Goal: Task Accomplishment & Management: Use online tool/utility

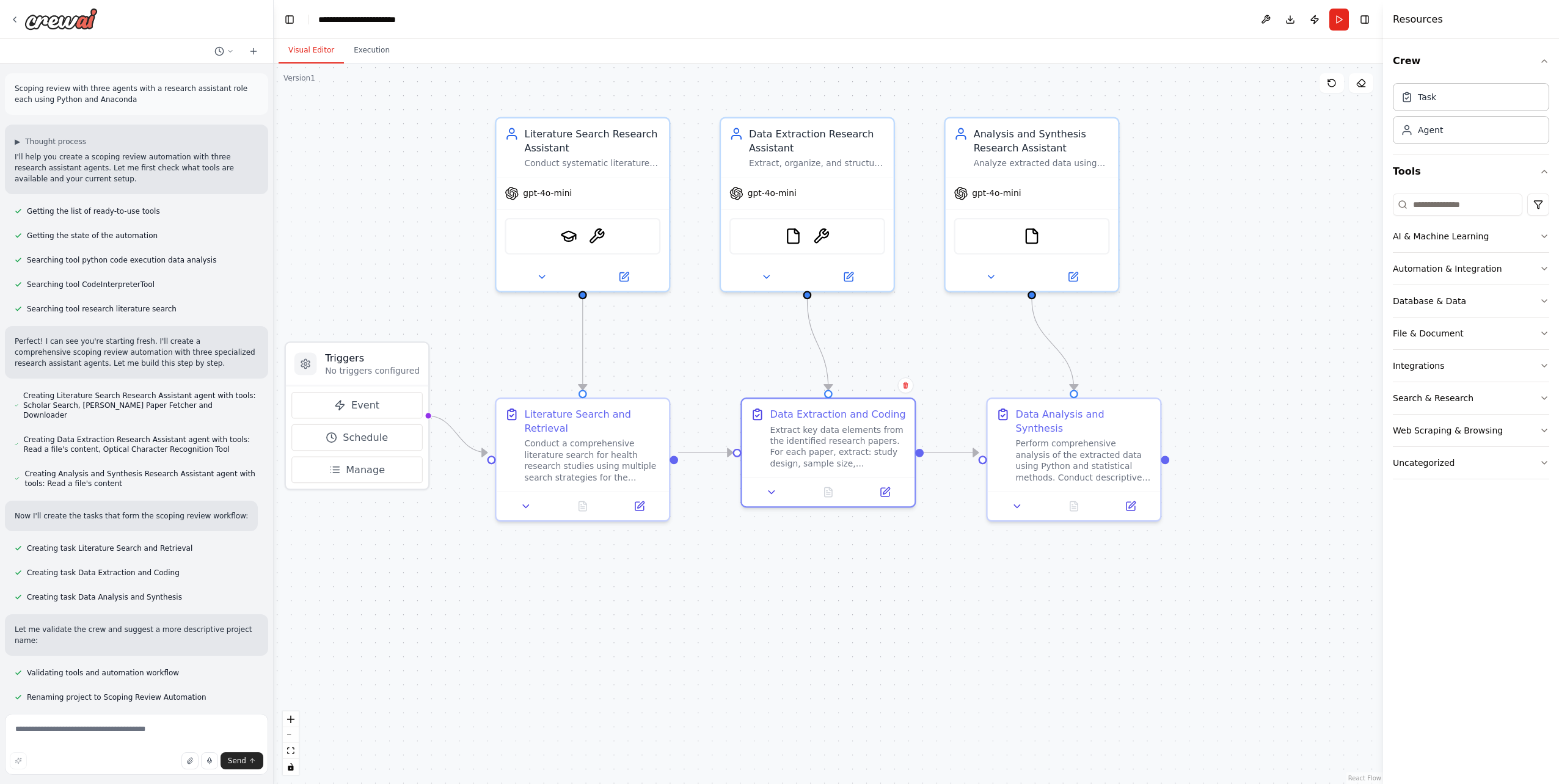
scroll to position [575, 0]
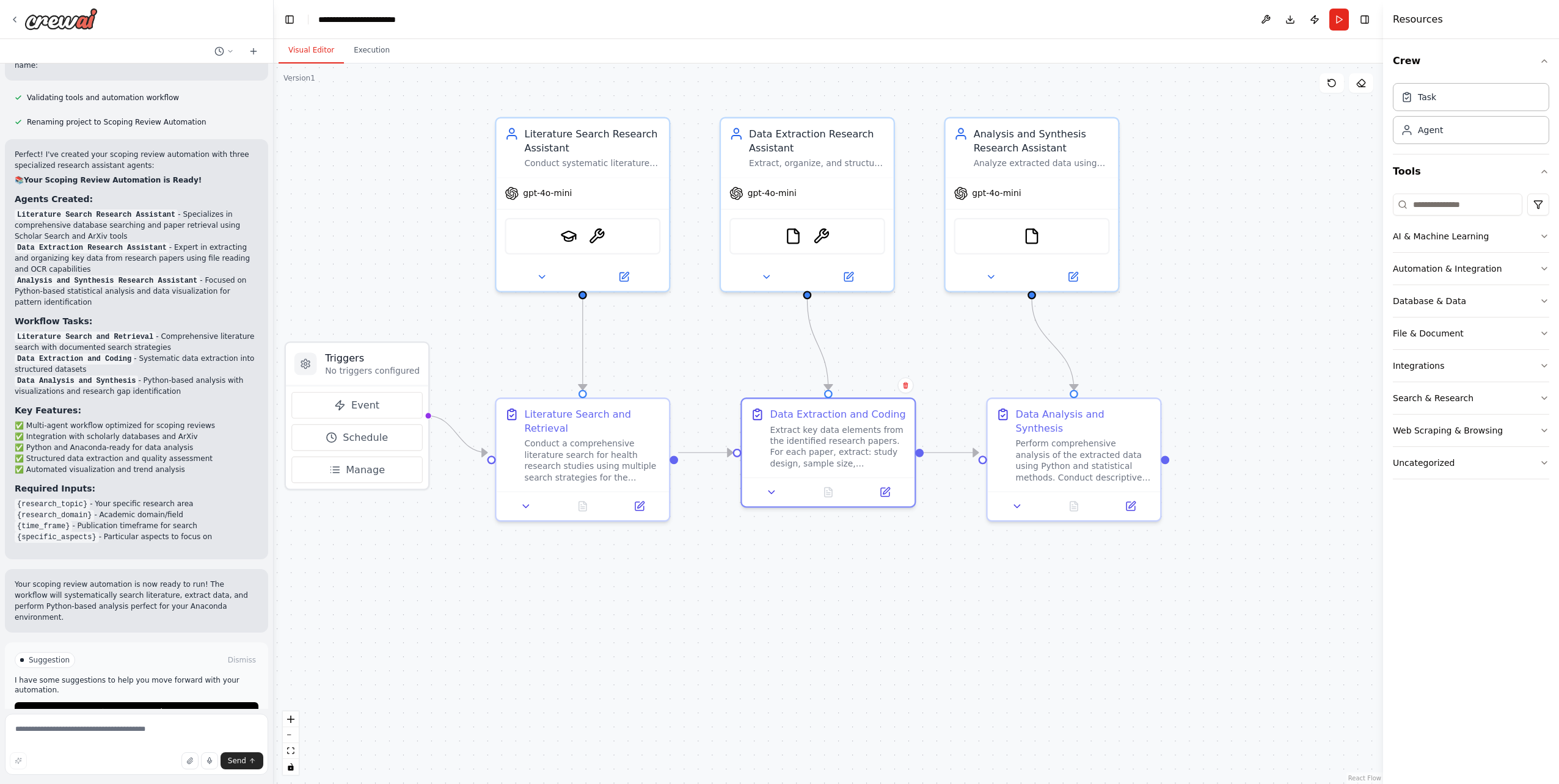
click at [798, 693] on div ".deletable-edge-delete-btn { width: 20px; height: 20px; border: 0px solid #ffff…" at bounding box center [829, 424] width 1110 height 721
click at [640, 498] on icon at bounding box center [639, 504] width 11 height 11
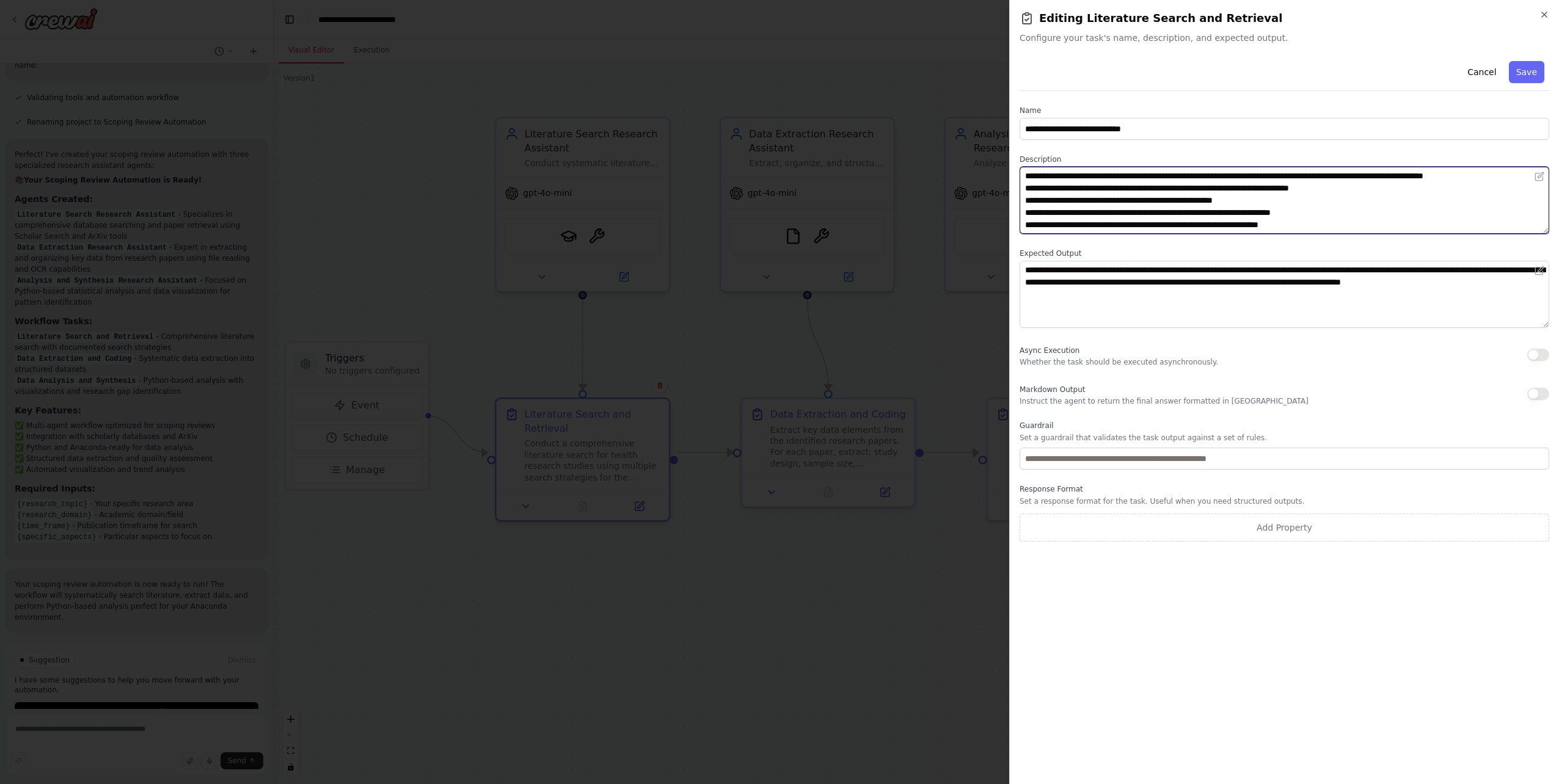
click at [1153, 198] on textarea "**********" at bounding box center [1284, 200] width 529 height 67
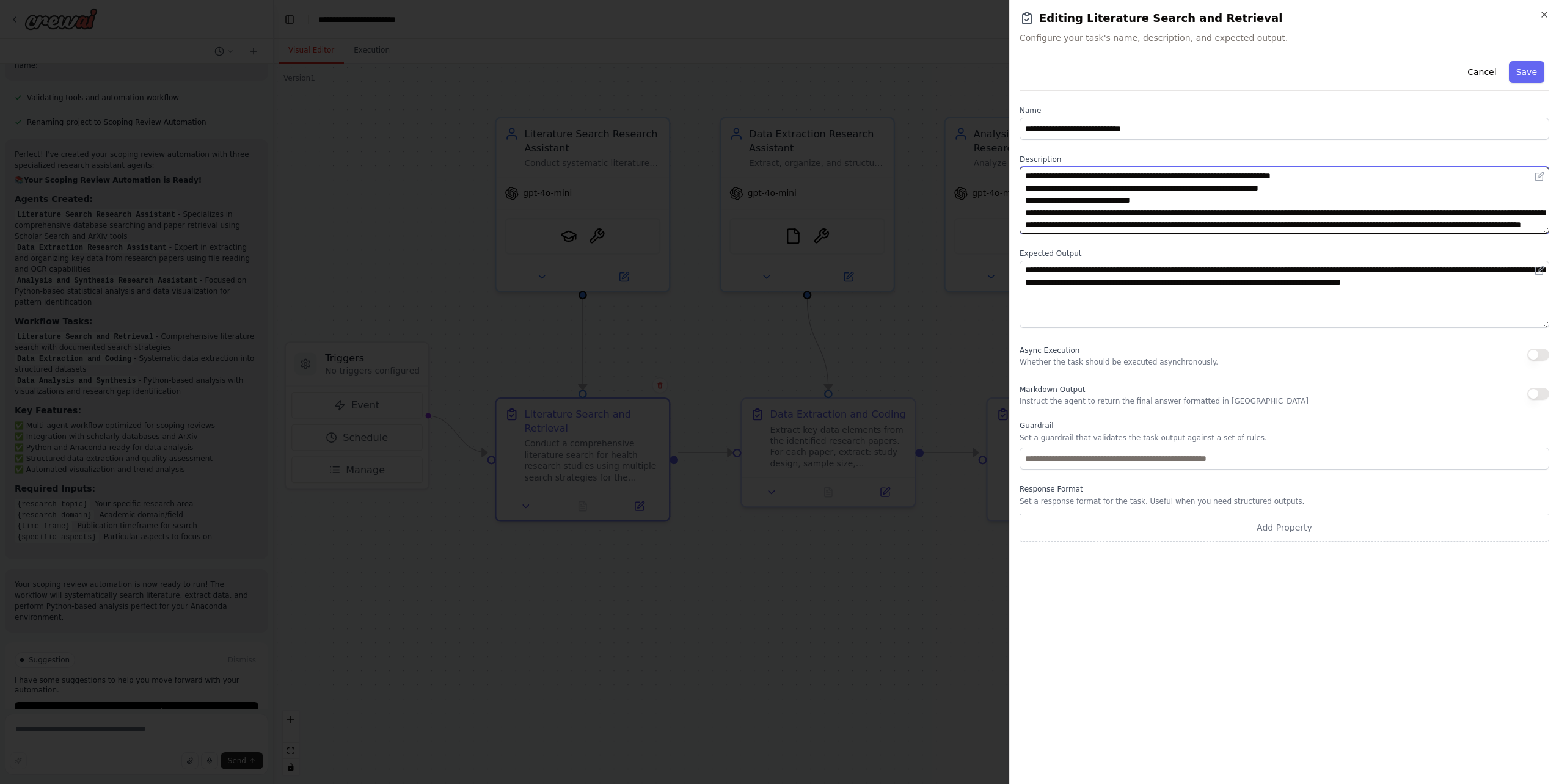
scroll to position [0, 0]
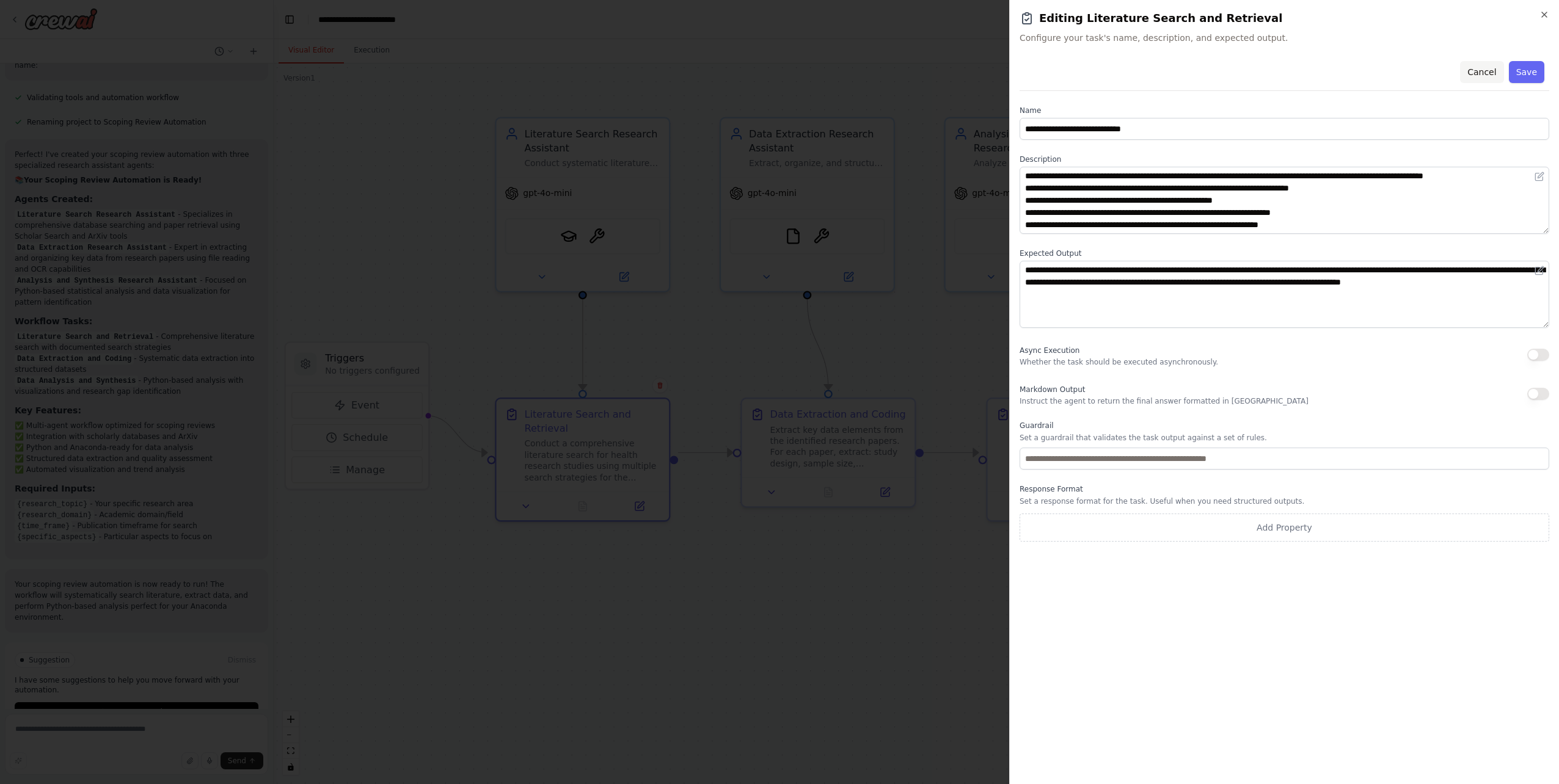
click at [1485, 74] on button "Cancel" at bounding box center [1481, 71] width 43 height 22
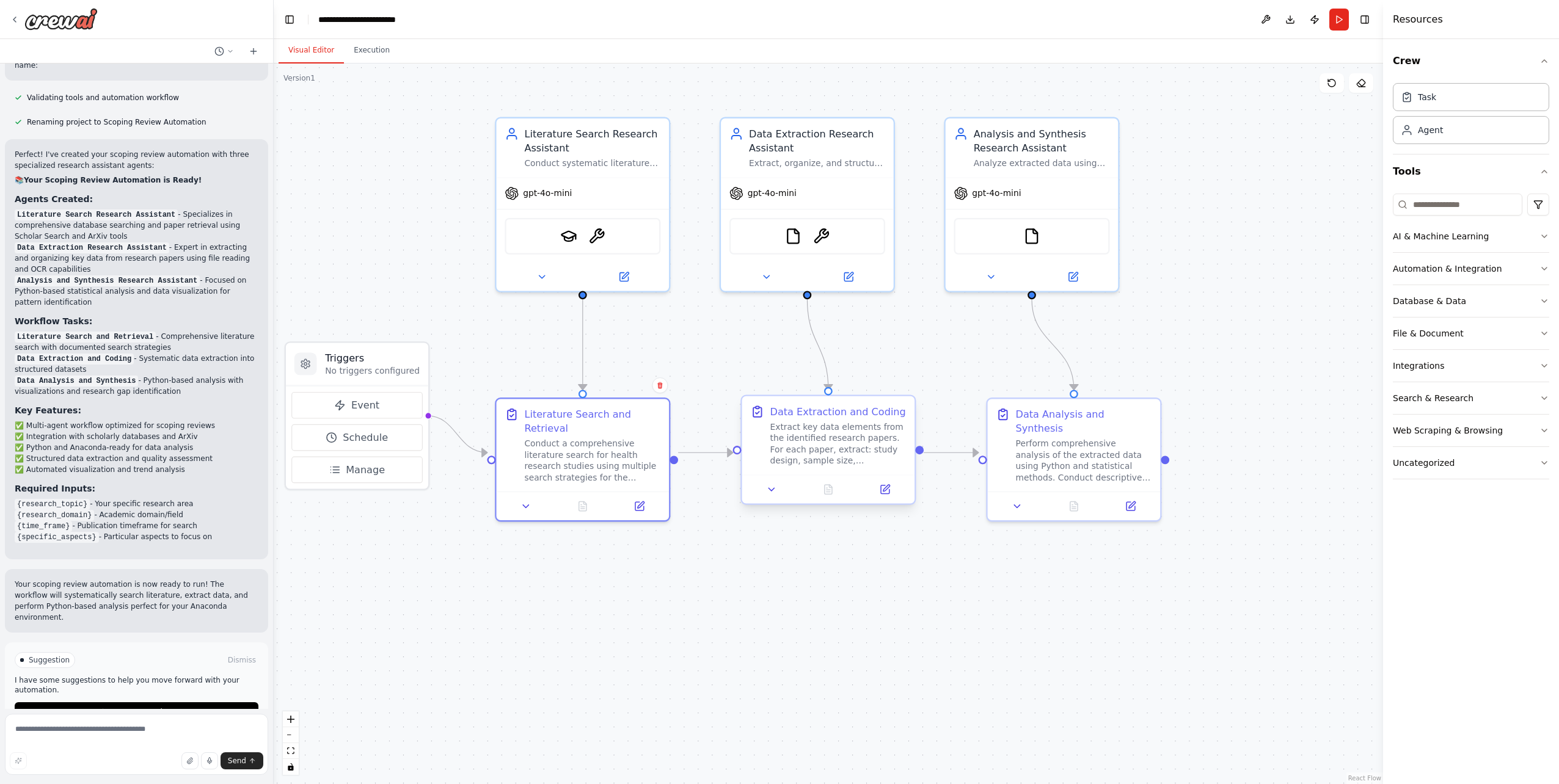
click at [817, 446] on div "Extract key data elements from the identified research papers. For each paper, …" at bounding box center [839, 444] width 137 height 45
click at [887, 491] on icon at bounding box center [885, 490] width 8 height 8
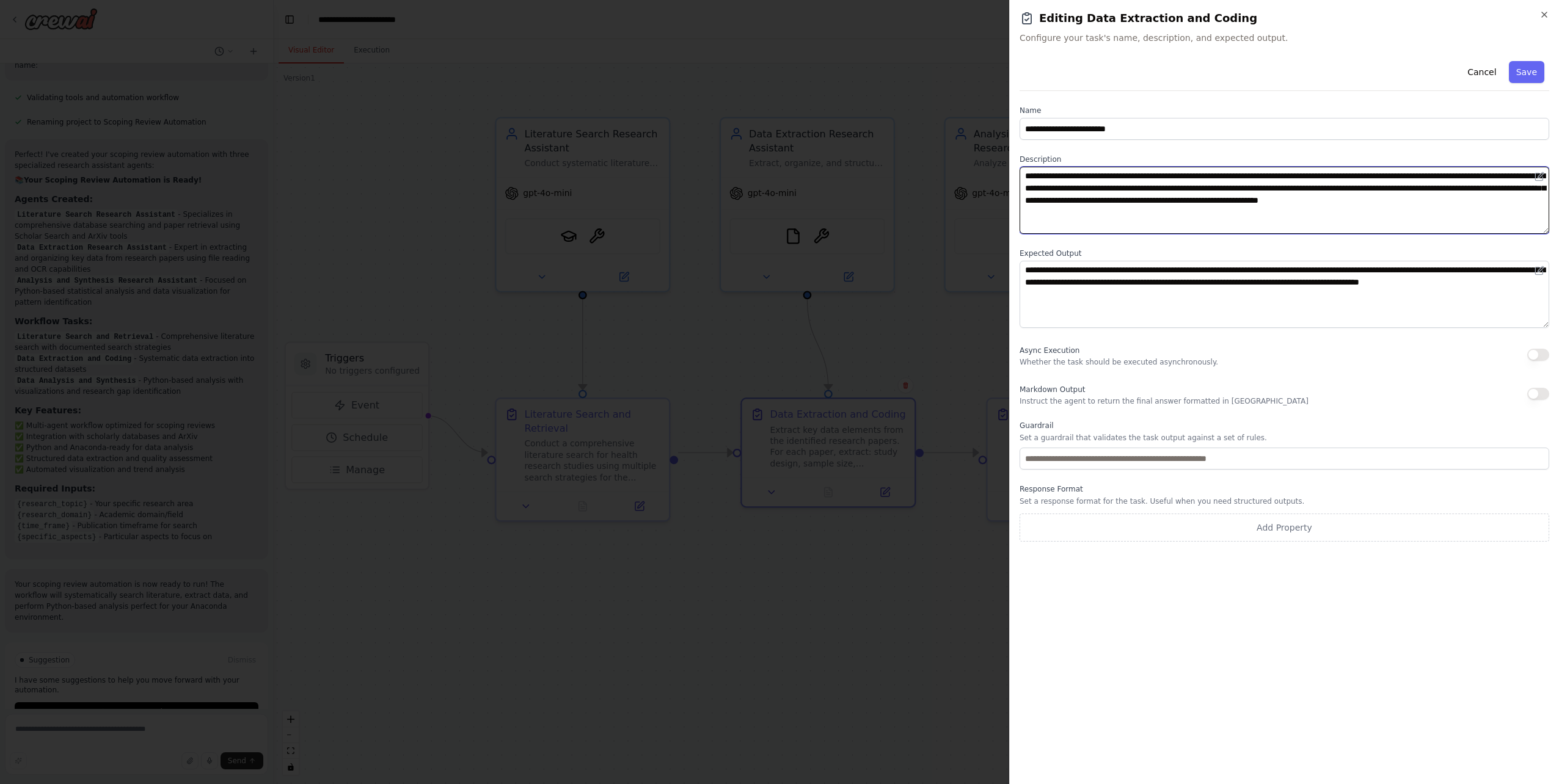
click at [1124, 213] on textarea "**********" at bounding box center [1284, 200] width 529 height 67
drag, startPoint x: 1225, startPoint y: 199, endPoint x: 1168, endPoint y: 204, distance: 57.2
click at [1168, 204] on textarea "**********" at bounding box center [1284, 200] width 529 height 67
type textarea "**********"
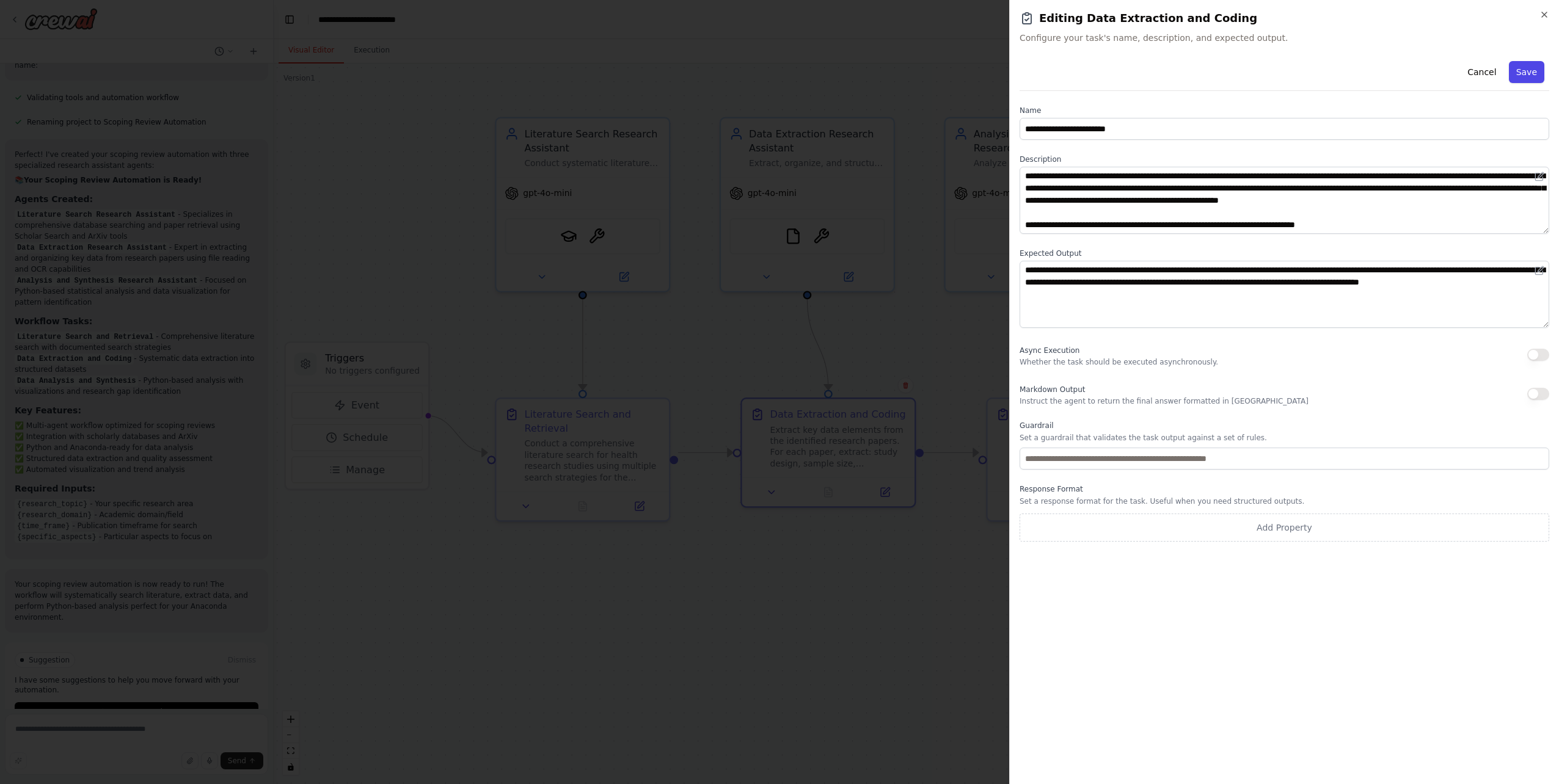
click at [1519, 77] on button "Save" at bounding box center [1526, 71] width 35 height 22
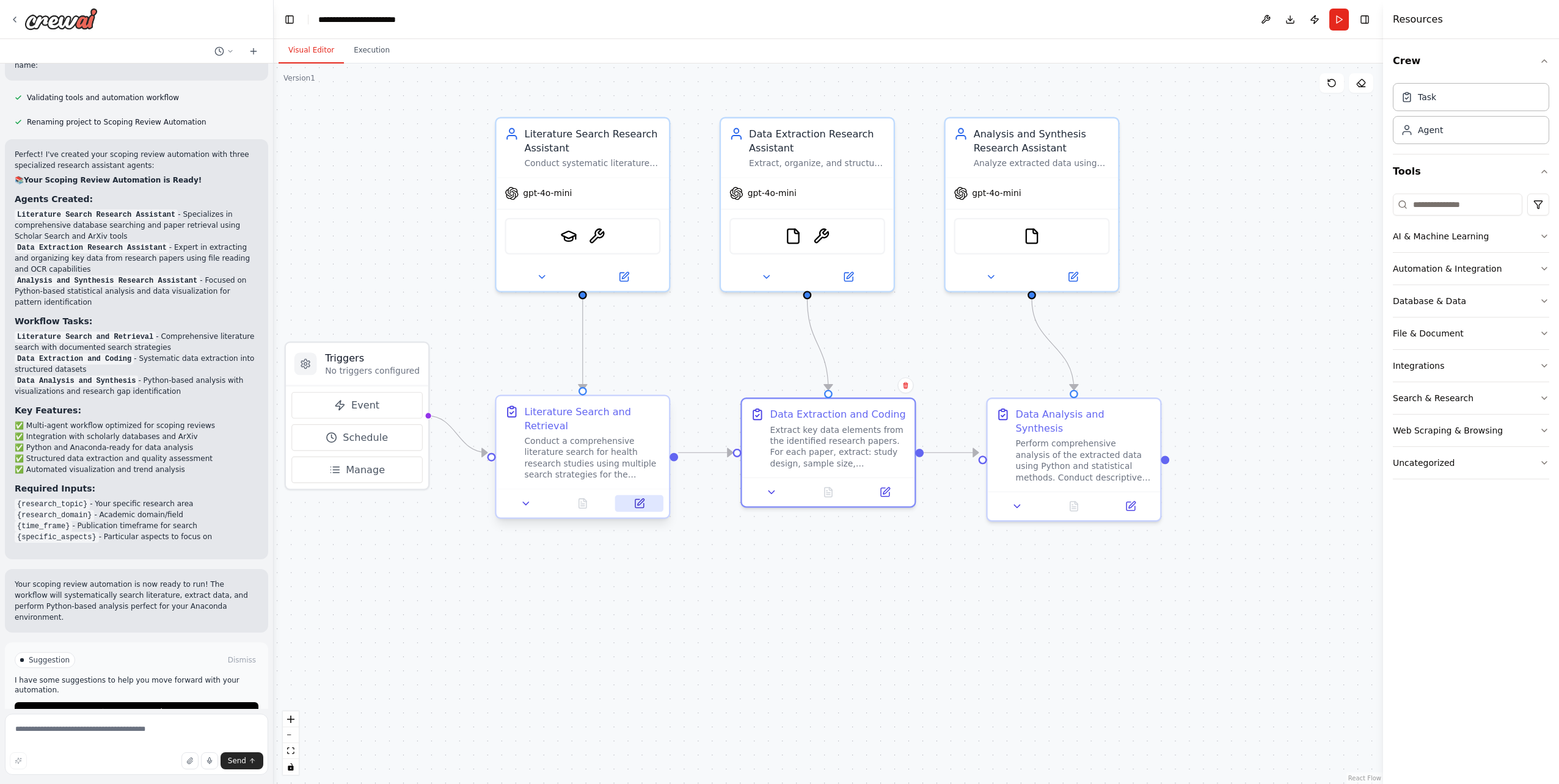
click at [638, 499] on icon at bounding box center [640, 502] width 6 height 6
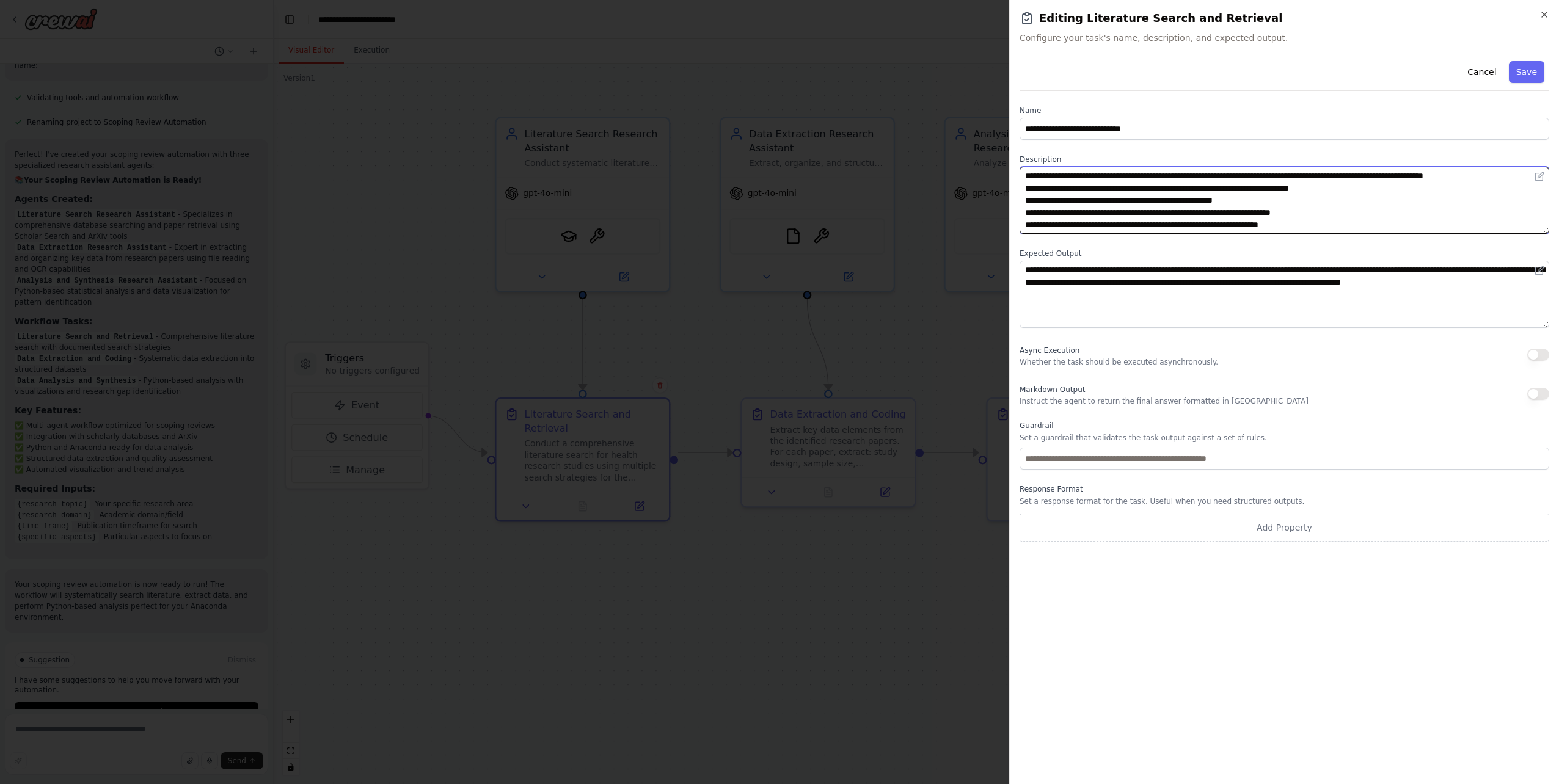
click at [1366, 195] on textarea "**********" at bounding box center [1284, 200] width 529 height 67
click at [1374, 187] on textarea "**********" at bounding box center [1284, 200] width 529 height 67
drag, startPoint x: 1483, startPoint y: 188, endPoint x: 1233, endPoint y: 190, distance: 250.0
click at [1233, 190] on textarea "**********" at bounding box center [1284, 200] width 529 height 67
type textarea "**********"
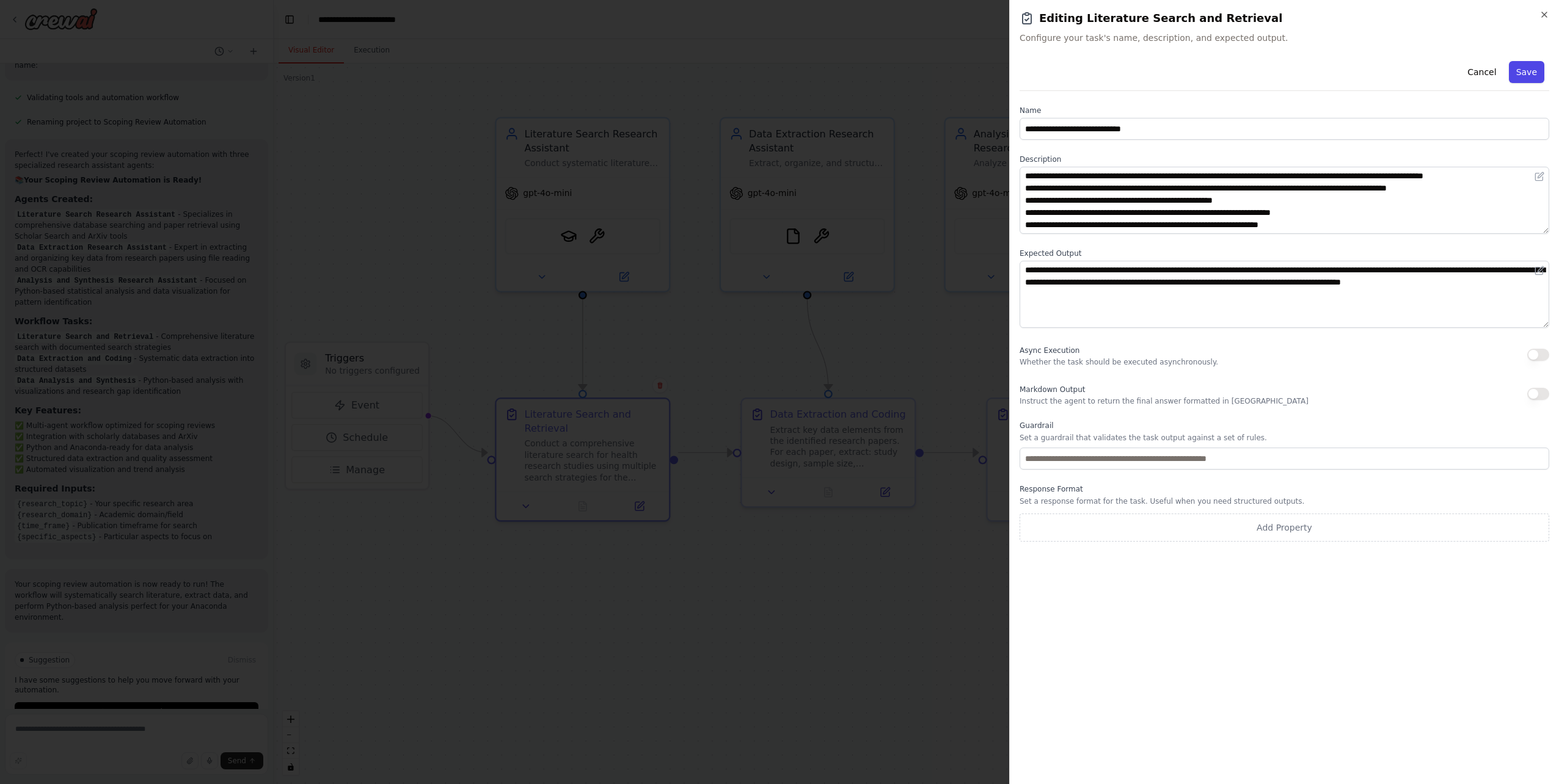
click at [1526, 69] on button "Save" at bounding box center [1526, 71] width 35 height 22
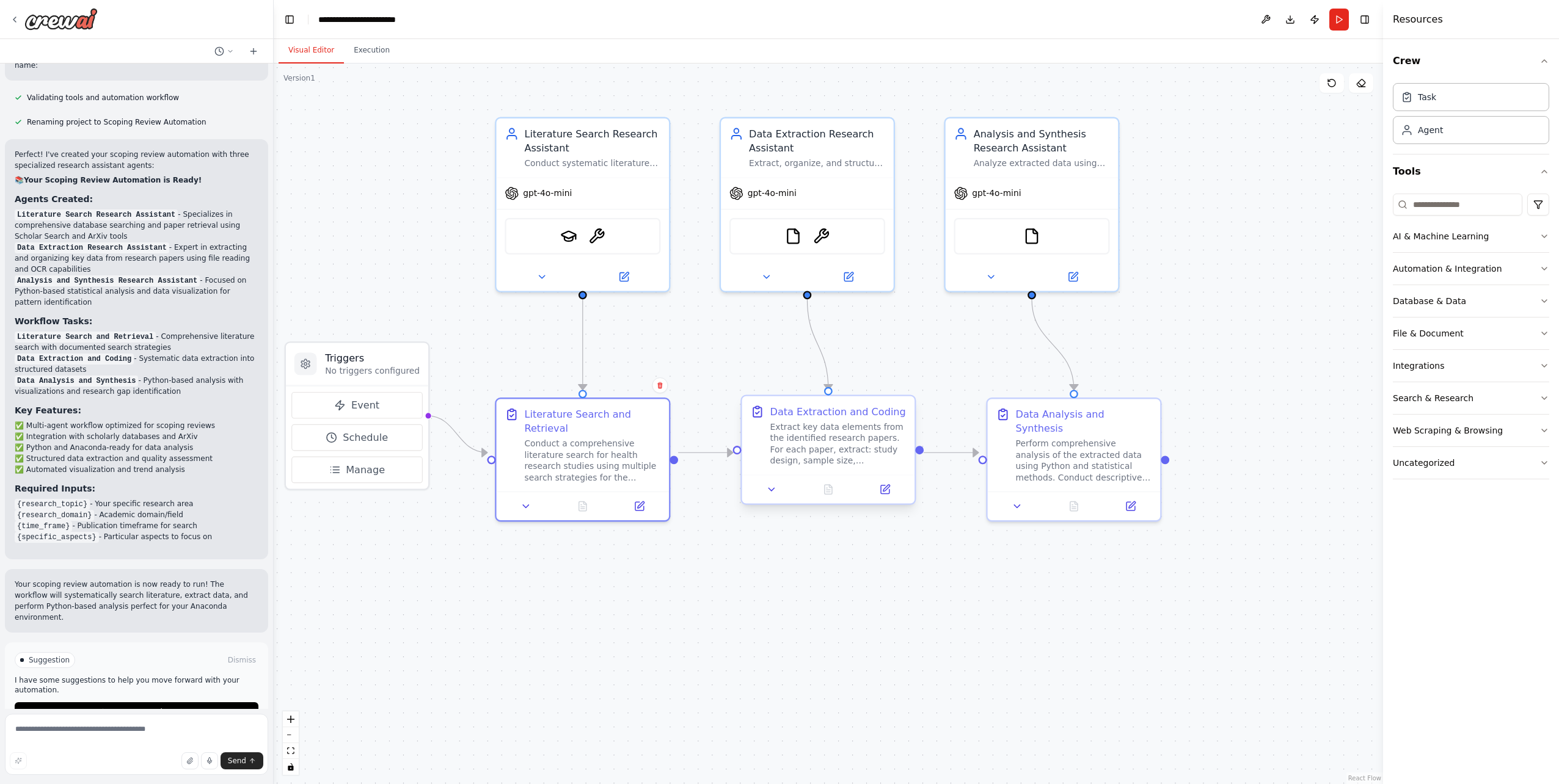
click at [834, 461] on div "Extract key data elements from the identified research papers. For each paper, …" at bounding box center [839, 444] width 137 height 45
click at [886, 487] on icon at bounding box center [885, 488] width 6 height 6
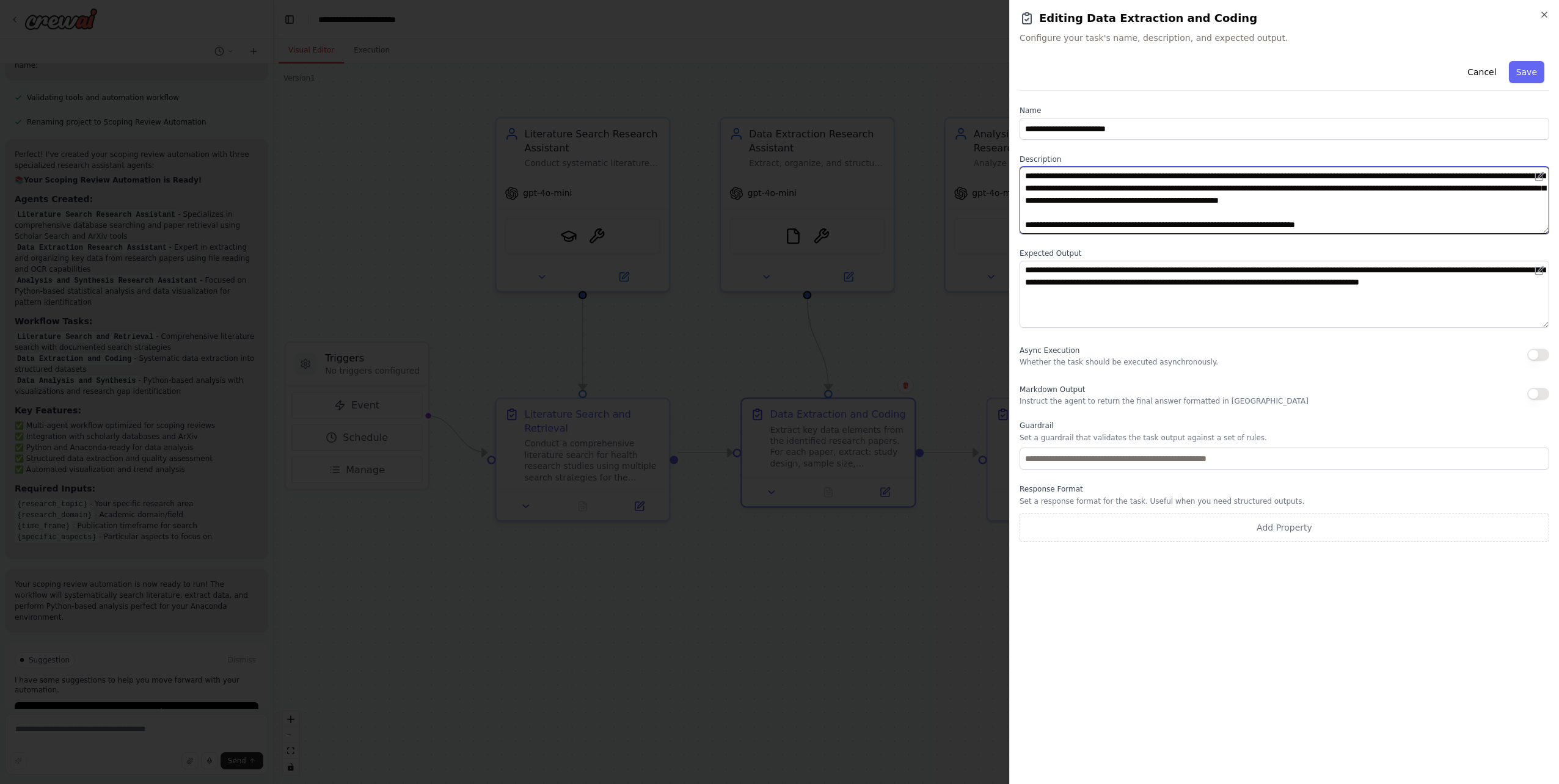
drag, startPoint x: 1524, startPoint y: 199, endPoint x: 1459, endPoint y: 203, distance: 65.1
click at [1459, 203] on textarea "**********" at bounding box center [1284, 200] width 529 height 67
paste textarea "**********"
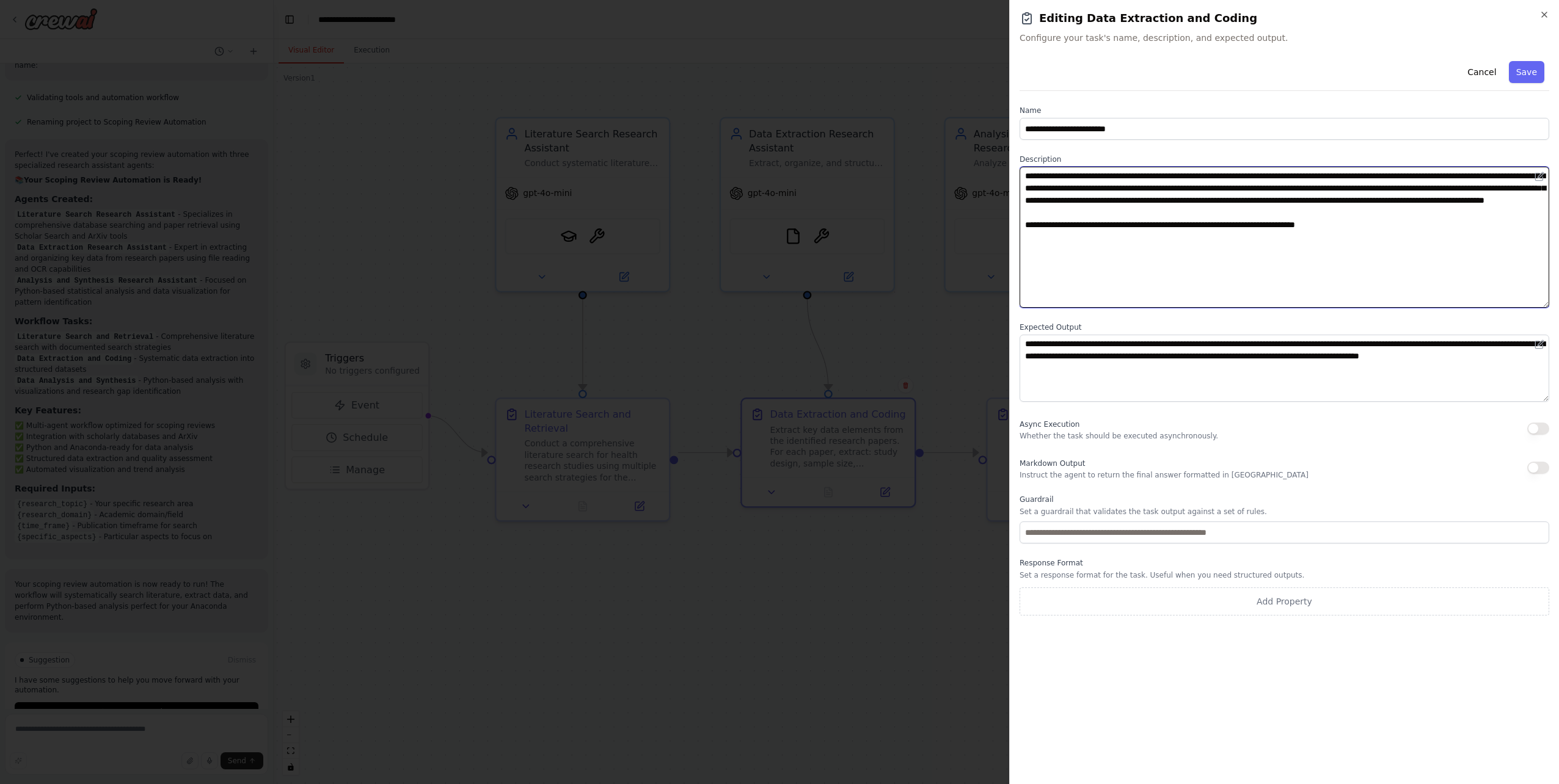
drag, startPoint x: 1548, startPoint y: 231, endPoint x: 1547, endPoint y: 305, distance: 74.0
click at [1547, 305] on textarea "**********" at bounding box center [1284, 237] width 529 height 141
click at [1165, 200] on textarea "**********" at bounding box center [1284, 237] width 529 height 141
click at [1420, 202] on textarea "**********" at bounding box center [1284, 237] width 529 height 141
click at [1271, 212] on textarea "**********" at bounding box center [1284, 237] width 529 height 141
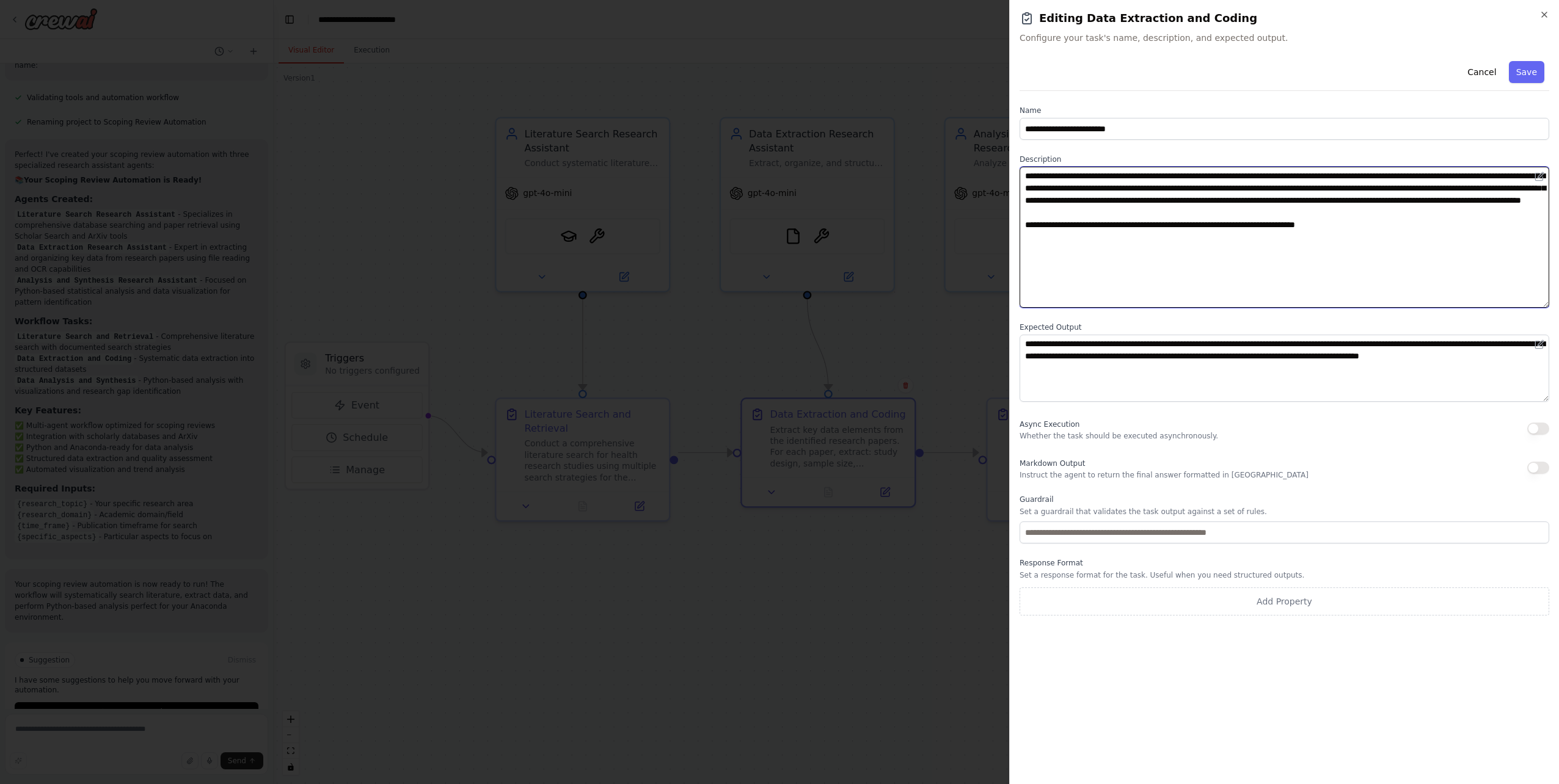
click at [1379, 211] on textarea "**********" at bounding box center [1284, 237] width 529 height 141
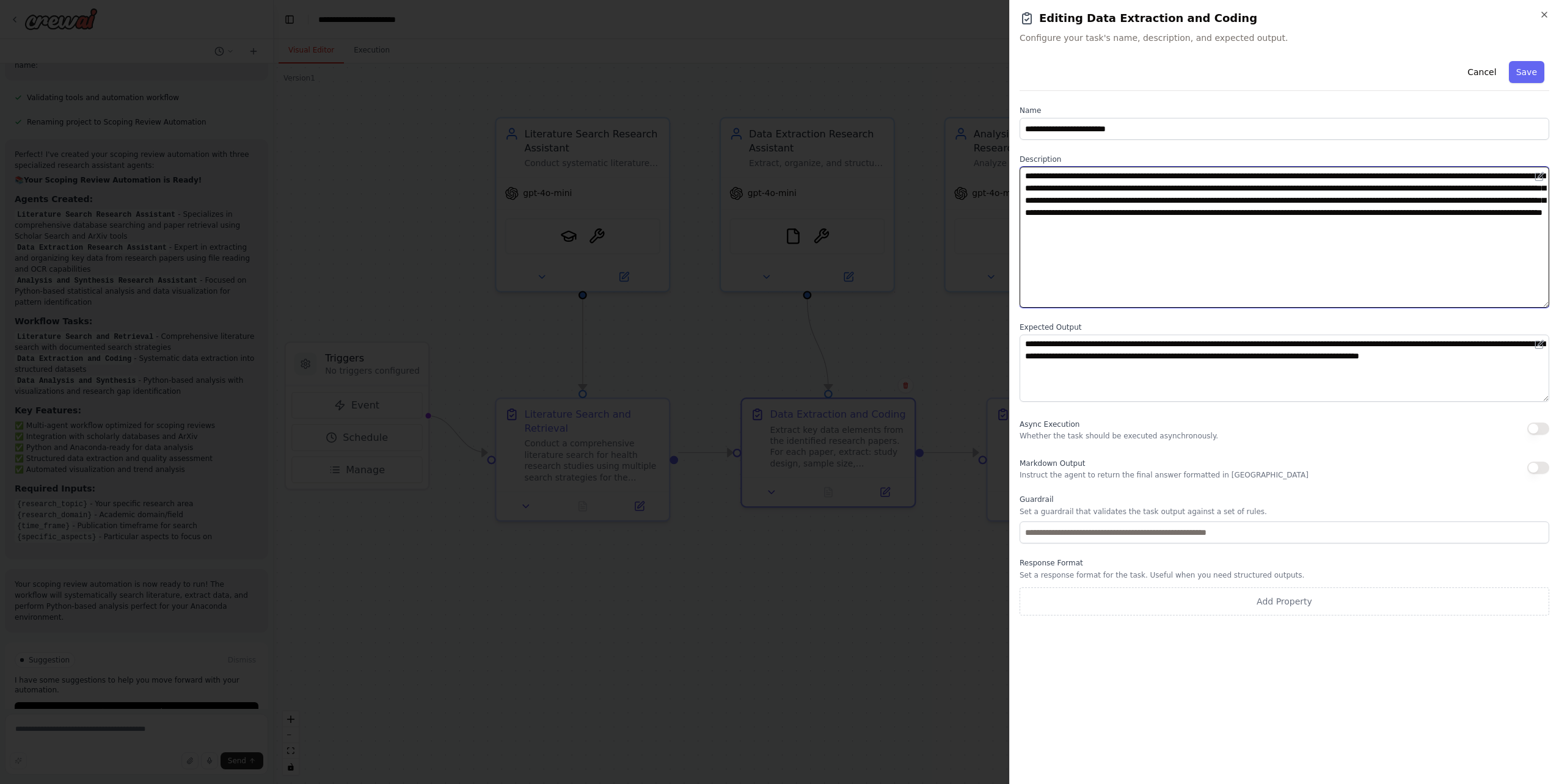
type textarea "**********"
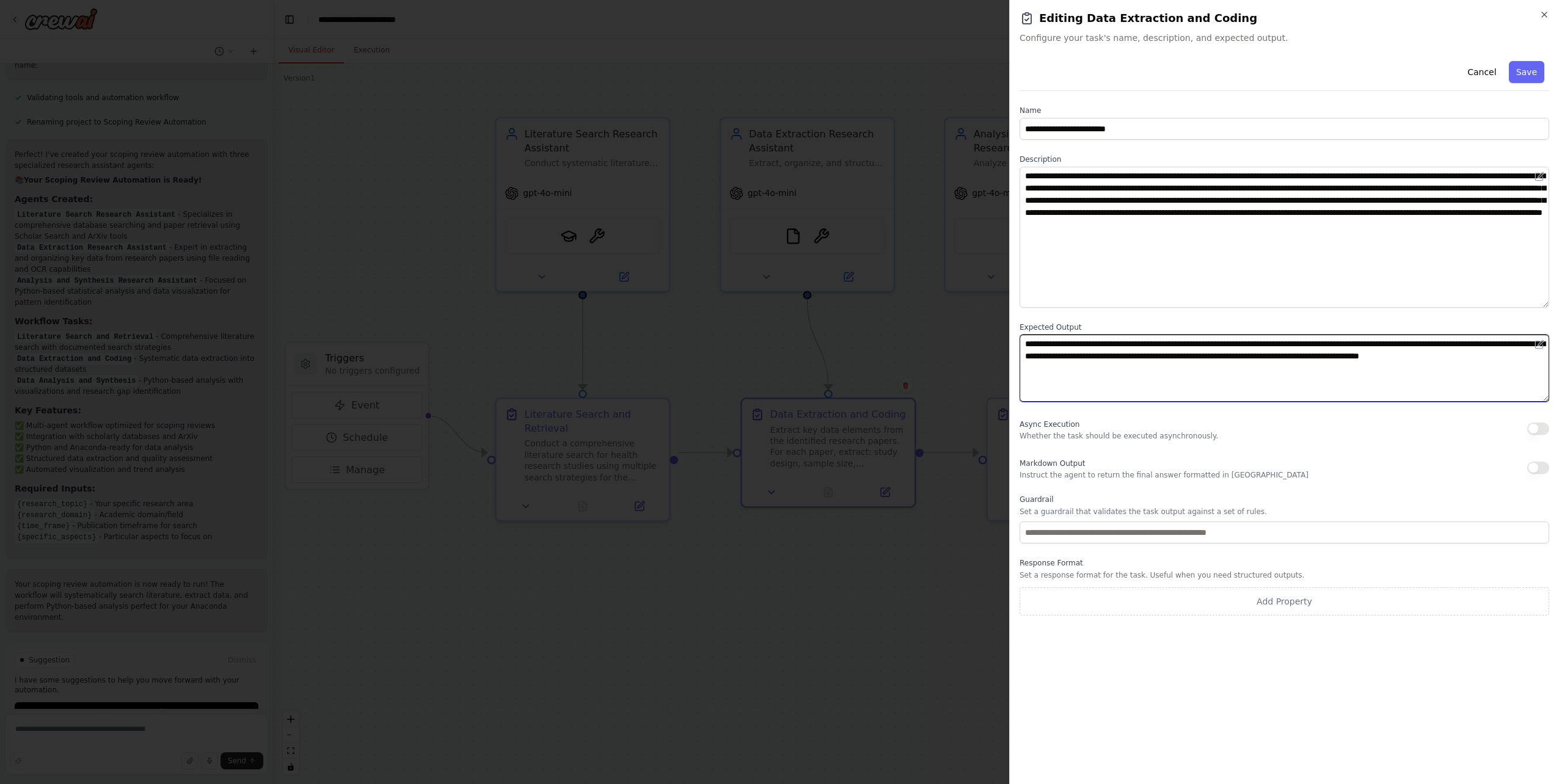
click at [1113, 385] on textarea "**********" at bounding box center [1284, 368] width 529 height 67
click at [1522, 67] on button "Save" at bounding box center [1526, 71] width 35 height 22
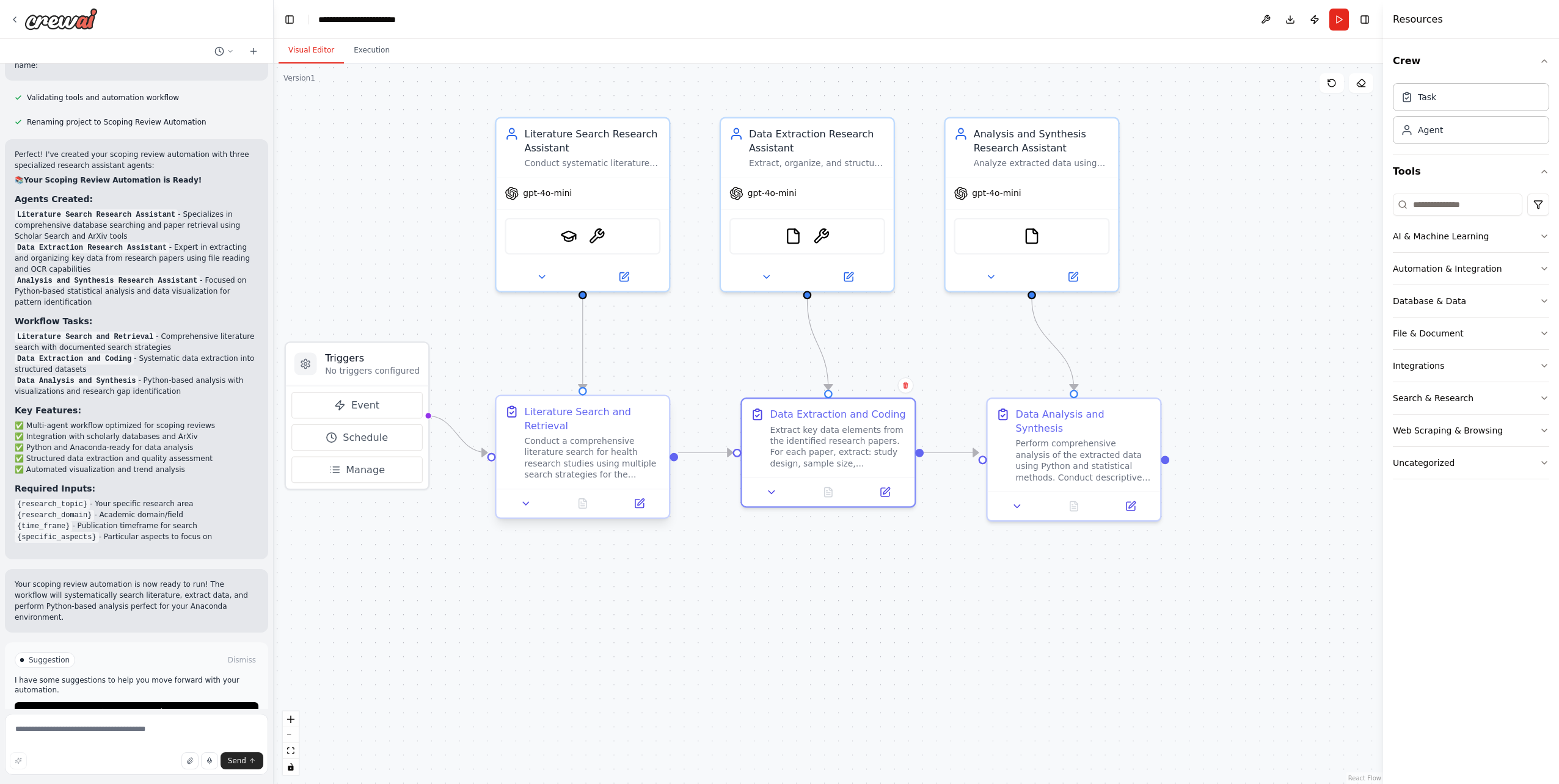
click at [565, 451] on div "Conduct a comprehensive literature search for health research studies using mul…" at bounding box center [592, 459] width 137 height 45
click at [640, 499] on icon at bounding box center [640, 502] width 6 height 6
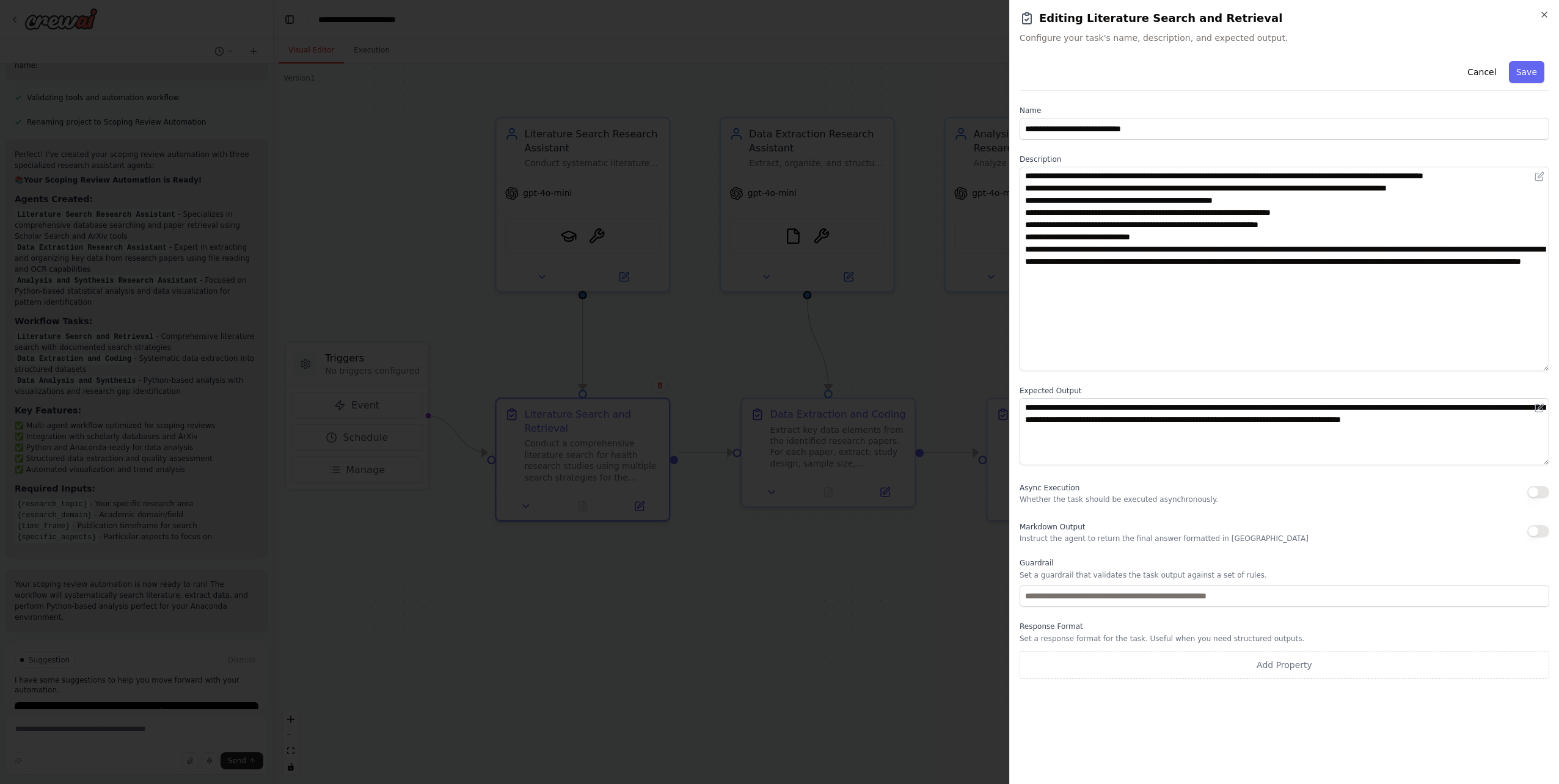
drag, startPoint x: 1548, startPoint y: 231, endPoint x: 1520, endPoint y: 369, distance: 140.8
click at [1520, 369] on textarea "**********" at bounding box center [1284, 269] width 529 height 204
click at [1473, 66] on button "Cancel" at bounding box center [1481, 71] width 43 height 22
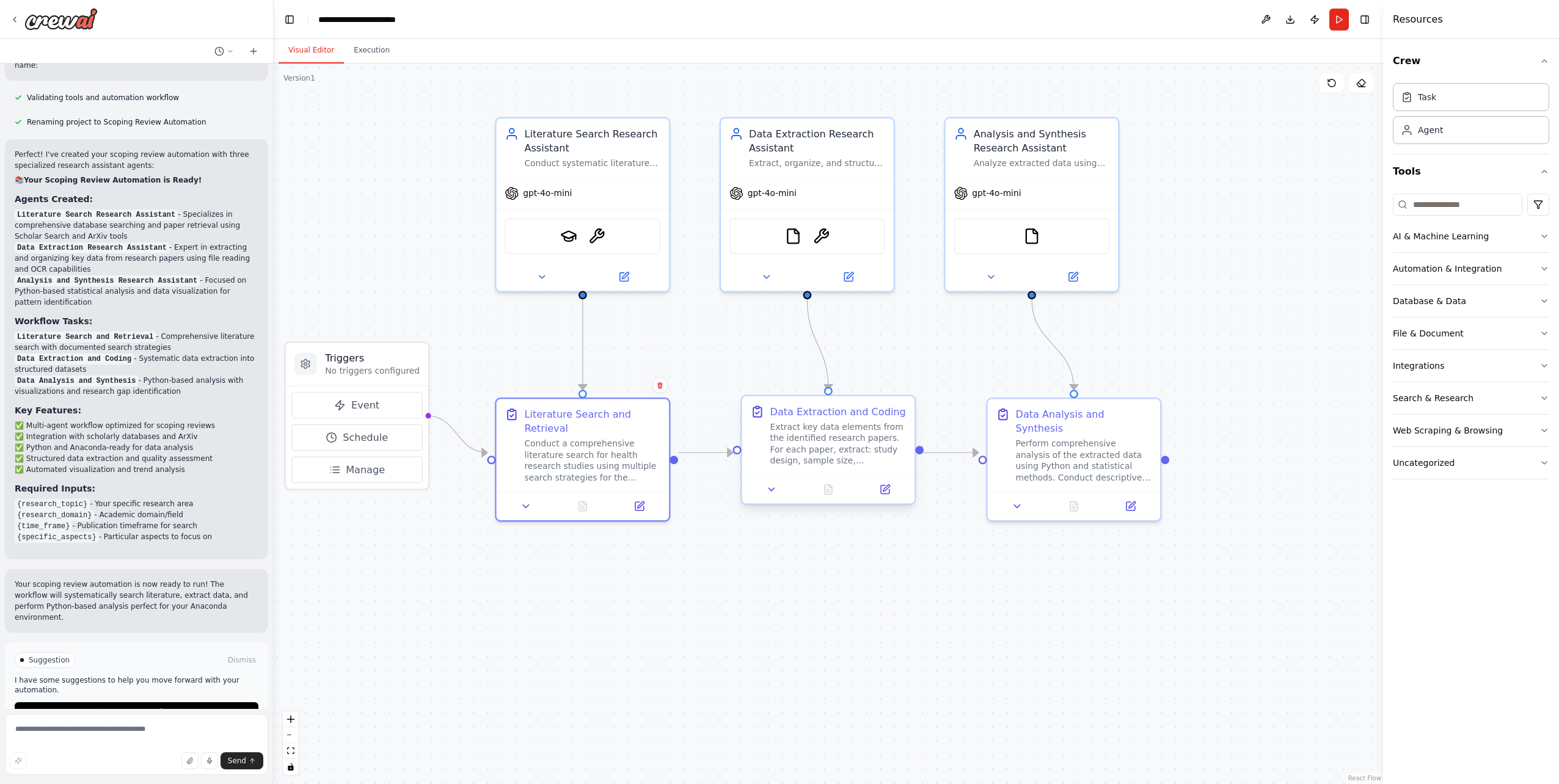
click at [829, 456] on div "Extract key data elements from the identified research papers. For each paper, …" at bounding box center [839, 444] width 137 height 45
click at [890, 494] on icon at bounding box center [885, 490] width 11 height 11
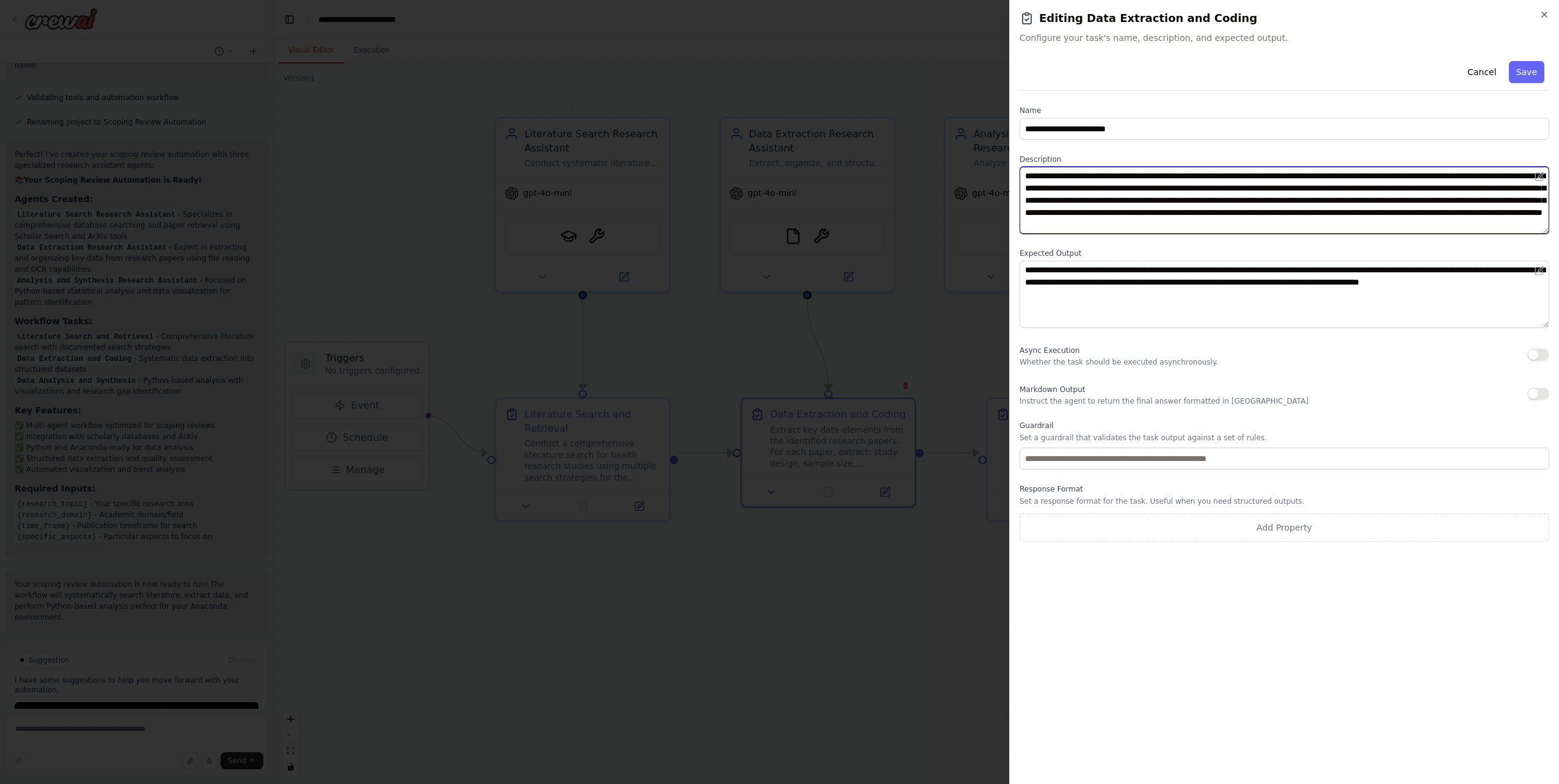
click at [1344, 214] on textarea "**********" at bounding box center [1284, 200] width 529 height 67
drag, startPoint x: 1298, startPoint y: 229, endPoint x: 1112, endPoint y: 212, distance: 186.8
click at [1112, 212] on textarea "**********" at bounding box center [1284, 200] width 529 height 67
type textarea "**********"
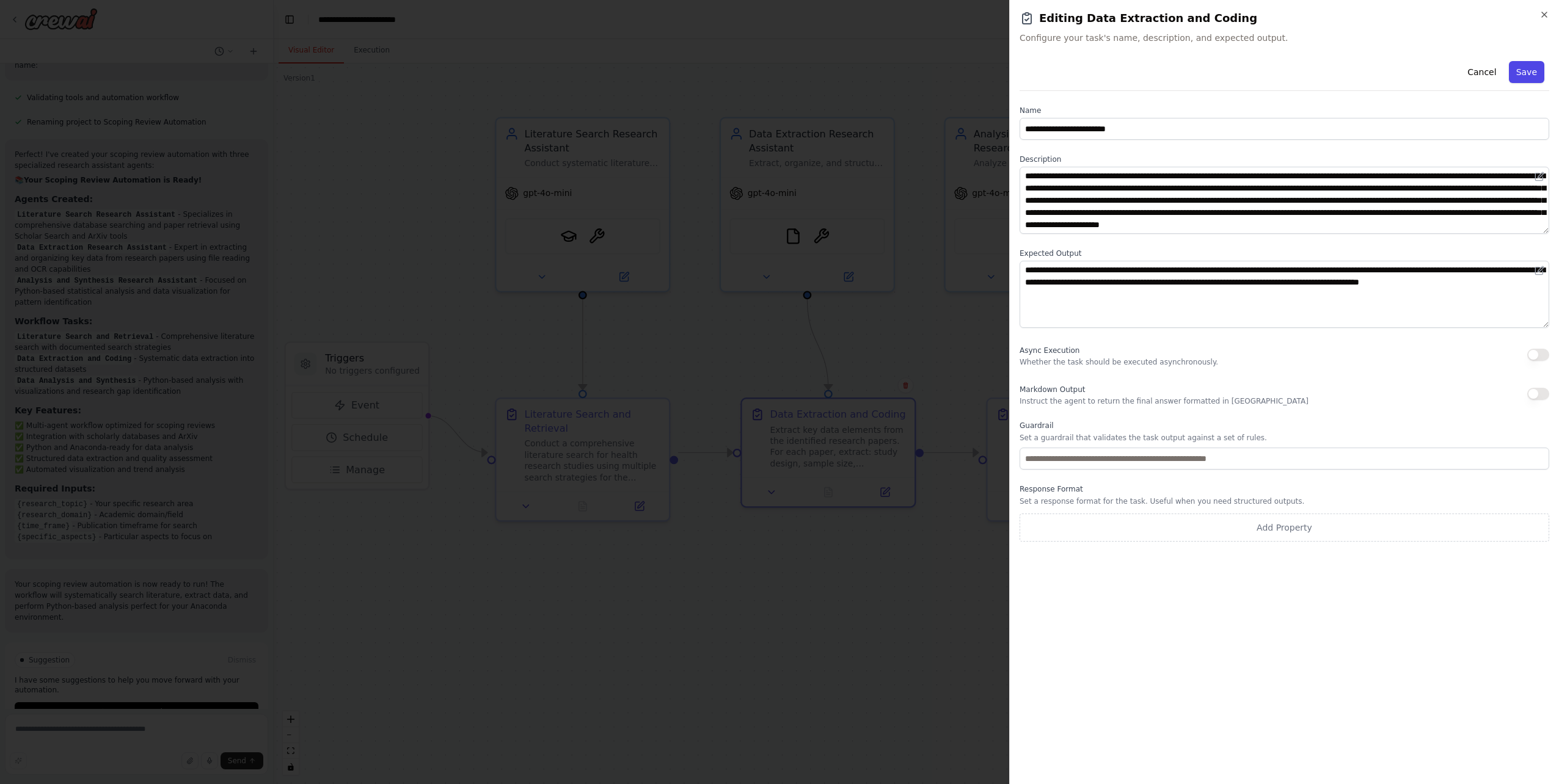
click at [1522, 70] on button "Save" at bounding box center [1526, 71] width 35 height 22
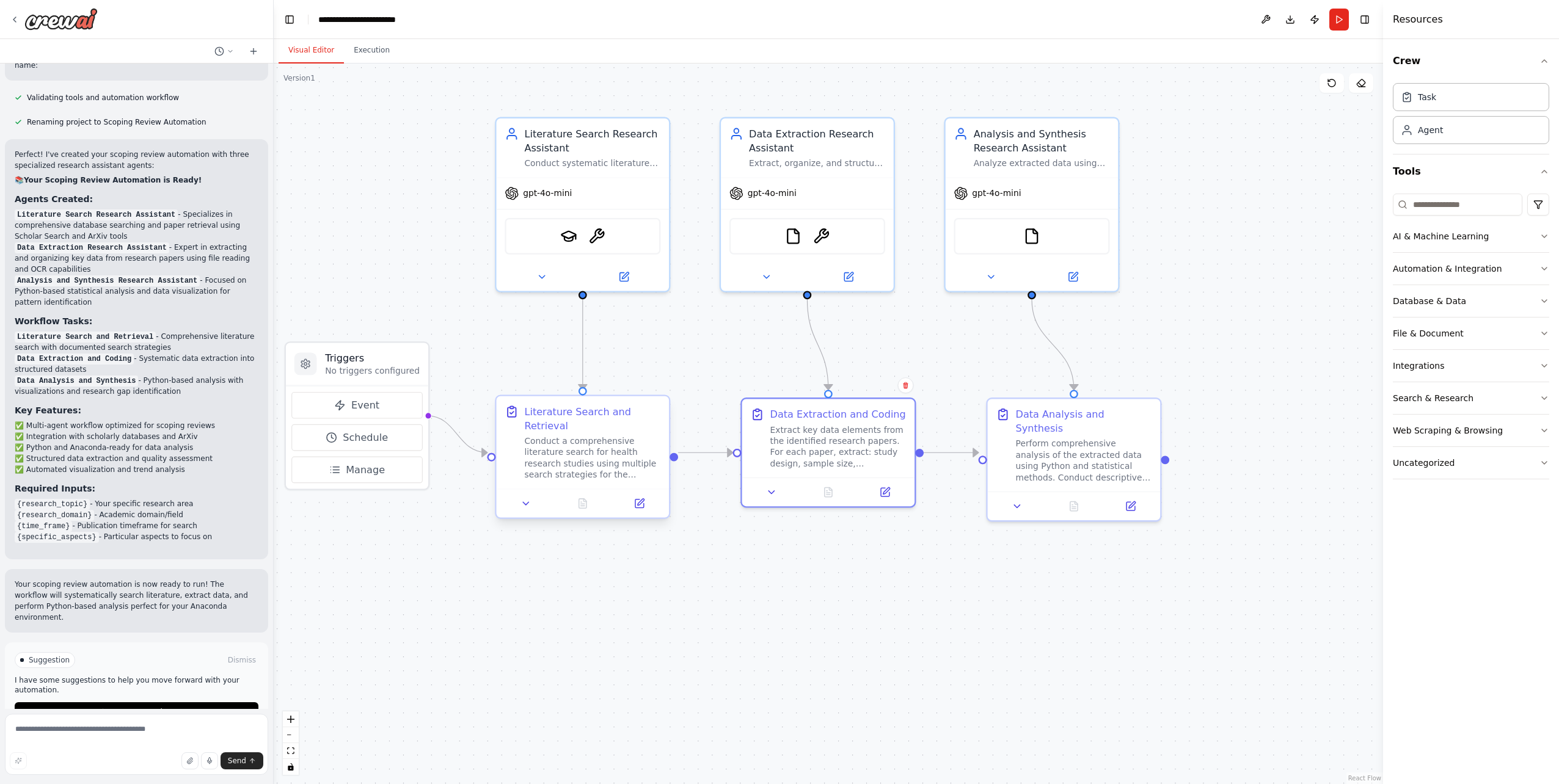
click at [597, 451] on div "Conduct a comprehensive literature search for health research studies using mul…" at bounding box center [592, 459] width 137 height 45
click at [643, 500] on icon at bounding box center [640, 504] width 8 height 8
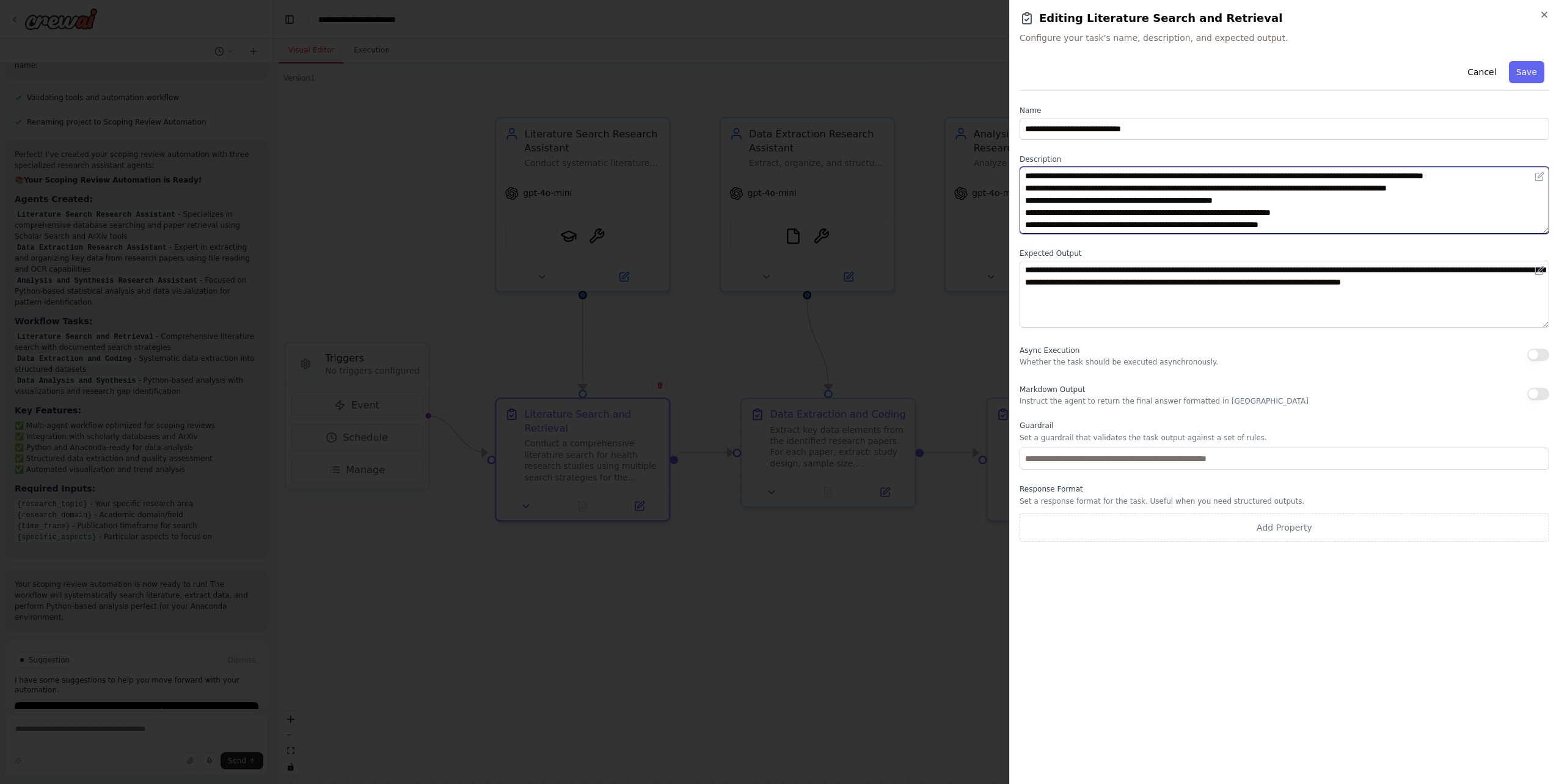
click at [1278, 203] on textarea "**********" at bounding box center [1284, 200] width 529 height 67
paste textarea "**********"
click at [1422, 200] on textarea "**********" at bounding box center [1284, 200] width 529 height 67
click at [1266, 201] on textarea "**********" at bounding box center [1284, 200] width 529 height 67
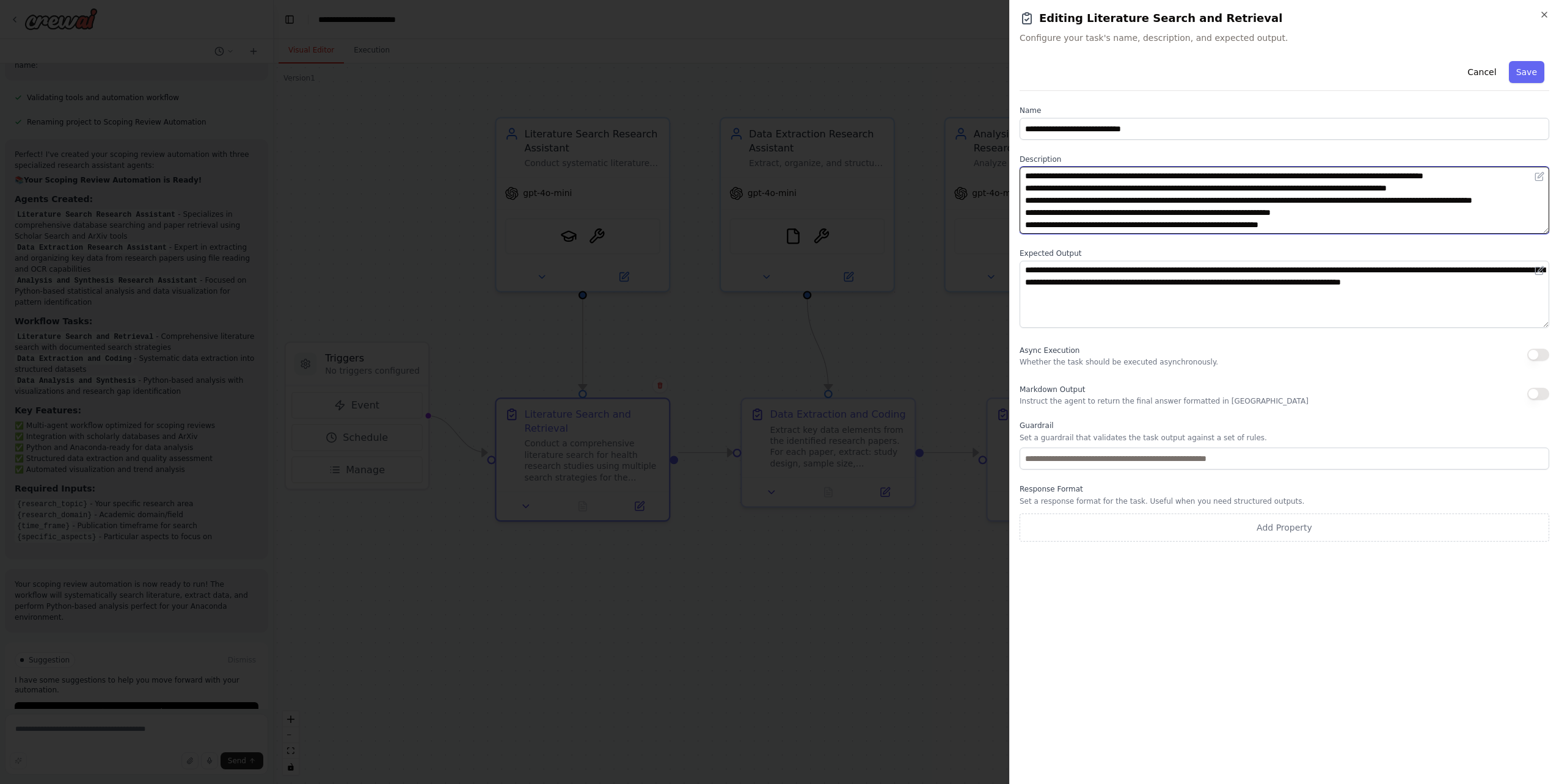
click at [1292, 202] on textarea "**********" at bounding box center [1284, 200] width 529 height 67
click at [1277, 203] on textarea "**********" at bounding box center [1284, 200] width 529 height 67
click at [1427, 200] on textarea "**********" at bounding box center [1284, 200] width 529 height 67
type textarea "**********"
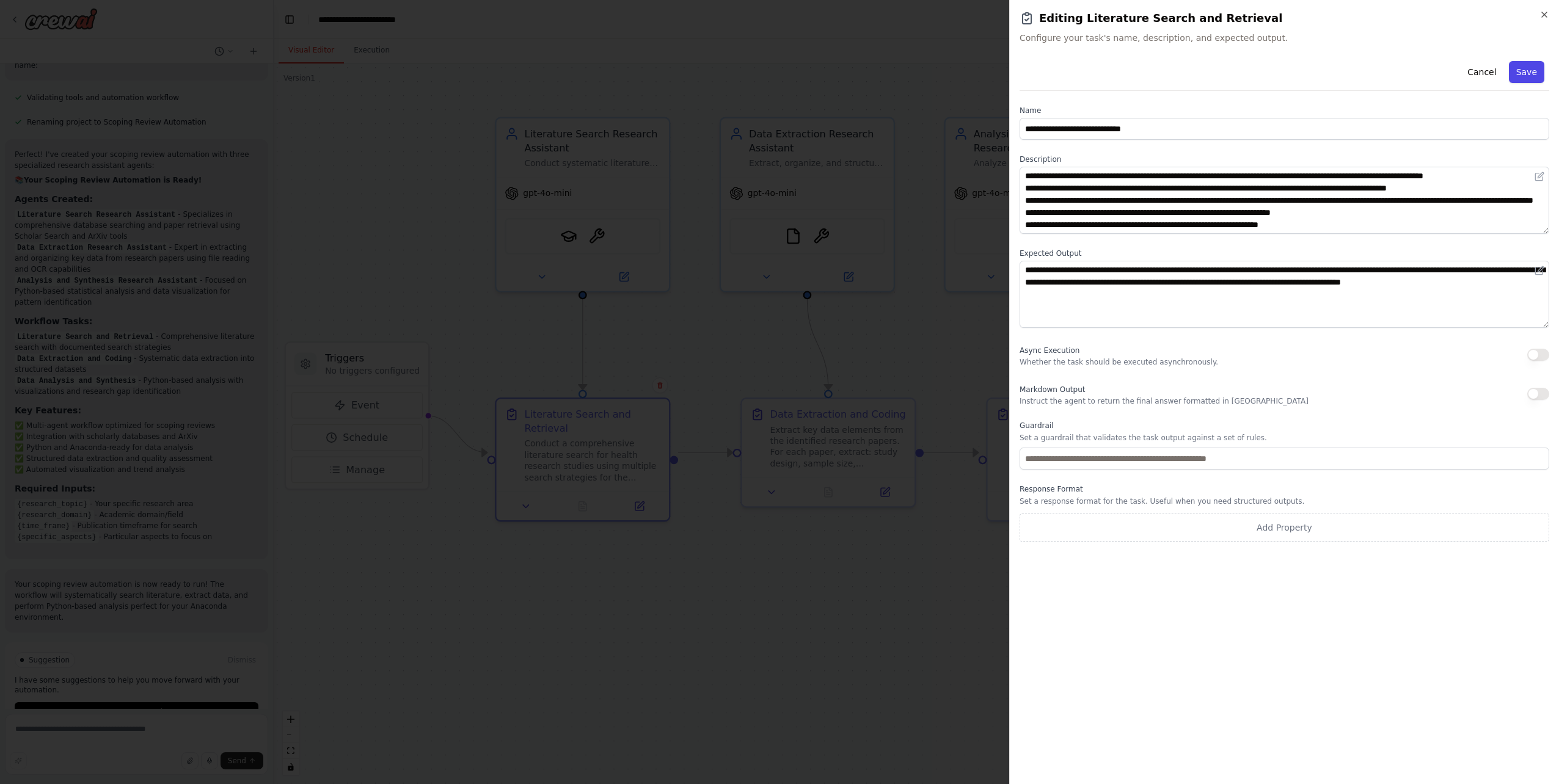
click at [1534, 79] on button "Save" at bounding box center [1526, 71] width 35 height 22
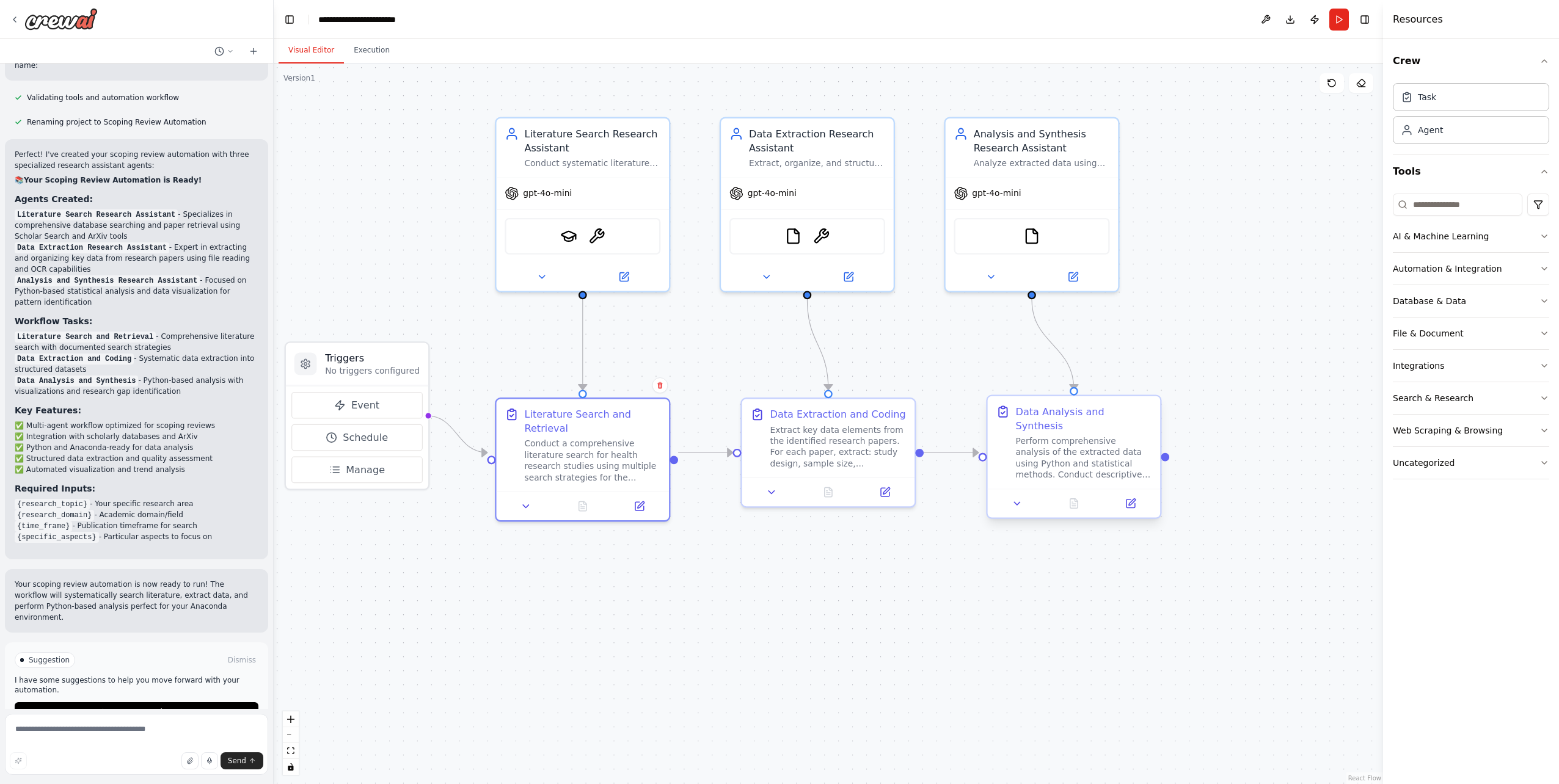
click at [1063, 445] on div "Perform comprehensive analysis of the extracted data using Python and statistic…" at bounding box center [1084, 459] width 137 height 45
click at [1134, 500] on icon at bounding box center [1131, 504] width 8 height 8
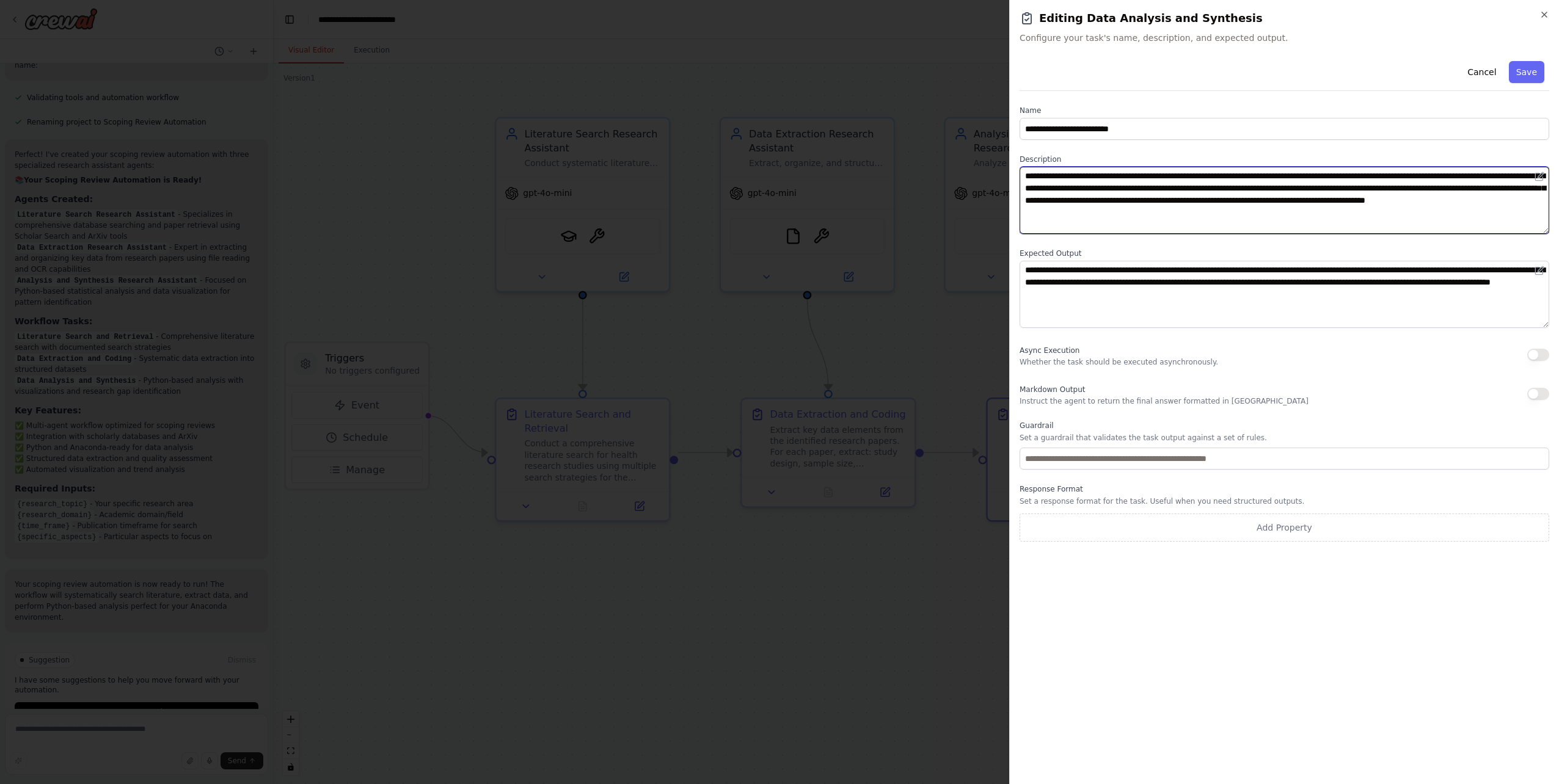
drag, startPoint x: 1296, startPoint y: 175, endPoint x: 1253, endPoint y: 180, distance: 43.3
click at [1253, 180] on textarea "**********" at bounding box center [1284, 200] width 529 height 67
drag, startPoint x: 1264, startPoint y: 212, endPoint x: 1509, endPoint y: 204, distance: 245.1
click at [1509, 204] on textarea "**********" at bounding box center [1284, 200] width 529 height 67
type textarea "**********"
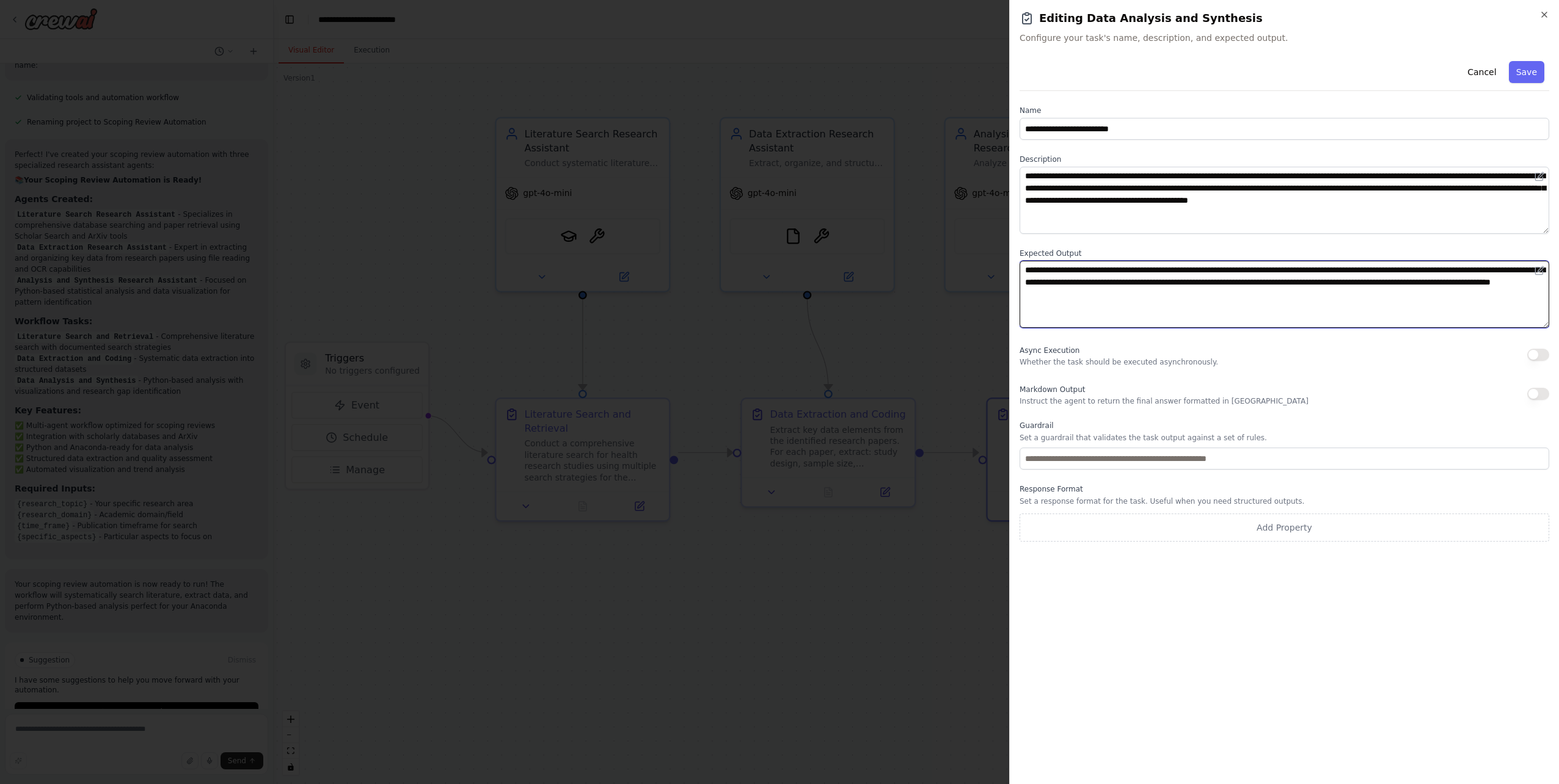
click at [1485, 282] on textarea "**********" at bounding box center [1284, 294] width 529 height 67
type textarea "**********"
click at [1533, 75] on button "Save" at bounding box center [1526, 71] width 35 height 22
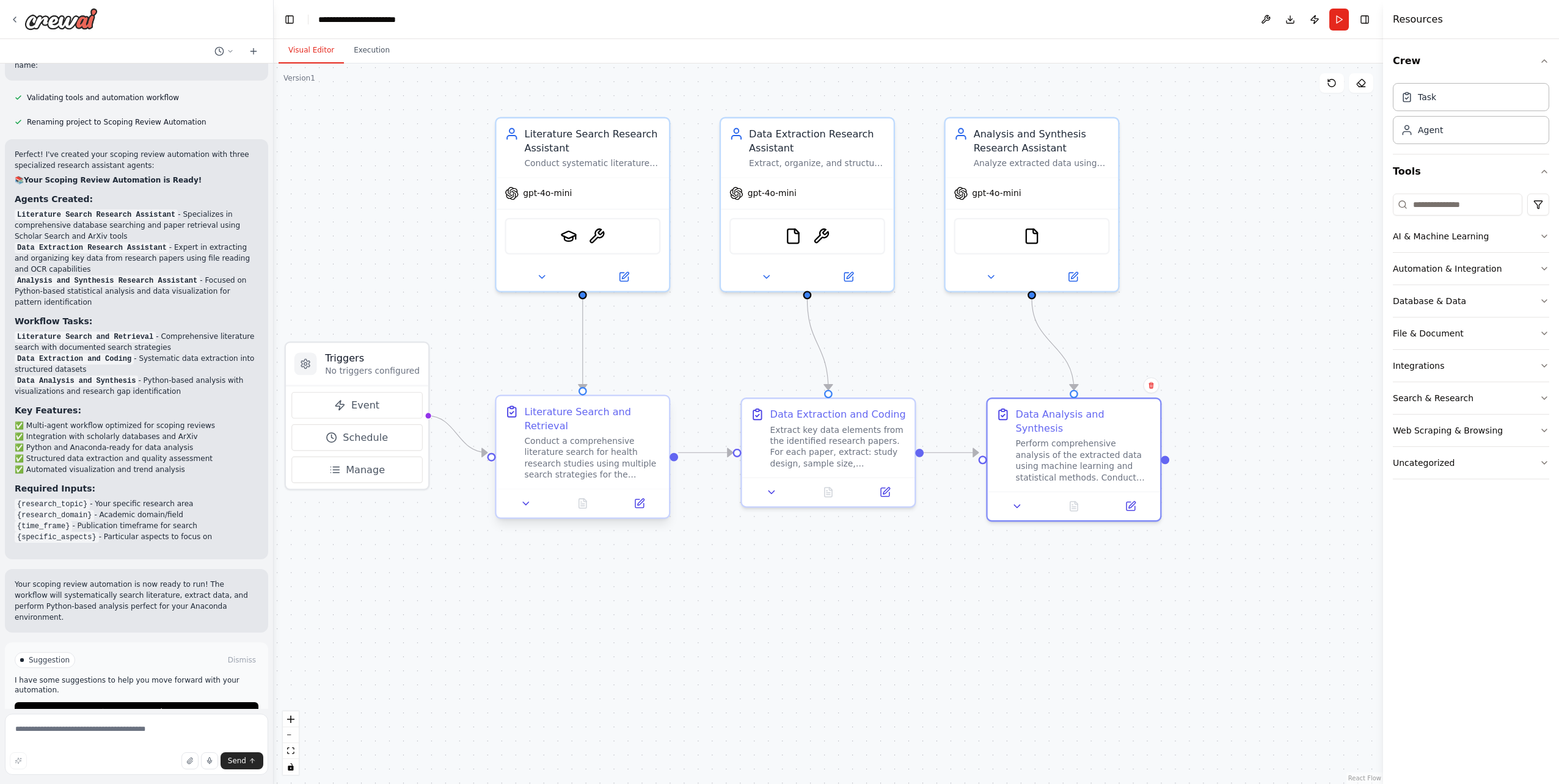
click at [611, 457] on div "Conduct a comprehensive literature search for health research studies using mul…" at bounding box center [592, 459] width 137 height 45
click at [641, 499] on icon at bounding box center [640, 502] width 6 height 6
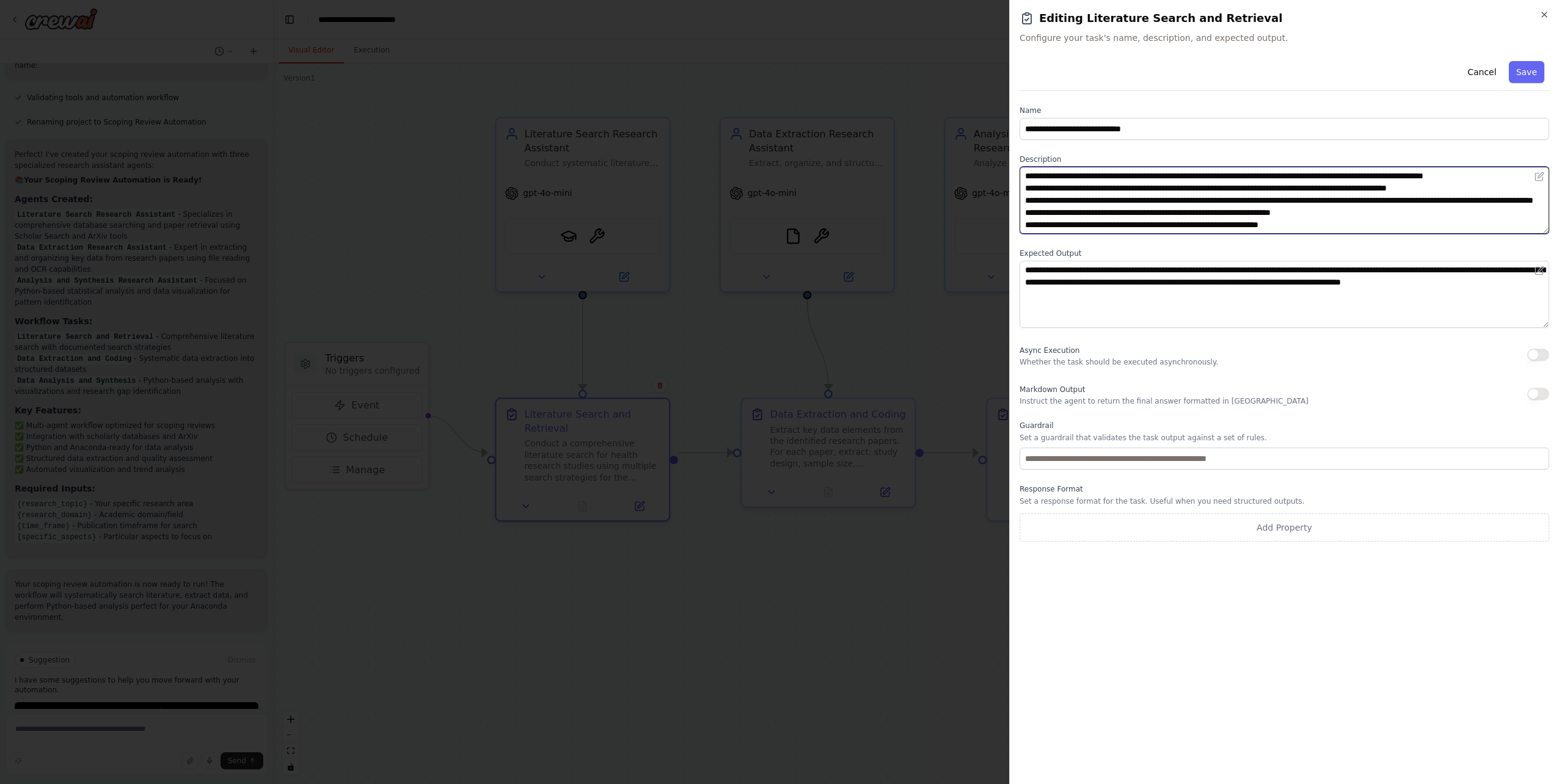
click at [1136, 217] on textarea "**********" at bounding box center [1284, 200] width 529 height 67
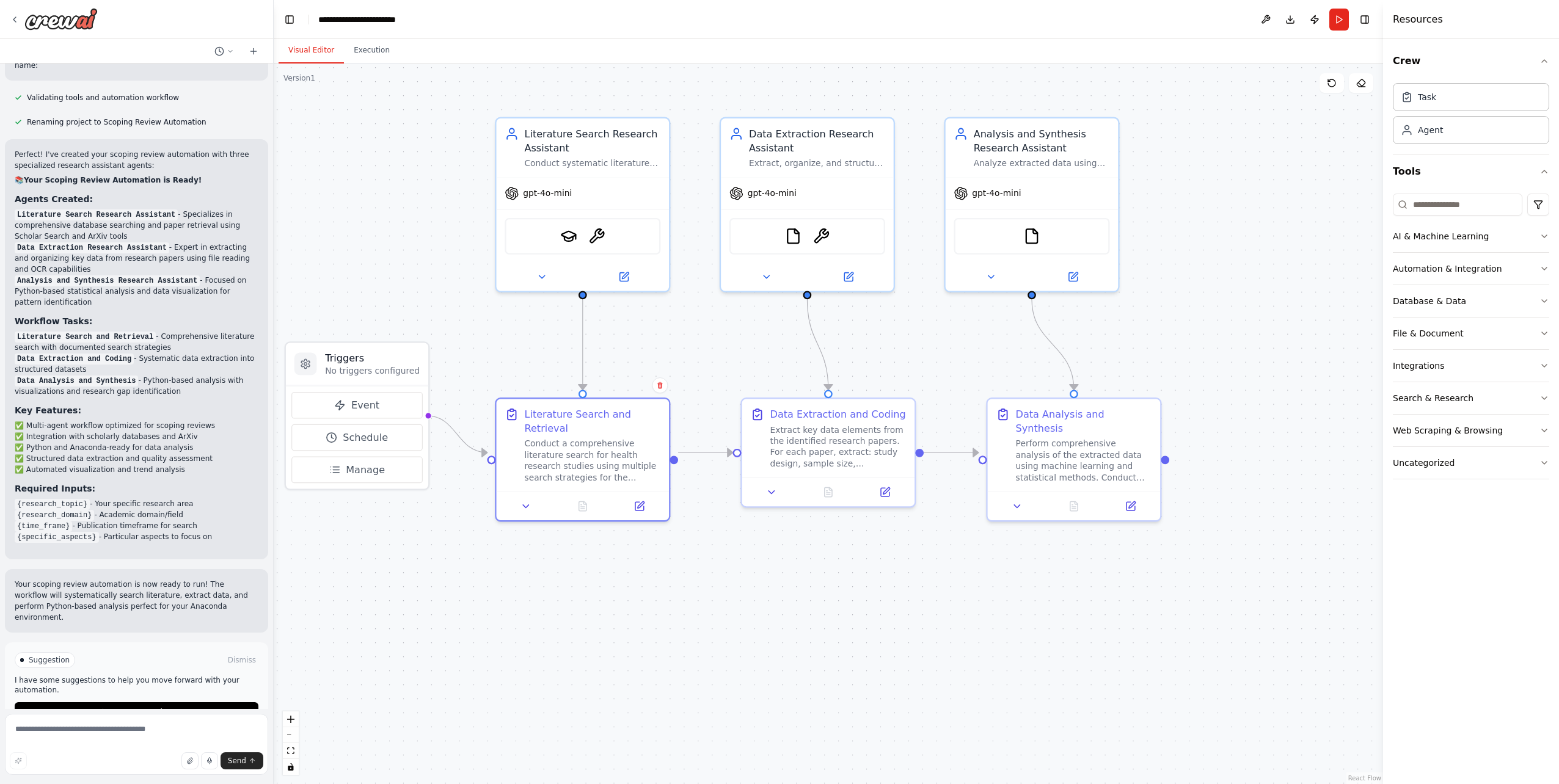
click at [47, 652] on div "Suggestion Dismiss I have some suggestions to help you move forward with your a…" at bounding box center [137, 687] width 243 height 69
click at [47, 652] on div "Suggestion" at bounding box center [45, 660] width 60 height 16
click at [49, 655] on span "Suggestion" at bounding box center [50, 660] width 41 height 10
click at [609, 451] on div "Conduct a comprehensive literature search for health research studies using mul…" at bounding box center [592, 459] width 137 height 45
click at [639, 500] on icon at bounding box center [640, 504] width 8 height 8
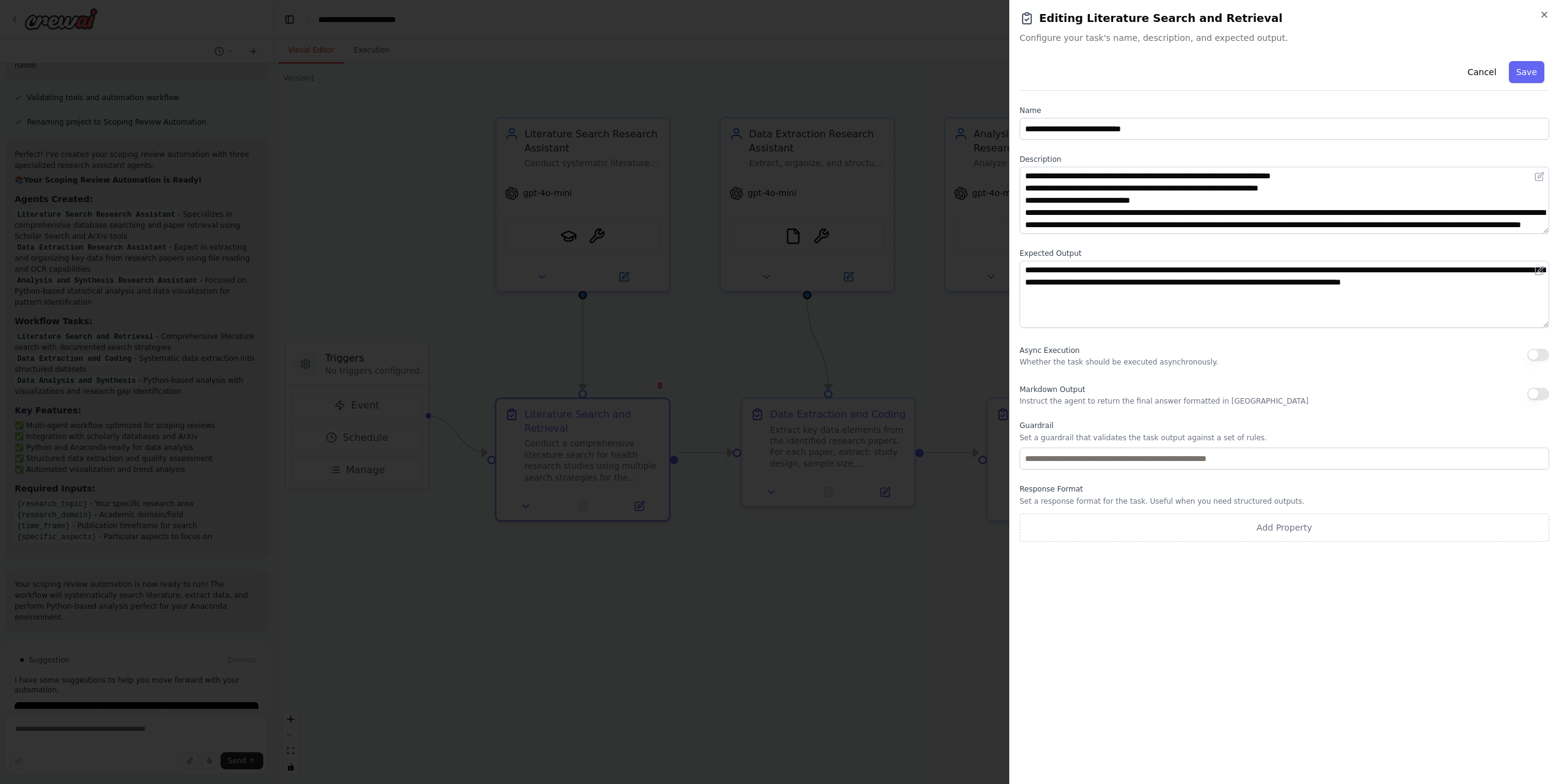
scroll to position [61, 0]
click at [1497, 78] on button "Cancel" at bounding box center [1481, 71] width 43 height 22
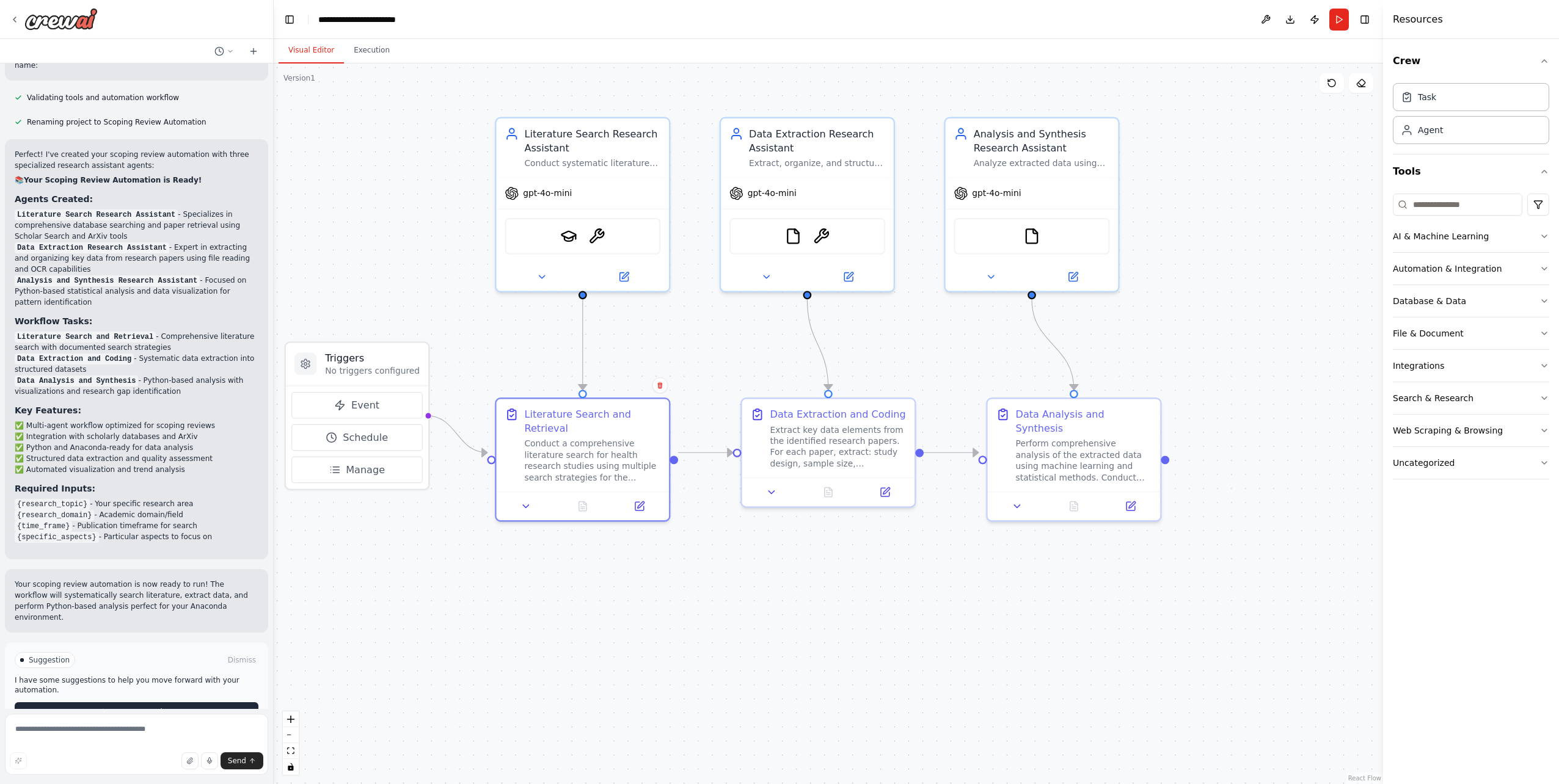
click at [133, 703] on button "Run Automation" at bounding box center [137, 713] width 243 height 20
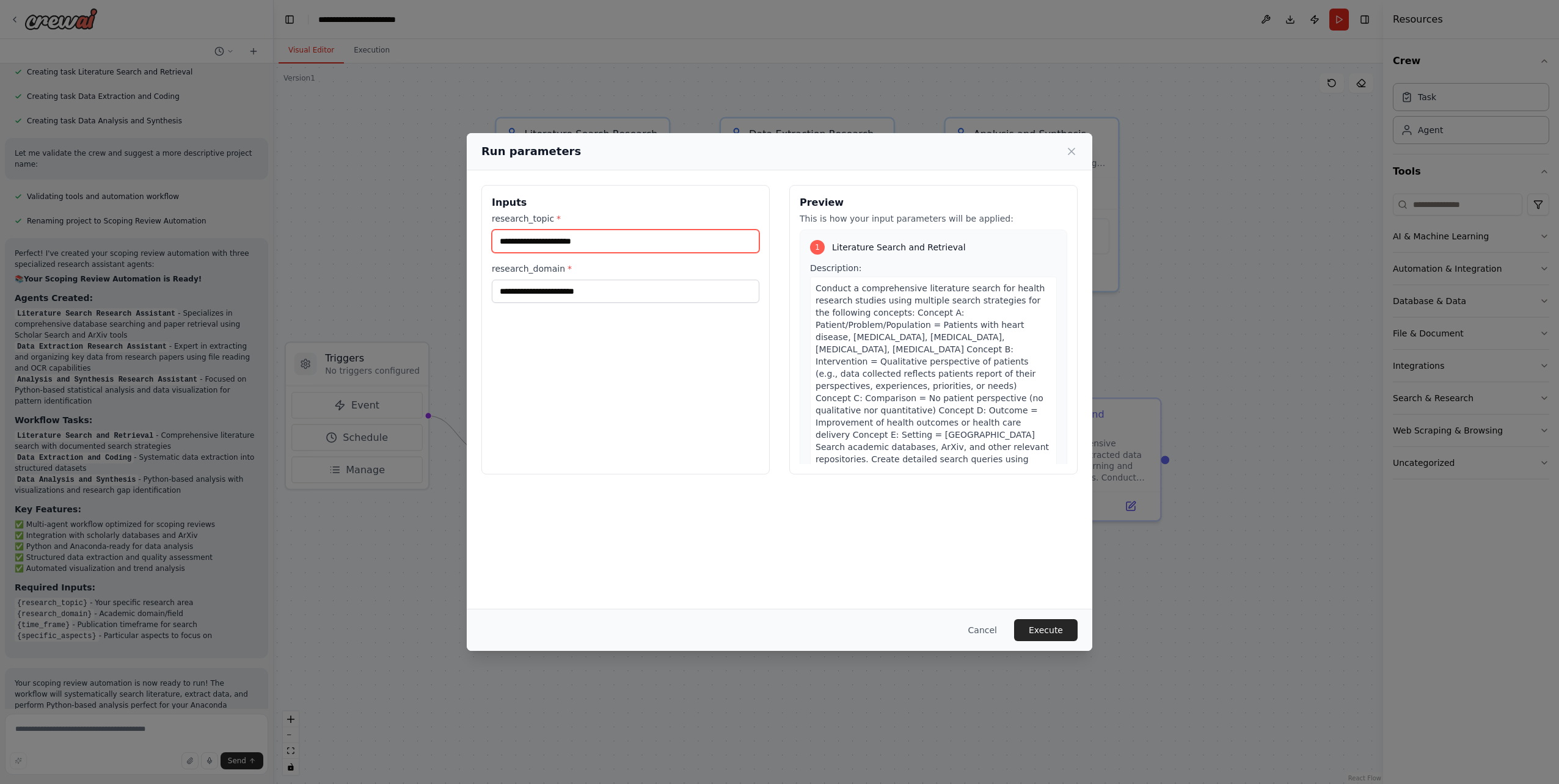
drag, startPoint x: 643, startPoint y: 239, endPoint x: 505, endPoint y: 258, distance: 139.3
click at [506, 257] on div "research_topic * research_domain *" at bounding box center [626, 258] width 267 height 91
drag, startPoint x: 579, startPoint y: 291, endPoint x: 674, endPoint y: 292, distance: 95.0
click at [588, 291] on input "research_domain *" at bounding box center [626, 291] width 267 height 23
click at [588, 293] on input "research_domain *" at bounding box center [626, 291] width 267 height 23
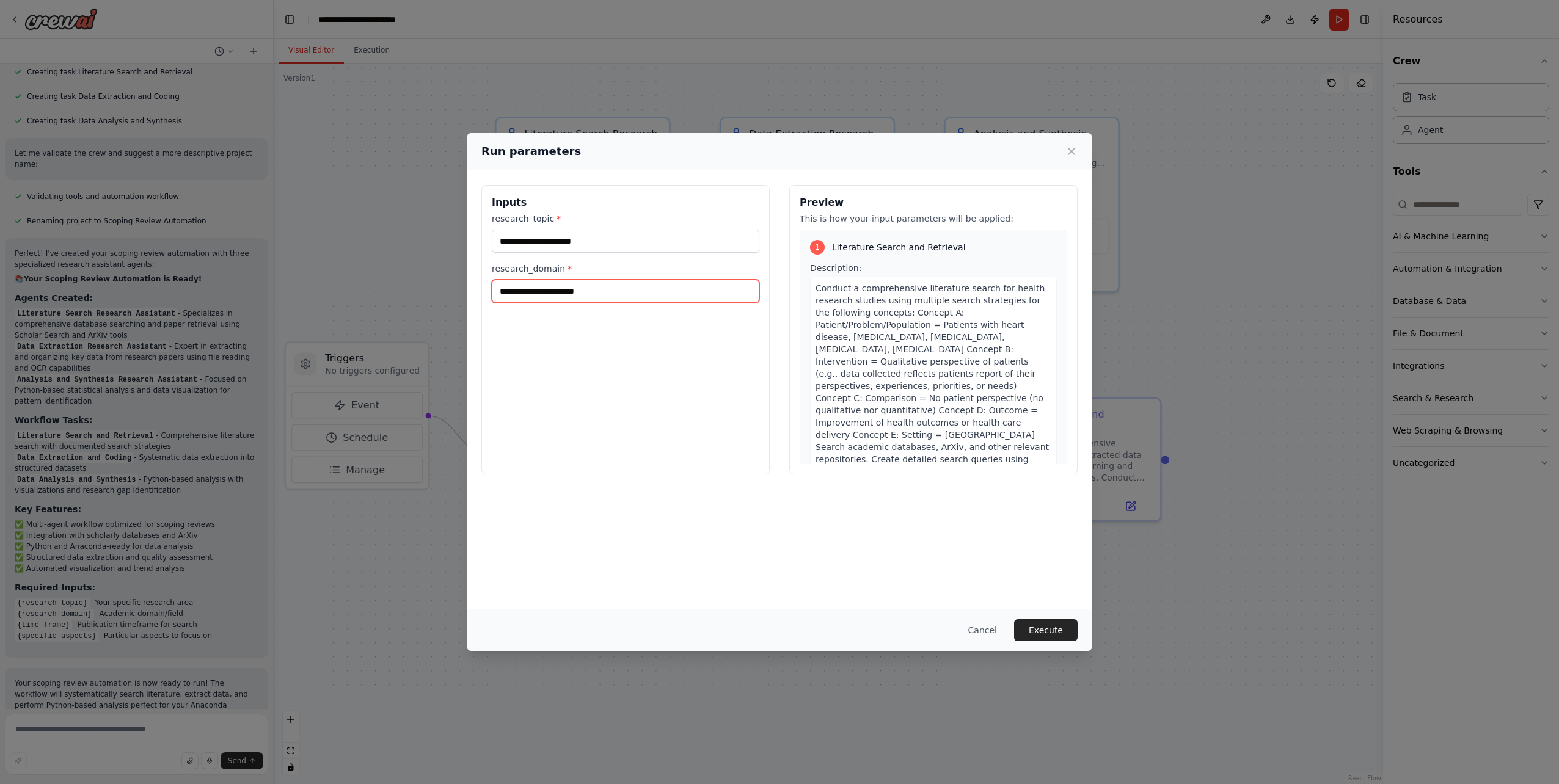
click at [588, 293] on input "research_domain *" at bounding box center [626, 291] width 267 height 23
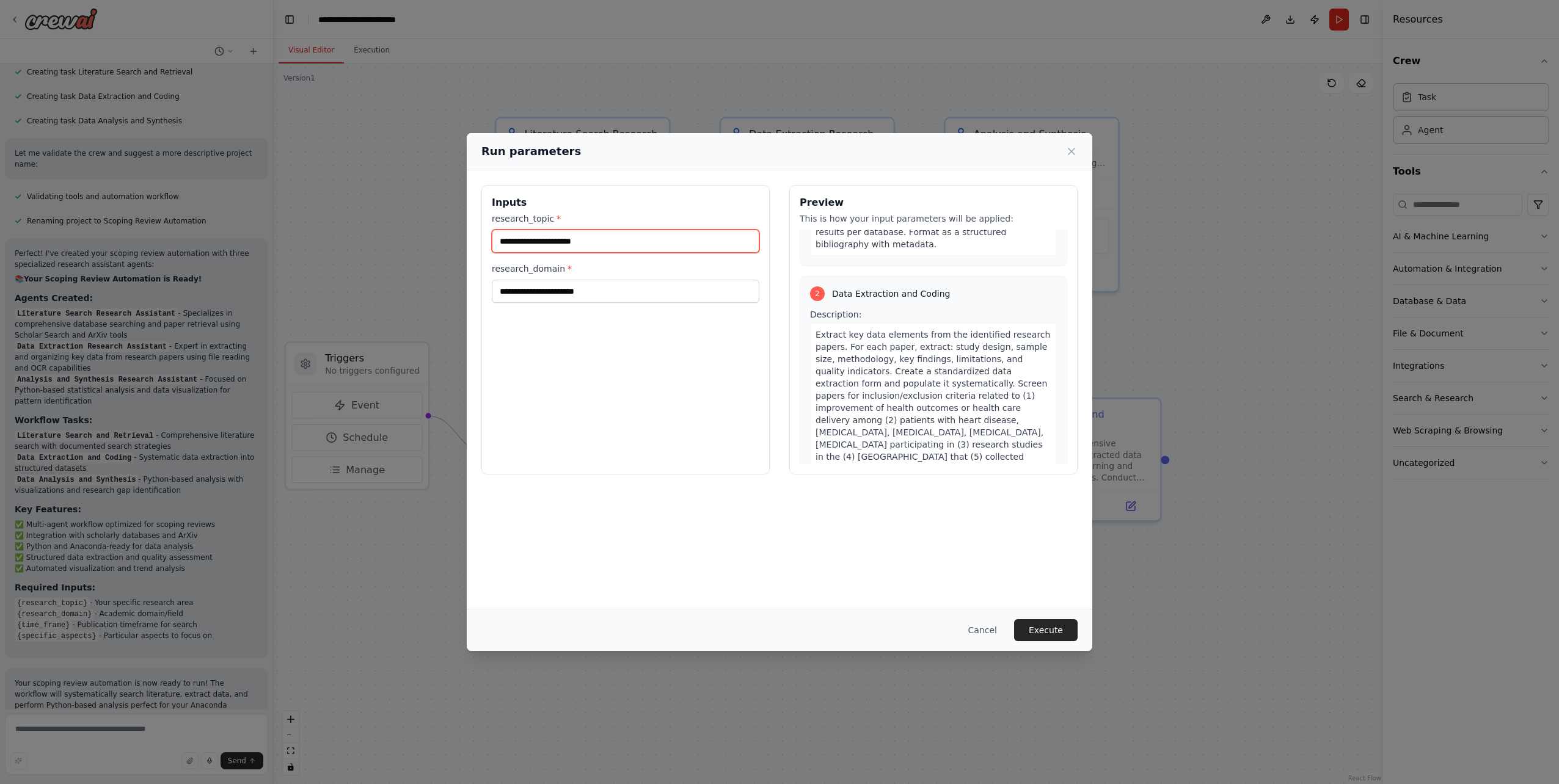
click at [556, 250] on input "research_topic *" at bounding box center [626, 241] width 267 height 23
type input "**********"
click at [550, 284] on input "research_domain *" at bounding box center [626, 291] width 267 height 23
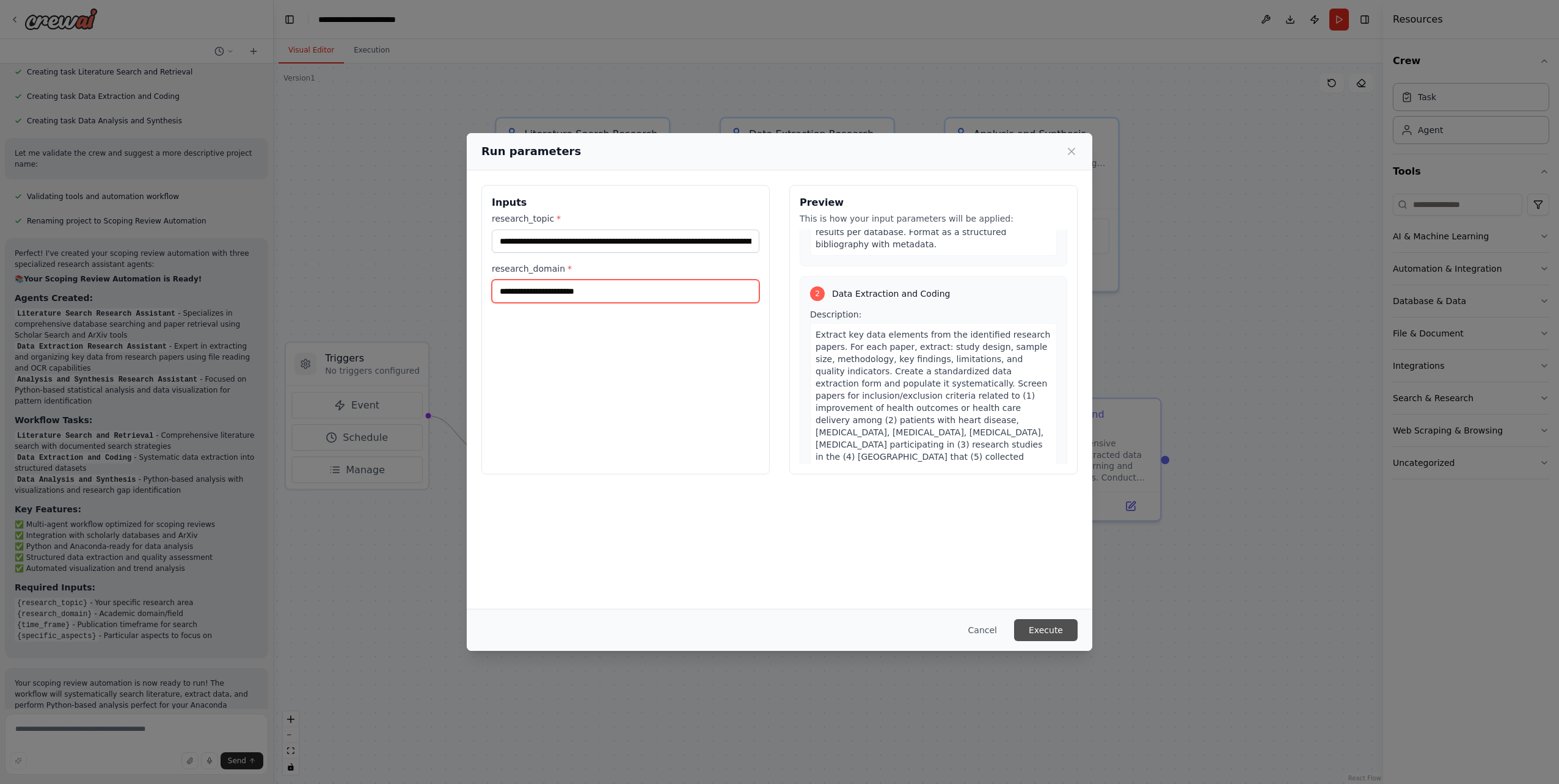
type input "**********"
click at [1059, 636] on button "Execute" at bounding box center [1046, 630] width 64 height 22
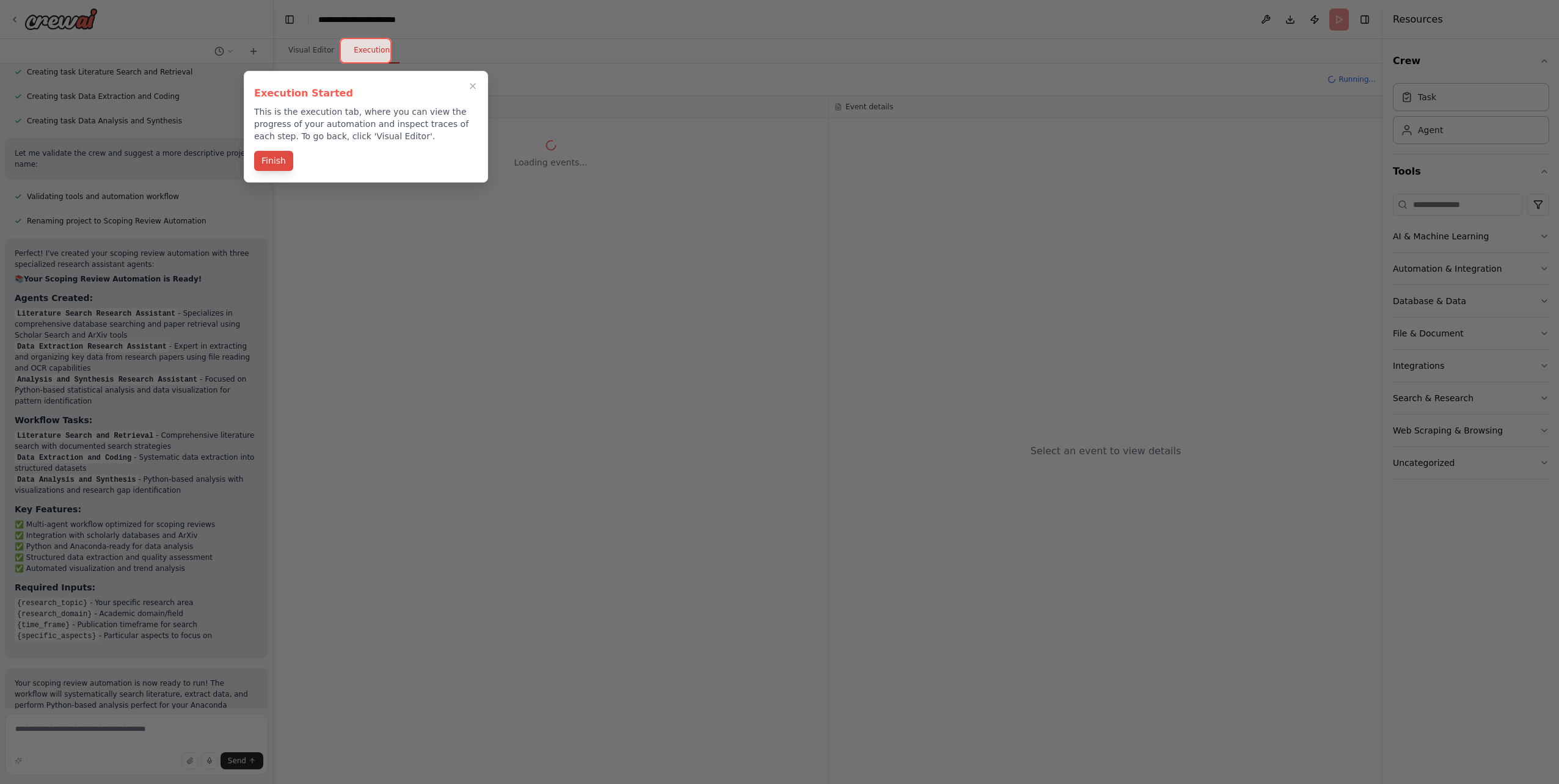
click at [273, 164] on button "Finish" at bounding box center [273, 161] width 39 height 20
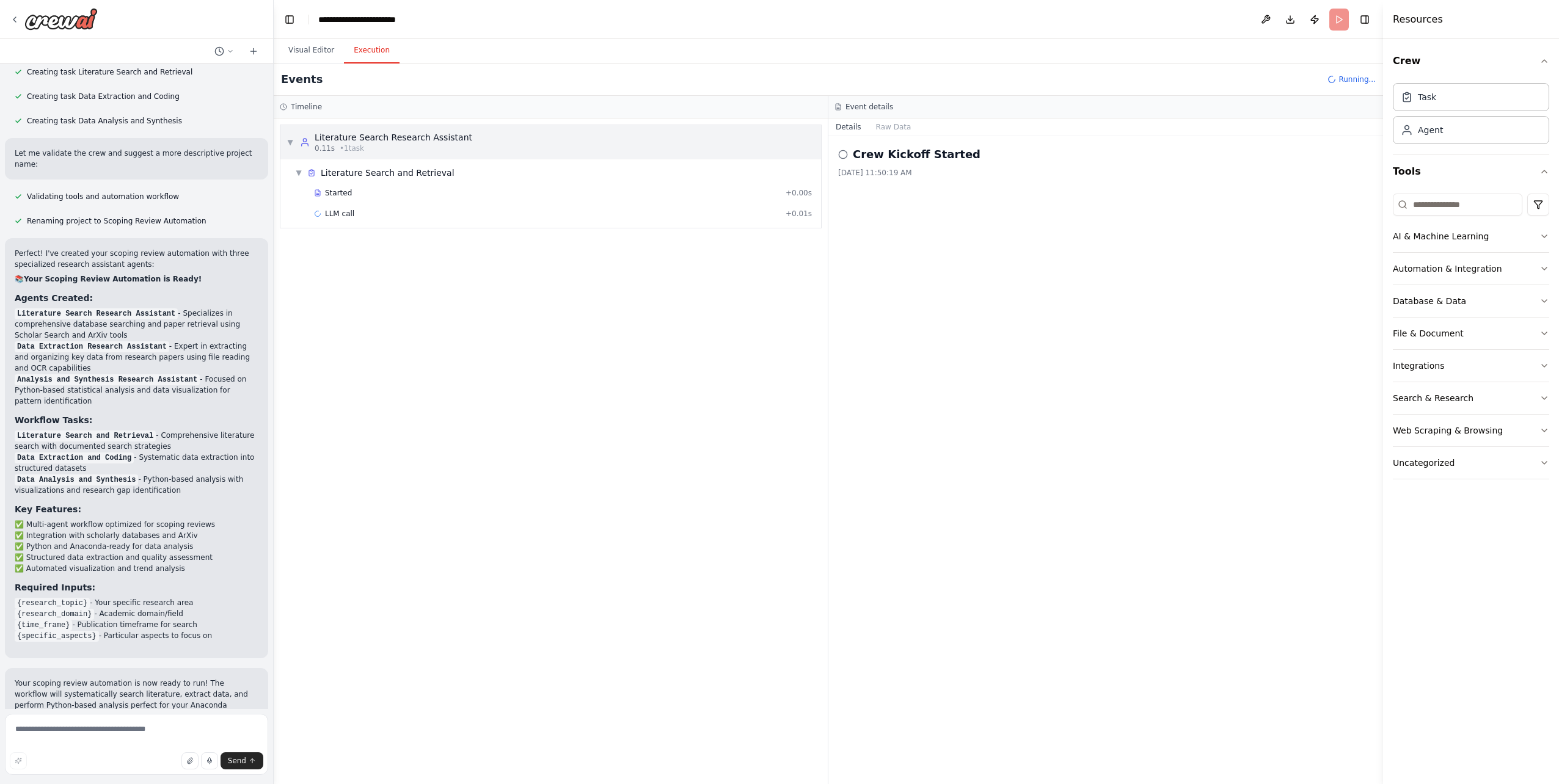
click at [289, 139] on span "▼" at bounding box center [290, 142] width 7 height 10
click at [289, 144] on span "▶" at bounding box center [290, 142] width 7 height 10
click at [294, 172] on div "▼ Literature Search and Retrieval" at bounding box center [556, 173] width 531 height 22
click at [294, 172] on div "▶ Literature Search and Retrieval" at bounding box center [556, 173] width 531 height 22
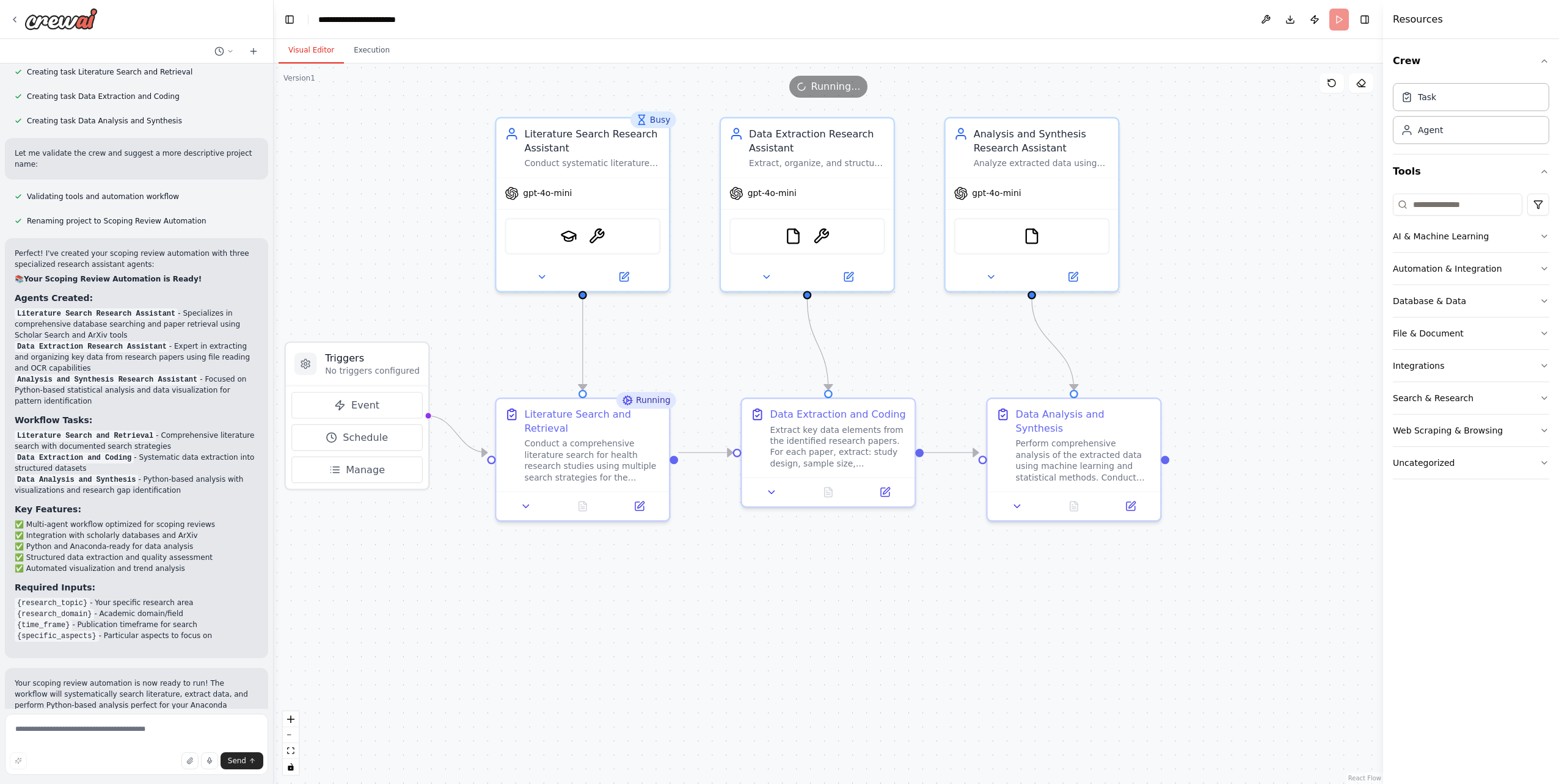
click at [300, 47] on button "Visual Editor" at bounding box center [311, 51] width 65 height 25
click at [570, 452] on div "Conduct a comprehensive literature search for health research studies using mul…" at bounding box center [592, 459] width 137 height 45
click at [640, 499] on icon at bounding box center [640, 502] width 6 height 6
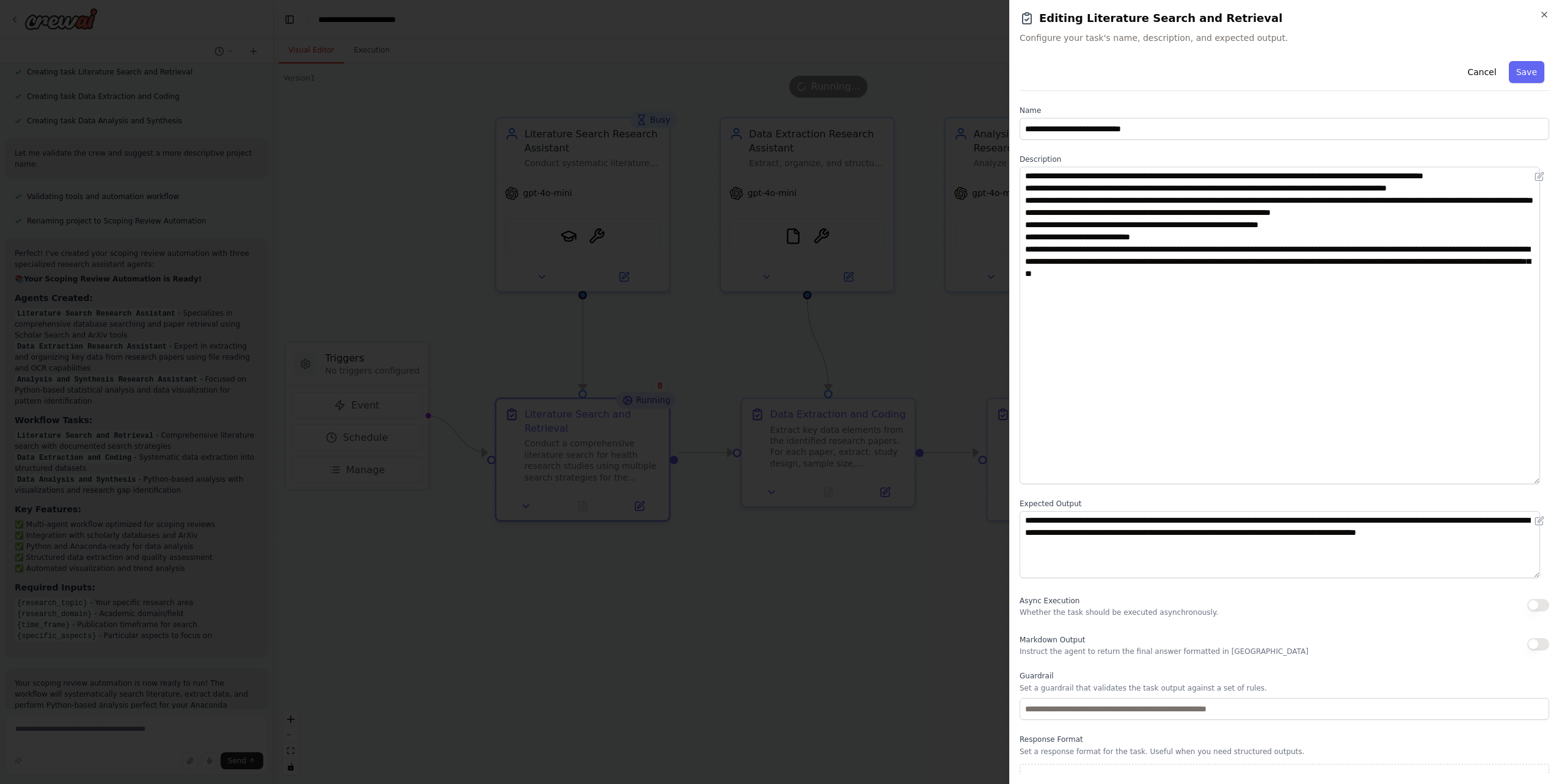
drag, startPoint x: 1546, startPoint y: 232, endPoint x: 1519, endPoint y: 498, distance: 267.4
click at [1524, 485] on textarea "**********" at bounding box center [1280, 325] width 521 height 318
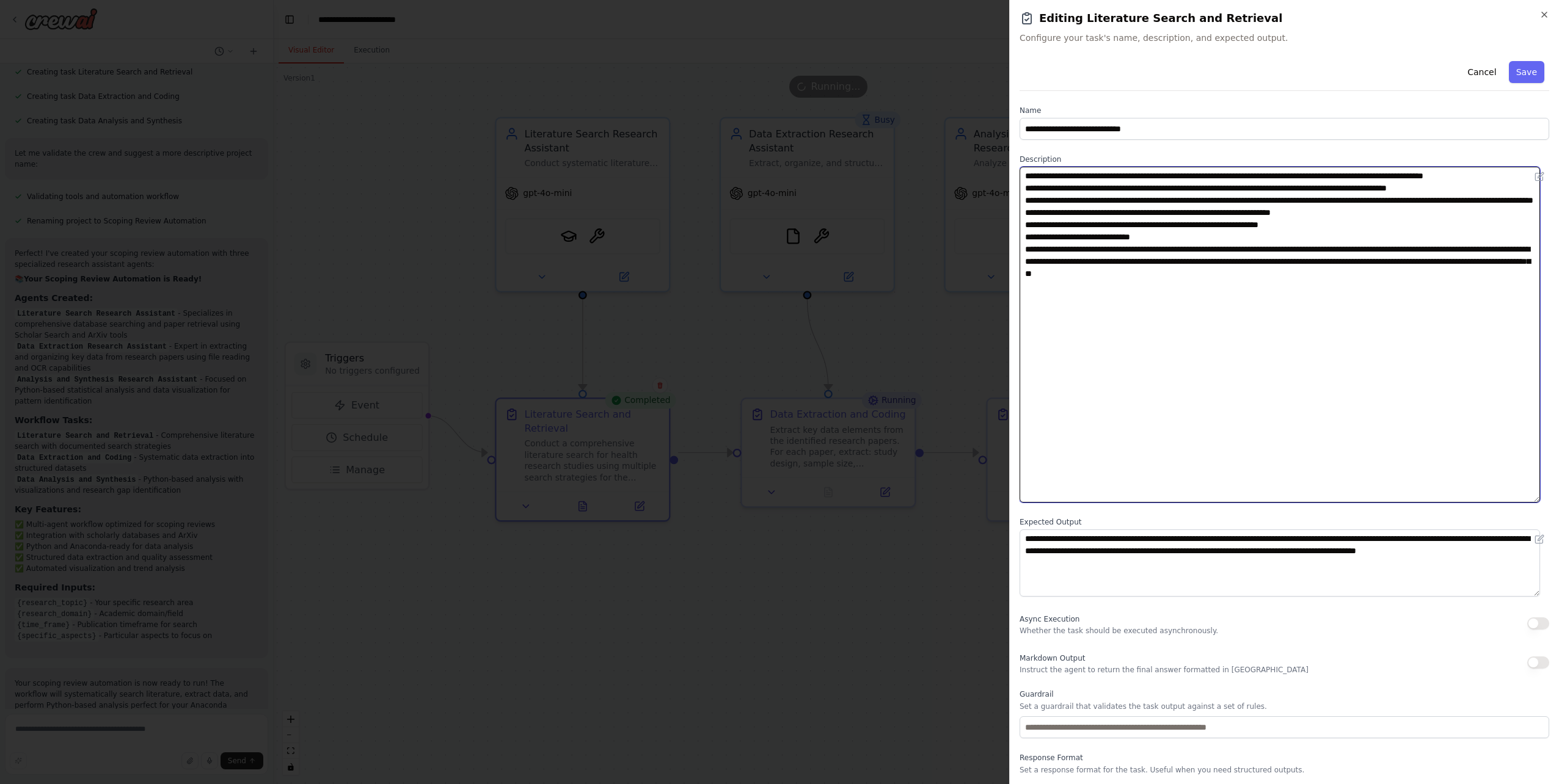
drag, startPoint x: 1347, startPoint y: 306, endPoint x: 1016, endPoint y: 176, distance: 355.6
click at [1016, 176] on div "**********" at bounding box center [1284, 392] width 550 height 784
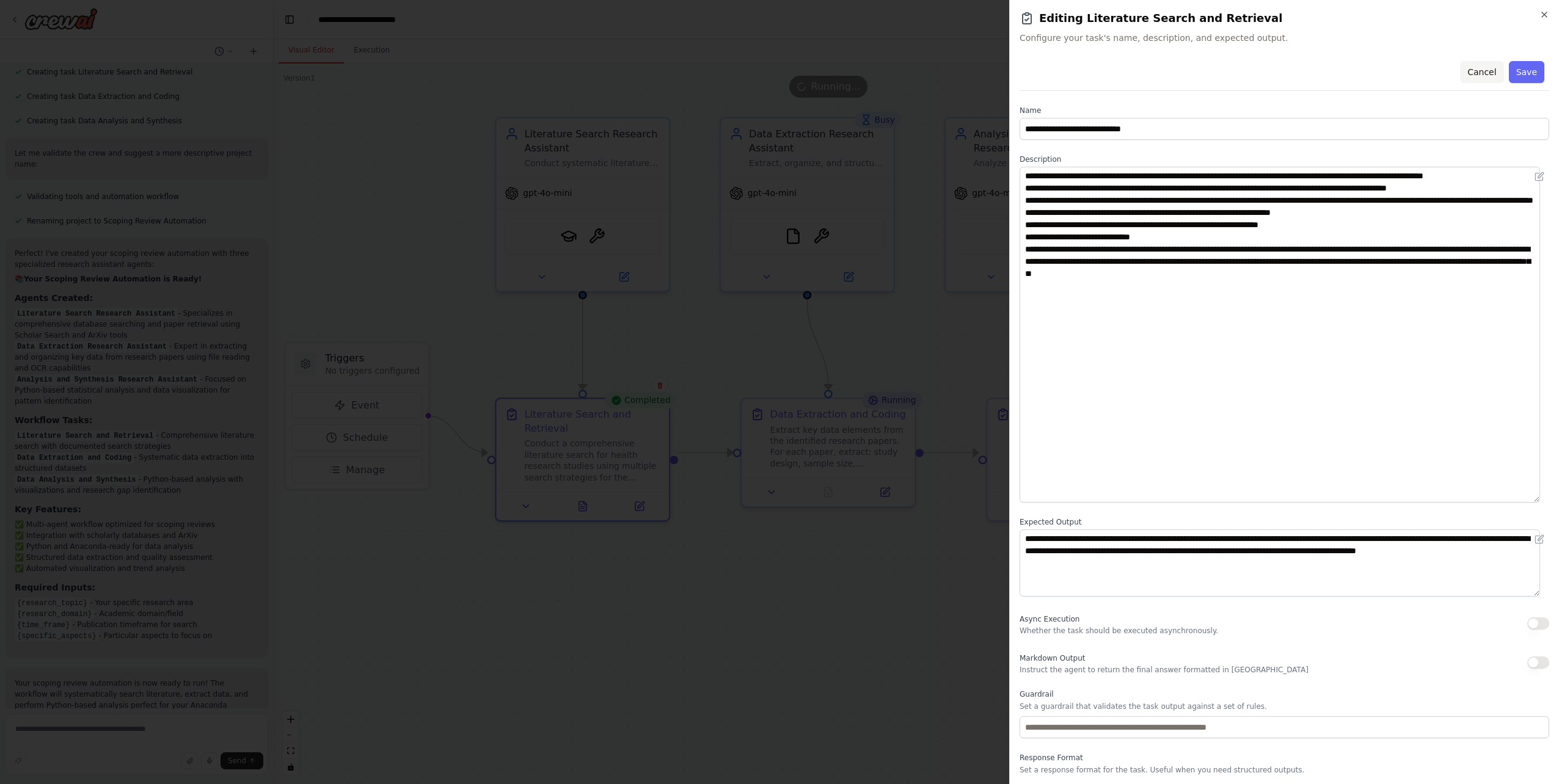
click at [1478, 78] on button "Cancel" at bounding box center [1481, 71] width 43 height 22
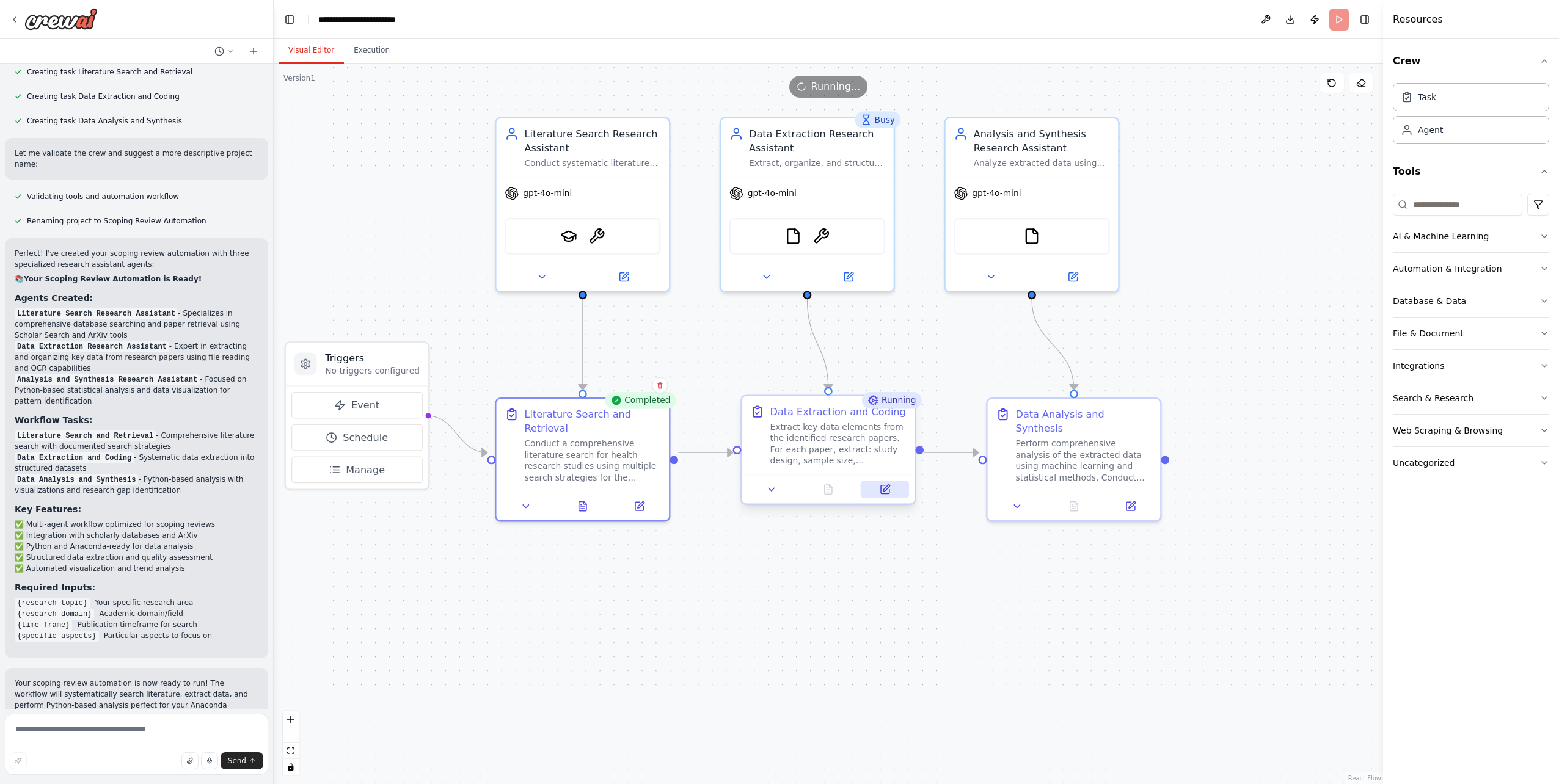
click at [888, 495] on icon at bounding box center [885, 490] width 11 height 11
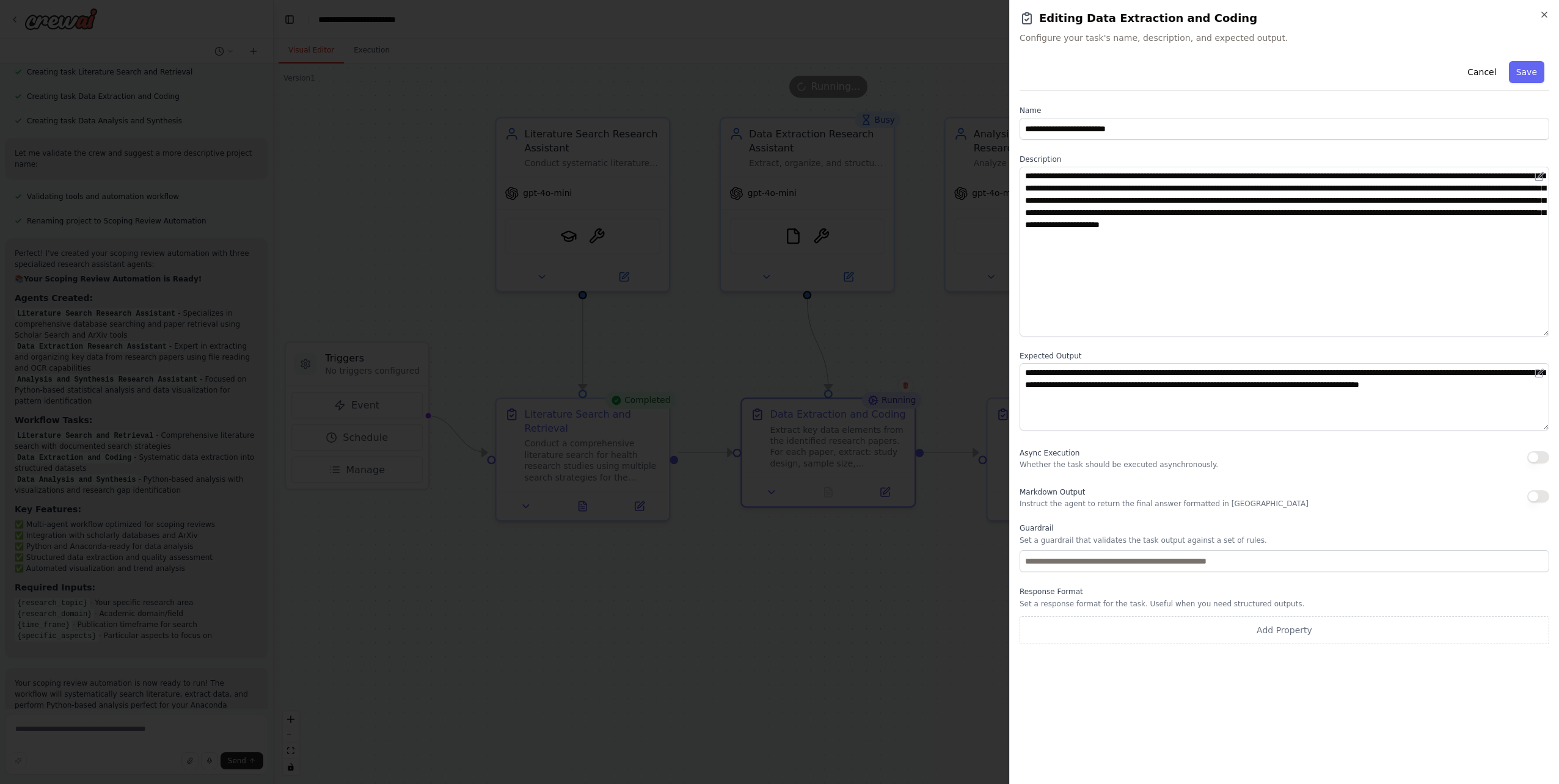
drag, startPoint x: 1546, startPoint y: 225, endPoint x: 1237, endPoint y: 296, distance: 317.1
click at [1531, 337] on textarea "**********" at bounding box center [1284, 252] width 529 height 170
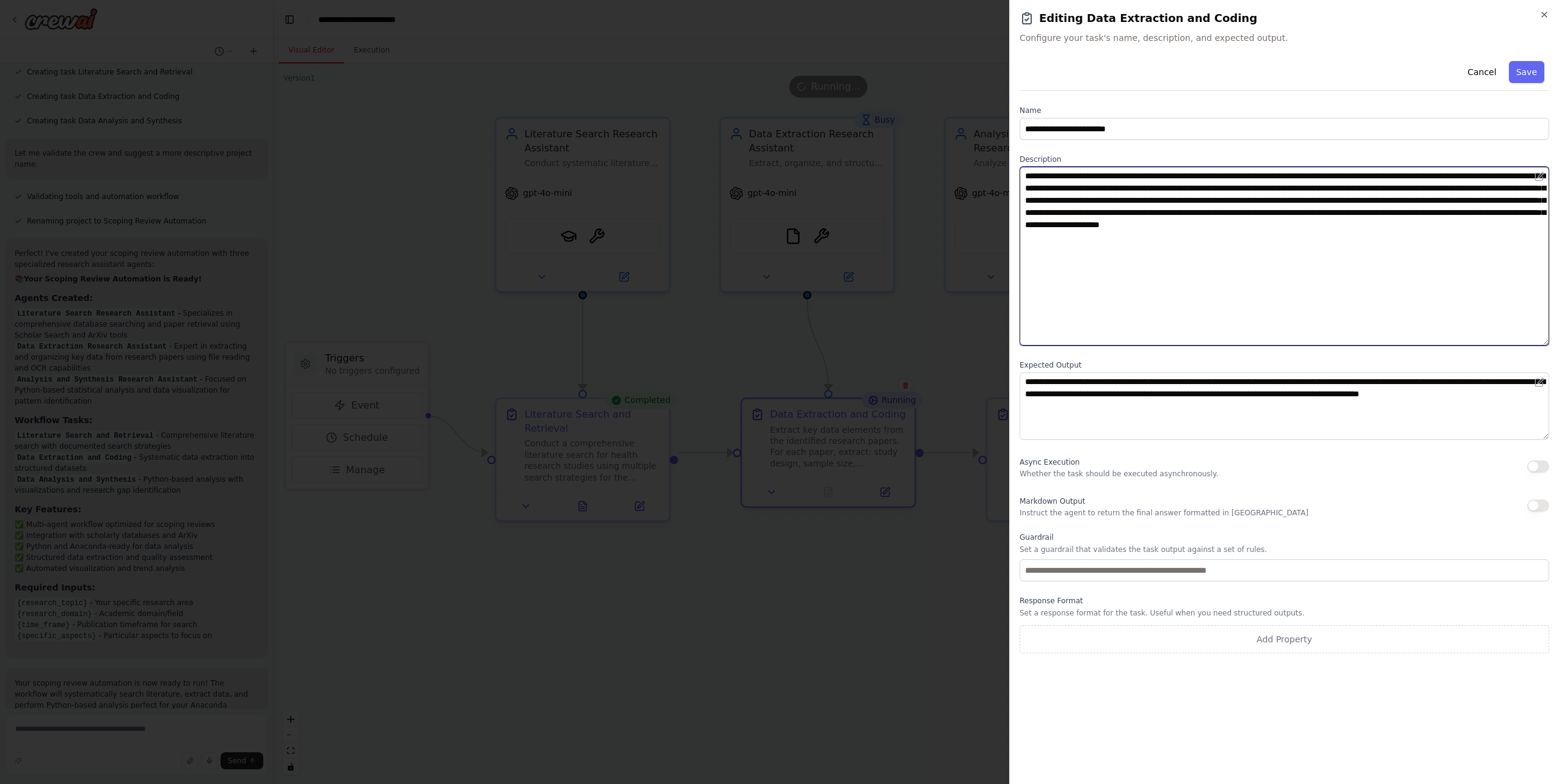
drag, startPoint x: 1117, startPoint y: 246, endPoint x: 1003, endPoint y: 168, distance: 138.1
click at [1003, 168] on body "Scoping review with three agents with a research assistant role each using Pyth…" at bounding box center [779, 392] width 1559 height 784
click at [1178, 319] on textarea "**********" at bounding box center [1284, 256] width 529 height 179
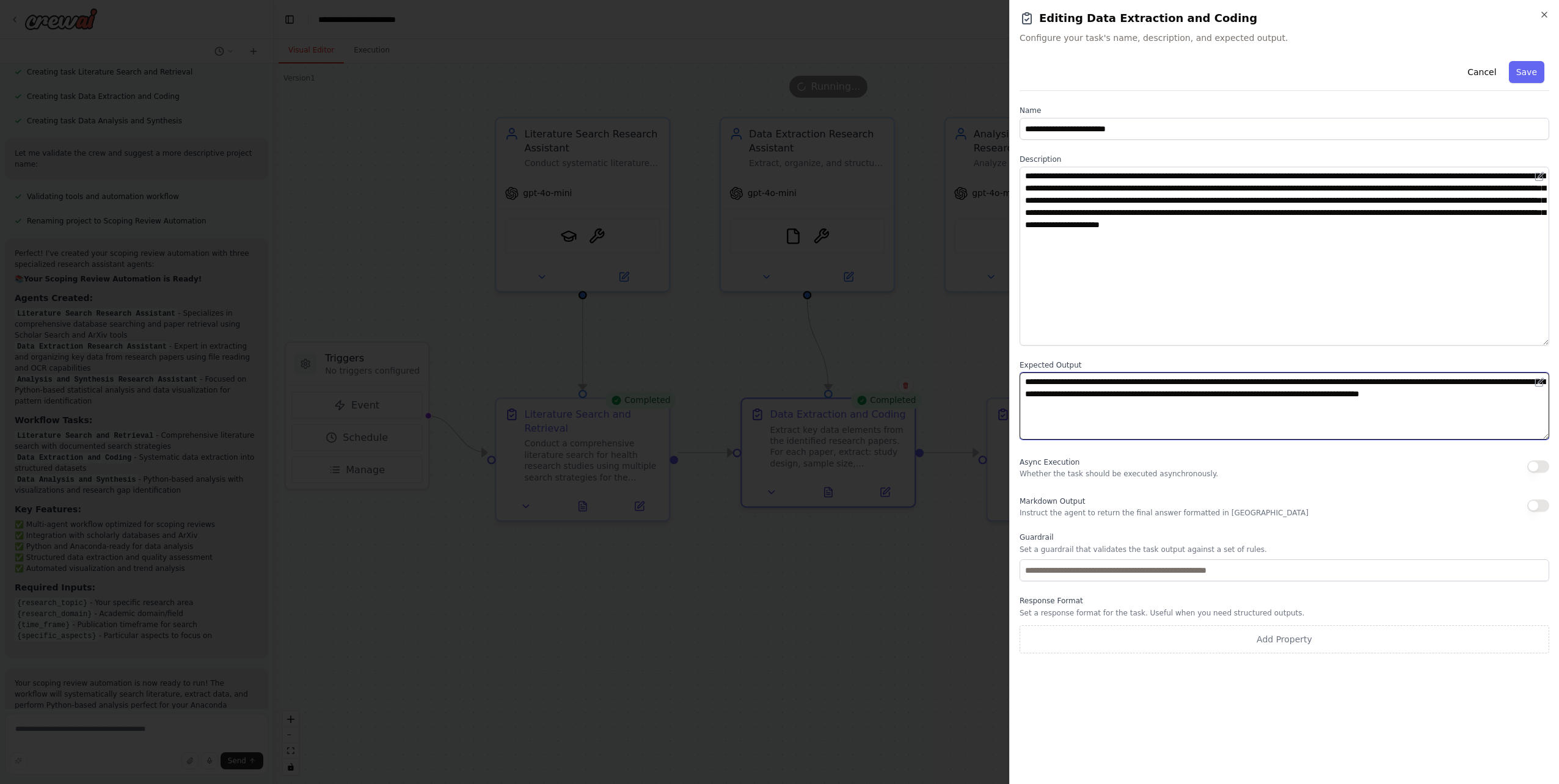
drag, startPoint x: 1052, startPoint y: 410, endPoint x: 1010, endPoint y: 379, distance: 52.2
click at [1010, 379] on div "**********" at bounding box center [1284, 392] width 550 height 784
click at [1467, 69] on button "Cancel" at bounding box center [1481, 71] width 43 height 22
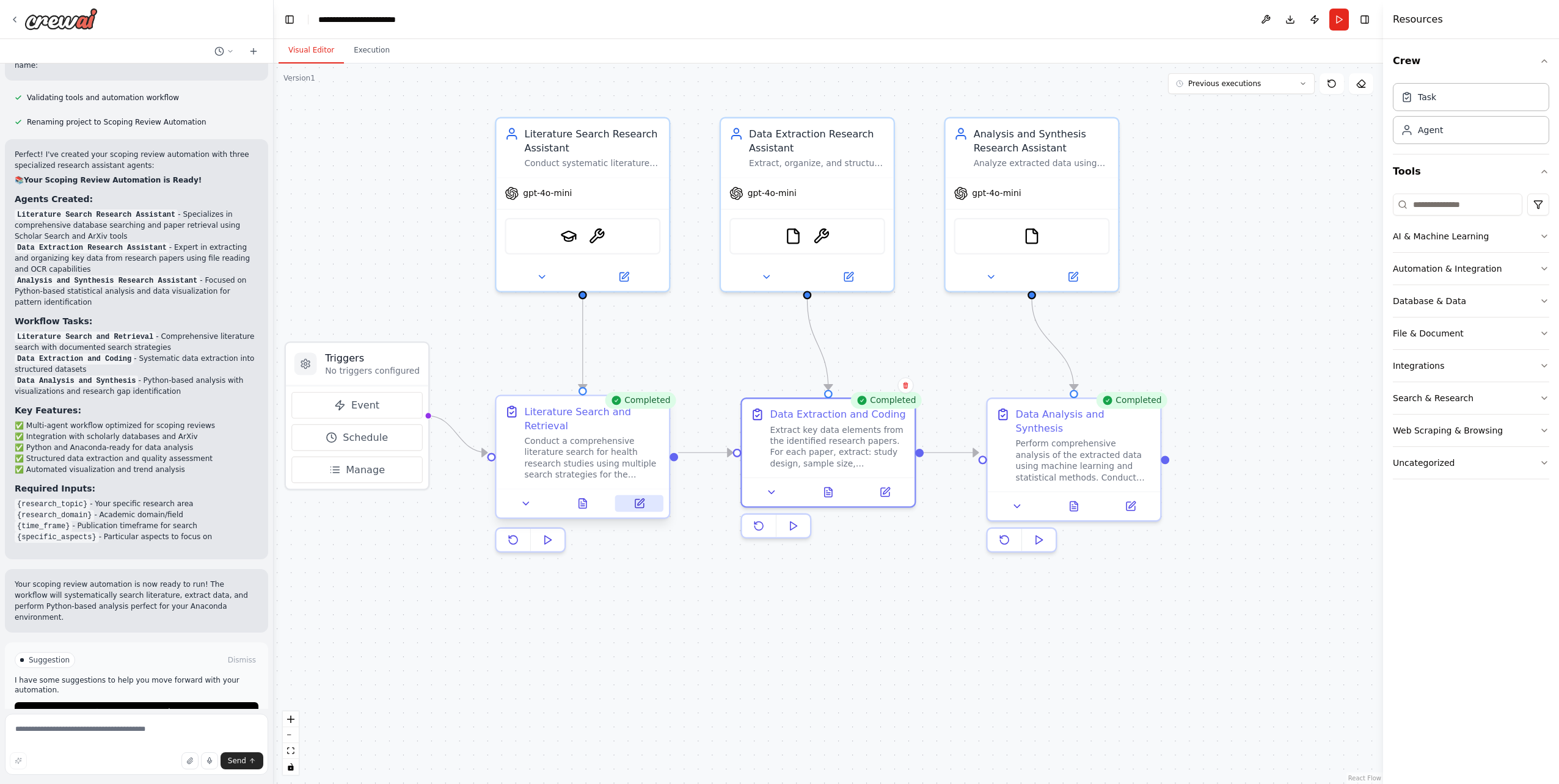
click at [644, 500] on icon at bounding box center [640, 504] width 8 height 8
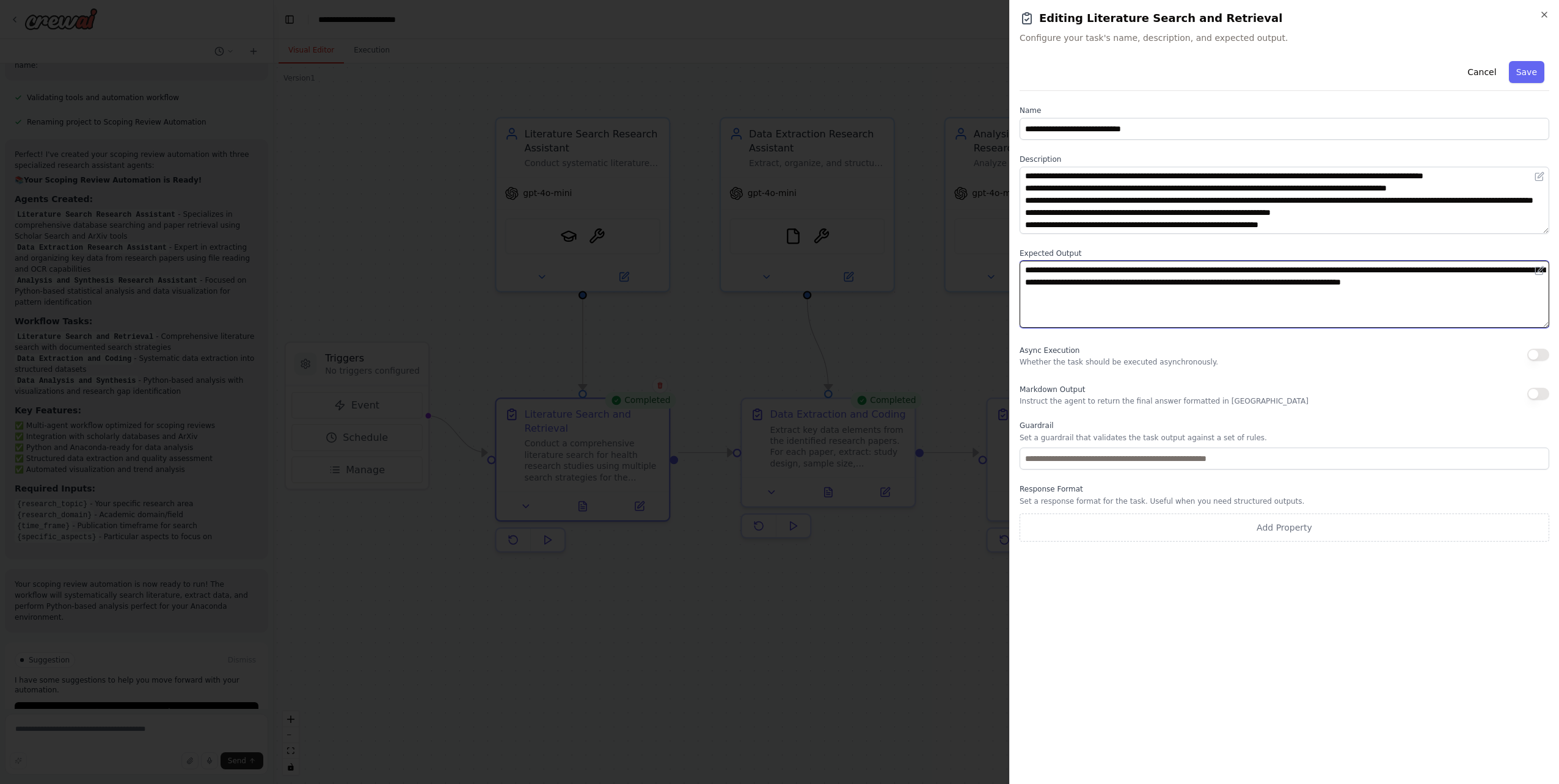
drag, startPoint x: 1108, startPoint y: 304, endPoint x: 1020, endPoint y: 266, distance: 95.9
click at [1020, 266] on textarea "**********" at bounding box center [1284, 294] width 529 height 67
click at [1477, 68] on button "Cancel" at bounding box center [1481, 71] width 43 height 22
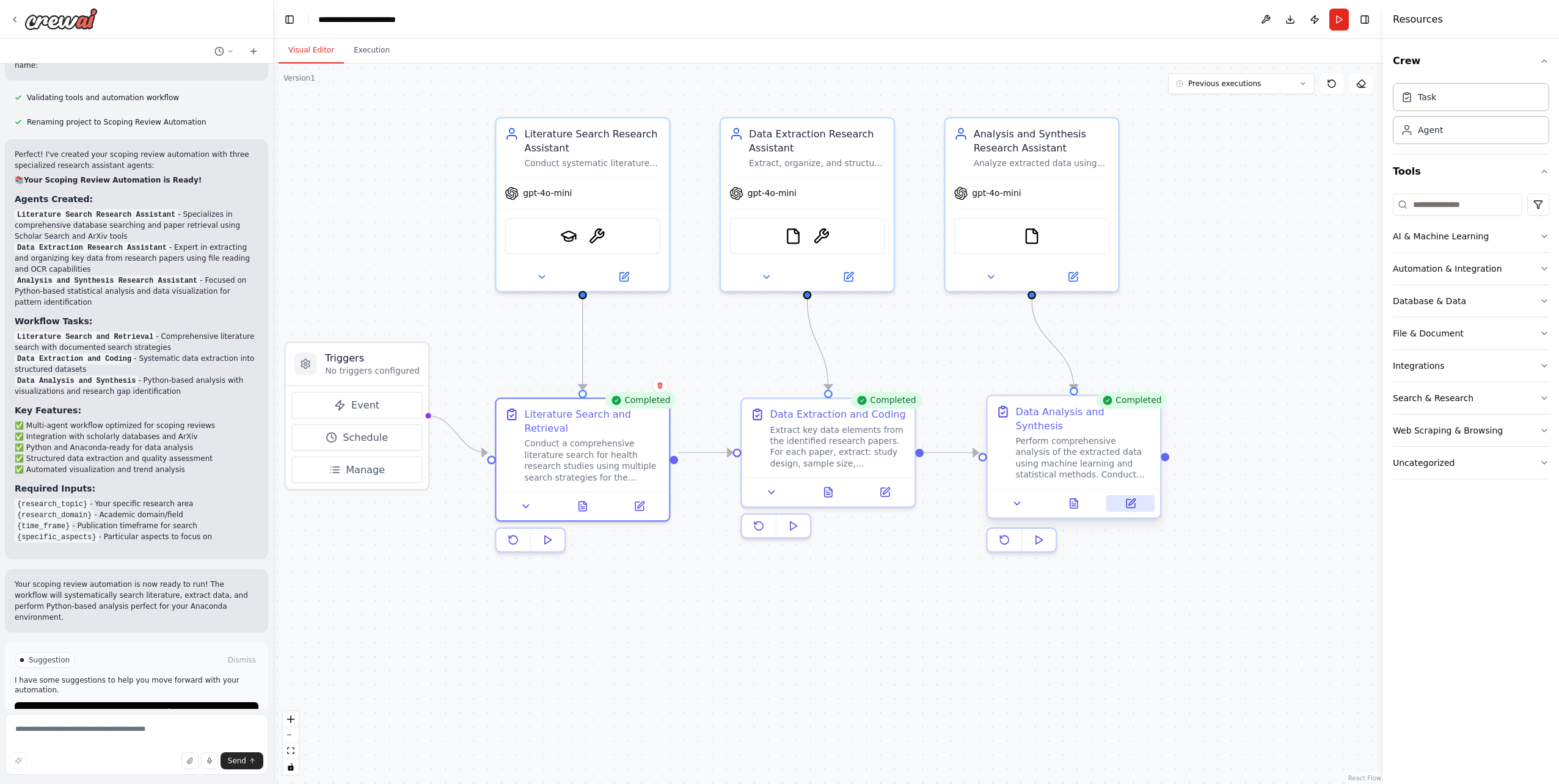
click at [1134, 500] on icon at bounding box center [1131, 504] width 8 height 8
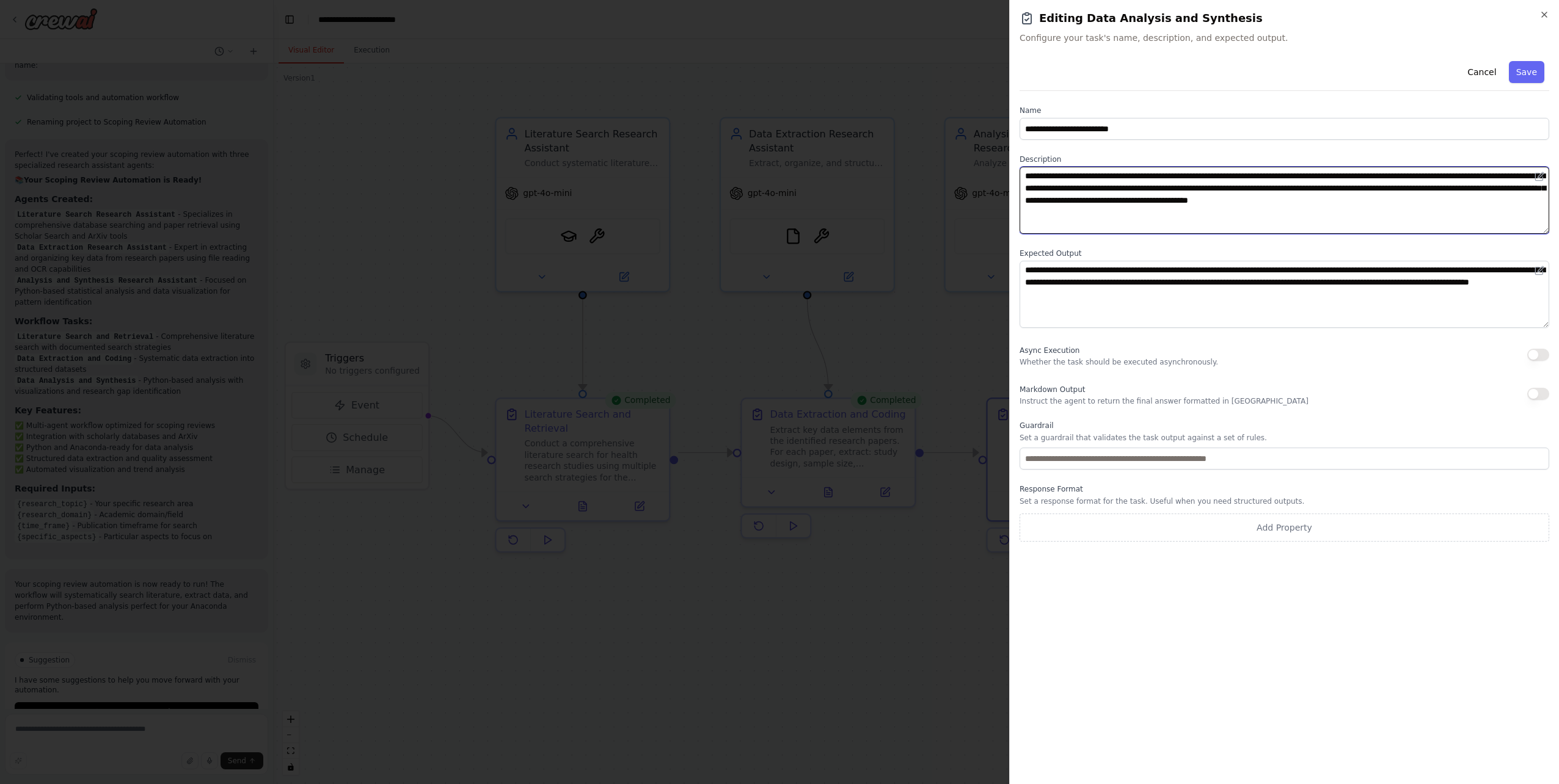
drag, startPoint x: 1517, startPoint y: 201, endPoint x: 1016, endPoint y: 173, distance: 501.8
click at [1016, 173] on div "**********" at bounding box center [1284, 392] width 550 height 784
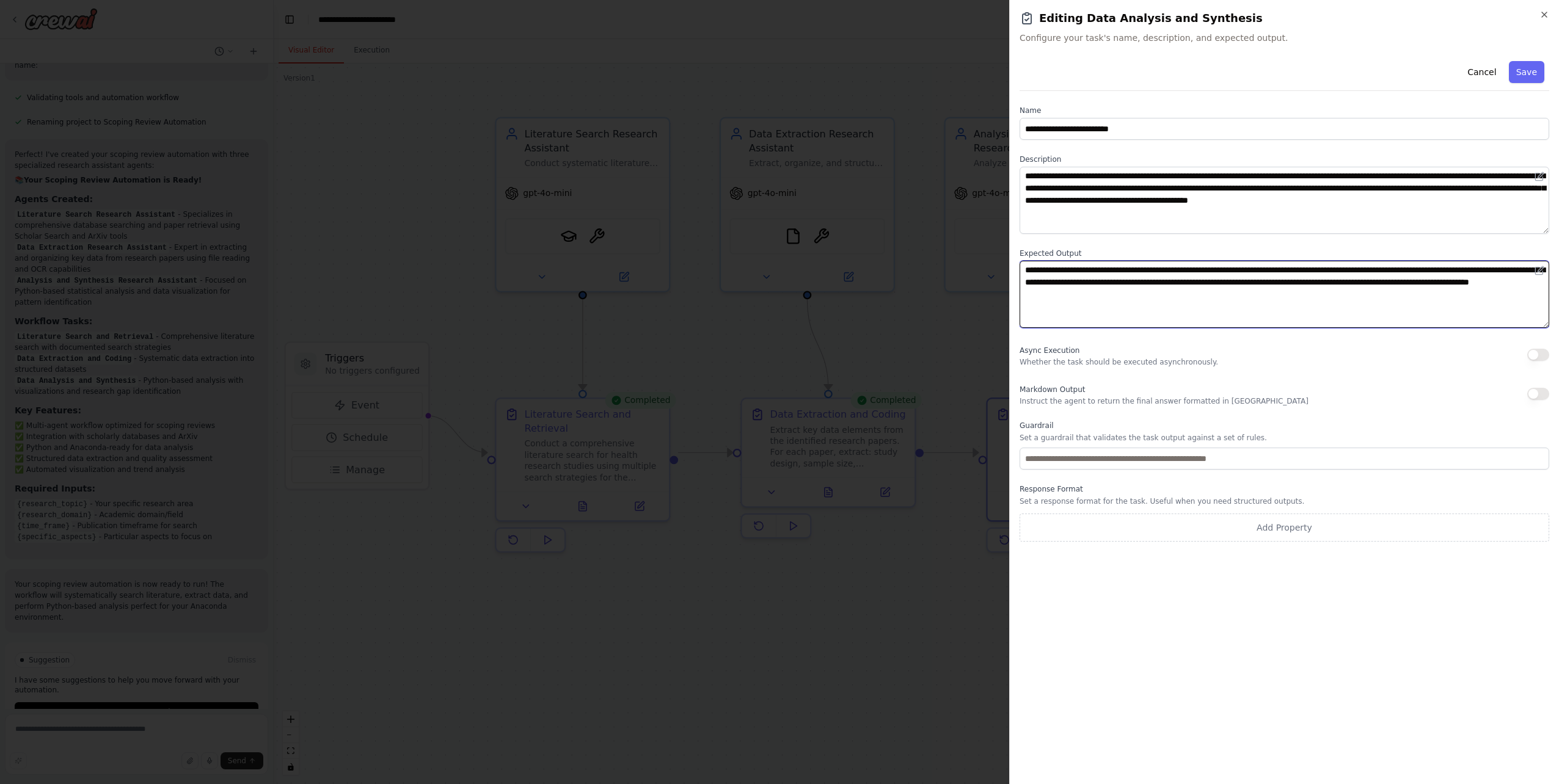
drag, startPoint x: 1137, startPoint y: 295, endPoint x: 1008, endPoint y: 270, distance: 131.4
click at [1008, 270] on body "Scoping review with three agents with a research assistant role each using Pyth…" at bounding box center [779, 392] width 1559 height 784
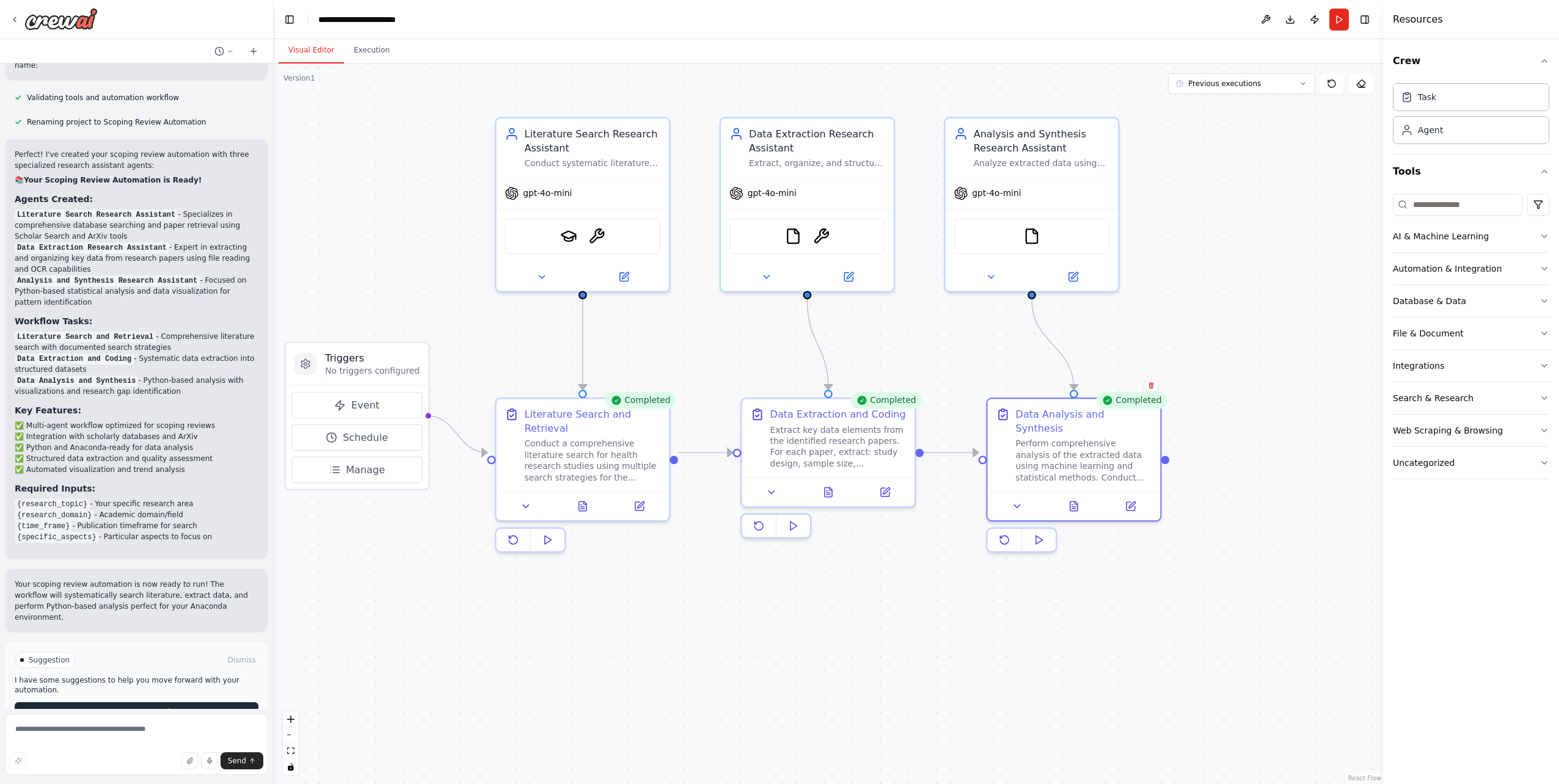
click at [151, 708] on span "Improve automation" at bounding box center [142, 713] width 74 height 10
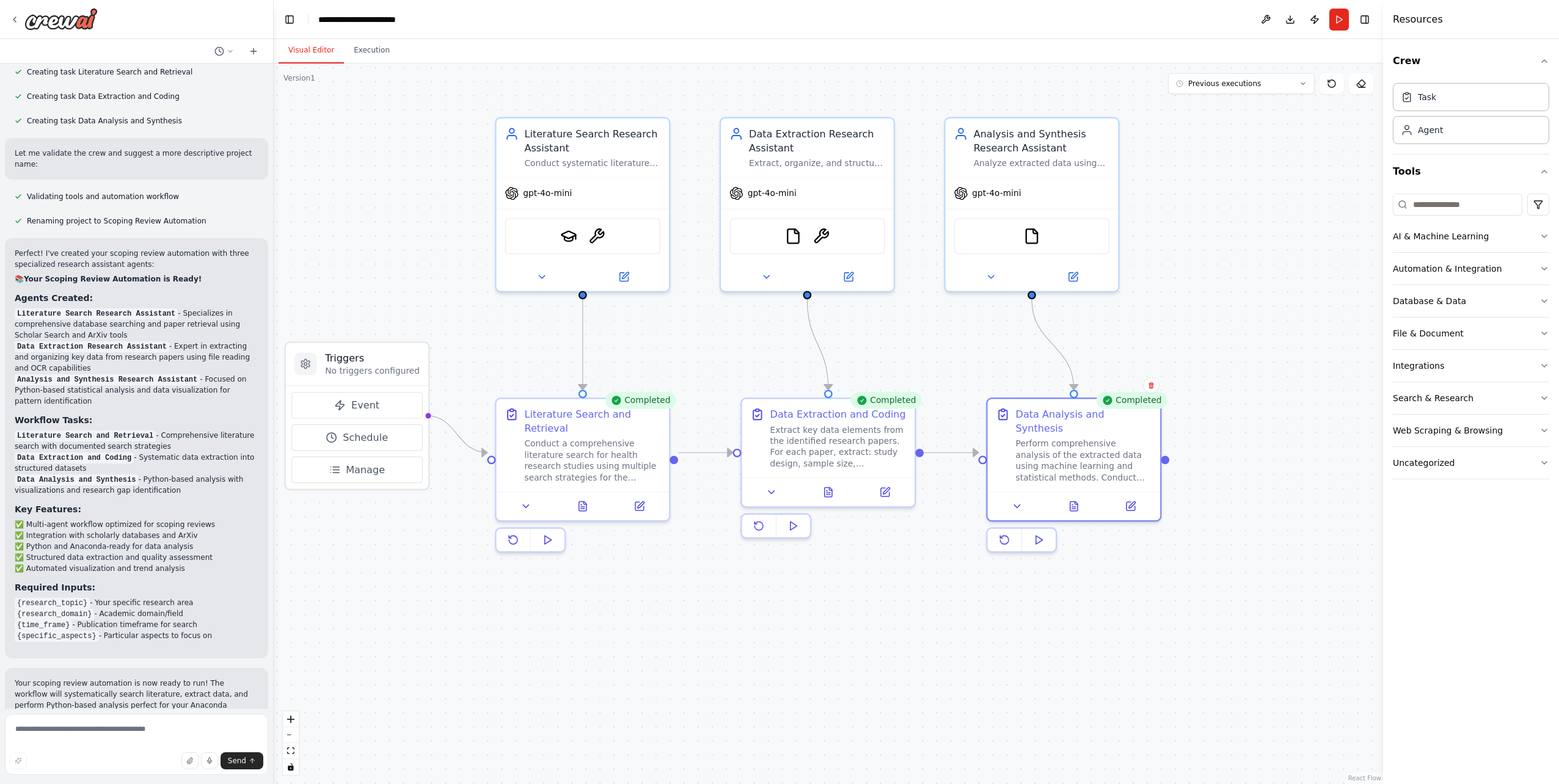
scroll to position [524, 0]
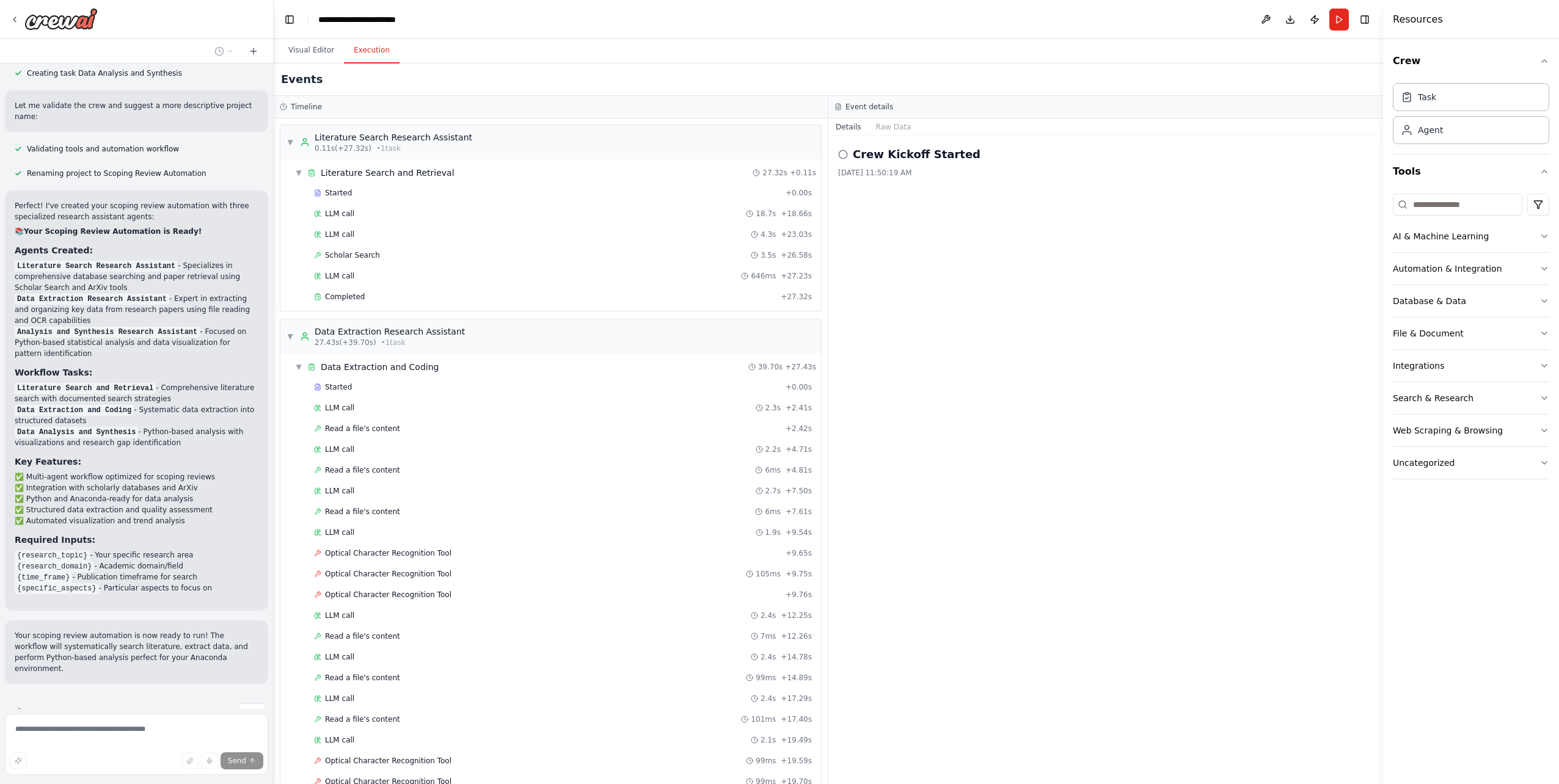
click at [363, 47] on button "Execution" at bounding box center [372, 51] width 56 height 25
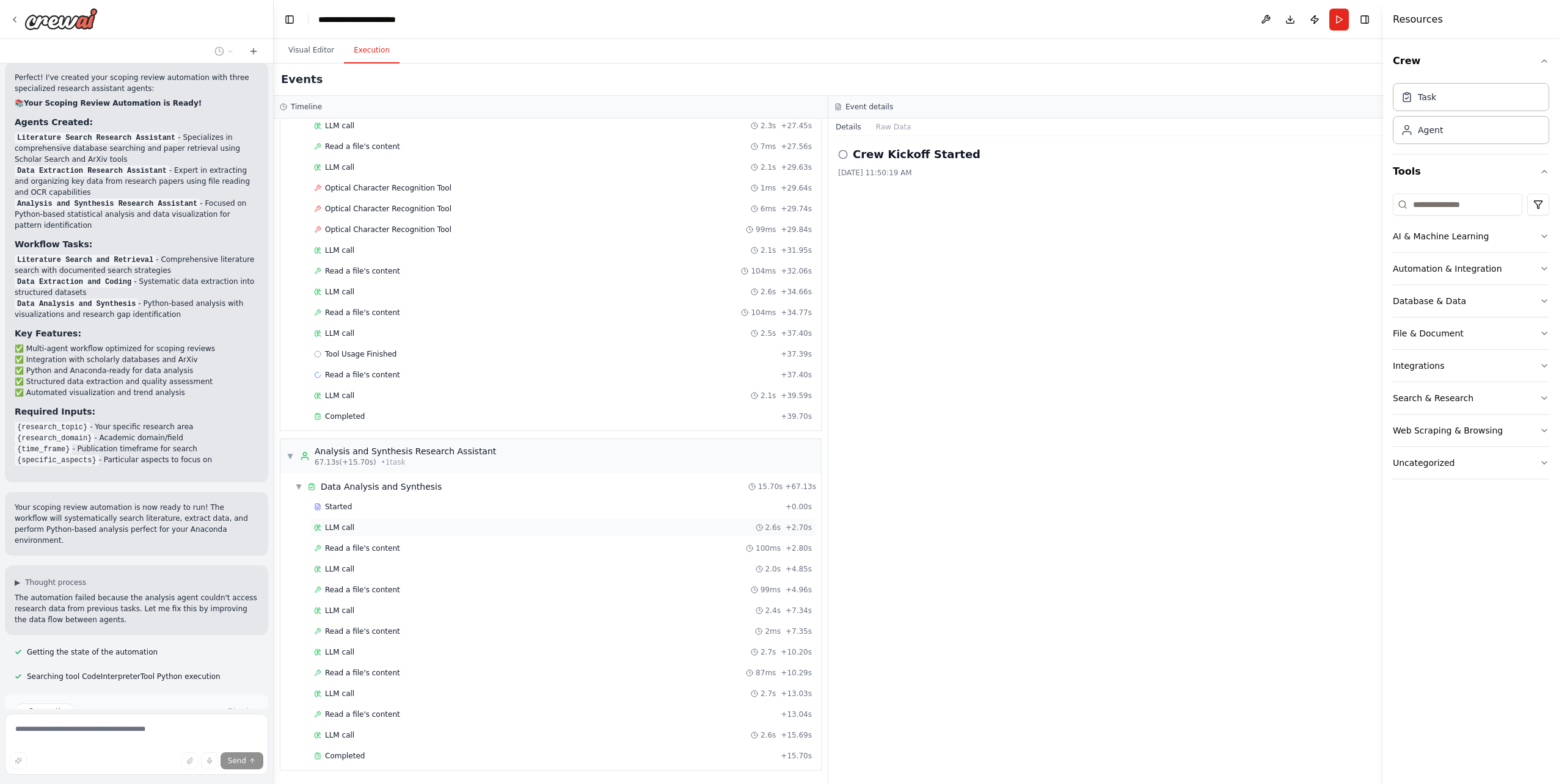
scroll to position [751, 0]
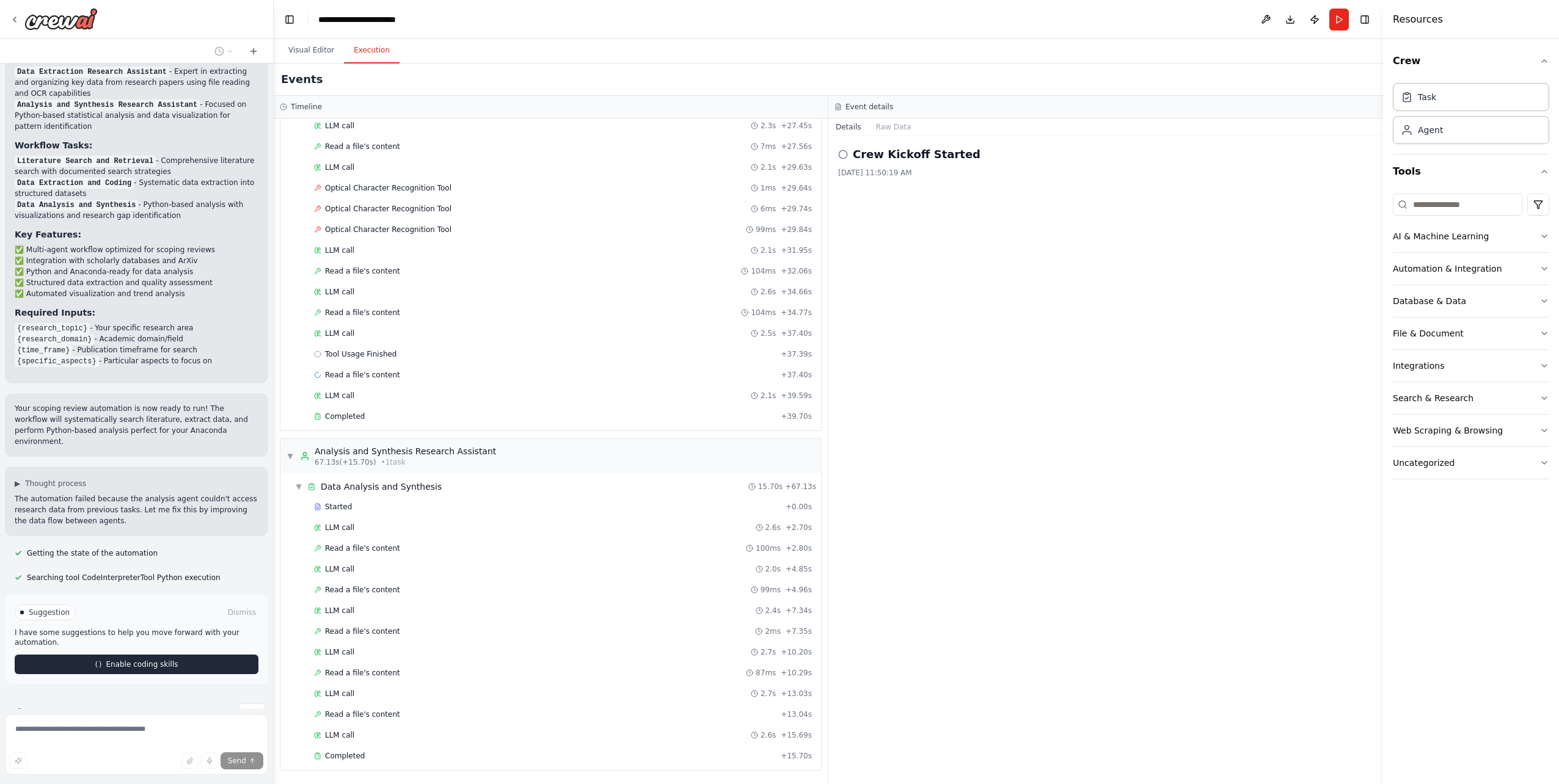
click at [143, 659] on span "Enable coding skills" at bounding box center [142, 664] width 72 height 10
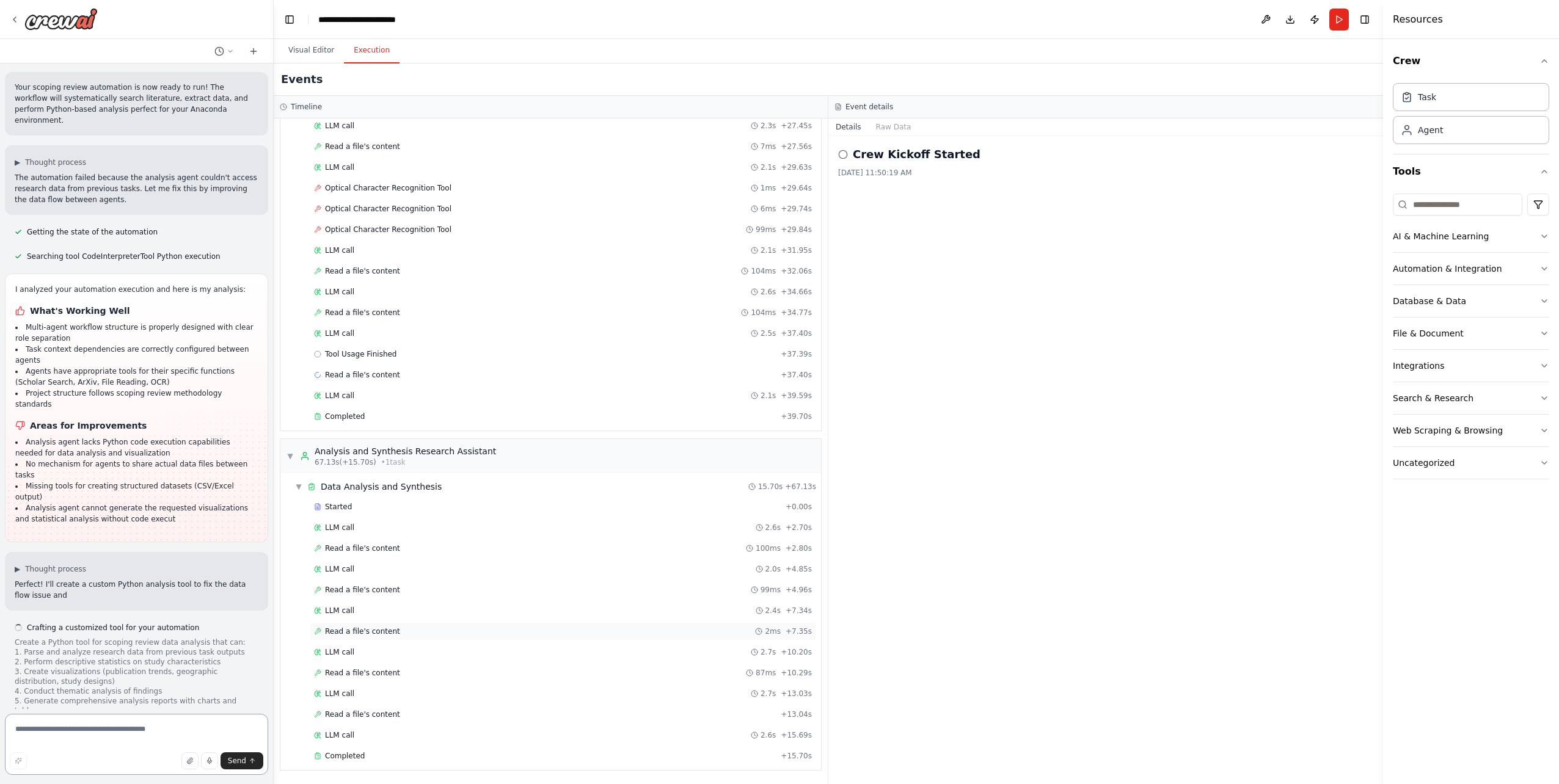
scroll to position [1083, 0]
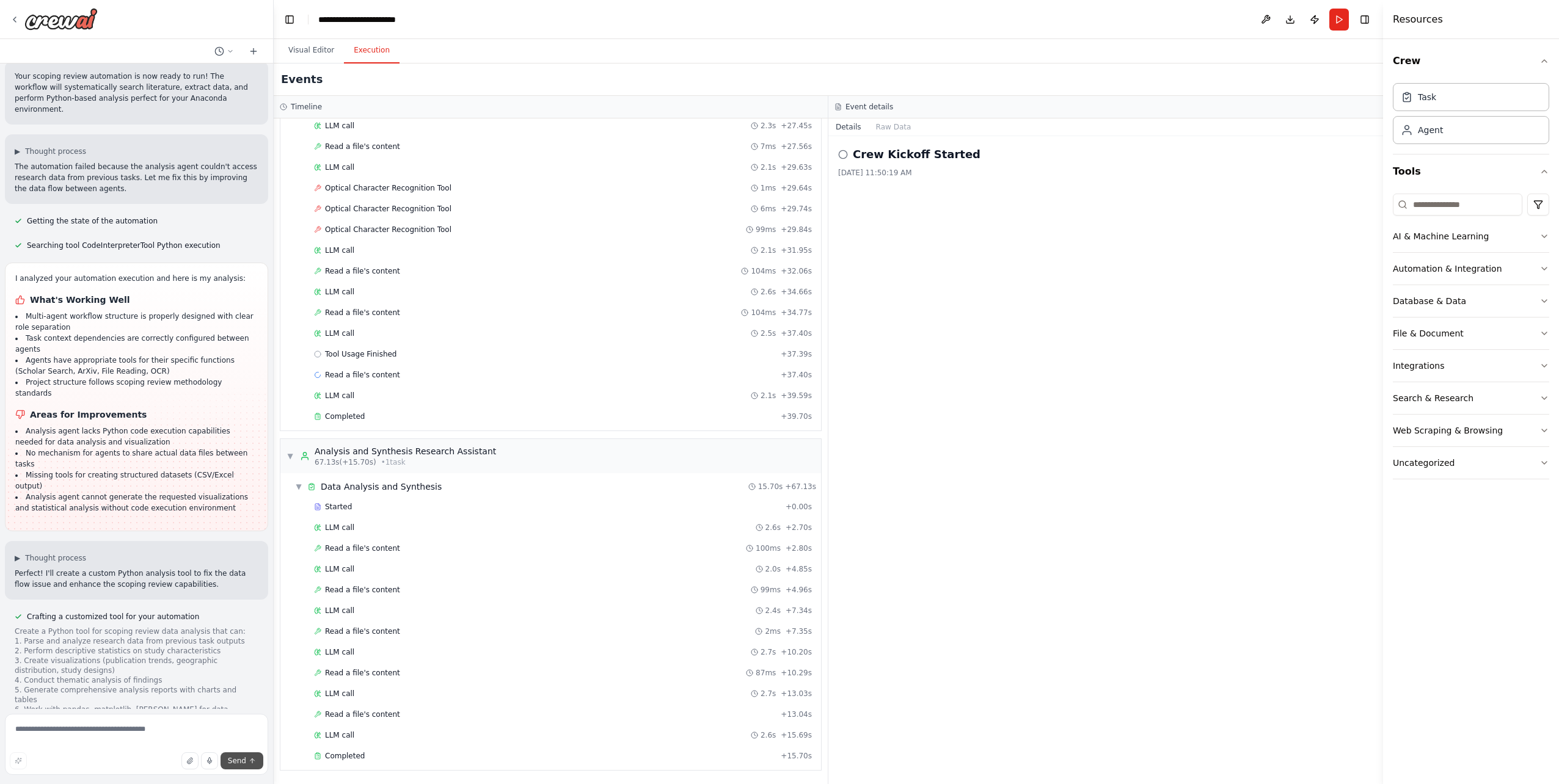
click at [241, 762] on span "Send" at bounding box center [237, 761] width 18 height 10
click at [123, 737] on textarea at bounding box center [137, 744] width 263 height 61
drag, startPoint x: 88, startPoint y: 609, endPoint x: 154, endPoint y: 702, distance: 114.0
click at [154, 702] on div "Scoping review with three agents with a research assistant role each using Pyth…" at bounding box center [137, 386] width 273 height 645
drag, startPoint x: 154, startPoint y: 702, endPoint x: 76, endPoint y: 655, distance: 91.1
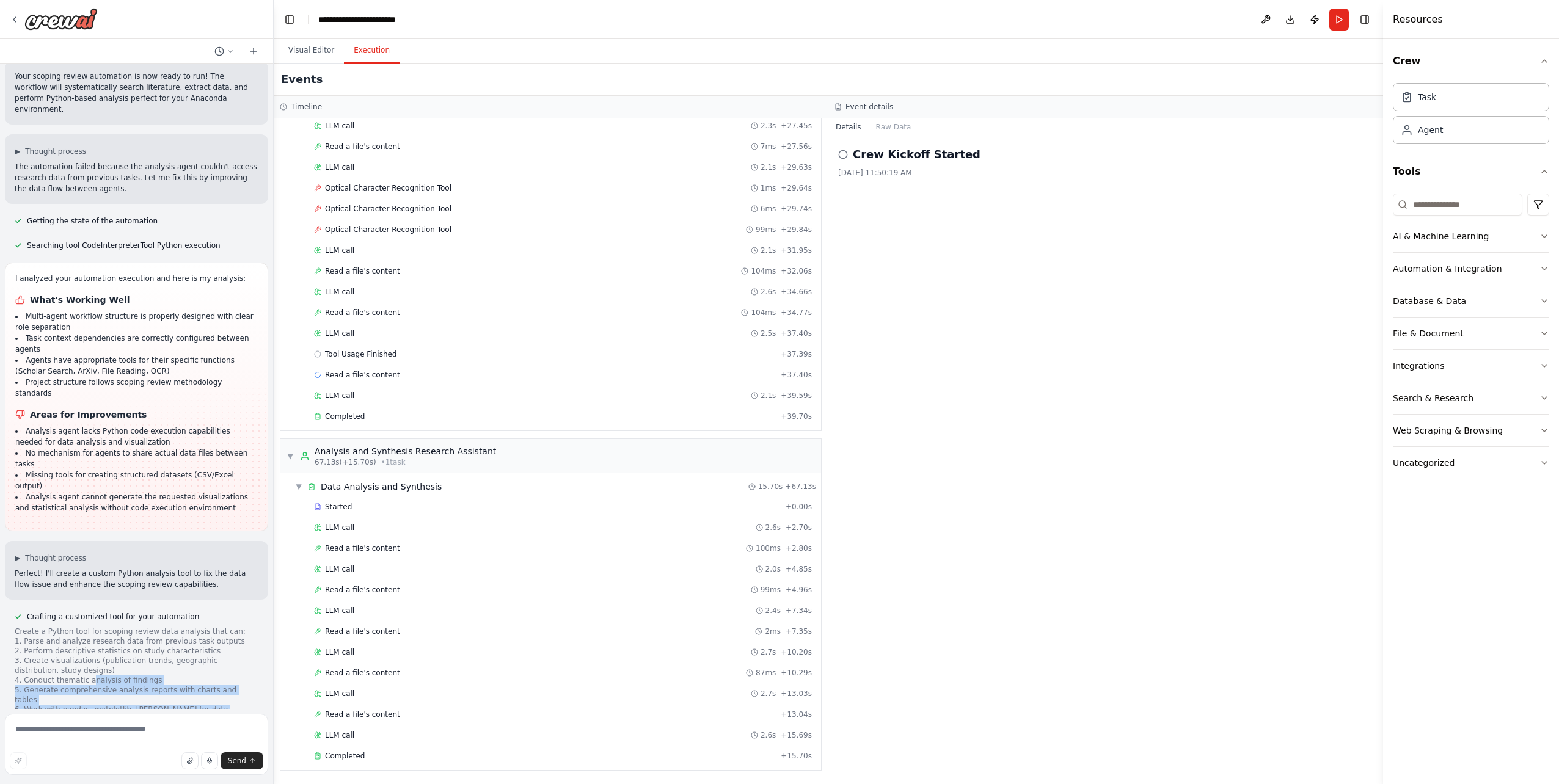
click at [78, 664] on div "Create a Python tool for scoping review data analysis that can: 1. Parse and an…" at bounding box center [137, 720] width 243 height 185
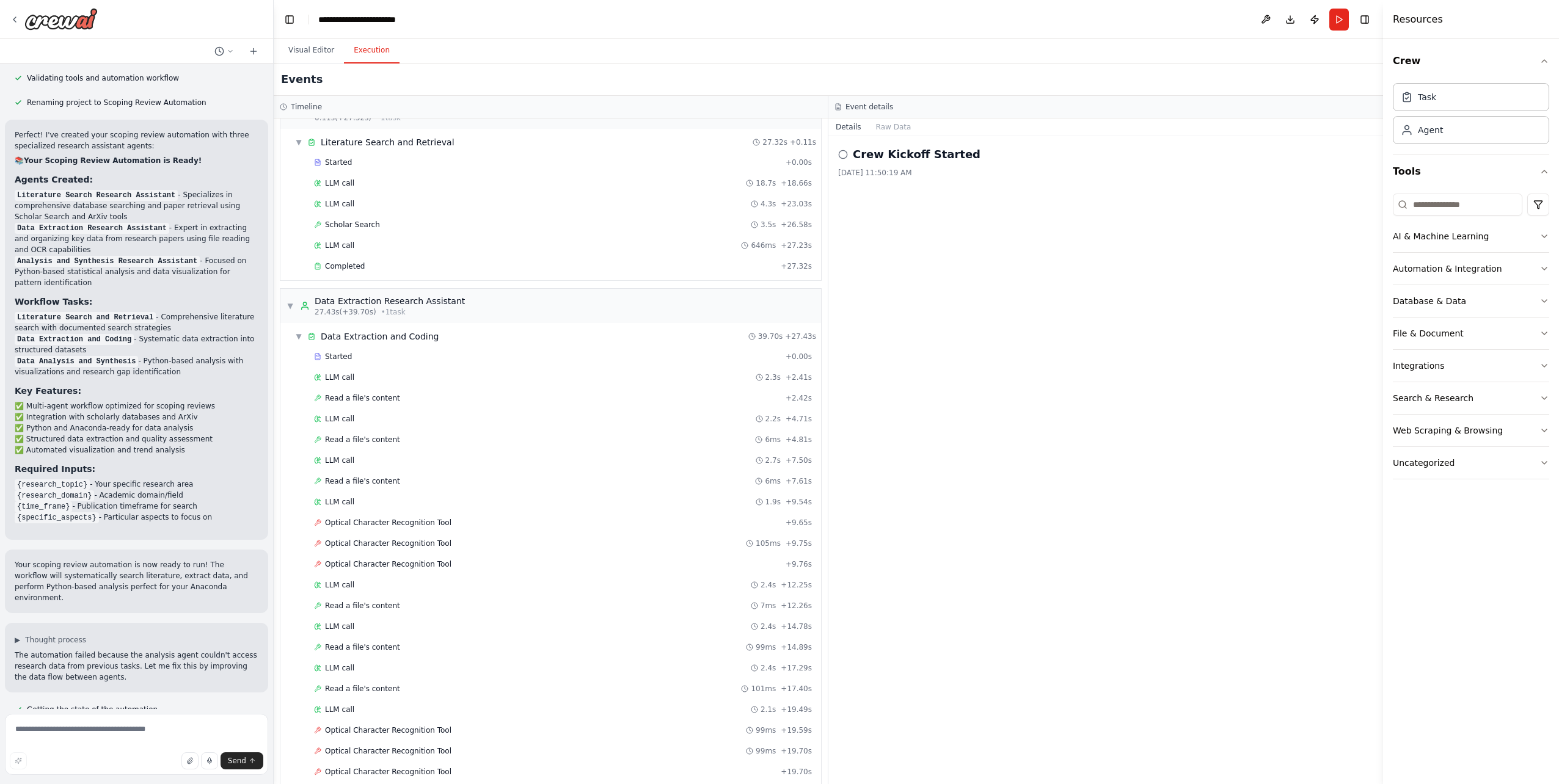
scroll to position [0, 0]
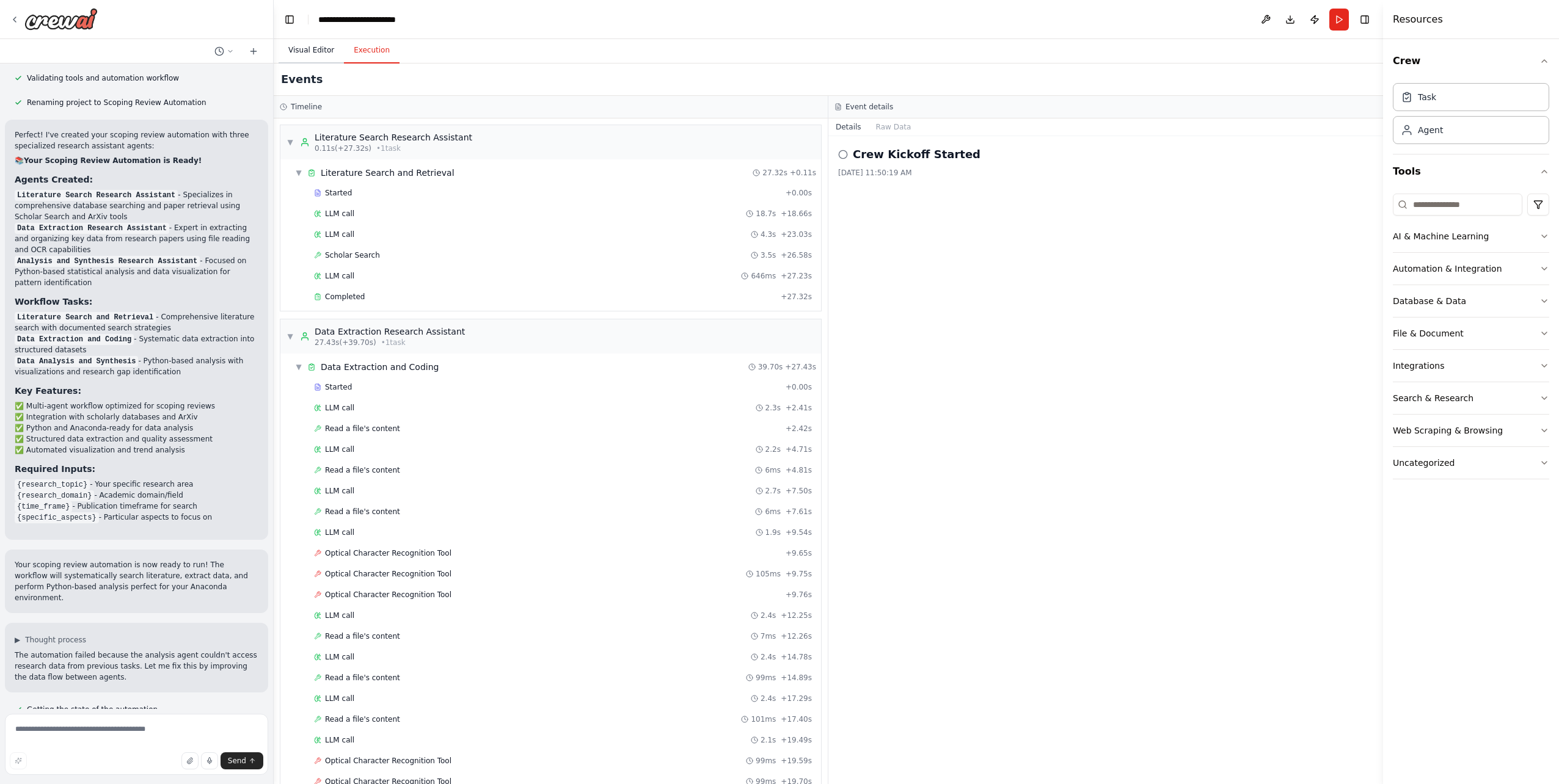
click at [306, 53] on button "Visual Editor" at bounding box center [311, 51] width 65 height 25
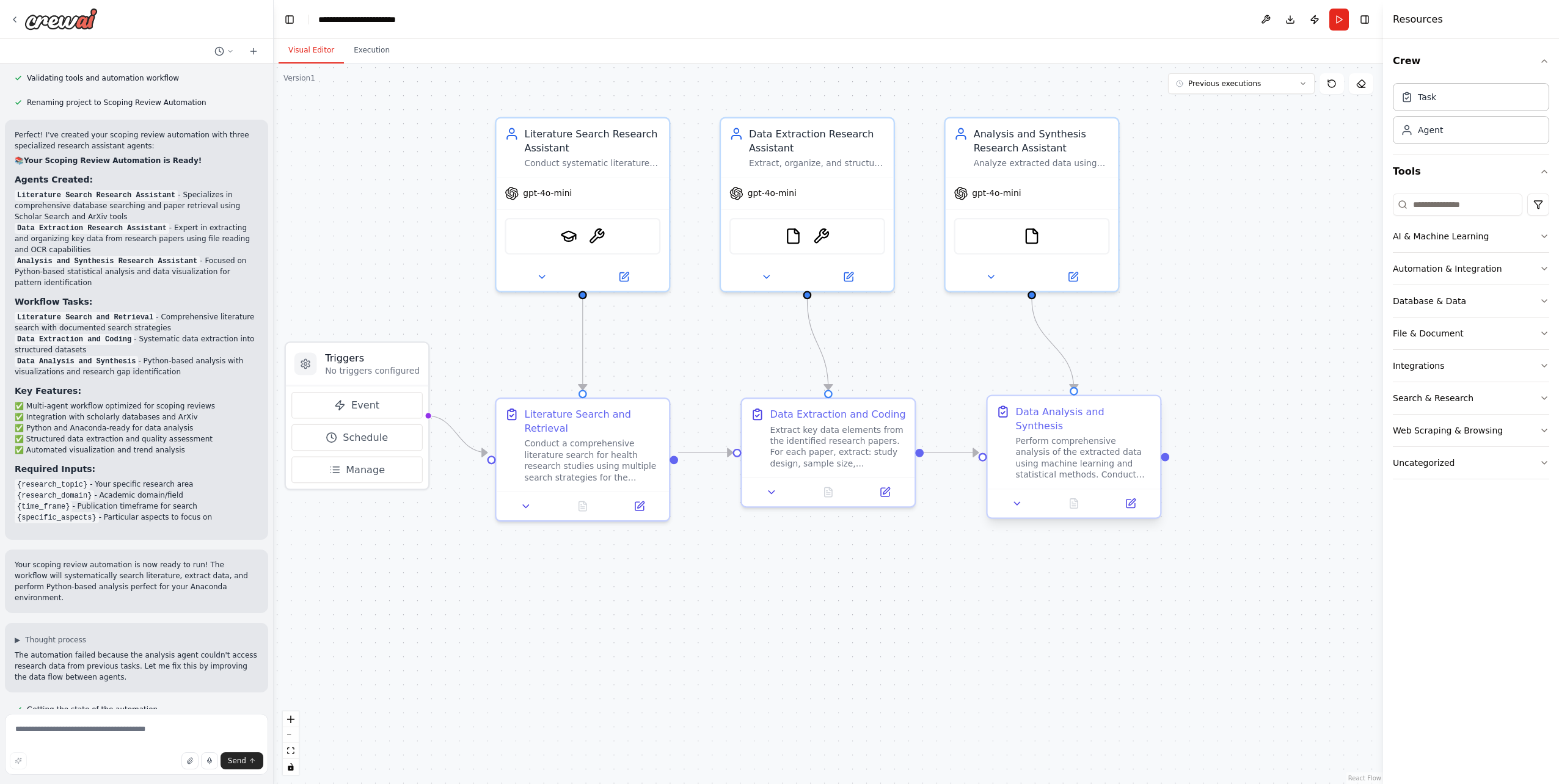
click at [1068, 444] on div "Perform comprehensive analysis of the extracted data using machine learning and…" at bounding box center [1084, 459] width 137 height 45
click at [1133, 500] on icon at bounding box center [1131, 504] width 8 height 8
click at [1286, 91] on button "Previous executions" at bounding box center [1241, 83] width 146 height 21
click at [721, 656] on div ".deletable-edge-delete-btn { width: 20px; height: 20px; border: 0px solid #ffff…" at bounding box center [829, 424] width 1110 height 721
click at [1095, 460] on div "Perform comprehensive analysis of the extracted data using machine learning and…" at bounding box center [1084, 459] width 137 height 45
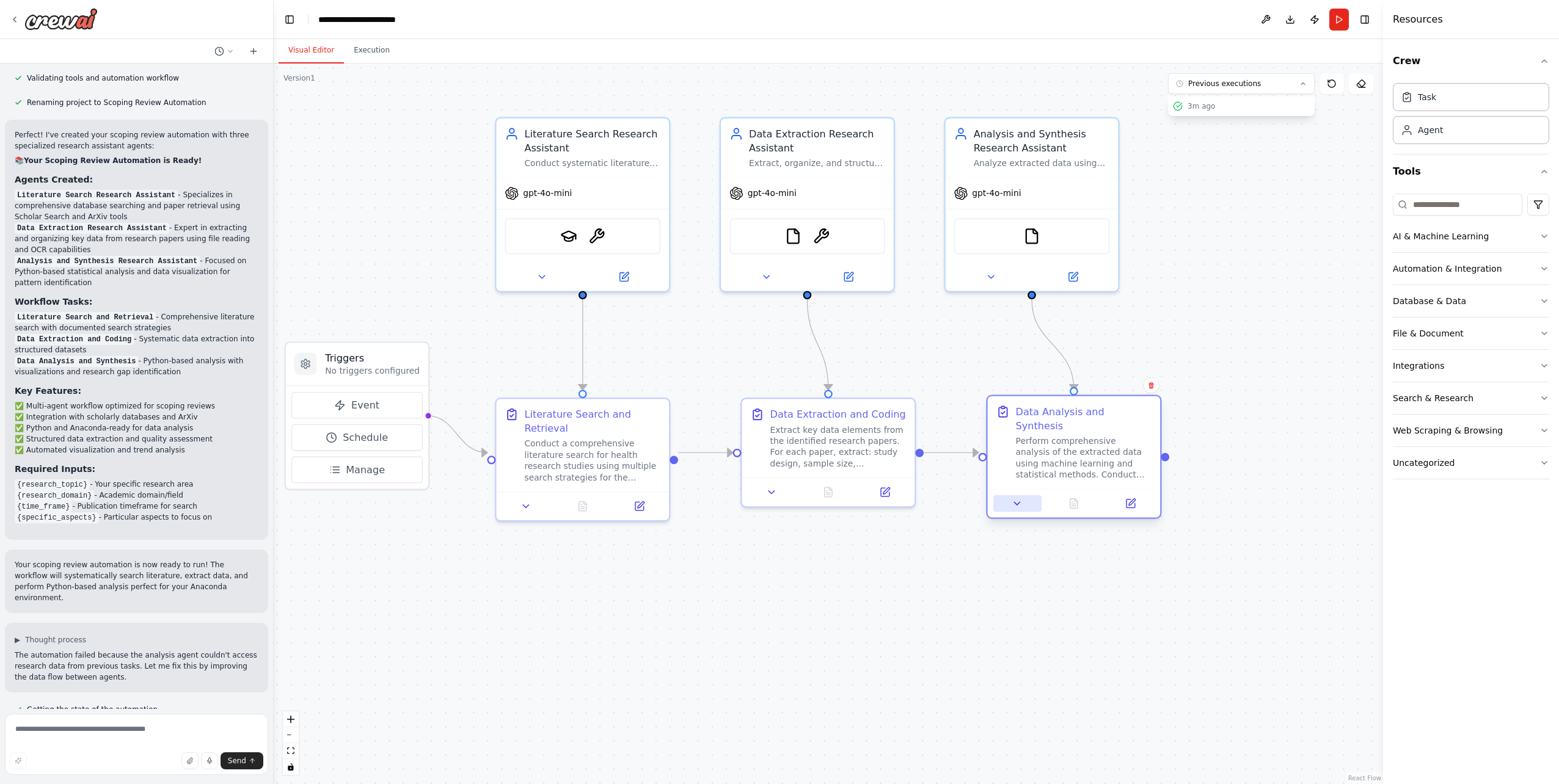
click at [1011, 495] on button at bounding box center [1018, 504] width 48 height 17
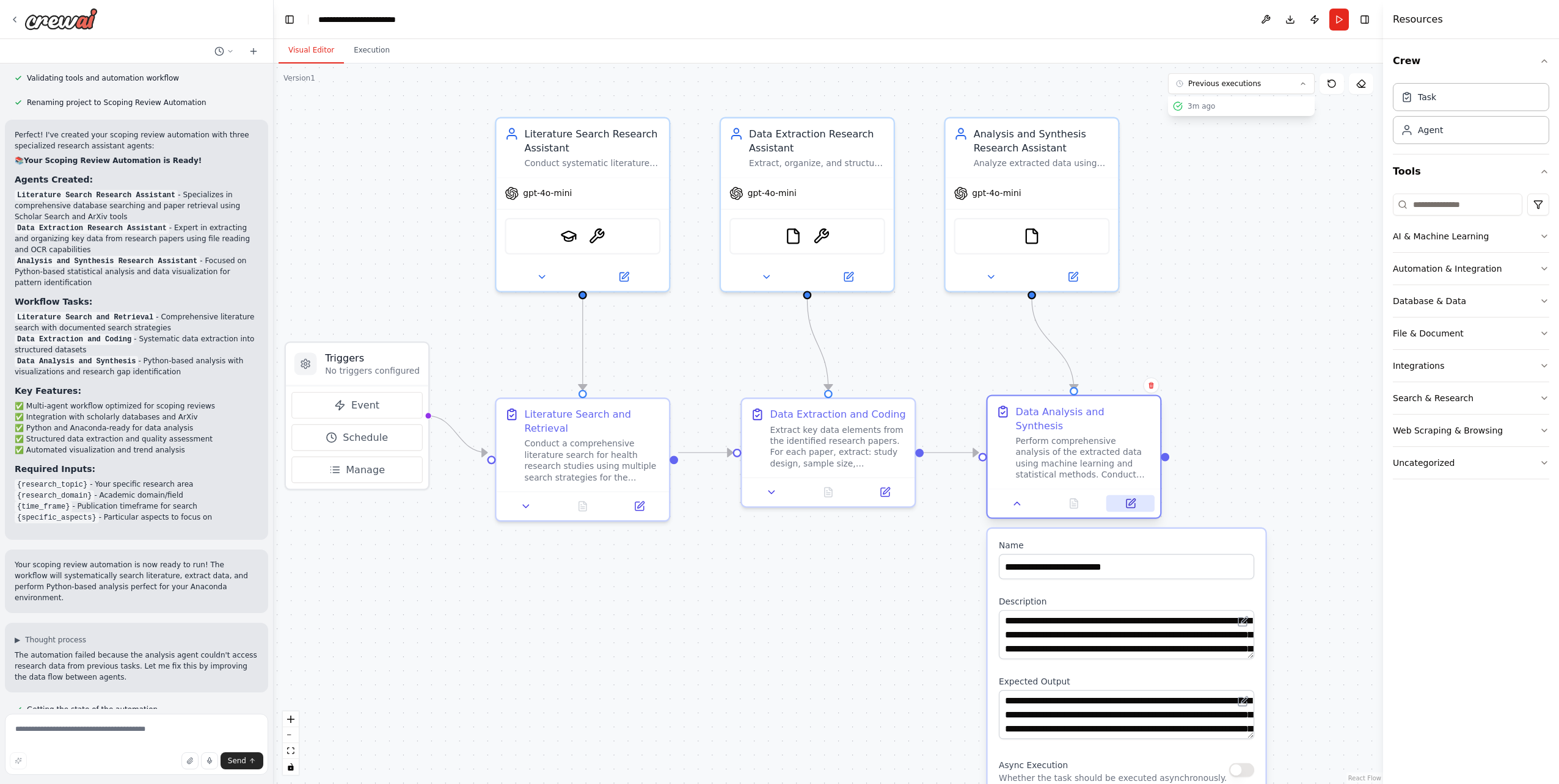
click at [1137, 495] on button at bounding box center [1130, 504] width 48 height 17
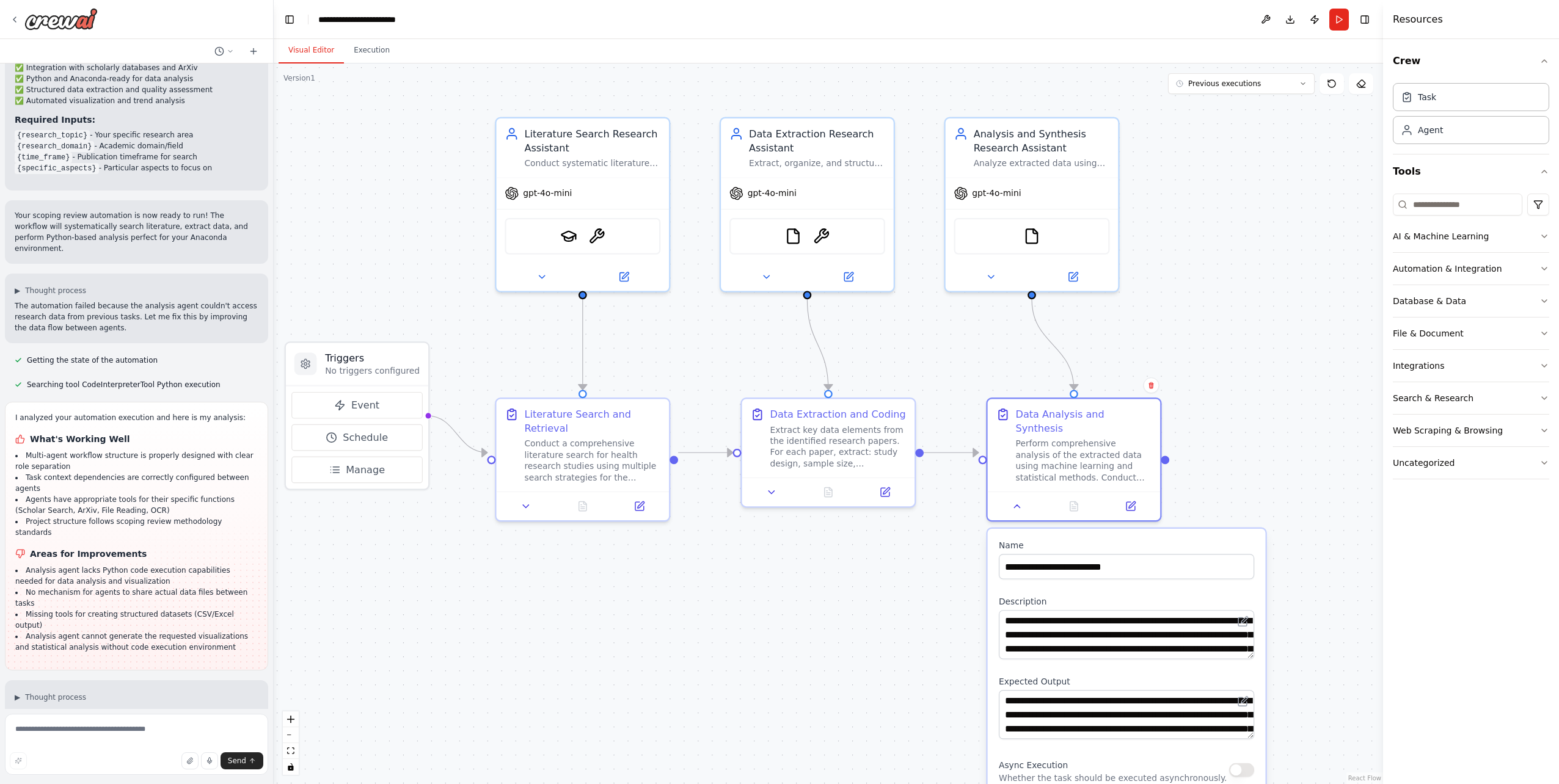
scroll to position [1269, 0]
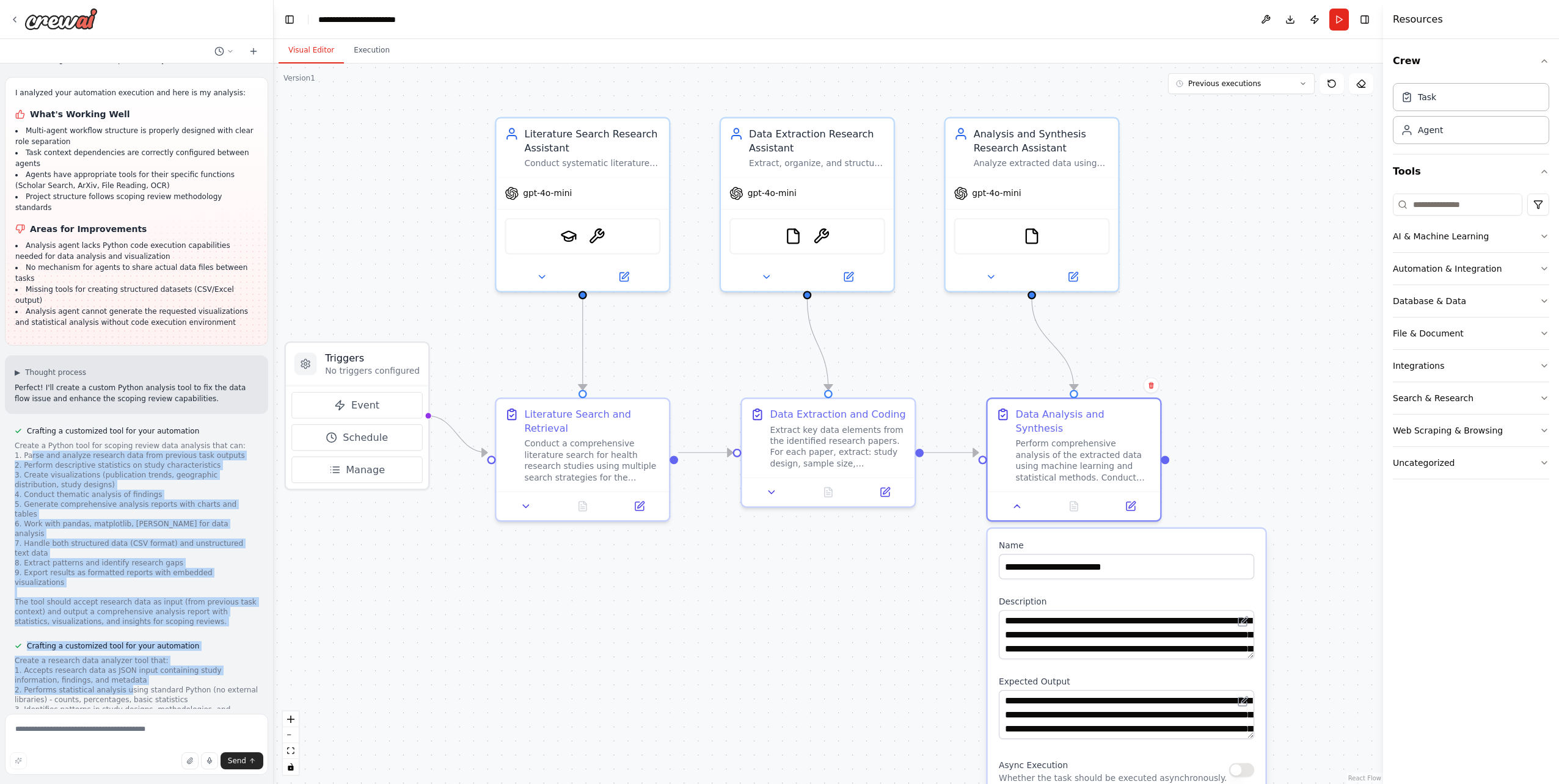
drag, startPoint x: 32, startPoint y: 382, endPoint x: 114, endPoint y: 570, distance: 205.1
click at [114, 570] on div "Scoping review with three agents with a research assistant role each using Pyth…" at bounding box center [137, 386] width 273 height 645
drag, startPoint x: 114, startPoint y: 570, endPoint x: 65, endPoint y: 449, distance: 130.5
click at [65, 449] on div "Create a Python tool for scoping review data analysis that can: 1. Parse and an…" at bounding box center [137, 534] width 243 height 185
drag, startPoint x: 169, startPoint y: 449, endPoint x: 188, endPoint y: 531, distance: 84.2
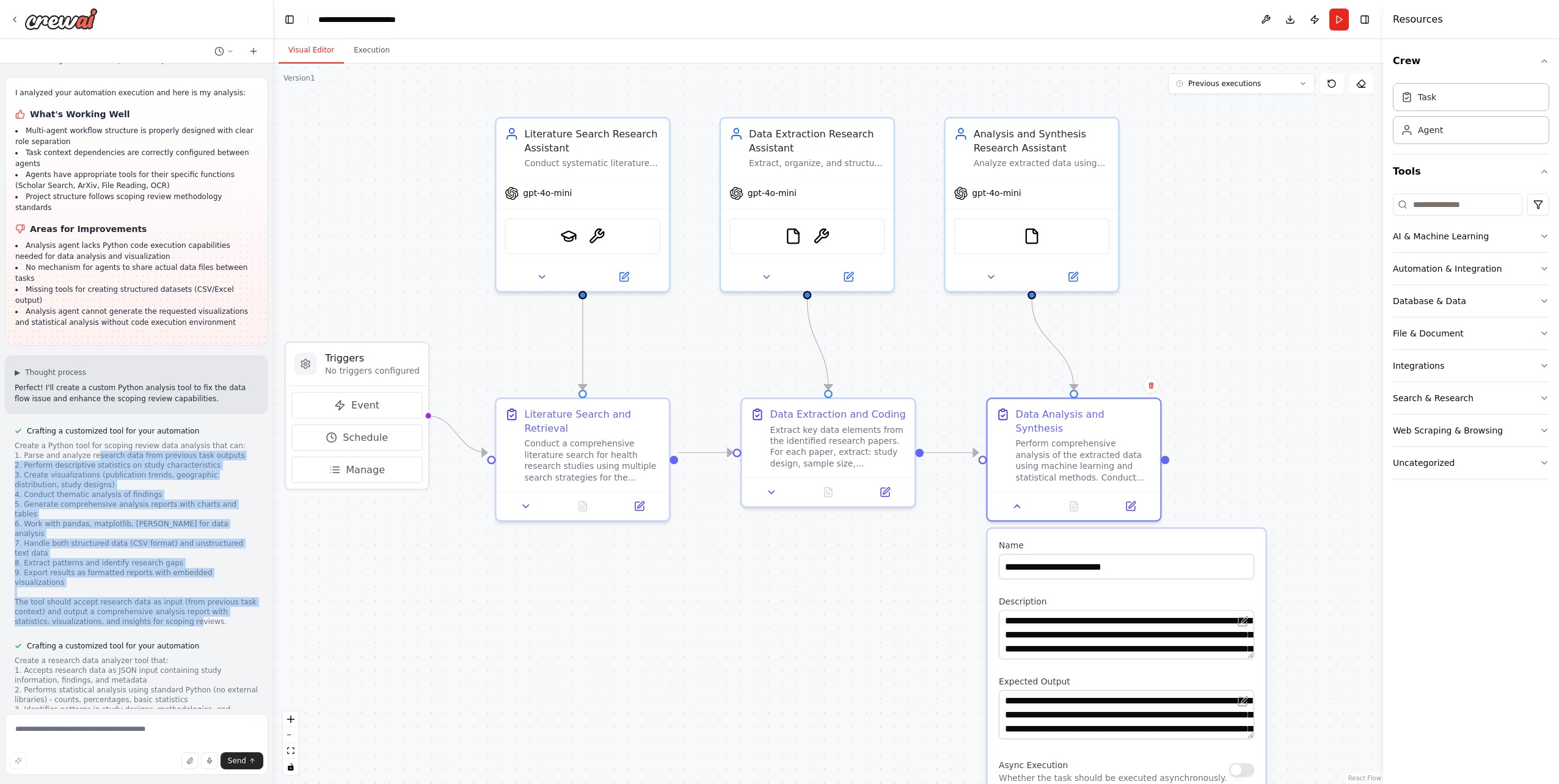
click at [188, 531] on div "Scoping review with three agents with a research assistant role each using Pyth…" at bounding box center [137, 386] width 273 height 645
drag, startPoint x: 188, startPoint y: 531, endPoint x: 79, endPoint y: 491, distance: 116.1
click at [79, 491] on div "Create a Python tool for scoping review data analysis that can: 1. Parse and an…" at bounding box center [137, 534] width 243 height 185
drag, startPoint x: 163, startPoint y: 425, endPoint x: 147, endPoint y: 536, distance: 112.1
click at [147, 536] on div "Scoping review with three agents with a research assistant role each using Pyth…" at bounding box center [137, 386] width 273 height 645
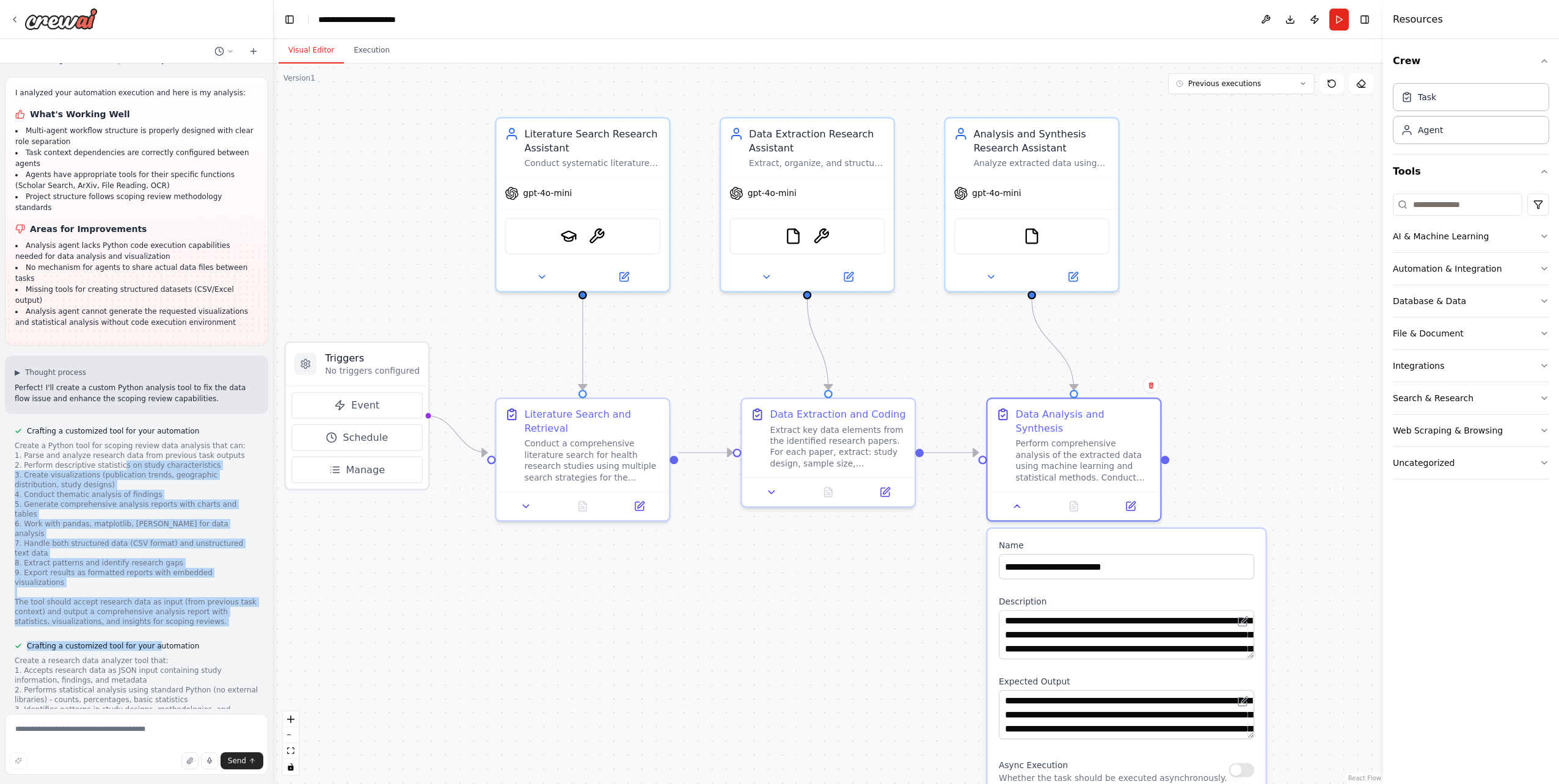
drag, startPoint x: 147, startPoint y: 536, endPoint x: 50, endPoint y: 463, distance: 121.4
click at [50, 463] on div "Create a Python tool for scoping review data analysis that can: 1. Parse and an…" at bounding box center [137, 534] width 243 height 185
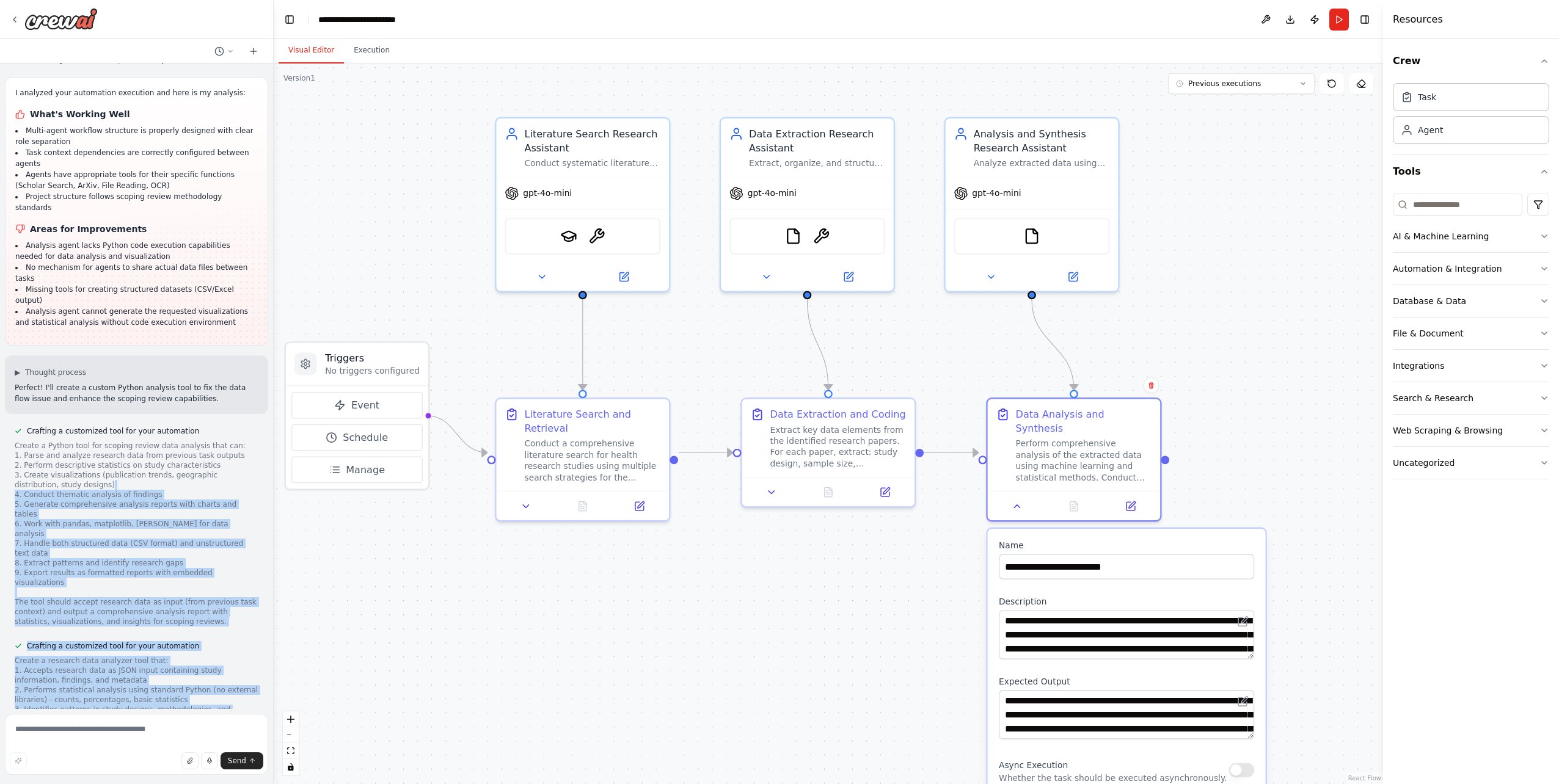
drag, startPoint x: 145, startPoint y: 458, endPoint x: 170, endPoint y: 638, distance: 181.7
click at [170, 638] on div "Scoping review with three agents with a research assistant role each using Pyth…" at bounding box center [137, 386] width 273 height 645
drag, startPoint x: 170, startPoint y: 638, endPoint x: 80, endPoint y: 630, distance: 90.4
click at [80, 656] on div "Create a research data analyzer tool that: 1. Accepts research data as JSON inp…" at bounding box center [137, 749] width 243 height 185
drag, startPoint x: 96, startPoint y: 467, endPoint x: 107, endPoint y: 670, distance: 203.3
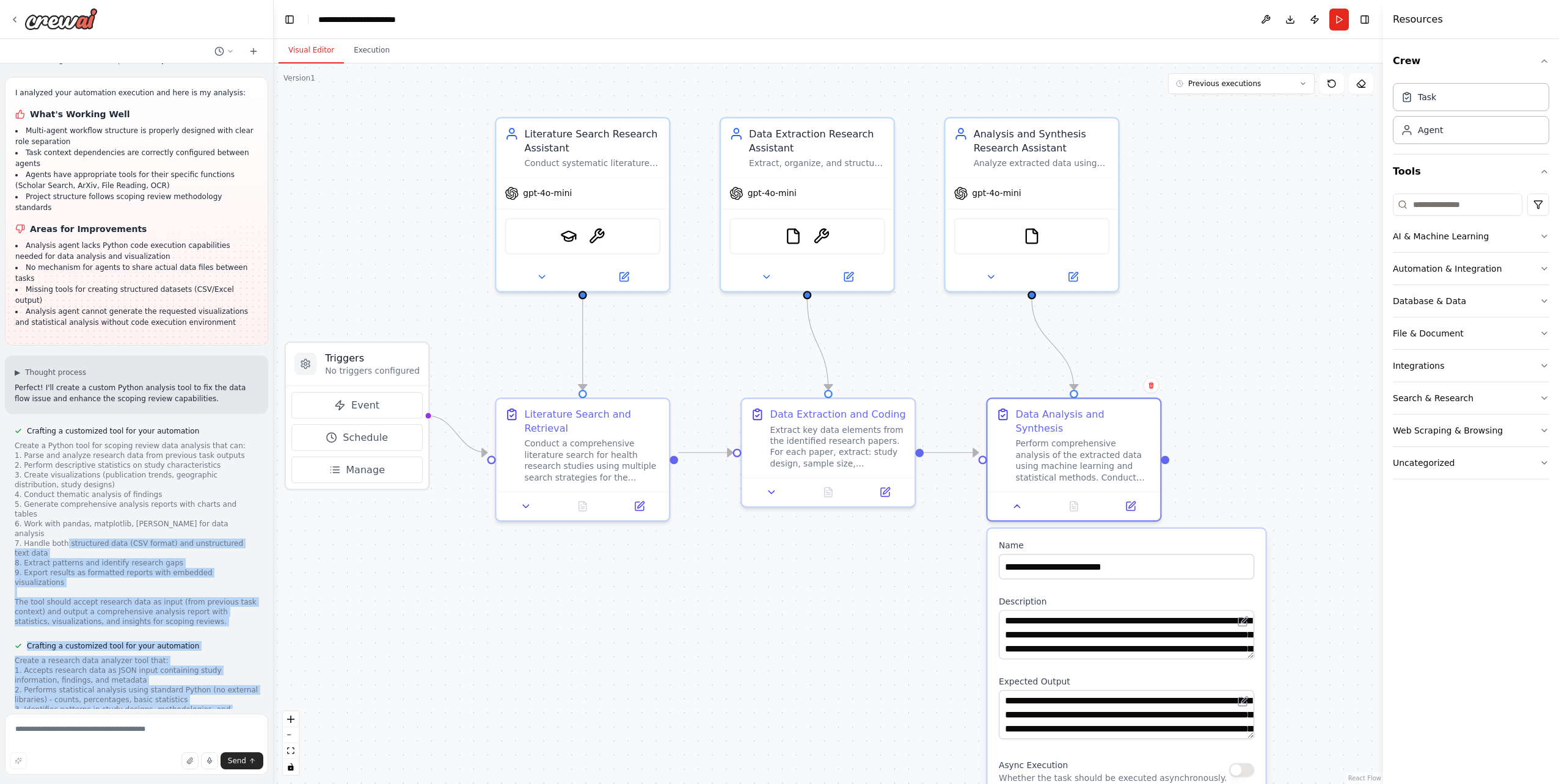
click at [107, 670] on div "Scoping review with three agents with a research assistant role each using Pyth…" at bounding box center [137, 386] width 273 height 645
drag, startPoint x: 107, startPoint y: 670, endPoint x: 53, endPoint y: 618, distance: 75.0
click at [53, 656] on div "Create a research data analyzer tool that: 1. Accepts research data as JSON inp…" at bounding box center [137, 749] width 243 height 185
drag, startPoint x: 121, startPoint y: 644, endPoint x: 118, endPoint y: 703, distance: 59.1
click at [118, 703] on div "Scoping review with three agents with a research assistant role each using Pyth…" at bounding box center [137, 386] width 273 height 645
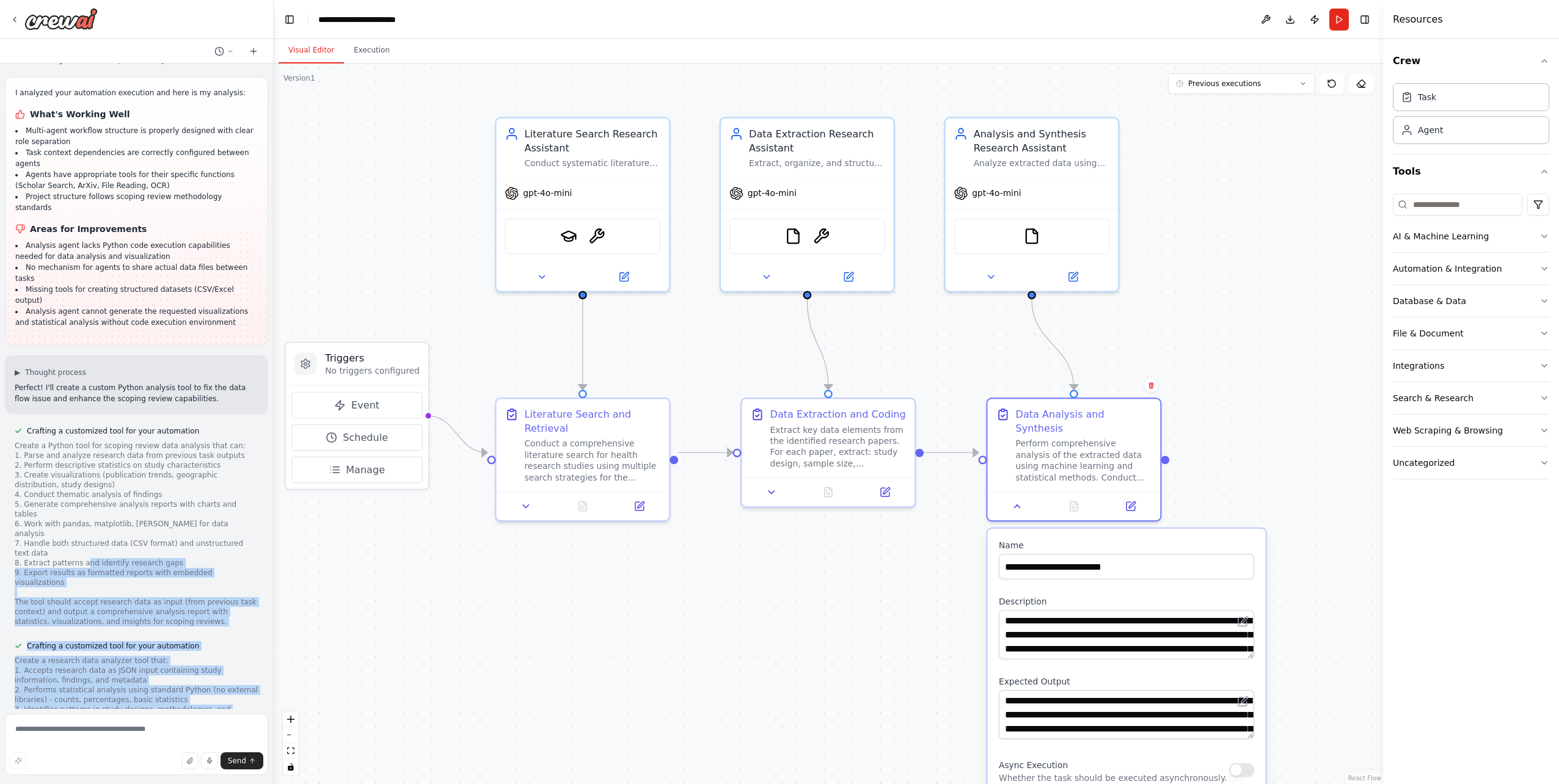
drag, startPoint x: 118, startPoint y: 703, endPoint x: 40, endPoint y: 596, distance: 132.4
click at [42, 656] on div "Create a research data analyzer tool that: 1. Accepts research data as JSON inp…" at bounding box center [137, 749] width 243 height 185
drag, startPoint x: 105, startPoint y: 454, endPoint x: 137, endPoint y: 712, distance: 260.0
click at [137, 712] on div "Scoping review with three agents with a research assistant role each using Pyth…" at bounding box center [137, 392] width 274 height 784
drag, startPoint x: 137, startPoint y: 712, endPoint x: 57, endPoint y: 610, distance: 129.6
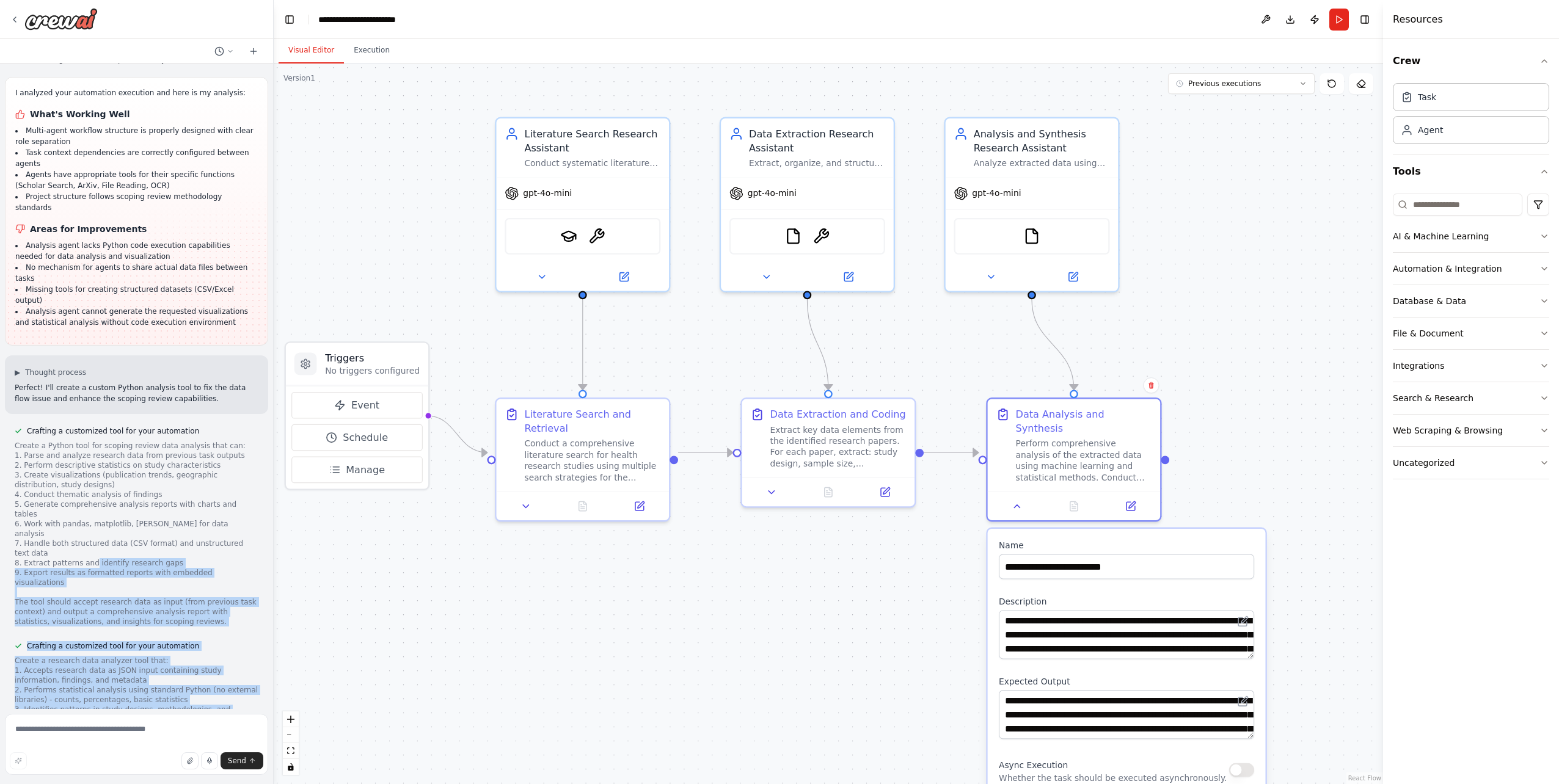
click at [60, 656] on div "Create a research data analyzer tool that: 1. Accepts research data as JSON inp…" at bounding box center [137, 749] width 243 height 185
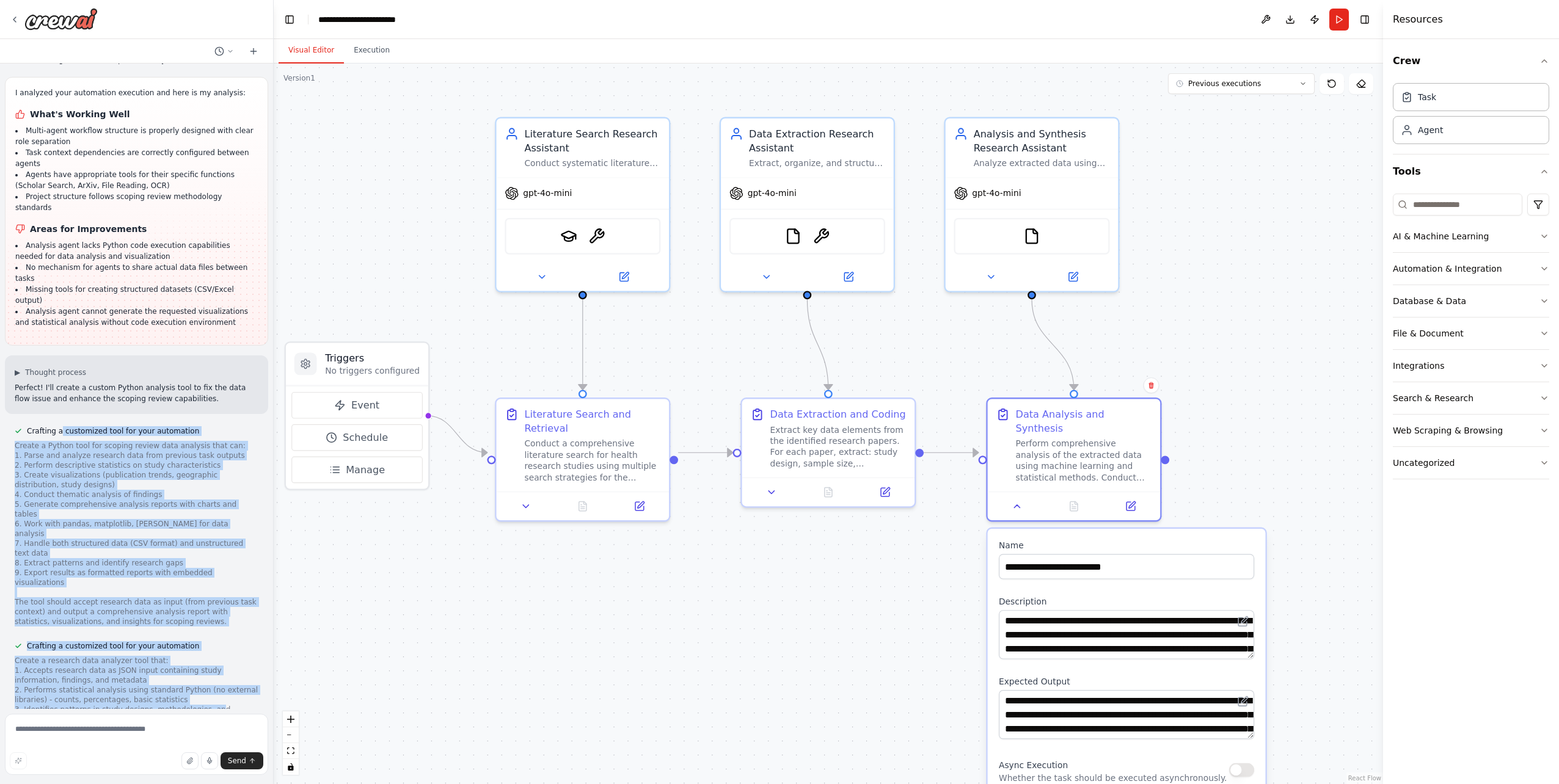
drag, startPoint x: 148, startPoint y: 482, endPoint x: 199, endPoint y: 599, distance: 127.6
click at [199, 599] on div "Scoping review with three agents with a research assistant role each using Pyth…" at bounding box center [137, 386] width 273 height 645
drag, startPoint x: 199, startPoint y: 599, endPoint x: 115, endPoint y: 495, distance: 133.7
click at [115, 495] on div "Create a Python tool for scoping review data analysis that can: 1. Parse and an…" at bounding box center [137, 534] width 243 height 185
drag, startPoint x: 74, startPoint y: 369, endPoint x: 174, endPoint y: 644, distance: 292.6
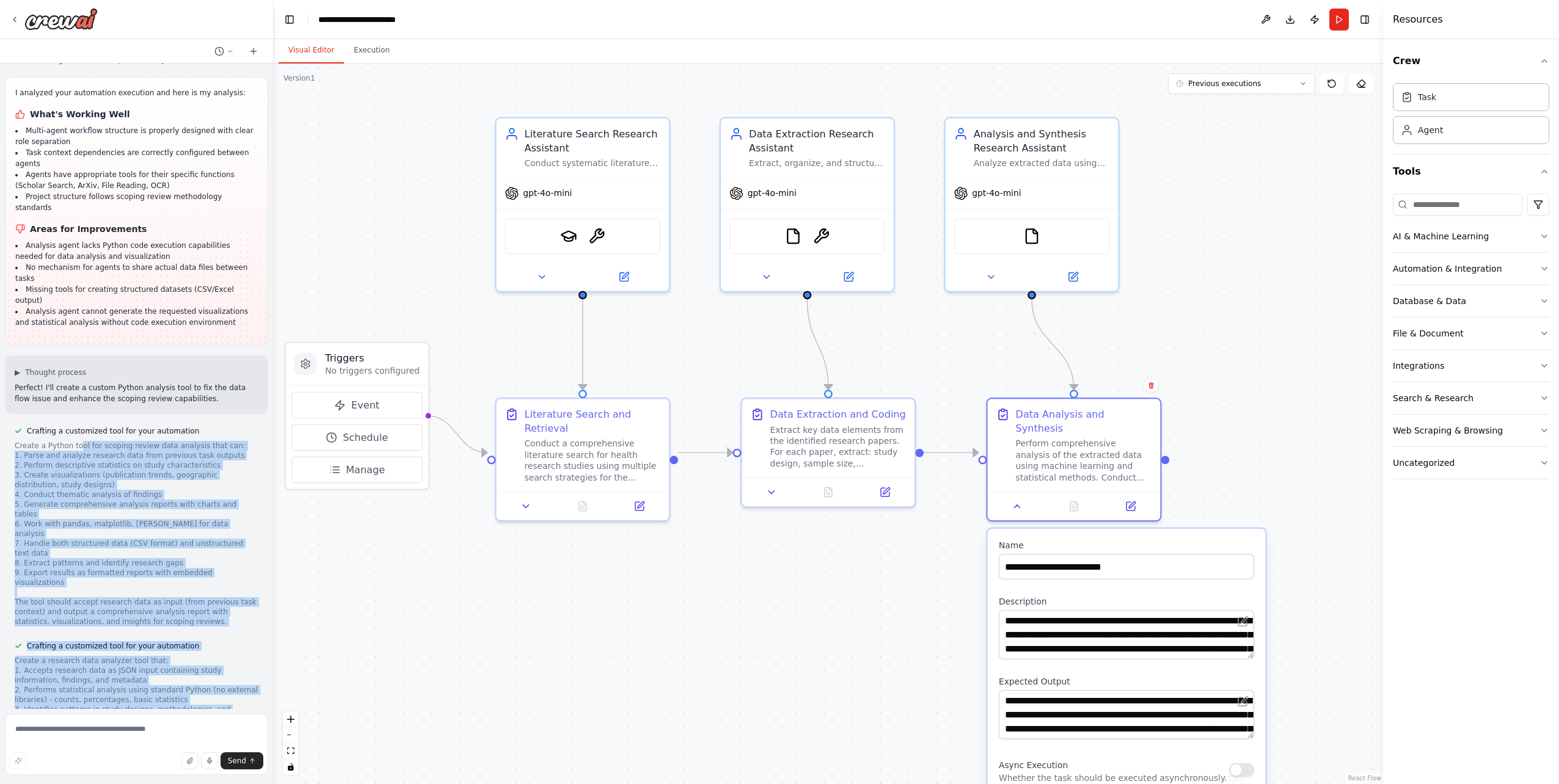
click at [174, 644] on div "Scoping review with three agents with a research assistant role each using Pyth…" at bounding box center [137, 386] width 273 height 645
drag, startPoint x: 174, startPoint y: 644, endPoint x: 96, endPoint y: 574, distance: 104.8
click at [96, 656] on div "Create a research data analyzer tool that: 1. Accepts research data as JSON inp…" at bounding box center [137, 749] width 243 height 185
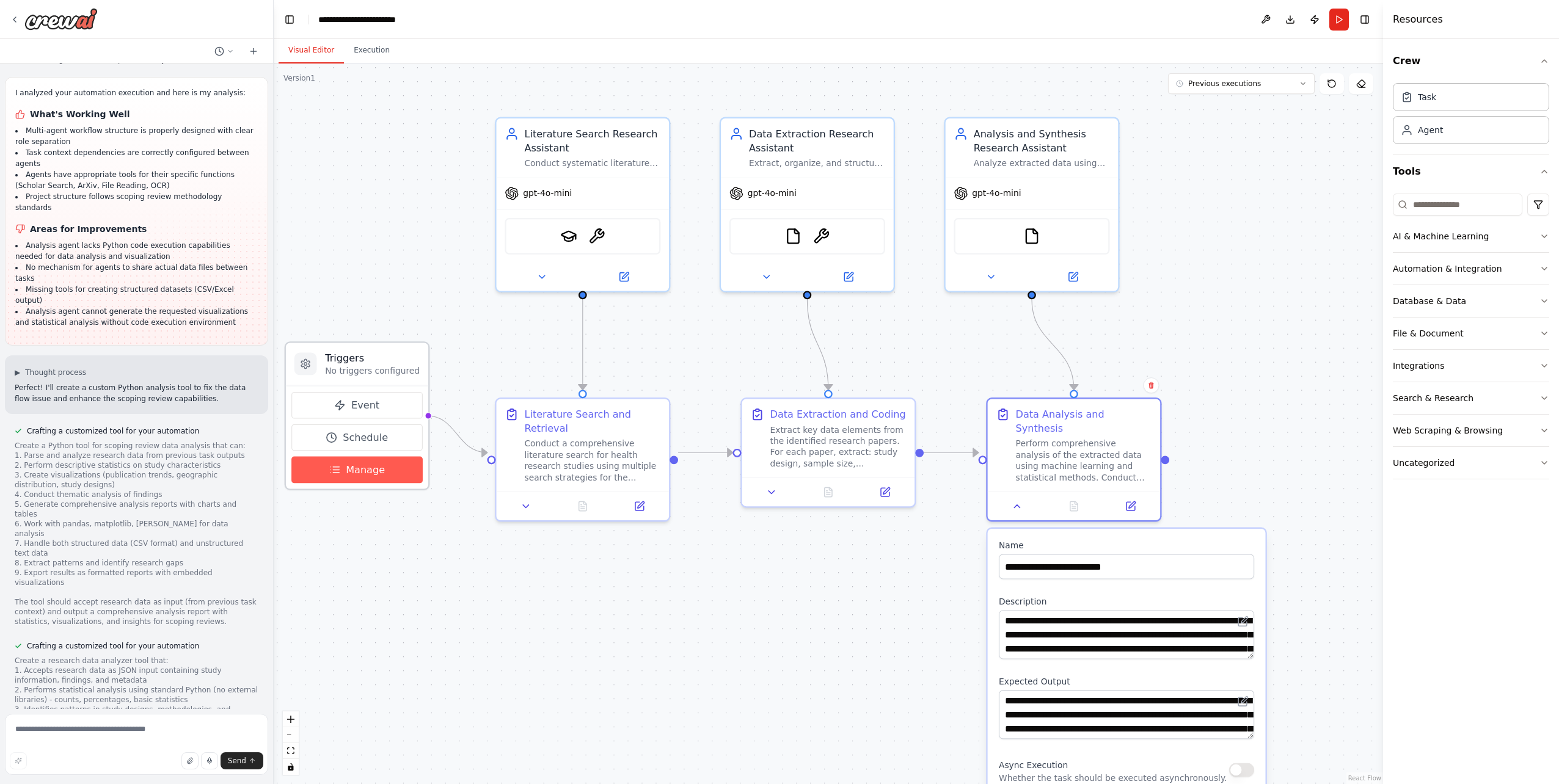
click at [347, 478] on button "Manage" at bounding box center [357, 471] width 131 height 27
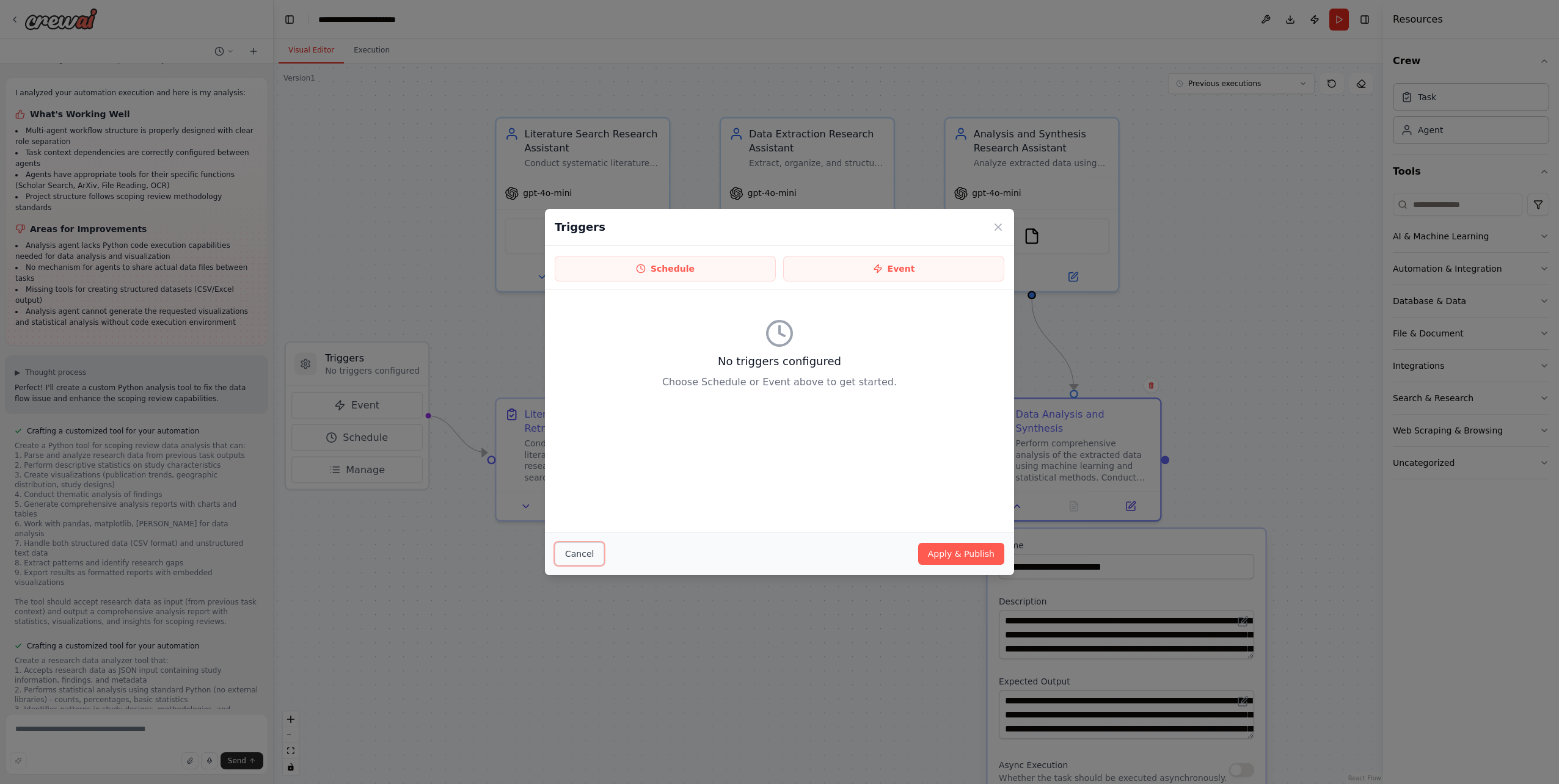
click at [583, 553] on button "Cancel" at bounding box center [580, 554] width 50 height 23
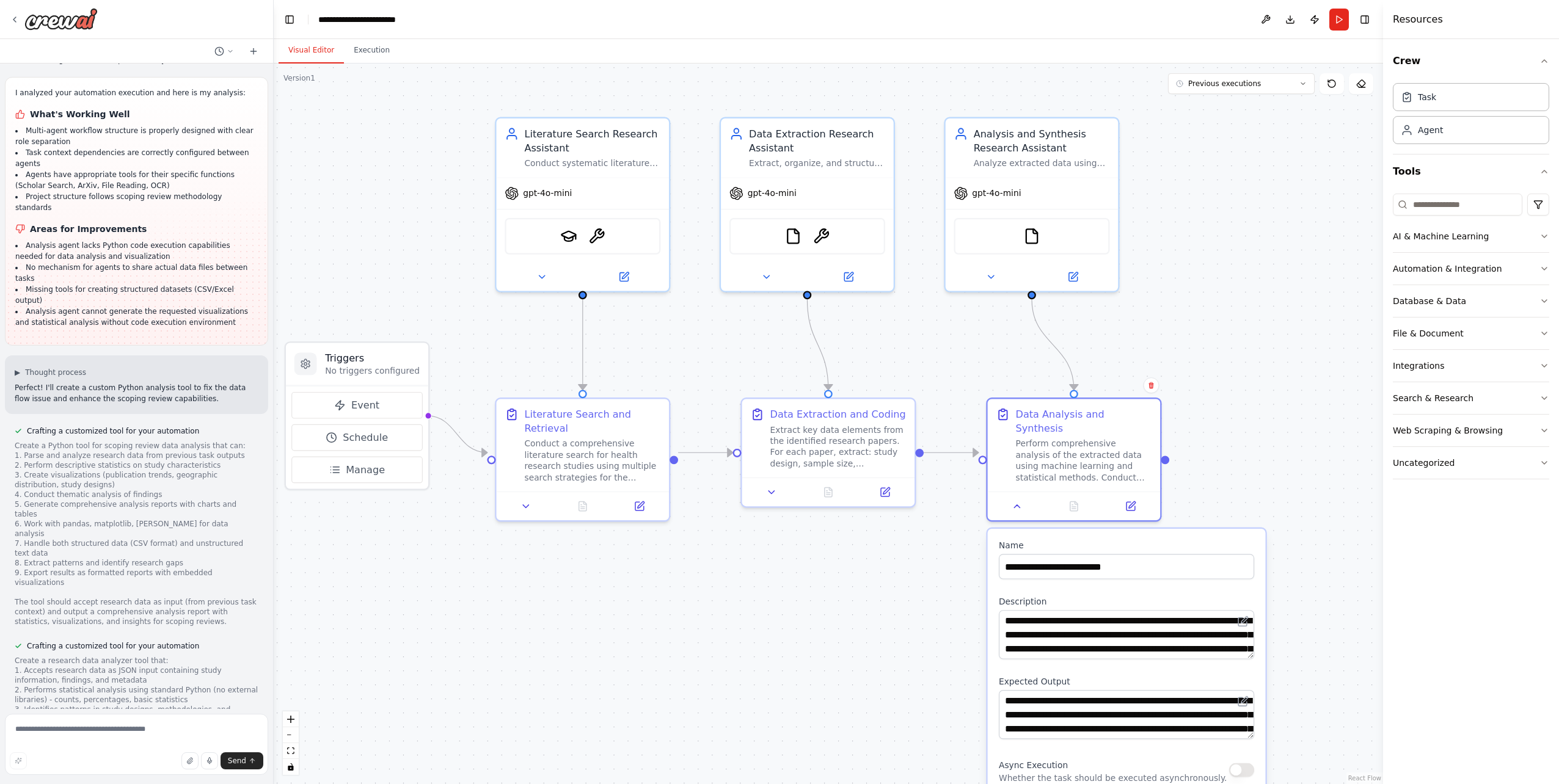
click at [792, 655] on div ".deletable-edge-delete-btn { width: 20px; height: 20px; border: 0px solid #ffff…" at bounding box center [829, 424] width 1110 height 721
click at [806, 691] on div ".deletable-edge-delete-btn { width: 20px; height: 20px; border: 0px solid #ffff…" at bounding box center [829, 424] width 1110 height 721
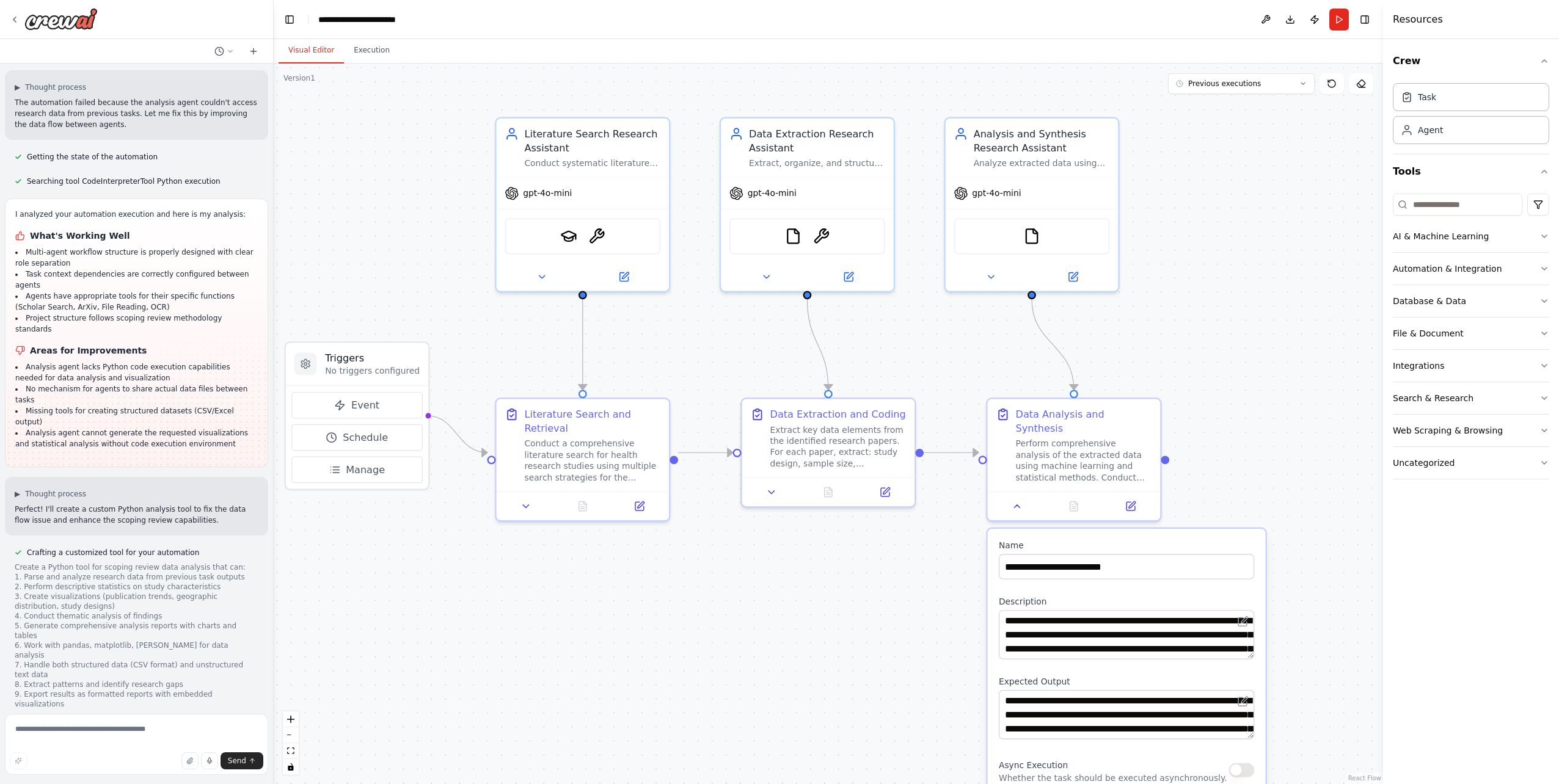
scroll to position [1147, 0]
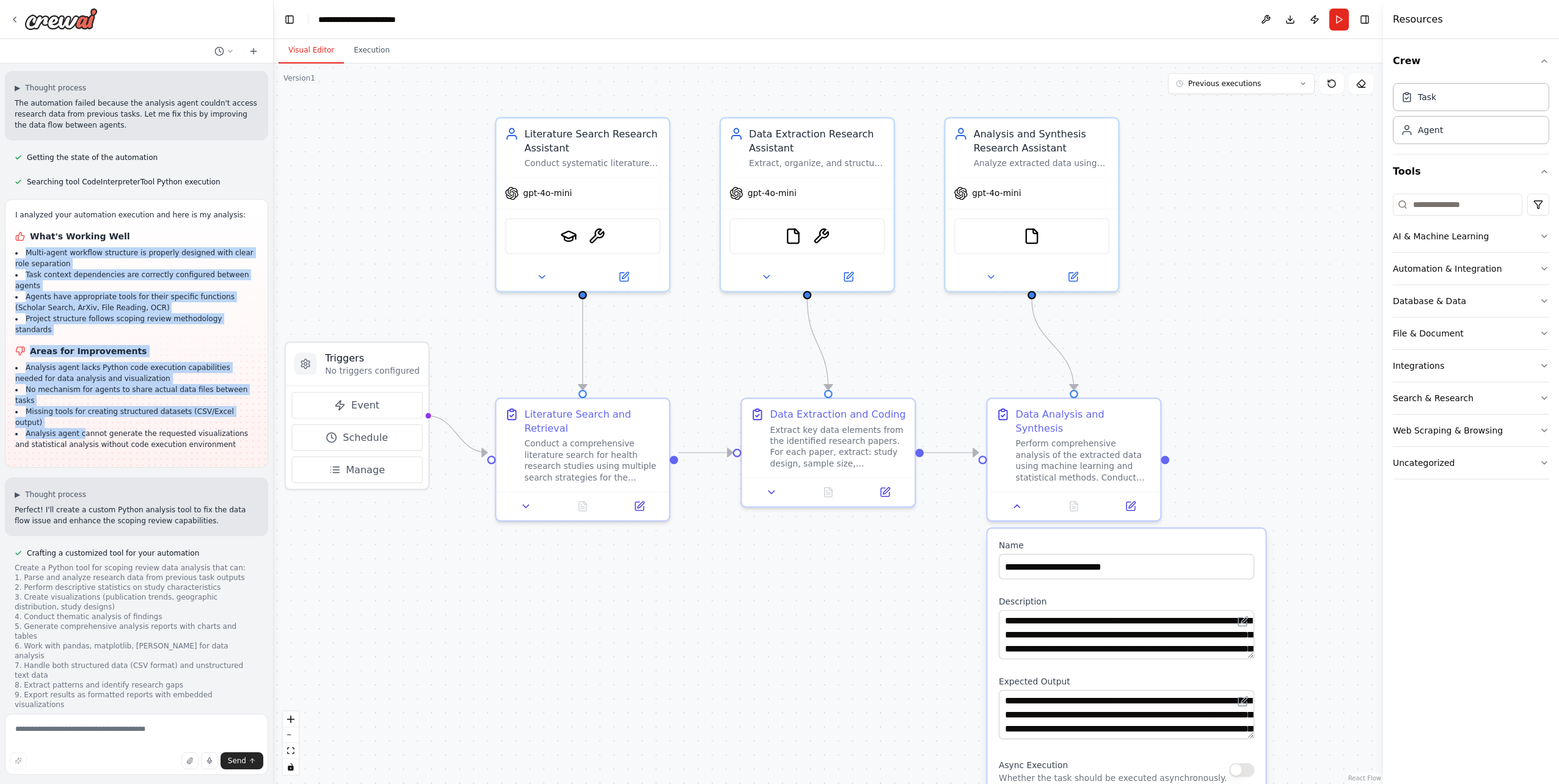
drag, startPoint x: 23, startPoint y: 226, endPoint x: 78, endPoint y: 361, distance: 145.8
click at [78, 361] on div "I analyzed your automation execution and here is my analysis: What's Working We…" at bounding box center [137, 330] width 243 height 241
drag, startPoint x: 78, startPoint y: 361, endPoint x: 71, endPoint y: 279, distance: 82.3
click at [71, 313] on li "Project structure follows scoping review methodology standards" at bounding box center [137, 324] width 243 height 22
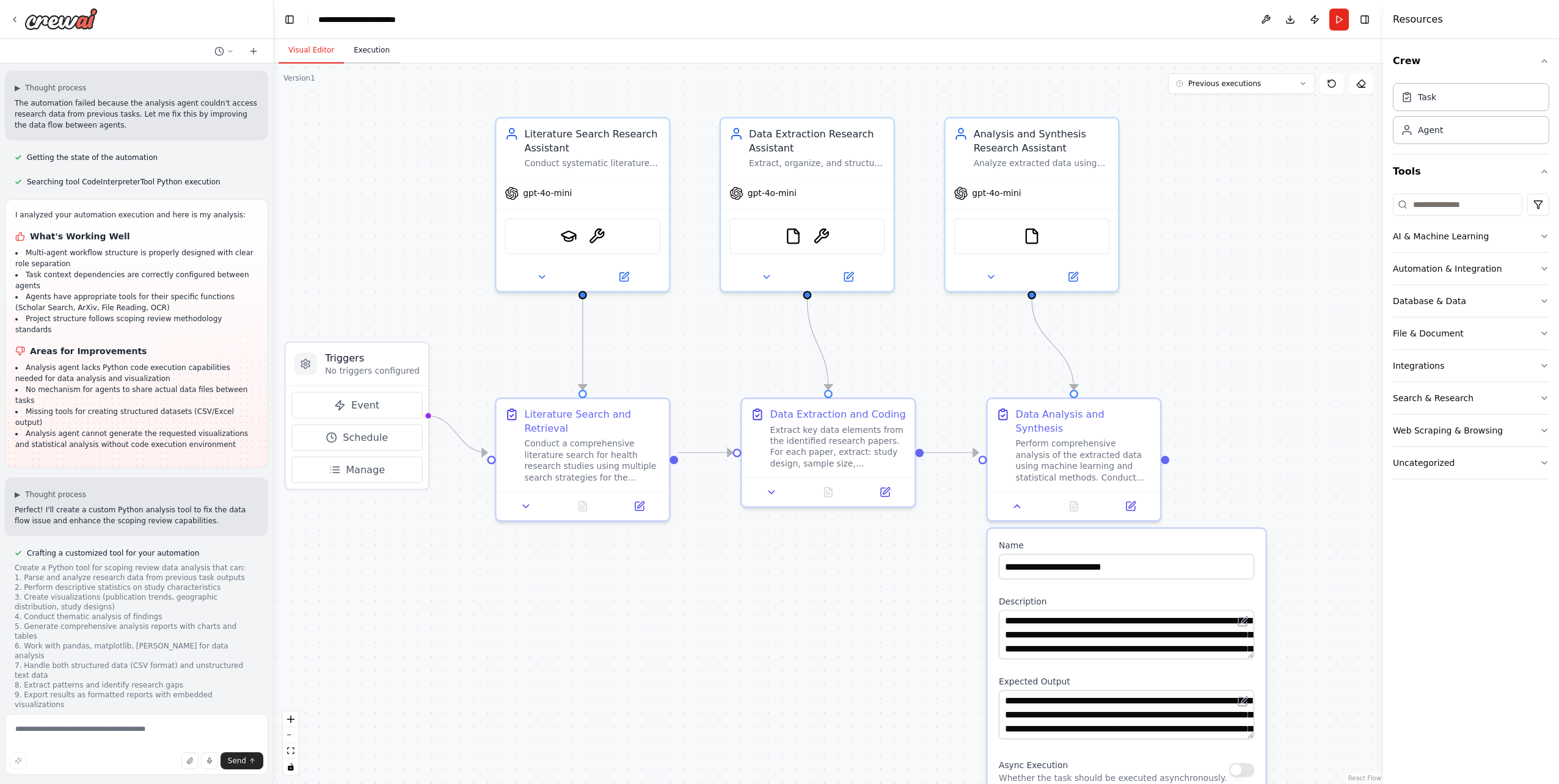
click at [366, 57] on button "Execution" at bounding box center [372, 51] width 56 height 25
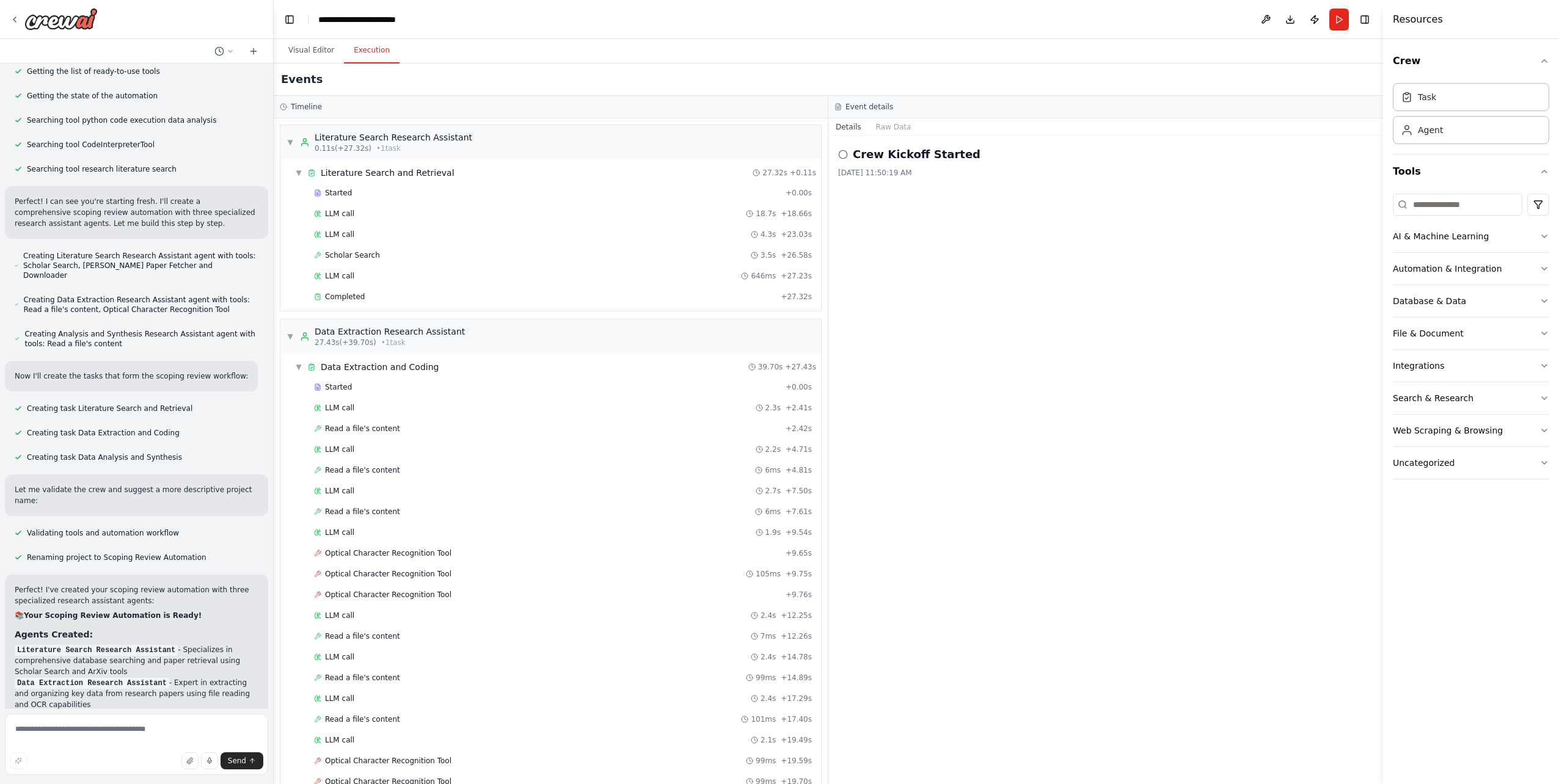
scroll to position [0, 0]
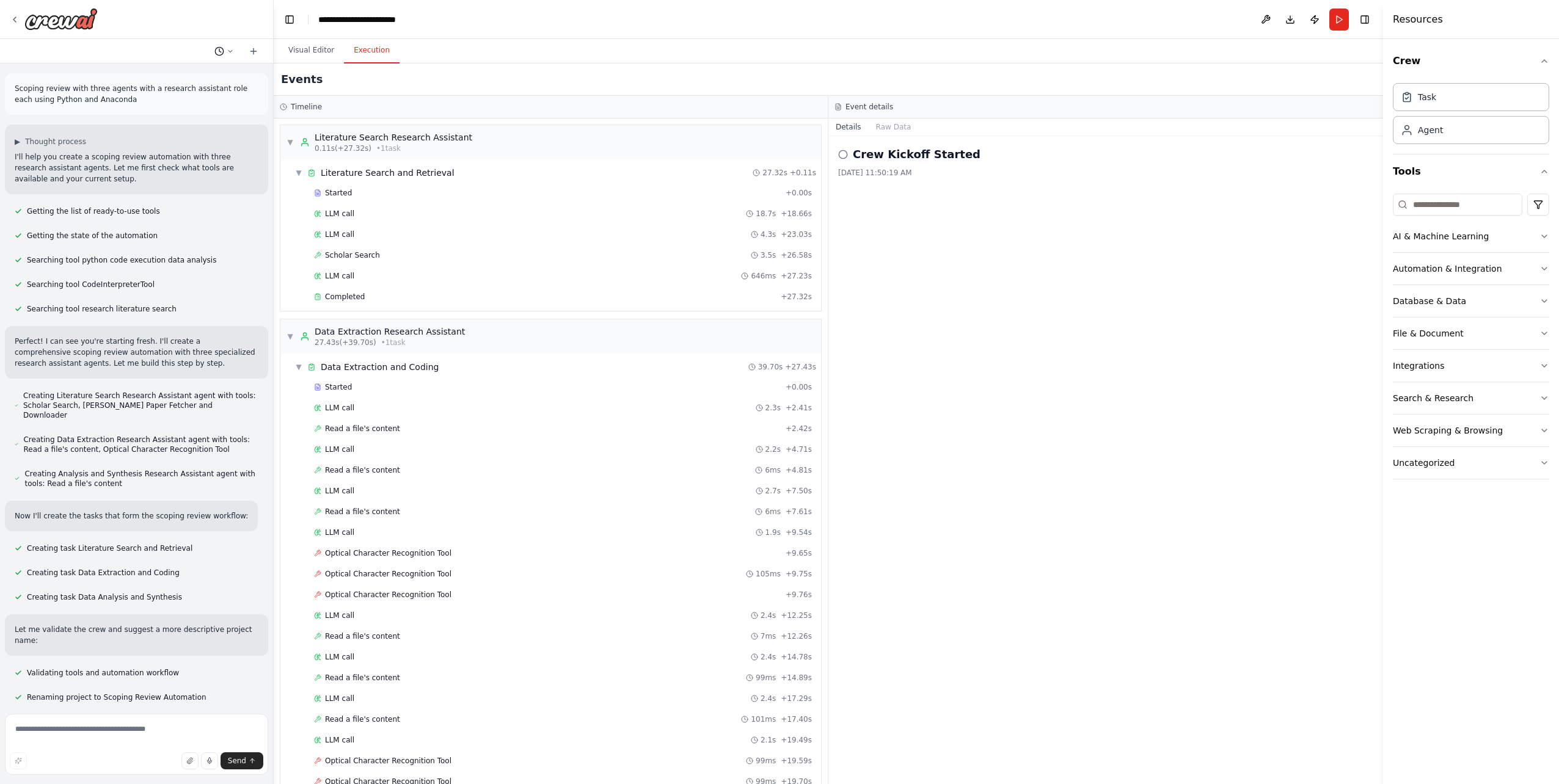
click at [235, 52] on button at bounding box center [224, 51] width 29 height 15
click at [175, 83] on button "Scoping review with three agents with a research assistant role each using Pyth…" at bounding box center [200, 76] width 145 height 20
click at [33, 144] on span "Thought process" at bounding box center [55, 142] width 61 height 10
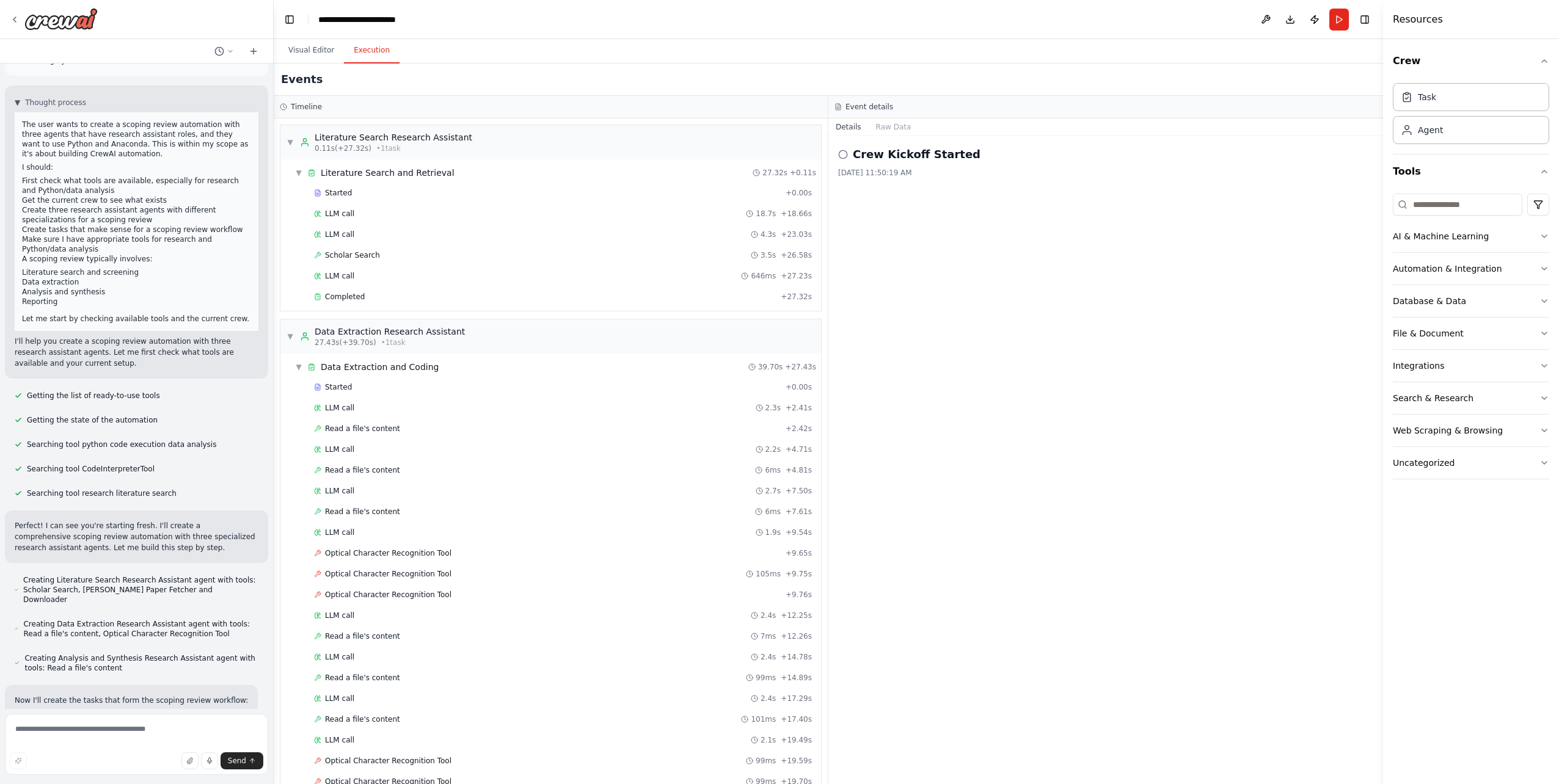
scroll to position [61, 0]
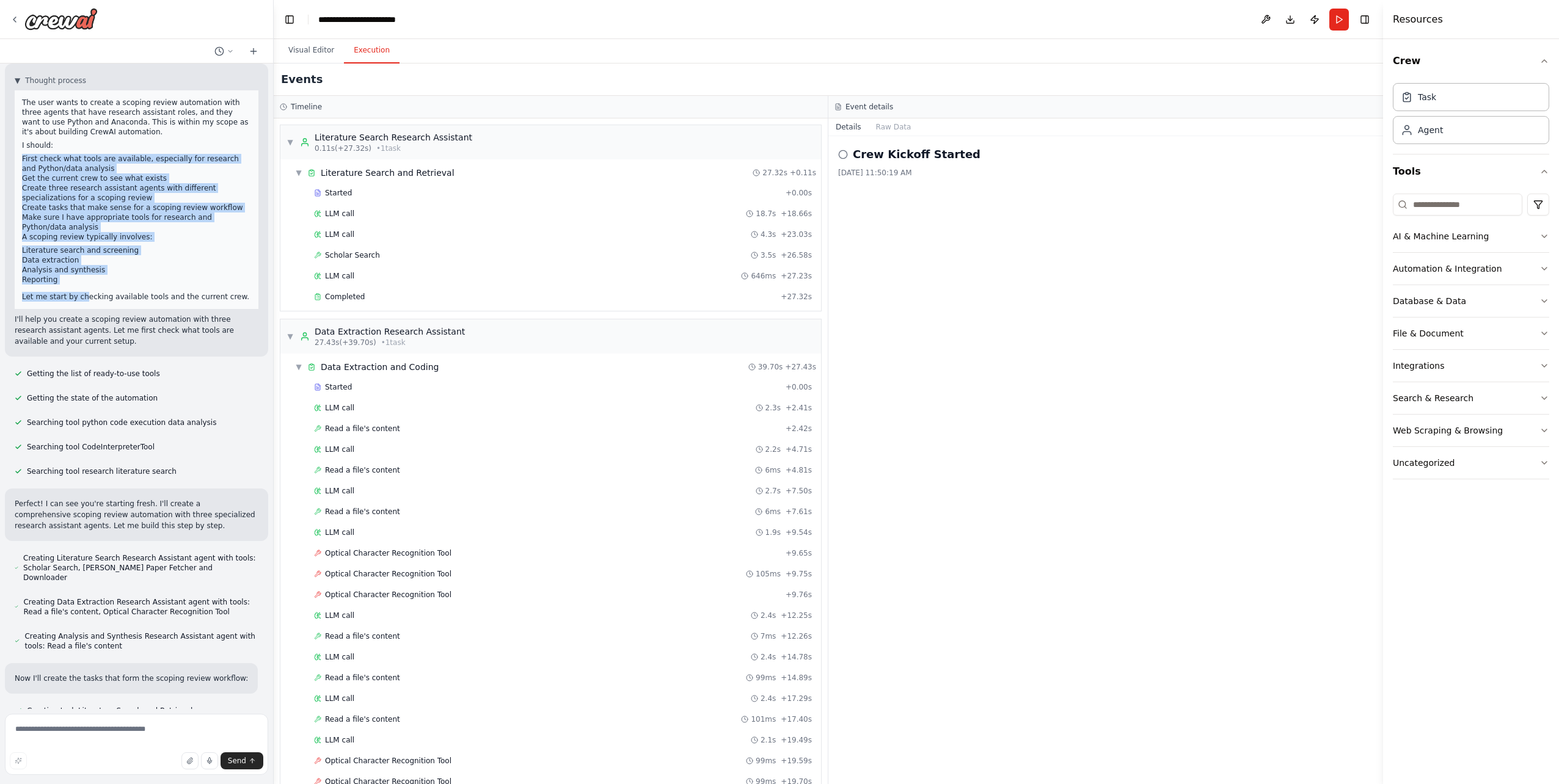
drag, startPoint x: 70, startPoint y: 180, endPoint x: 78, endPoint y: 284, distance: 104.3
click at [78, 284] on div "The user wants to create a scoping review automation with three agents that hav…" at bounding box center [137, 200] width 229 height 204
drag, startPoint x: 78, startPoint y: 284, endPoint x: 31, endPoint y: 183, distance: 111.4
click at [31, 190] on li "Create three research assistant agents with different specializations for a sco…" at bounding box center [137, 193] width 229 height 20
drag, startPoint x: 122, startPoint y: 168, endPoint x: 174, endPoint y: 287, distance: 129.9
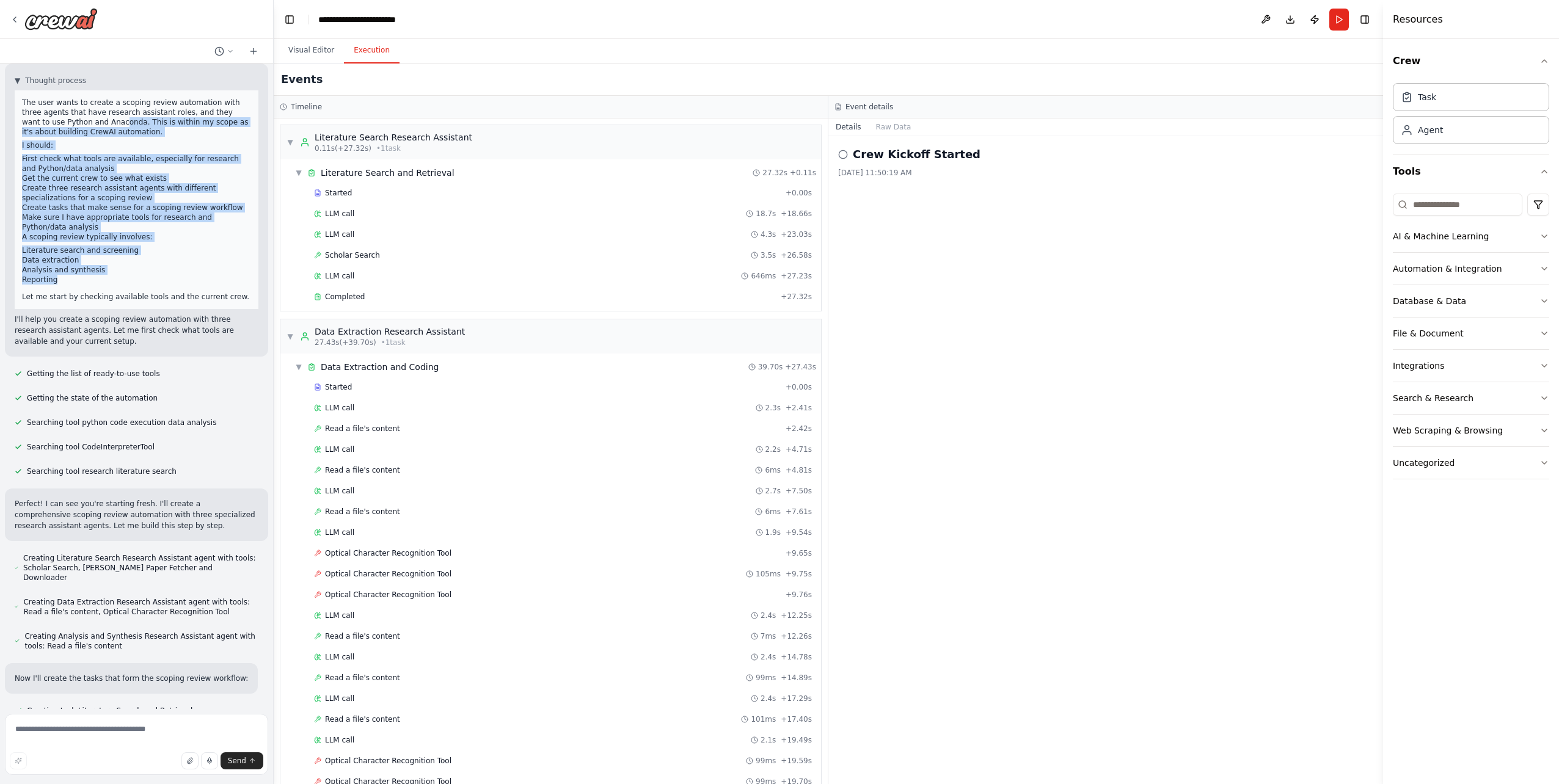
click at [174, 287] on div "The user wants to create a scoping review automation with three agents that hav…" at bounding box center [137, 200] width 229 height 204
drag, startPoint x: 174, startPoint y: 287, endPoint x: 60, endPoint y: 243, distance: 122.2
click at [60, 243] on div "The user wants to create a scoping review automation with three agents that hav…" at bounding box center [137, 200] width 229 height 204
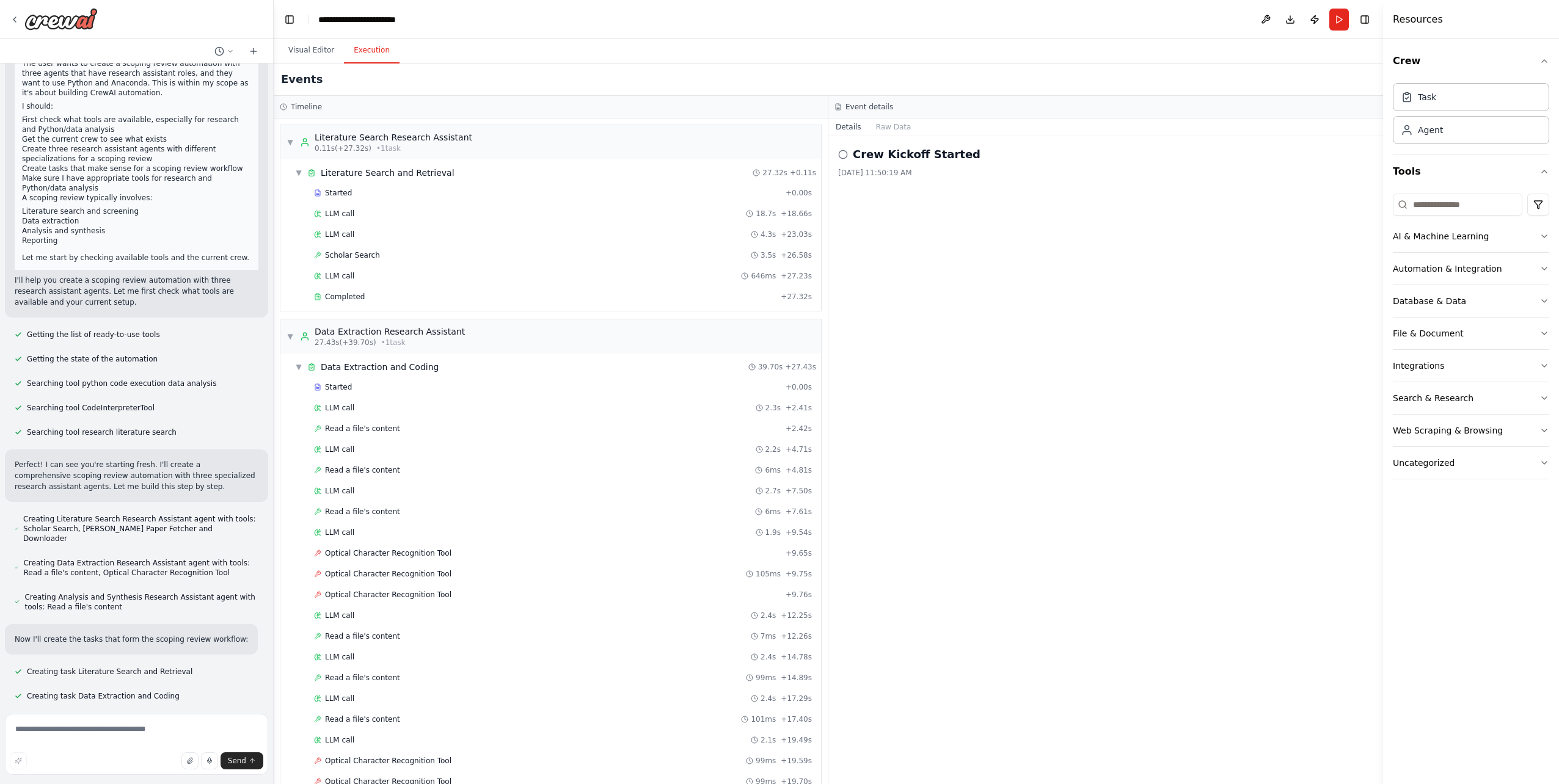
scroll to position [122, 0]
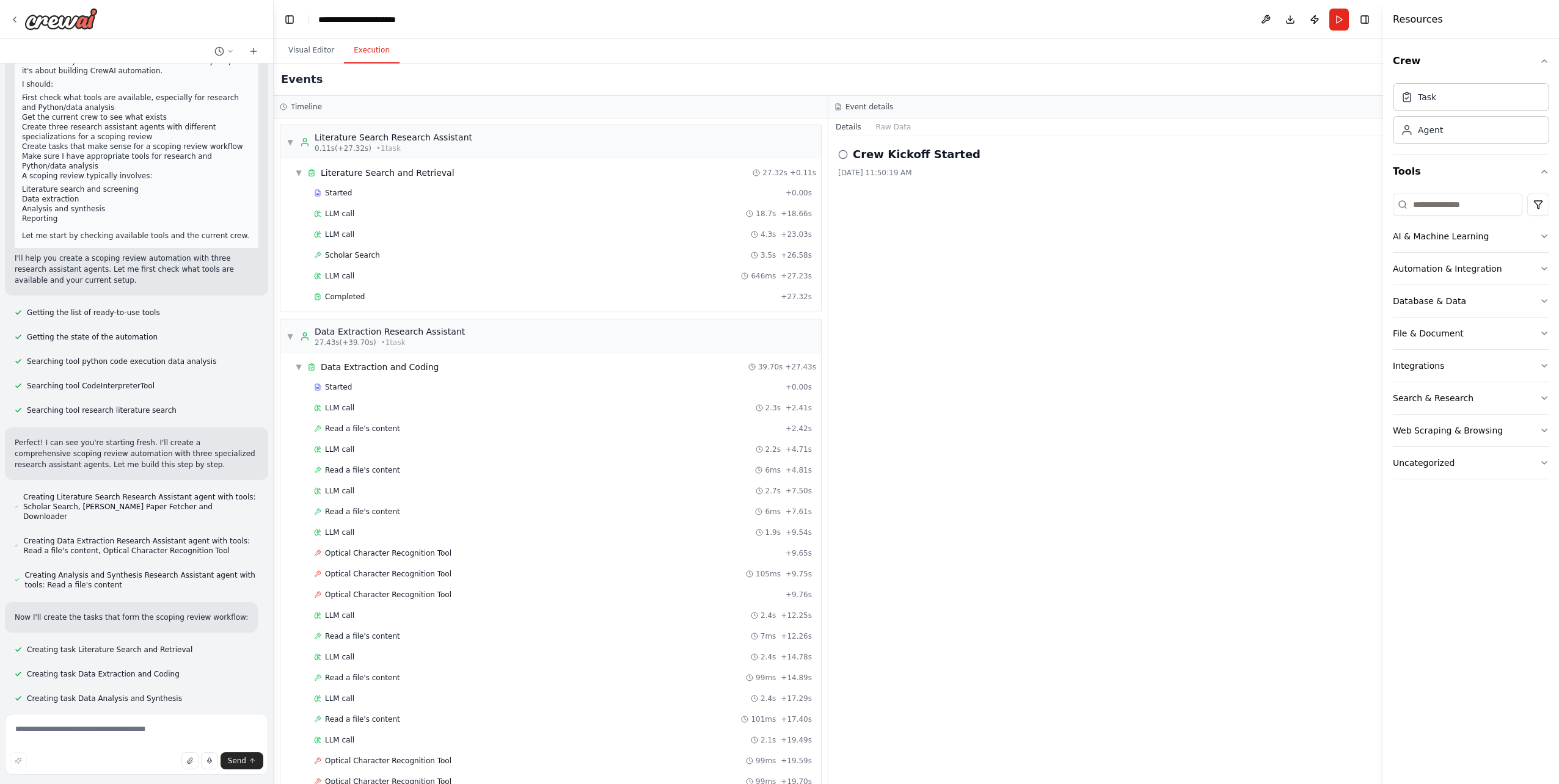
click at [95, 285] on p "I'll help you create a scoping review automation with three research assistant …" at bounding box center [137, 269] width 243 height 33
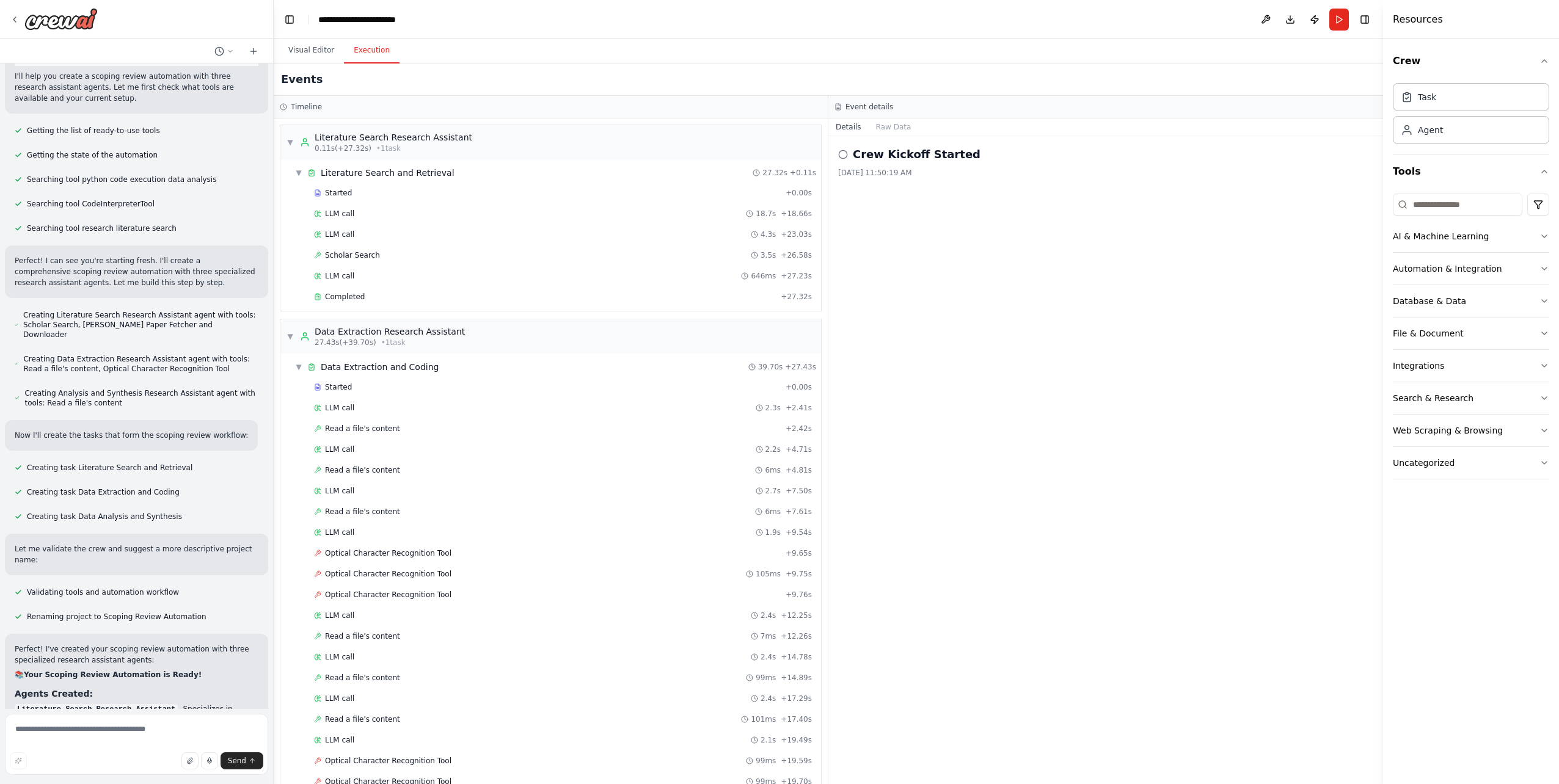
scroll to position [306, 0]
click at [55, 270] on p "Perfect! I can see you're starting fresh. I'll create a comprehensive scoping r…" at bounding box center [137, 270] width 243 height 33
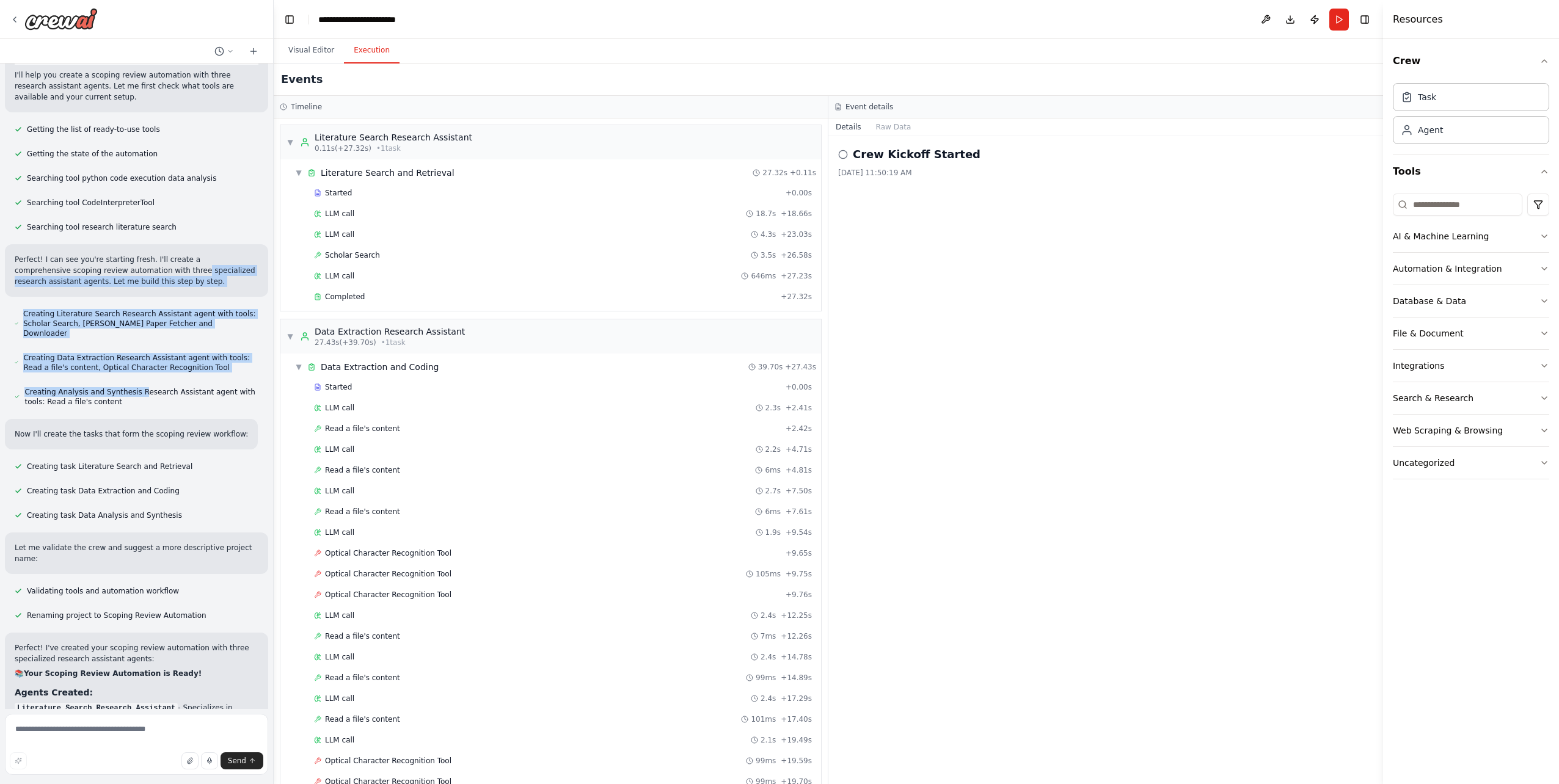
drag, startPoint x: 137, startPoint y: 274, endPoint x: 132, endPoint y: 386, distance: 112.1
click at [132, 386] on div "Scoping review with three agents with a research assistant role each using Pyth…" at bounding box center [137, 386] width 273 height 645
drag, startPoint x: 132, startPoint y: 386, endPoint x: 86, endPoint y: 381, distance: 46.3
click at [86, 387] on span "Creating Analysis and Synthesis Research Assistant agent with tools: Read a fil…" at bounding box center [142, 397] width 234 height 20
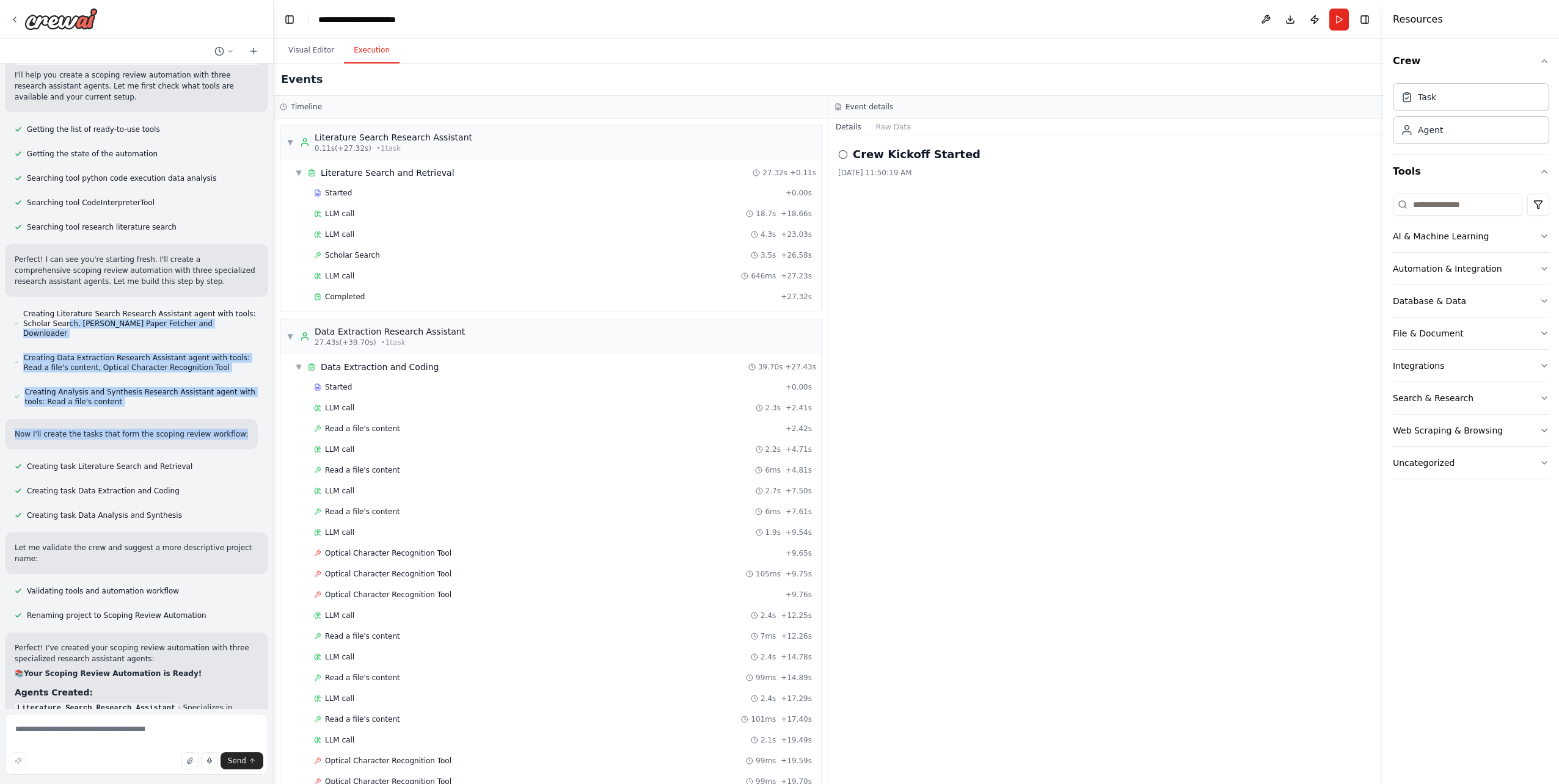
drag, startPoint x: 159, startPoint y: 351, endPoint x: 217, endPoint y: 415, distance: 86.4
click at [217, 415] on div "Scoping review with three agents with a research assistant role each using Pyth…" at bounding box center [137, 386] width 273 height 645
drag, startPoint x: 217, startPoint y: 415, endPoint x: 77, endPoint y: 396, distance: 141.3
click at [94, 402] on div "Scoping review with three agents with a research assistant role each using Pyth…" at bounding box center [137, 386] width 273 height 645
drag, startPoint x: 118, startPoint y: 362, endPoint x: 145, endPoint y: 444, distance: 86.3
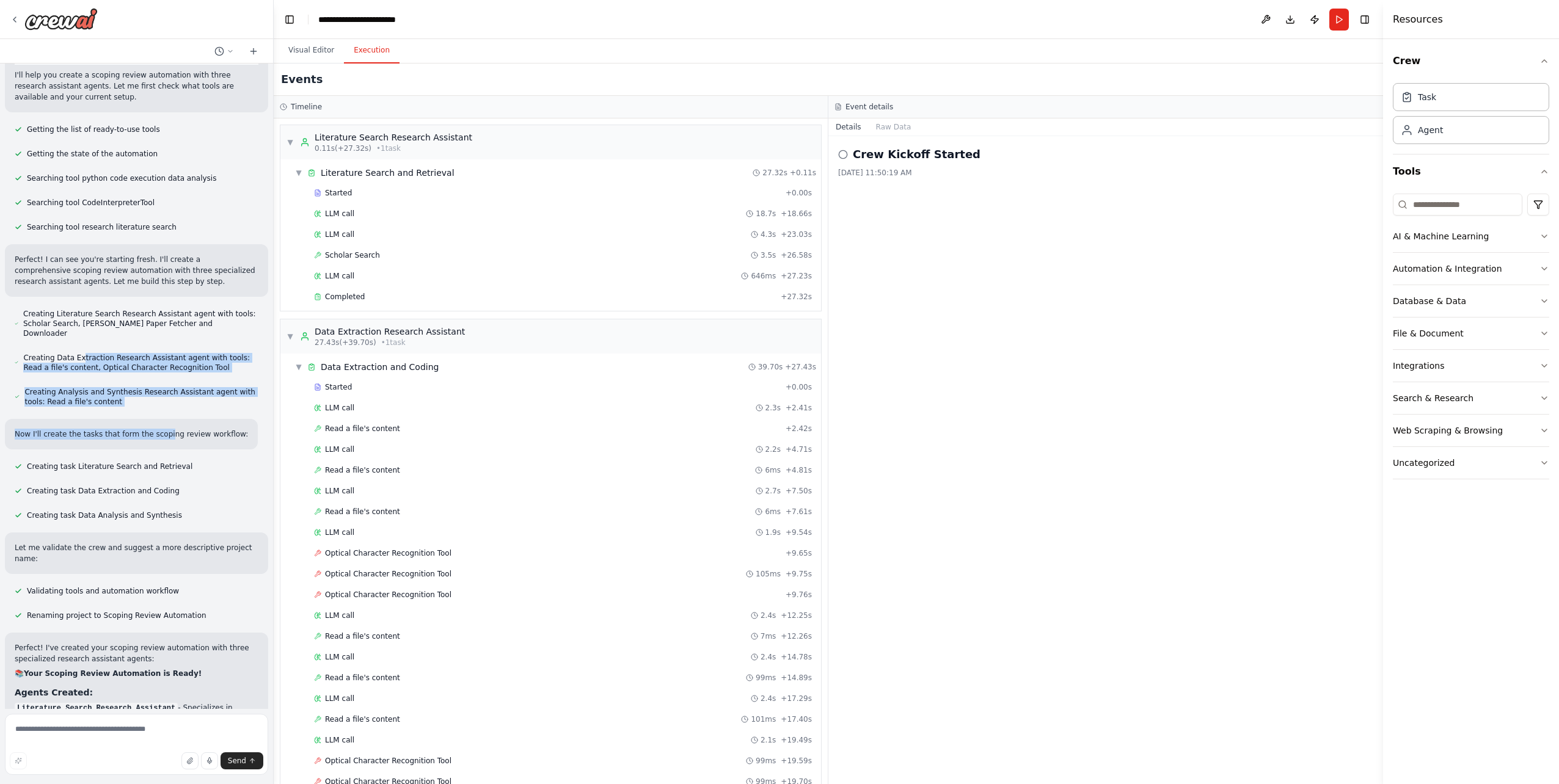
click at [145, 444] on div "Scoping review with three agents with a research assistant role each using Pyth…" at bounding box center [137, 386] width 273 height 645
drag, startPoint x: 145, startPoint y: 444, endPoint x: 78, endPoint y: 430, distance: 68.4
click at [78, 430] on div "Now I'll create the tasks that form the scoping review workflow:" at bounding box center [131, 434] width 253 height 30
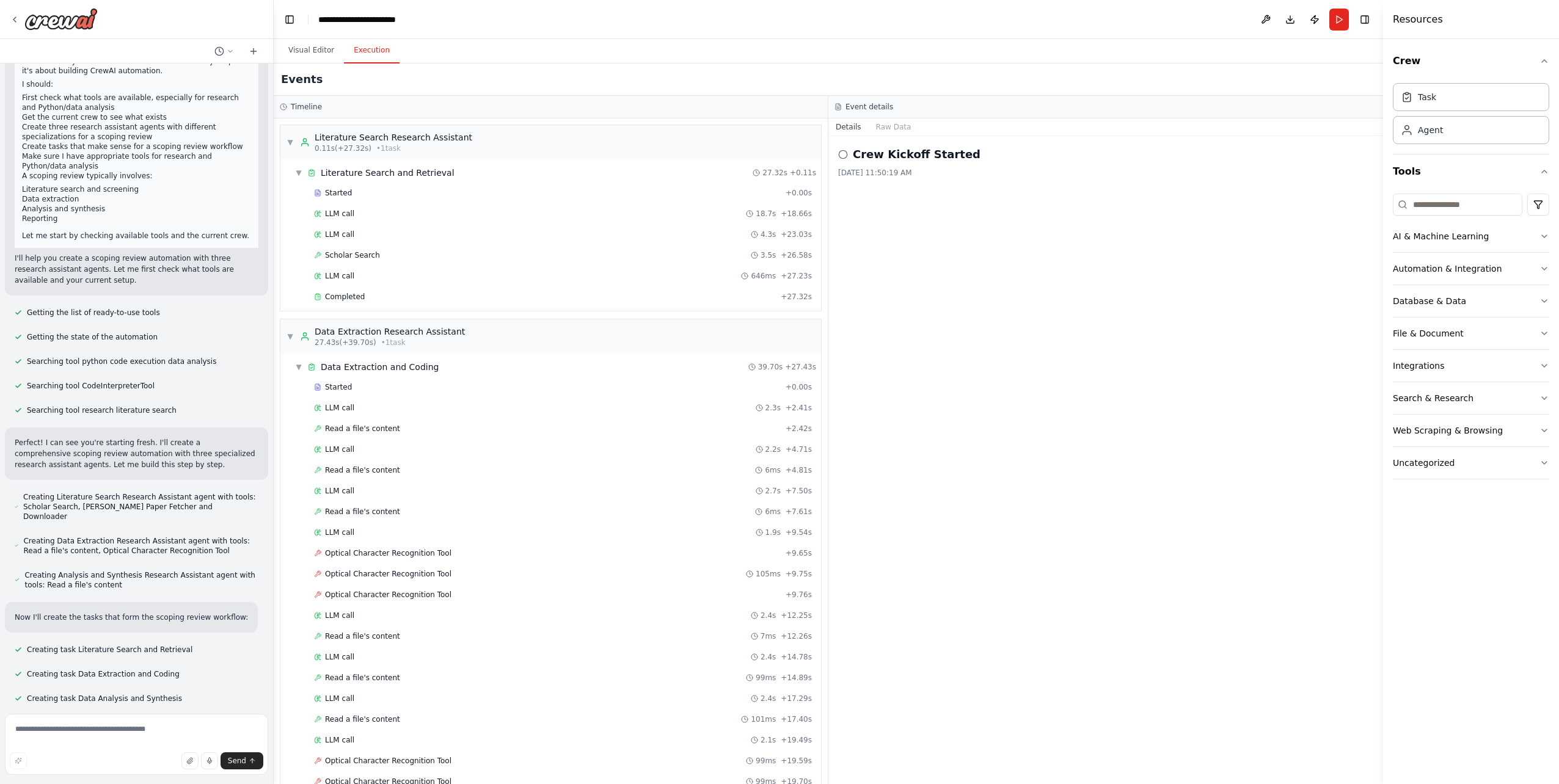
scroll to position [0, 0]
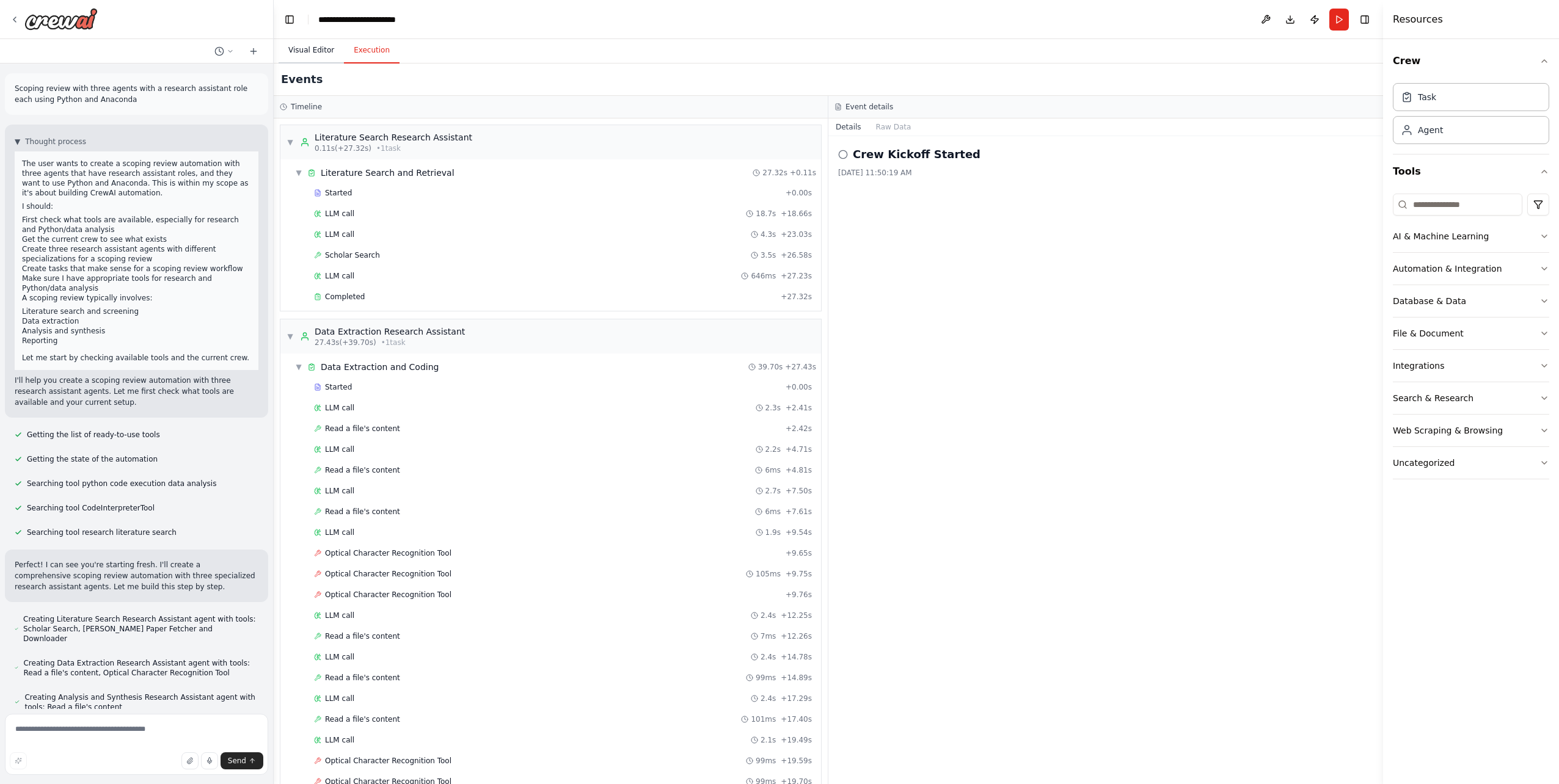
click at [306, 52] on button "Visual Editor" at bounding box center [311, 51] width 65 height 25
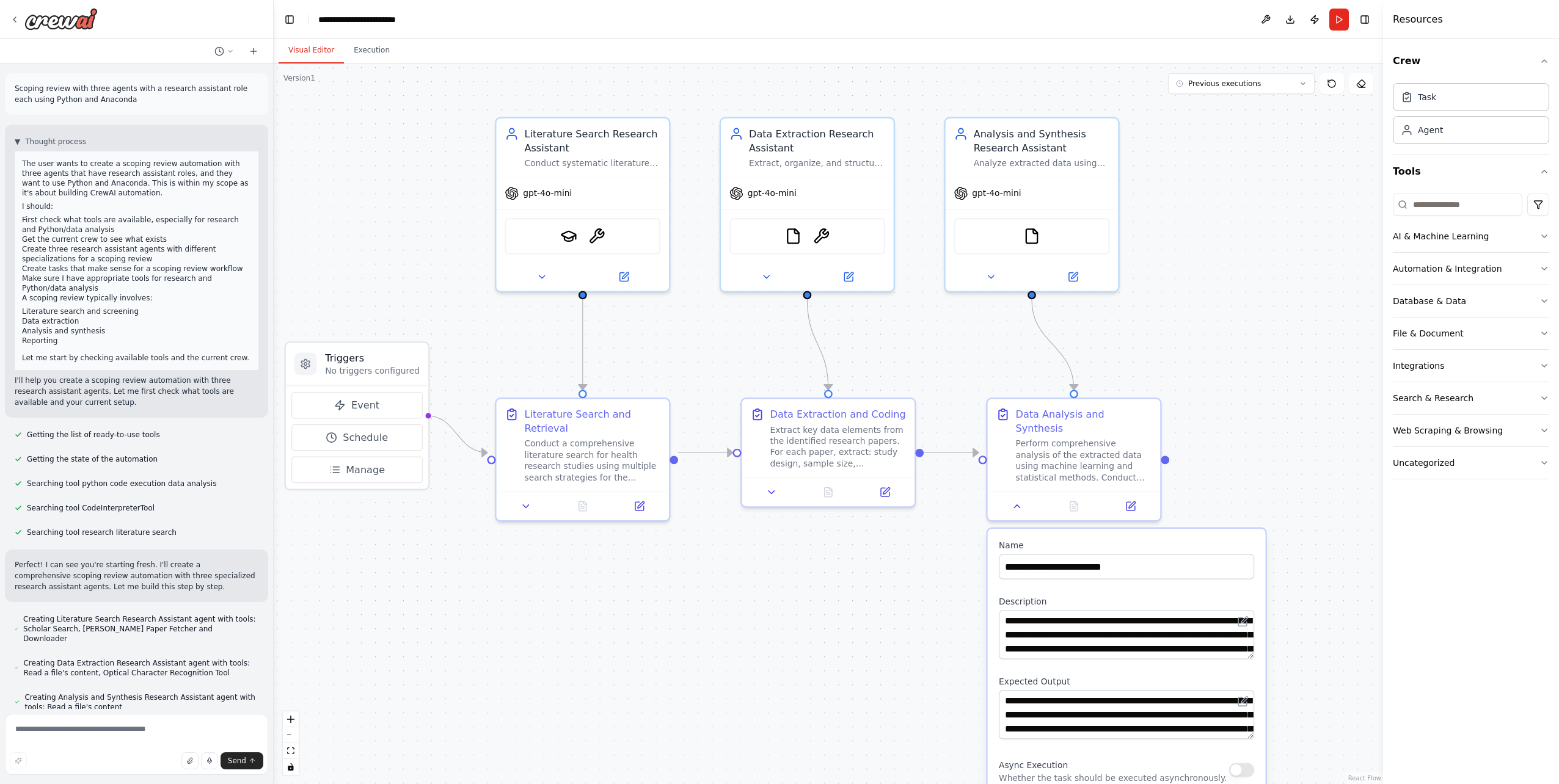
click at [621, 628] on div ".deletable-edge-delete-btn { width: 20px; height: 20px; border: 0px solid #ffff…" at bounding box center [829, 424] width 1110 height 721
click at [1306, 88] on button "Previous executions" at bounding box center [1241, 83] width 146 height 21
click at [1201, 105] on div "5m ago" at bounding box center [1248, 106] width 122 height 10
click at [1238, 85] on button "5m ago" at bounding box center [1241, 83] width 146 height 21
click at [1203, 103] on span "Clear selection" at bounding box center [1214, 106] width 54 height 10
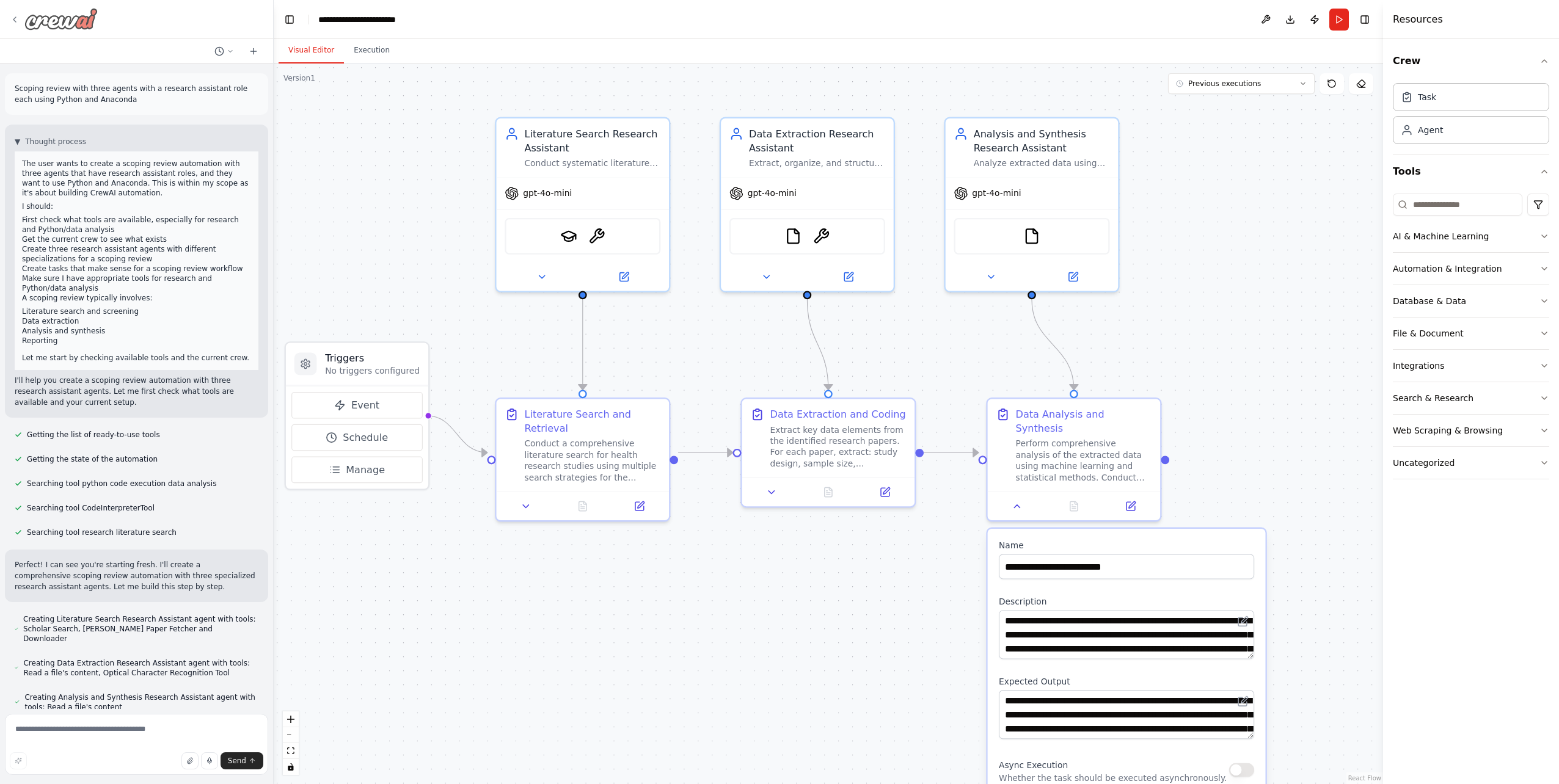
click at [13, 20] on icon at bounding box center [15, 20] width 10 height 10
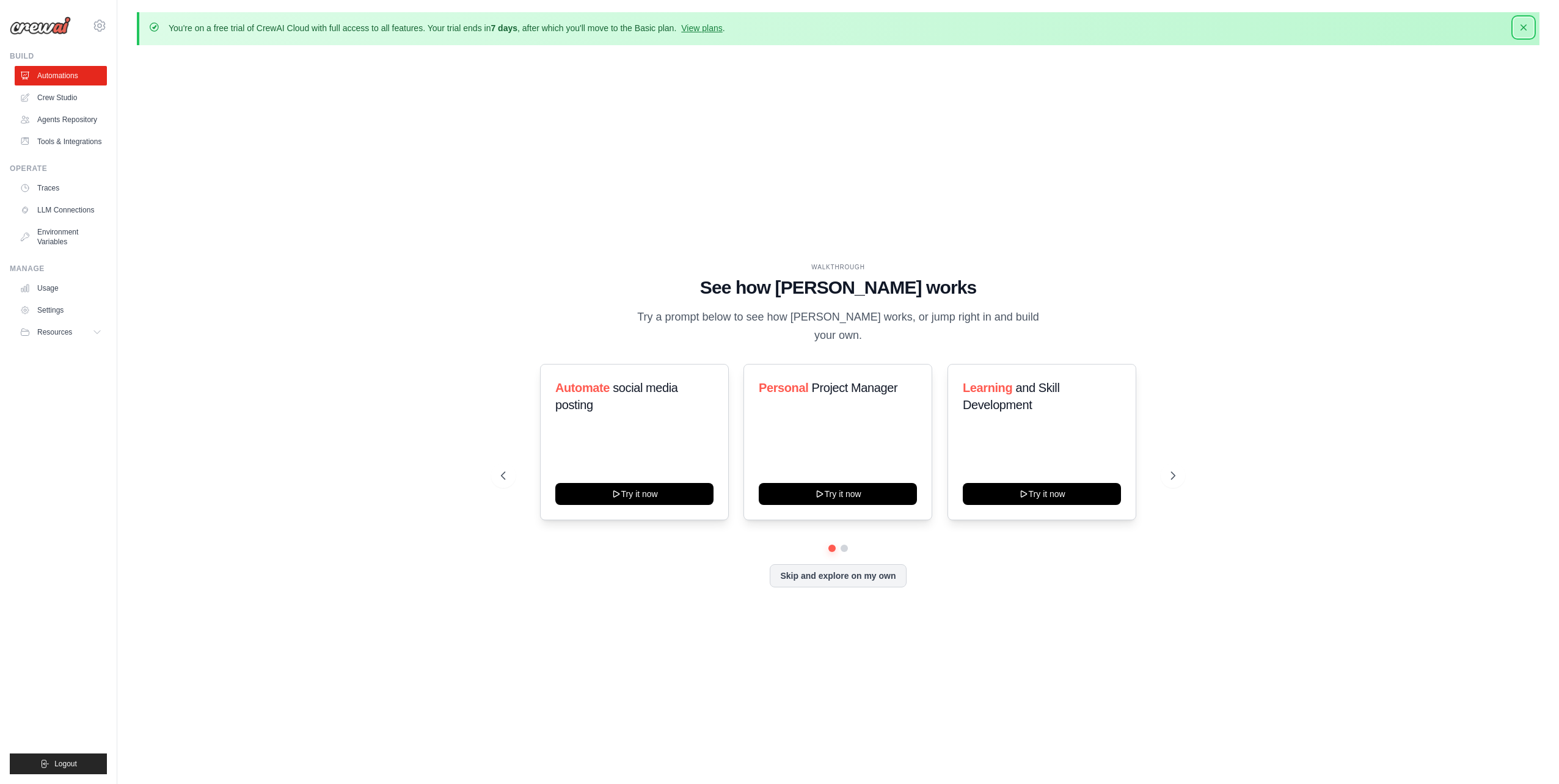
click at [1530, 30] on icon "button" at bounding box center [1523, 27] width 12 height 12
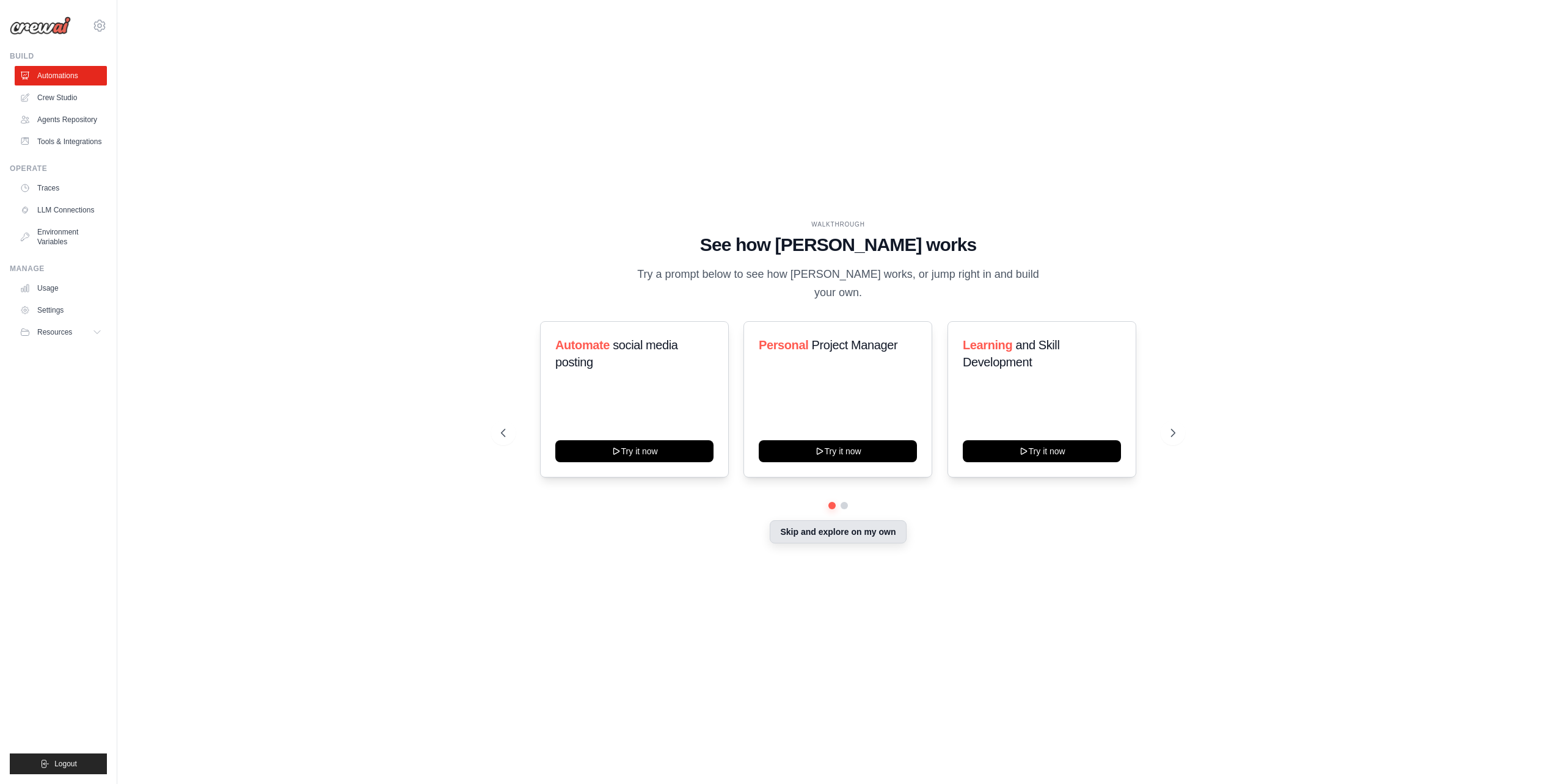
click at [770, 521] on button "Skip and explore on my own" at bounding box center [838, 532] width 137 height 23
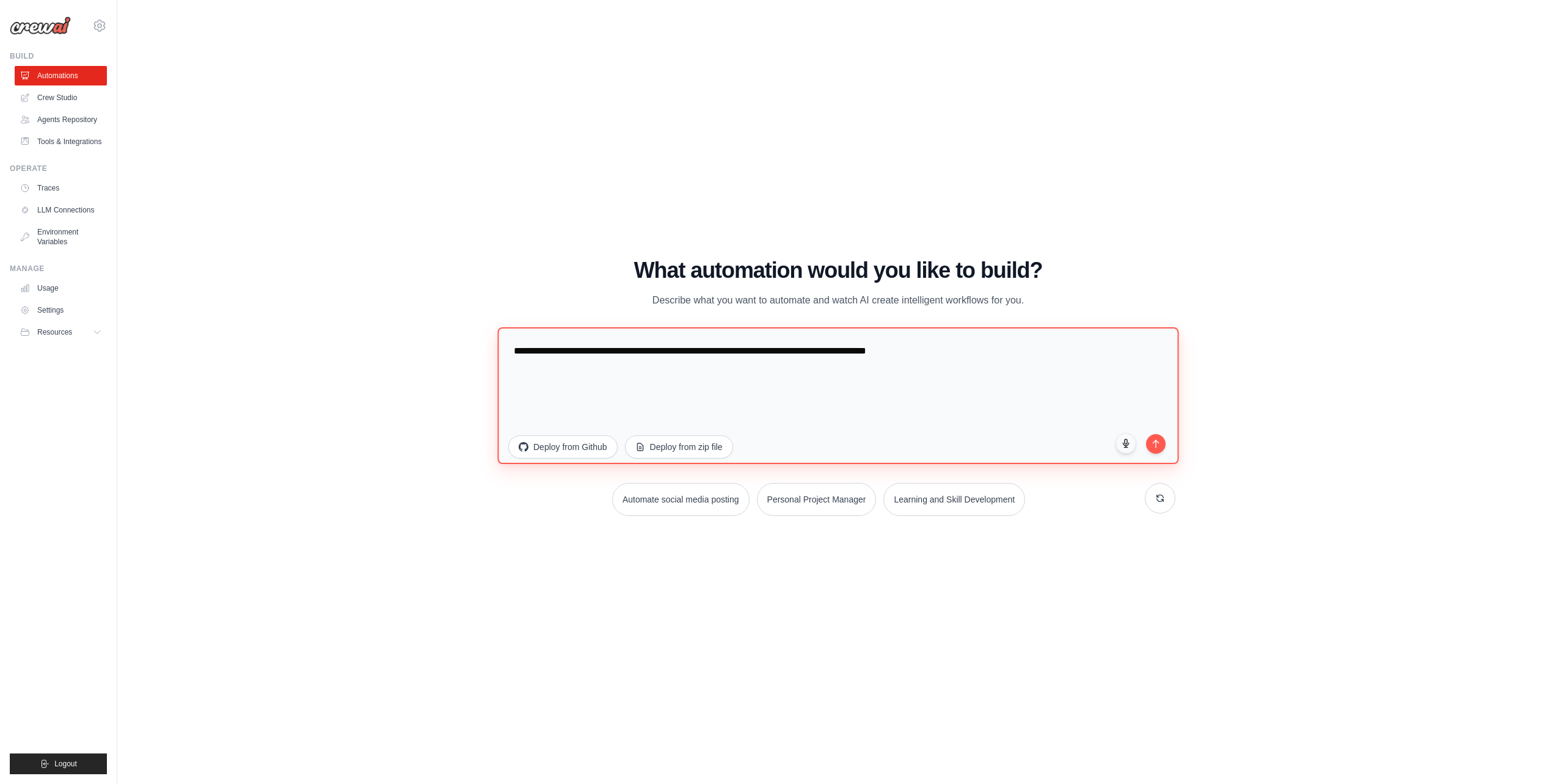
click at [497, 328] on textarea "**********" at bounding box center [838, 396] width 681 height 137
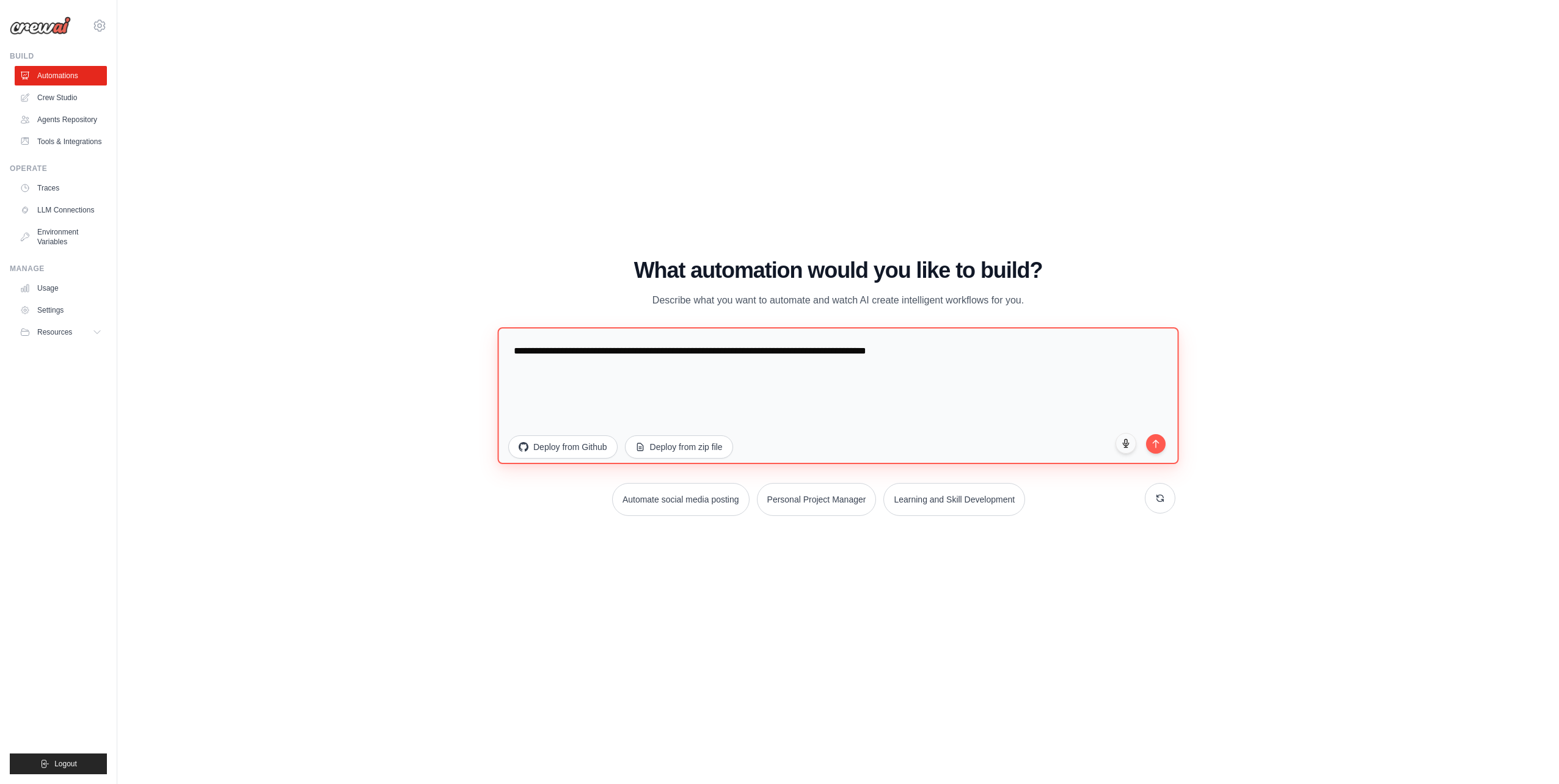
click at [497, 328] on textarea "**********" at bounding box center [838, 396] width 681 height 137
drag, startPoint x: 515, startPoint y: 126, endPoint x: 241, endPoint y: 125, distance: 274.0
click at [497, 328] on textarea "**********" at bounding box center [838, 396] width 681 height 137
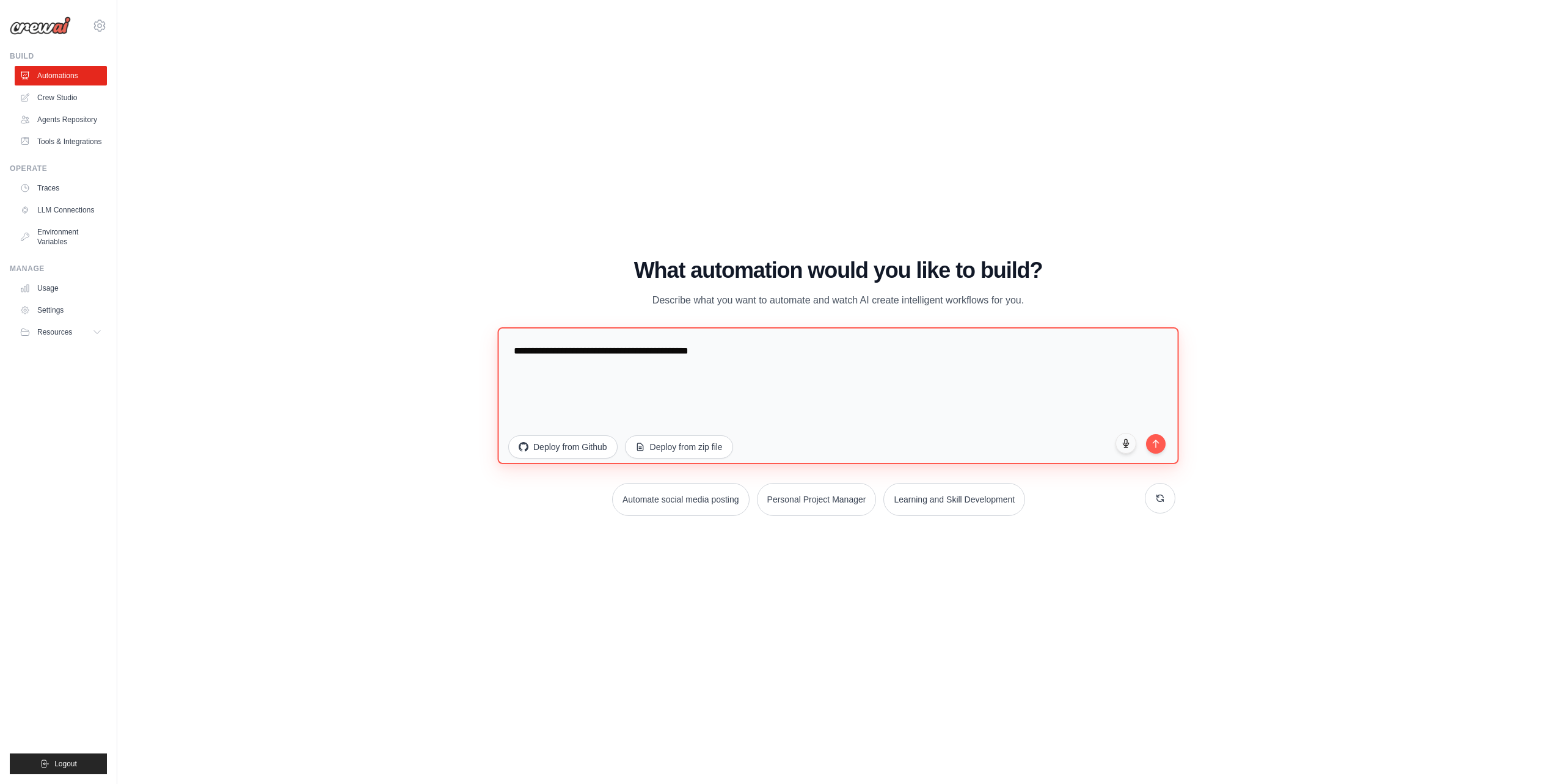
click at [497, 328] on textarea "**********" at bounding box center [838, 396] width 681 height 137
paste textarea "**********"
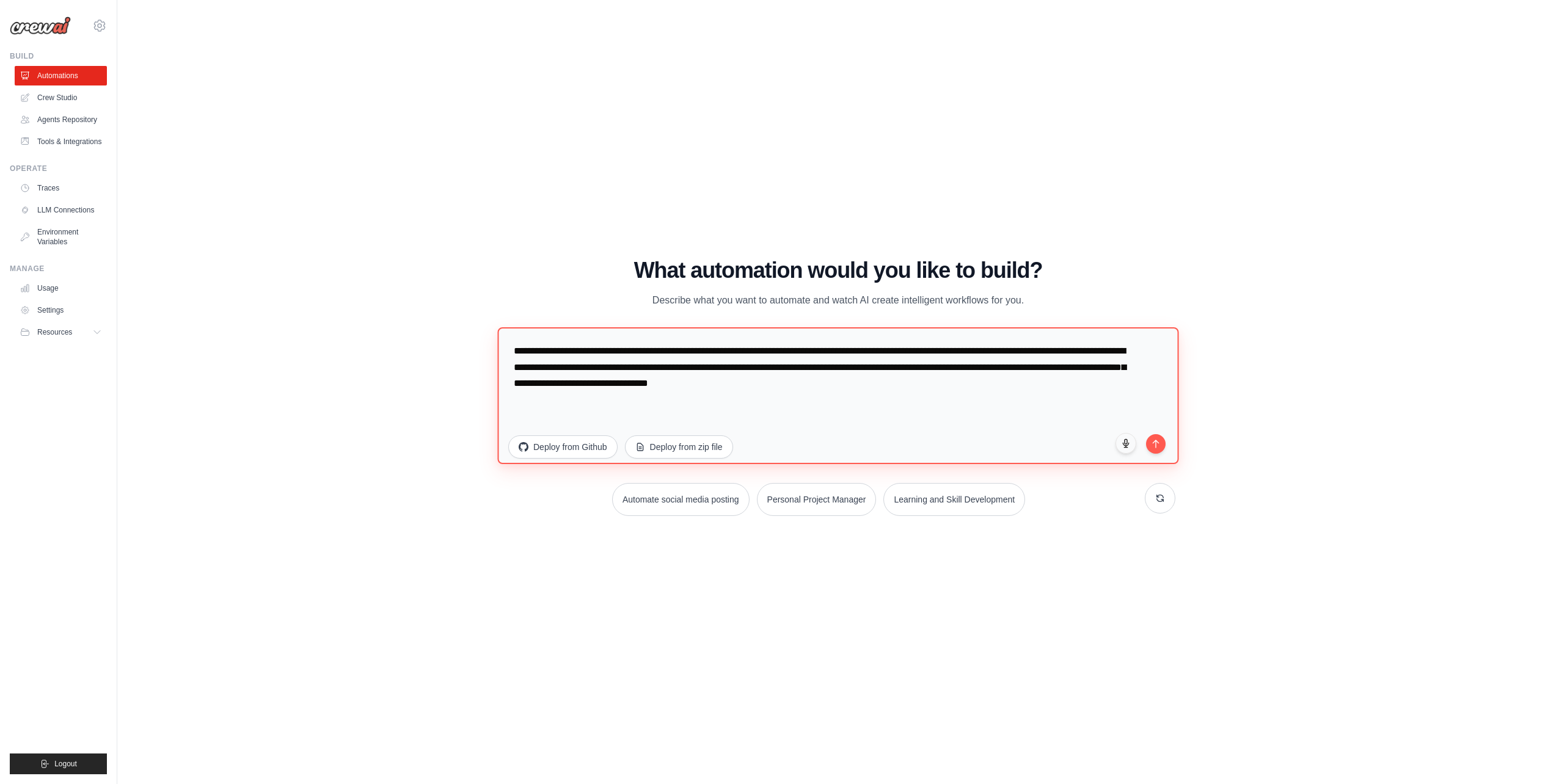
click at [497, 328] on textarea "**********" at bounding box center [838, 396] width 681 height 137
click at [1178, 328] on textarea "**********" at bounding box center [838, 396] width 681 height 137
click at [497, 328] on textarea "**********" at bounding box center [838, 396] width 681 height 137
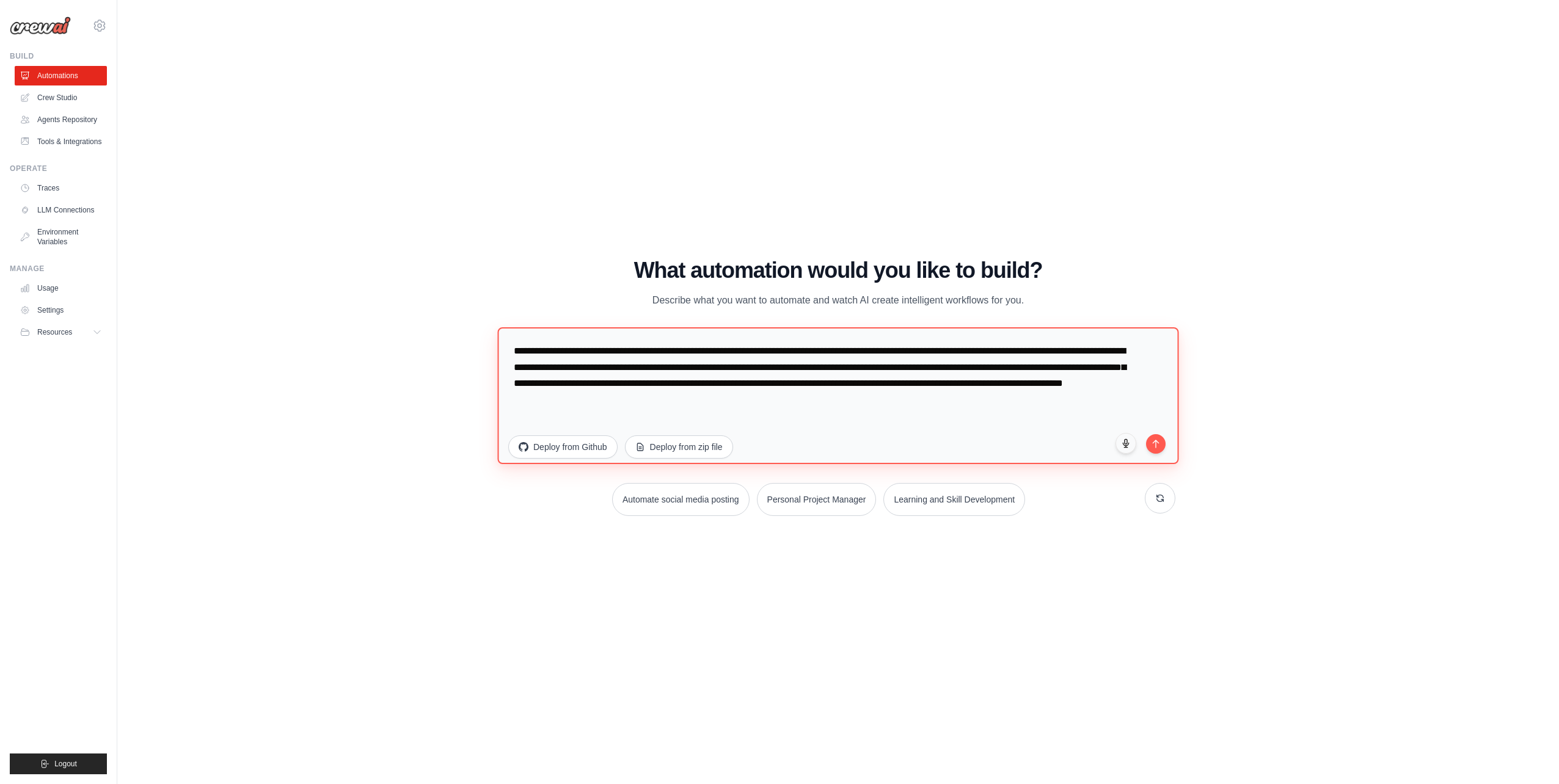
click at [497, 328] on textarea "**********" at bounding box center [838, 396] width 681 height 137
click at [773, 328] on textarea "**********" at bounding box center [838, 396] width 681 height 137
click at [497, 328] on textarea "**********" at bounding box center [838, 396] width 681 height 137
click at [967, 328] on textarea "**********" at bounding box center [838, 396] width 681 height 137
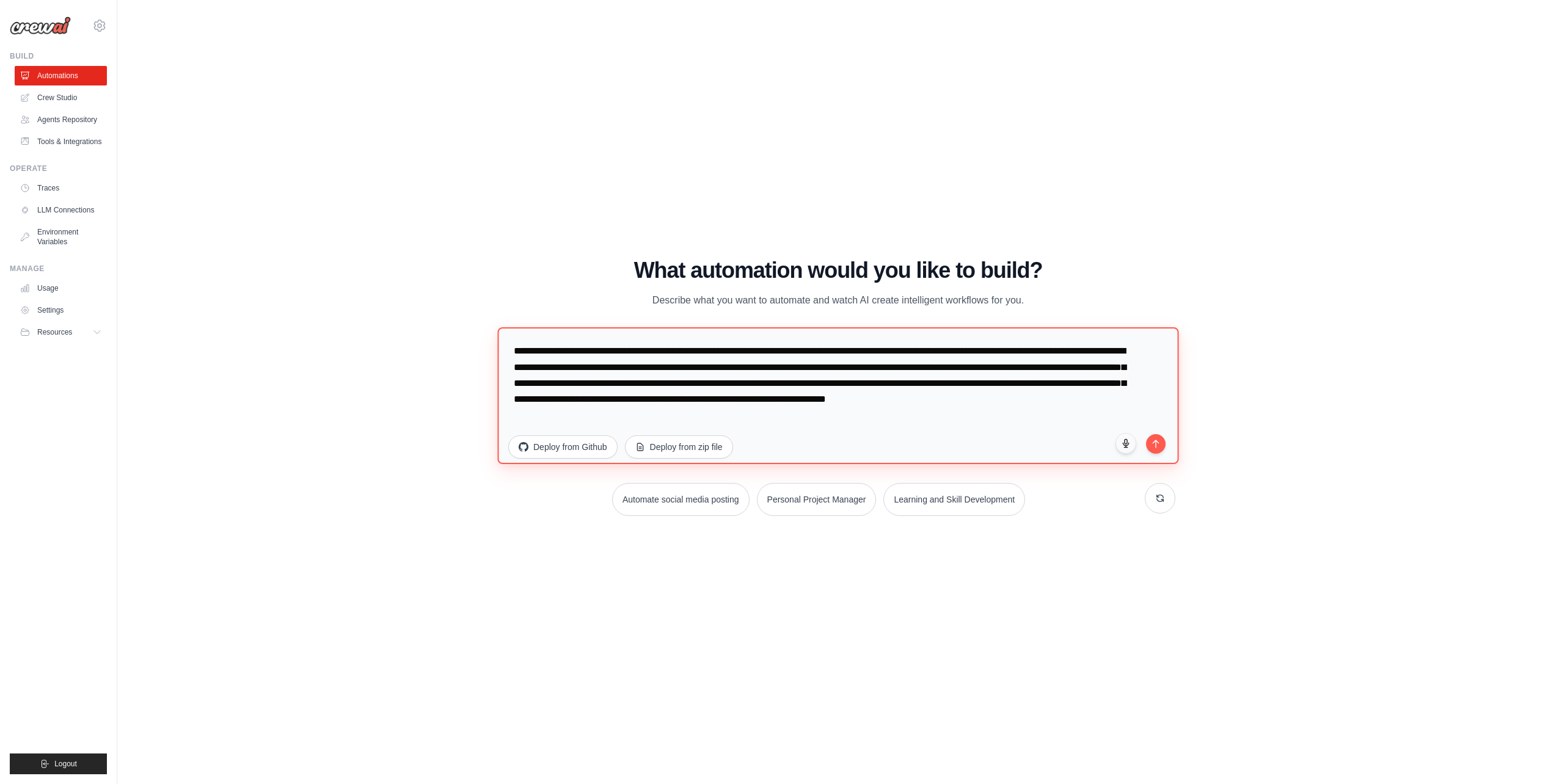
click at [861, 328] on textarea "**********" at bounding box center [838, 396] width 681 height 137
click at [989, 328] on textarea "**********" at bounding box center [838, 396] width 681 height 137
click at [731, 328] on textarea "**********" at bounding box center [838, 396] width 681 height 137
click at [1178, 328] on textarea "**********" at bounding box center [838, 396] width 681 height 137
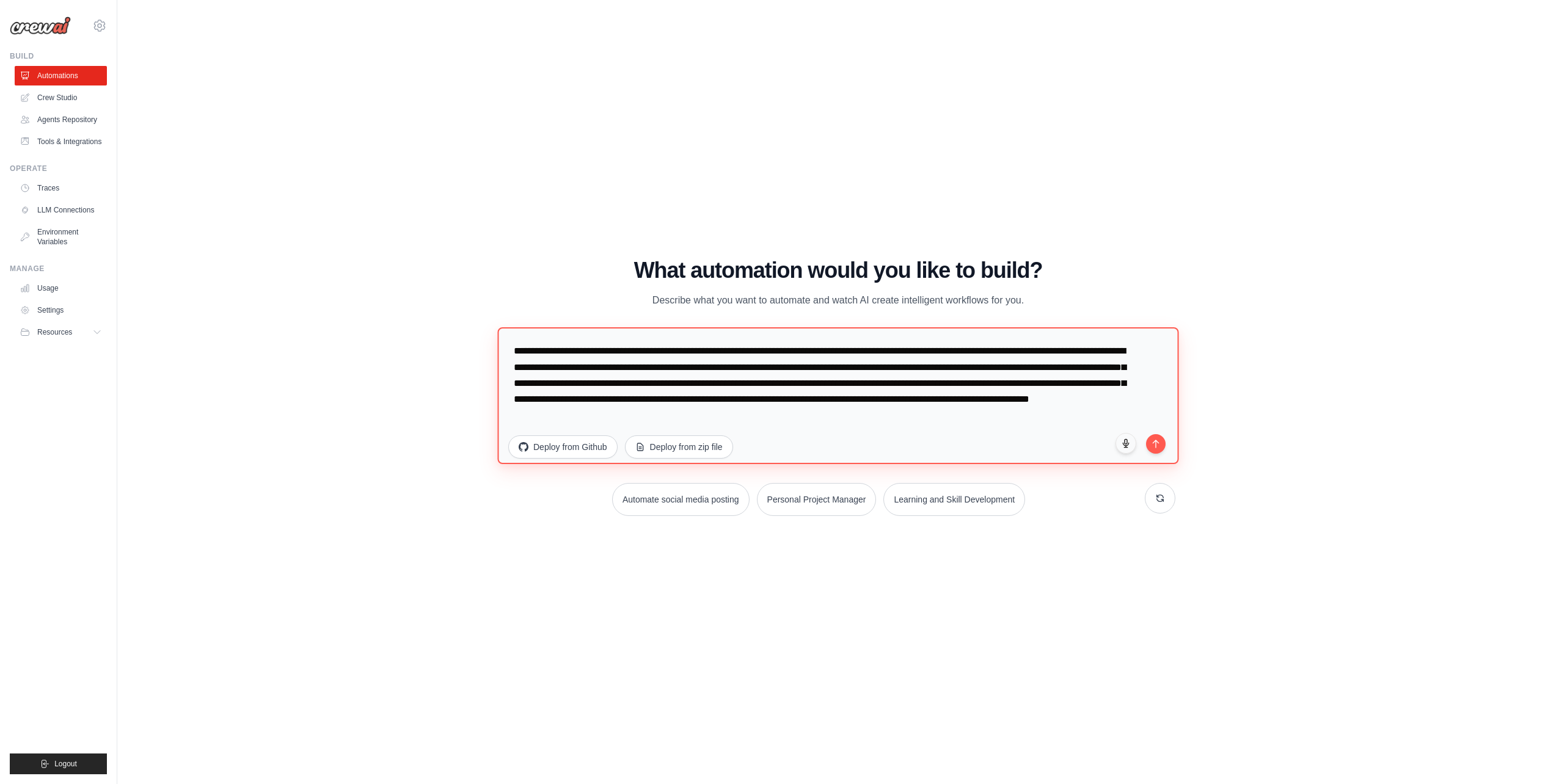
click at [1084, 328] on textarea "**********" at bounding box center [838, 396] width 681 height 137
type textarea "**********"
click at [803, 433] on body "abcwinterburn@gmail.com Settings Build Automations" at bounding box center [779, 392] width 1559 height 784
click at [1175, 328] on textarea "**********" at bounding box center [838, 396] width 681 height 137
click at [1175, 258] on div "**********" at bounding box center [838, 387] width 674 height 258
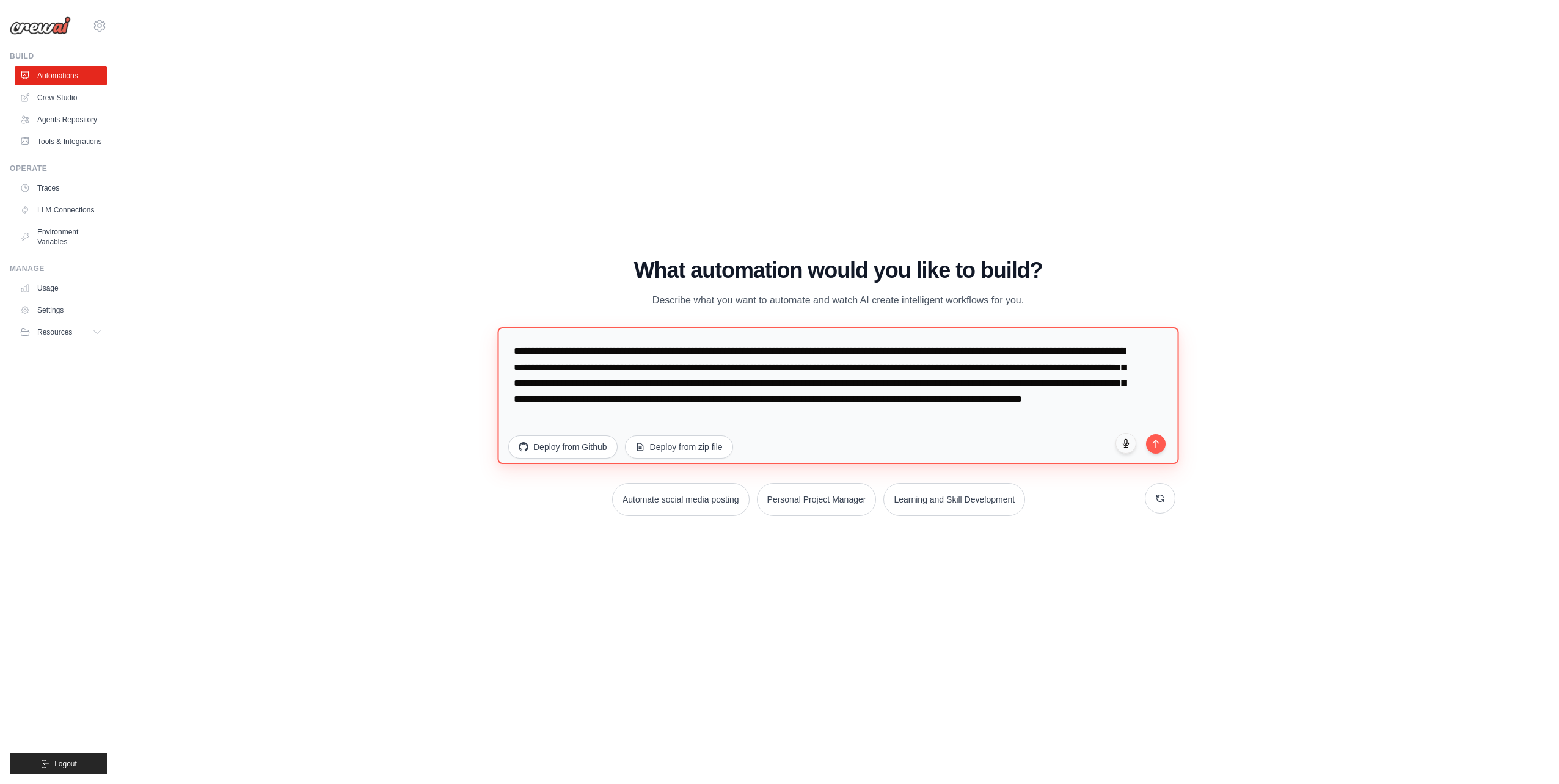
drag, startPoint x: 1307, startPoint y: 147, endPoint x: 15, endPoint y: 115, distance: 1292.4
click at [486, 258] on div "WALKTHROUGH See how CrewAI works Try a prompt below to see how CrewAI works, or…" at bounding box center [838, 392] width 703 height 267
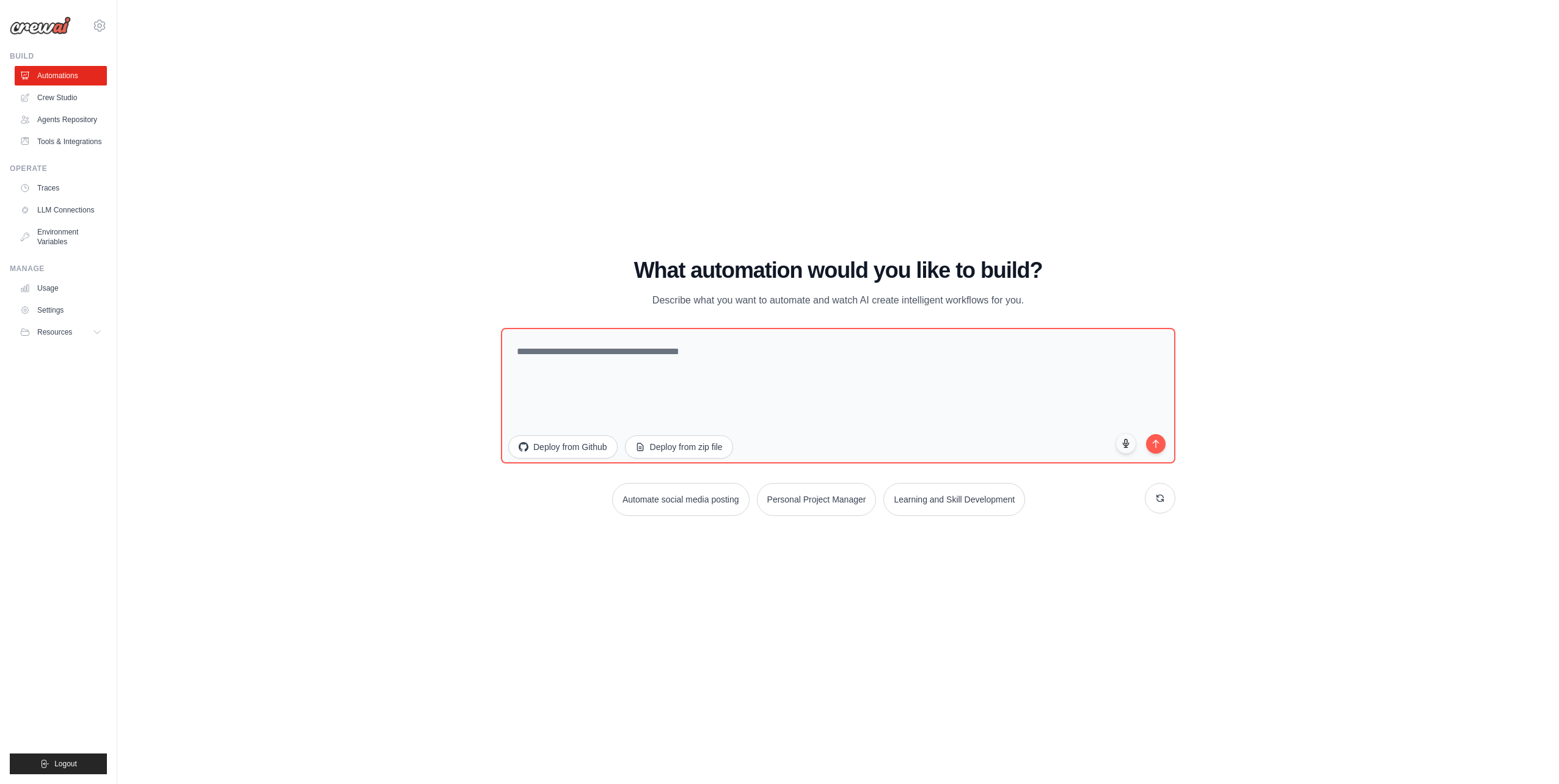
click at [338, 279] on body "abcwinterburn@gmail.com Settings Build Automations" at bounding box center [779, 392] width 1559 height 784
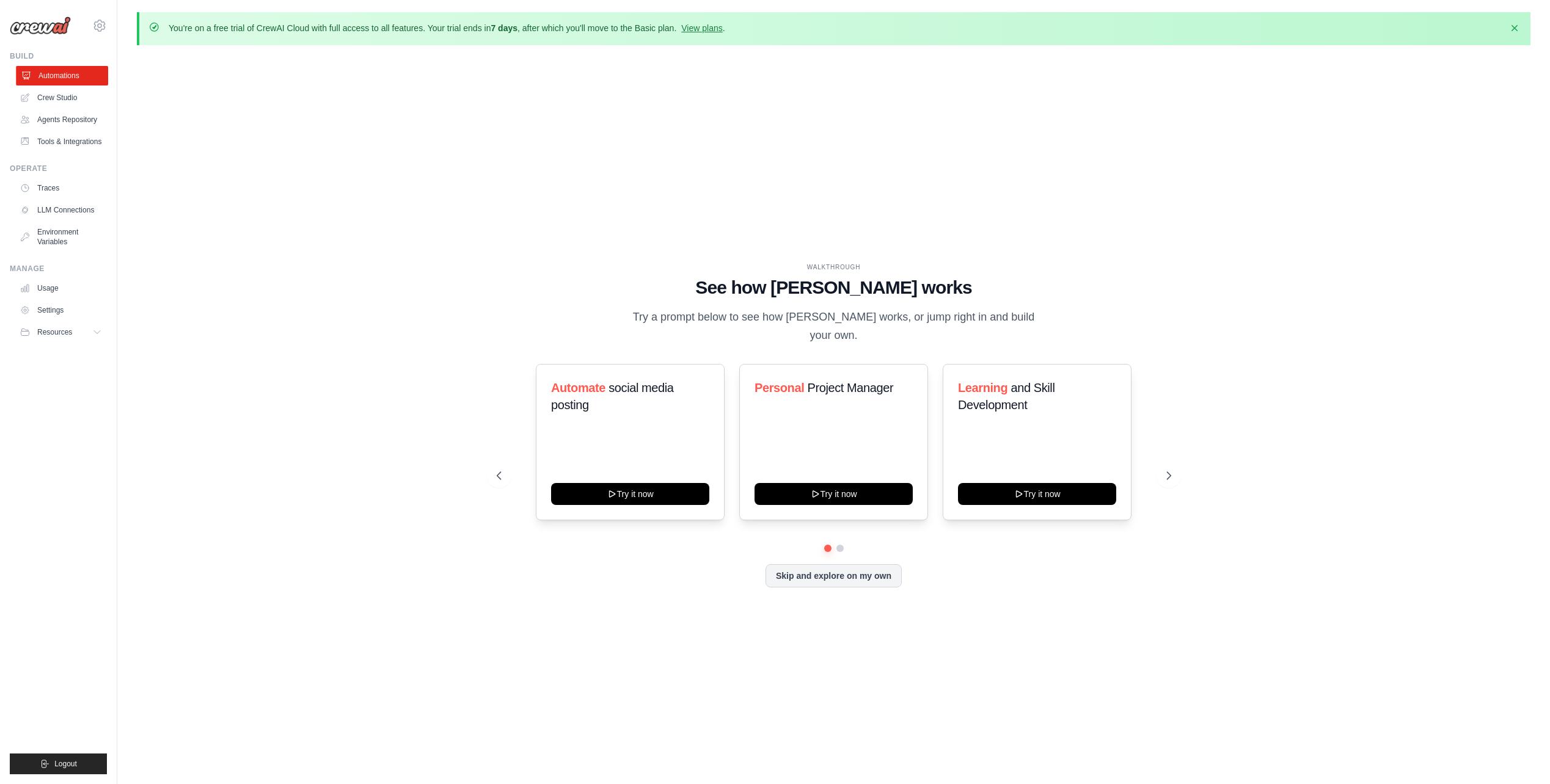
click at [65, 74] on link "Automations" at bounding box center [62, 76] width 92 height 20
click at [834, 576] on button "Skip and explore on my own" at bounding box center [834, 575] width 137 height 23
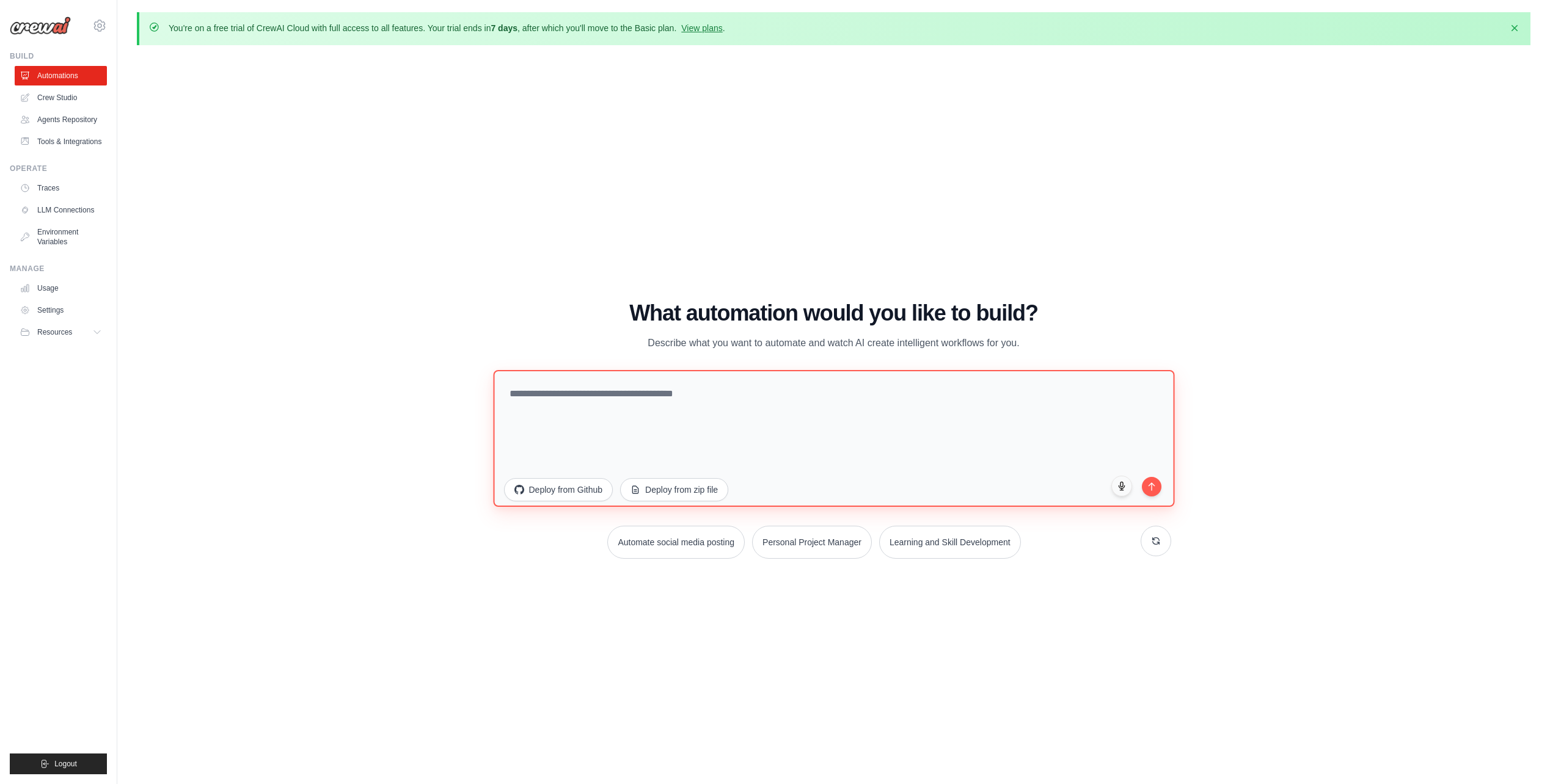
click at [663, 433] on textarea at bounding box center [834, 438] width 682 height 137
paste textarea "**********"
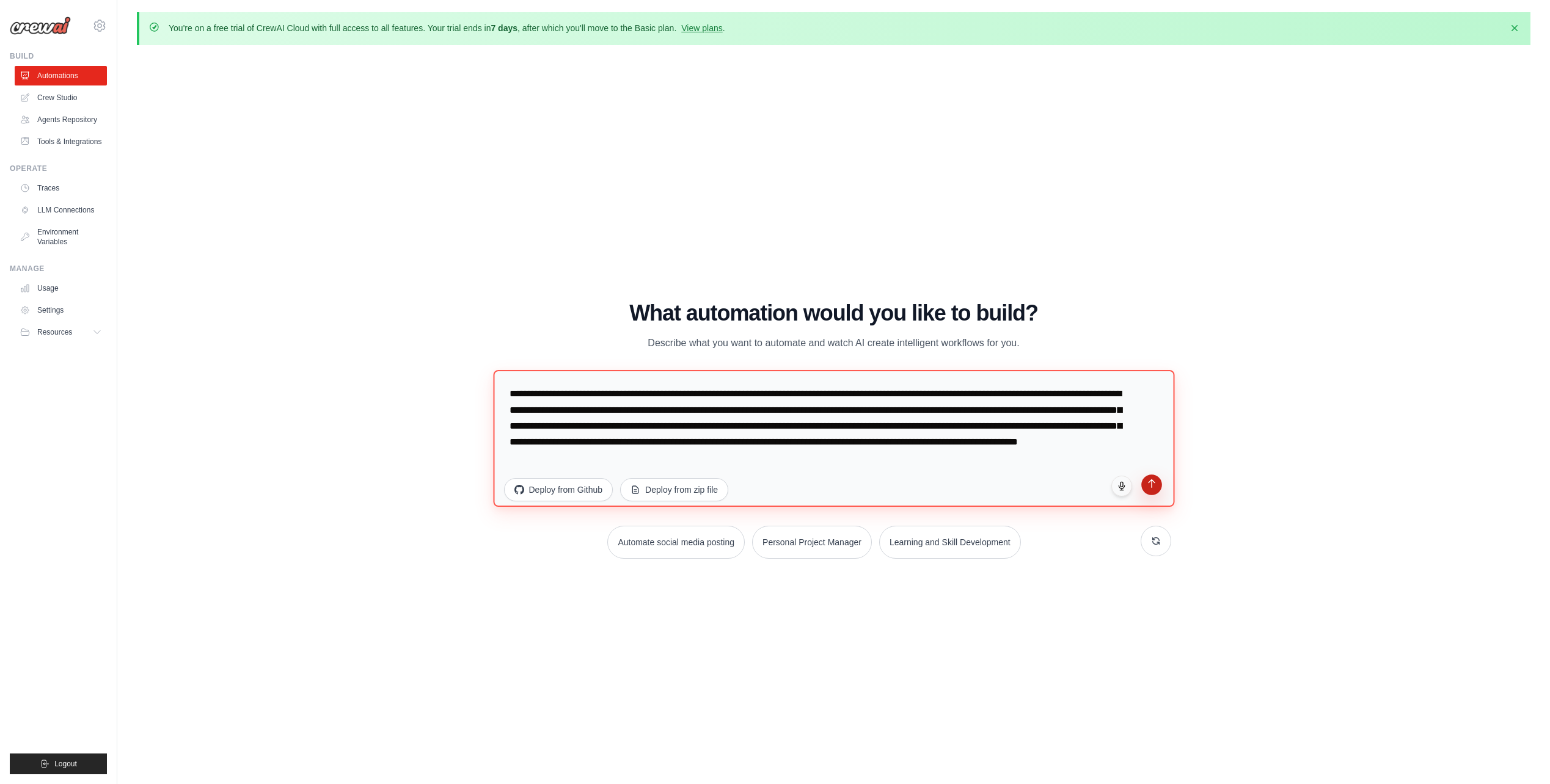
type textarea "**********"
click at [1159, 488] on button "submit" at bounding box center [1152, 485] width 21 height 21
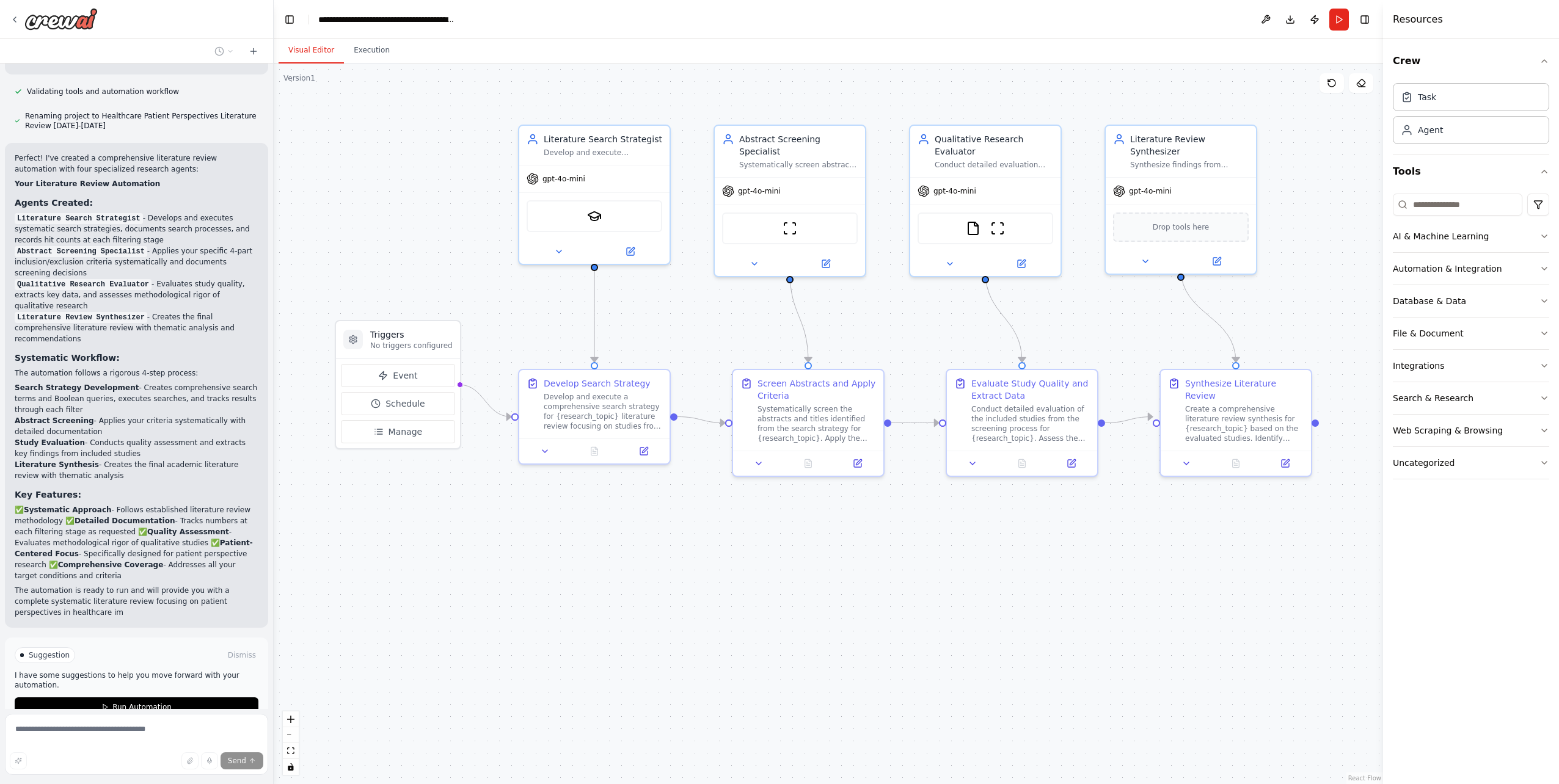
scroll to position [703, 0]
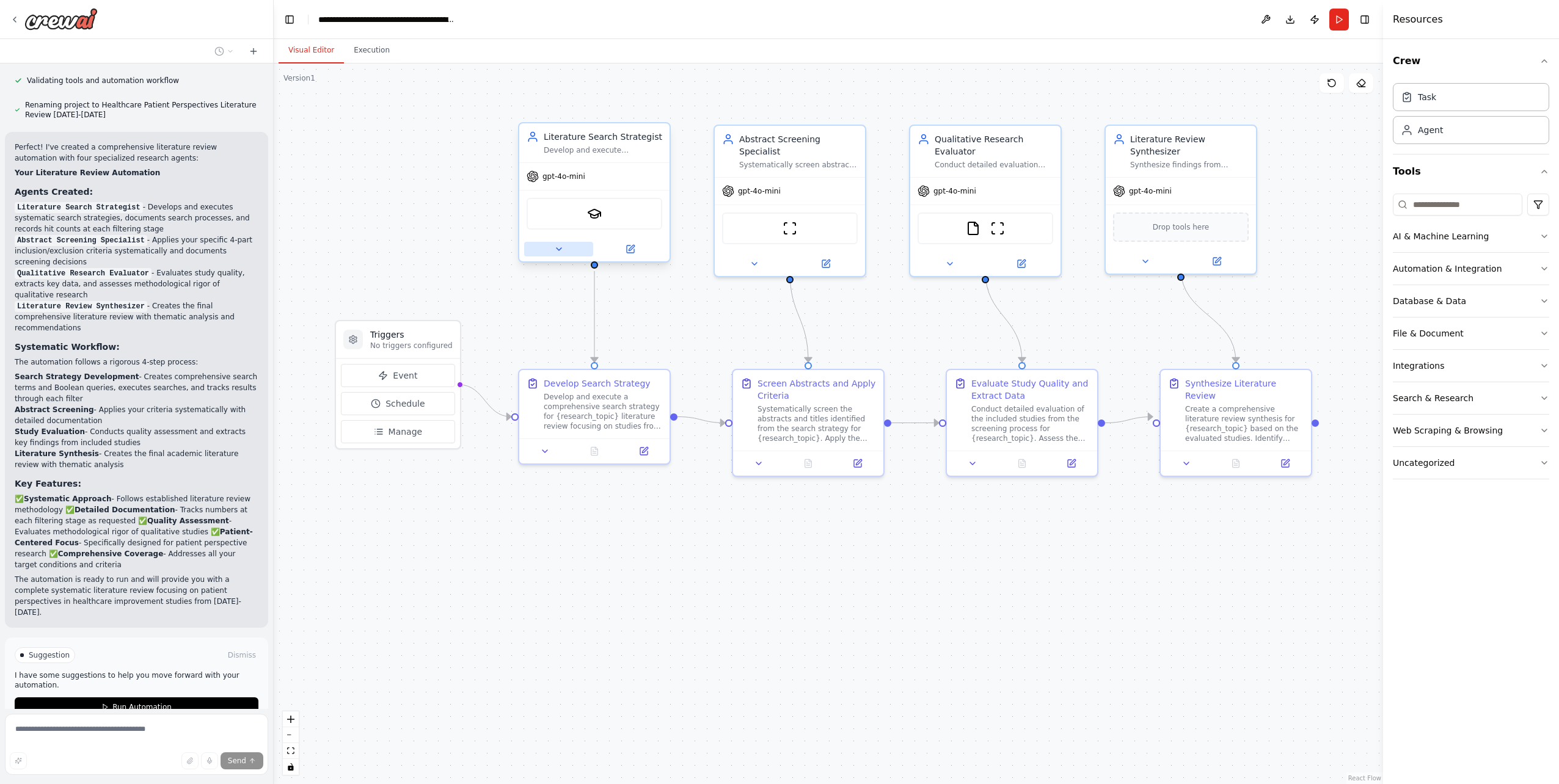
click at [563, 255] on button at bounding box center [559, 249] width 69 height 15
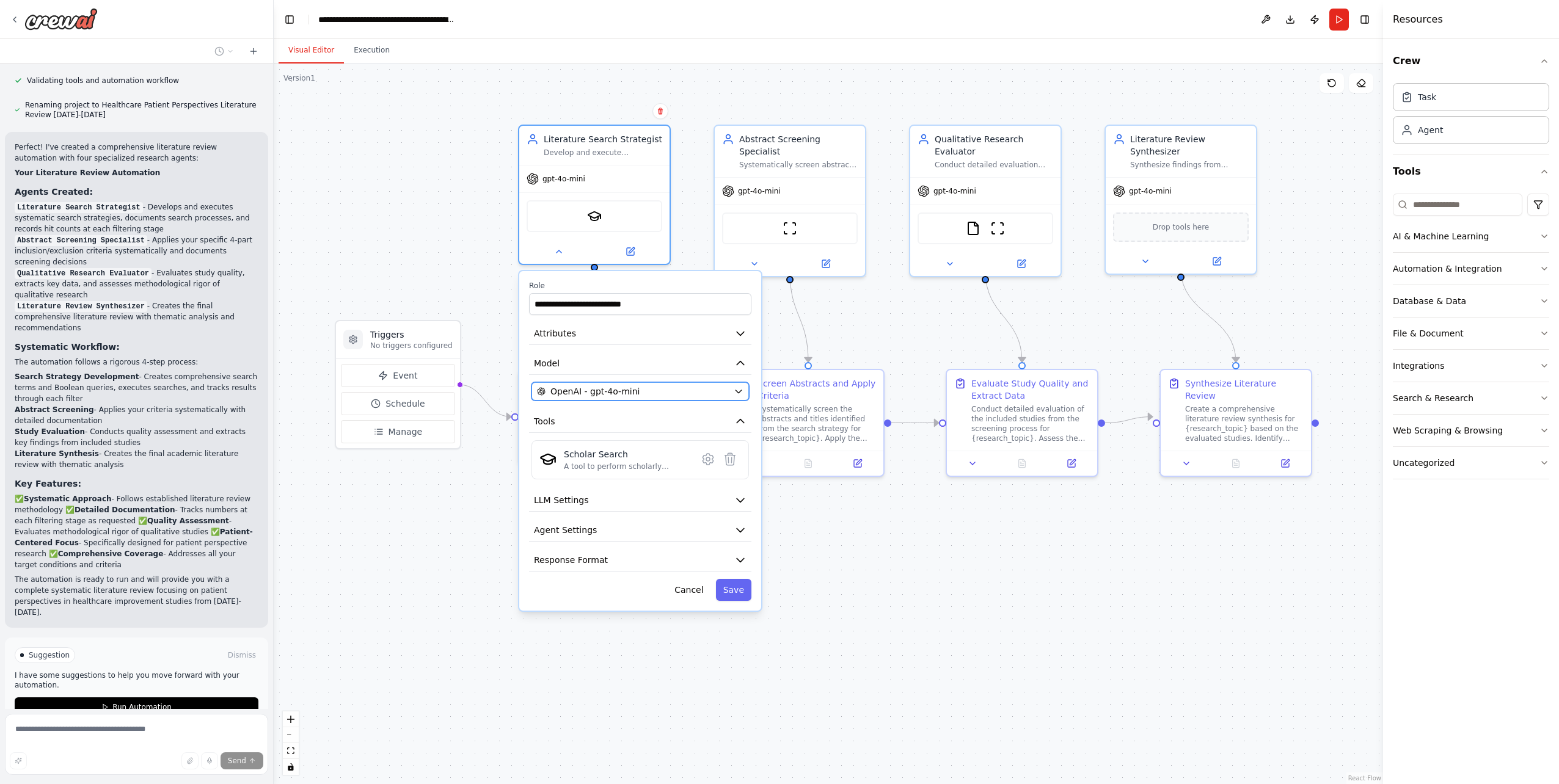
click at [602, 396] on span "OpenAI - gpt-4o-mini" at bounding box center [595, 391] width 89 height 12
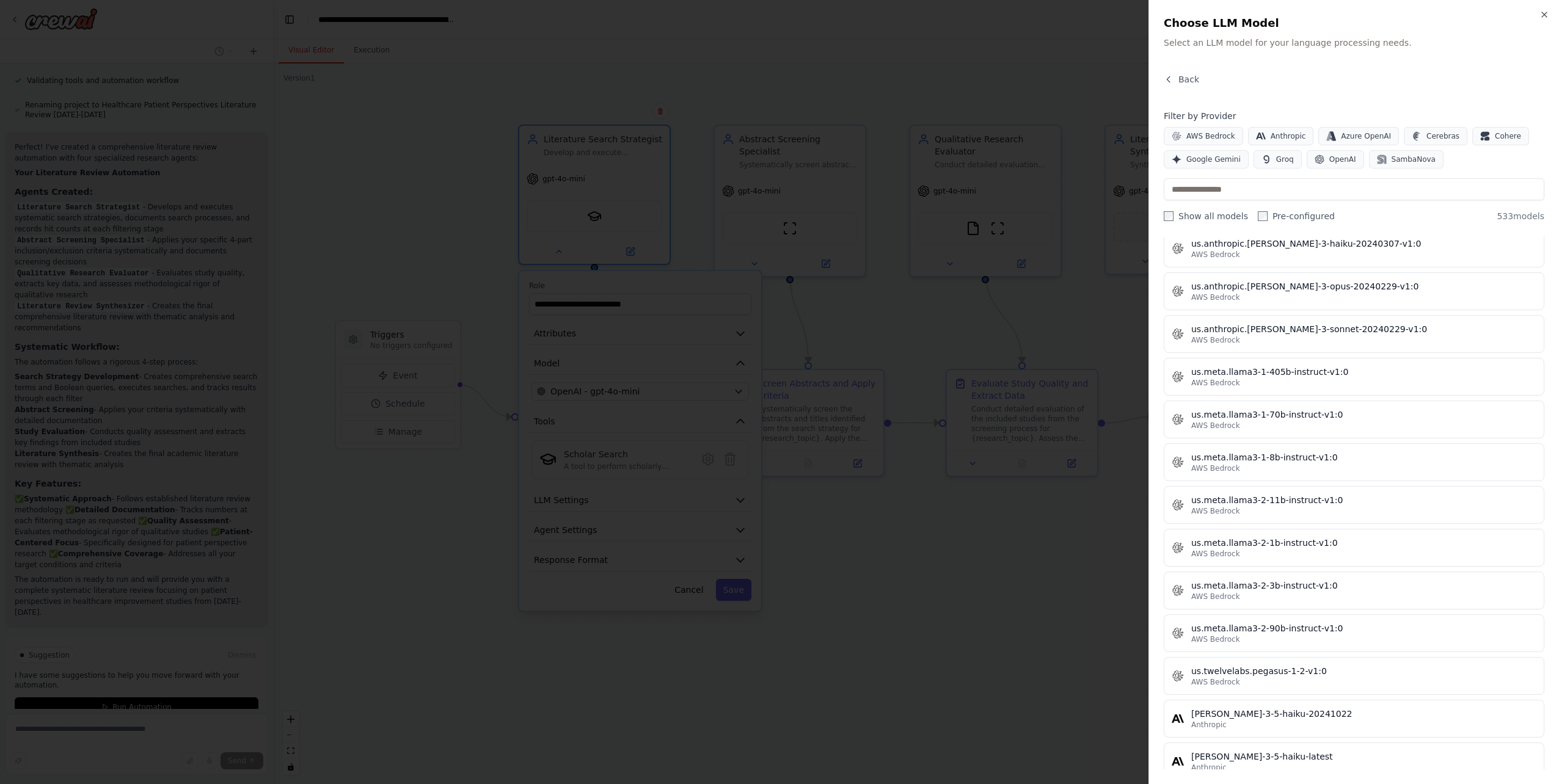
scroll to position [6780, 0]
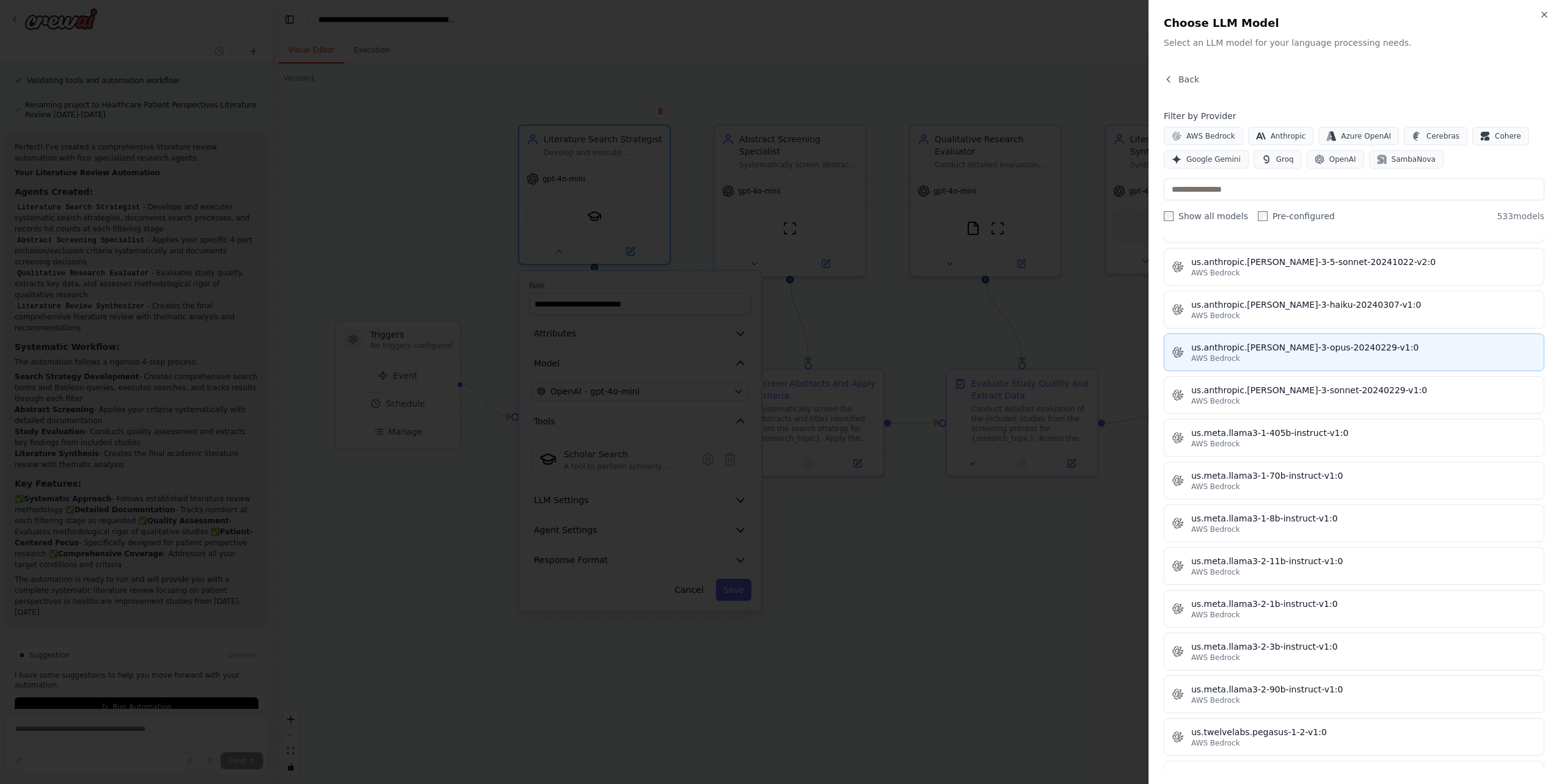
click at [1309, 354] on div "AWS Bedrock" at bounding box center [1364, 359] width 345 height 10
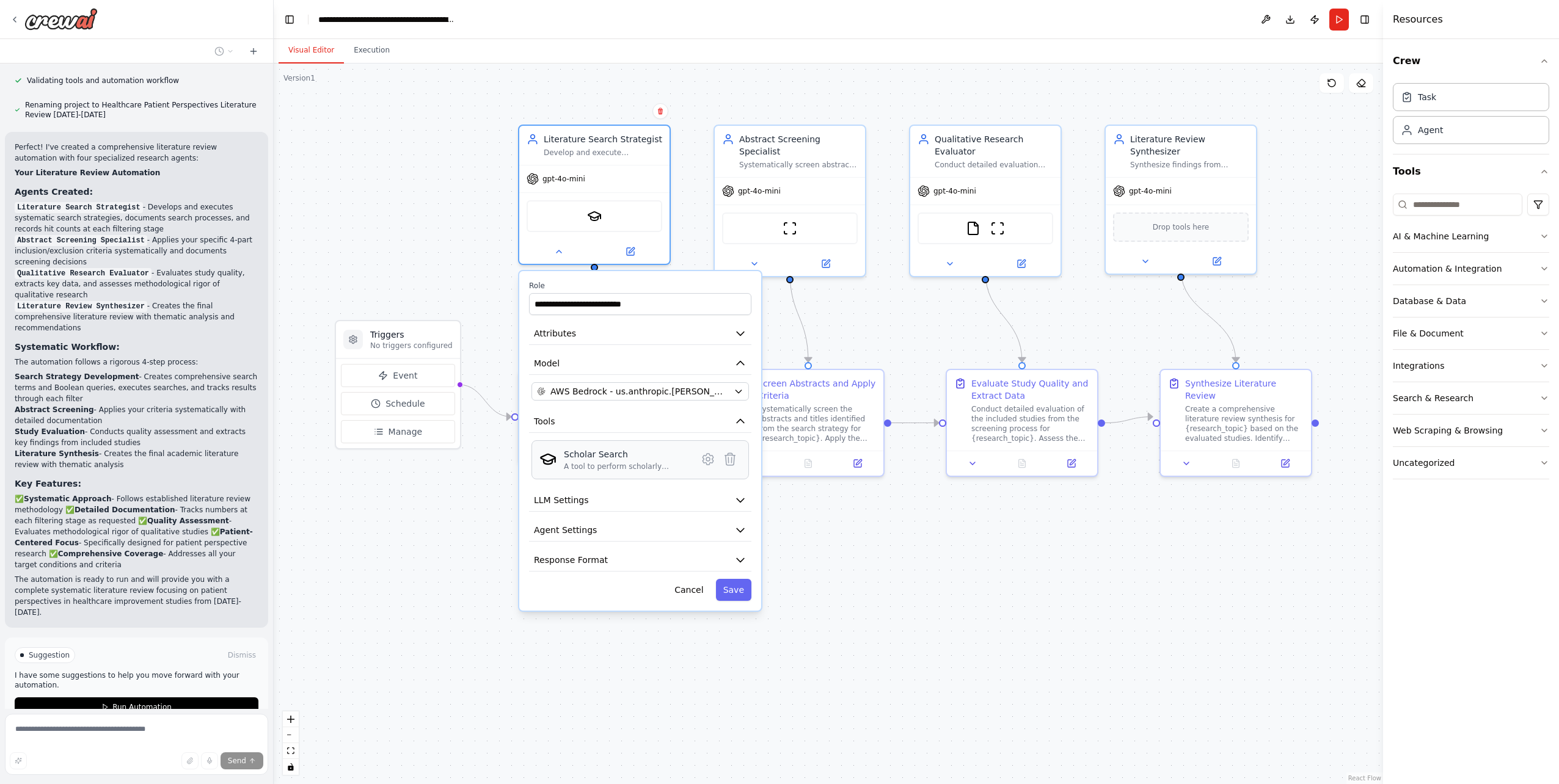
click at [575, 463] on div "A tool to perform scholarly literature search with a search_query." at bounding box center [627, 467] width 126 height 10
click at [644, 464] on div "A tool to perform scholarly literature search with a search_query." at bounding box center [627, 467] width 126 height 10
click at [597, 507] on button "LLM Settings" at bounding box center [640, 500] width 222 height 23
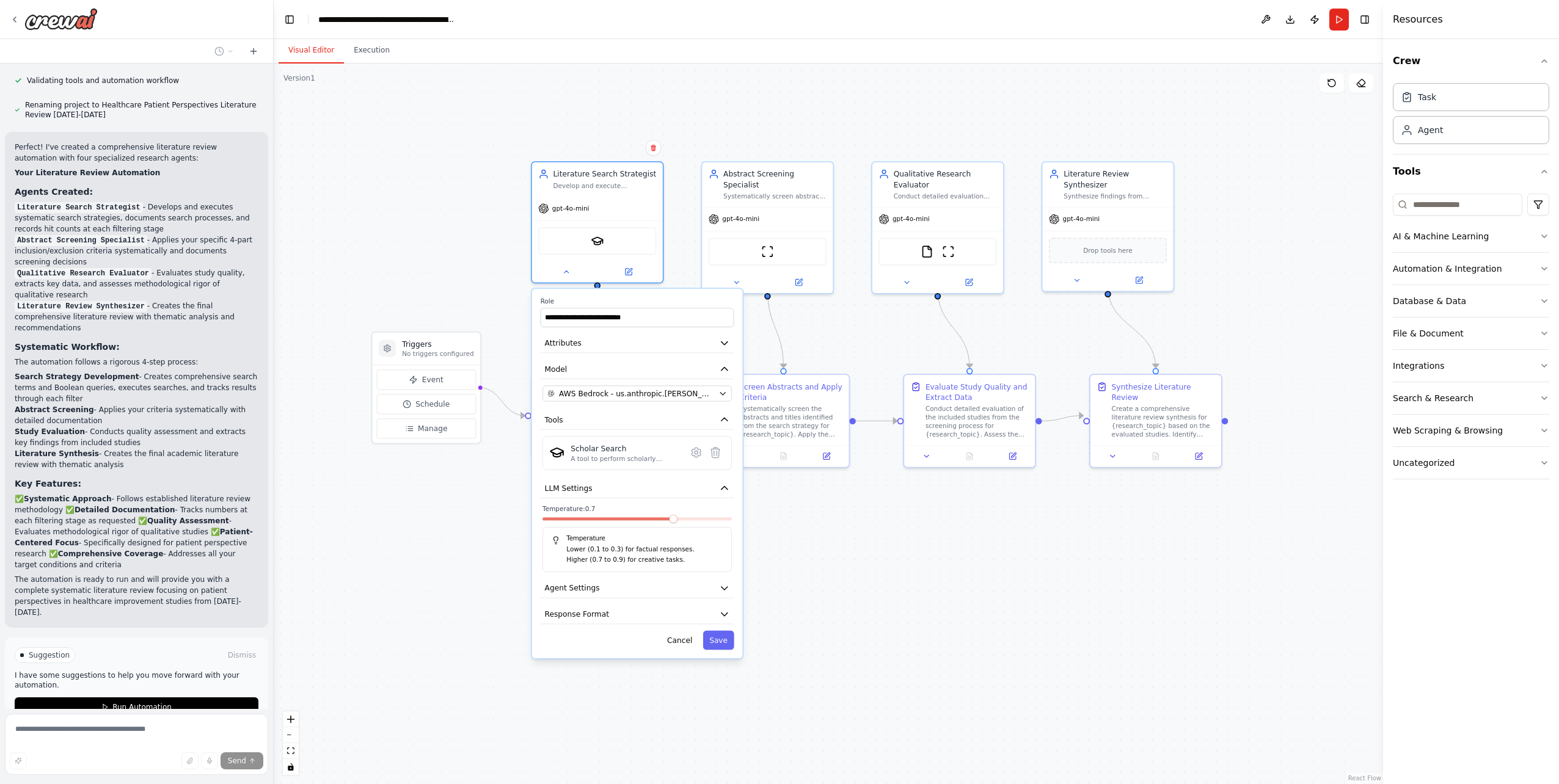
click at [675, 521] on div "Temperature: 0.7 Temperature Lower (0.1 to 0.3) for factual responses. Higher (…" at bounding box center [638, 538] width 190 height 68
click at [560, 521] on span at bounding box center [552, 519] width 19 height 3
click at [582, 525] on div "Temperature: 0.1 Temperature Lower (0.1 to 0.3) for factual responses. Higher (…" at bounding box center [638, 538] width 190 height 68
click at [582, 521] on div at bounding box center [638, 521] width 190 height 7
click at [568, 521] on div at bounding box center [627, 521] width 190 height 7
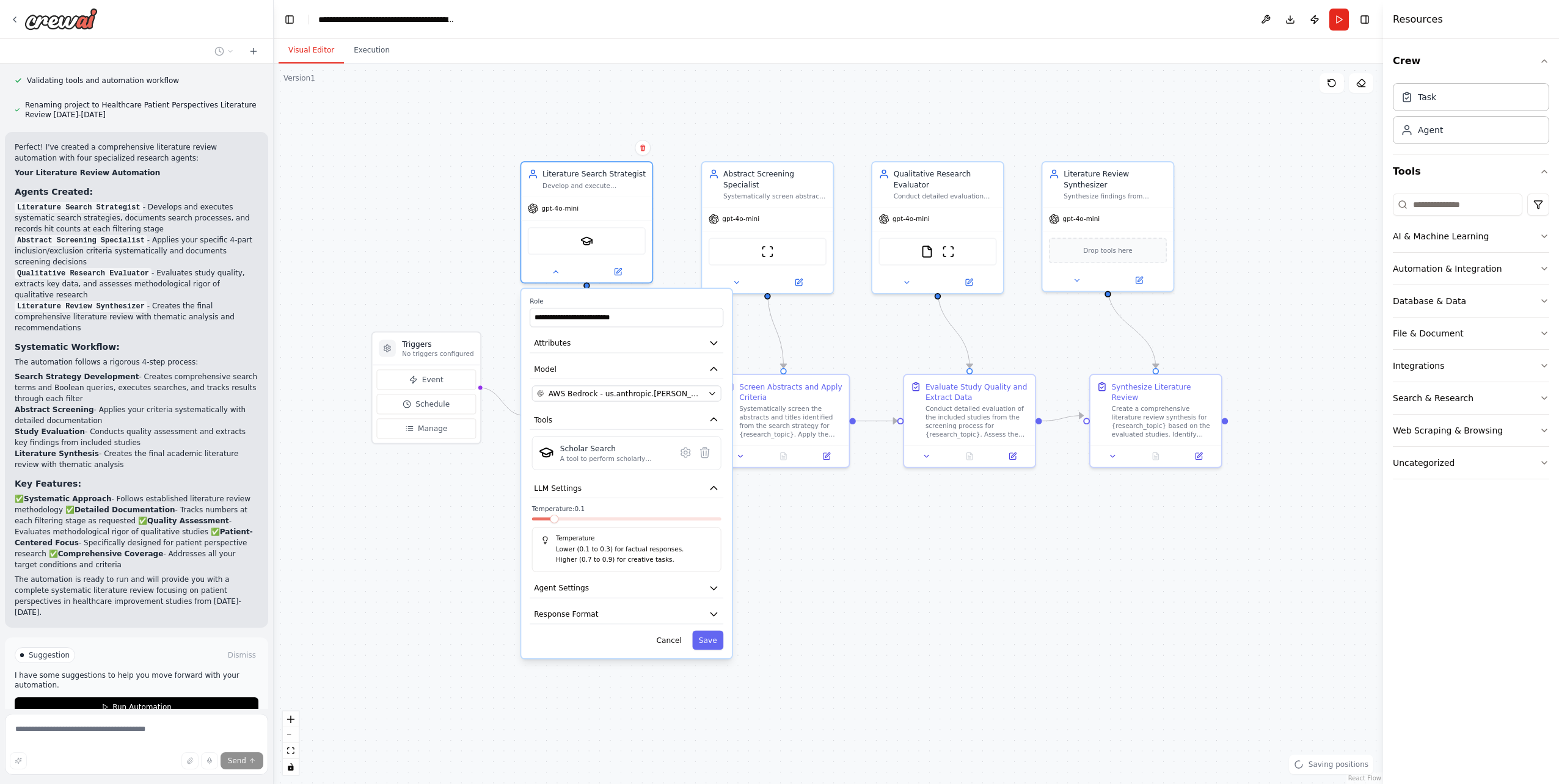
click at [592, 524] on div at bounding box center [627, 521] width 190 height 7
click at [601, 521] on div at bounding box center [627, 521] width 190 height 7
click at [633, 517] on span at bounding box center [627, 519] width 190 height 3
click at [575, 521] on span at bounding box center [580, 519] width 95 height 3
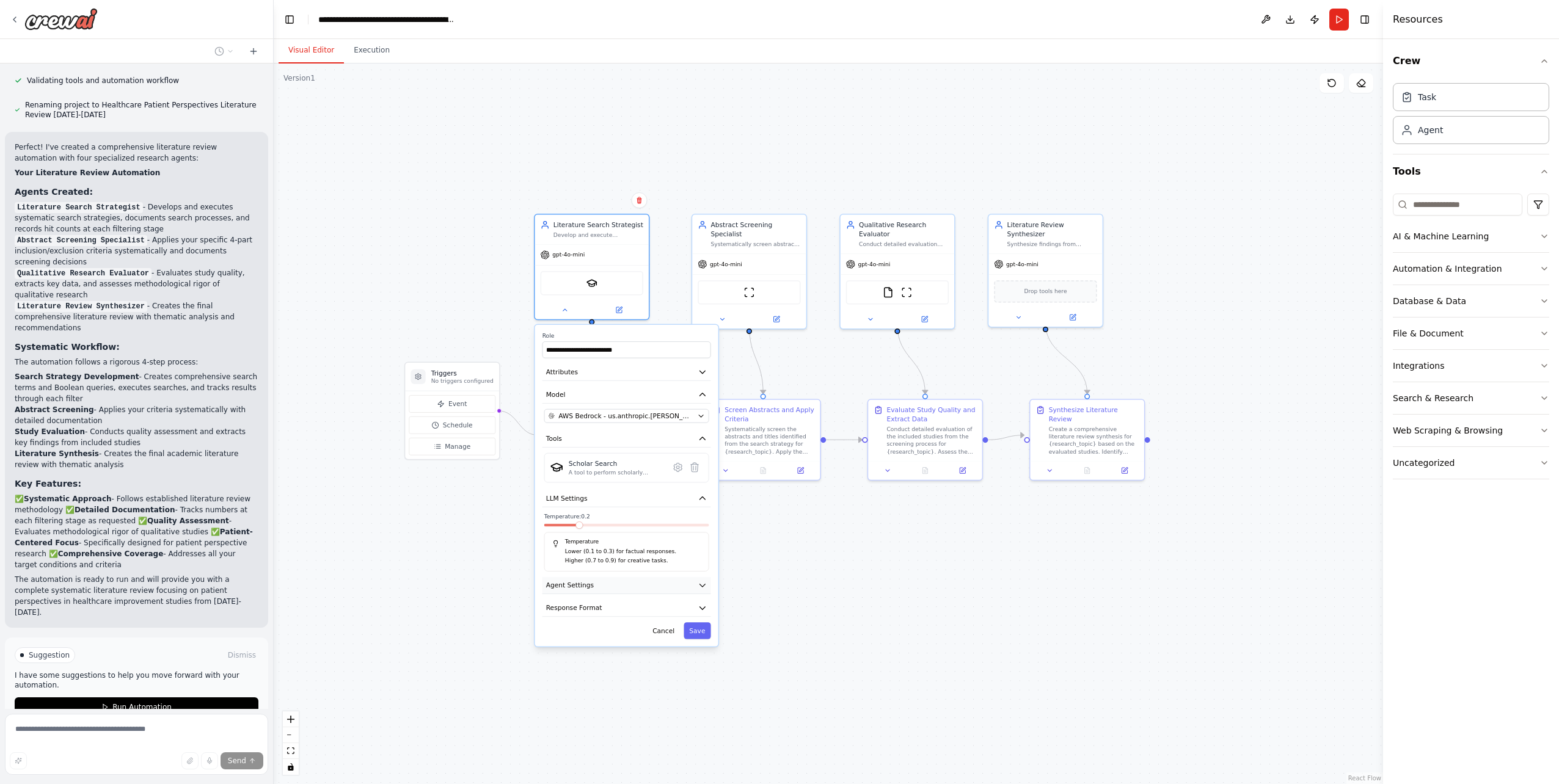
click at [605, 585] on button "Agent Settings" at bounding box center [627, 586] width 168 height 17
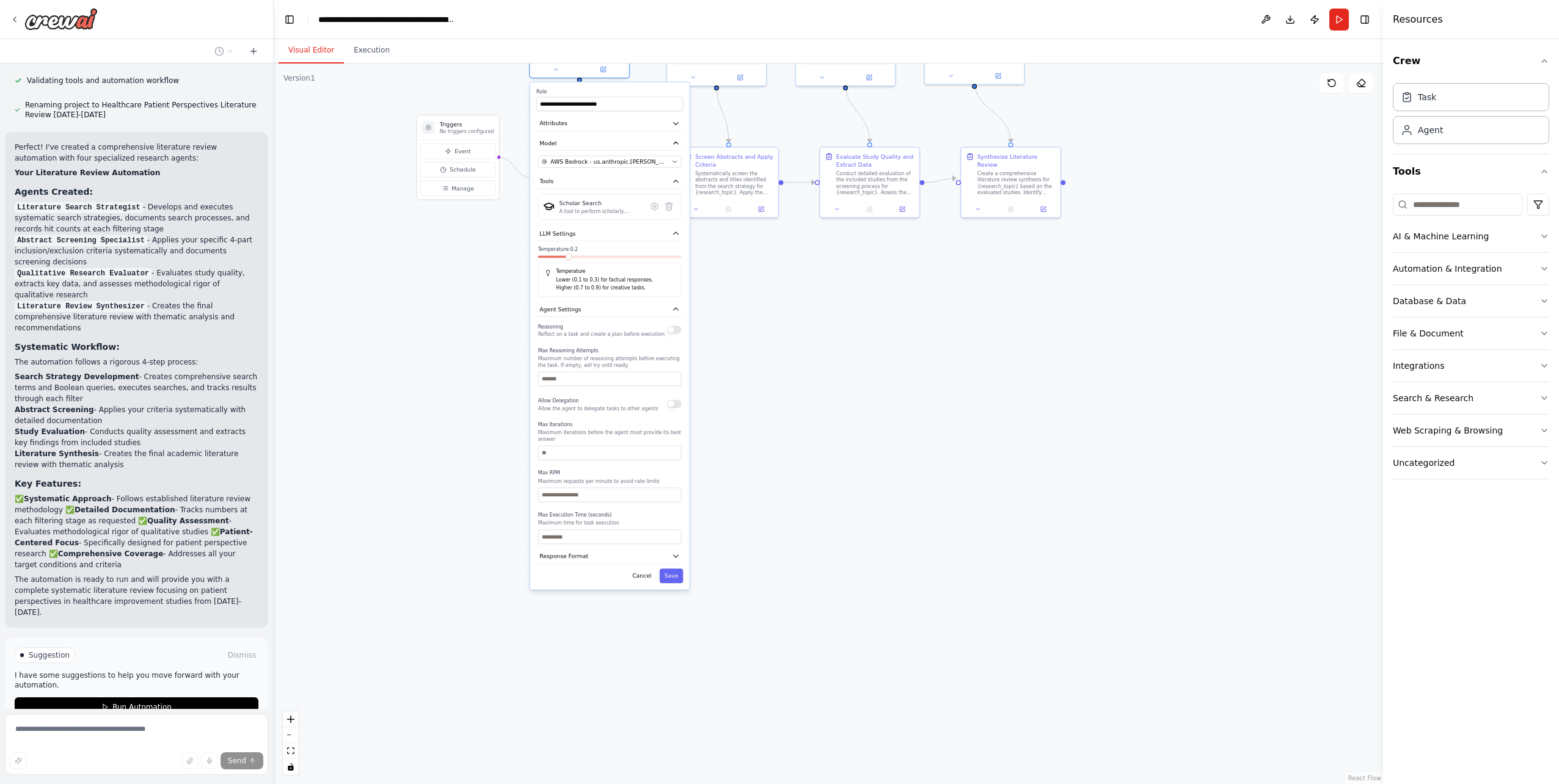
drag, startPoint x: 972, startPoint y: 691, endPoint x: 954, endPoint y: 405, distance: 286.6
click at [954, 405] on div ".deletable-edge-delete-btn { width: 20px; height: 20px; border: 0px solid #ffff…" at bounding box center [829, 424] width 1110 height 721
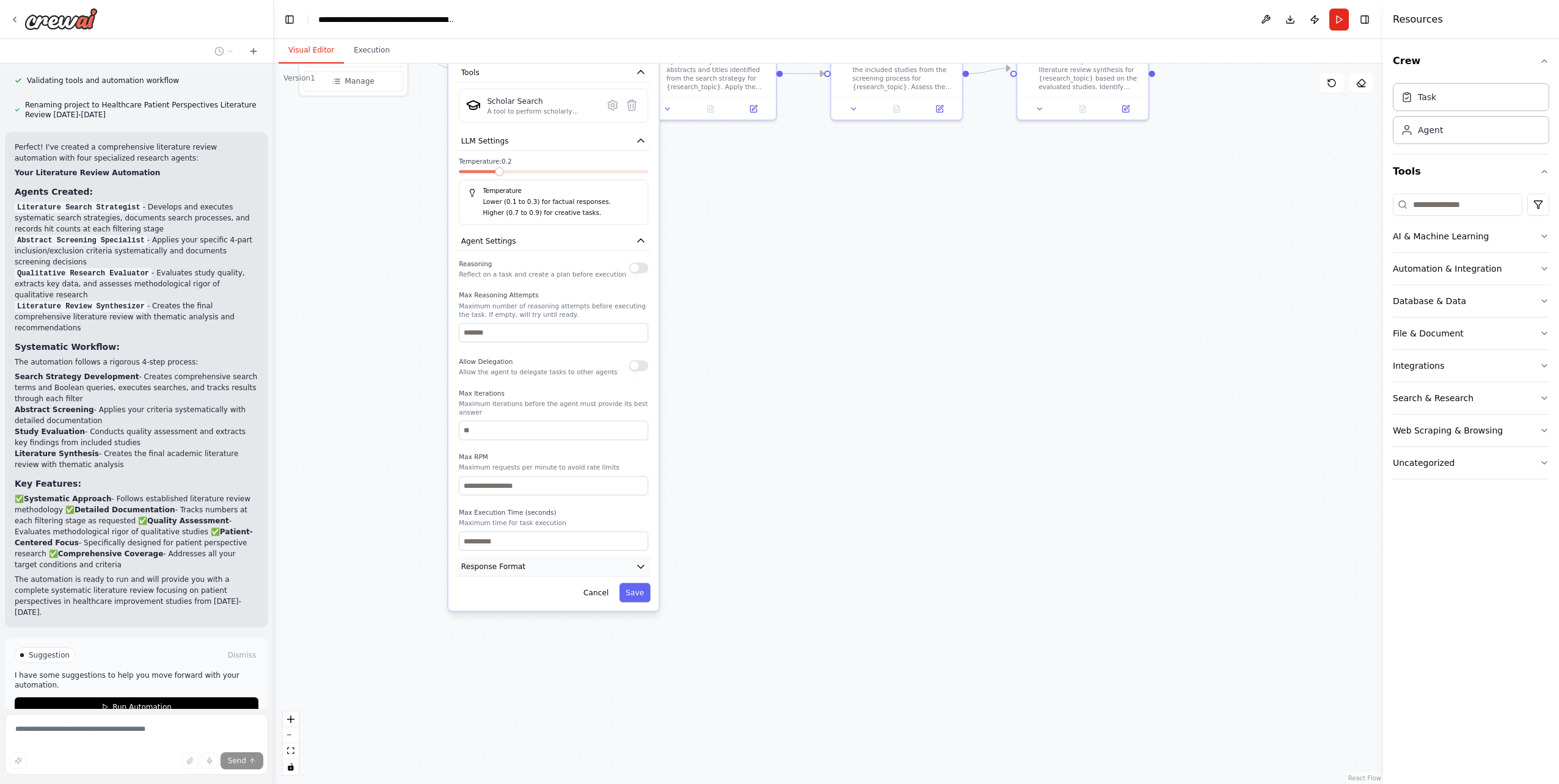
click at [512, 561] on span "Response Format" at bounding box center [493, 566] width 64 height 11
click at [536, 114] on div "A tool to perform scholarly literature search with a search_query." at bounding box center [541, 112] width 110 height 8
click at [487, 100] on div "Scholar Search" at bounding box center [541, 101] width 110 height 11
click at [612, 103] on icon at bounding box center [612, 105] width 9 height 10
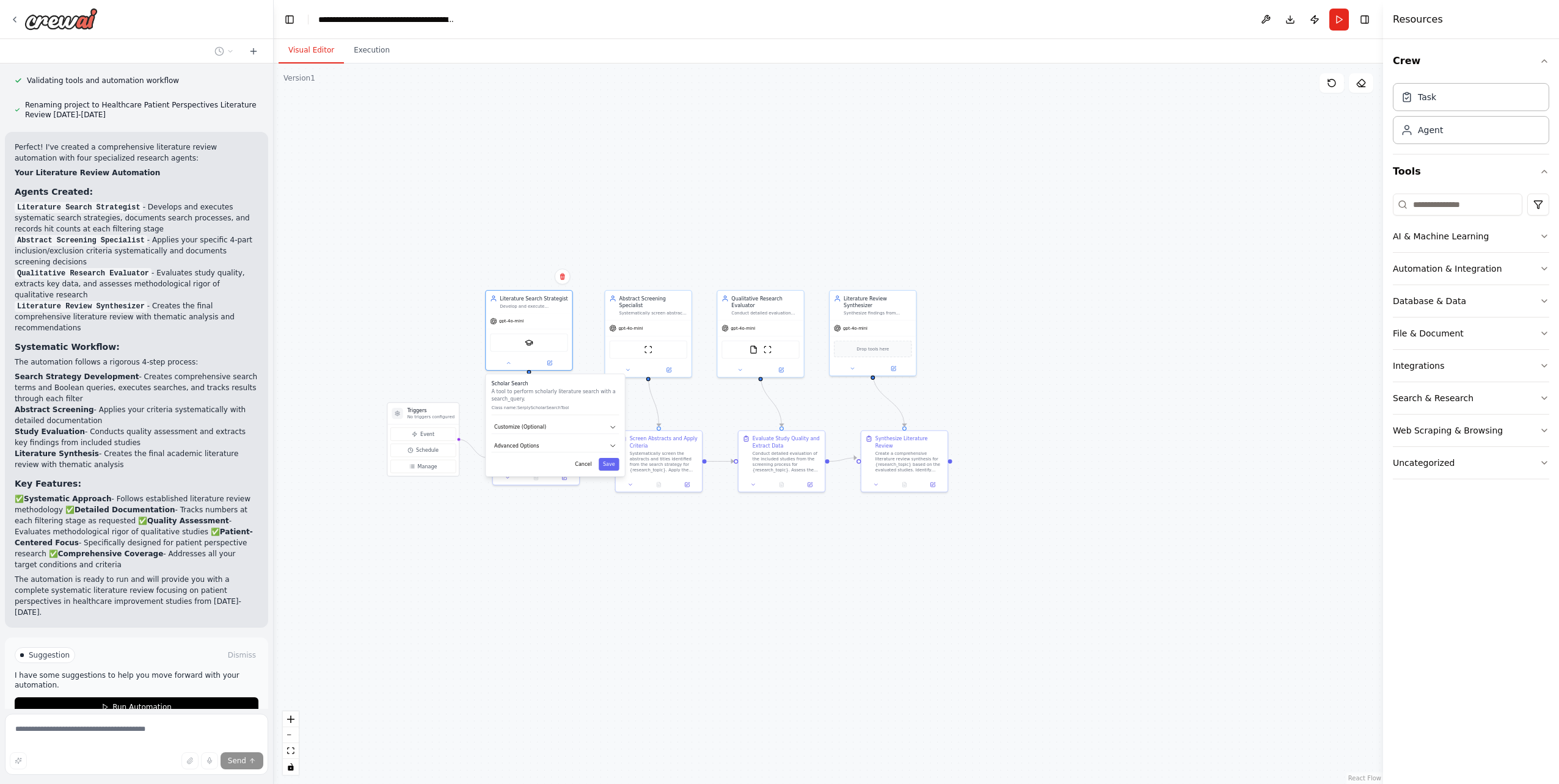
drag, startPoint x: 764, startPoint y: 432, endPoint x: 752, endPoint y: 638, distance: 206.3
click at [770, 645] on div ".deletable-edge-delete-btn { width: 20px; height: 20px; border: 0px solid #ffff…" at bounding box center [829, 424] width 1110 height 721
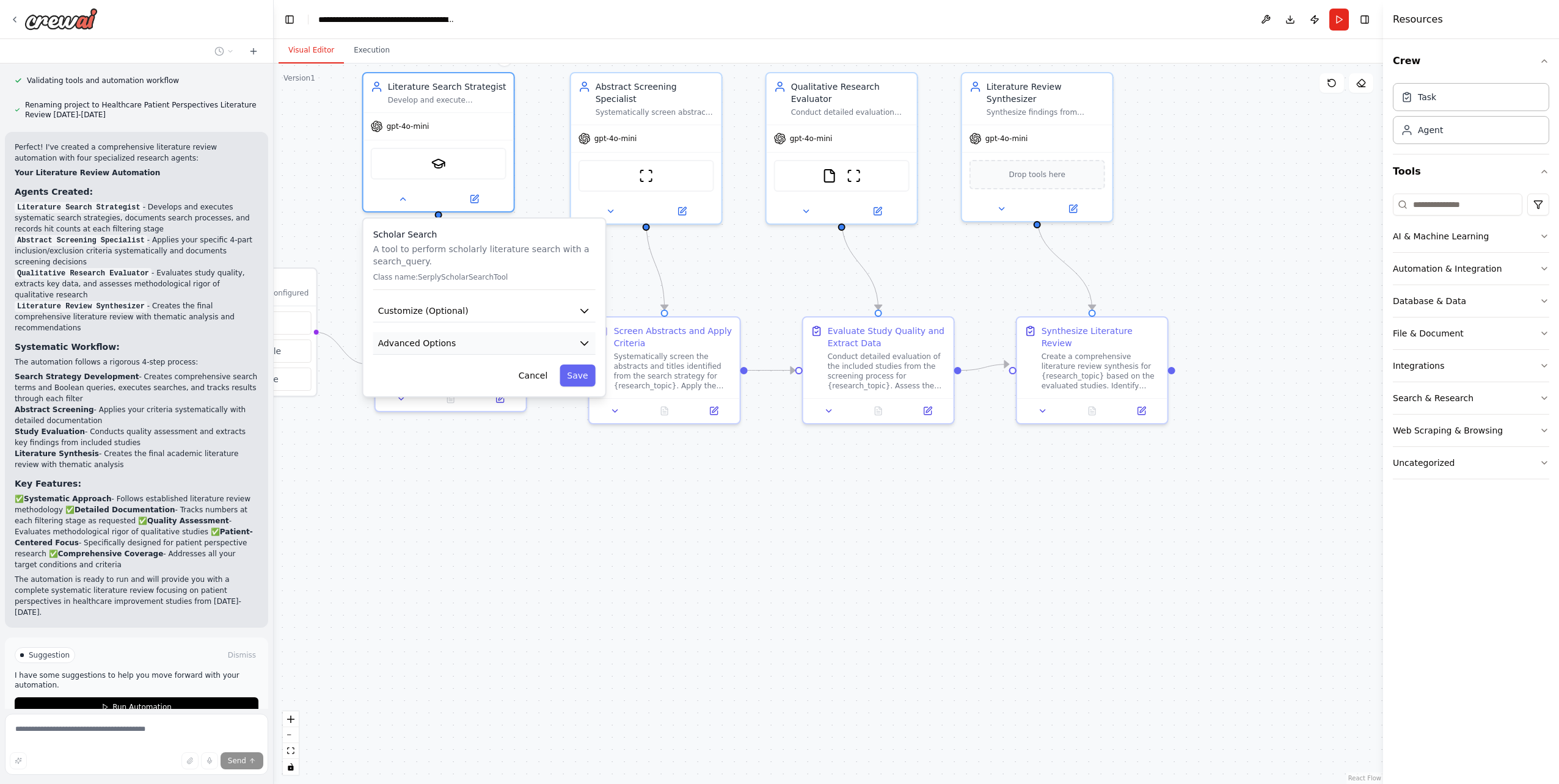
click at [428, 346] on span "Advanced Options" at bounding box center [417, 343] width 78 height 12
click at [560, 398] on span "Required" at bounding box center [564, 393] width 42 height 12
click at [581, 344] on icon "button" at bounding box center [585, 343] width 12 height 12
click at [440, 320] on button "Customize (Optional)" at bounding box center [484, 311] width 222 height 23
click at [449, 277] on p "Class name: SerplyScholarSearchTool" at bounding box center [484, 277] width 222 height 10
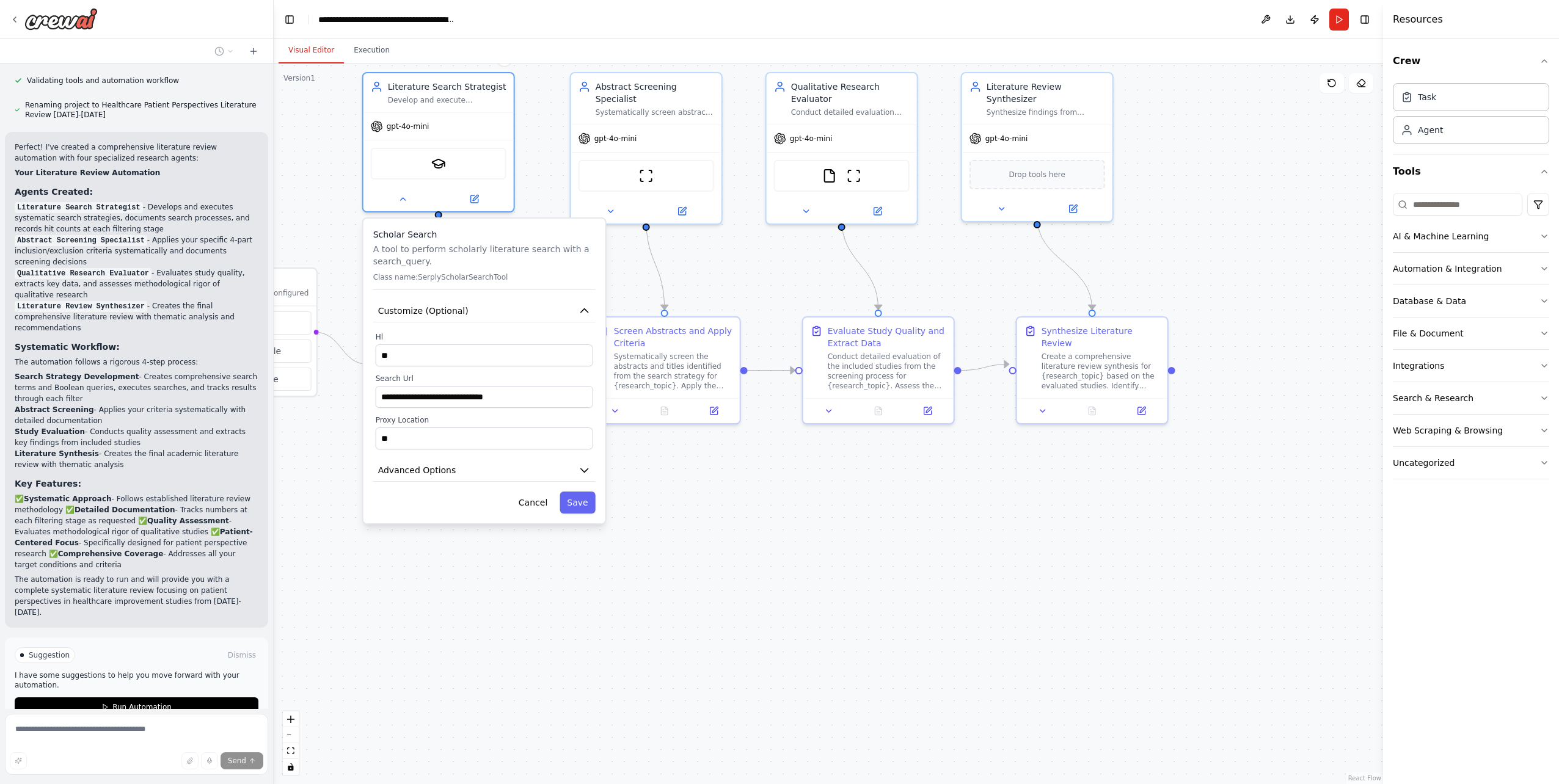
click at [477, 485] on div "**********" at bounding box center [485, 371] width 242 height 305
click at [484, 479] on button "Advanced Options" at bounding box center [484, 471] width 222 height 23
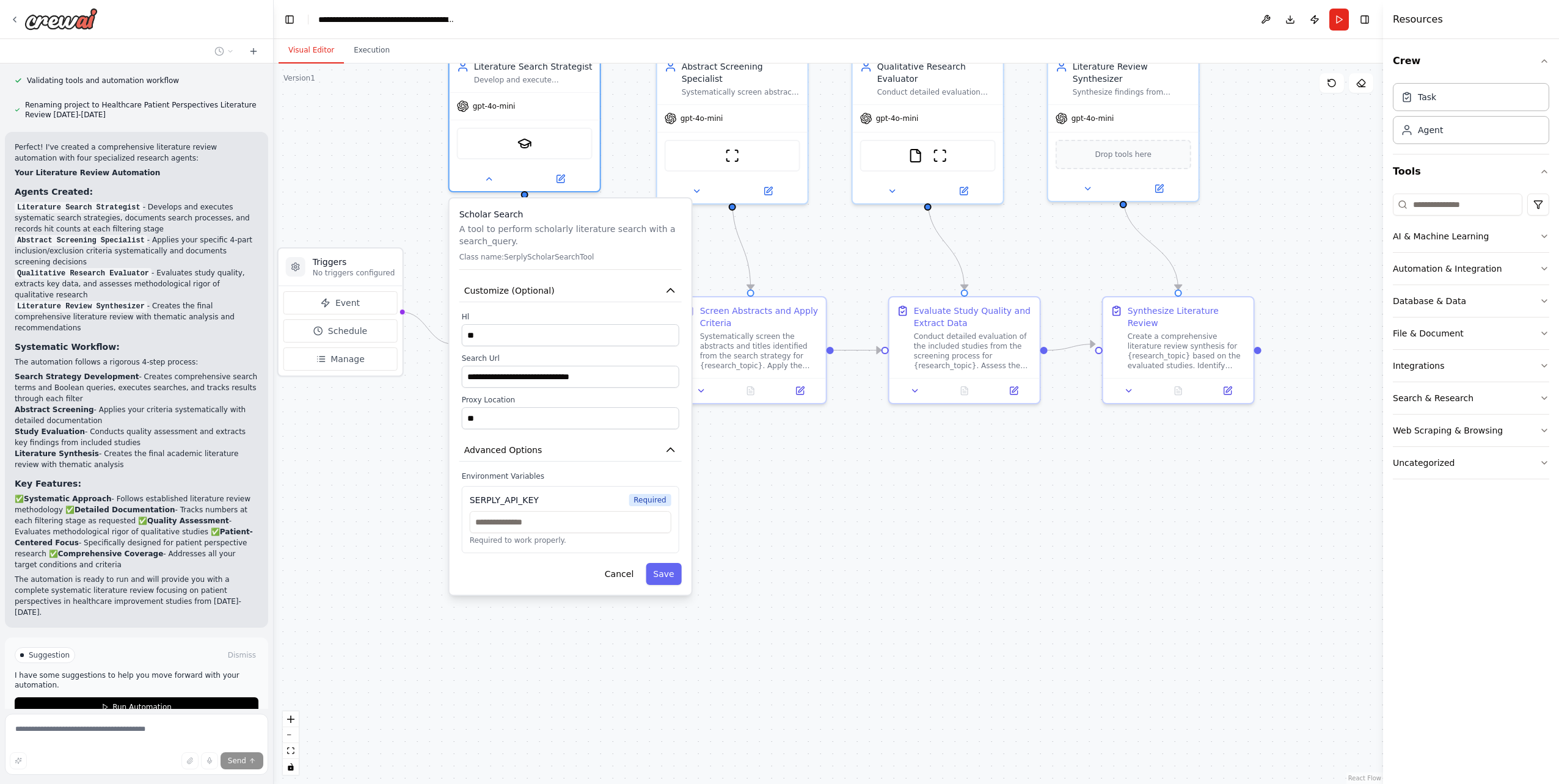
drag, startPoint x: 311, startPoint y: 543, endPoint x: 406, endPoint y: 516, distance: 98.8
click at [400, 521] on div ".deletable-edge-delete-btn { width: 20px; height: 20px; border: 0px solid #ffff…" at bounding box center [829, 424] width 1110 height 721
click at [627, 579] on button "Cancel" at bounding box center [621, 571] width 43 height 22
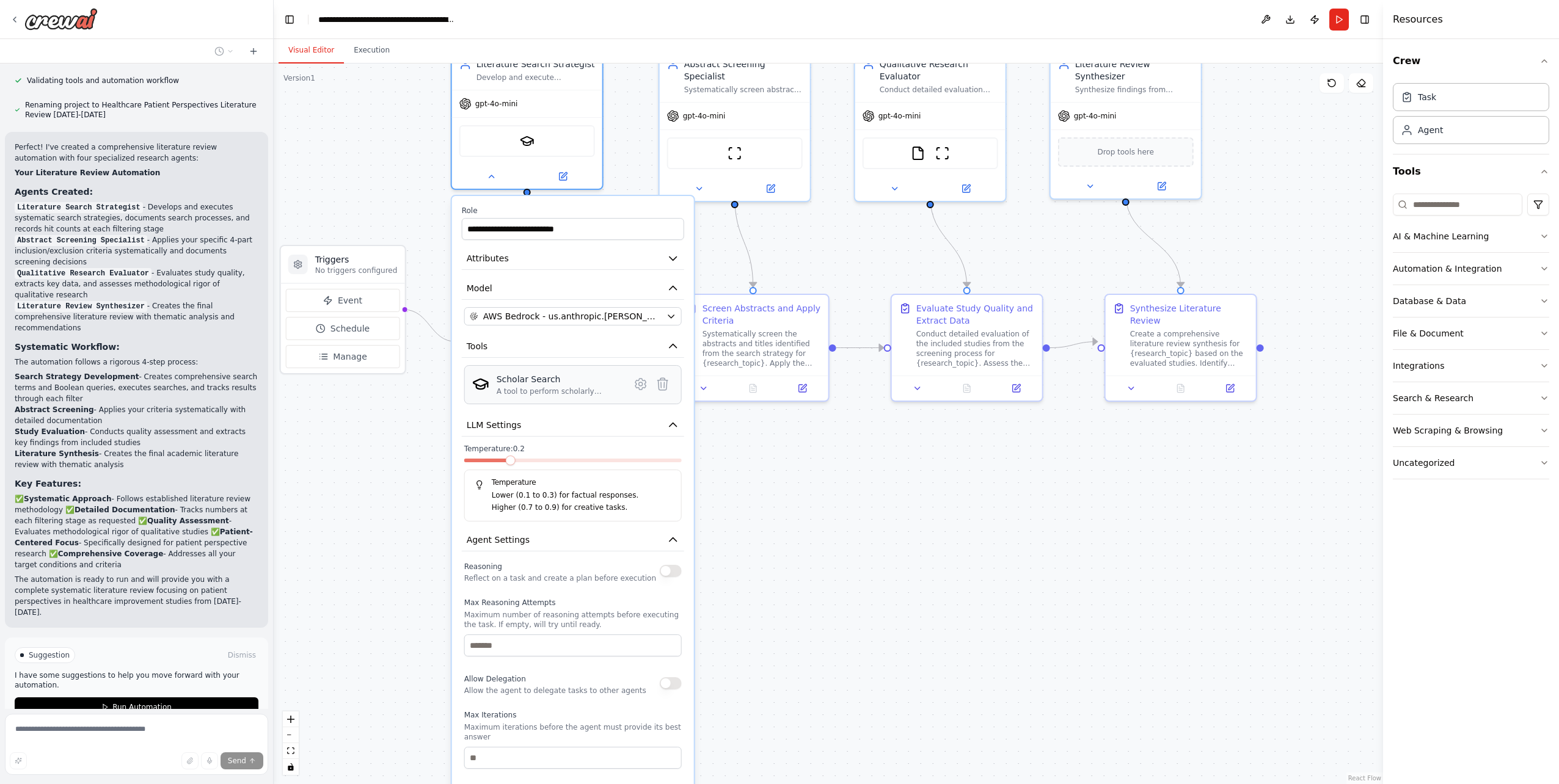
click at [509, 390] on div "A tool to perform scholarly literature search with a search_query." at bounding box center [560, 391] width 126 height 10
click at [580, 397] on div "Scholar Search A tool to perform scholarly literature search with a search_quer…" at bounding box center [573, 384] width 217 height 39
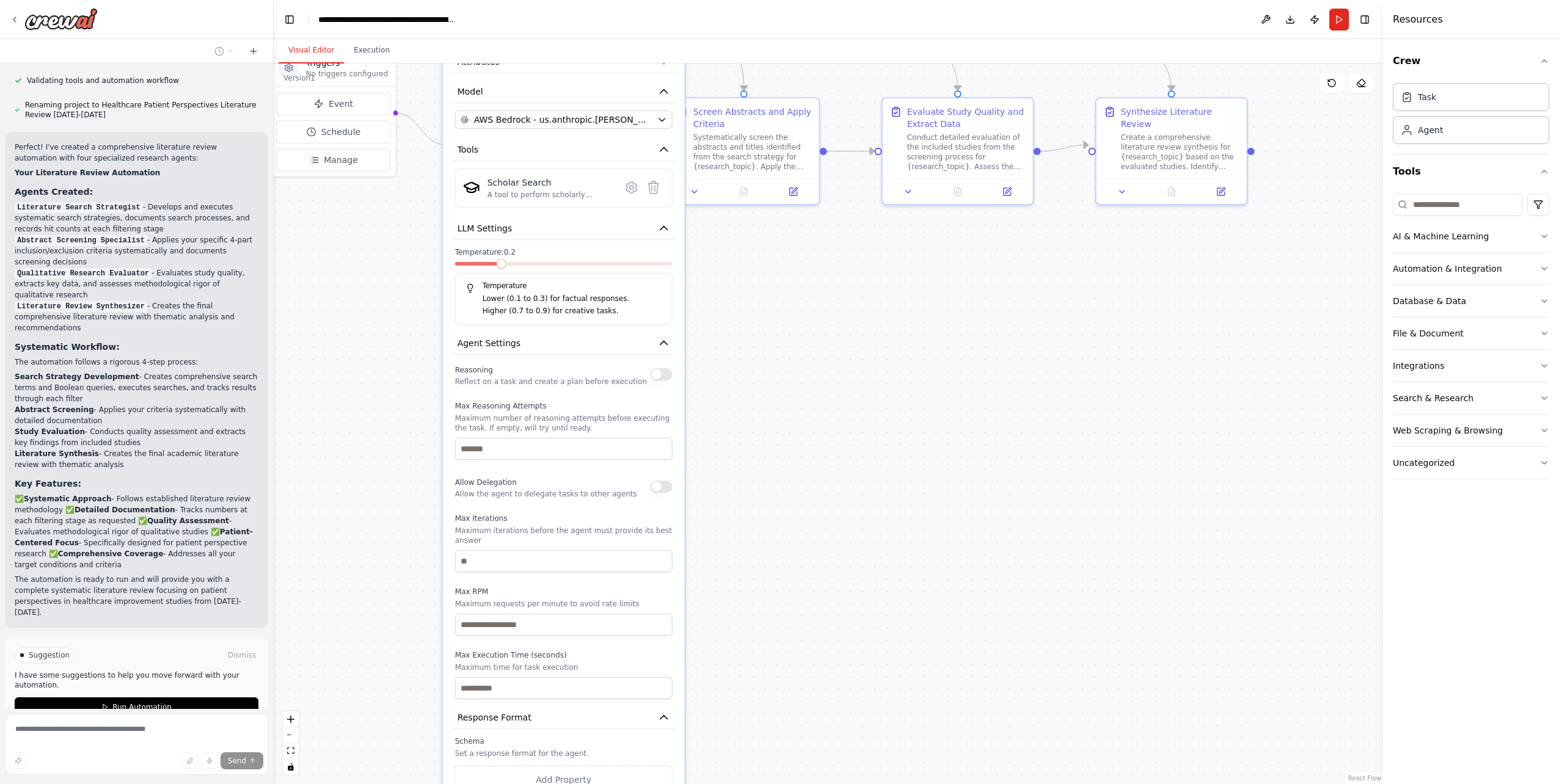
drag, startPoint x: 817, startPoint y: 528, endPoint x: 807, endPoint y: 331, distance: 197.3
click at [807, 331] on div ".deletable-edge-delete-btn { width: 20px; height: 20px; border: 0px solid #ffff…" at bounding box center [829, 424] width 1110 height 721
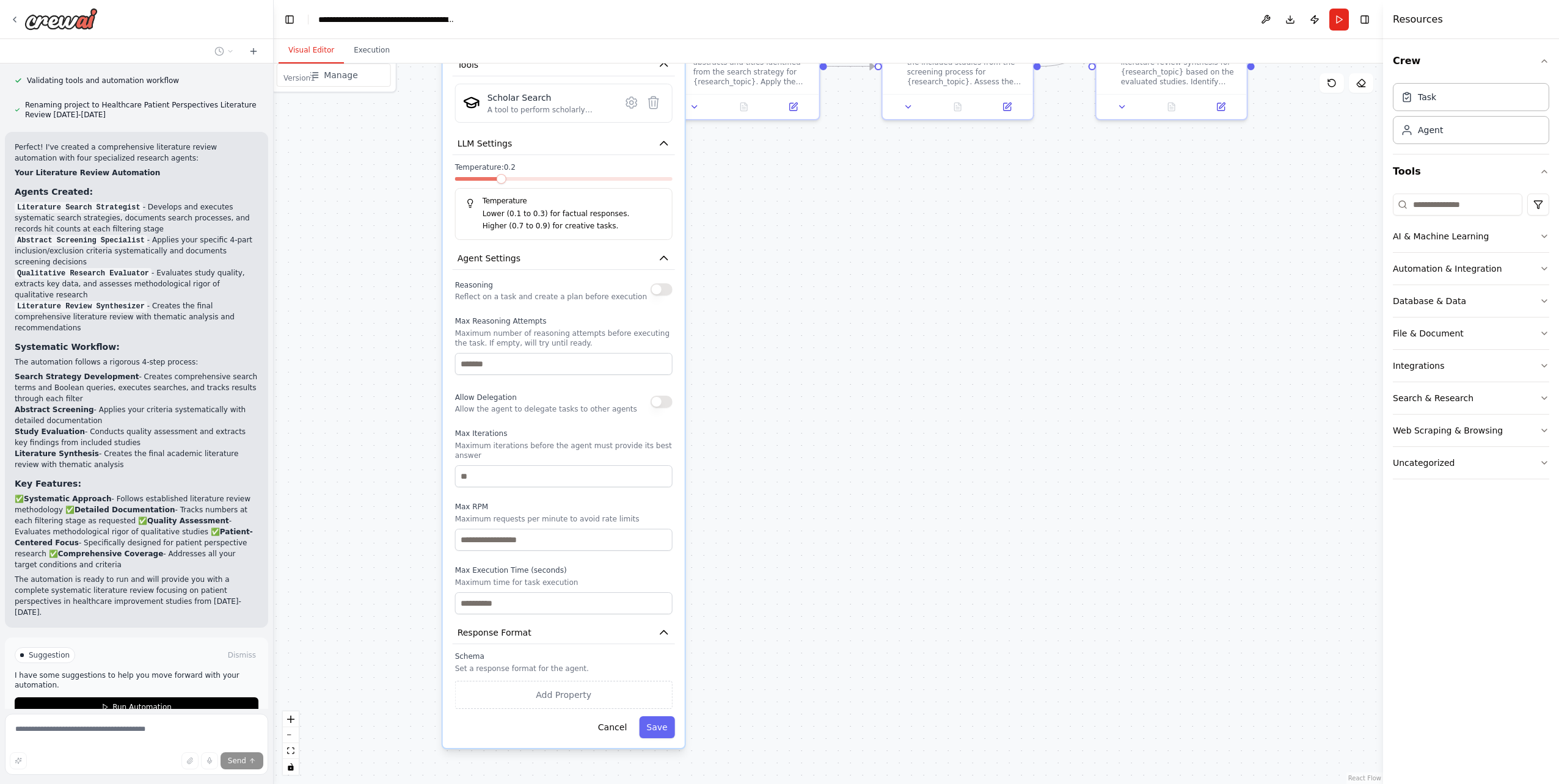
drag, startPoint x: 807, startPoint y: 698, endPoint x: 786, endPoint y: 532, distance: 167.3
click at [786, 532] on div ".deletable-edge-delete-btn { width: 20px; height: 20px; border: 0px solid #ffff…" at bounding box center [829, 424] width 1110 height 721
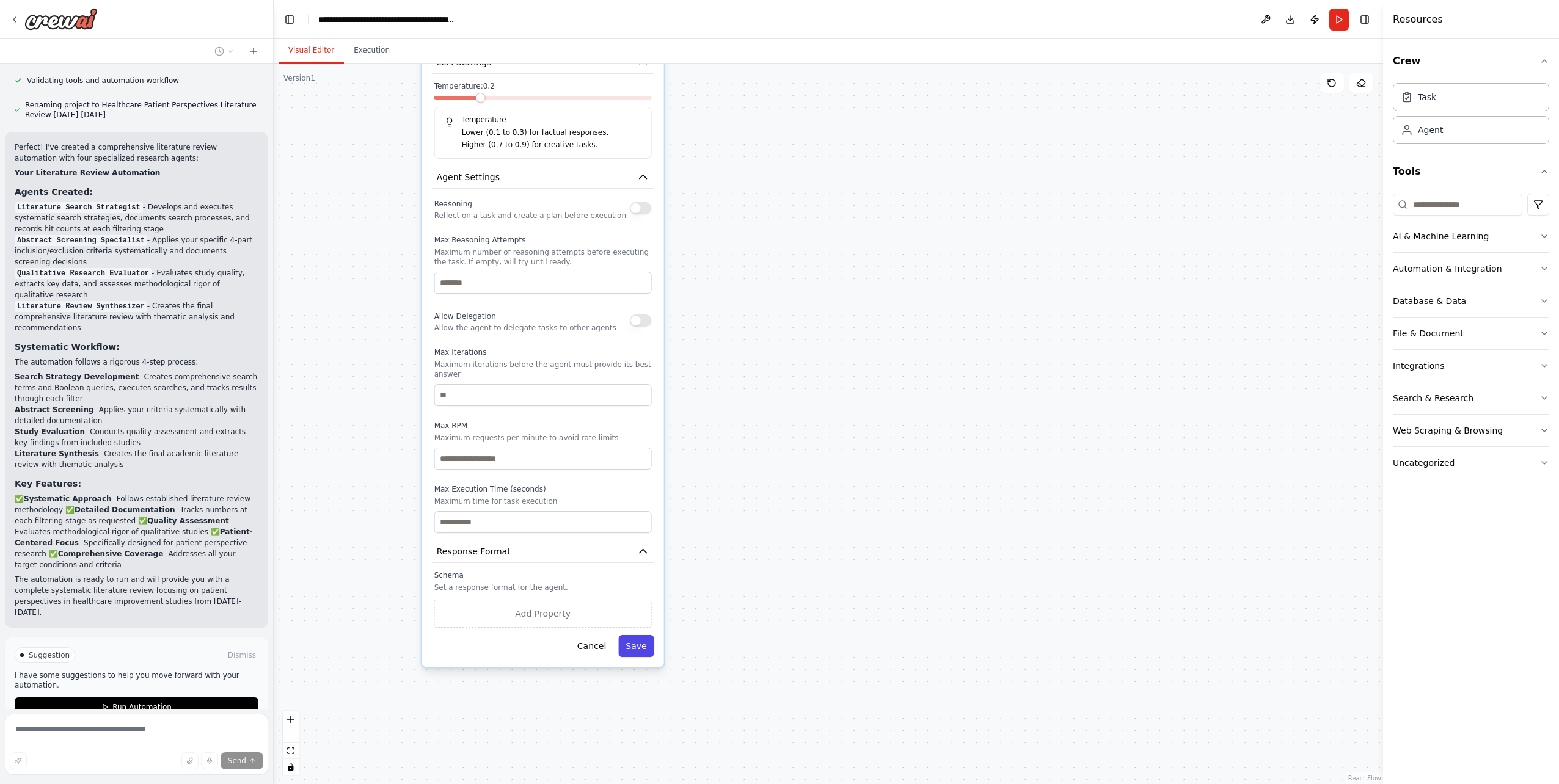
click at [646, 645] on button "Save" at bounding box center [636, 646] width 35 height 22
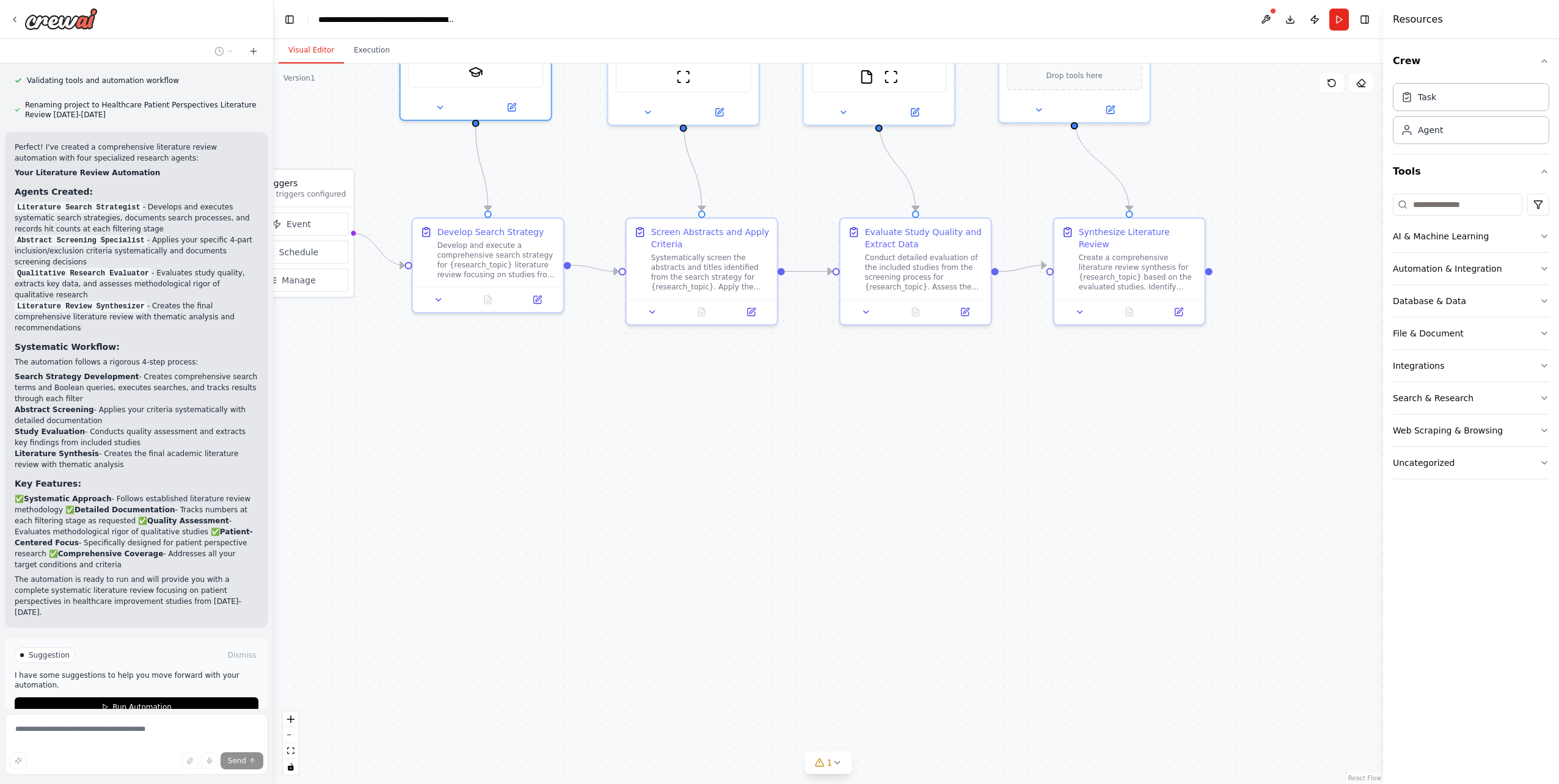
drag, startPoint x: 766, startPoint y: 497, endPoint x: 727, endPoint y: 679, distance: 186.1
click at [753, 725] on div ".deletable-edge-delete-btn { width: 20px; height: 20px; border: 0px solid #ffff…" at bounding box center [829, 424] width 1110 height 721
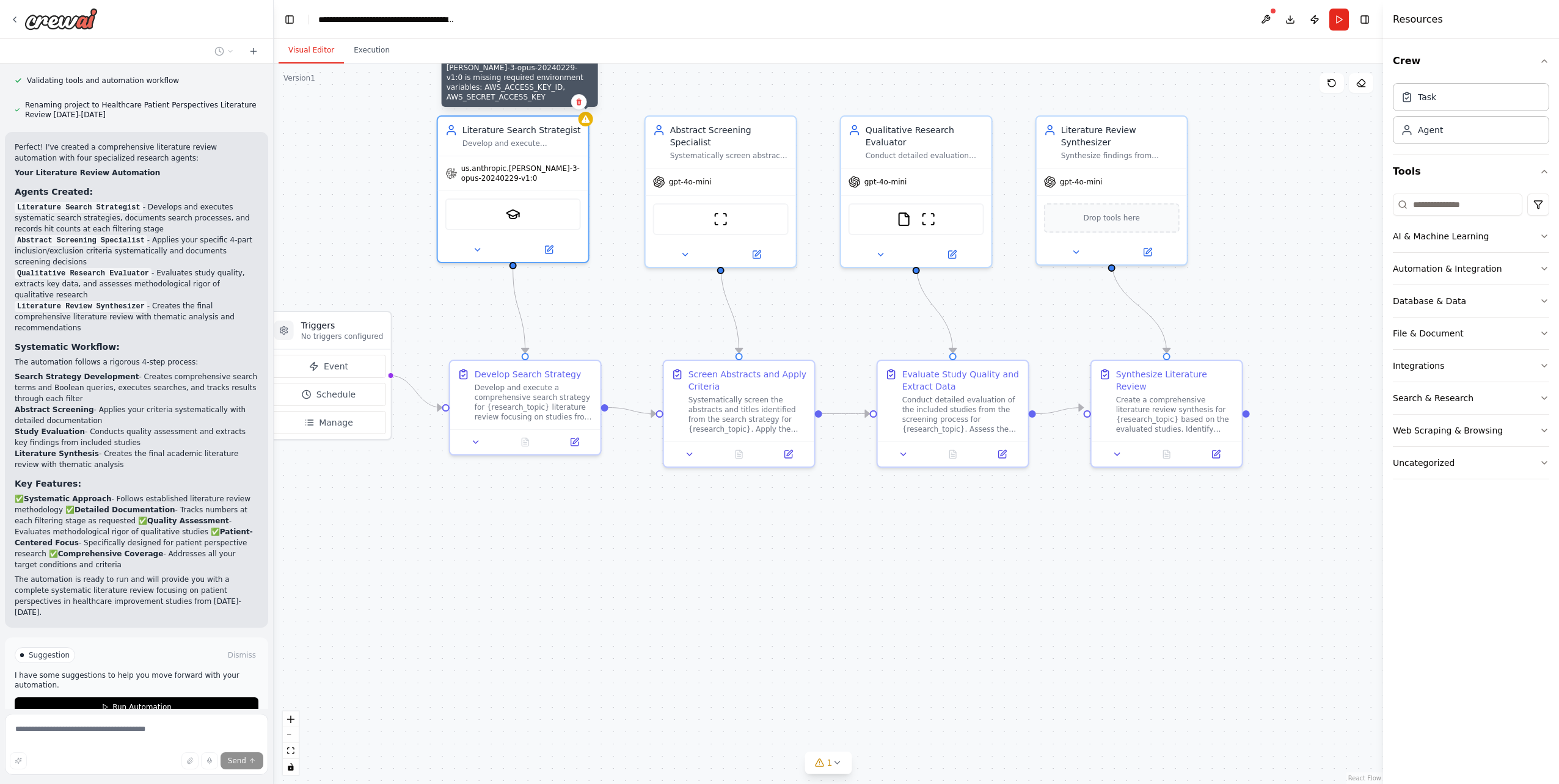
drag, startPoint x: 580, startPoint y: 497, endPoint x: 631, endPoint y: 659, distance: 169.8
click at [629, 665] on div ".deletable-edge-delete-btn { width: 20px; height: 20px; border: 0px solid #ffff…" at bounding box center [829, 424] width 1110 height 721
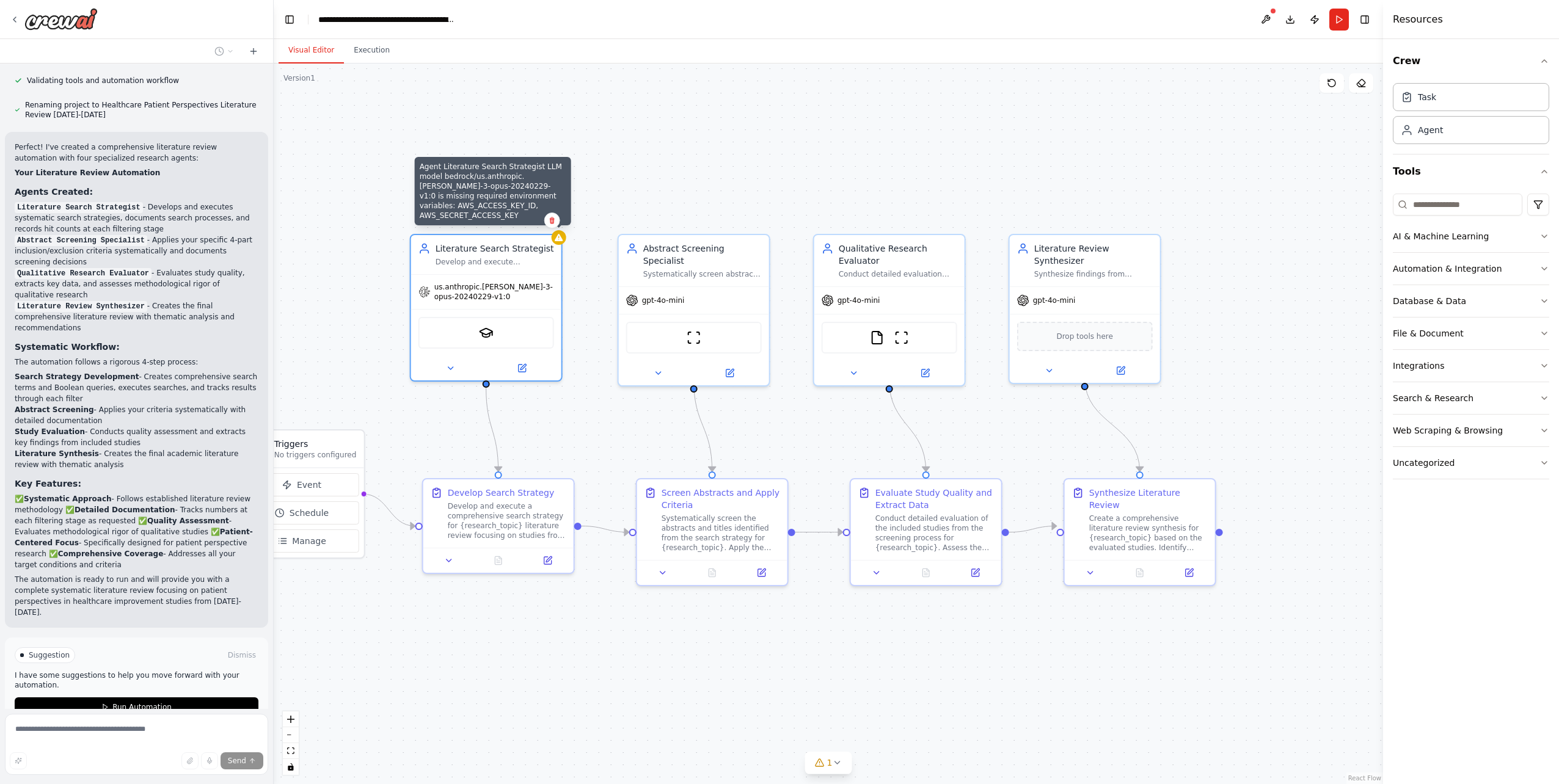
drag, startPoint x: 644, startPoint y: 587, endPoint x: 604, endPoint y: 681, distance: 102.2
click at [604, 681] on div ".deletable-edge-delete-btn { width: 20px; height: 20px; border: 0px solid #ffff…" at bounding box center [829, 424] width 1110 height 721
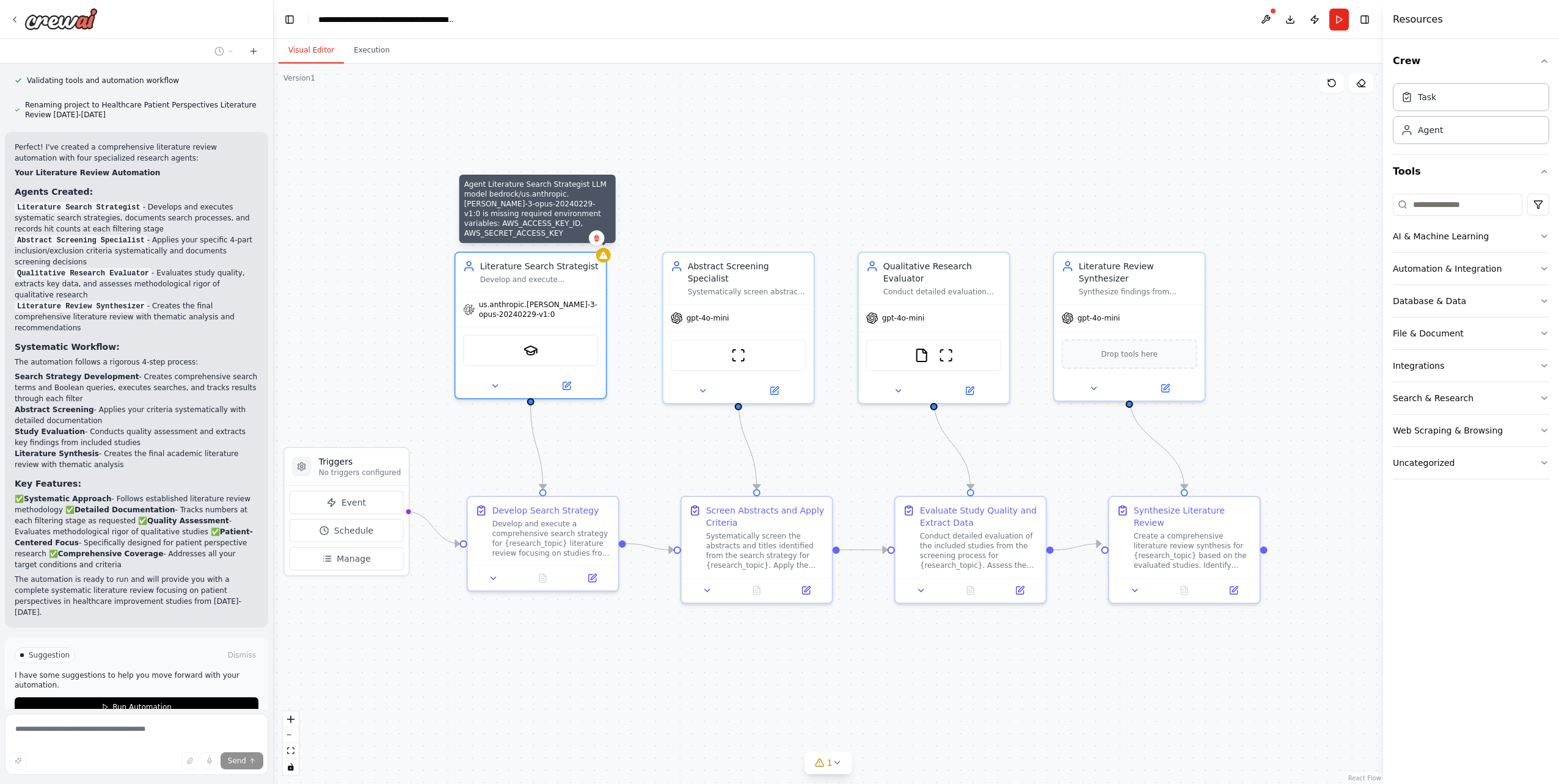
drag, startPoint x: 560, startPoint y: 659, endPoint x: 605, endPoint y: 676, distance: 48.1
click at [605, 676] on div ".deletable-edge-delete-btn { width: 20px; height: 20px; border: 0px solid #ffff…" at bounding box center [829, 424] width 1110 height 721
click at [607, 259] on div at bounding box center [604, 253] width 15 height 15
click at [490, 383] on icon at bounding box center [495, 384] width 10 height 10
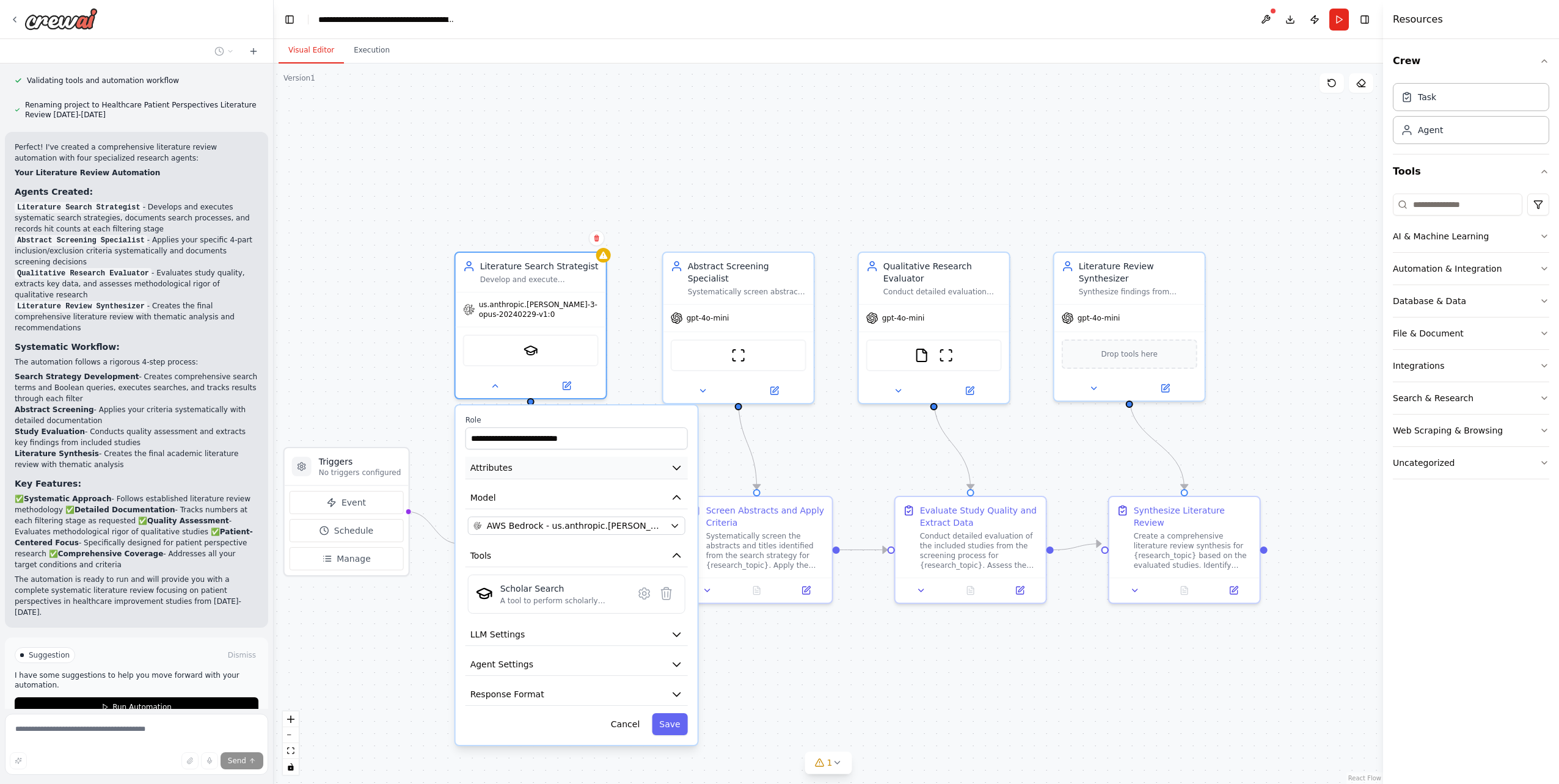
click at [633, 466] on button "Attributes" at bounding box center [577, 468] width 222 height 23
click at [623, 475] on button "Attributes" at bounding box center [577, 468] width 222 height 23
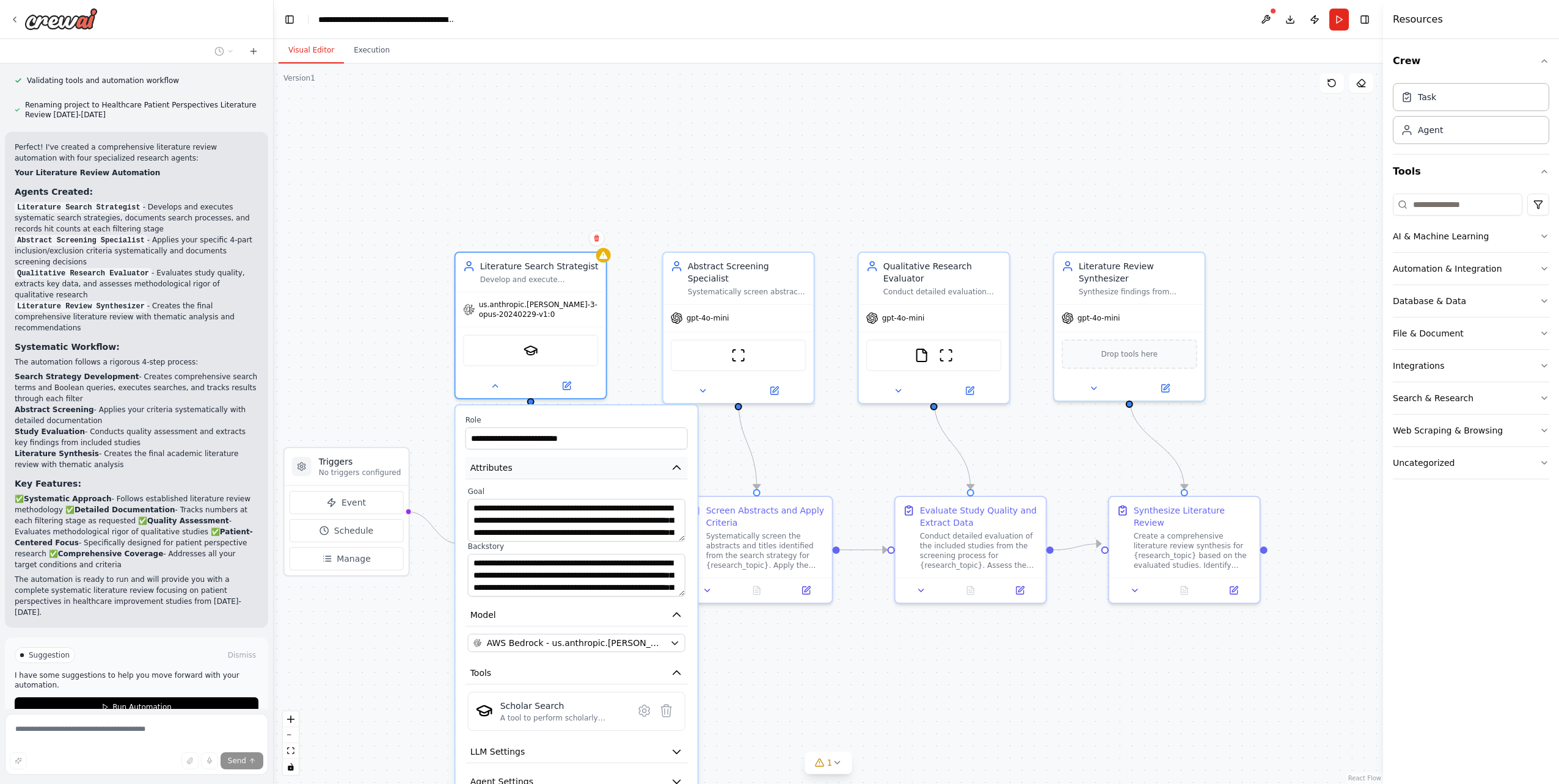
click at [623, 475] on button "Attributes" at bounding box center [577, 468] width 222 height 23
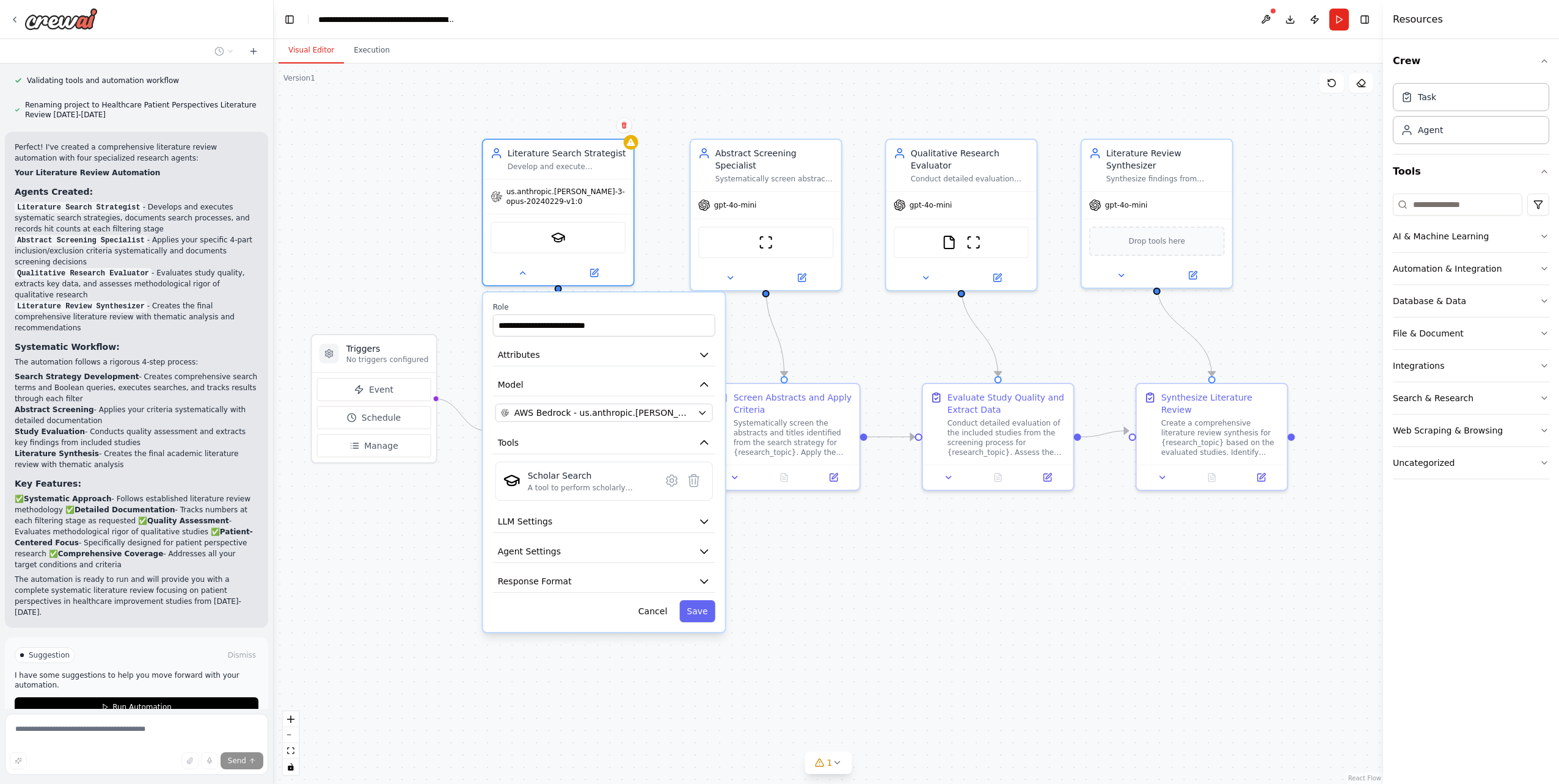
drag, startPoint x: 673, startPoint y: 221, endPoint x: 708, endPoint y: 55, distance: 169.6
click at [708, 57] on div "Visual Editor Execution Version 1 Show Tools Hide Agents .deletable-edge-delete…" at bounding box center [829, 411] width 1110 height 745
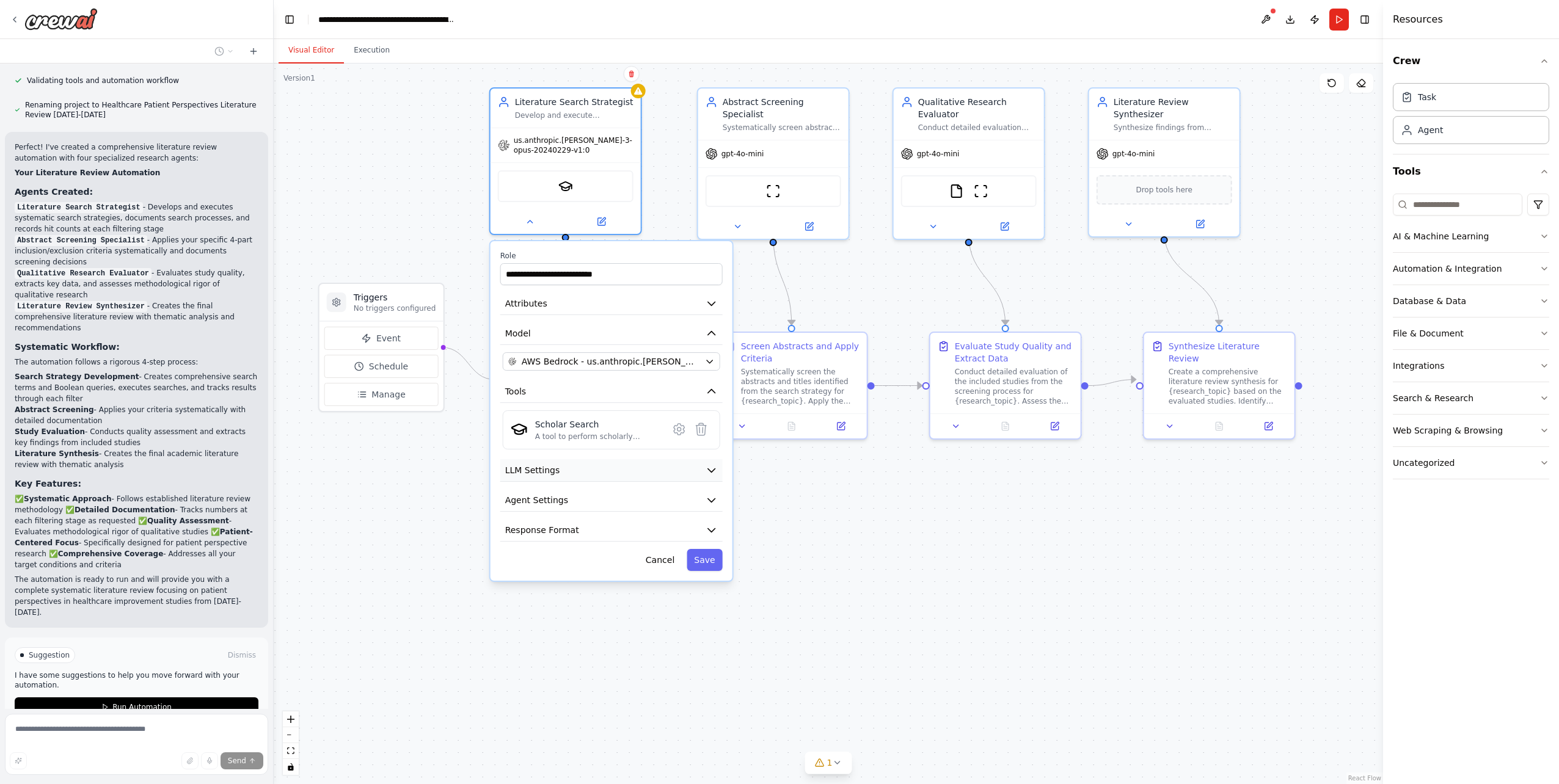
click at [539, 463] on button "LLM Settings" at bounding box center [611, 471] width 222 height 23
click at [657, 482] on button "LLM Settings" at bounding box center [611, 471] width 222 height 23
click at [551, 509] on button "Agent Settings" at bounding box center [611, 500] width 222 height 23
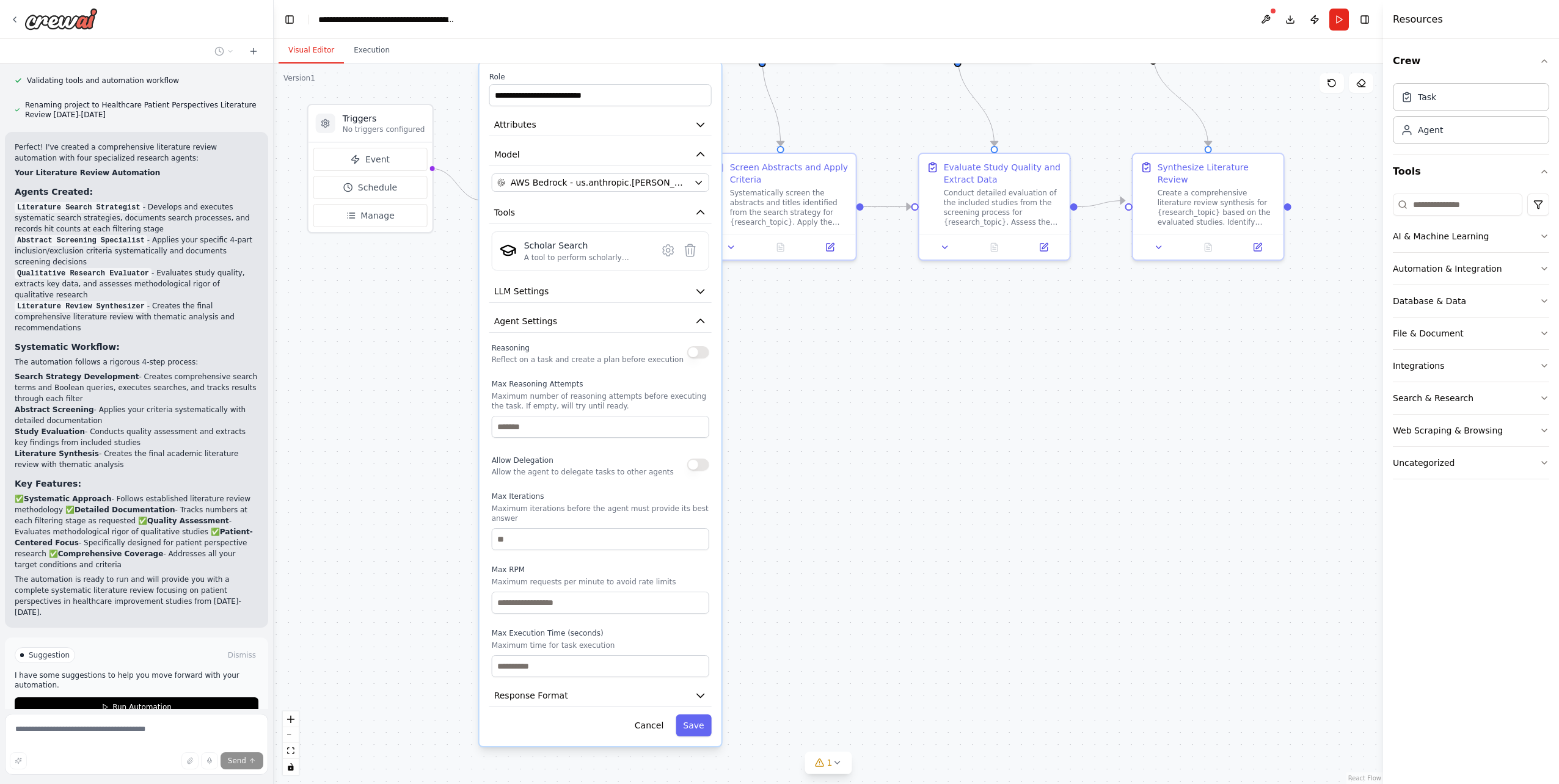
drag, startPoint x: 426, startPoint y: 587, endPoint x: 415, endPoint y: 408, distance: 179.3
click at [415, 408] on div ".deletable-edge-delete-btn { width: 20px; height: 20px; border: 0px solid #ffff…" at bounding box center [829, 424] width 1110 height 721
click at [705, 325] on icon "button" at bounding box center [701, 321] width 12 height 12
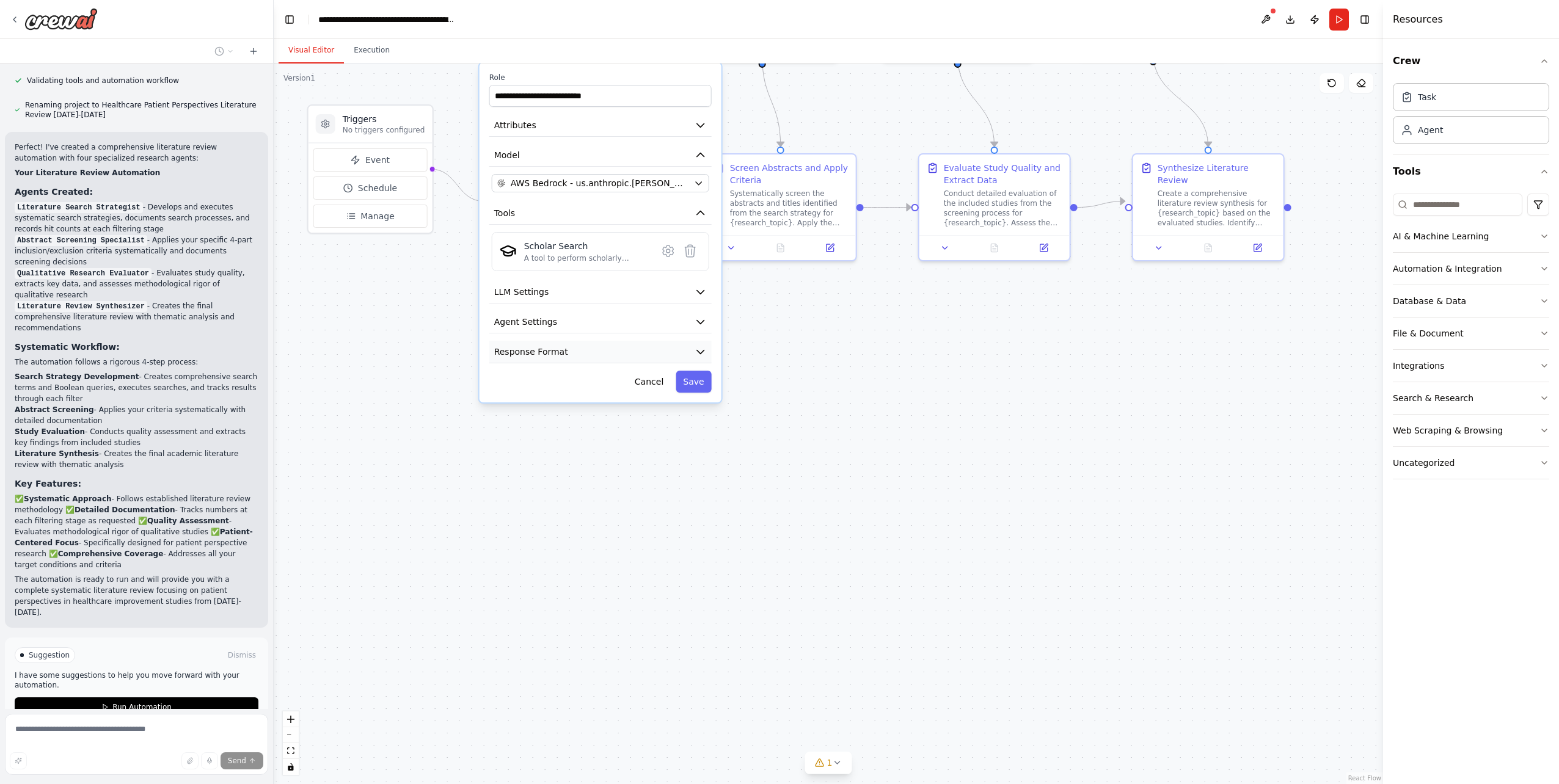
click at [601, 349] on button "Response Format" at bounding box center [600, 352] width 222 height 23
click at [607, 347] on button "Response Format" at bounding box center [600, 352] width 222 height 23
click at [583, 196] on div "**********" at bounding box center [601, 233] width 242 height 340
click at [700, 176] on button "AWS Bedrock - us.anthropic.claude-3-opus-20240229-v1:0" at bounding box center [600, 183] width 217 height 18
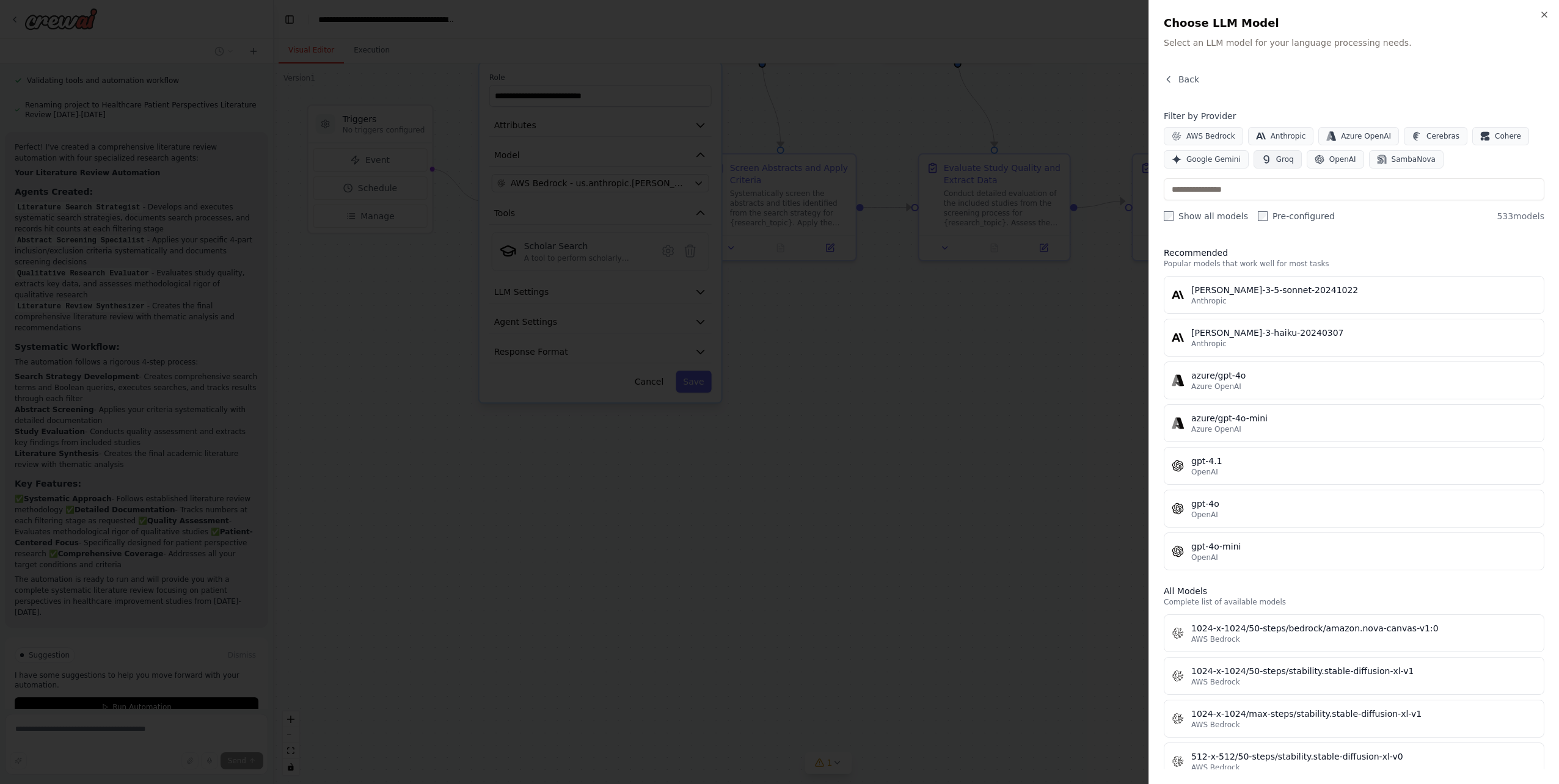
click at [1276, 158] on span "Groq" at bounding box center [1284, 159] width 18 height 10
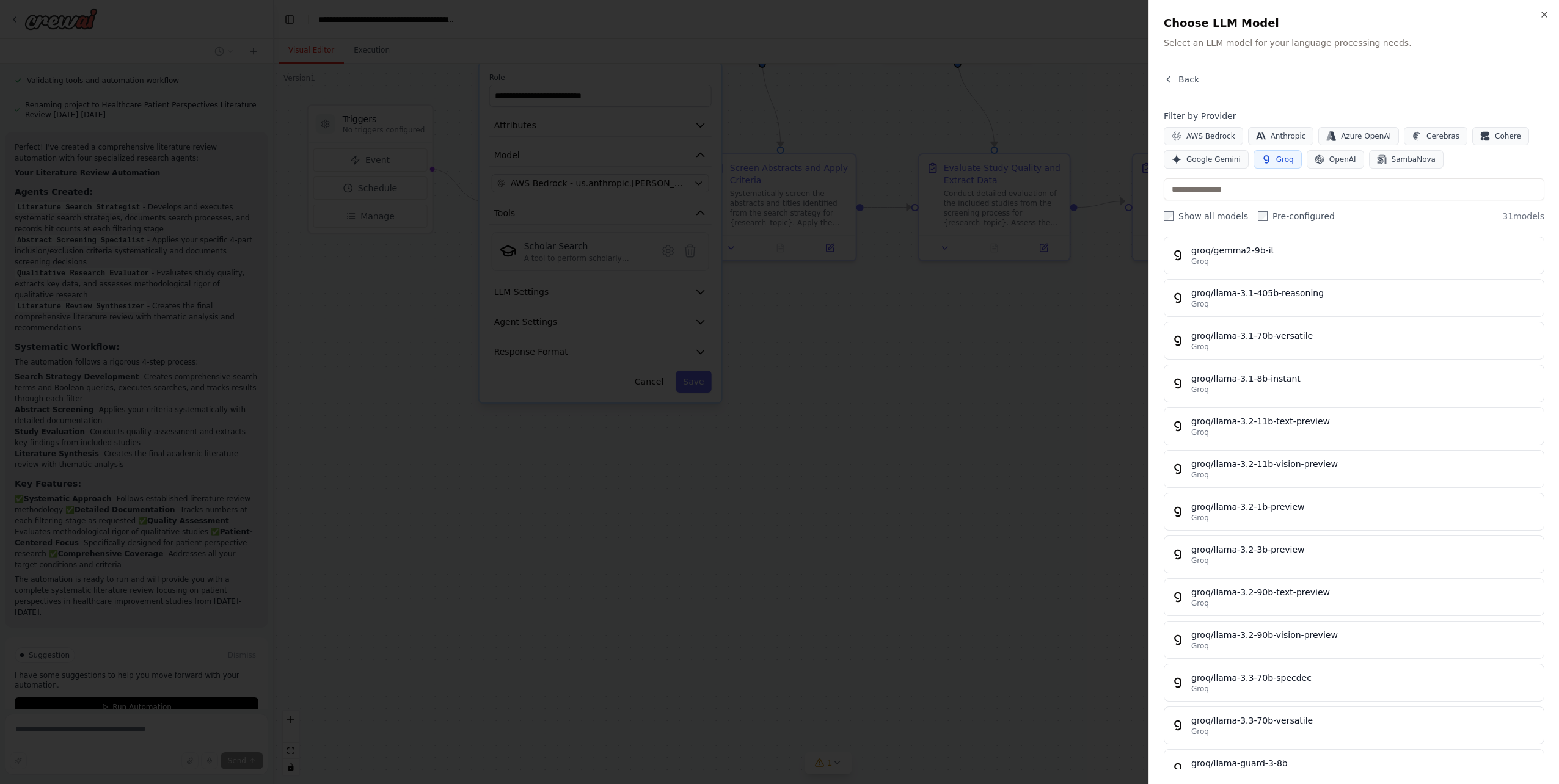
scroll to position [0, 0]
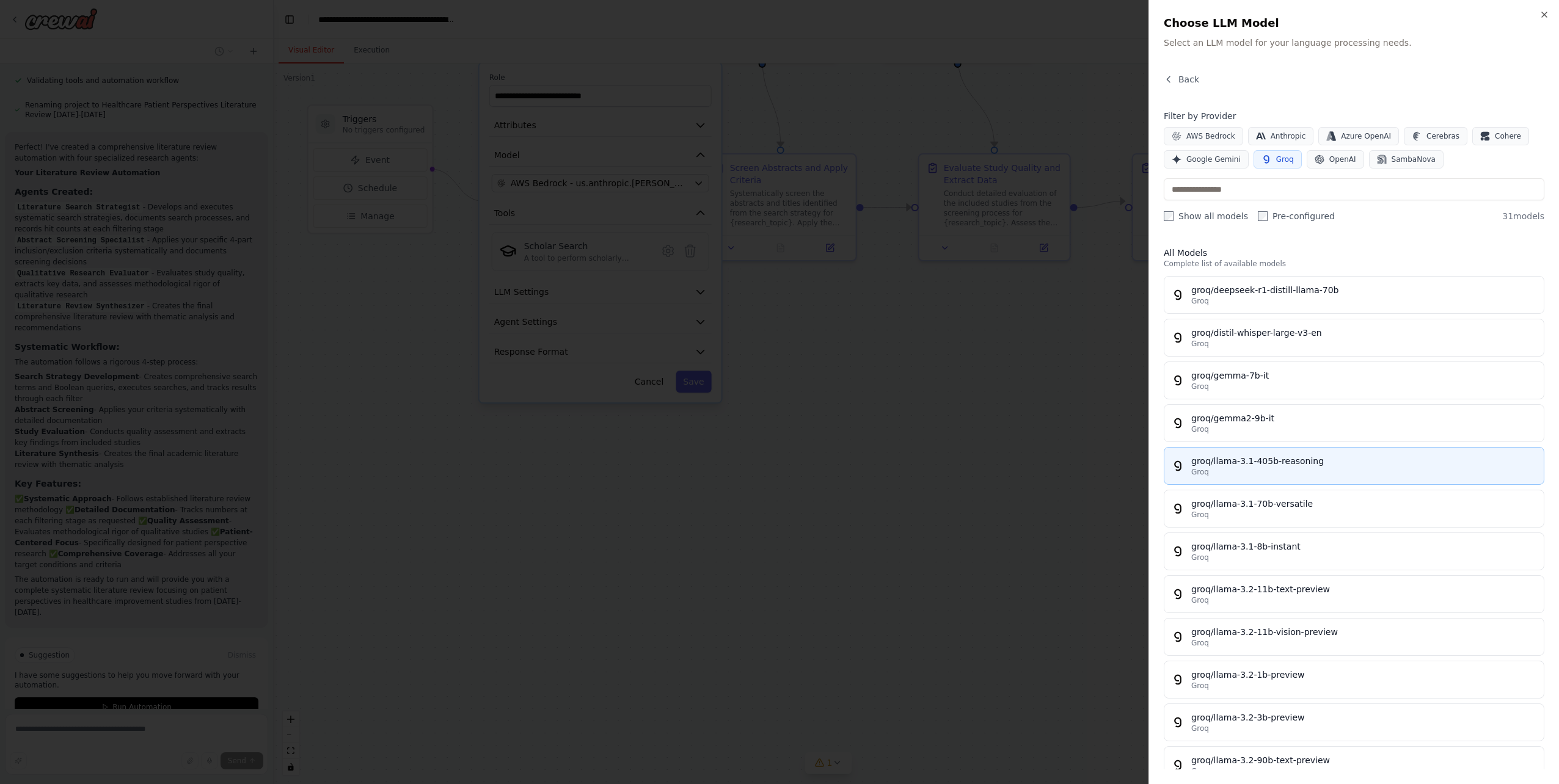
click at [1323, 466] on div "groq/llama-3.1-405b-reasoning" at bounding box center [1364, 461] width 345 height 12
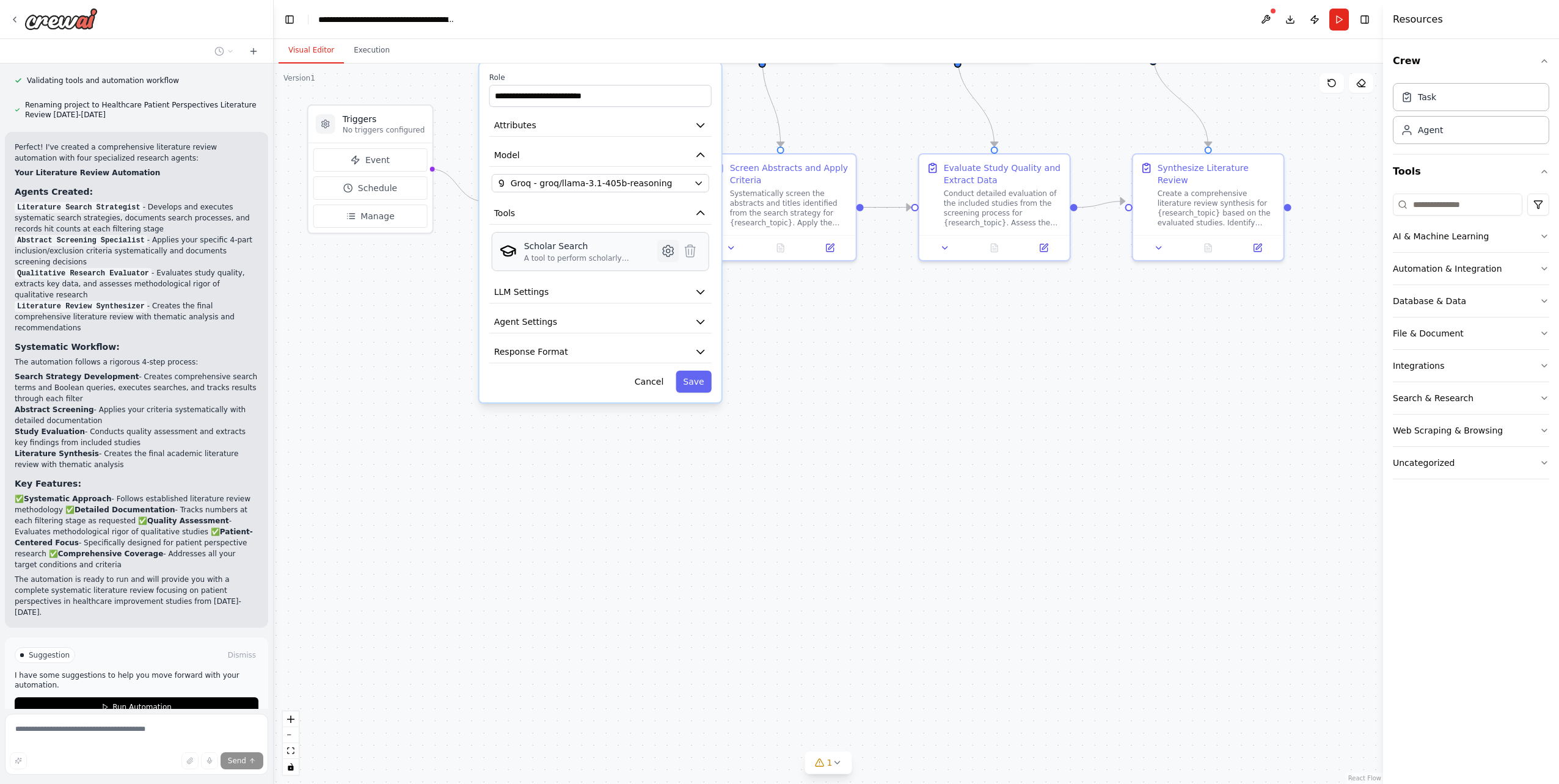
click at [668, 257] on icon at bounding box center [668, 251] width 11 height 11
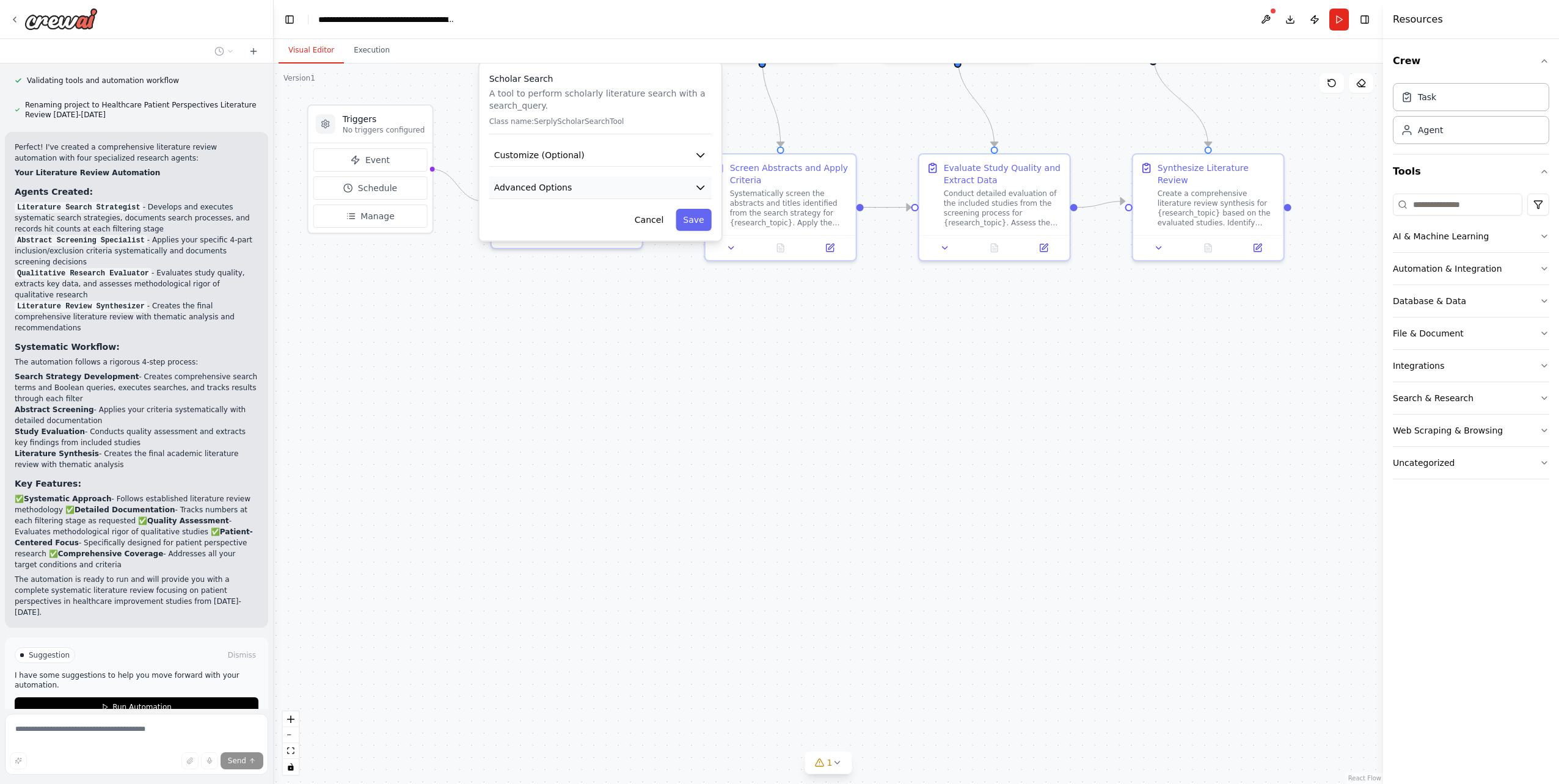
click at [544, 196] on button "Advanced Options" at bounding box center [600, 188] width 222 height 23
click at [556, 269] on input "text" at bounding box center [600, 259] width 202 height 22
paste input "**********"
type input "**********"
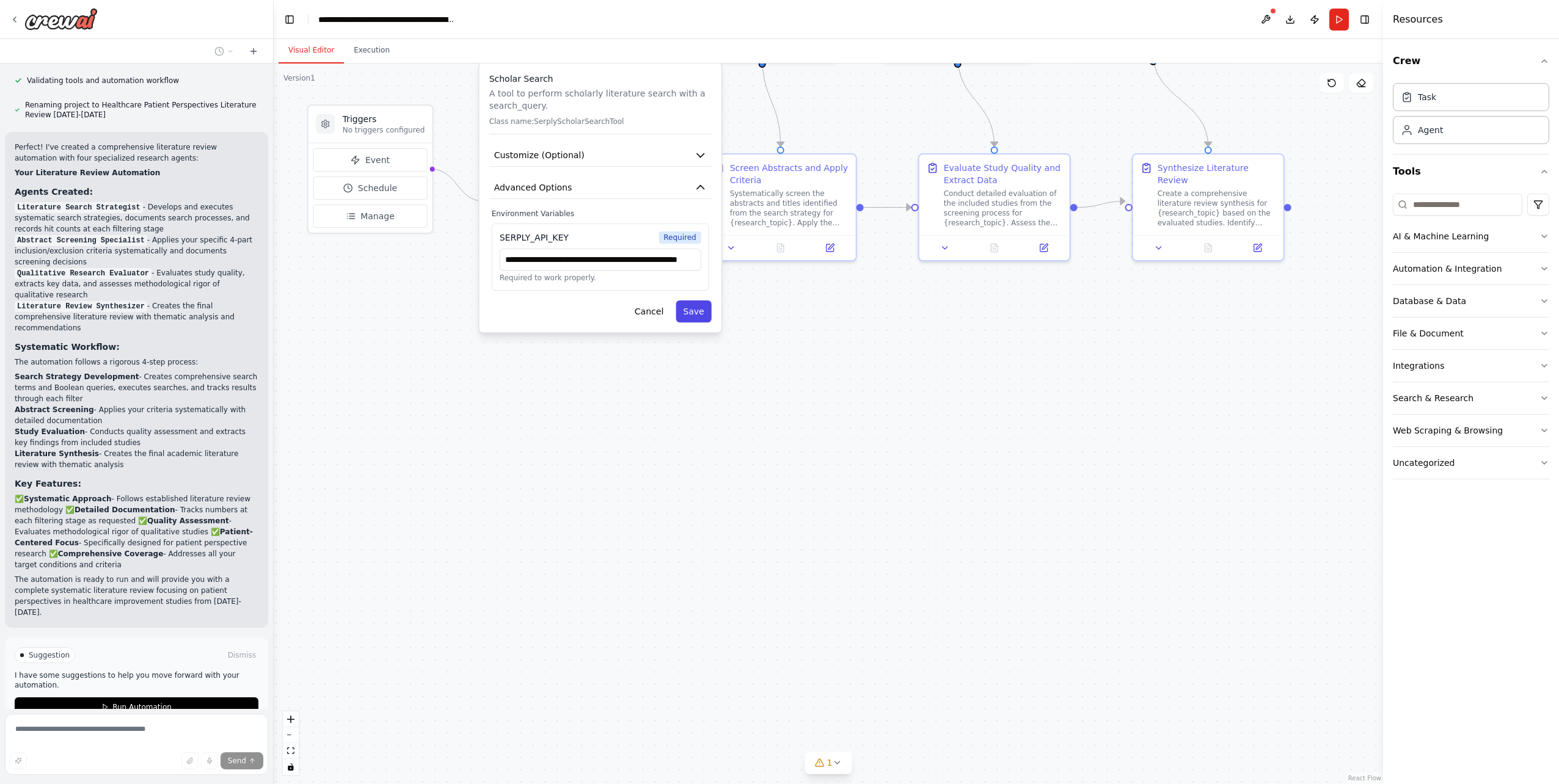
click at [698, 313] on button "Save" at bounding box center [694, 311] width 35 height 22
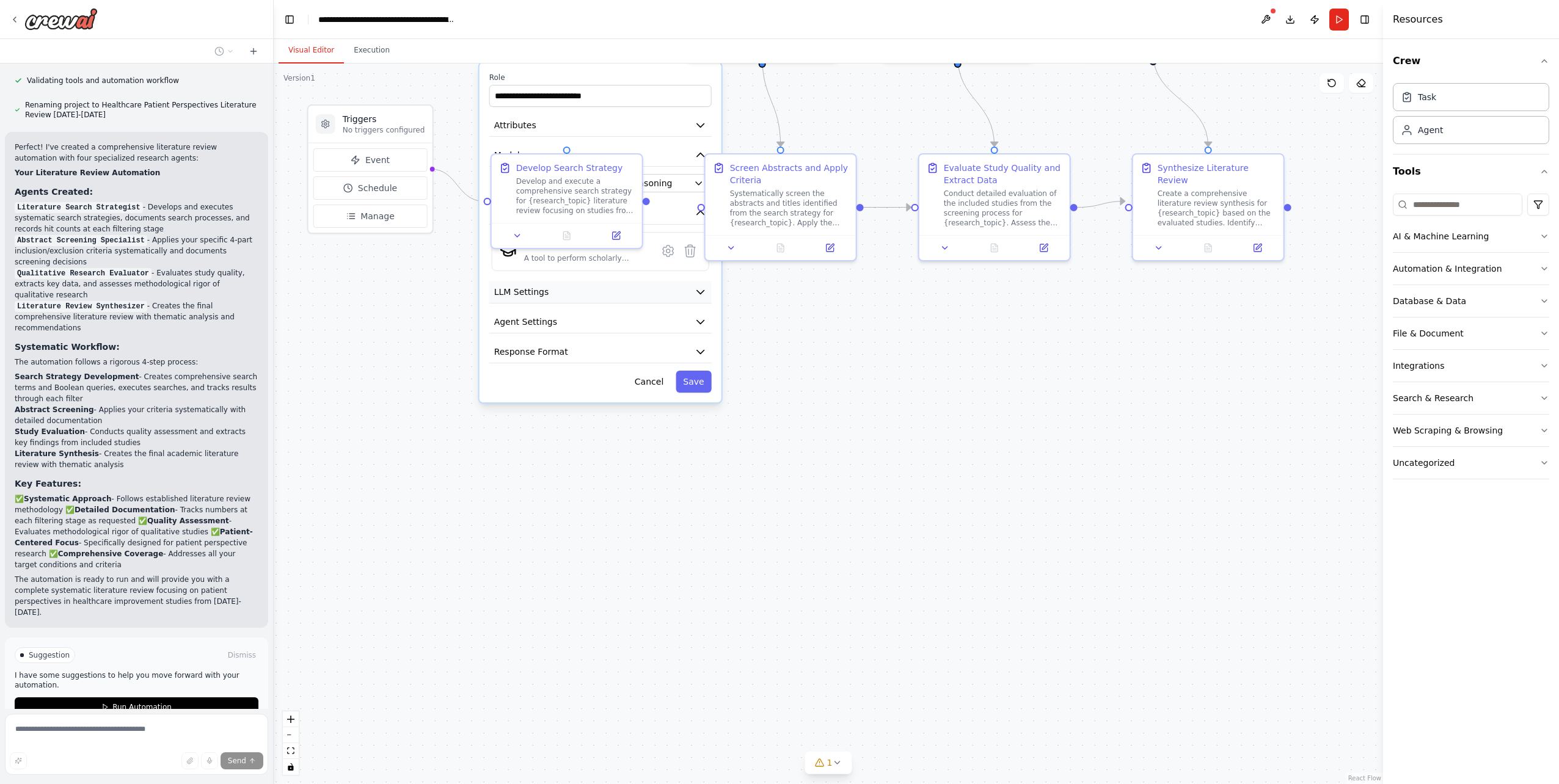
click at [546, 297] on button "LLM Settings" at bounding box center [600, 292] width 222 height 23
click at [544, 408] on span "Agent Settings" at bounding box center [525, 406] width 63 height 12
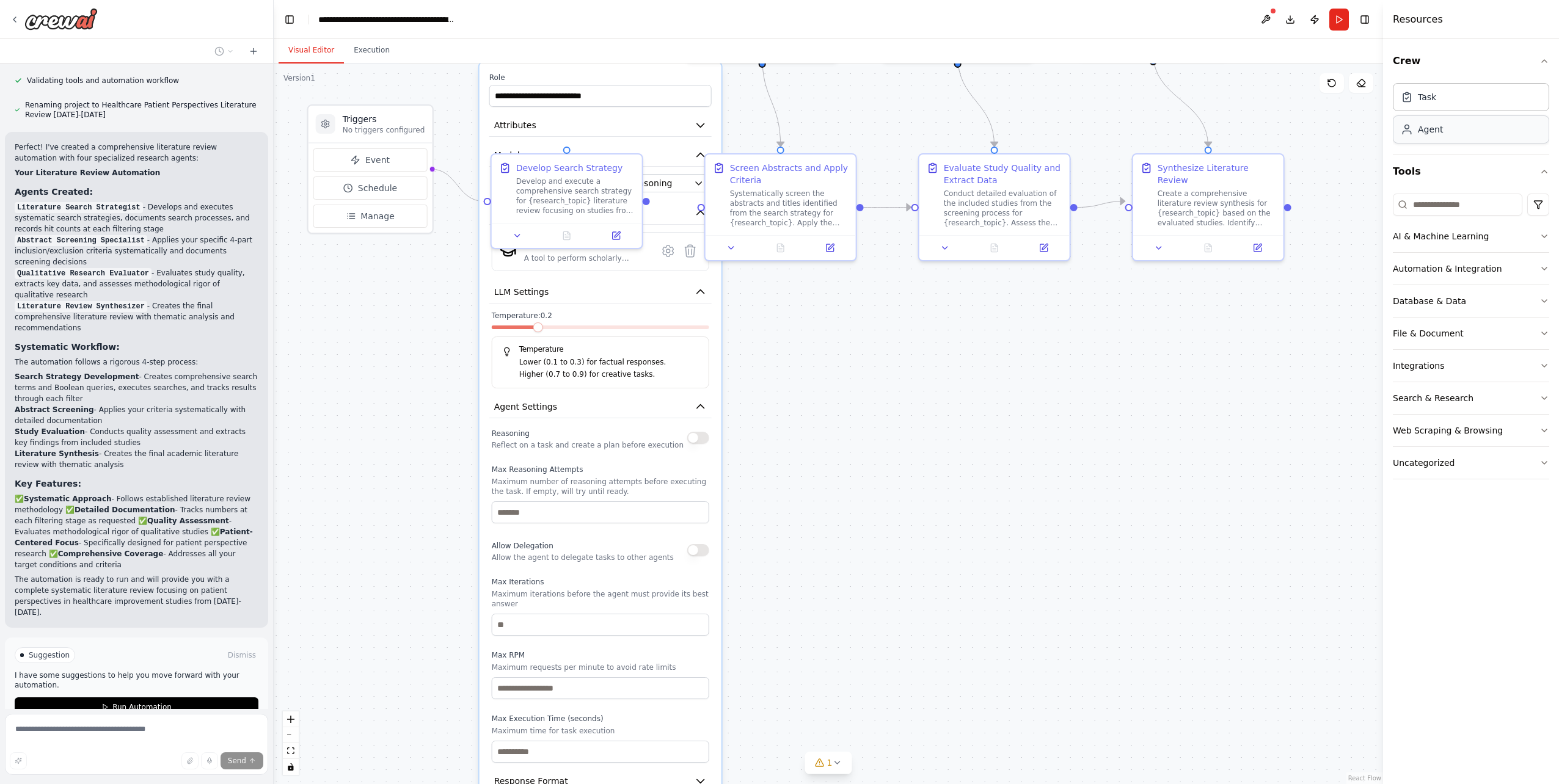
click at [1441, 139] on div "Agent" at bounding box center [1471, 129] width 156 height 28
click at [847, 393] on div ".deletable-edge-delete-btn { width: 20px; height: 20px; border: 0px solid #ffff…" at bounding box center [829, 424] width 1110 height 721
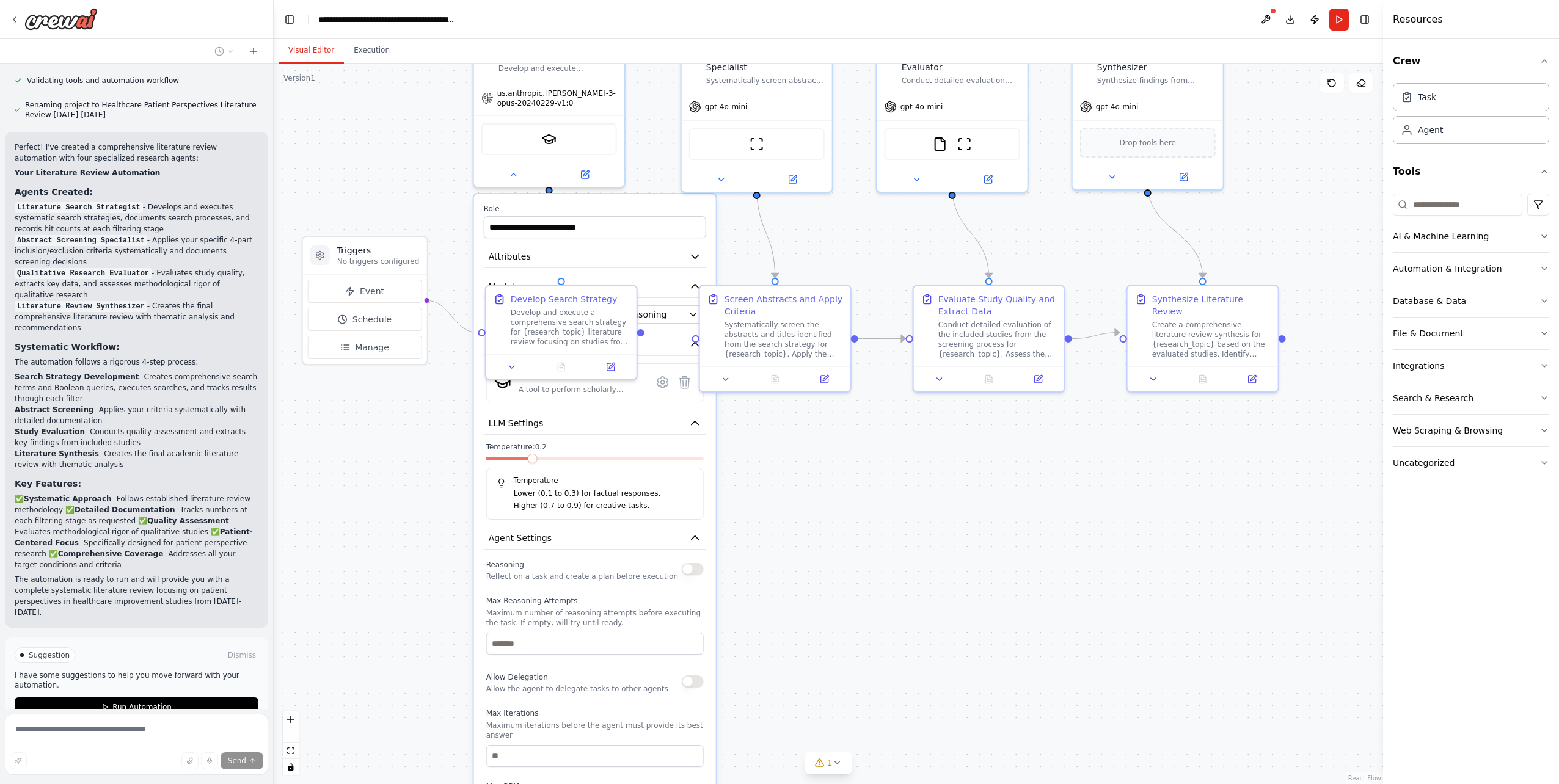
drag, startPoint x: 417, startPoint y: 398, endPoint x: 407, endPoint y: 497, distance: 99.5
click at [407, 497] on div ".deletable-edge-delete-btn { width: 20px; height: 20px; border: 0px solid #ffff…" at bounding box center [829, 424] width 1110 height 721
click at [566, 426] on button "LLM Settings" at bounding box center [595, 423] width 222 height 23
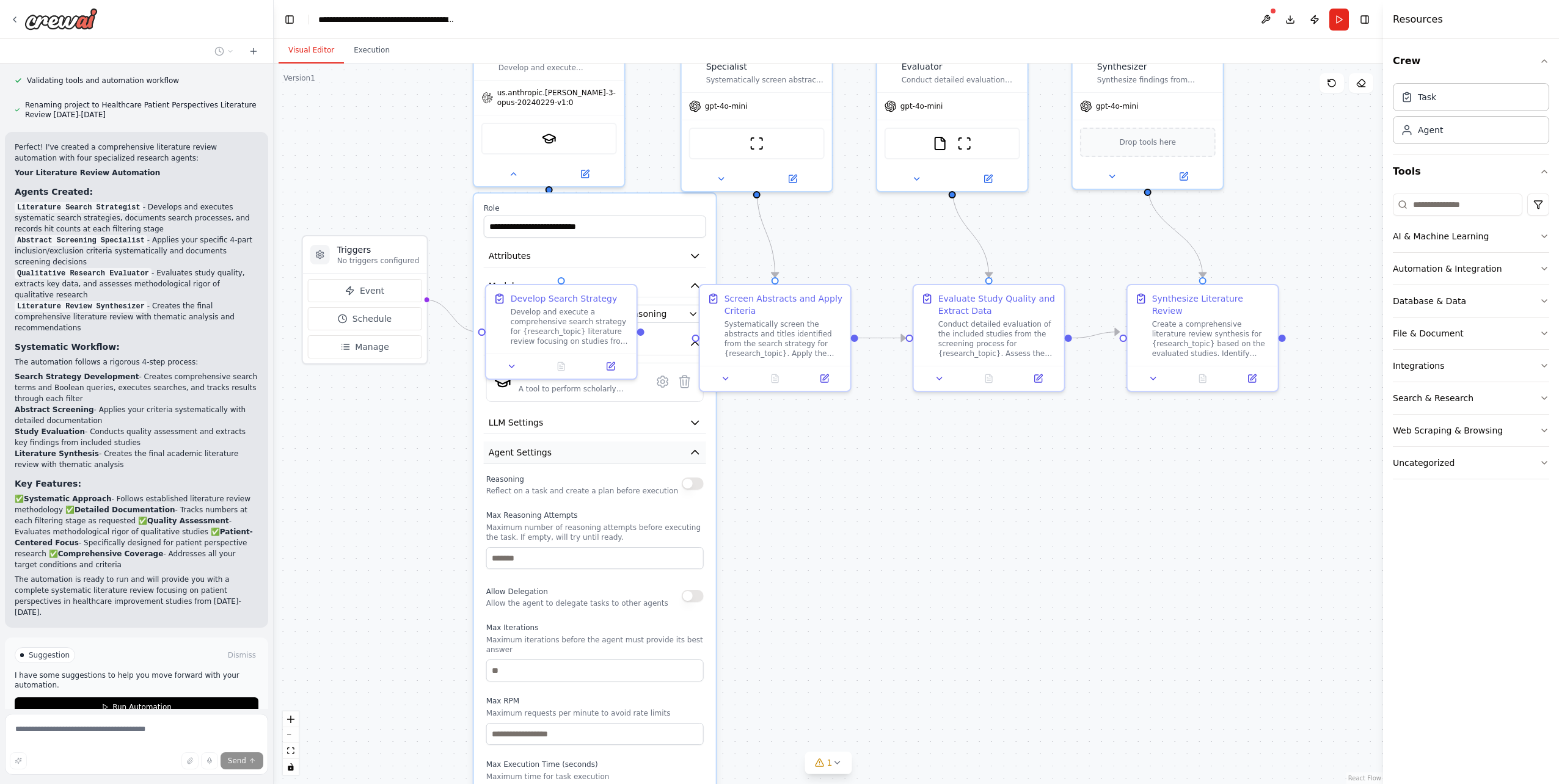
click at [564, 454] on button "Agent Settings" at bounding box center [595, 453] width 222 height 23
click at [539, 476] on span "Response Format" at bounding box center [526, 482] width 74 height 12
click at [543, 478] on span "Response Format" at bounding box center [526, 482] width 74 height 12
click at [551, 335] on div "Develop and execute a comprehensive search strategy for {research_topic} litera…" at bounding box center [570, 324] width 118 height 39
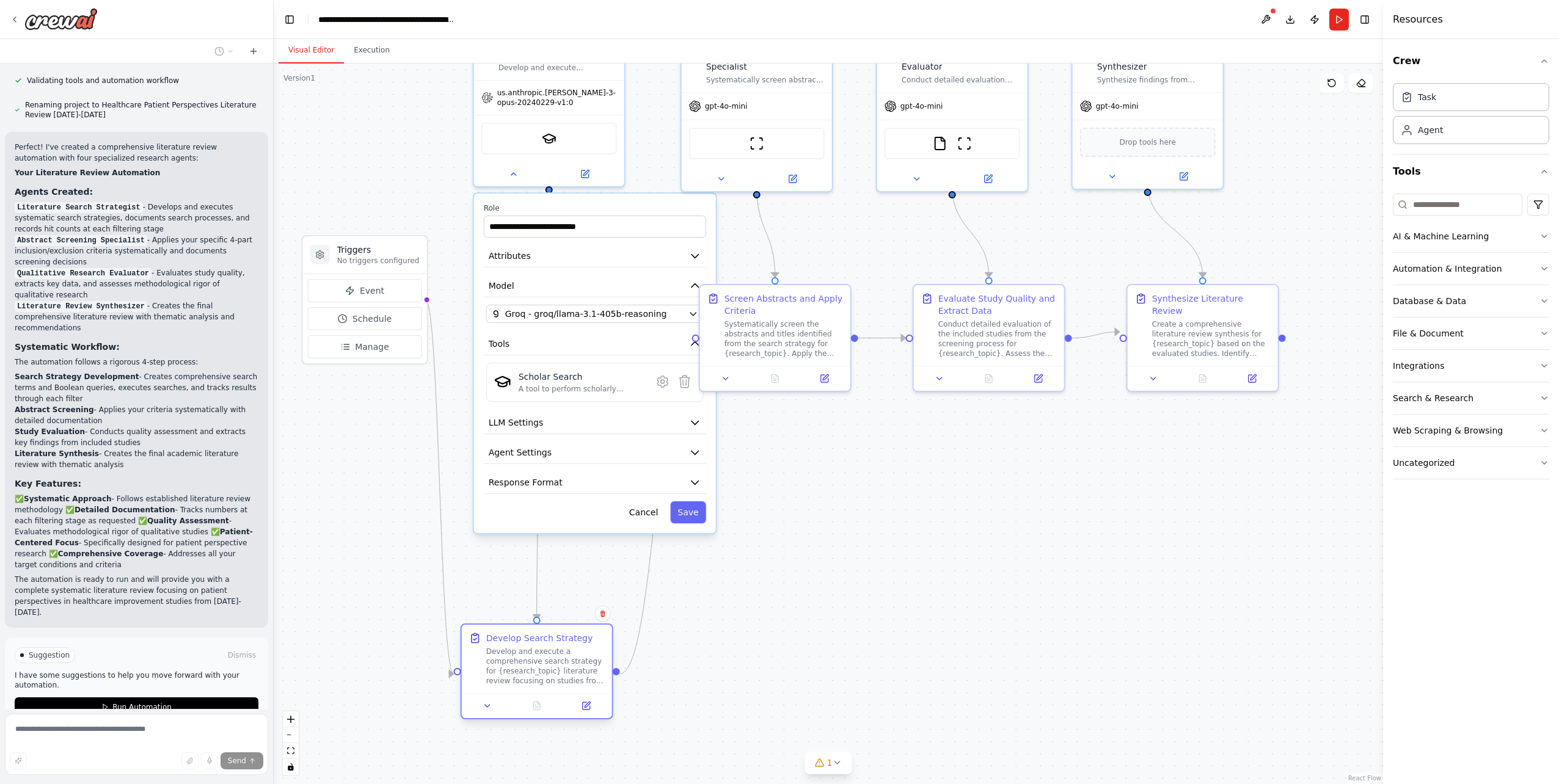
drag, startPoint x: 568, startPoint y: 333, endPoint x: 541, endPoint y: 680, distance: 348.0
click at [541, 680] on div "Develop and execute a comprehensive search strategy for {research_topic} litera…" at bounding box center [545, 666] width 118 height 39
click at [586, 394] on div "A tool to perform scholarly literature search with a search_query." at bounding box center [582, 389] width 126 height 10
click at [686, 515] on button "Save" at bounding box center [688, 512] width 35 height 22
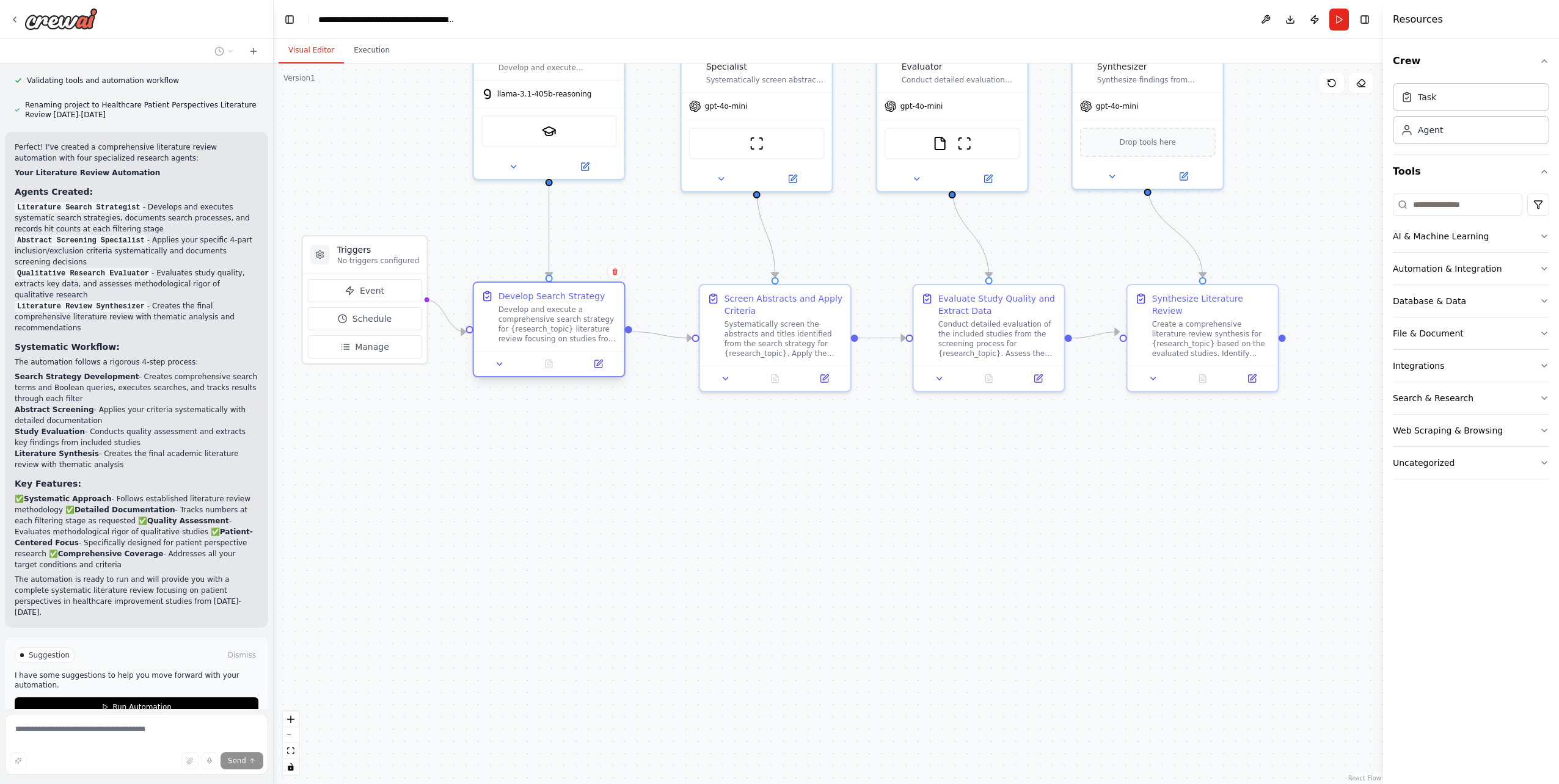
drag, startPoint x: 546, startPoint y: 669, endPoint x: 561, endPoint y: 331, distance: 338.3
click at [561, 331] on div "Develop and execute a comprehensive search strategy for {research_topic} litera…" at bounding box center [557, 324] width 118 height 39
click at [641, 502] on div ".deletable-edge-delete-btn { width: 20px; height: 20px; border: 0px solid #ffff…" at bounding box center [829, 424] width 1110 height 721
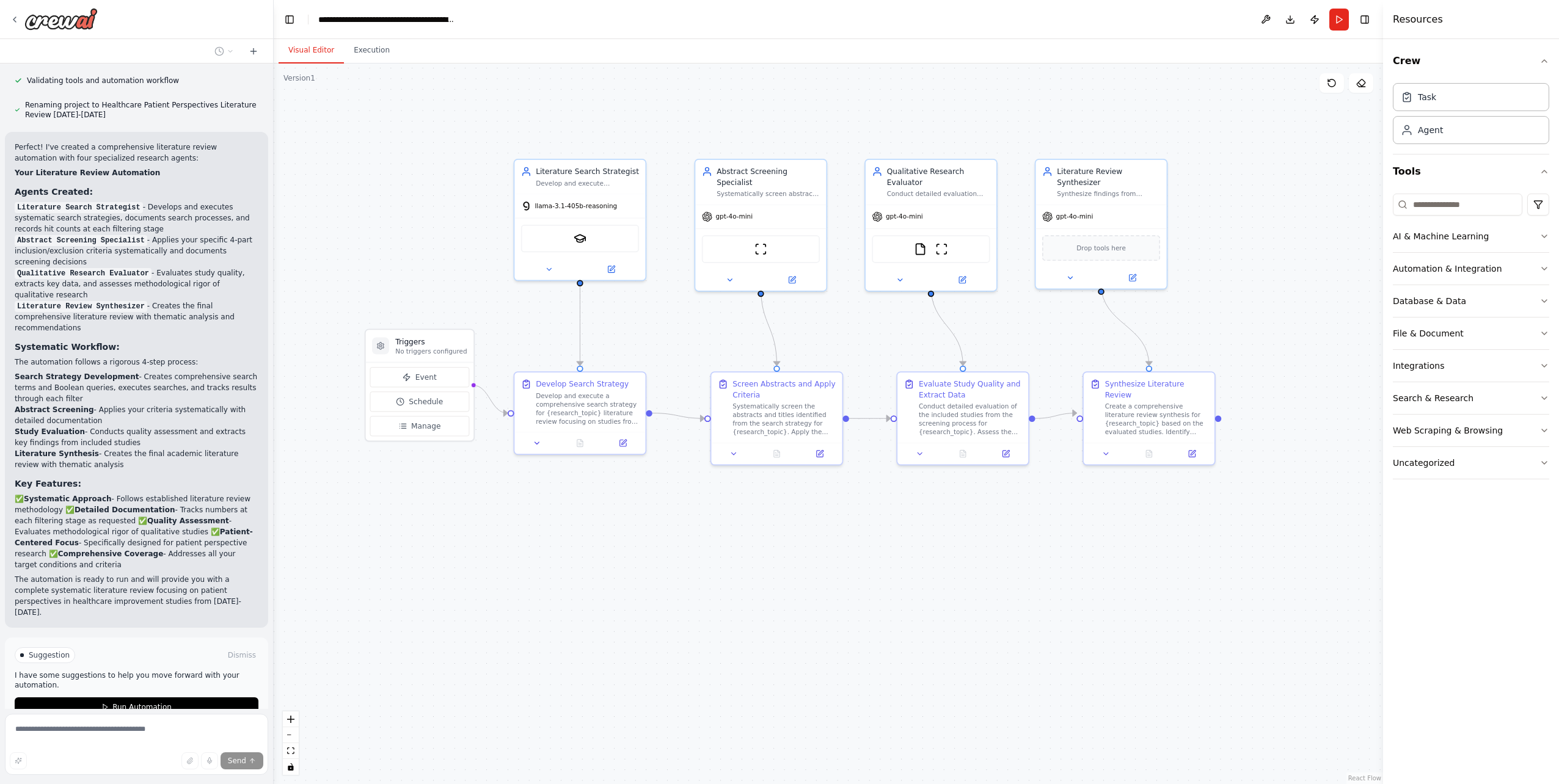
drag, startPoint x: 773, startPoint y: 508, endPoint x: 717, endPoint y: 560, distance: 76.4
click at [717, 560] on div ".deletable-edge-delete-btn { width: 20px; height: 20px; border: 0px solid #ffff…" at bounding box center [829, 424] width 1110 height 721
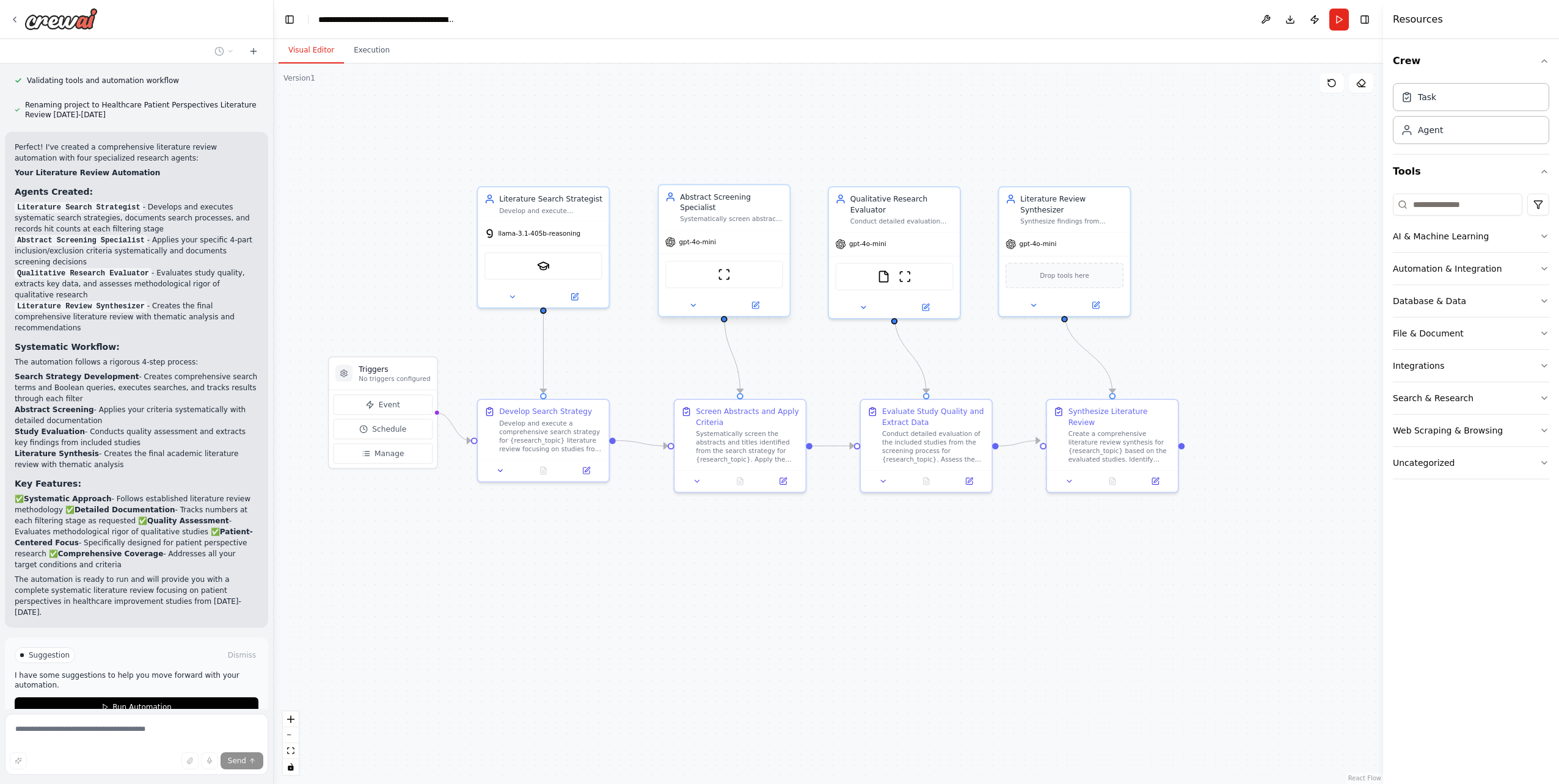
click at [703, 270] on div "ScrapeWebsiteTool" at bounding box center [724, 275] width 118 height 28
click at [711, 239] on div "gpt-4o-mini" at bounding box center [724, 241] width 131 height 23
click at [696, 274] on div "ScrapeWebsiteTool" at bounding box center [724, 275] width 118 height 28
click at [730, 268] on img at bounding box center [724, 275] width 13 height 13
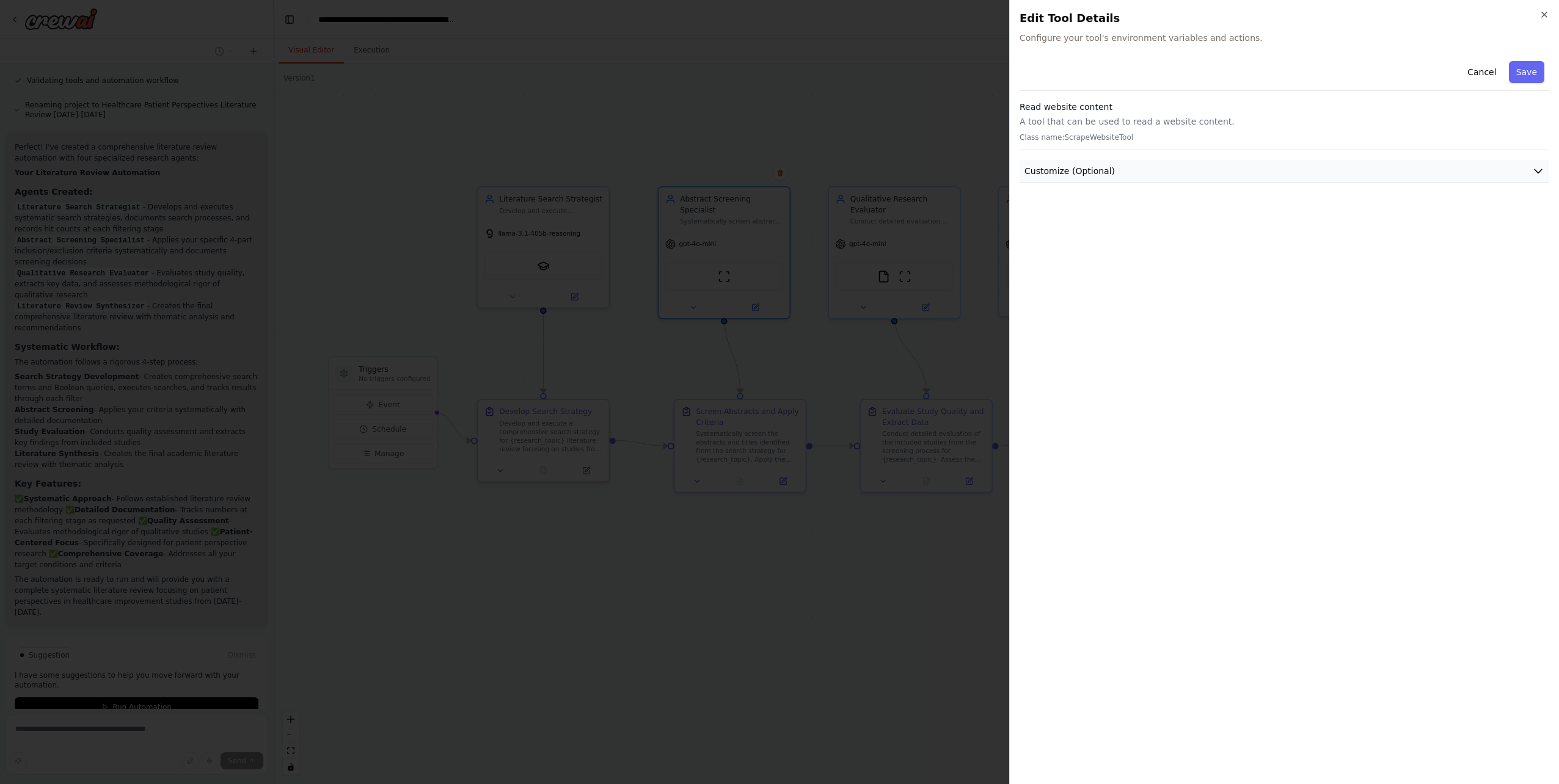
click at [1136, 173] on button "Customize (Optional)" at bounding box center [1284, 171] width 529 height 23
click at [1480, 71] on button "Cancel" at bounding box center [1481, 71] width 43 height 22
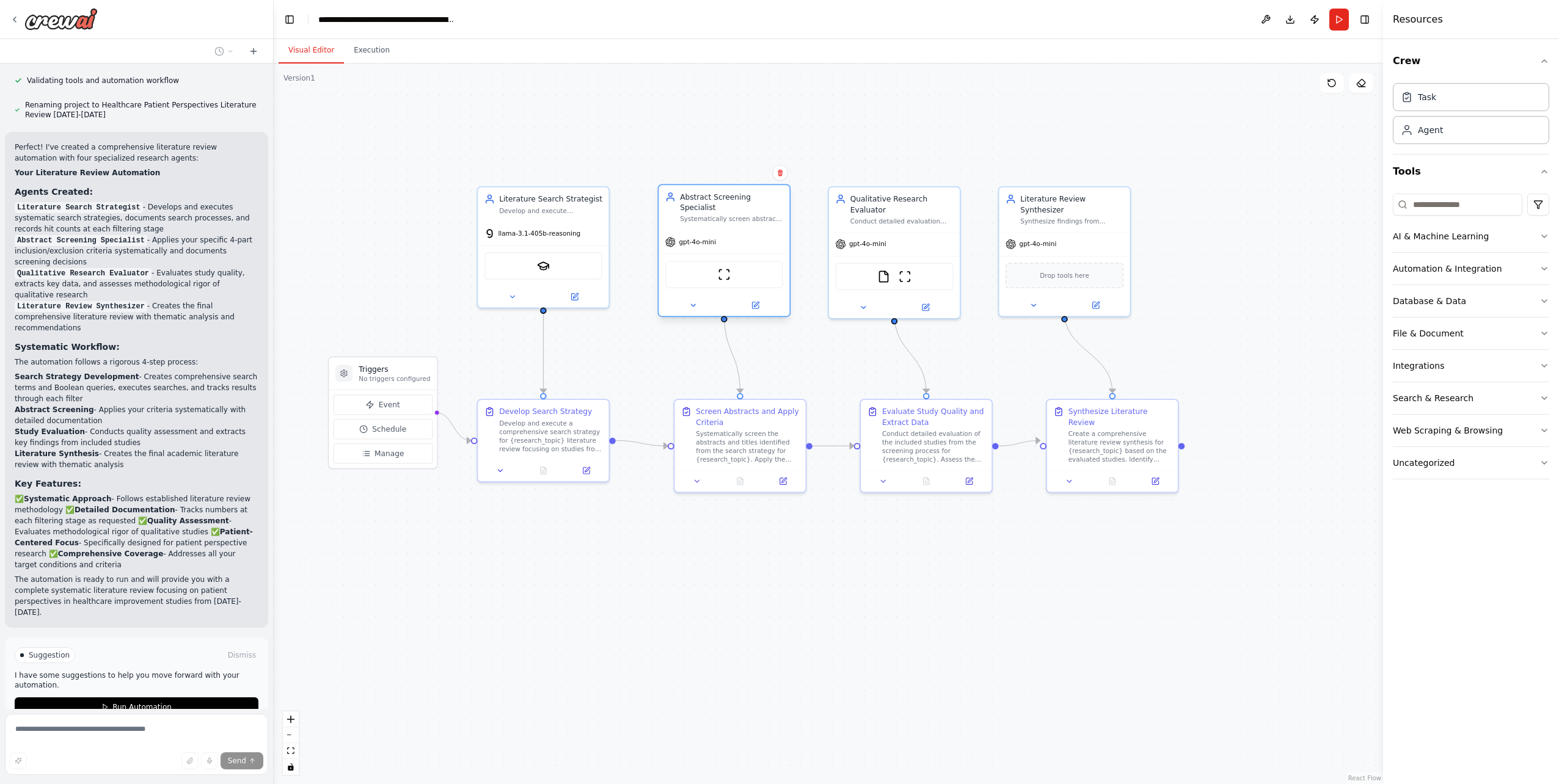
click at [689, 238] on span "gpt-4o-mini" at bounding box center [697, 242] width 38 height 8
click at [695, 301] on icon at bounding box center [694, 306] width 8 height 8
click at [721, 424] on span "OpenAI - gpt-4o-mini" at bounding box center [725, 429] width 78 height 11
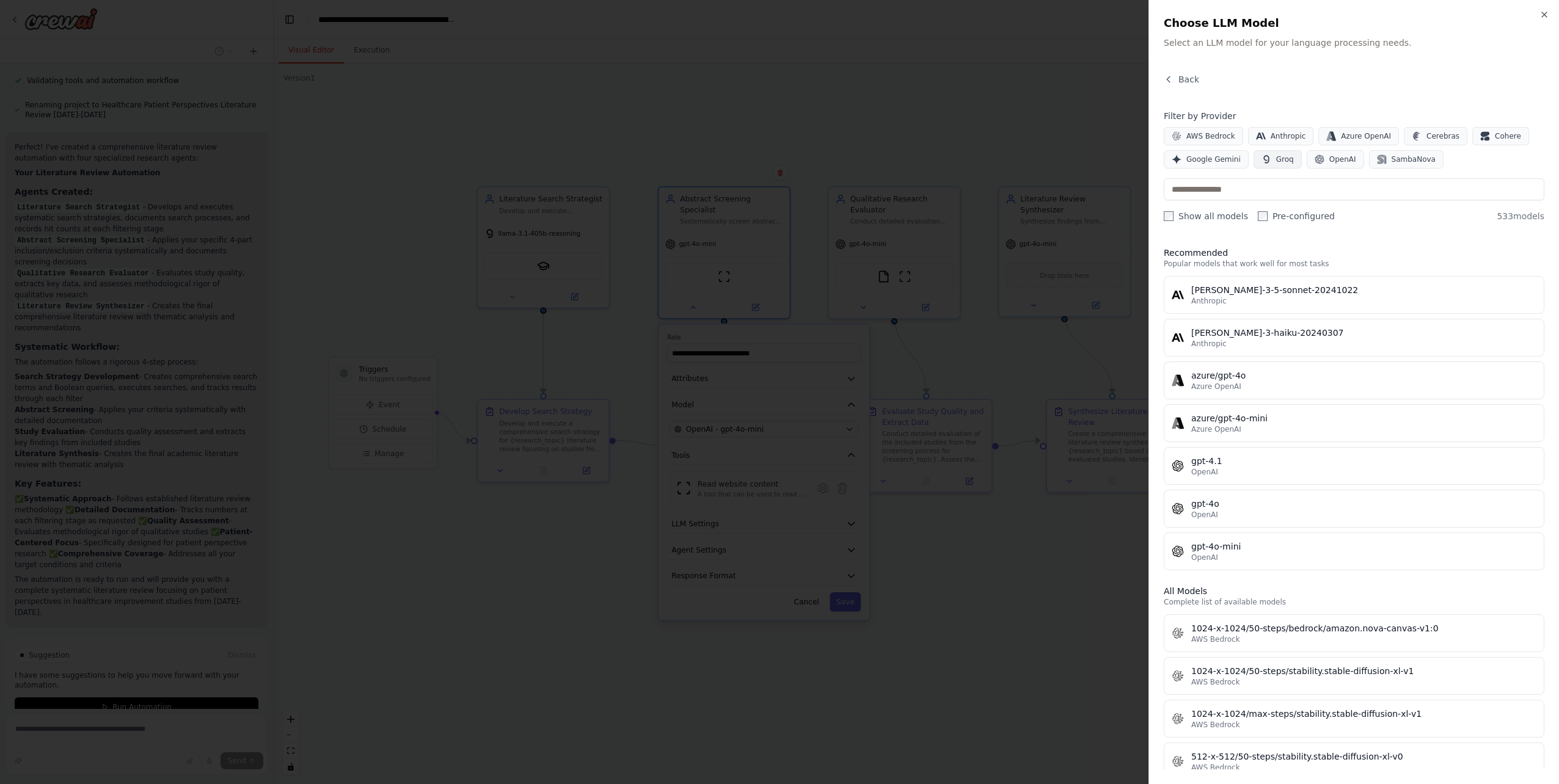
click at [1276, 160] on span "Groq" at bounding box center [1284, 159] width 18 height 10
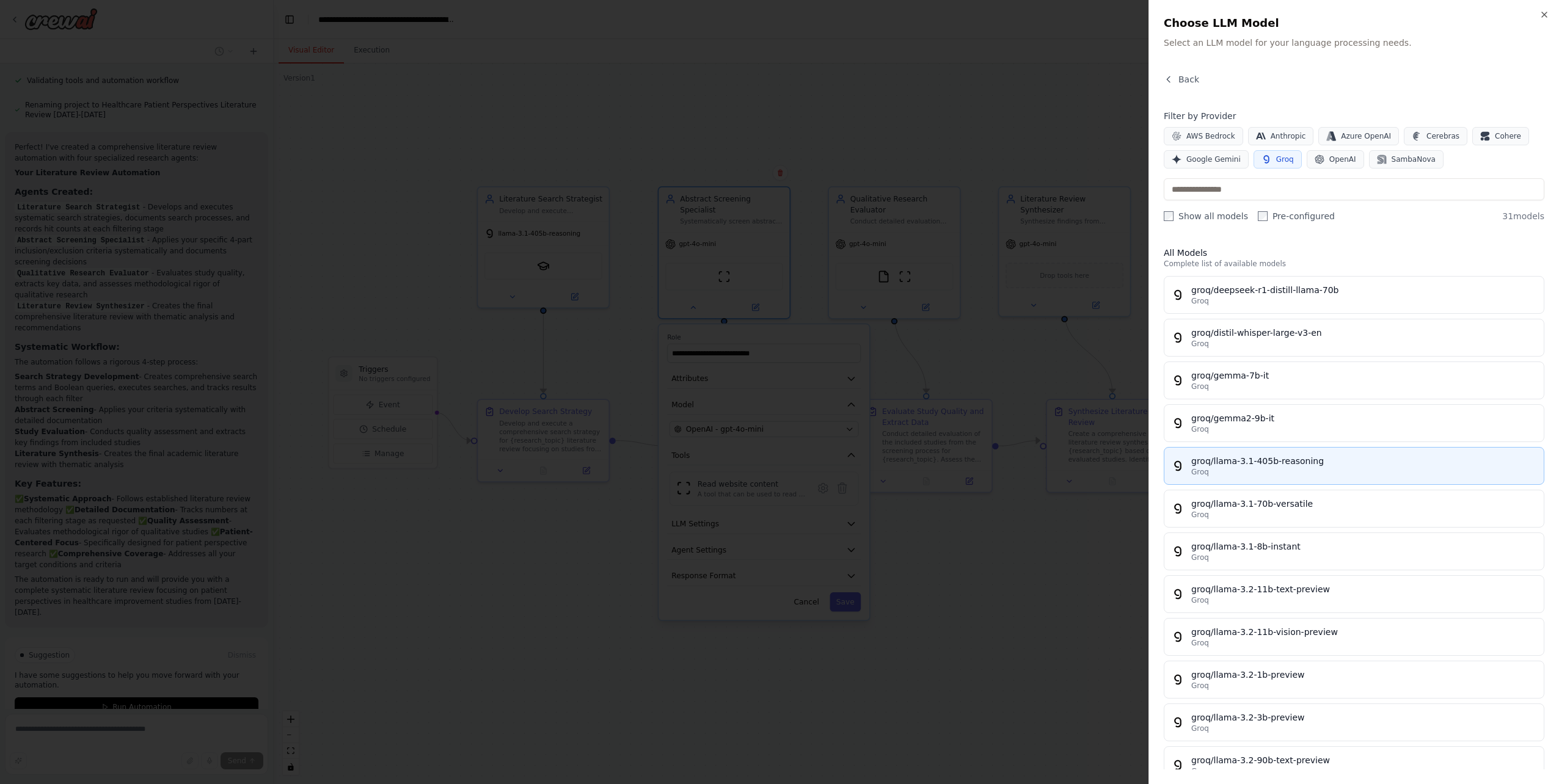
click at [1292, 467] on div "groq/llama-3.1-405b-reasoning" at bounding box center [1364, 461] width 345 height 12
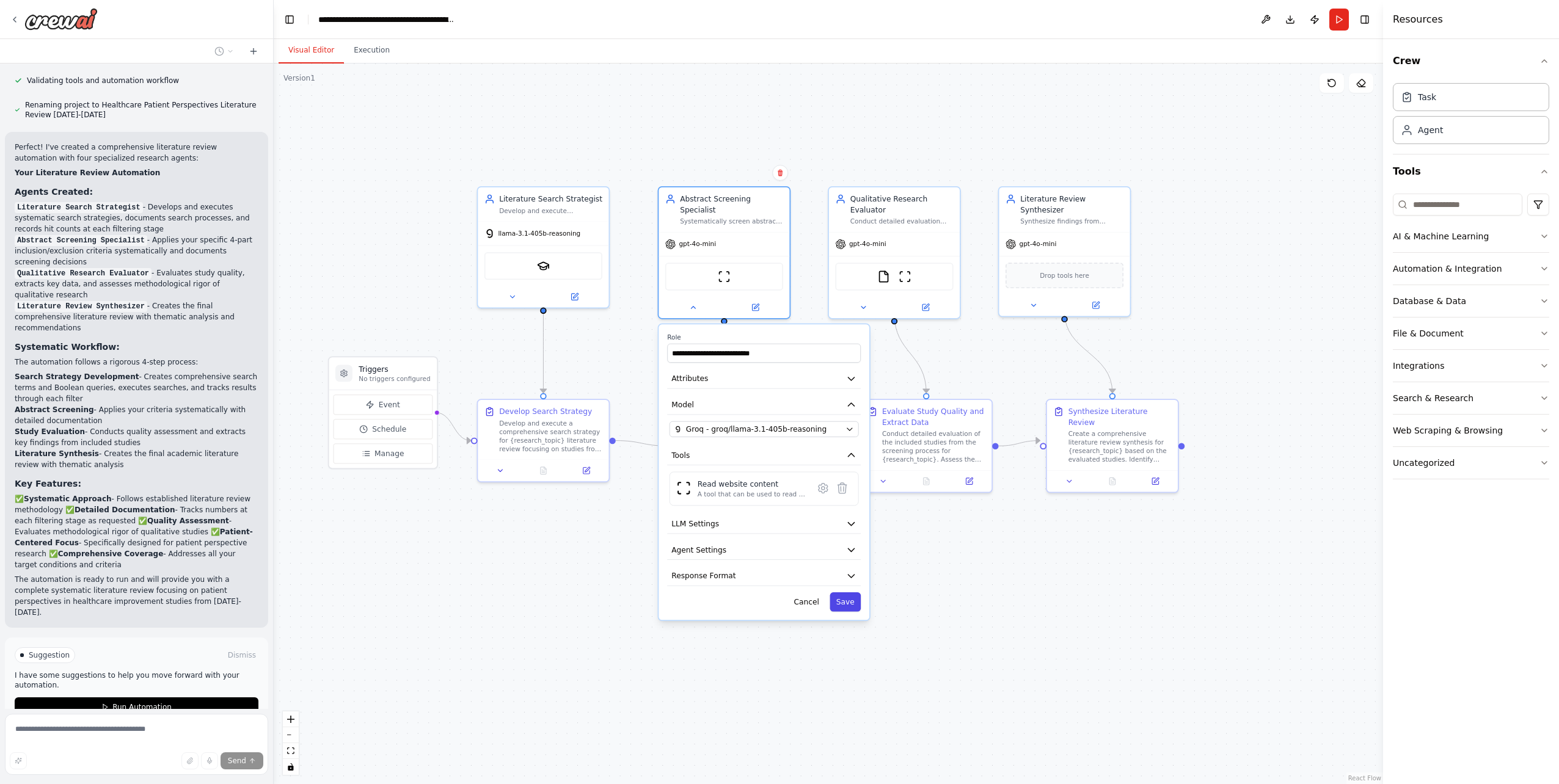
click at [850, 592] on button "Save" at bounding box center [845, 601] width 31 height 19
click at [859, 302] on div at bounding box center [894, 306] width 131 height 21
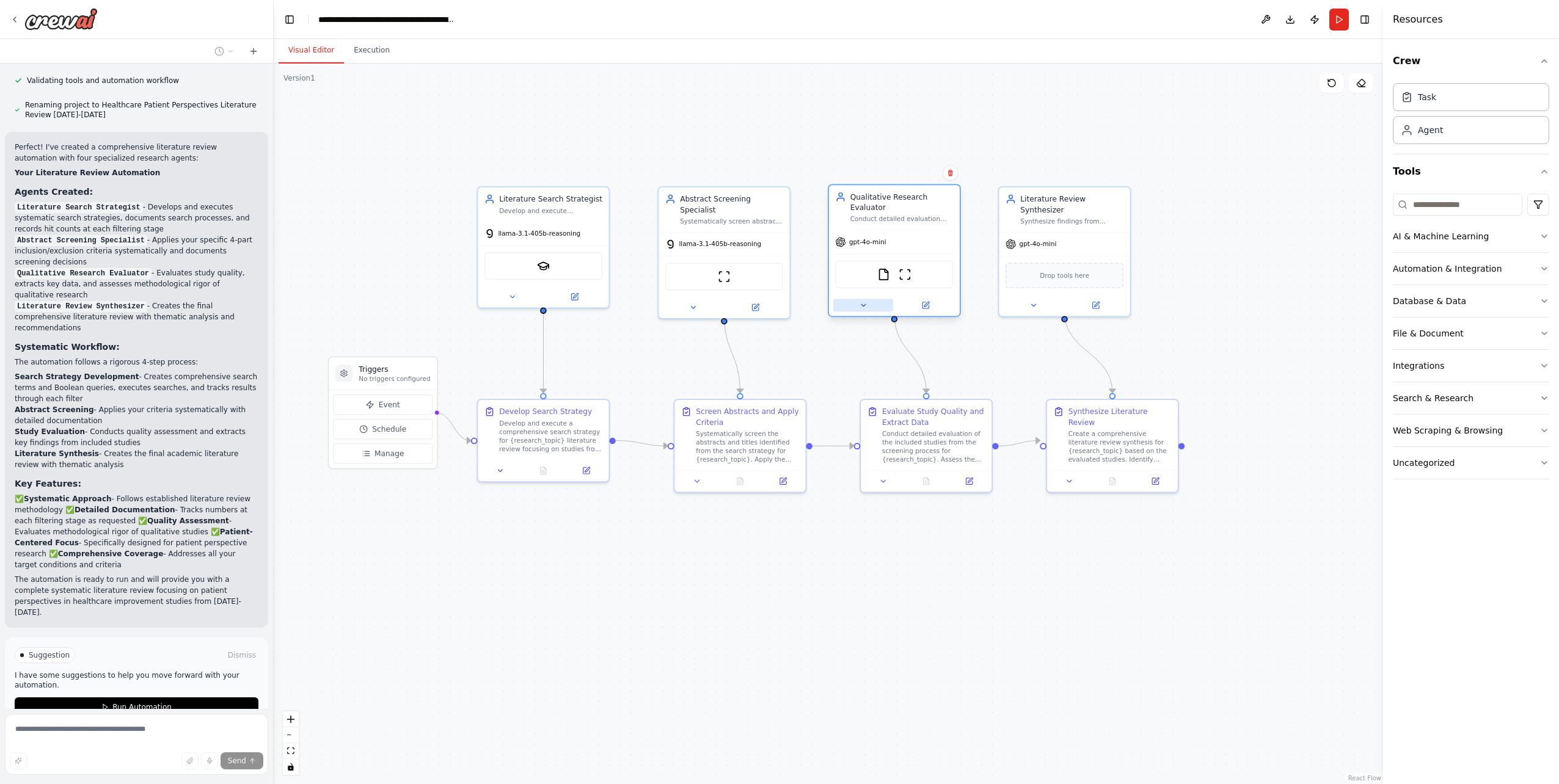
click at [865, 301] on icon at bounding box center [863, 306] width 8 height 8
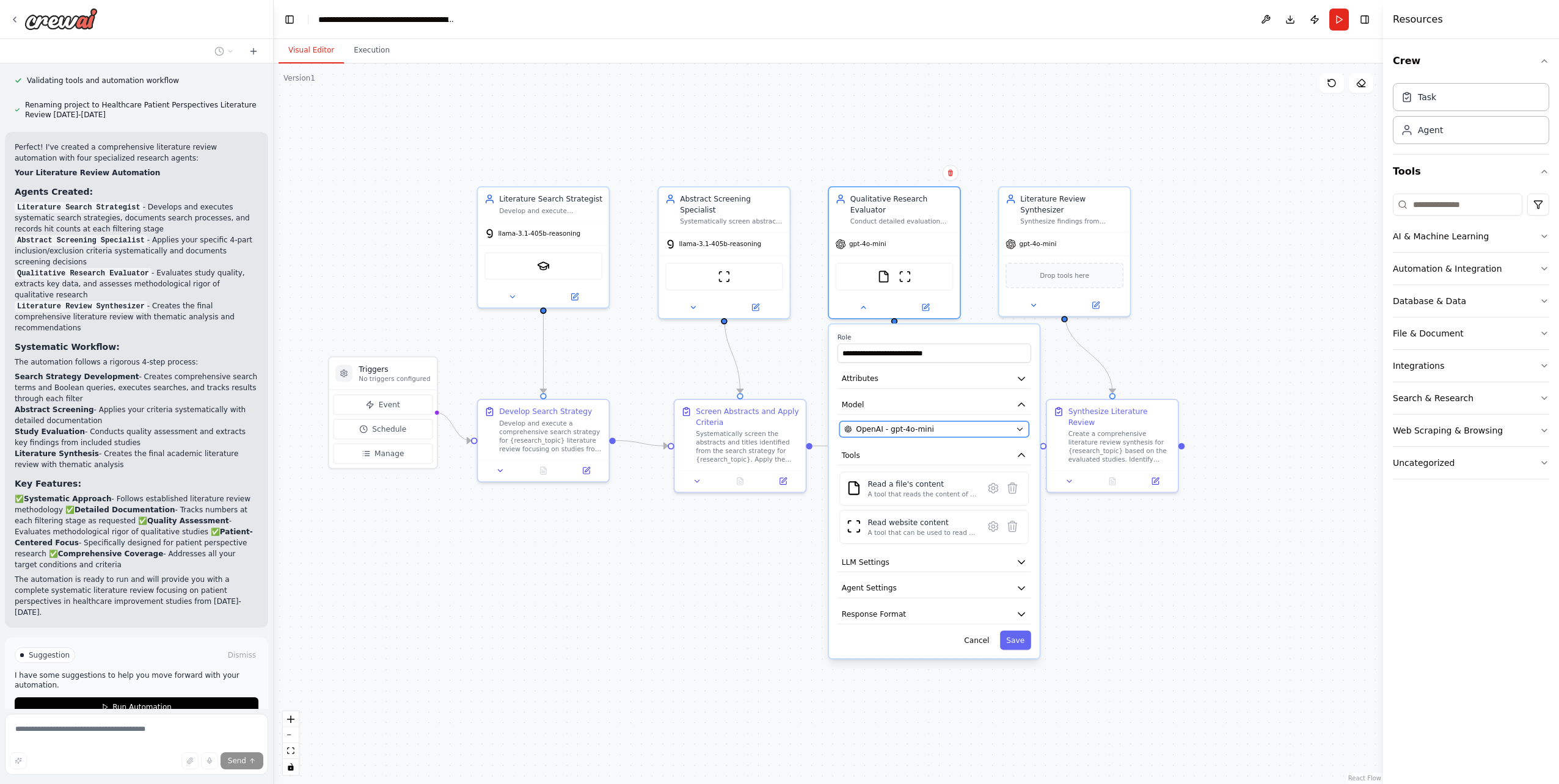
click at [887, 424] on span "OpenAI - gpt-4o-mini" at bounding box center [894, 429] width 78 height 11
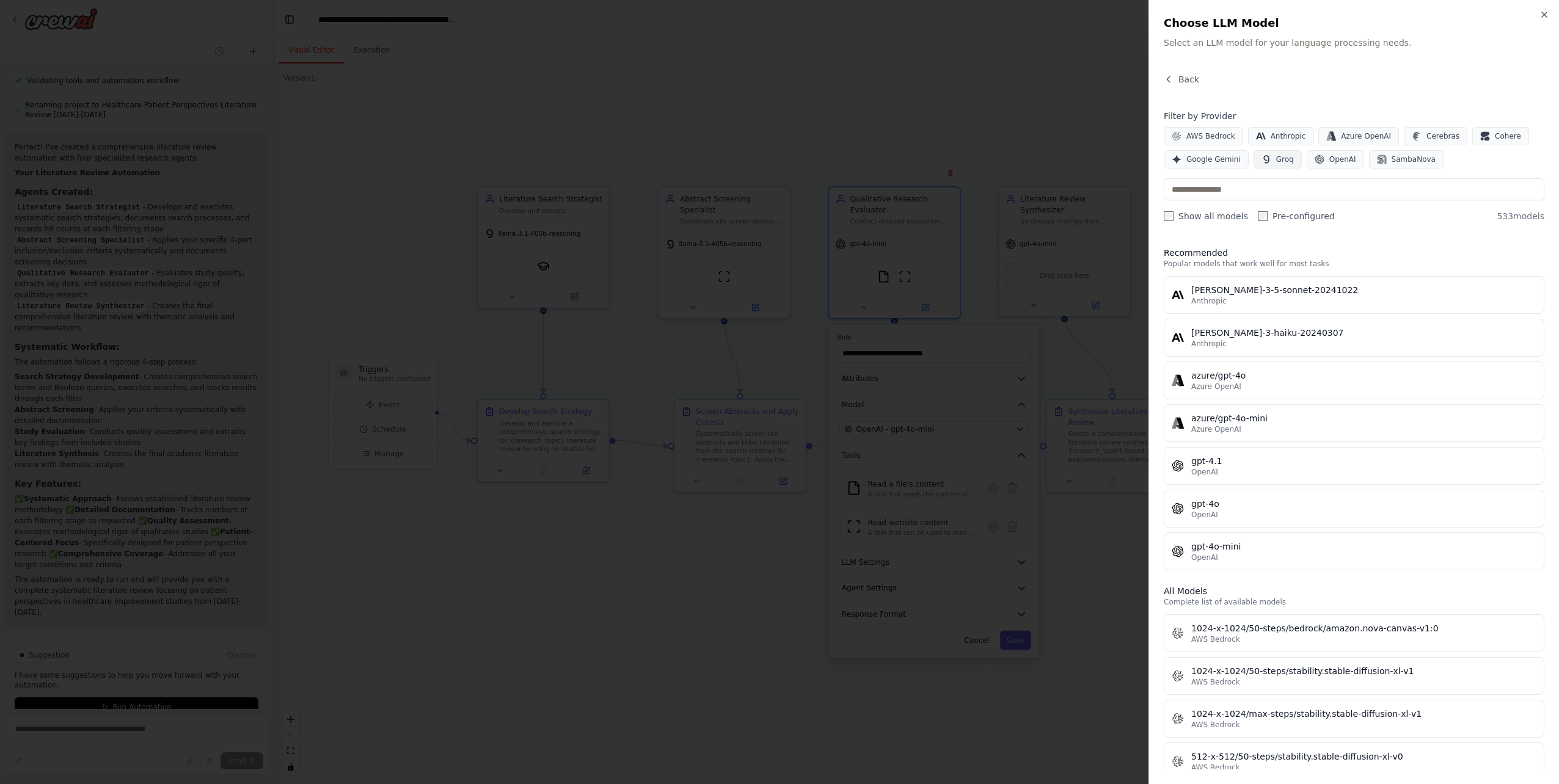
click at [1277, 163] on span "Groq" at bounding box center [1284, 159] width 18 height 10
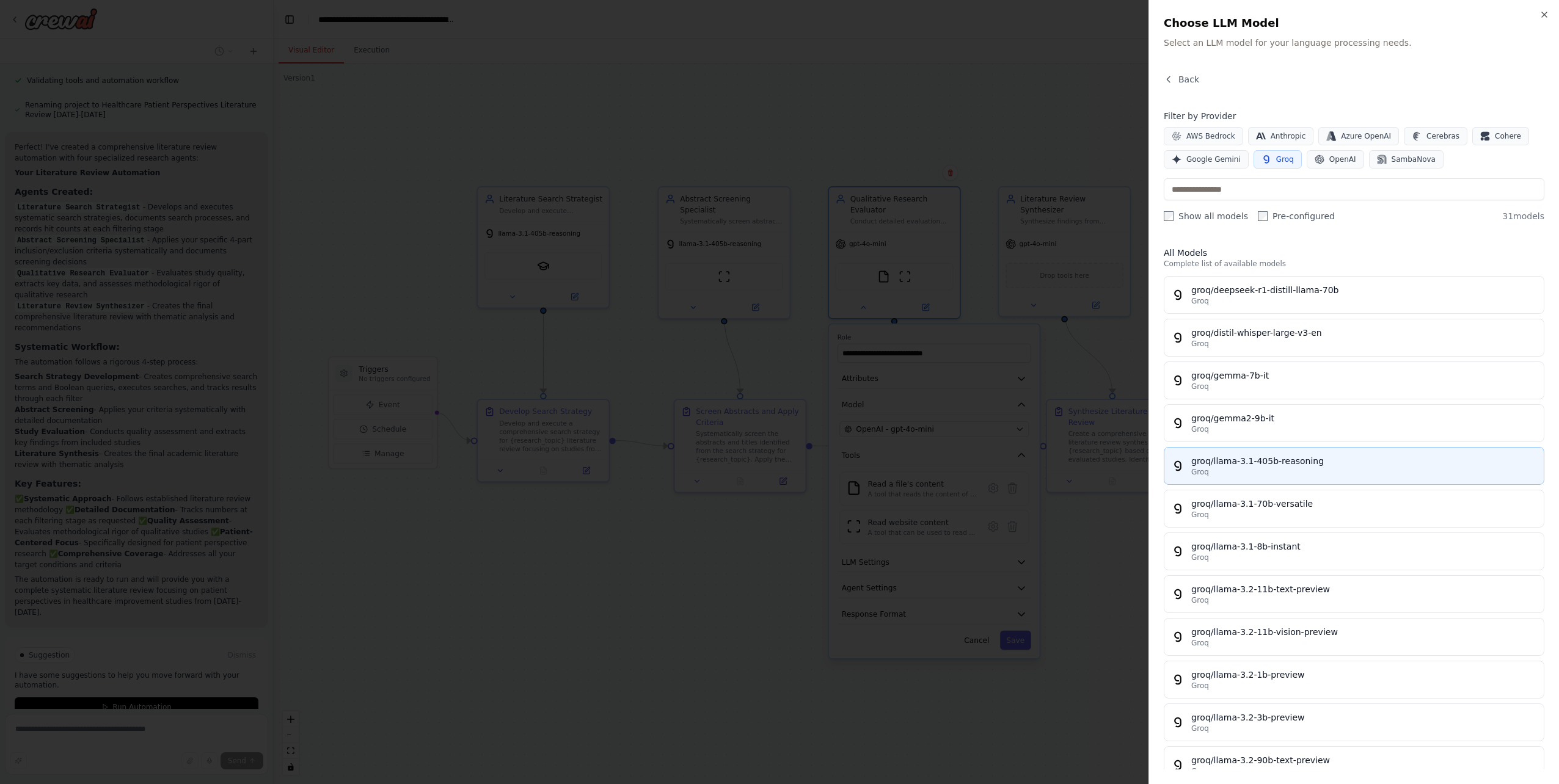
click at [1325, 467] on div "Groq" at bounding box center [1364, 472] width 345 height 10
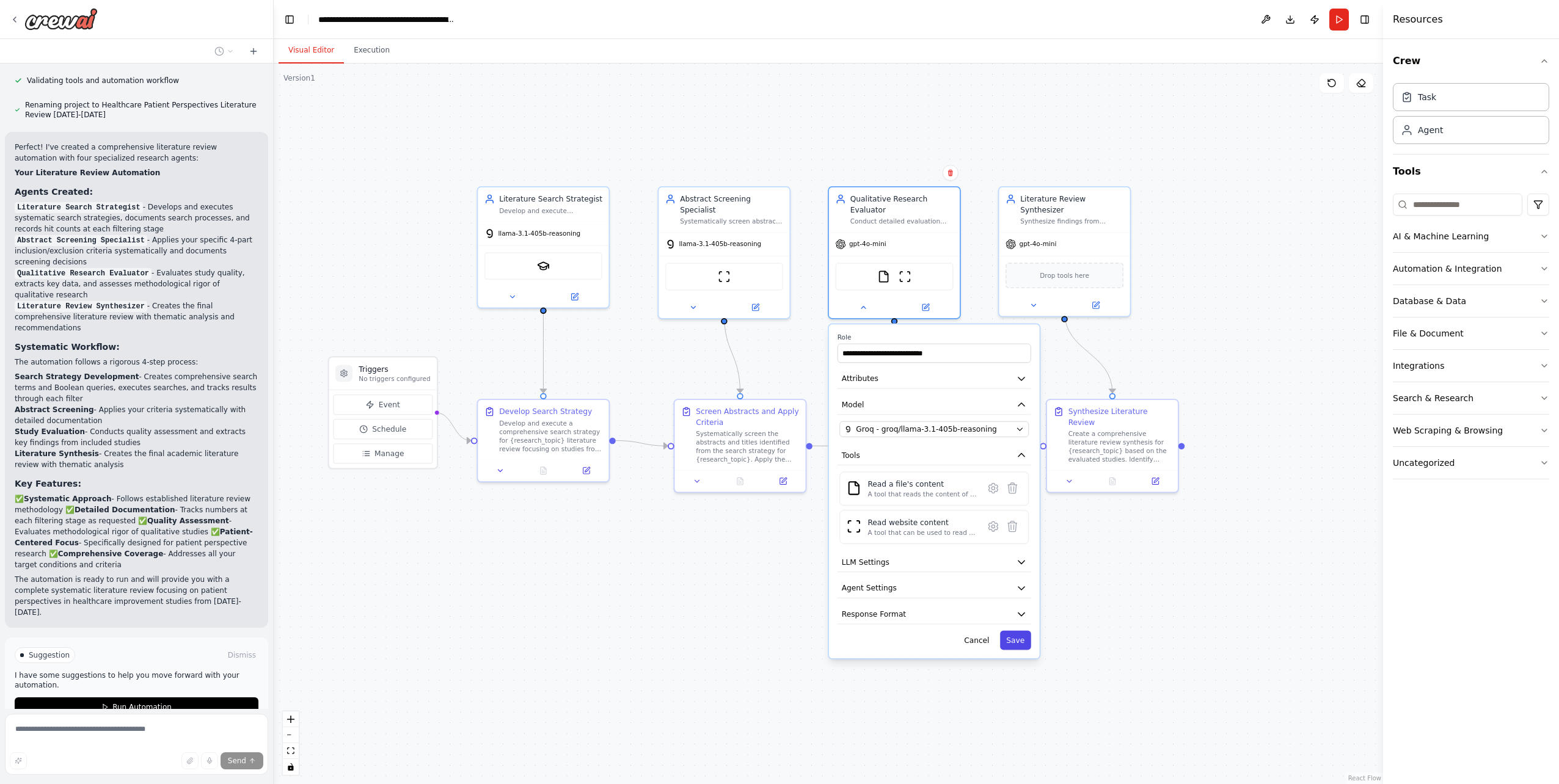
click at [1022, 631] on button "Save" at bounding box center [1016, 640] width 31 height 19
click at [1049, 254] on div "Drop tools here" at bounding box center [1064, 273] width 131 height 39
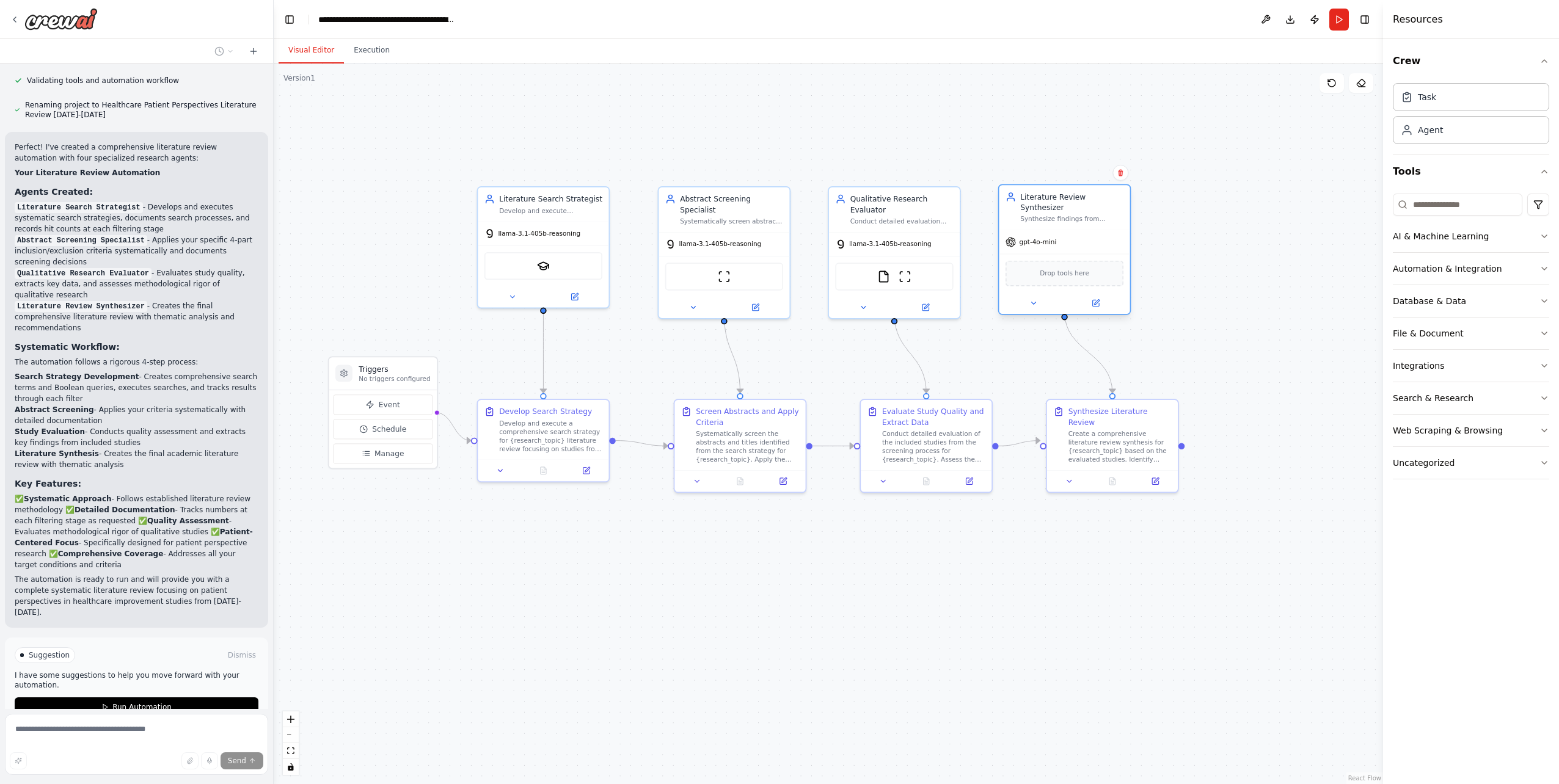
click at [1054, 238] on div "gpt-4o-mini" at bounding box center [1064, 241] width 131 height 23
click at [1037, 301] on div at bounding box center [1064, 304] width 131 height 21
click at [1033, 299] on icon at bounding box center [1034, 304] width 8 height 8
click at [1063, 422] on span "OpenAI - gpt-4o-mini" at bounding box center [1065, 427] width 78 height 11
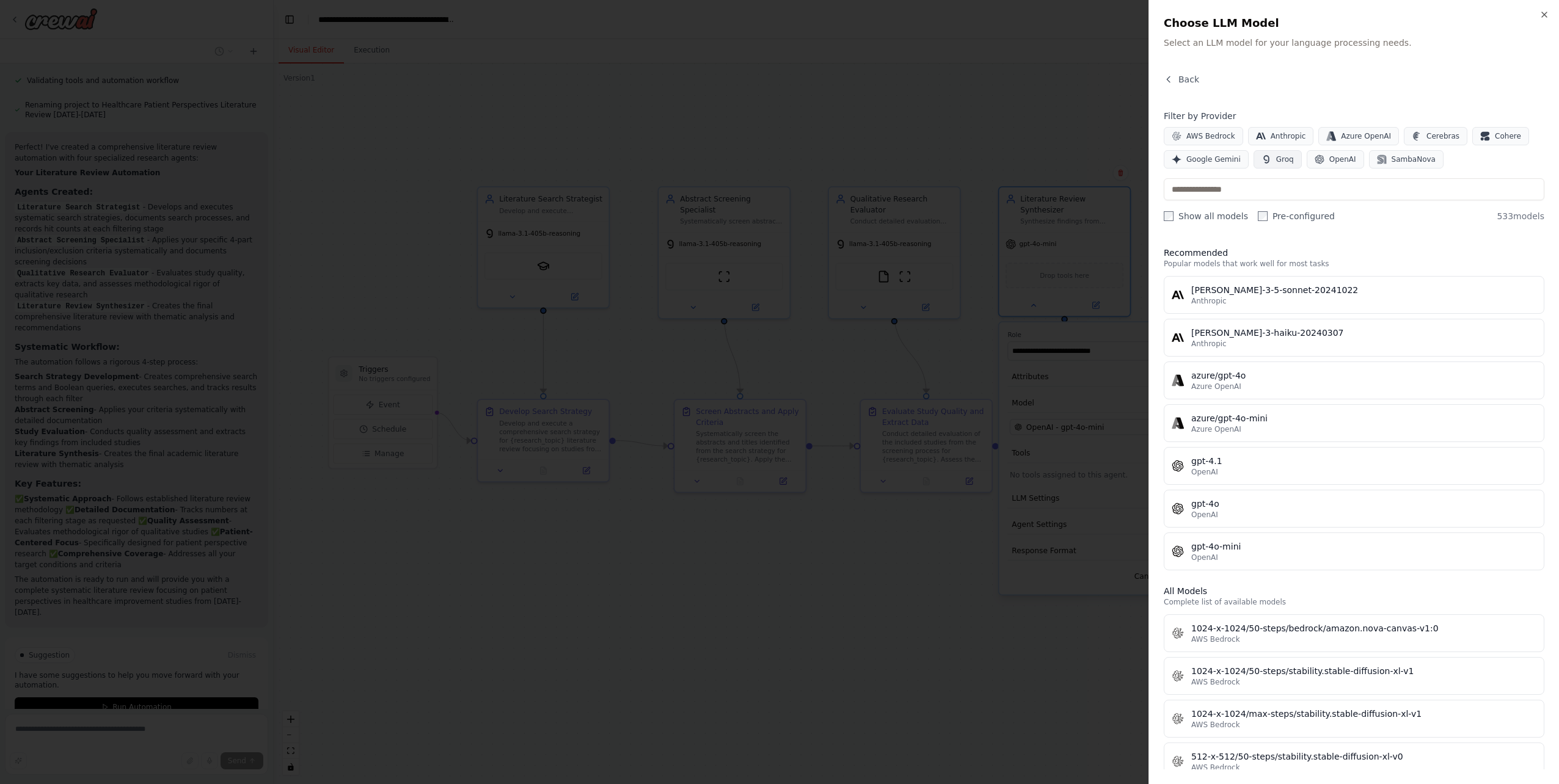
click at [1267, 158] on button "Groq" at bounding box center [1277, 159] width 48 height 18
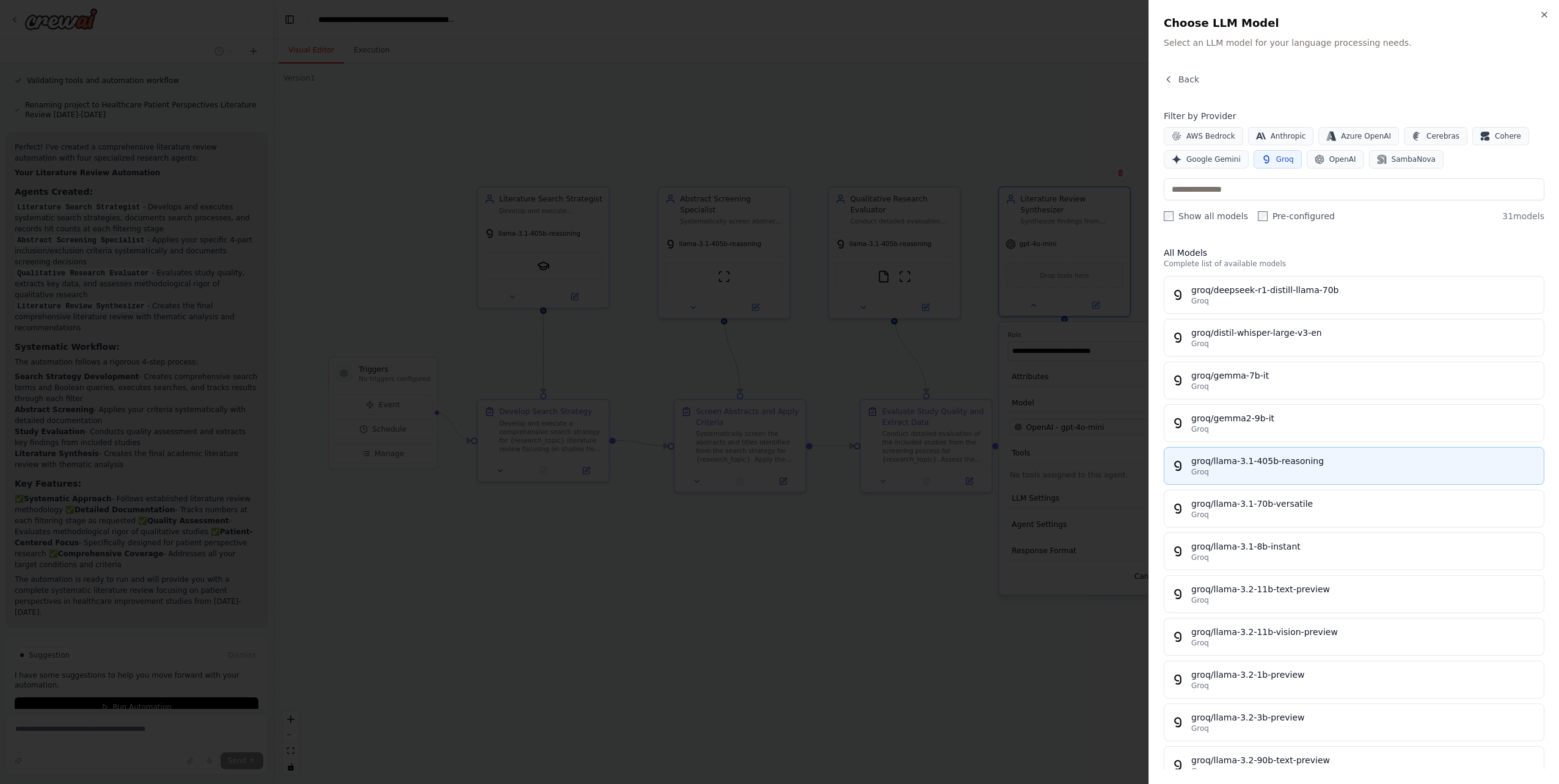
click at [1297, 464] on div "groq/llama-3.1-405b-reasoning" at bounding box center [1364, 461] width 345 height 12
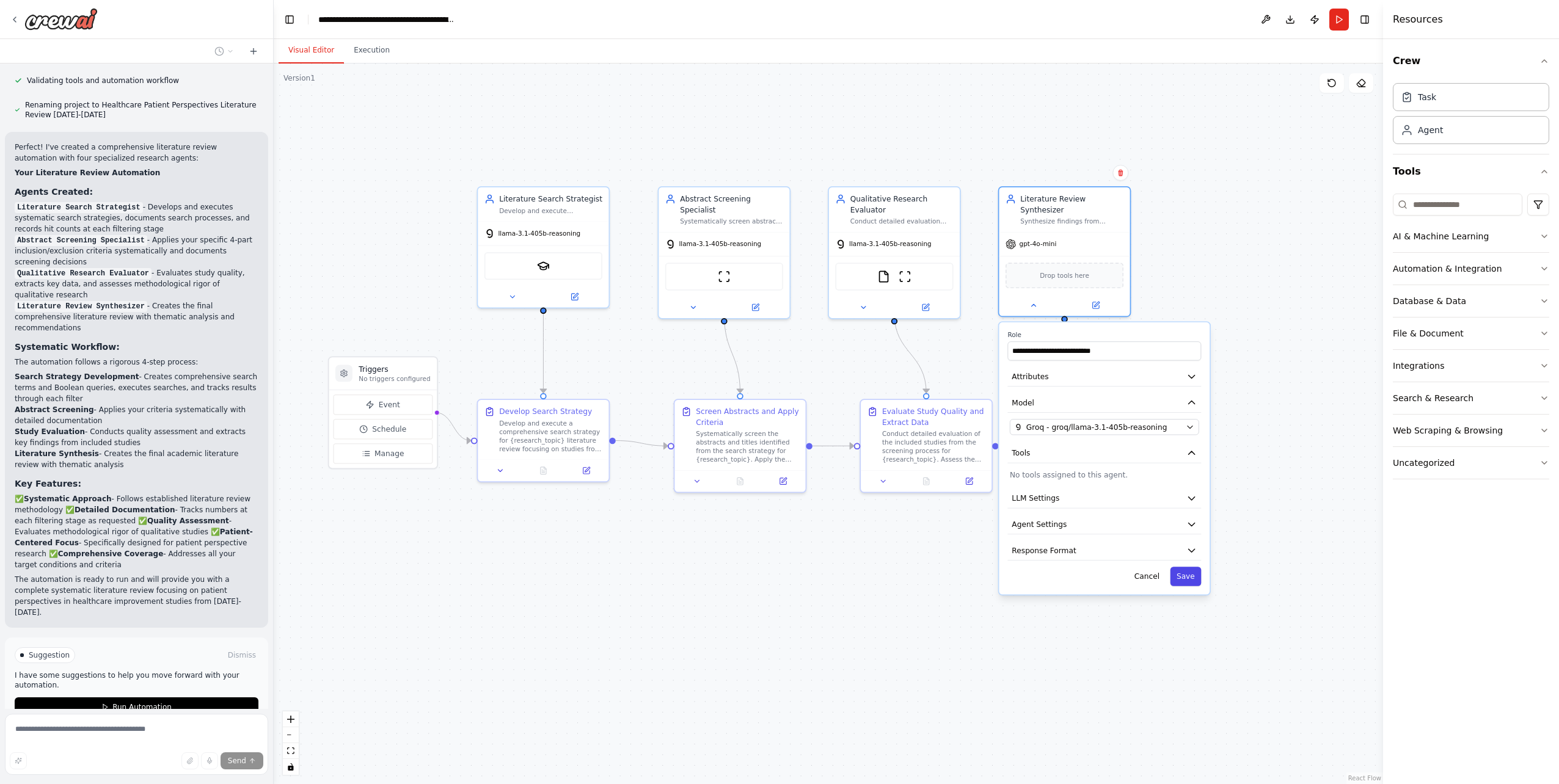
click at [1195, 569] on button "Save" at bounding box center [1185, 576] width 31 height 19
click at [692, 304] on icon at bounding box center [693, 305] width 4 height 2
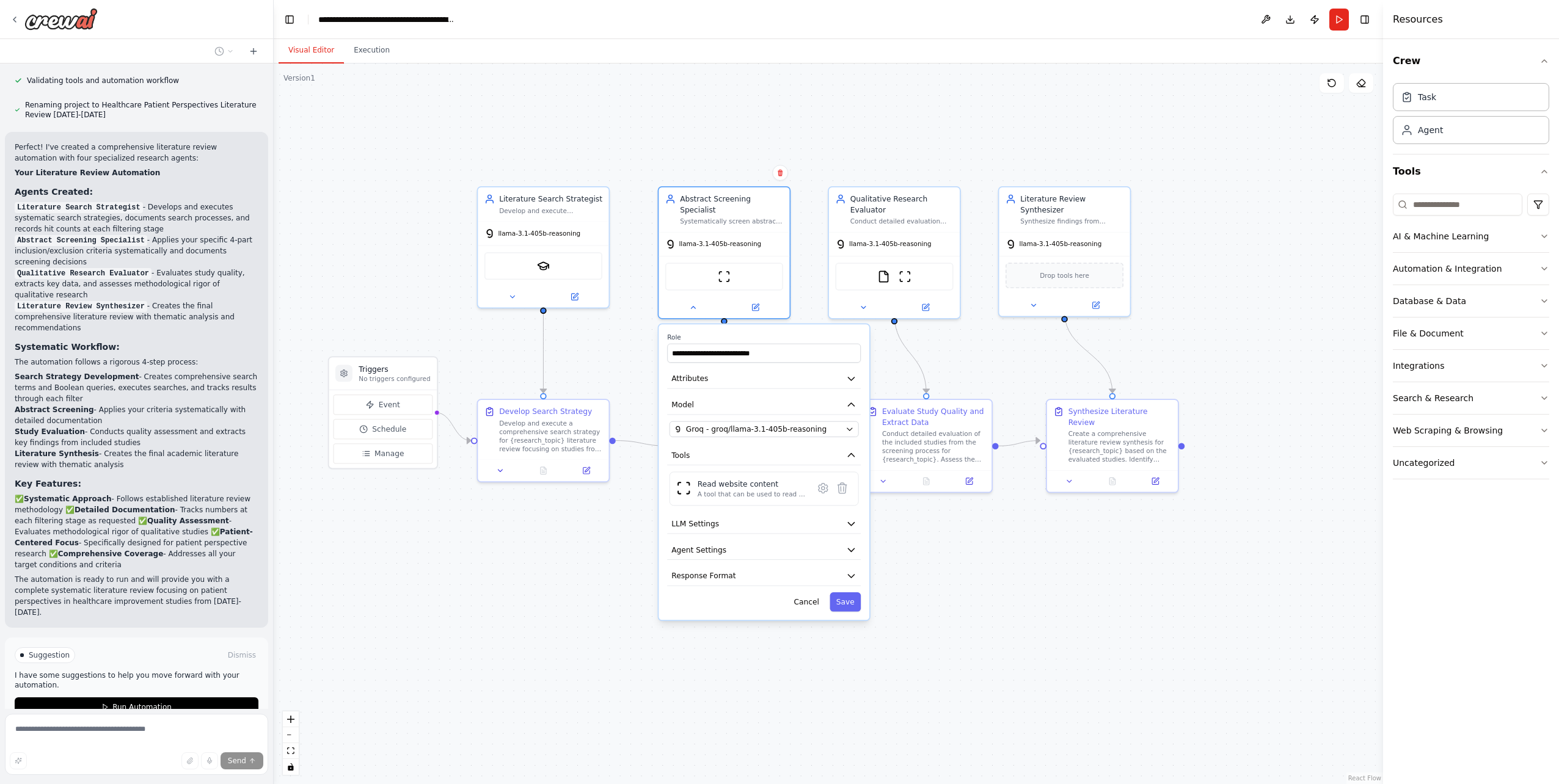
click at [608, 610] on div ".deletable-edge-delete-btn { width: 20px; height: 20px; border: 0px solid #ffff…" at bounding box center [829, 424] width 1110 height 721
click at [810, 602] on div "**********" at bounding box center [764, 472] width 211 height 296
click at [815, 592] on button "Cancel" at bounding box center [807, 601] width 38 height 19
click at [683, 604] on div ".deletable-edge-delete-btn { width: 20px; height: 20px; border: 0px solid #ffff…" at bounding box center [829, 424] width 1110 height 721
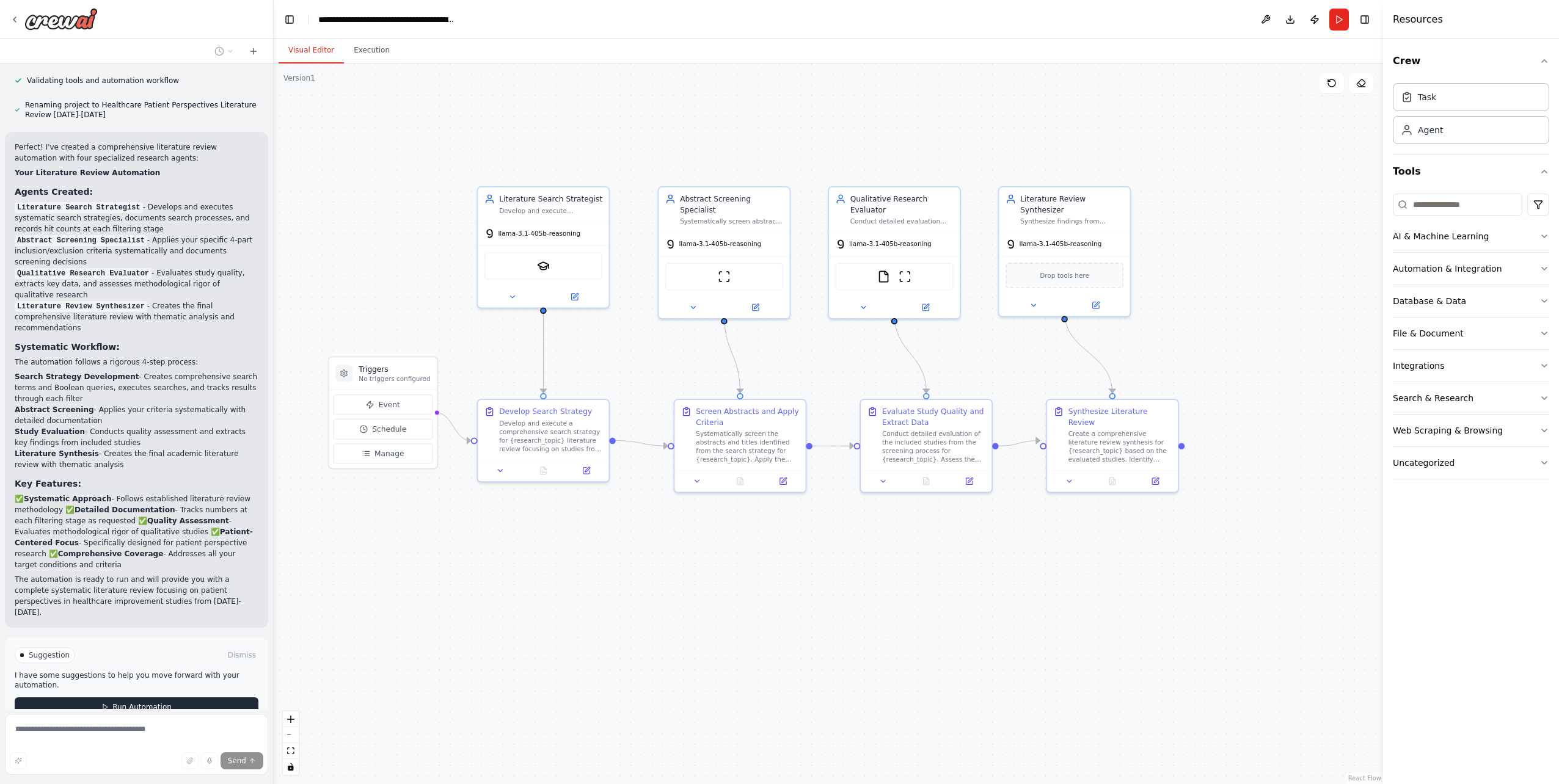
click at [108, 698] on button "Run Automation" at bounding box center [137, 708] width 243 height 20
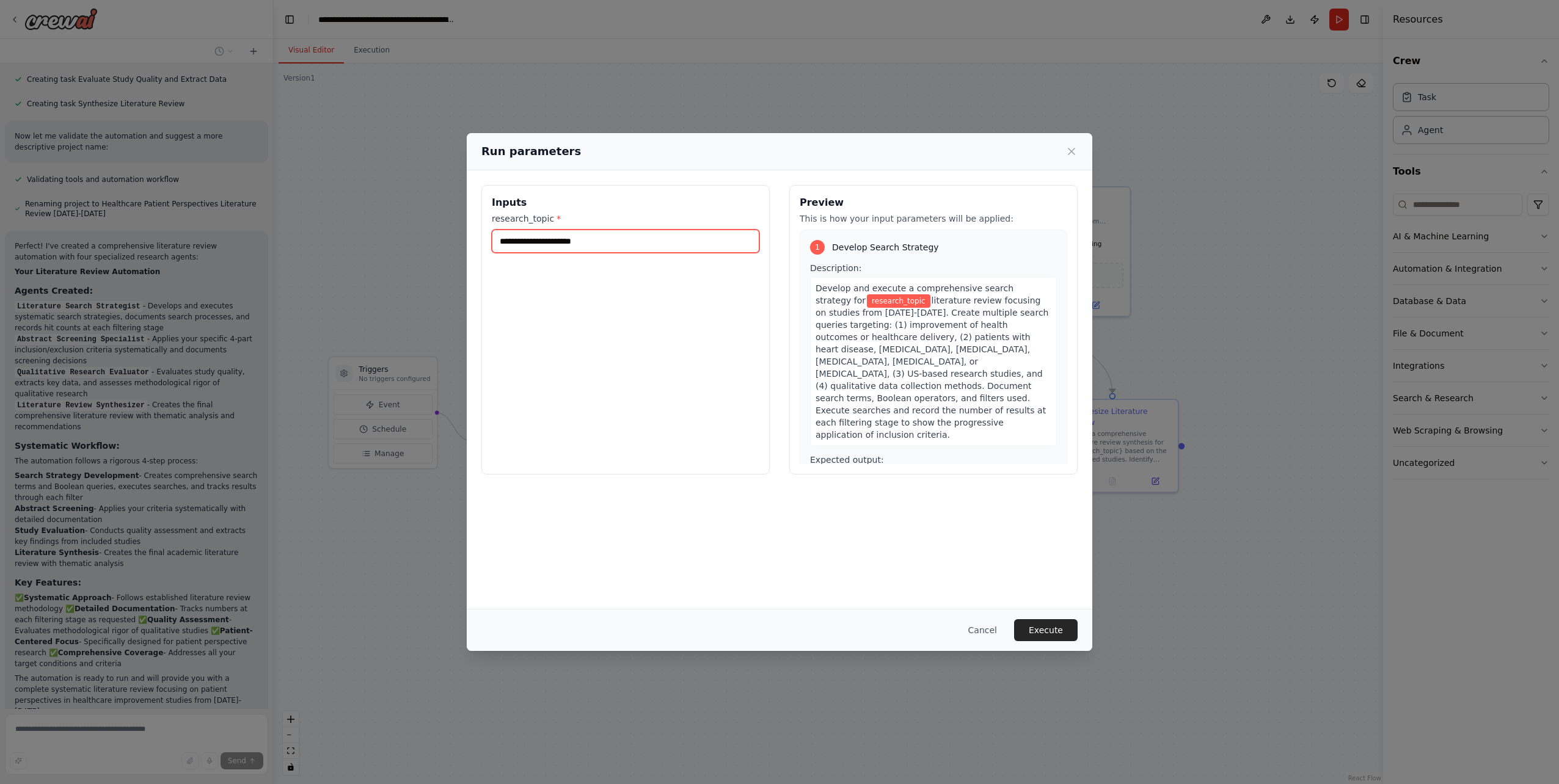
click at [556, 247] on input "research_topic *" at bounding box center [626, 241] width 267 height 23
click at [867, 300] on span "research_topic" at bounding box center [899, 301] width 64 height 13
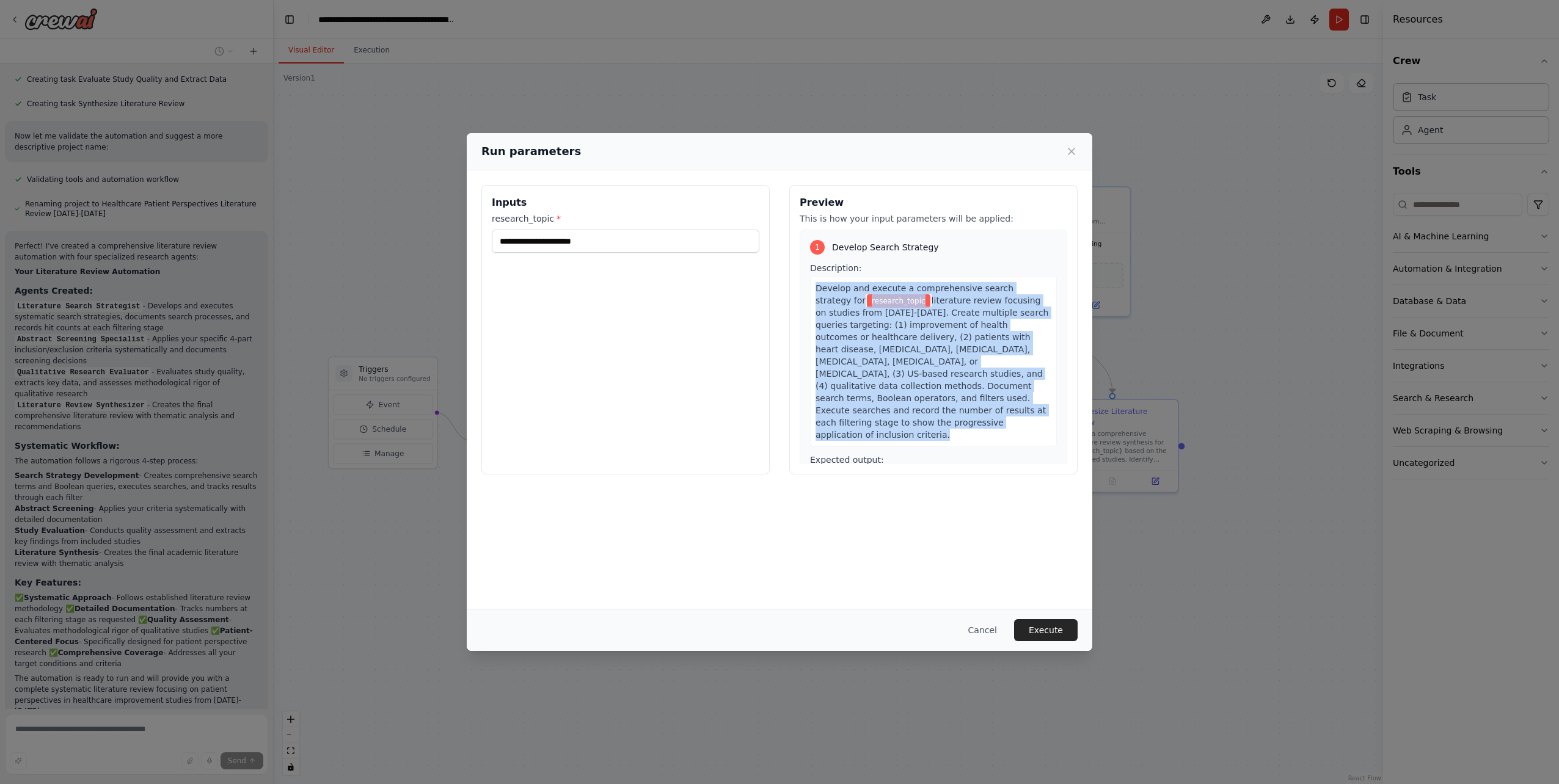
click at [867, 300] on span "research_topic" at bounding box center [899, 301] width 64 height 13
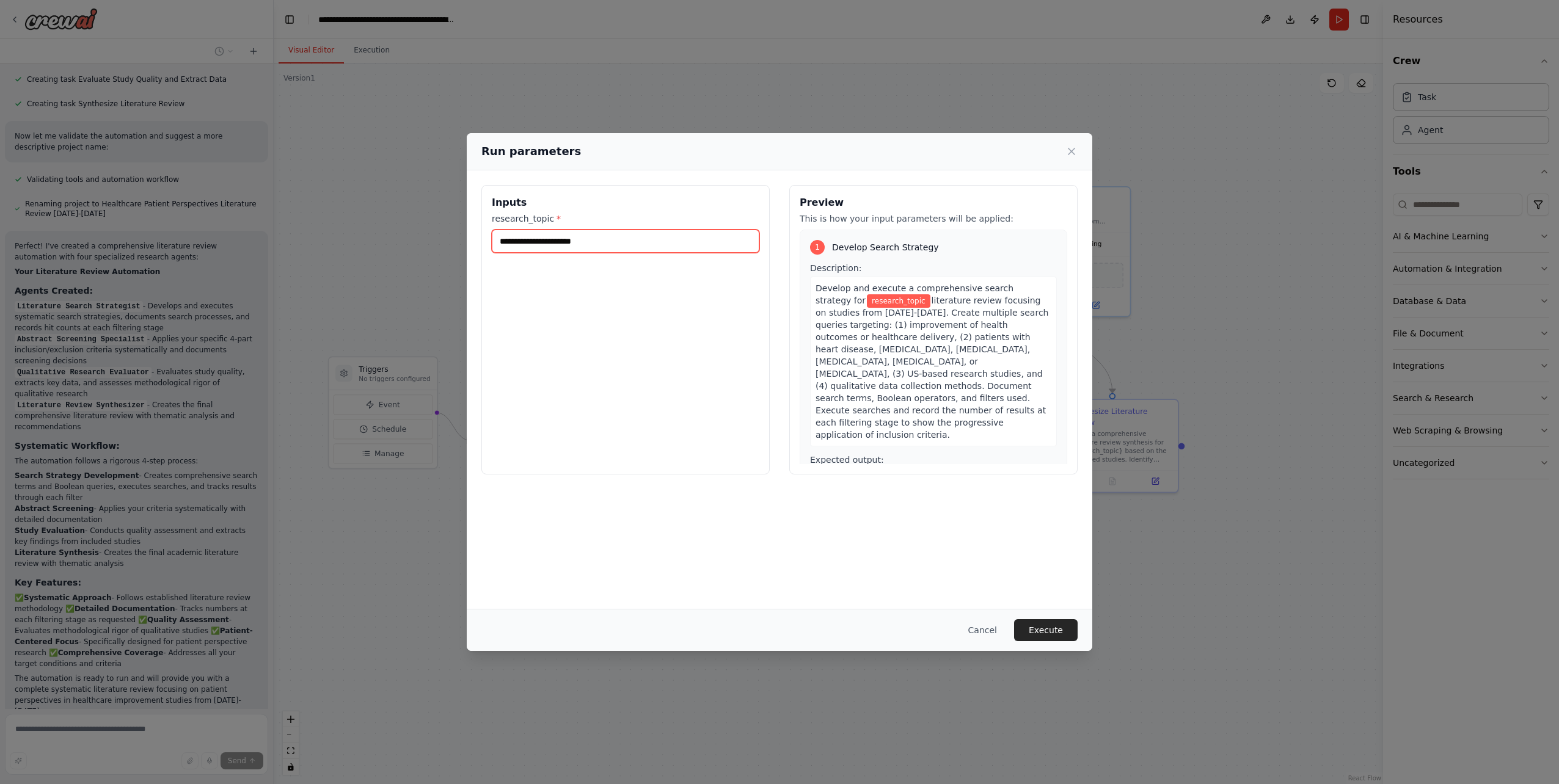
click at [547, 243] on input "research_topic *" at bounding box center [626, 241] width 267 height 23
type input "*"
type input "**********"
click at [1069, 628] on button "Execute" at bounding box center [1046, 630] width 64 height 22
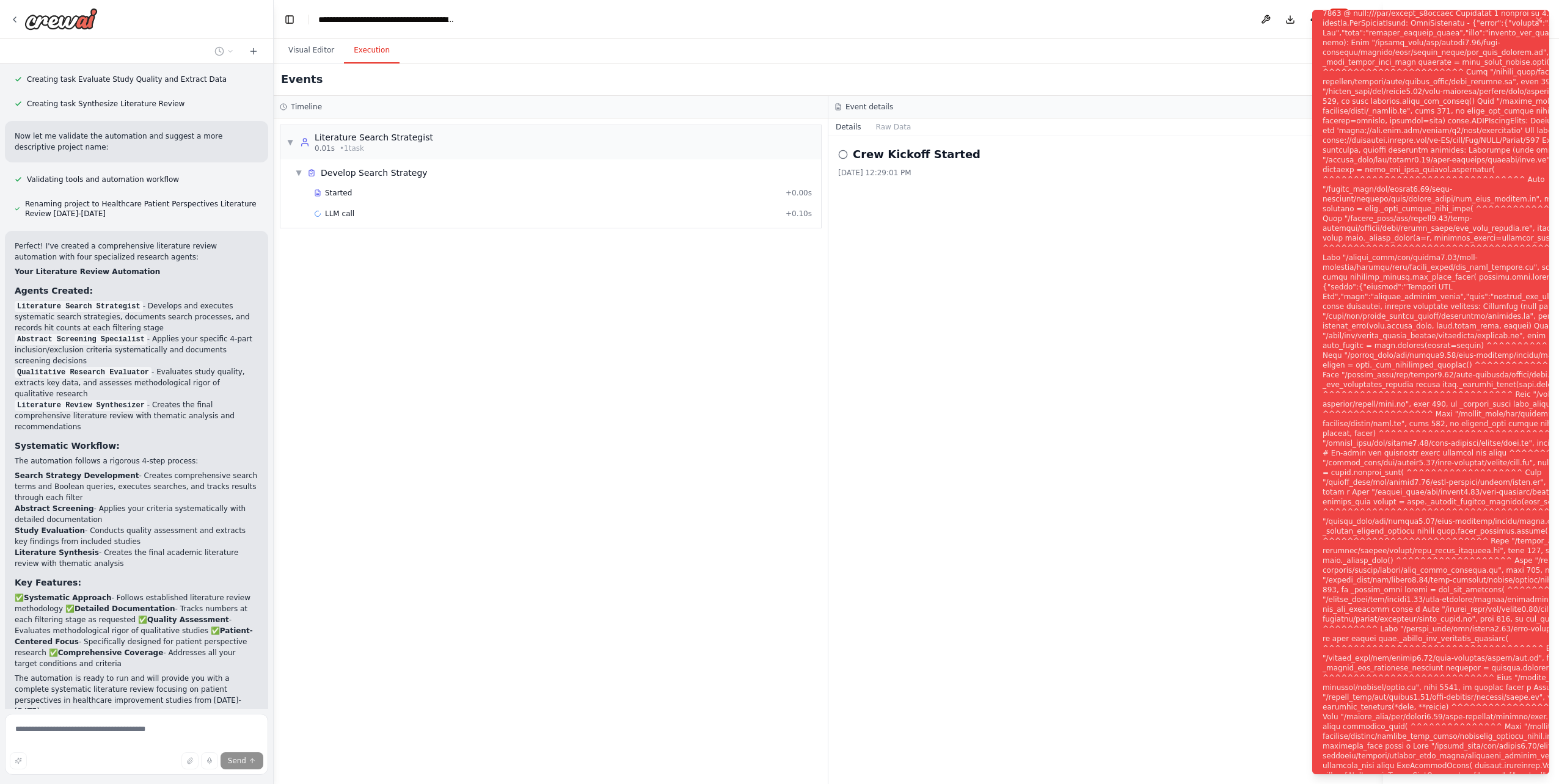
scroll to position [703, 0]
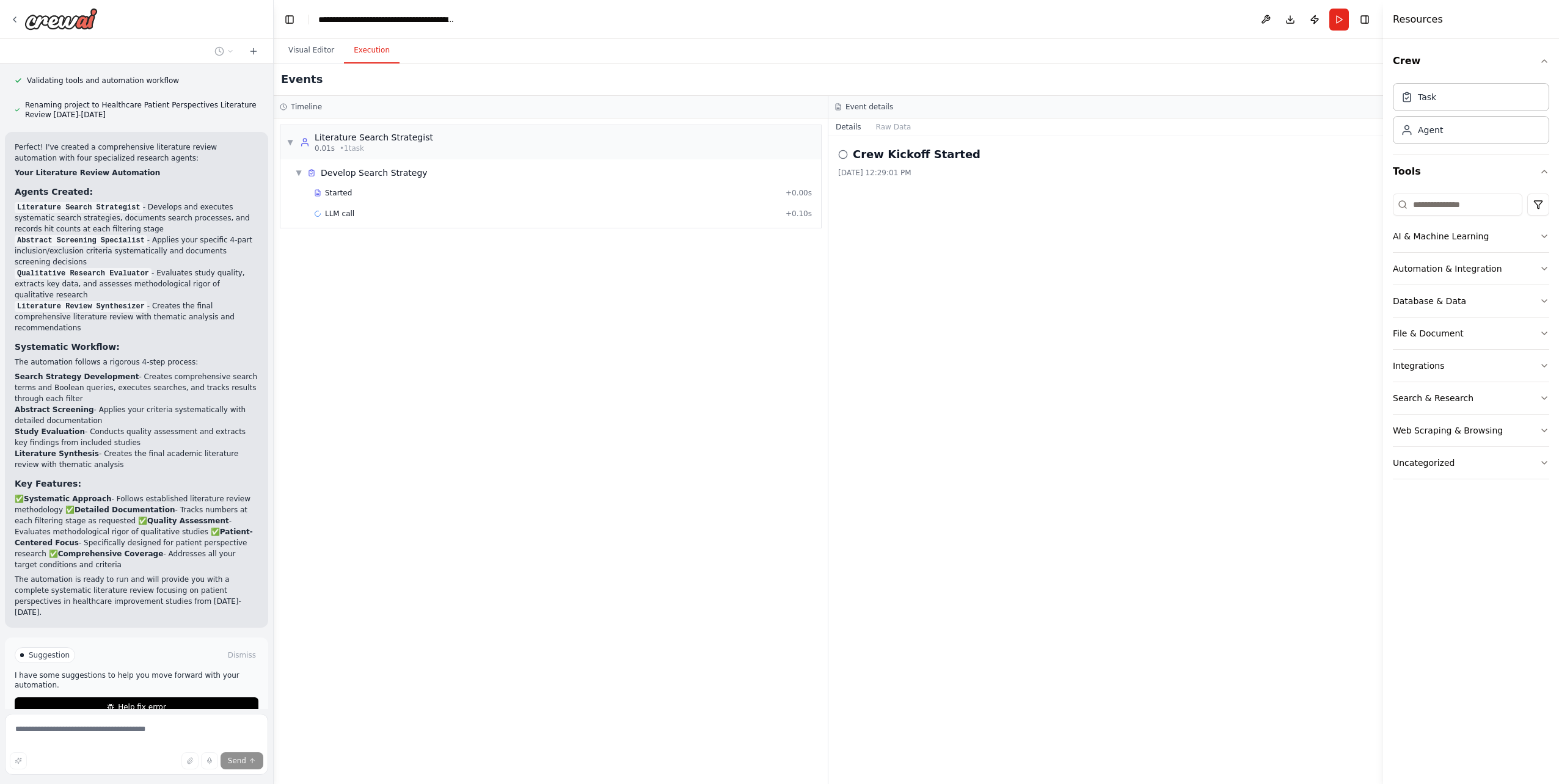
click at [645, 402] on div "▼ Literature Search Strategist 0.01s • 1 task ▼ Develop Search Strategy Started…" at bounding box center [551, 451] width 554 height 666
click at [989, 332] on div "Crew Kickoff Started 10/3/2025, 12:29:01 PM" at bounding box center [1106, 461] width 555 height 648
click at [343, 190] on span "Started" at bounding box center [338, 193] width 27 height 10
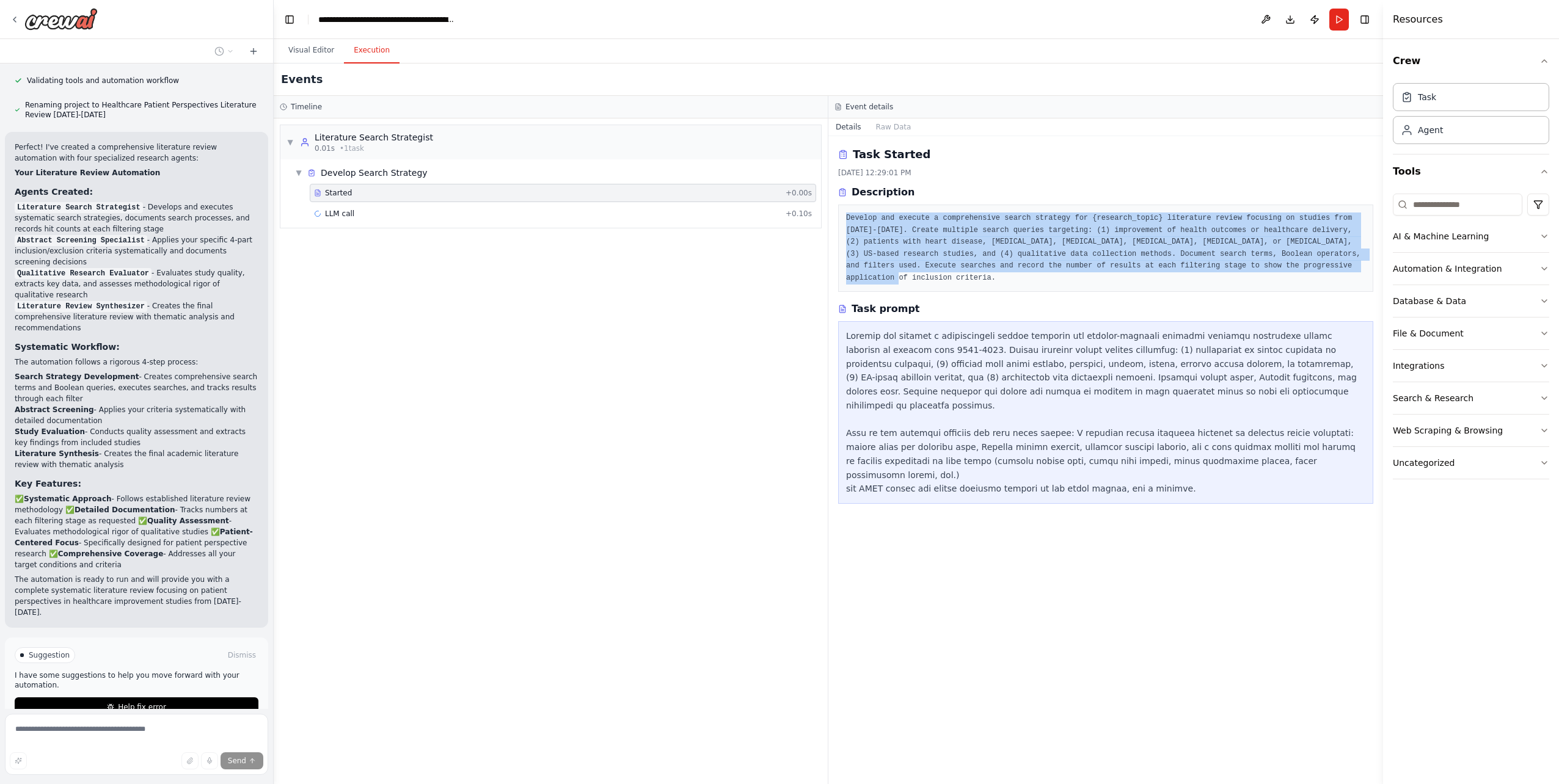
drag, startPoint x: 1222, startPoint y: 270, endPoint x: 844, endPoint y: 219, distance: 381.4
click at [844, 219] on div "Develop and execute a comprehensive search strategy for {research_topic} litera…" at bounding box center [1105, 248] width 535 height 87
copy pre "Develop and execute a comprehensive search strategy for {research_topic} litera…"
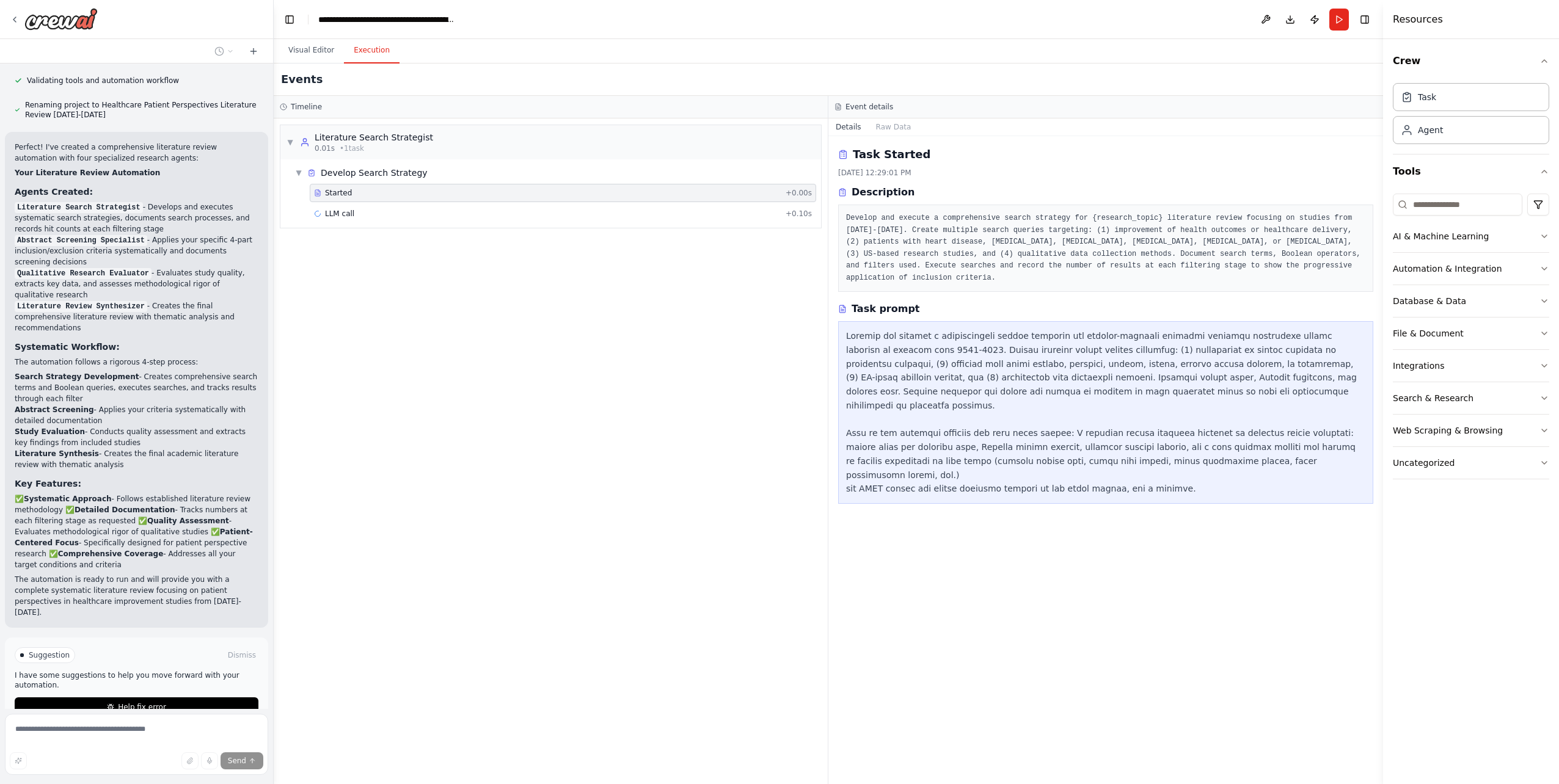
click at [905, 437] on div at bounding box center [1106, 413] width 519 height 167
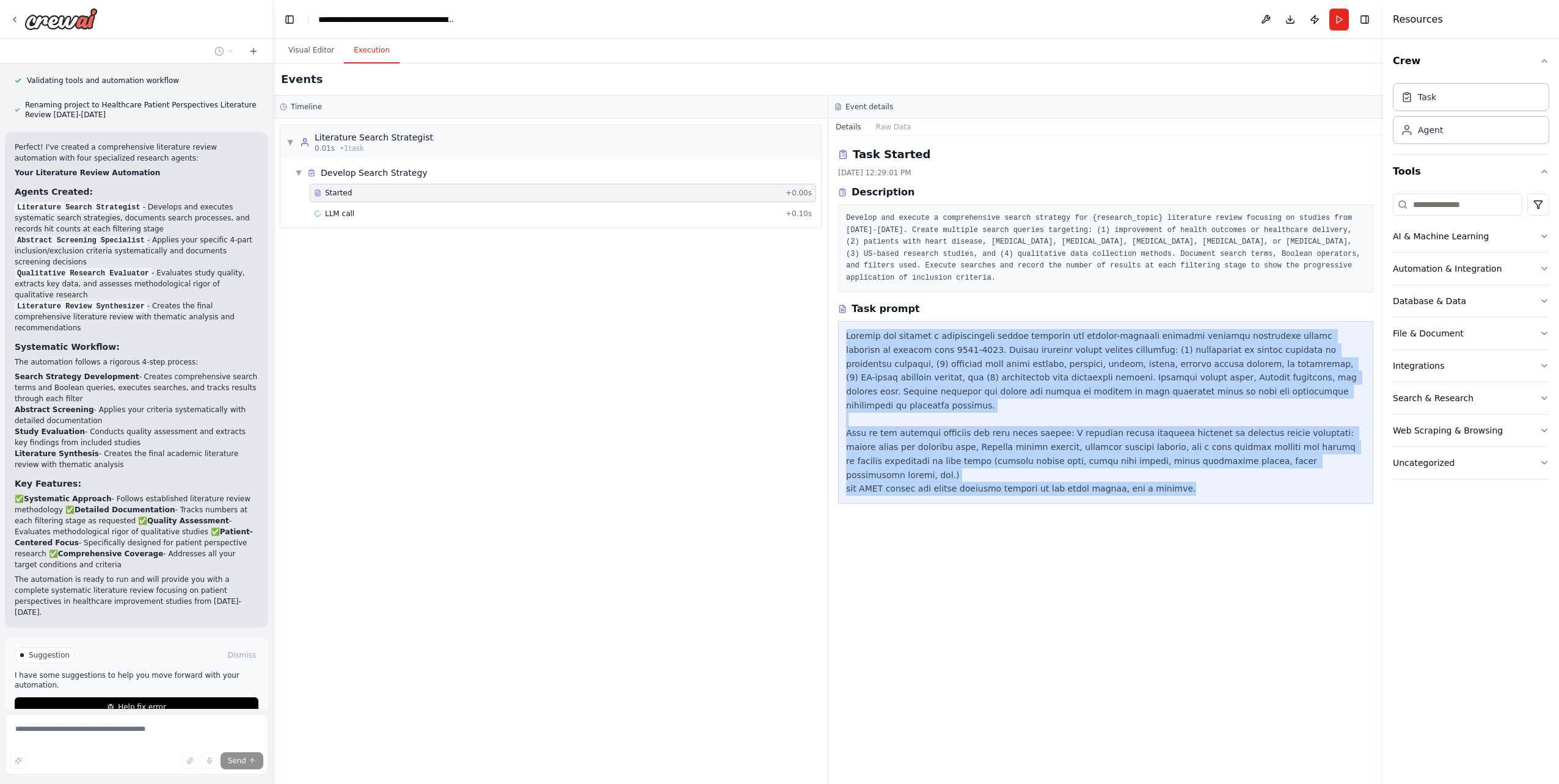
drag, startPoint x: 1163, startPoint y: 447, endPoint x: 843, endPoint y: 329, distance: 341.1
click at [843, 329] on div at bounding box center [1105, 413] width 535 height 183
copy div "Develop and execute a comprehensive search strategy for patient-centered outcom…"
click at [149, 698] on button "Help fix error" at bounding box center [137, 708] width 243 height 20
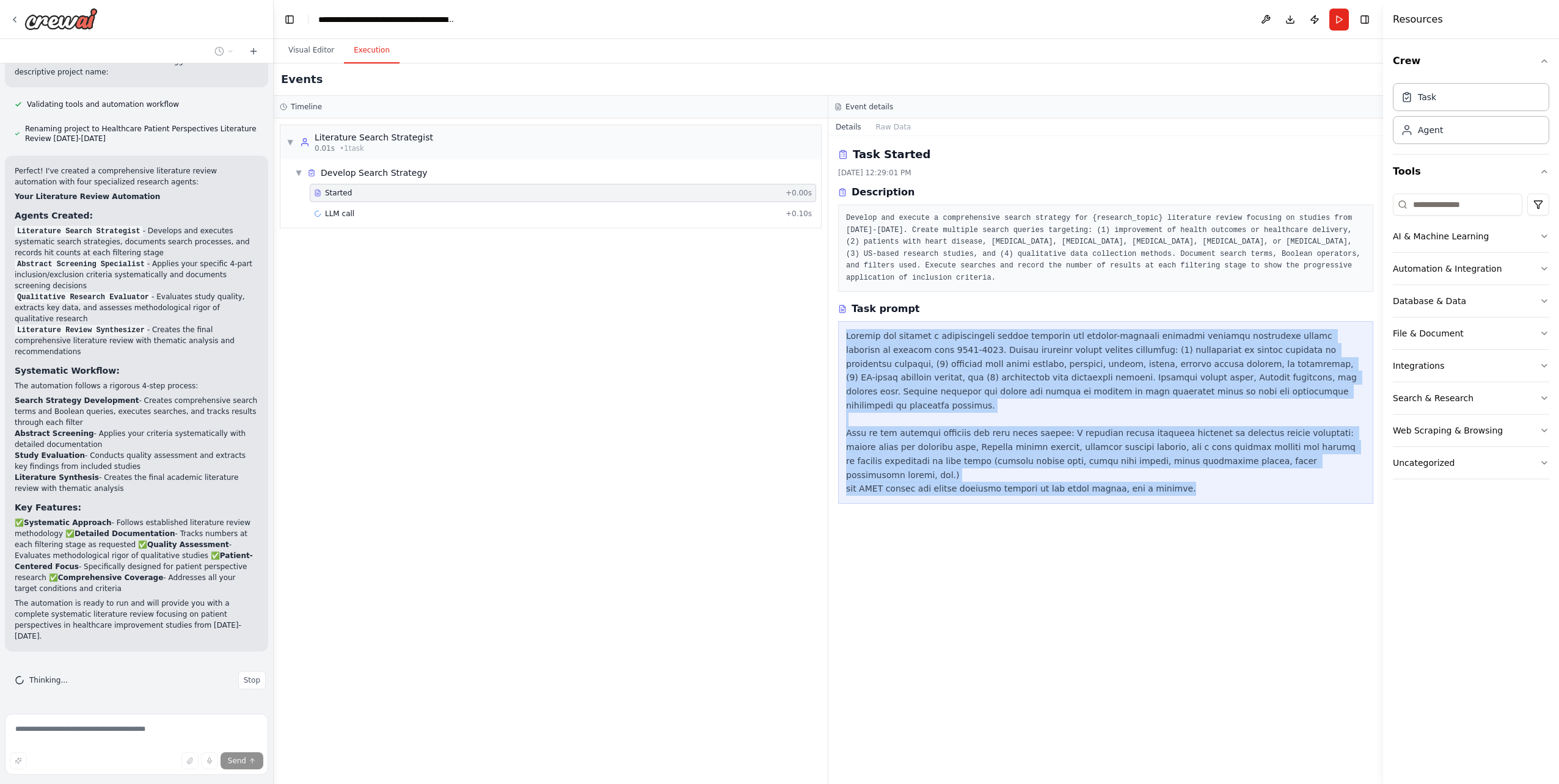
scroll to position [604, 0]
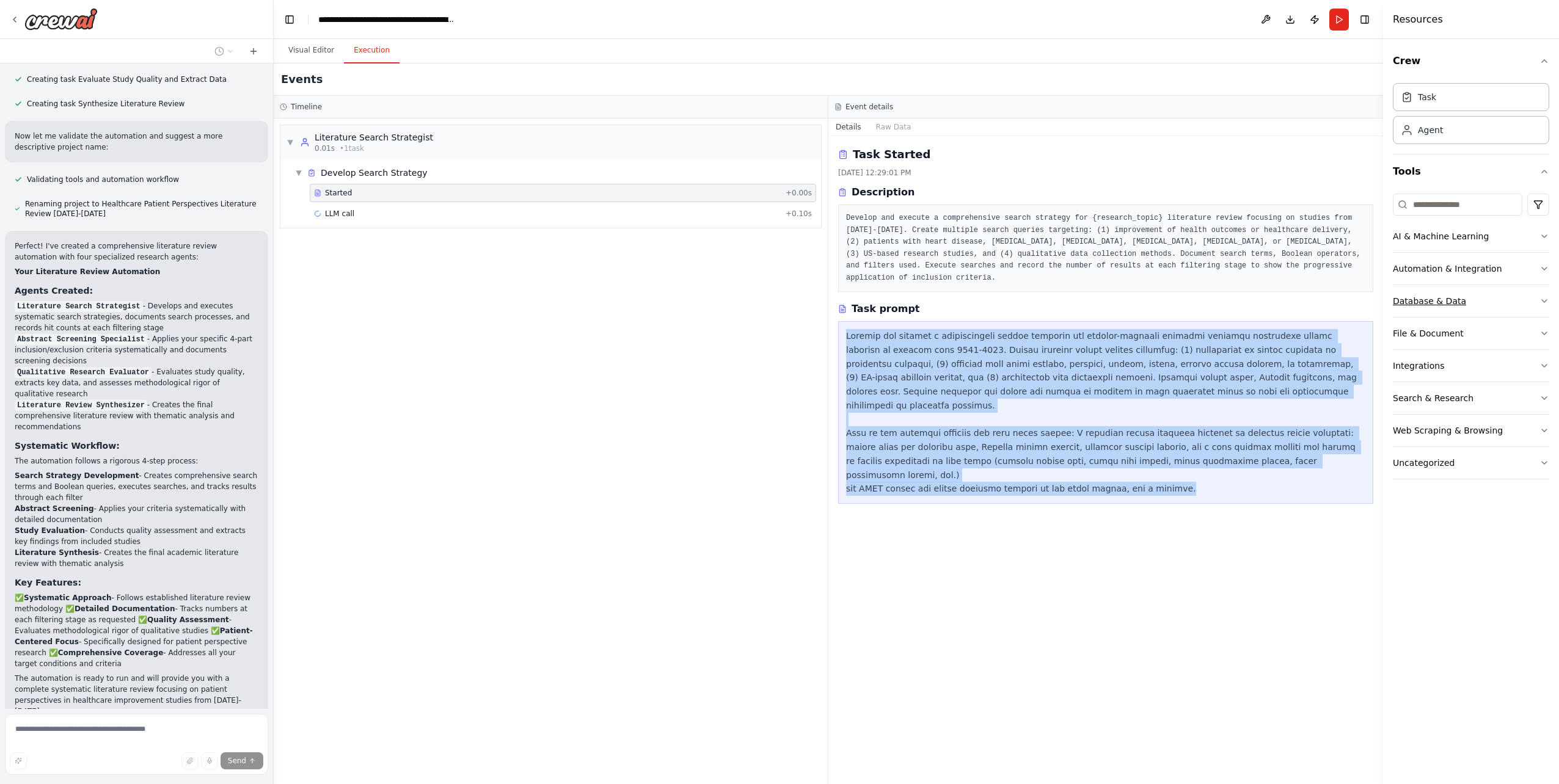
click at [1443, 296] on div "Database & Data" at bounding box center [1429, 301] width 74 height 12
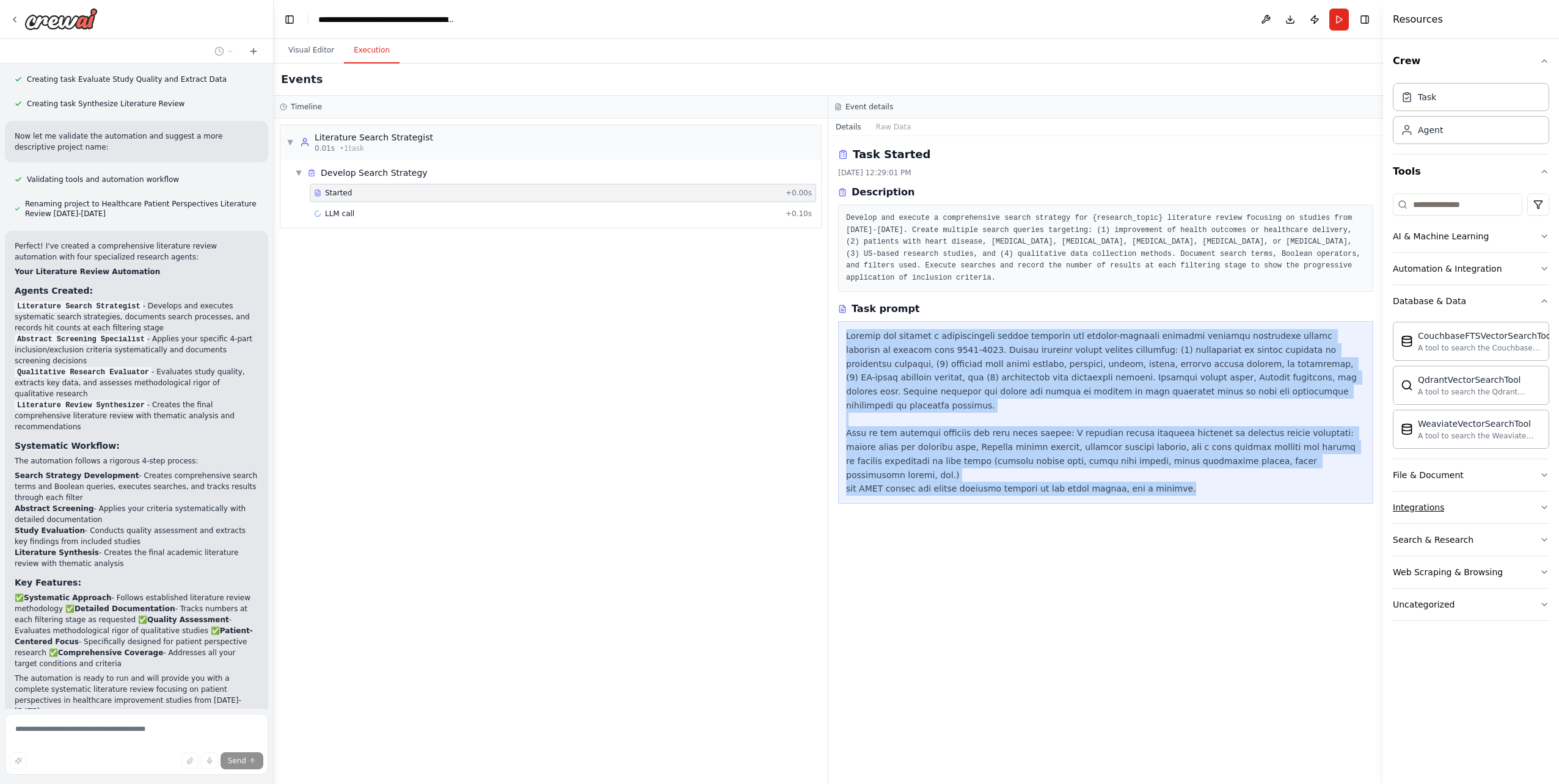
click at [1444, 503] on button "Integrations" at bounding box center [1471, 507] width 156 height 32
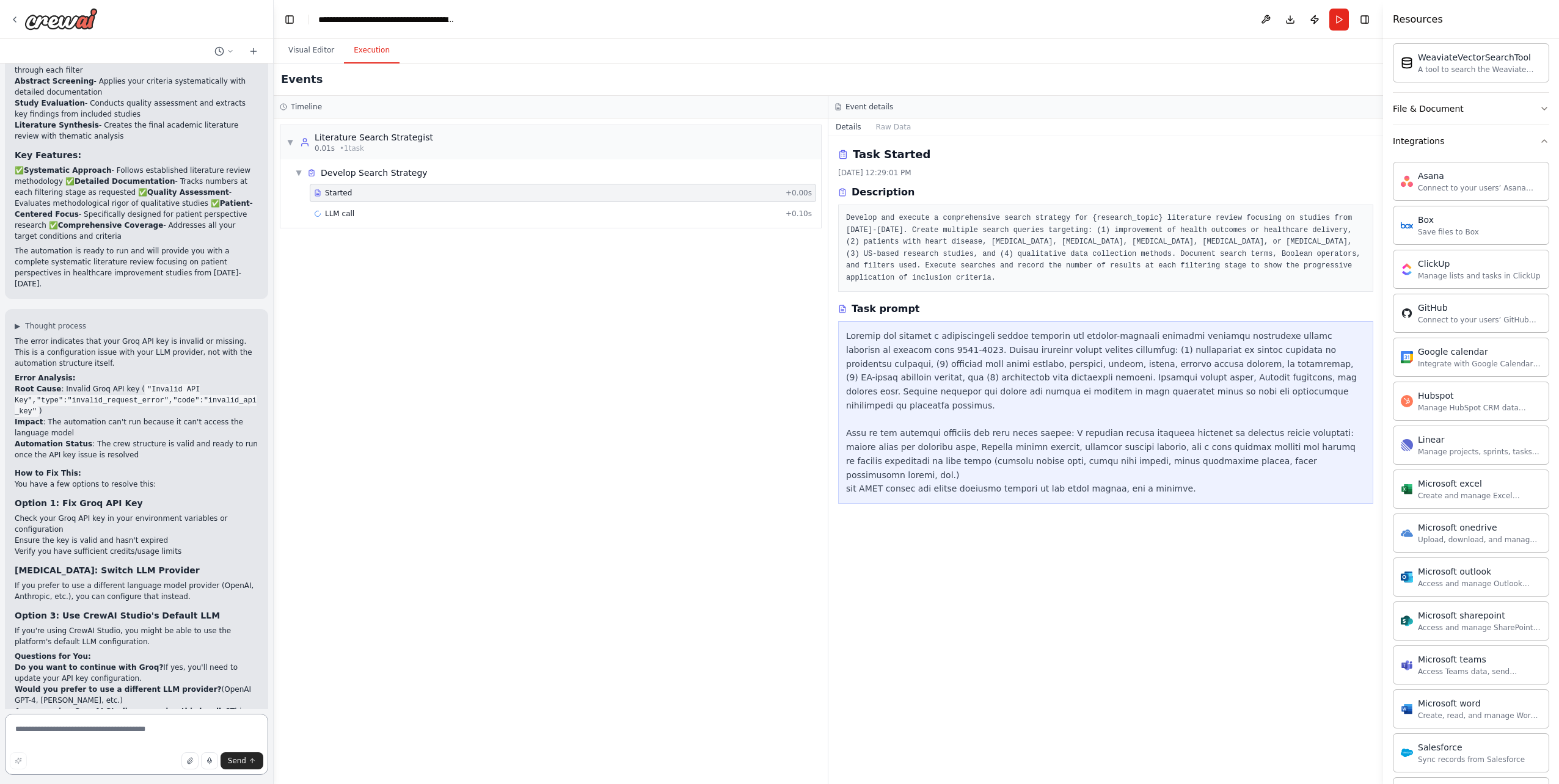
scroll to position [1042, 0]
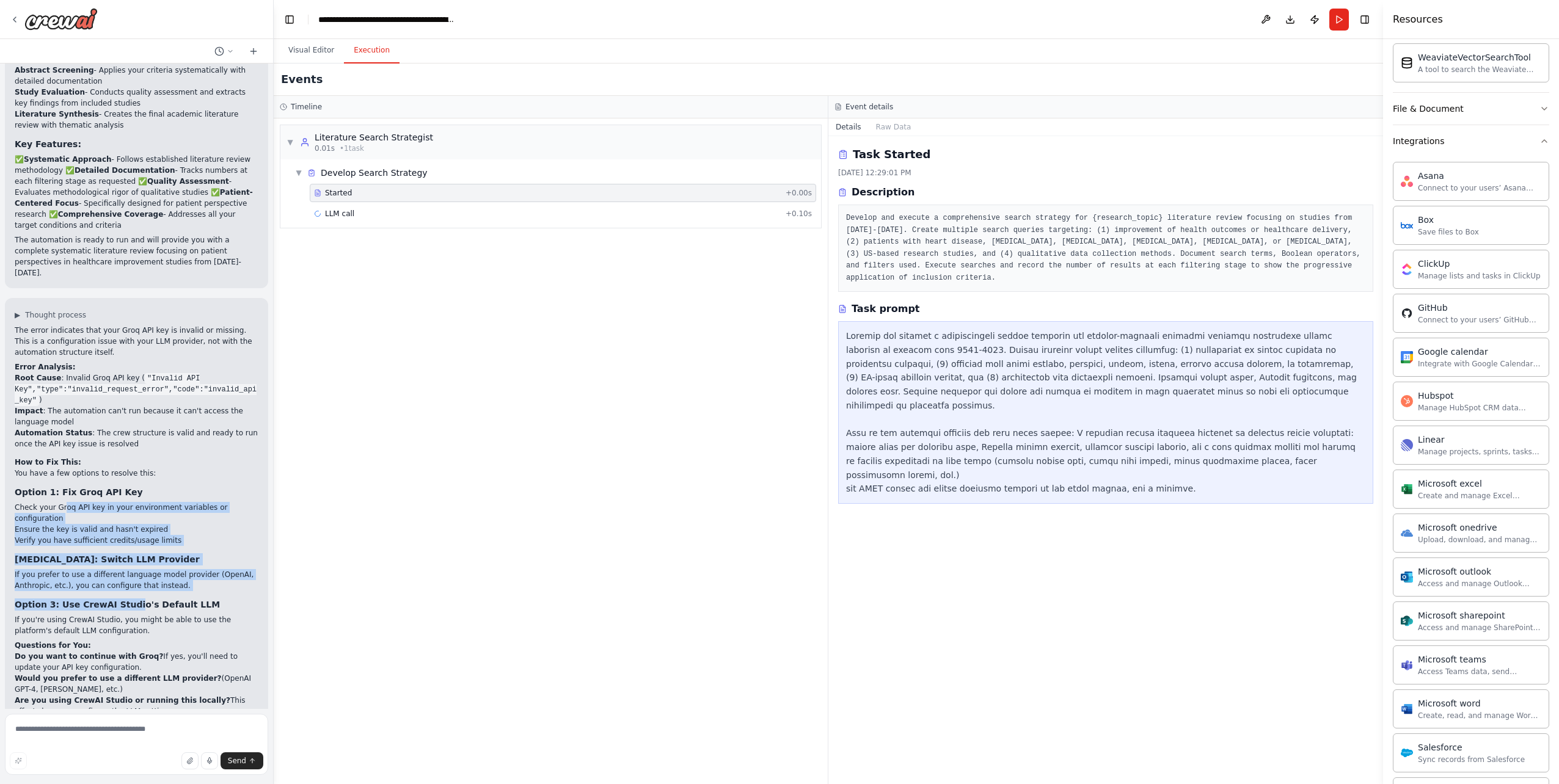
drag, startPoint x: 60, startPoint y: 432, endPoint x: 132, endPoint y: 516, distance: 110.6
click at [132, 516] on div "The error indicates that your Groq API key is invalid or missing. This is a con…" at bounding box center [137, 561] width 243 height 473
drag, startPoint x: 132, startPoint y: 516, endPoint x: 85, endPoint y: 459, distance: 73.9
click at [85, 535] on li "Verify you have sufficient credits/usage limits" at bounding box center [137, 541] width 243 height 11
drag, startPoint x: 47, startPoint y: 427, endPoint x: 149, endPoint y: 524, distance: 140.8
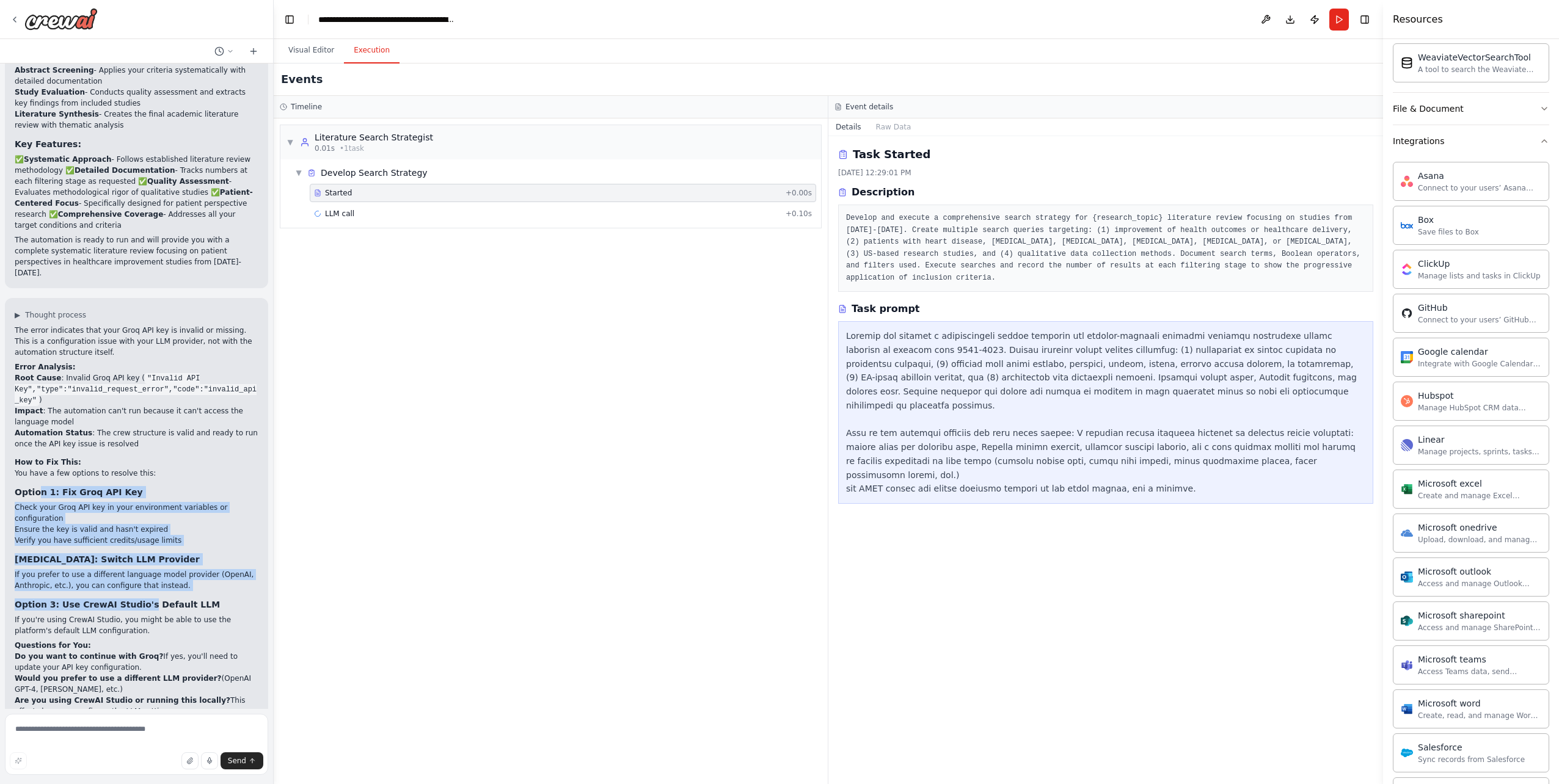
click at [149, 524] on div "The error indicates that your Groq API key is invalid or missing. This is a con…" at bounding box center [137, 561] width 243 height 473
drag, startPoint x: 149, startPoint y: 524, endPoint x: 87, endPoint y: 514, distance: 62.8
click at [87, 600] on strong "Option 3: Use CrewAI Studio's Default LLM" at bounding box center [117, 605] width 205 height 10
drag, startPoint x: 100, startPoint y: 455, endPoint x: 141, endPoint y: 534, distance: 89.0
click at [141, 534] on div "The error indicates that your Groq API key is invalid or missing. This is a con…" at bounding box center [137, 561] width 243 height 473
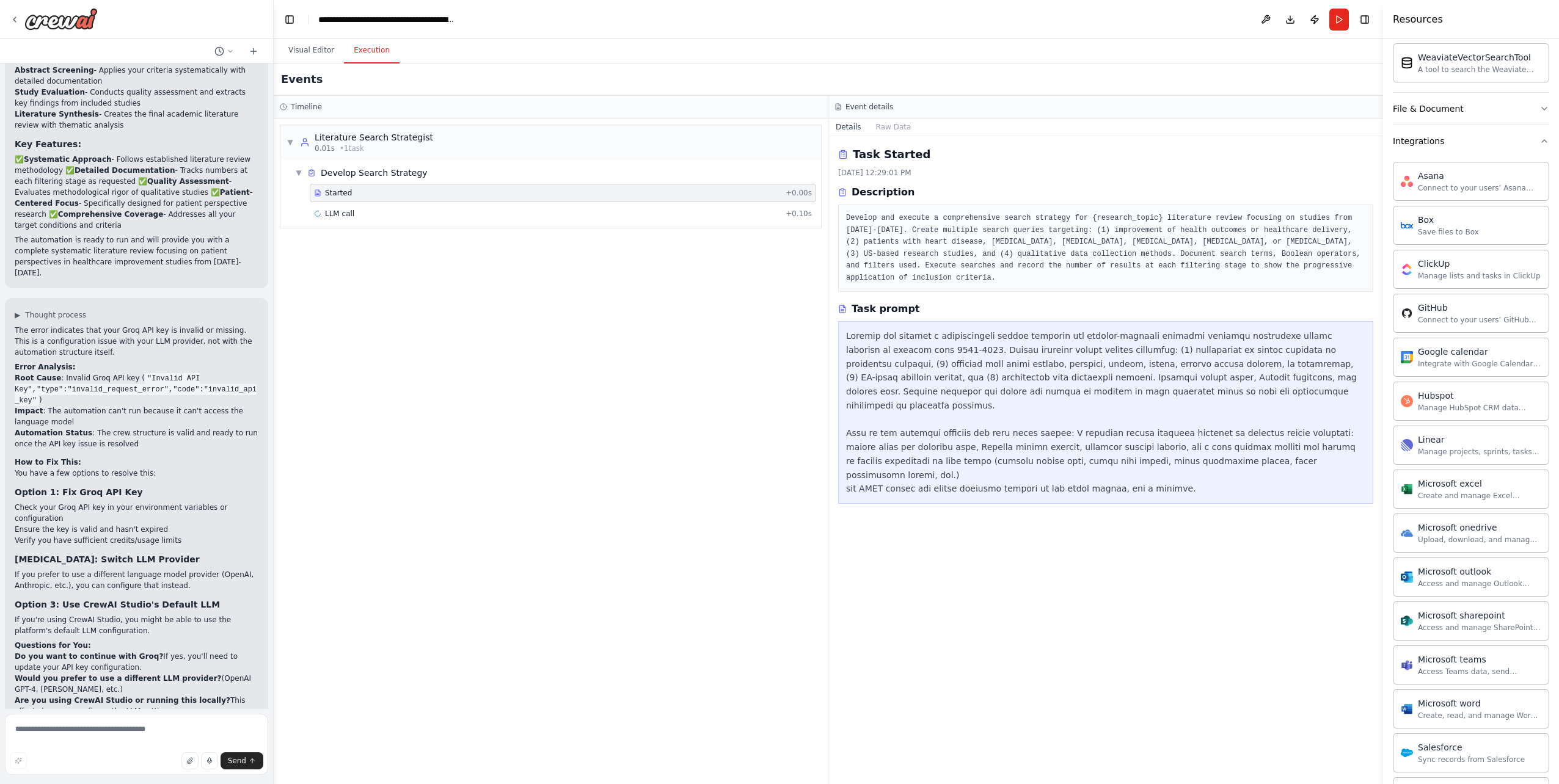
drag, startPoint x: 141, startPoint y: 534, endPoint x: 102, endPoint y: 545, distance: 40.5
click at [102, 614] on p "If you're using CrewAI Studio, you might be able to use the platform's default …" at bounding box center [137, 625] width 243 height 22
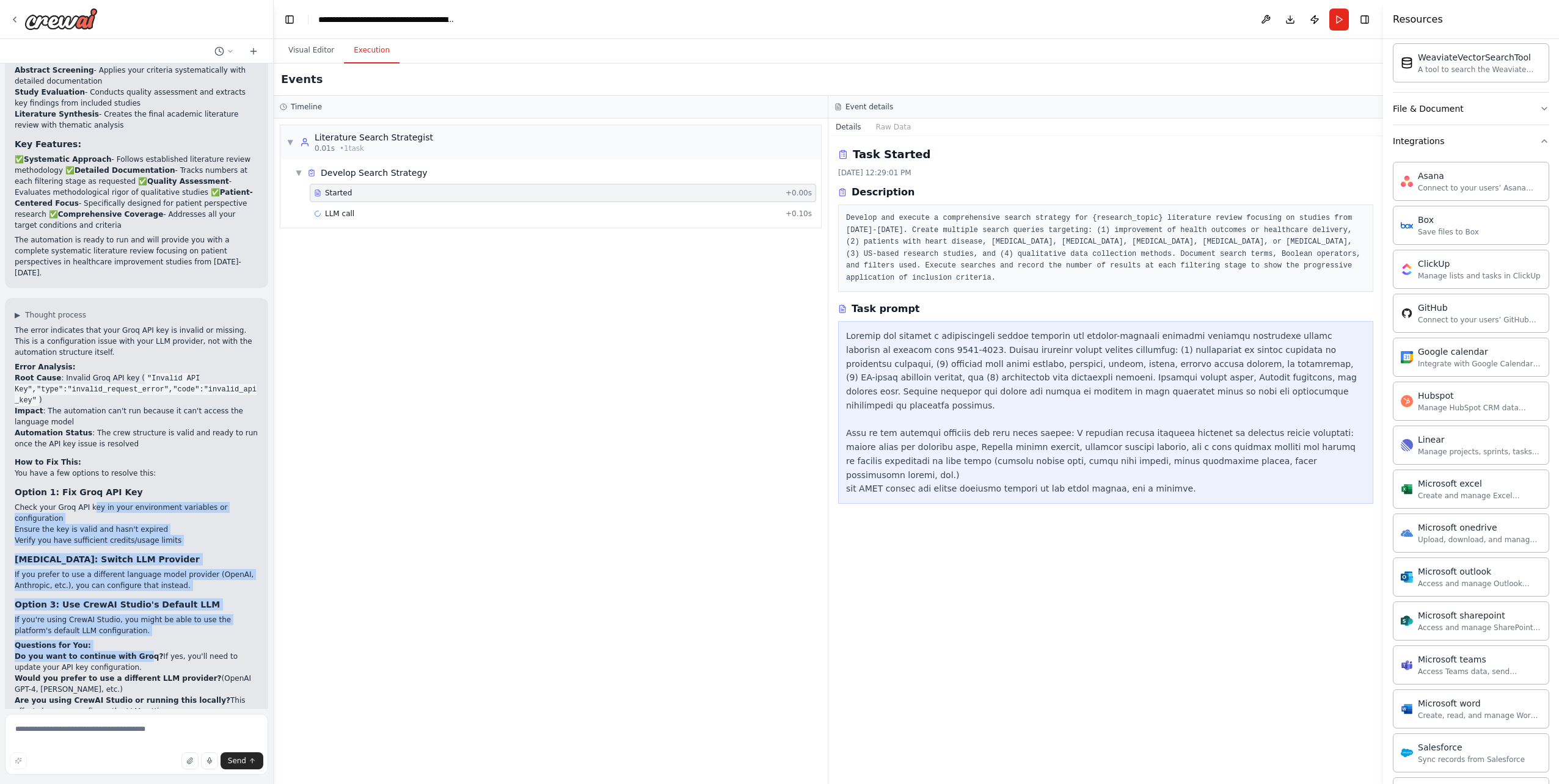
drag, startPoint x: 91, startPoint y: 441, endPoint x: 124, endPoint y: 575, distance: 138.0
click at [124, 575] on div "The error indicates that your Groq API key is invalid or missing. This is a con…" at bounding box center [137, 561] width 243 height 473
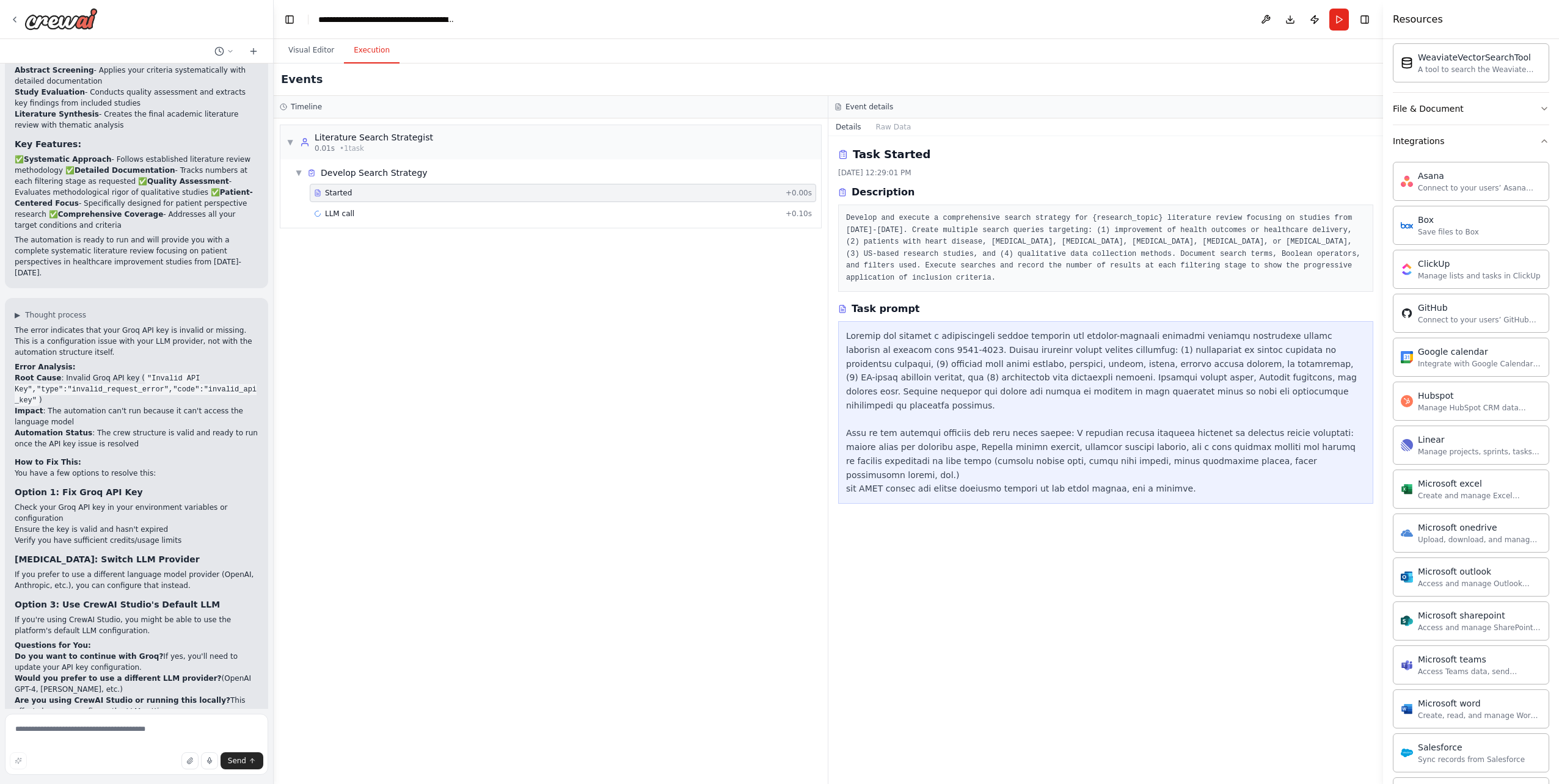
drag, startPoint x: 124, startPoint y: 575, endPoint x: 78, endPoint y: 582, distance: 46.5
click at [78, 651] on p "Do you want to continue with Groq? If yes, you'll need to update your API key c…" at bounding box center [137, 662] width 243 height 22
drag, startPoint x: 39, startPoint y: 480, endPoint x: 185, endPoint y: 528, distance: 153.7
click at [185, 528] on div "The error indicates that your Groq API key is invalid or missing. This is a con…" at bounding box center [137, 561] width 243 height 473
drag, startPoint x: 185, startPoint y: 528, endPoint x: 110, endPoint y: 531, distance: 75.1
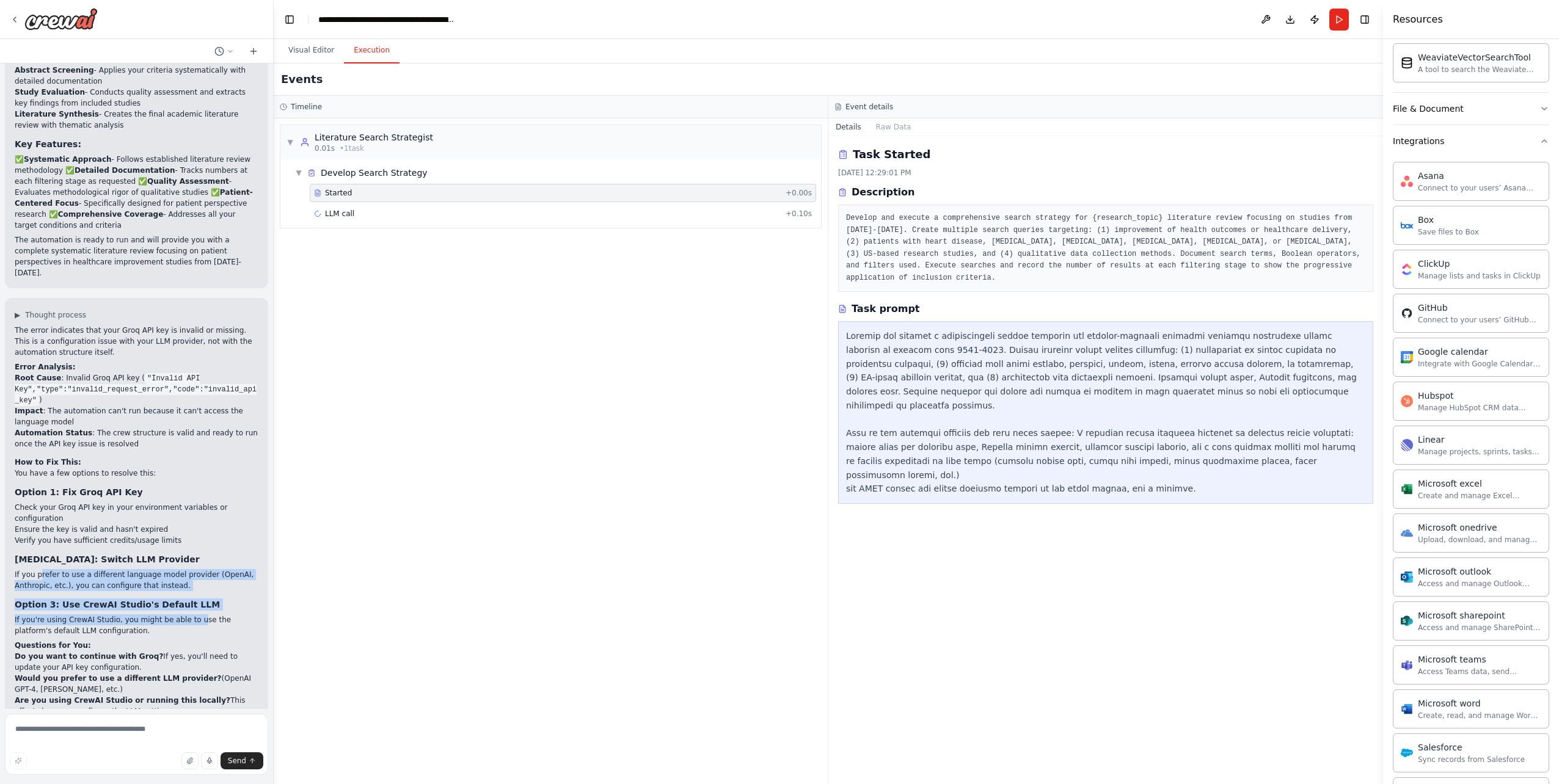
click at [110, 614] on p "If you're using CrewAI Studio, you might be able to use the platform's default …" at bounding box center [137, 625] width 243 height 22
drag, startPoint x: 188, startPoint y: 514, endPoint x: 193, endPoint y: 556, distance: 42.3
click at [193, 556] on div "The error indicates that your Groq API key is invalid or missing. This is a con…" at bounding box center [137, 561] width 243 height 473
drag, startPoint x: 193, startPoint y: 556, endPoint x: 106, endPoint y: 547, distance: 87.5
click at [119, 640] on h2 "Questions for You:" at bounding box center [137, 646] width 243 height 11
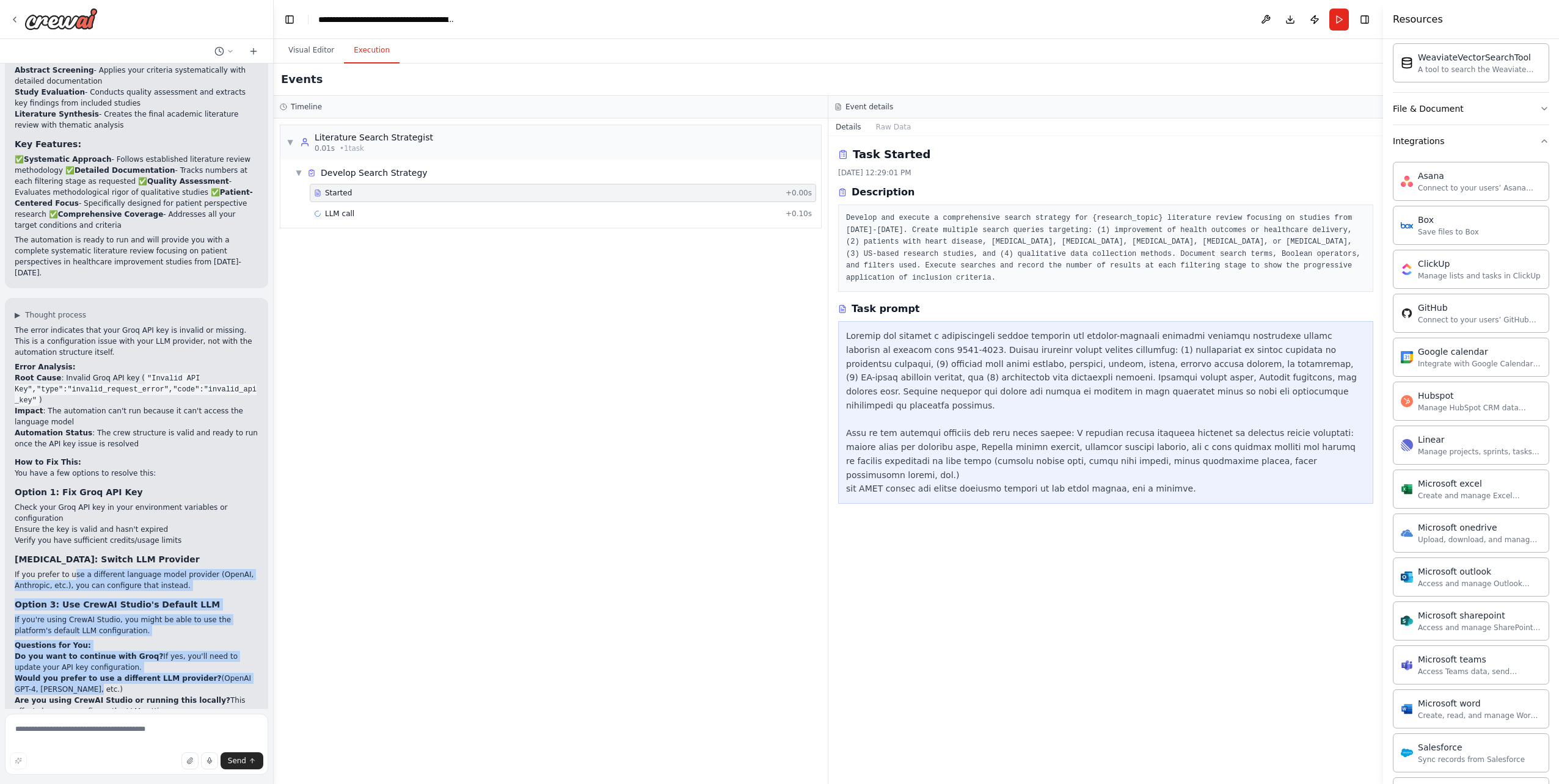
drag, startPoint x: 160, startPoint y: 563, endPoint x: 148, endPoint y: 607, distance: 45.6
click at [148, 607] on div "The error indicates that your Groq API key is invalid or missing. This is a con…" at bounding box center [137, 561] width 243 height 473
drag, startPoint x: 148, startPoint y: 607, endPoint x: 86, endPoint y: 565, distance: 74.9
click at [104, 673] on p "Would you prefer to use a different LLM provider? (OpenAI GPT-4, Claude, etc.)" at bounding box center [137, 684] width 243 height 22
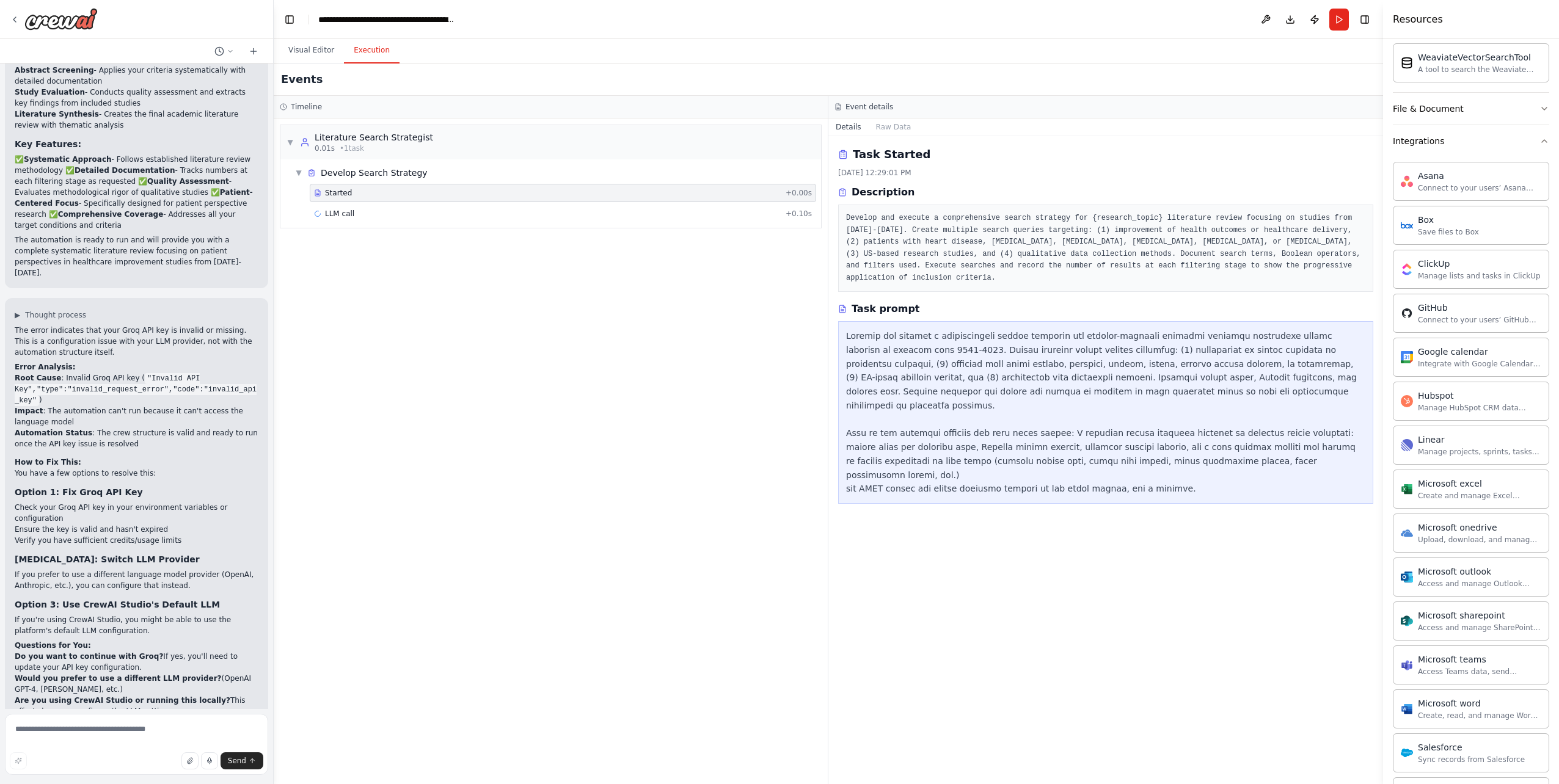
drag, startPoint x: 149, startPoint y: 512, endPoint x: 144, endPoint y: 606, distance: 94.1
click at [144, 606] on div "The error indicates that your Groq API key is invalid or missing. This is a con…" at bounding box center [137, 561] width 243 height 473
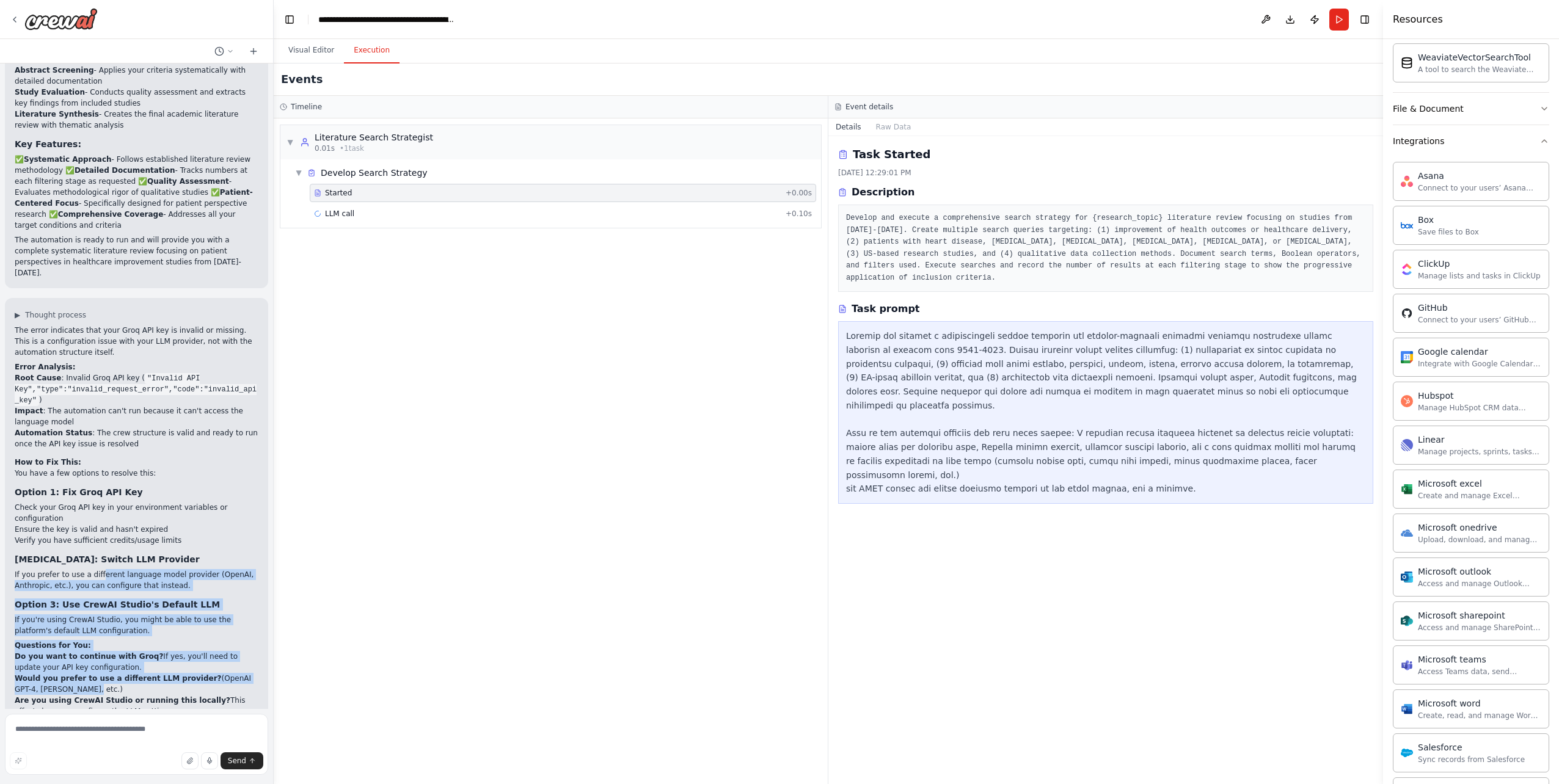
drag, startPoint x: 144, startPoint y: 606, endPoint x: 73, endPoint y: 599, distance: 71.3
click at [73, 673] on p "Would you prefer to use a different LLM provider? (OpenAI GPT-4, Claude, etc.)" at bounding box center [137, 684] width 243 height 22
drag, startPoint x: 69, startPoint y: 507, endPoint x: 113, endPoint y: 645, distance: 144.8
click at [113, 645] on div "The error indicates that your Groq API key is invalid or missing. This is a con…" at bounding box center [137, 561] width 243 height 473
drag, startPoint x: 113, startPoint y: 645, endPoint x: 60, endPoint y: 632, distance: 54.6
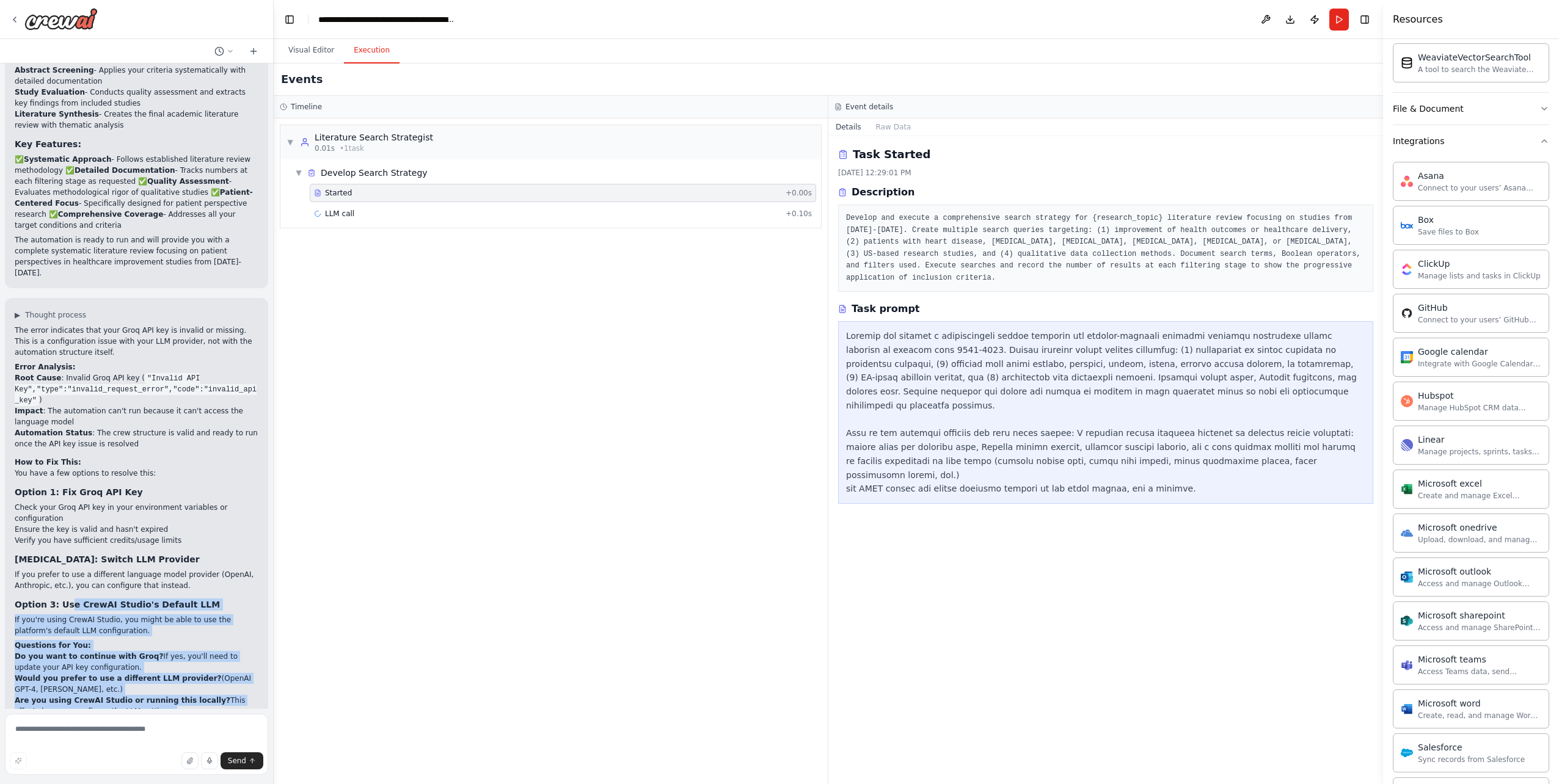
click at [60, 717] on p "The literature review automation I created is ready to run - it just needs a wo…" at bounding box center [137, 739] width 243 height 44
drag, startPoint x: 132, startPoint y: 592, endPoint x: 148, endPoint y: 683, distance: 92.4
click at [148, 683] on div "The error indicates that your Groq API key is invalid or missing. This is a con…" at bounding box center [137, 561] width 243 height 473
drag, startPoint x: 148, startPoint y: 683, endPoint x: 79, endPoint y: 649, distance: 76.9
click at [84, 717] on p "The literature review automation I created is ready to run - it just needs a wo…" at bounding box center [137, 739] width 243 height 44
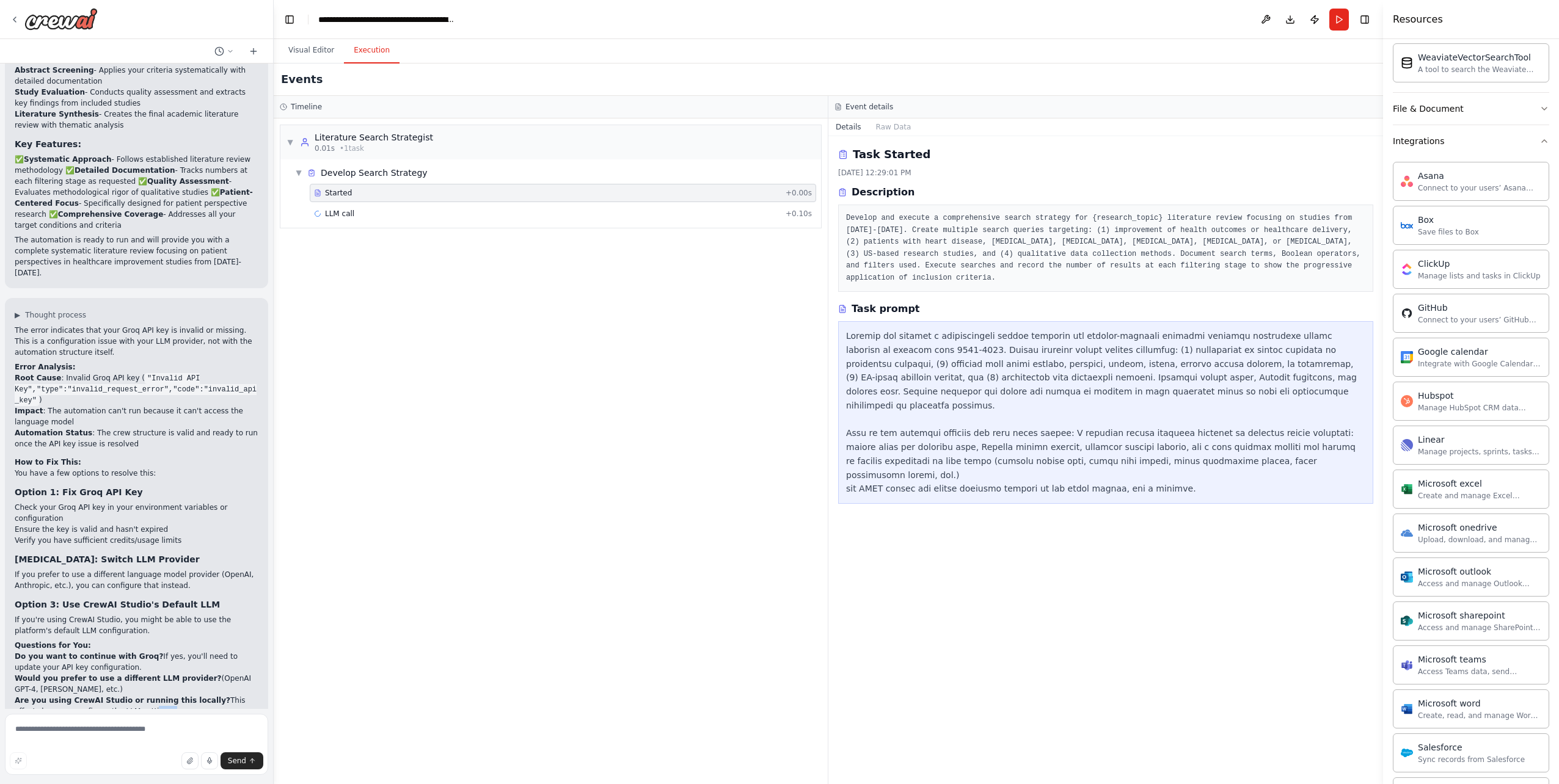
drag, startPoint x: 103, startPoint y: 625, endPoint x: 132, endPoint y: 671, distance: 54.4
click at [132, 671] on div "The error indicates that your Groq API key is invalid or missing. This is a con…" at bounding box center [137, 561] width 243 height 473
drag, startPoint x: 132, startPoint y: 671, endPoint x: 74, endPoint y: 664, distance: 58.4
click at [74, 664] on div "The error indicates that your Groq API key is invalid or missing. This is a con…" at bounding box center [137, 561] width 243 height 473
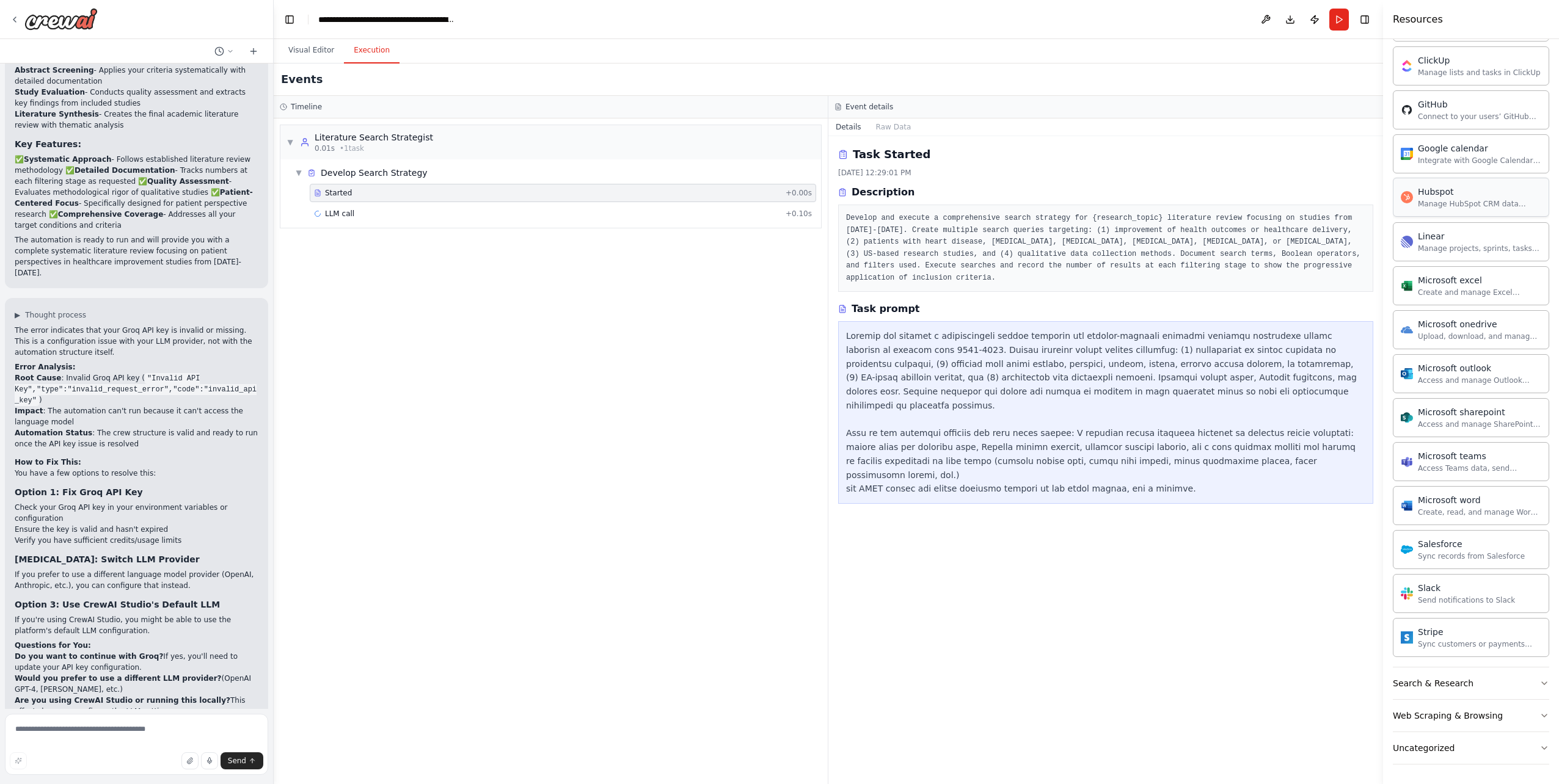
scroll to position [203, 0]
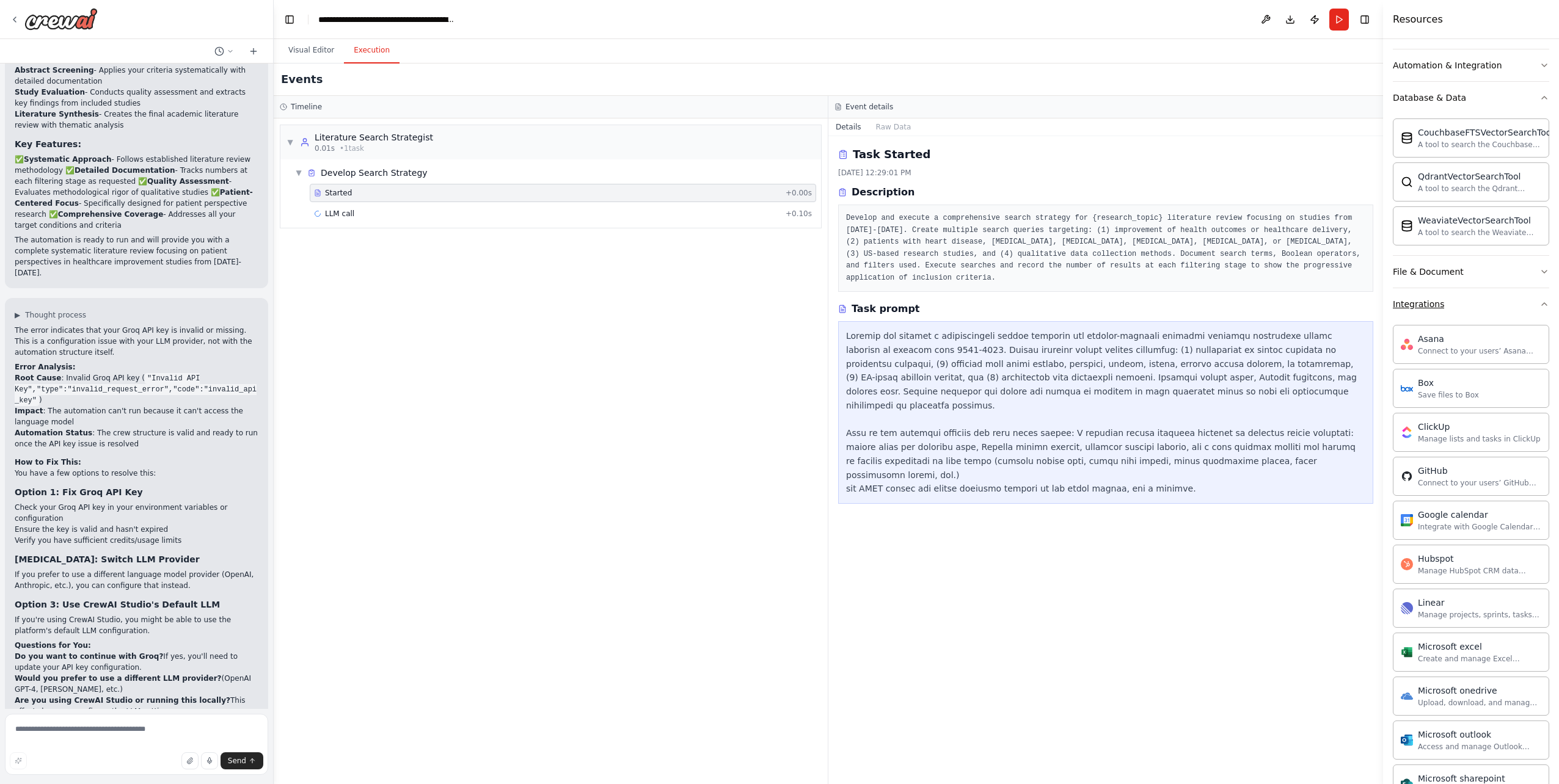
click at [1539, 306] on icon "button" at bounding box center [1544, 304] width 10 height 10
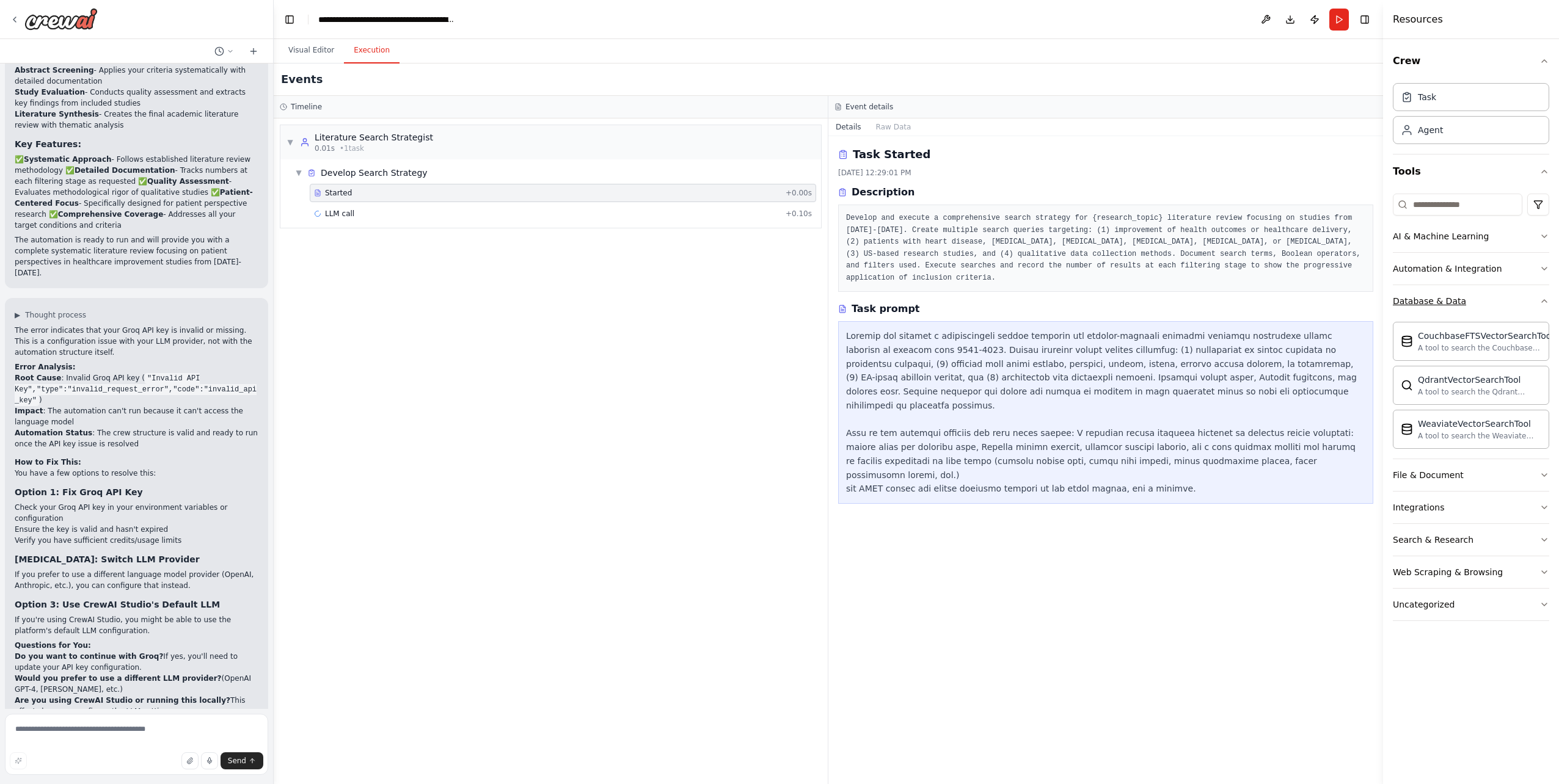
click at [1546, 304] on icon "button" at bounding box center [1544, 301] width 10 height 10
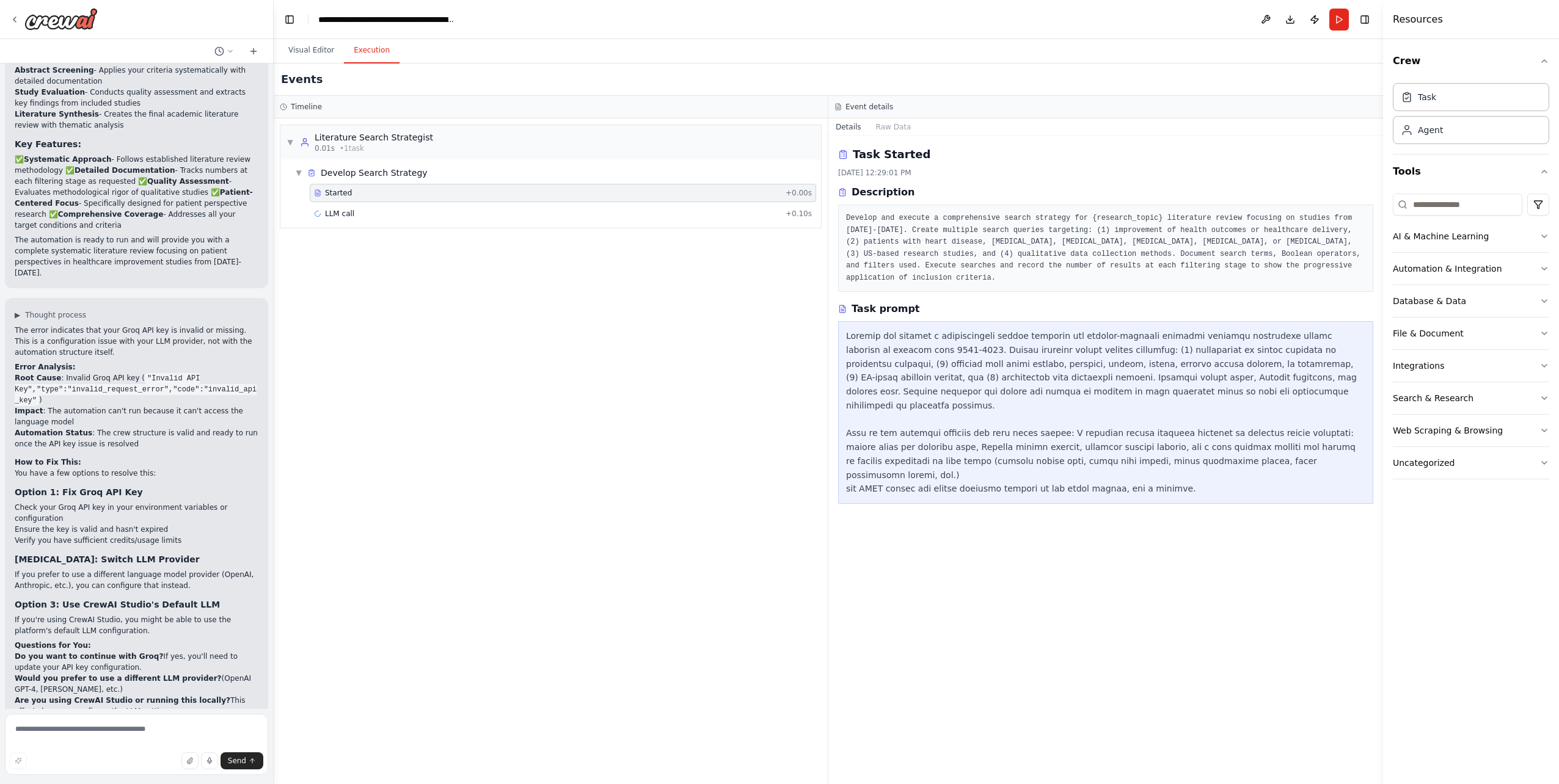
click at [1553, 403] on div "Crew Task Agent Tools AI & Machine Learning Automation & Integration Database &…" at bounding box center [1471, 411] width 176 height 745
click at [1543, 400] on icon "button" at bounding box center [1544, 398] width 10 height 10
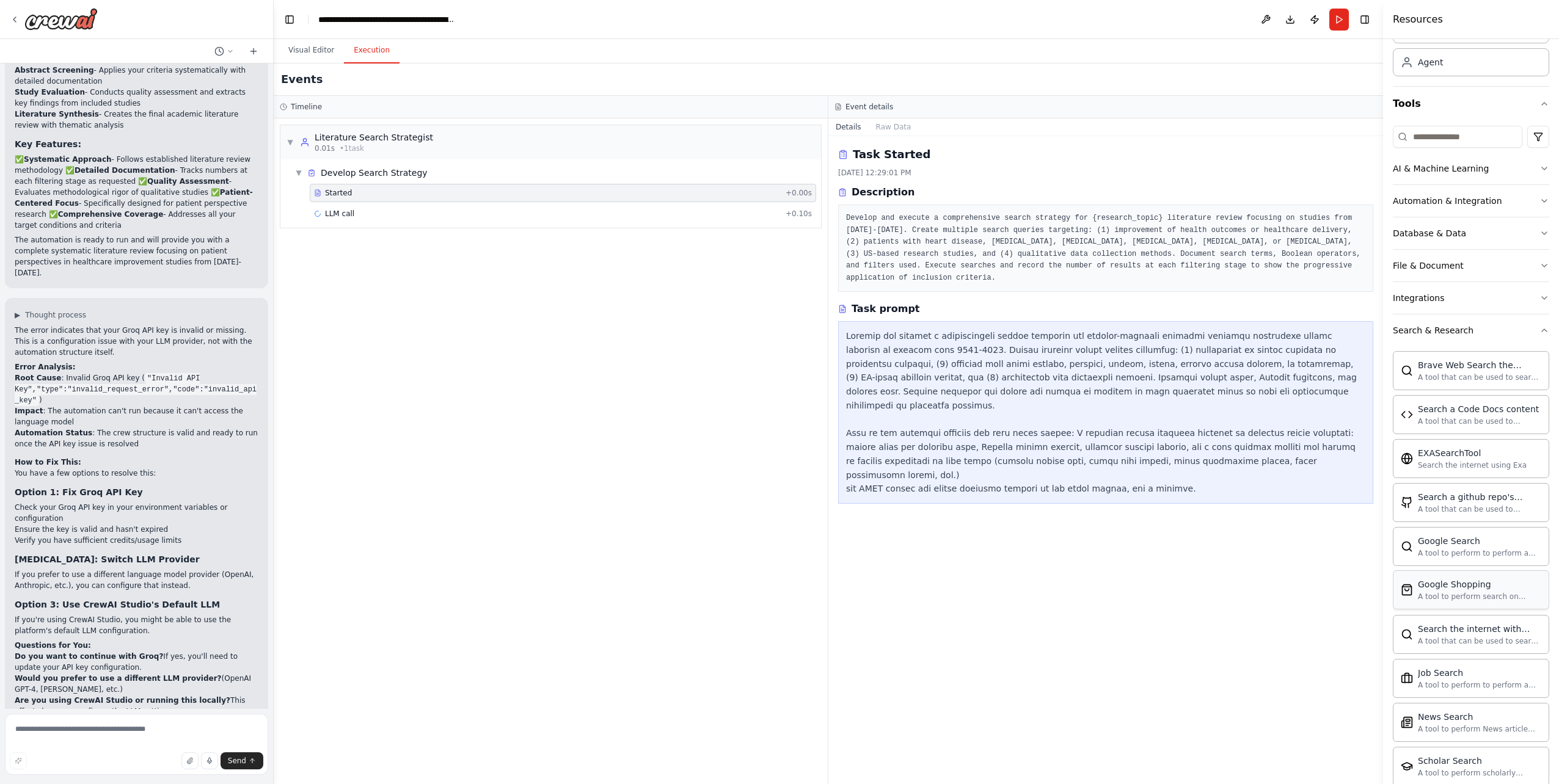
scroll to position [61, 0]
click at [1539, 335] on icon "button" at bounding box center [1544, 338] width 10 height 10
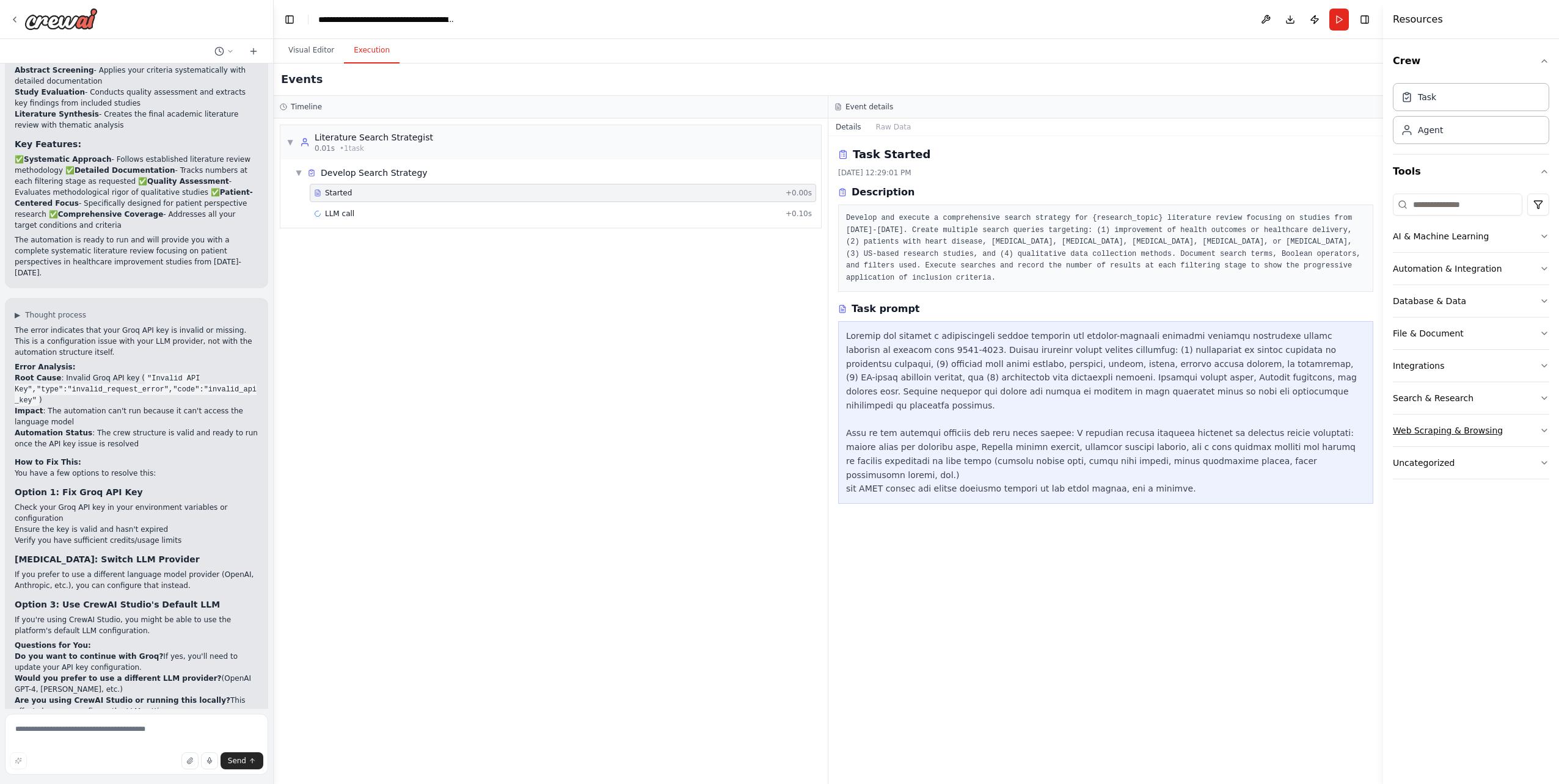
click at [1540, 432] on icon "button" at bounding box center [1544, 431] width 10 height 10
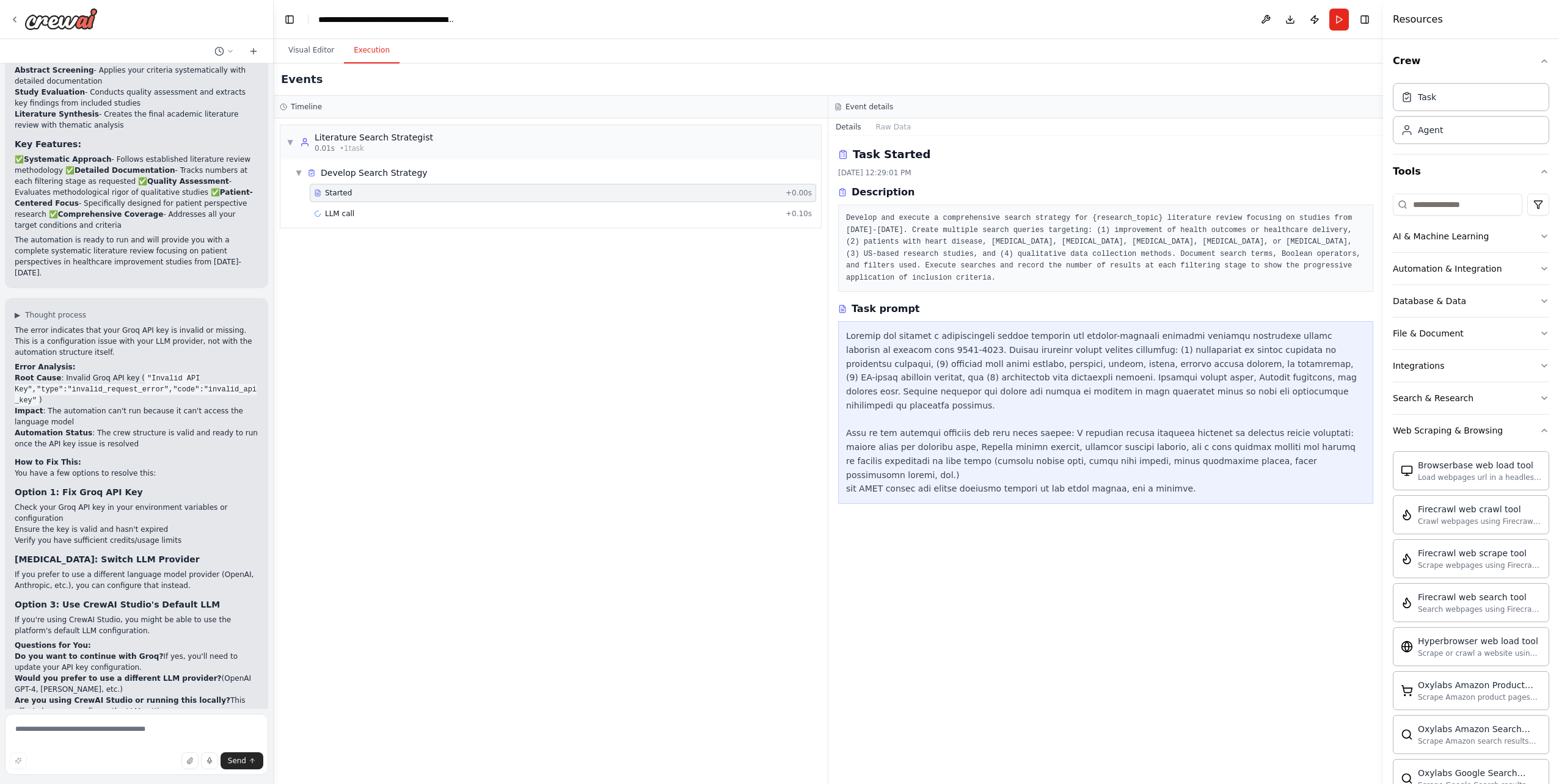
click at [1541, 431] on div "Crew Task Agent Tools AI & Machine Learning Automation & Integration Database &…" at bounding box center [1471, 411] width 176 height 745
click at [1539, 432] on icon "button" at bounding box center [1544, 431] width 10 height 10
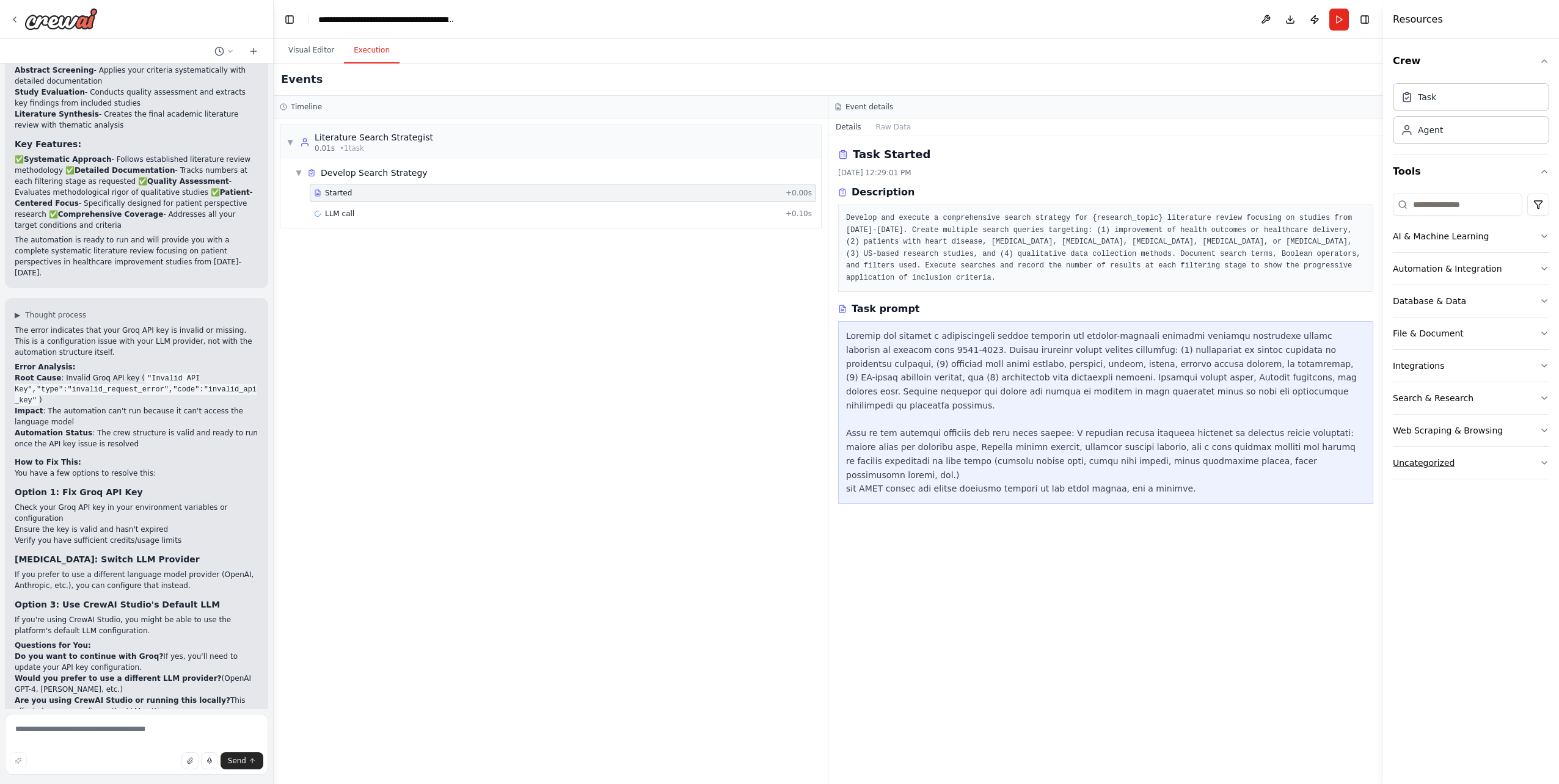
click at [1508, 458] on button "Uncategorized" at bounding box center [1471, 463] width 156 height 32
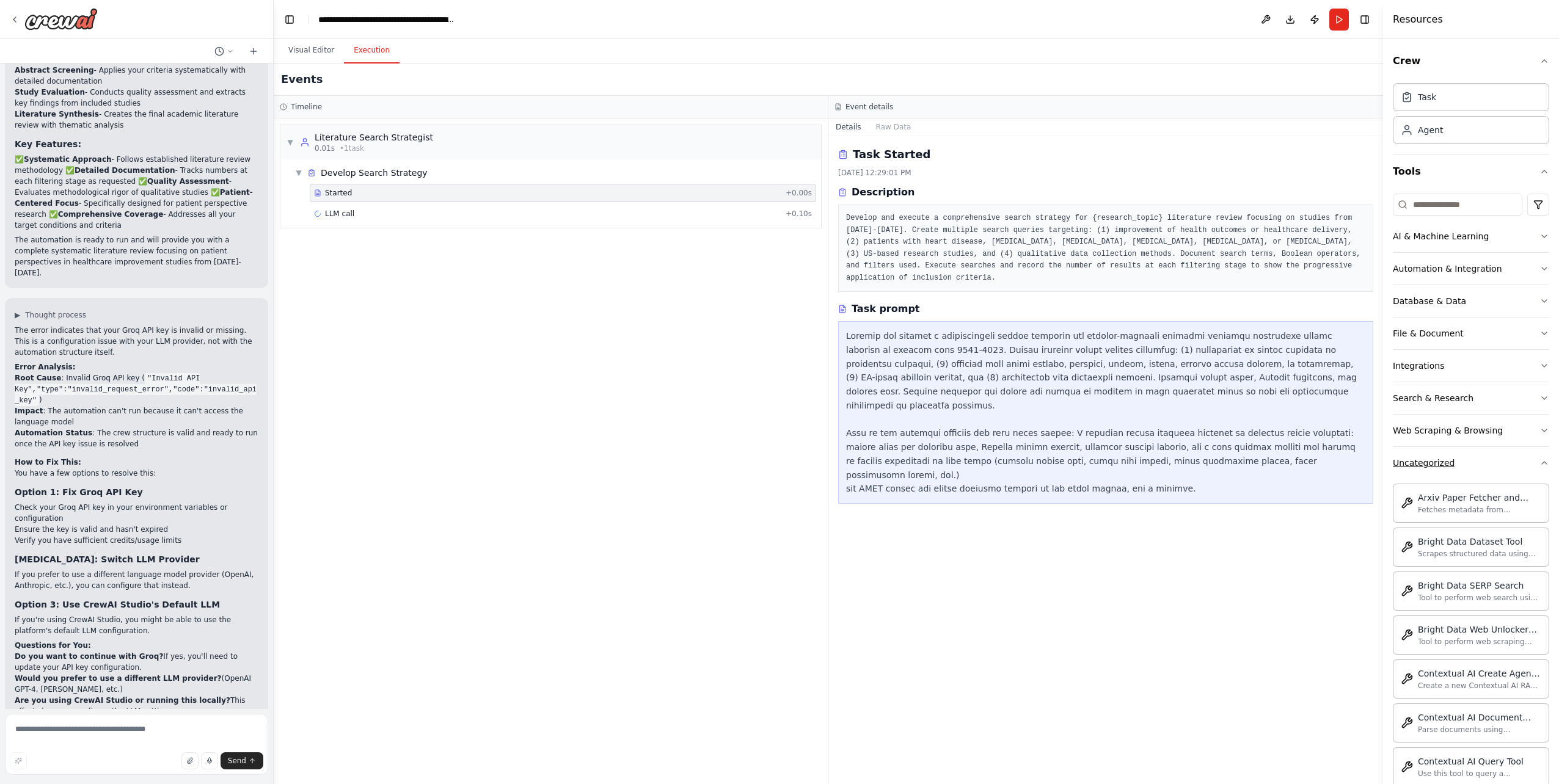
click at [1539, 465] on icon "button" at bounding box center [1544, 463] width 10 height 10
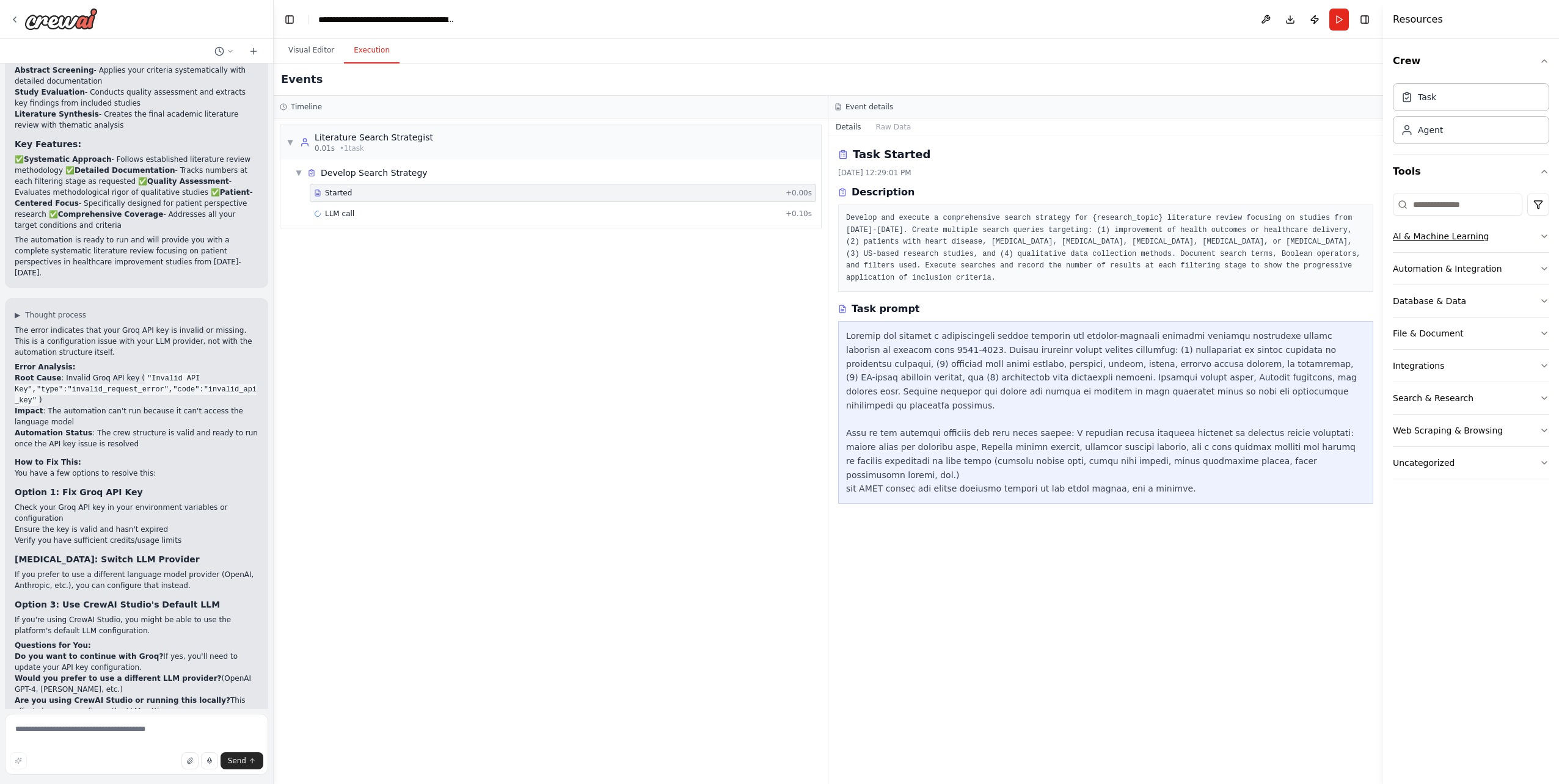
click at [1541, 234] on icon "button" at bounding box center [1544, 236] width 10 height 10
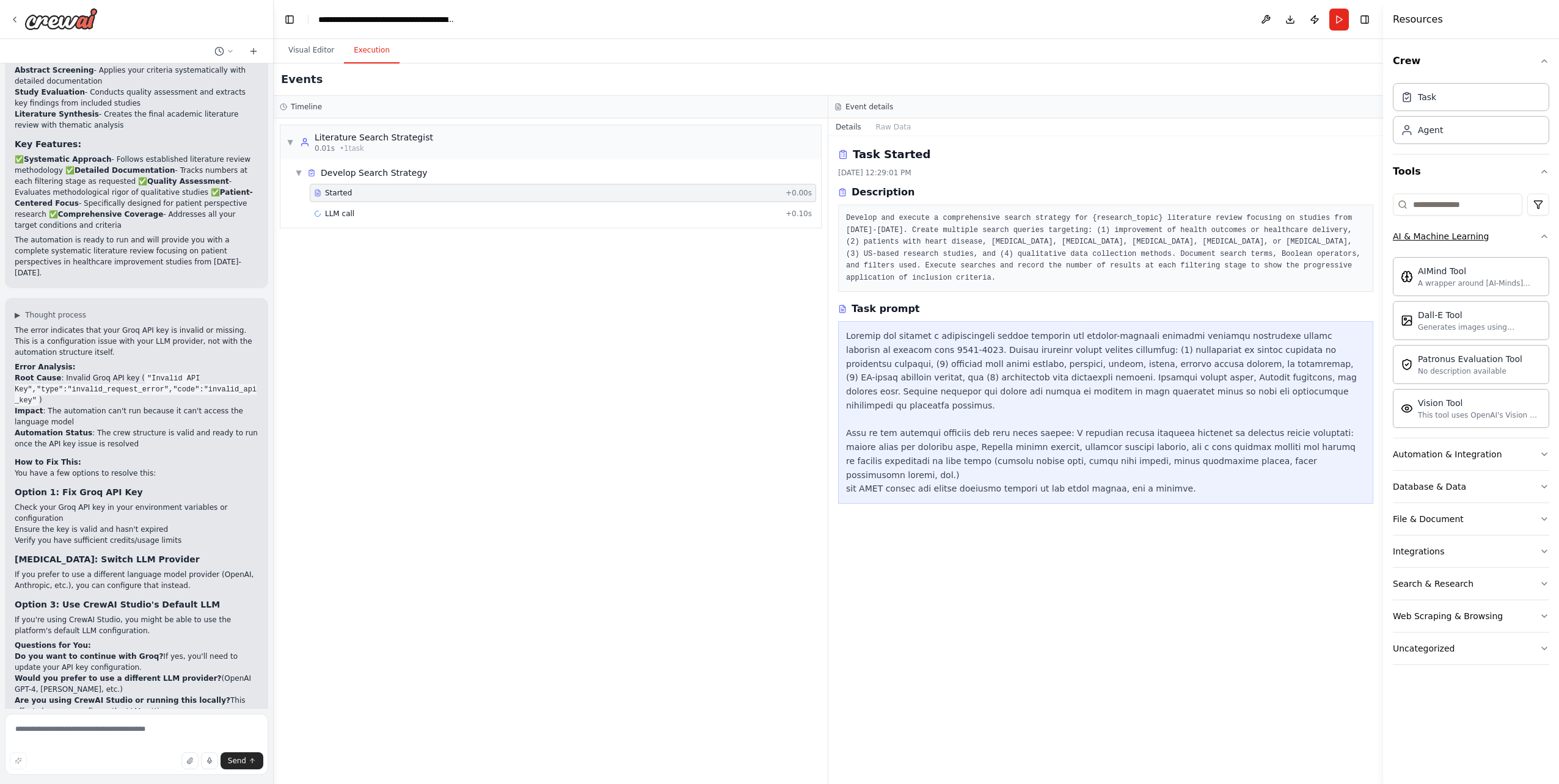
click at [1544, 243] on button "AI & Machine Learning" at bounding box center [1471, 236] width 156 height 32
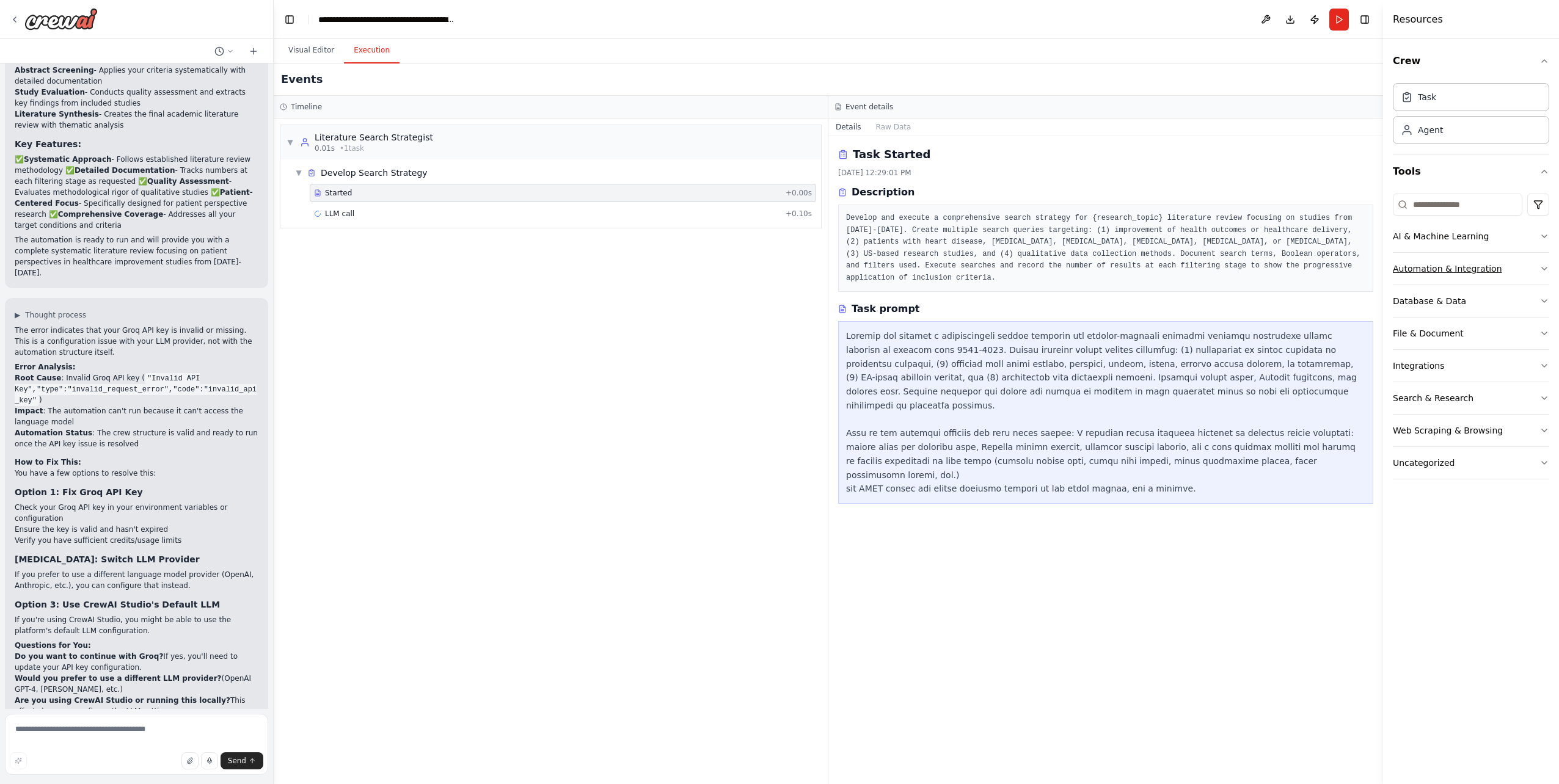
click at [1541, 263] on button "Automation & Integration" at bounding box center [1471, 268] width 156 height 32
click at [1543, 264] on icon "button" at bounding box center [1544, 269] width 10 height 10
click at [1543, 297] on icon "button" at bounding box center [1544, 301] width 10 height 10
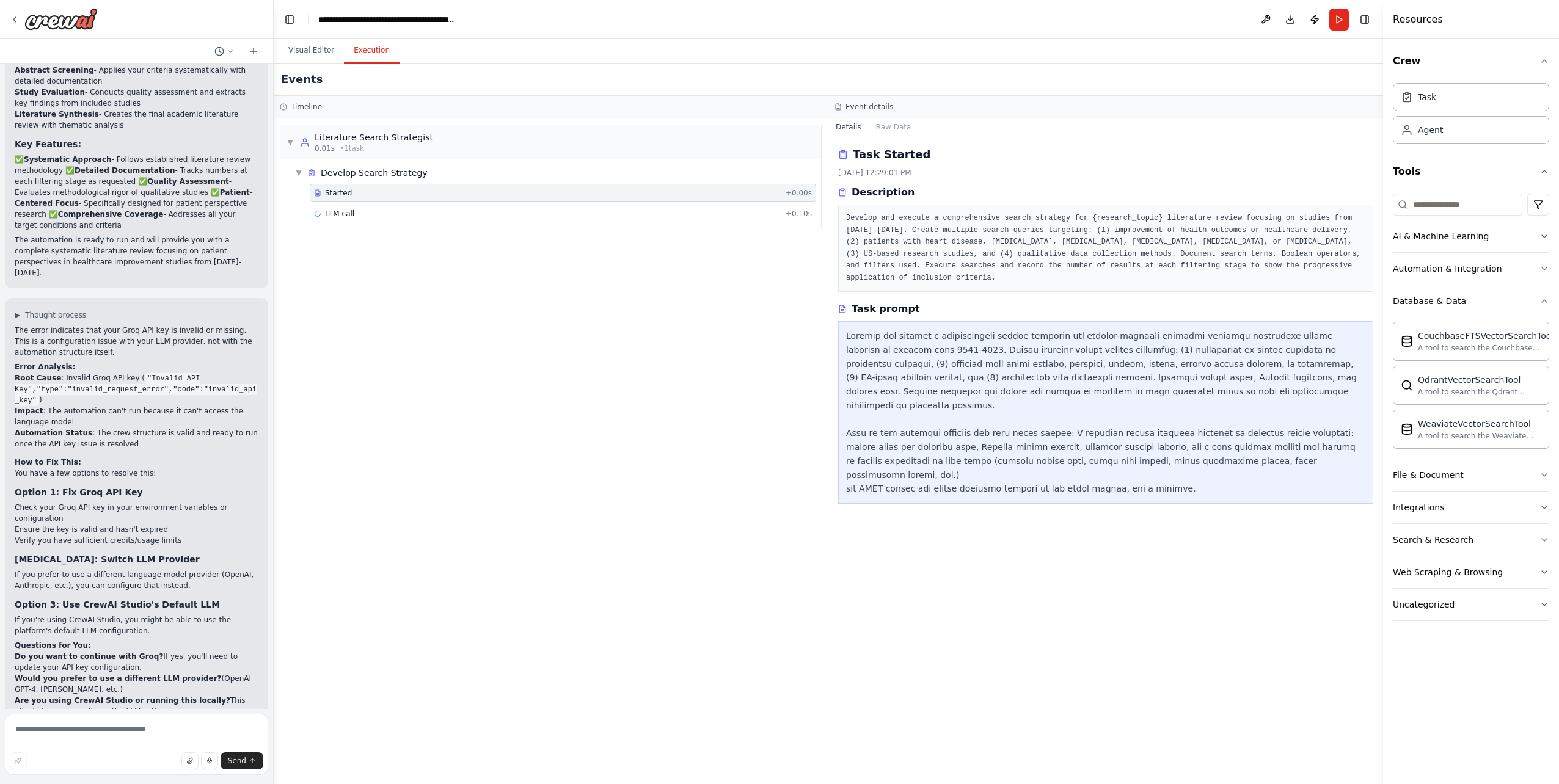
click at [1543, 297] on icon "button" at bounding box center [1544, 301] width 10 height 10
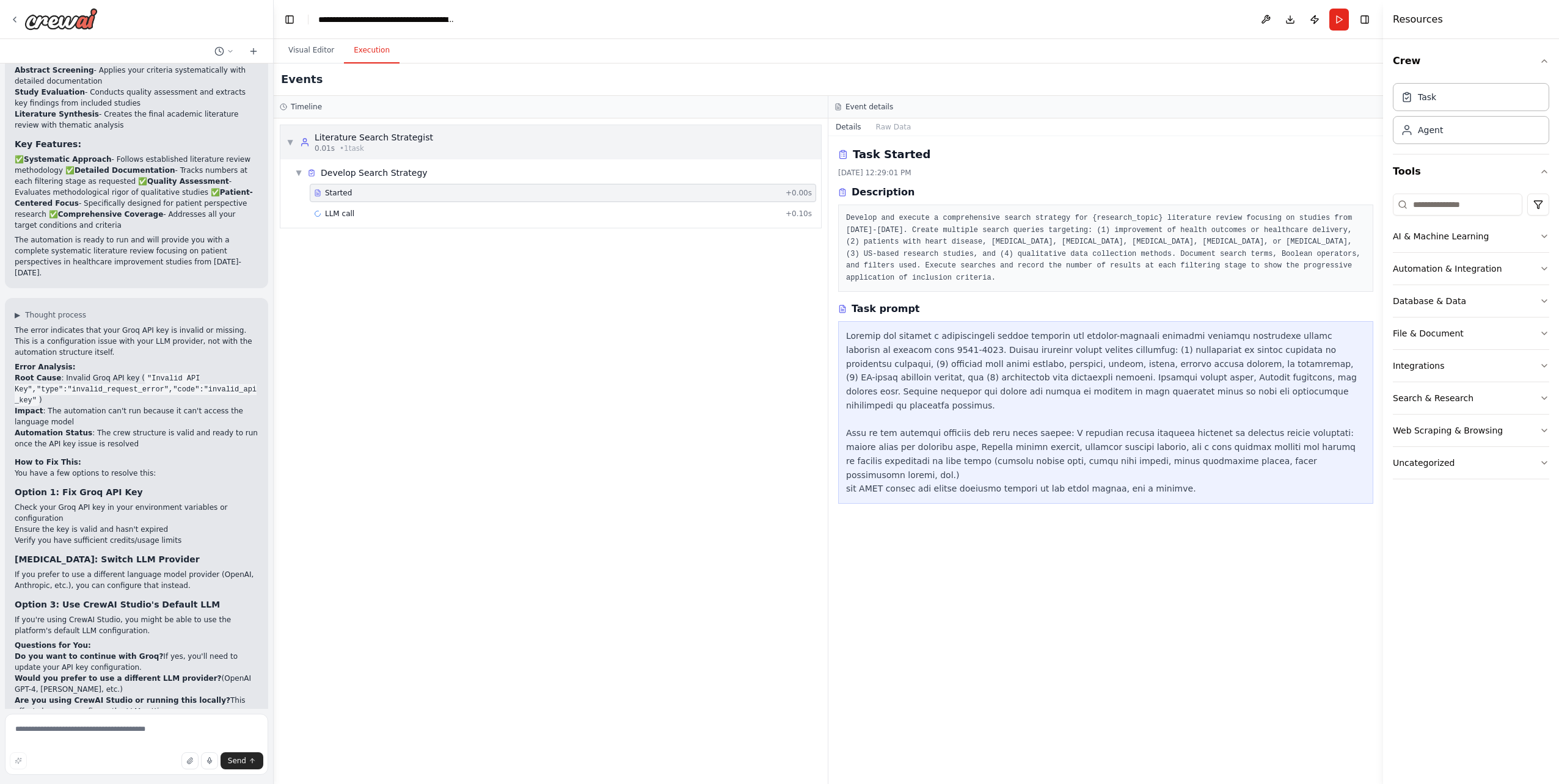
click at [372, 137] on div "Literature Search Strategist" at bounding box center [374, 137] width 118 height 12
click at [899, 131] on button "Raw Data" at bounding box center [894, 127] width 50 height 17
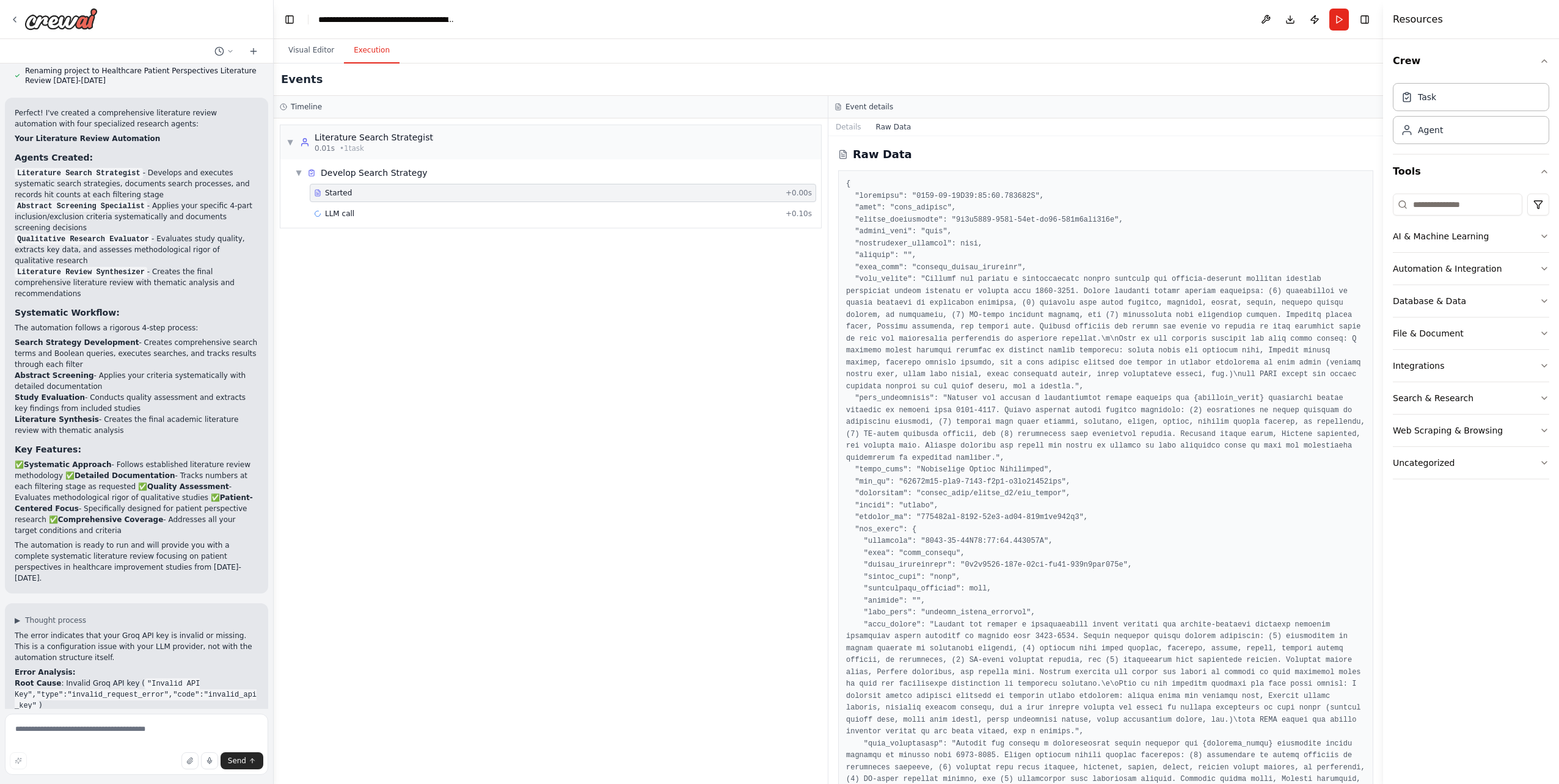
scroll to position [431, 0]
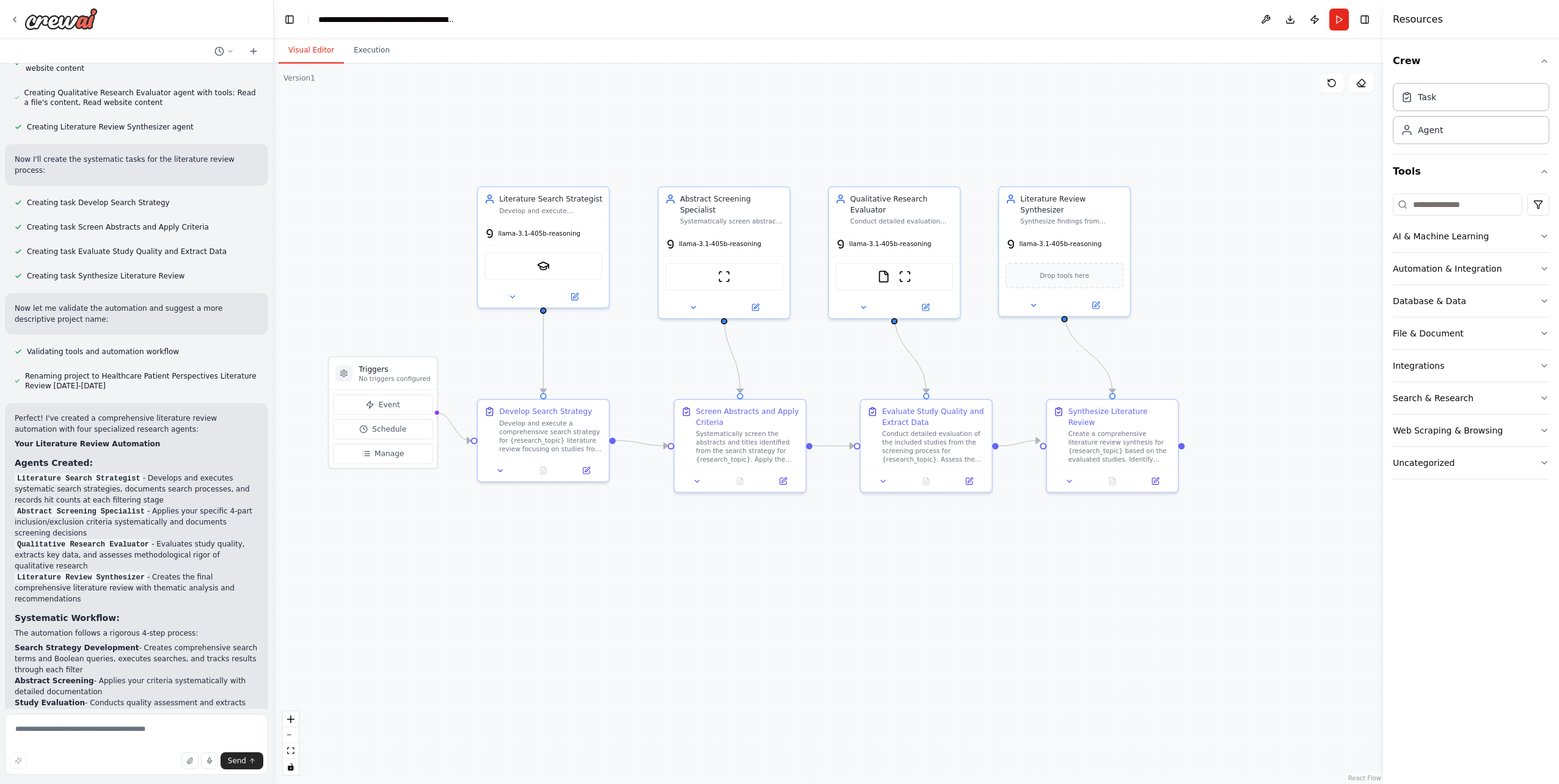
click at [311, 52] on button "Visual Editor" at bounding box center [311, 51] width 65 height 25
click at [531, 232] on span "llama-3.1-405b-reasoning" at bounding box center [539, 231] width 83 height 8
click at [512, 296] on icon at bounding box center [512, 294] width 4 height 2
click at [620, 422] on span "Groq - groq/llama-3.1-405b-reasoning" at bounding box center [575, 418] width 141 height 11
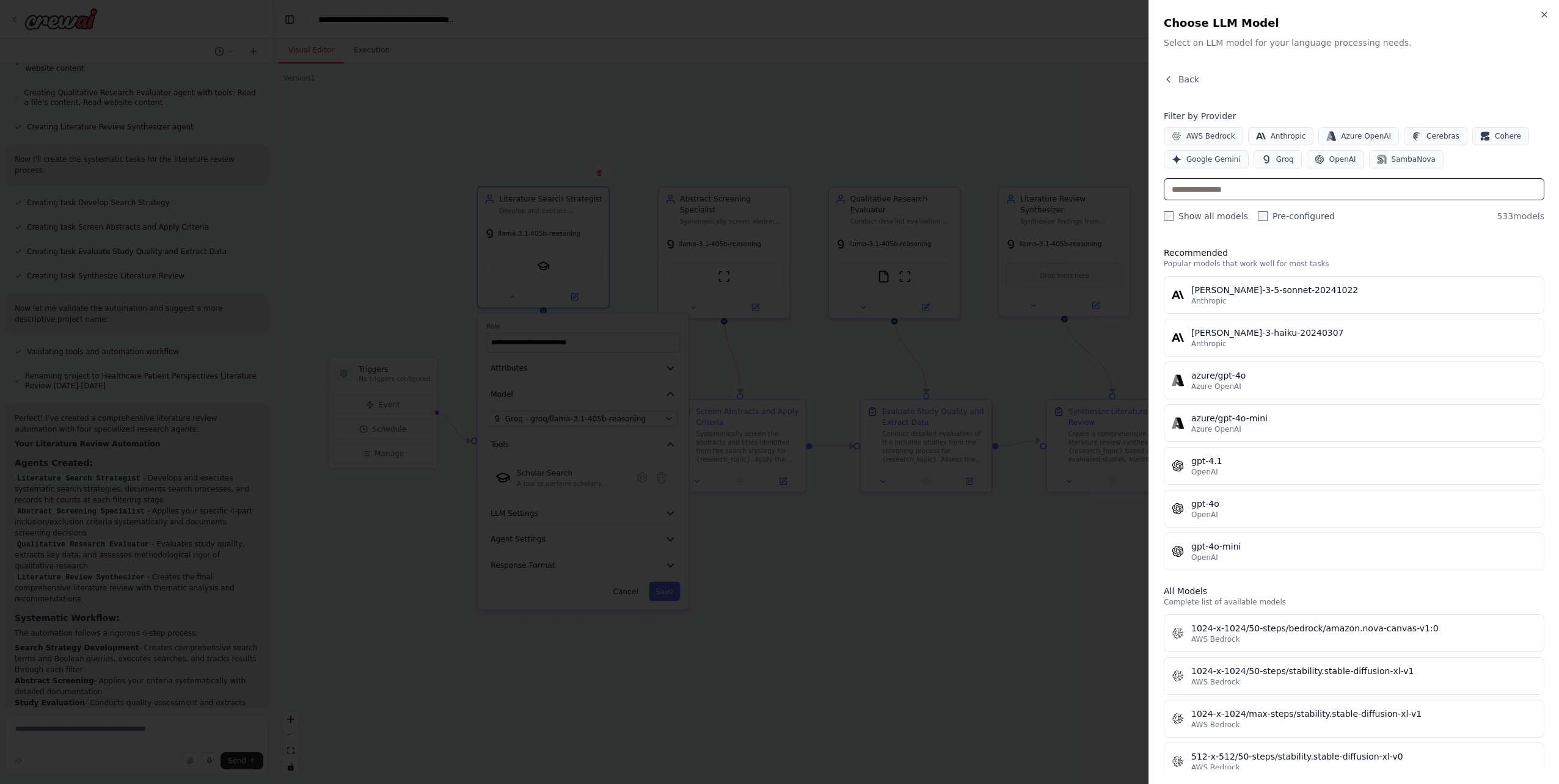
click at [1294, 197] on input "text" at bounding box center [1354, 189] width 381 height 22
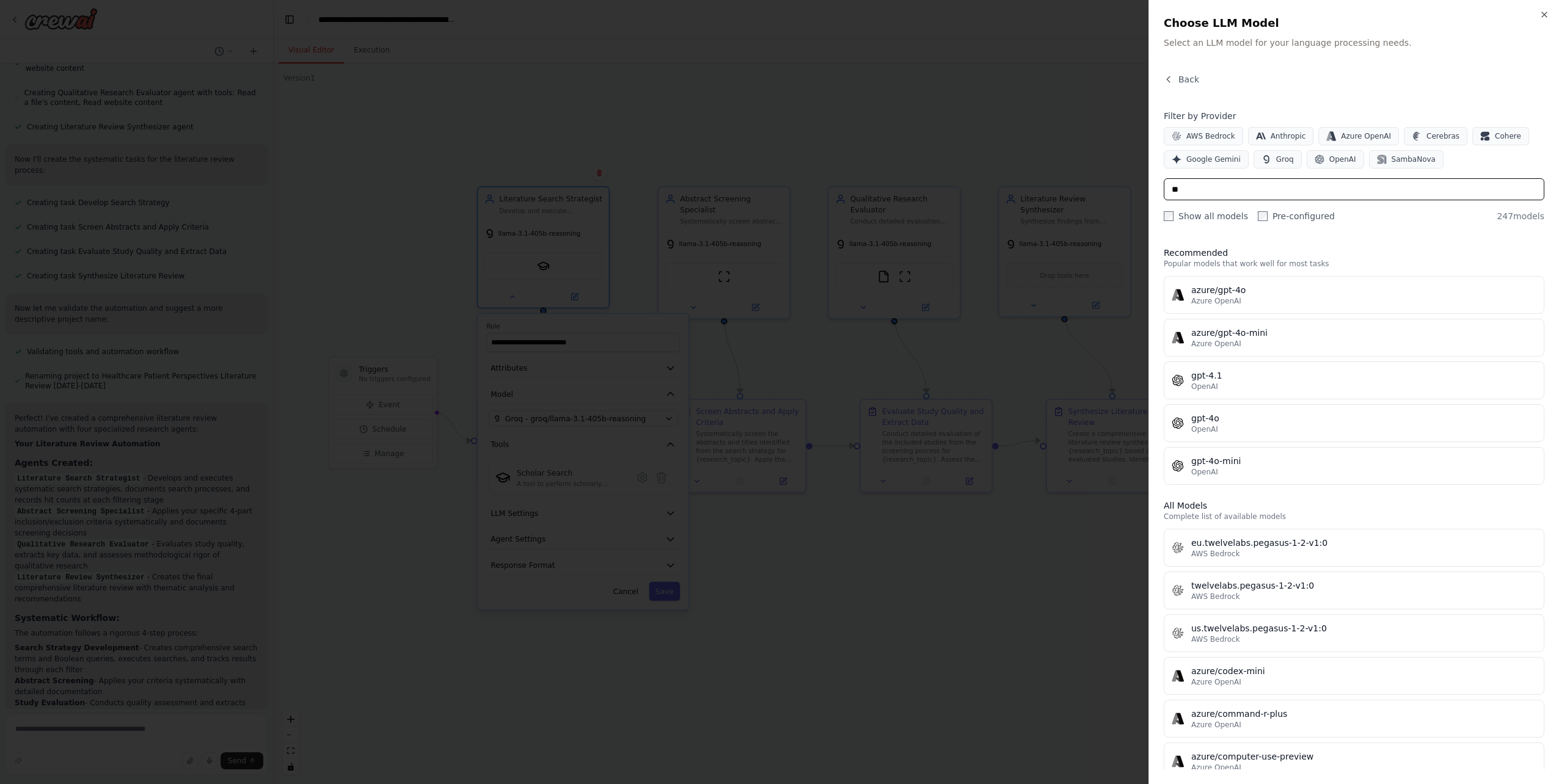
type input "*"
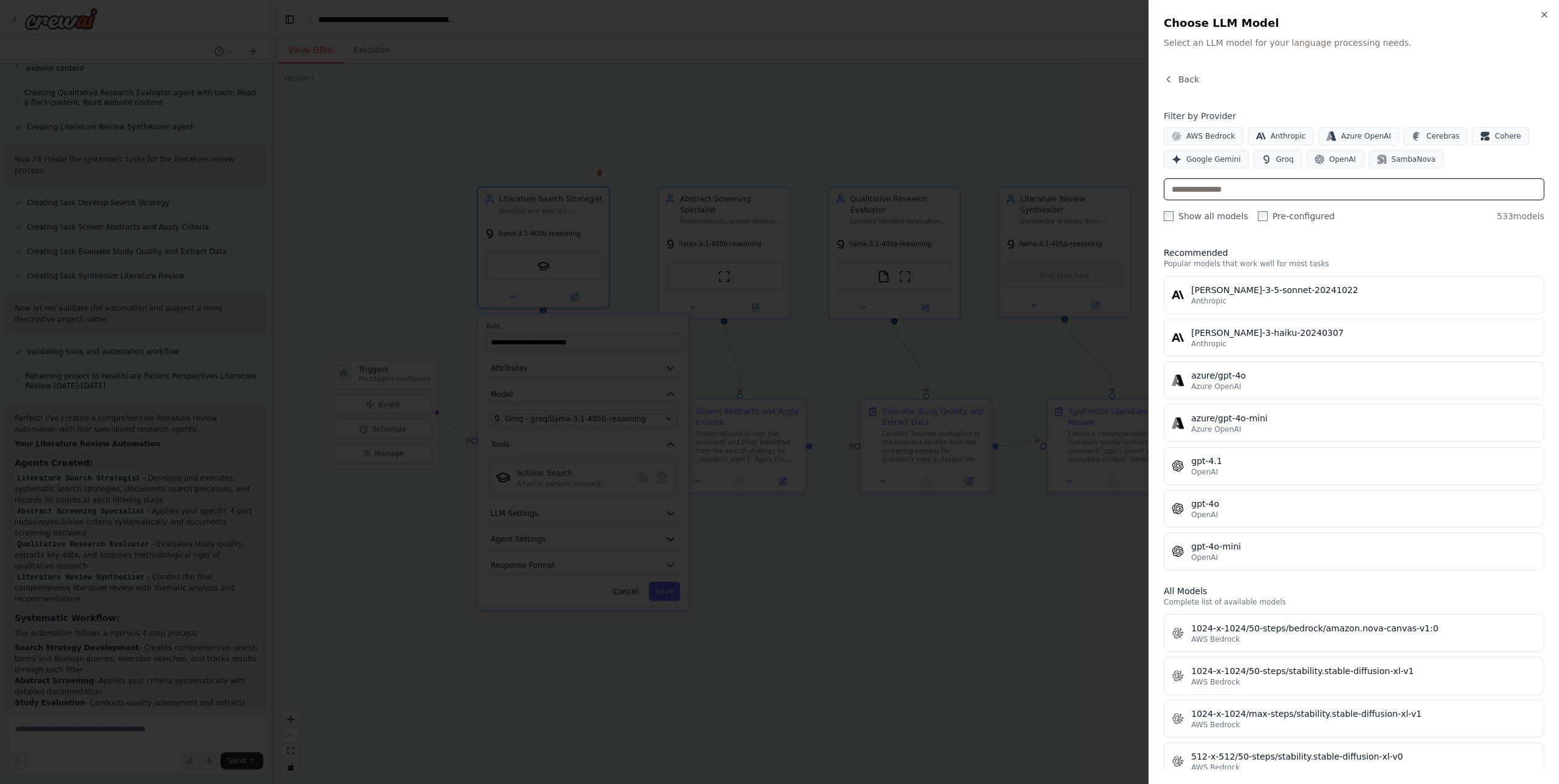
click at [1294, 197] on input "text" at bounding box center [1354, 189] width 381 height 22
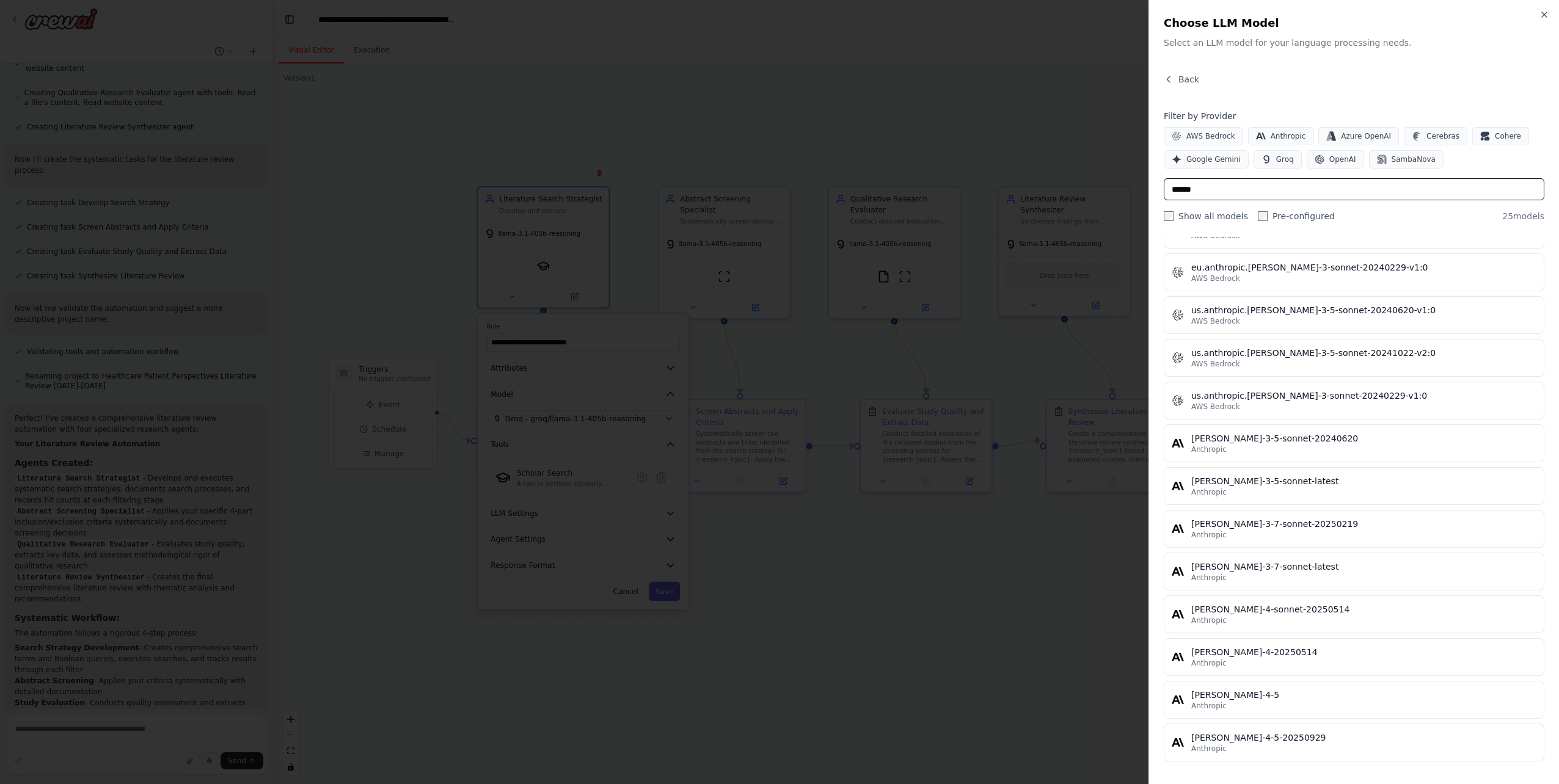
scroll to position [619, 0]
type input "******"
click at [1253, 701] on div "Anthropic" at bounding box center [1364, 704] width 345 height 10
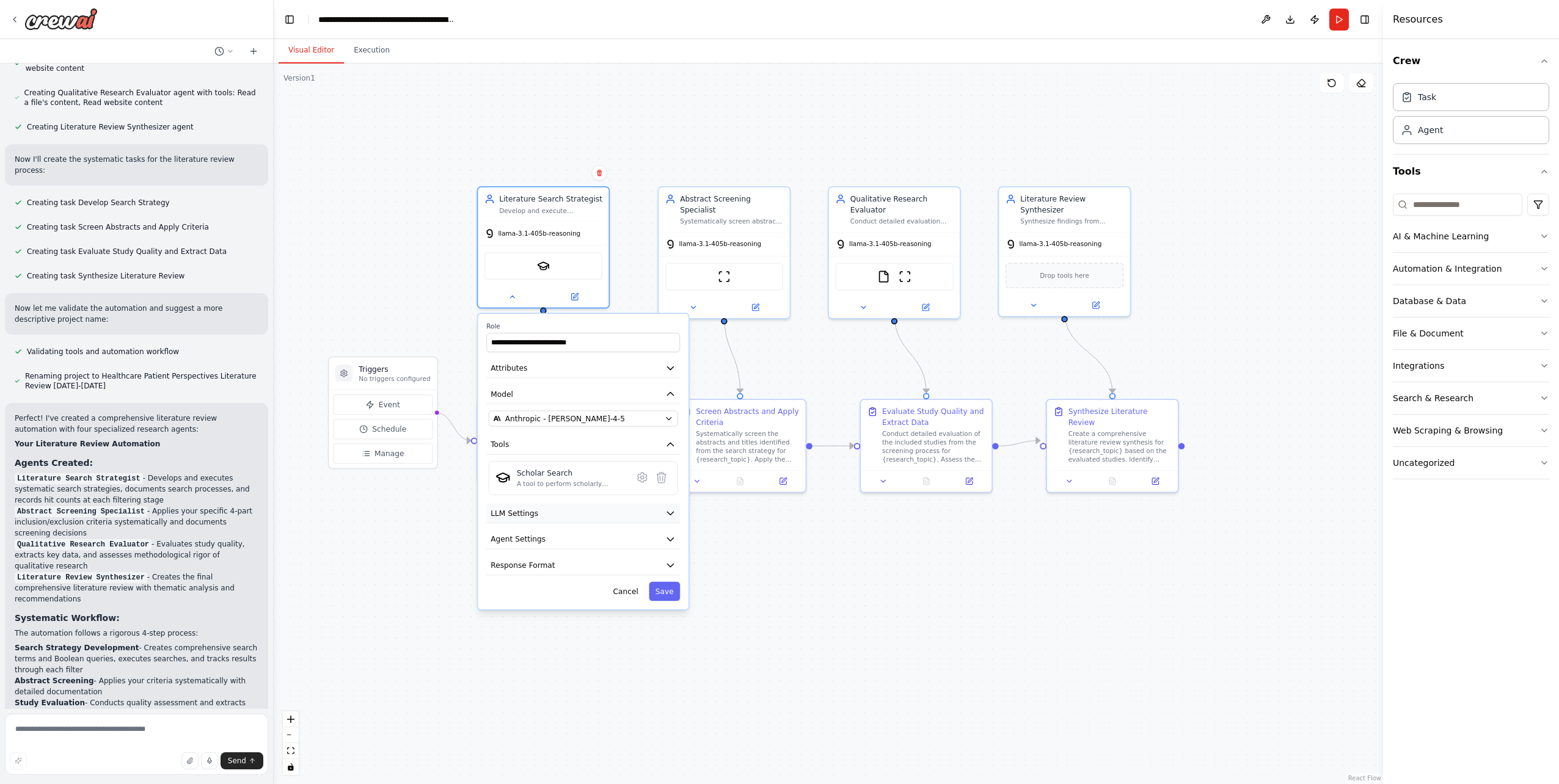
click at [665, 505] on button "LLM Settings" at bounding box center [583, 514] width 194 height 20
click at [676, 516] on icon "button" at bounding box center [670, 513] width 11 height 11
click at [667, 516] on icon "button" at bounding box center [670, 513] width 11 height 11
click at [507, 547] on span at bounding box center [511, 544] width 8 height 8
click at [671, 520] on button "LLM Settings" at bounding box center [583, 514] width 194 height 20
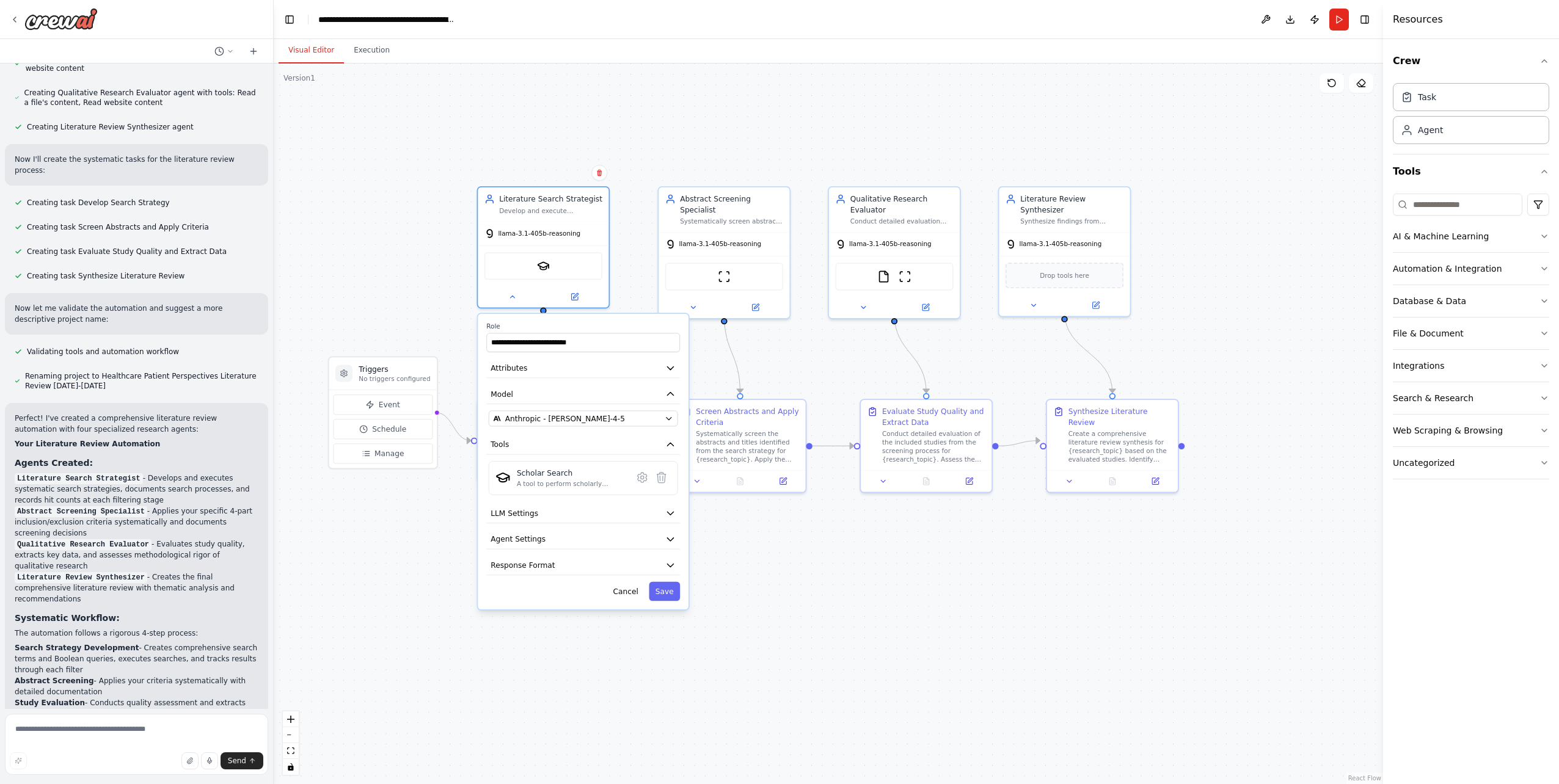
click at [665, 550] on div "**********" at bounding box center [583, 462] width 211 height 296
click at [667, 547] on button "Agent Settings" at bounding box center [583, 539] width 194 height 20
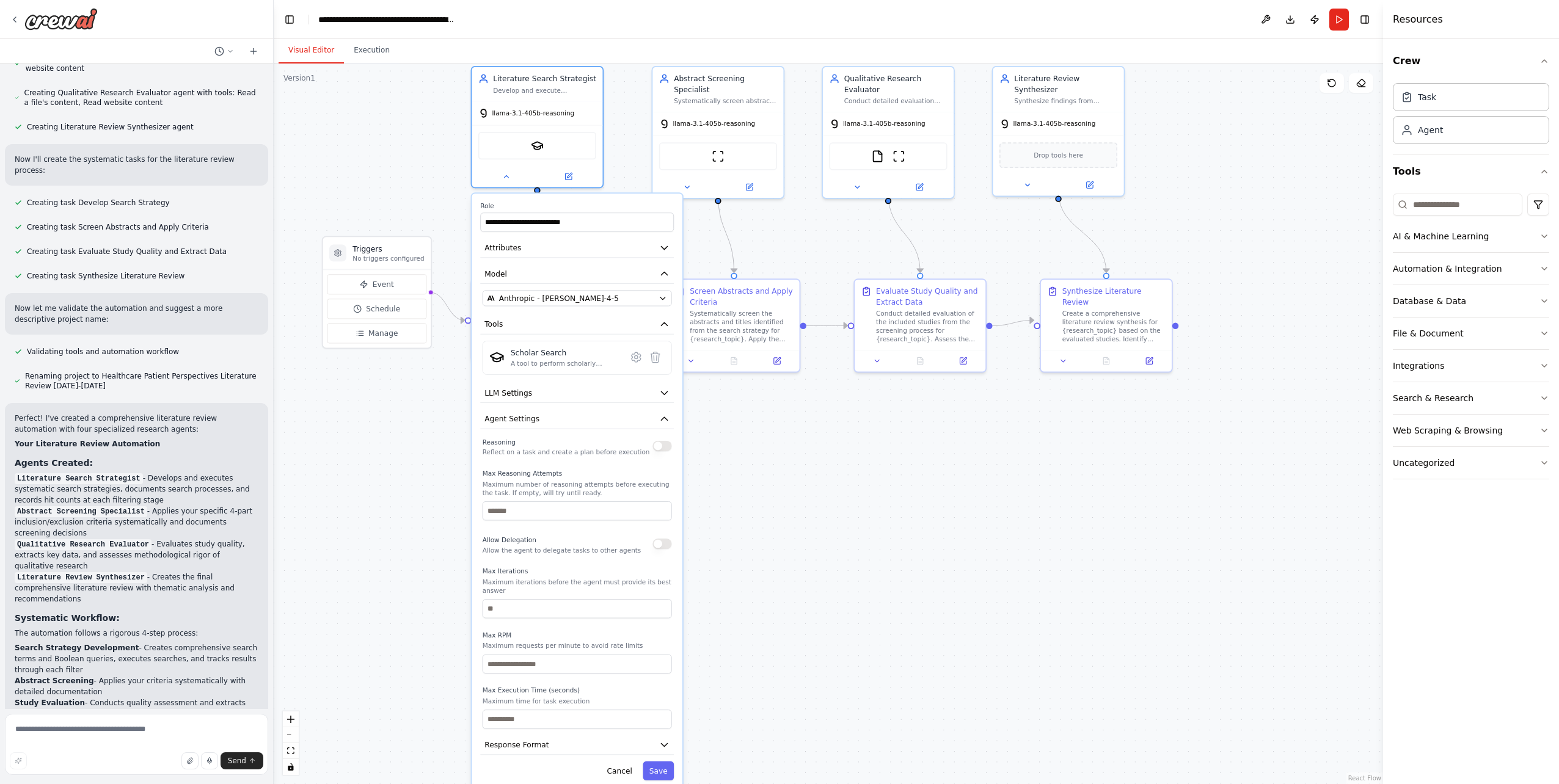
drag, startPoint x: 829, startPoint y: 606, endPoint x: 823, endPoint y: 485, distance: 121.1
click at [823, 485] on div ".deletable-edge-delete-btn { width: 20px; height: 20px; border: 0px solid #ffff…" at bounding box center [829, 424] width 1110 height 721
click at [655, 424] on button "Agent Settings" at bounding box center [577, 419] width 194 height 20
click at [668, 446] on icon "button" at bounding box center [664, 445] width 11 height 11
click at [638, 359] on icon at bounding box center [636, 357] width 9 height 10
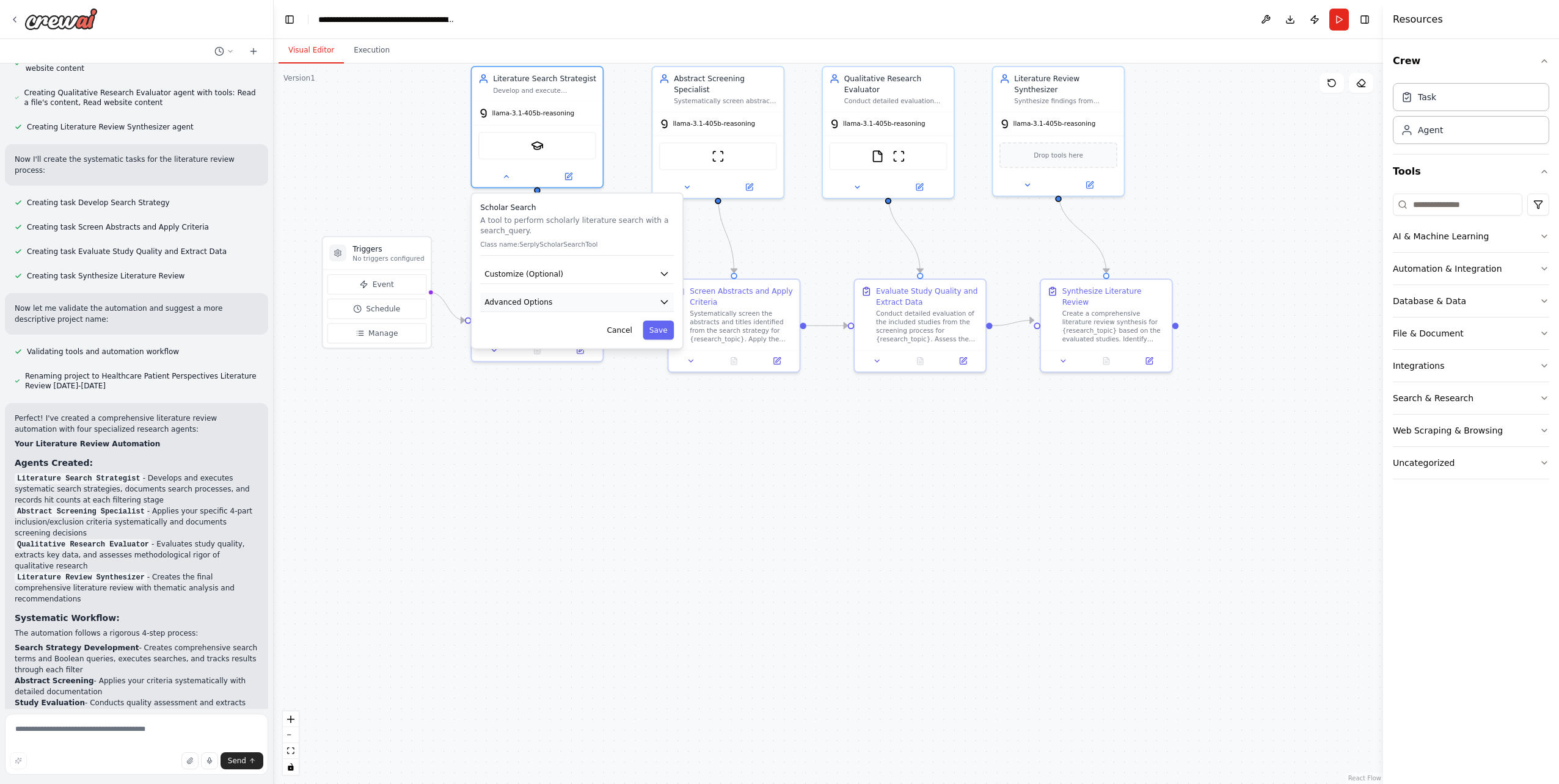
click at [553, 306] on button "Advanced Options" at bounding box center [577, 303] width 194 height 20
click at [560, 376] on p "The value of this environment variable is already set." at bounding box center [577, 381] width 176 height 8
click at [569, 367] on input "text" at bounding box center [577, 364] width 176 height 19
paste input "**********"
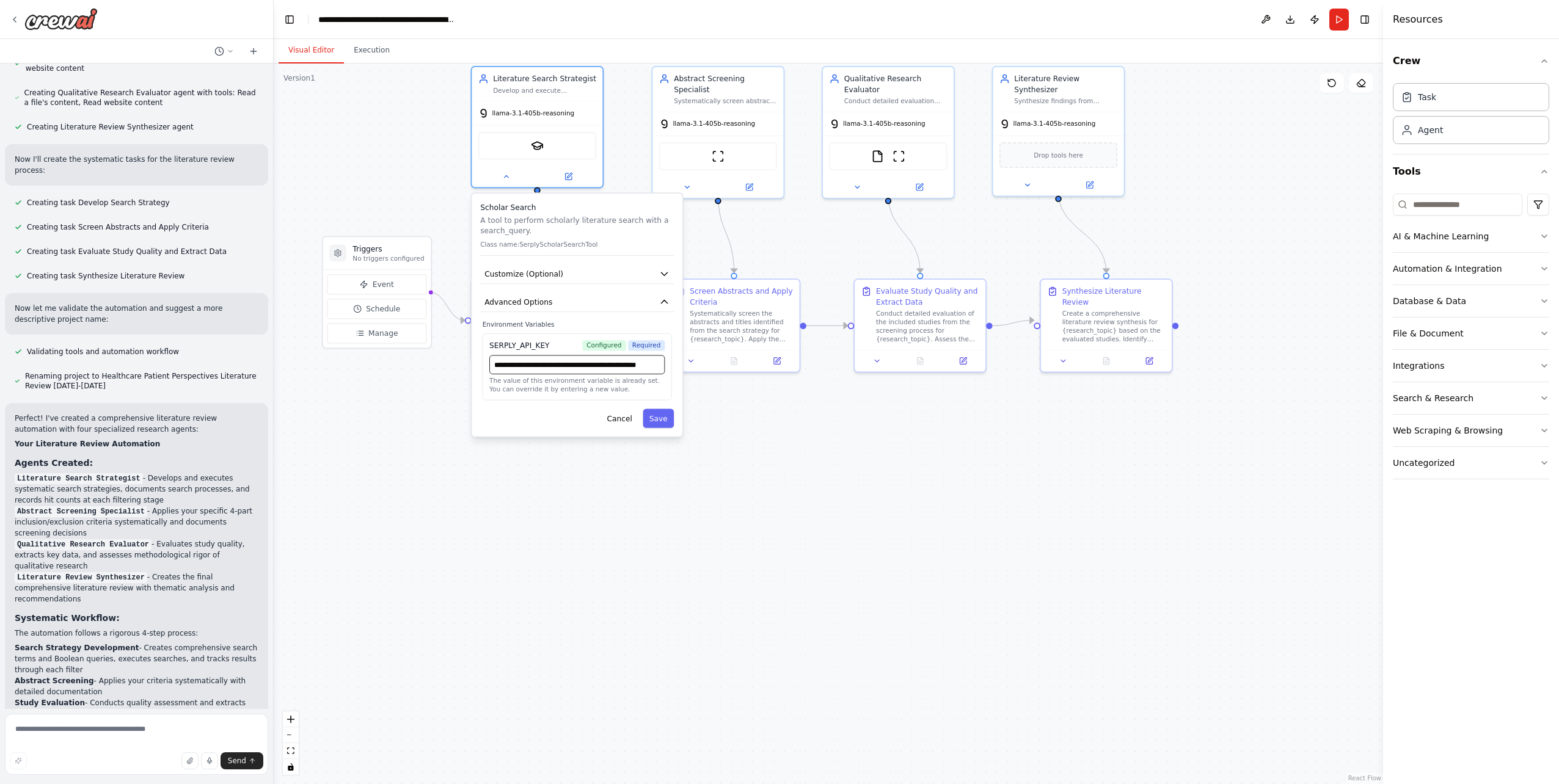
scroll to position [0, 59]
type input "**********"
click at [664, 427] on button "Save" at bounding box center [658, 418] width 31 height 19
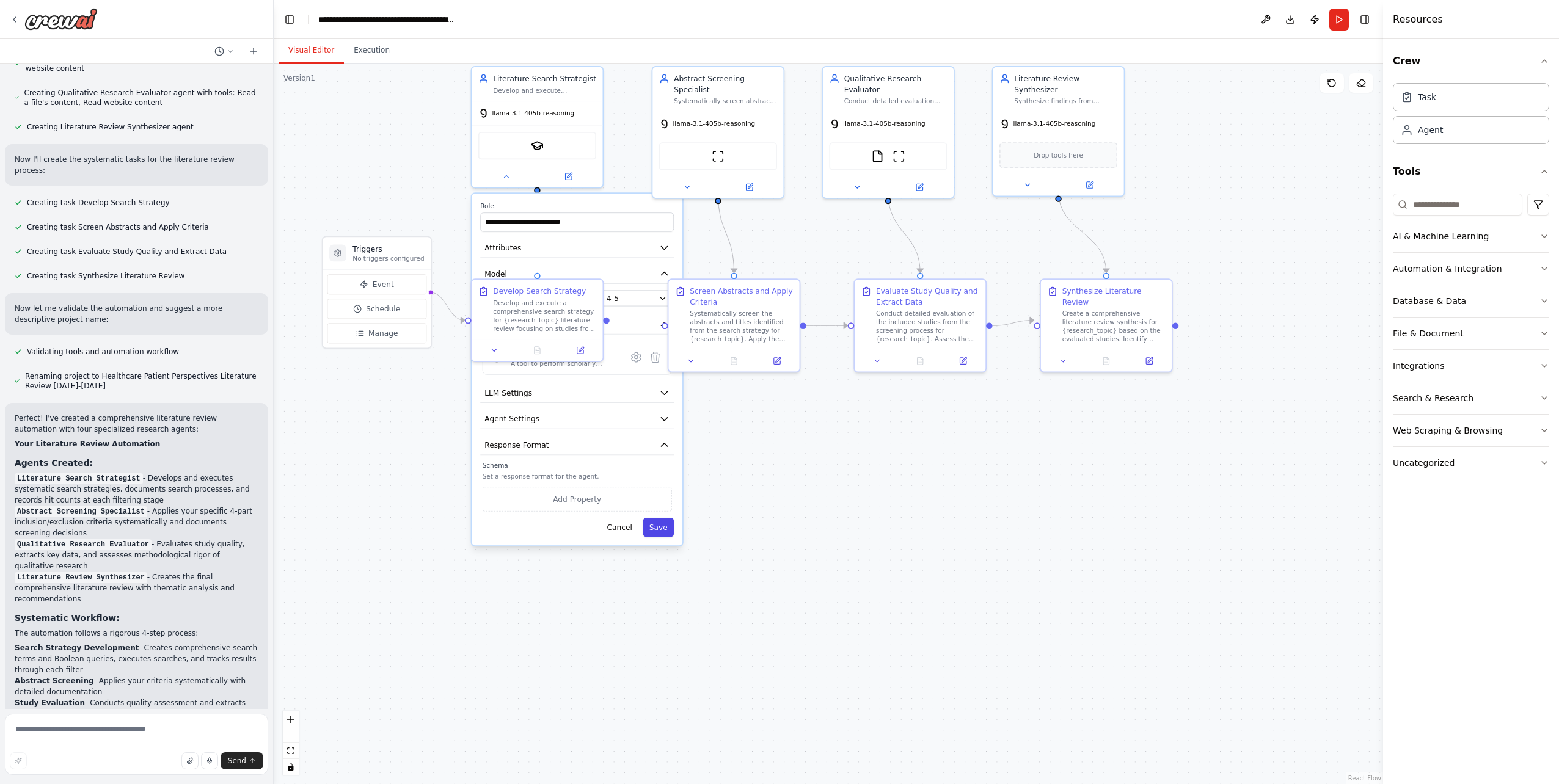
click at [664, 531] on button "Save" at bounding box center [658, 527] width 31 height 19
click at [602, 69] on icon at bounding box center [600, 67] width 7 height 6
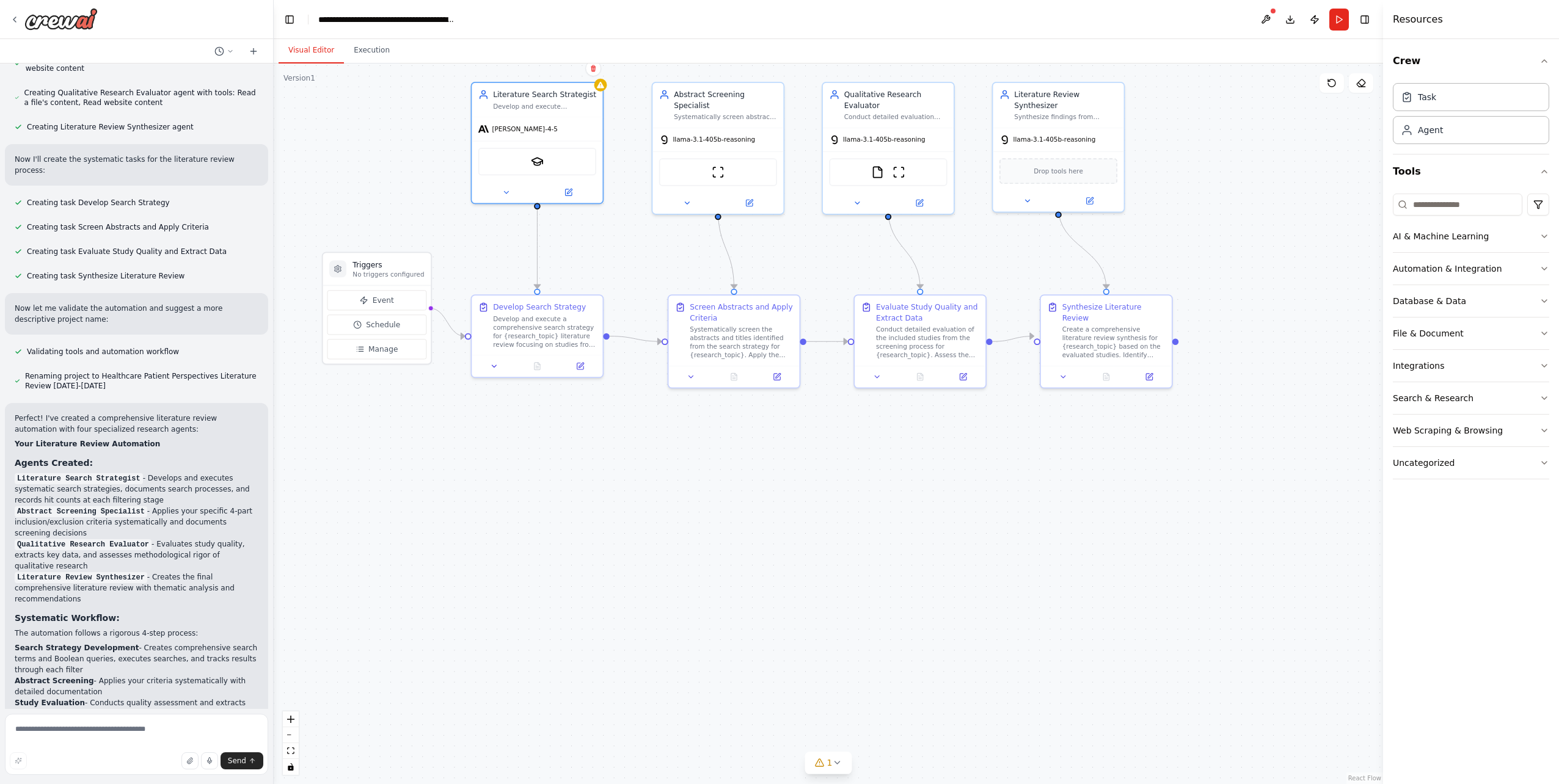
drag, startPoint x: 631, startPoint y: 167, endPoint x: 628, endPoint y: 246, distance: 79.1
click at [628, 246] on div ".deletable-edge-delete-btn { width: 20px; height: 20px; border: 0px solid #ffff…" at bounding box center [829, 424] width 1110 height 721
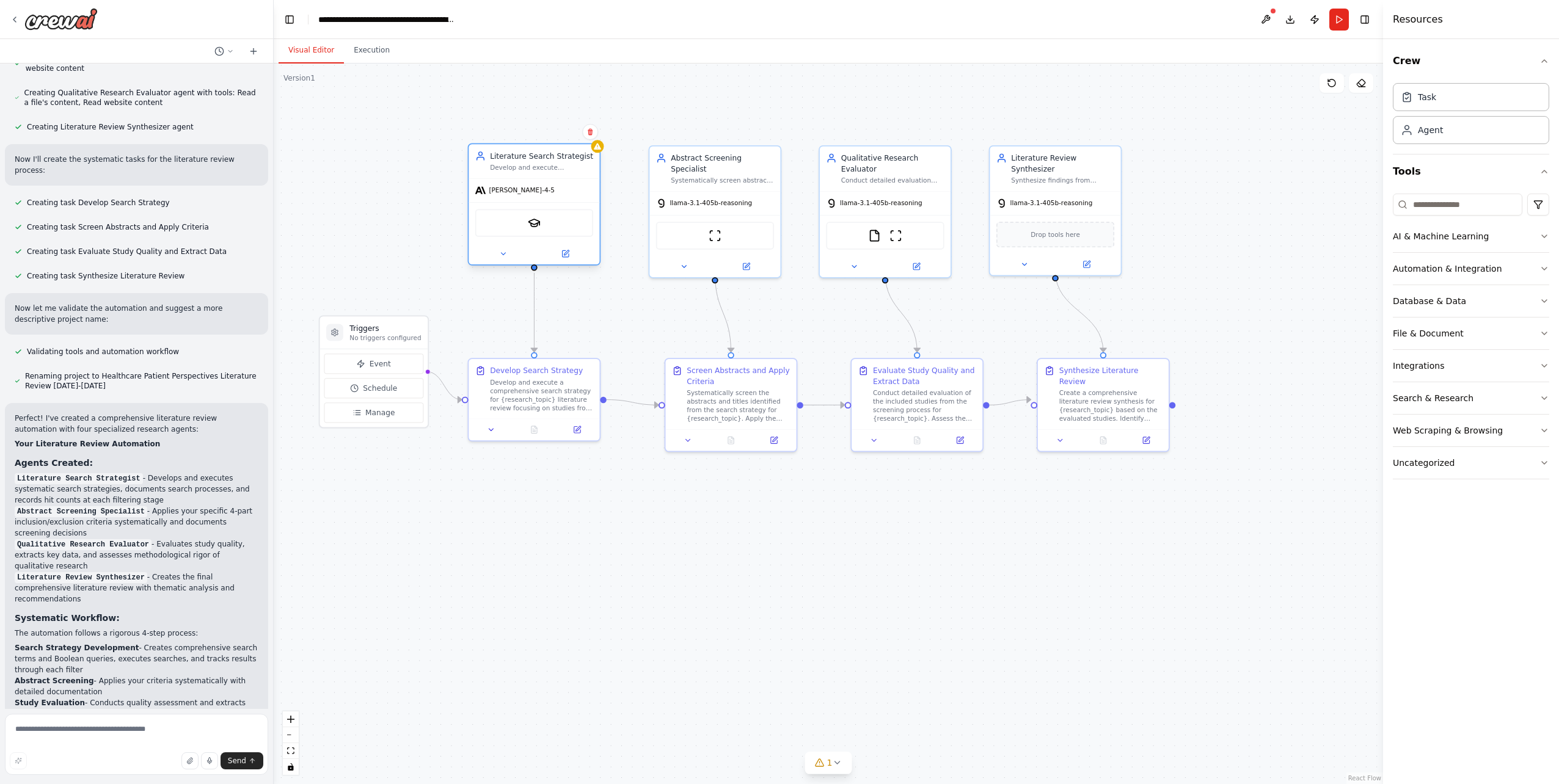
click at [527, 203] on div "SerplyScholarSearchTool" at bounding box center [534, 223] width 131 height 41
click at [527, 197] on div "claude-sonnet-4-5" at bounding box center [534, 190] width 131 height 23
click at [519, 255] on button at bounding box center [502, 254] width 60 height 13
click at [539, 382] on span "Anthropic - claude-sonnet-4-5" at bounding box center [556, 378] width 120 height 11
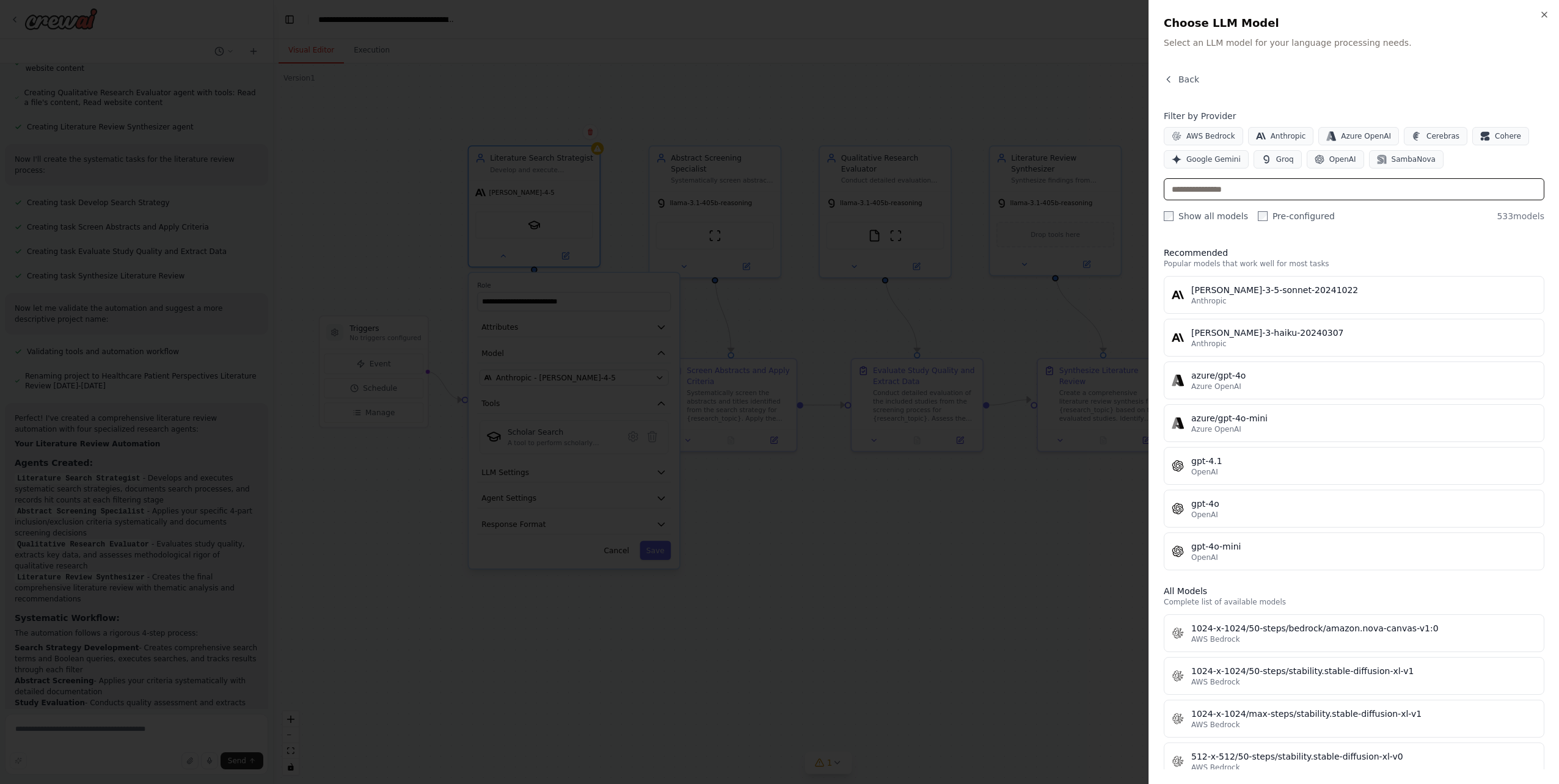
click at [1238, 198] on input "text" at bounding box center [1354, 189] width 381 height 22
click at [1283, 188] on input "text" at bounding box center [1354, 189] width 381 height 22
click at [1244, 195] on input "text" at bounding box center [1354, 189] width 381 height 22
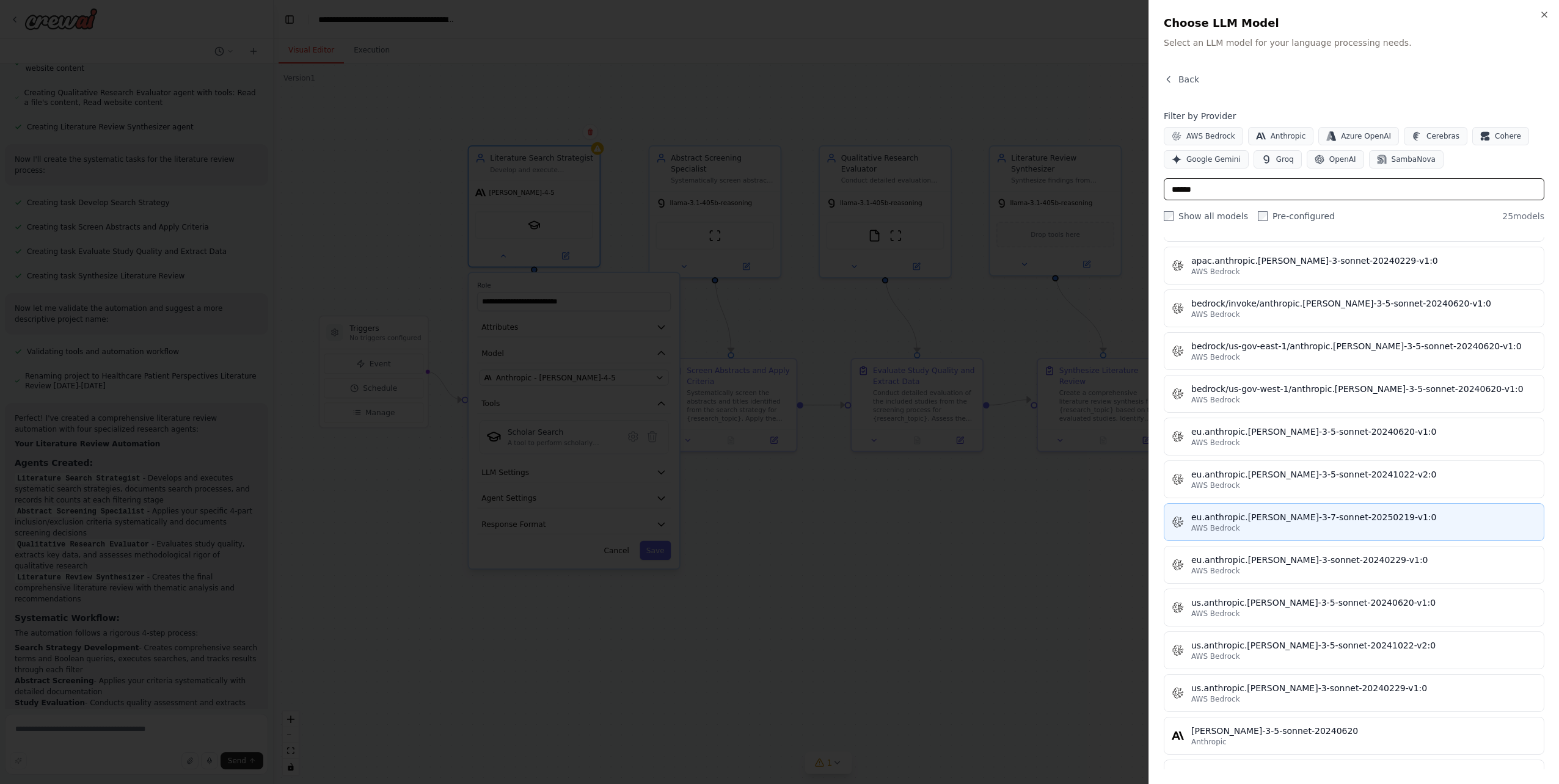
scroll to position [314, 0]
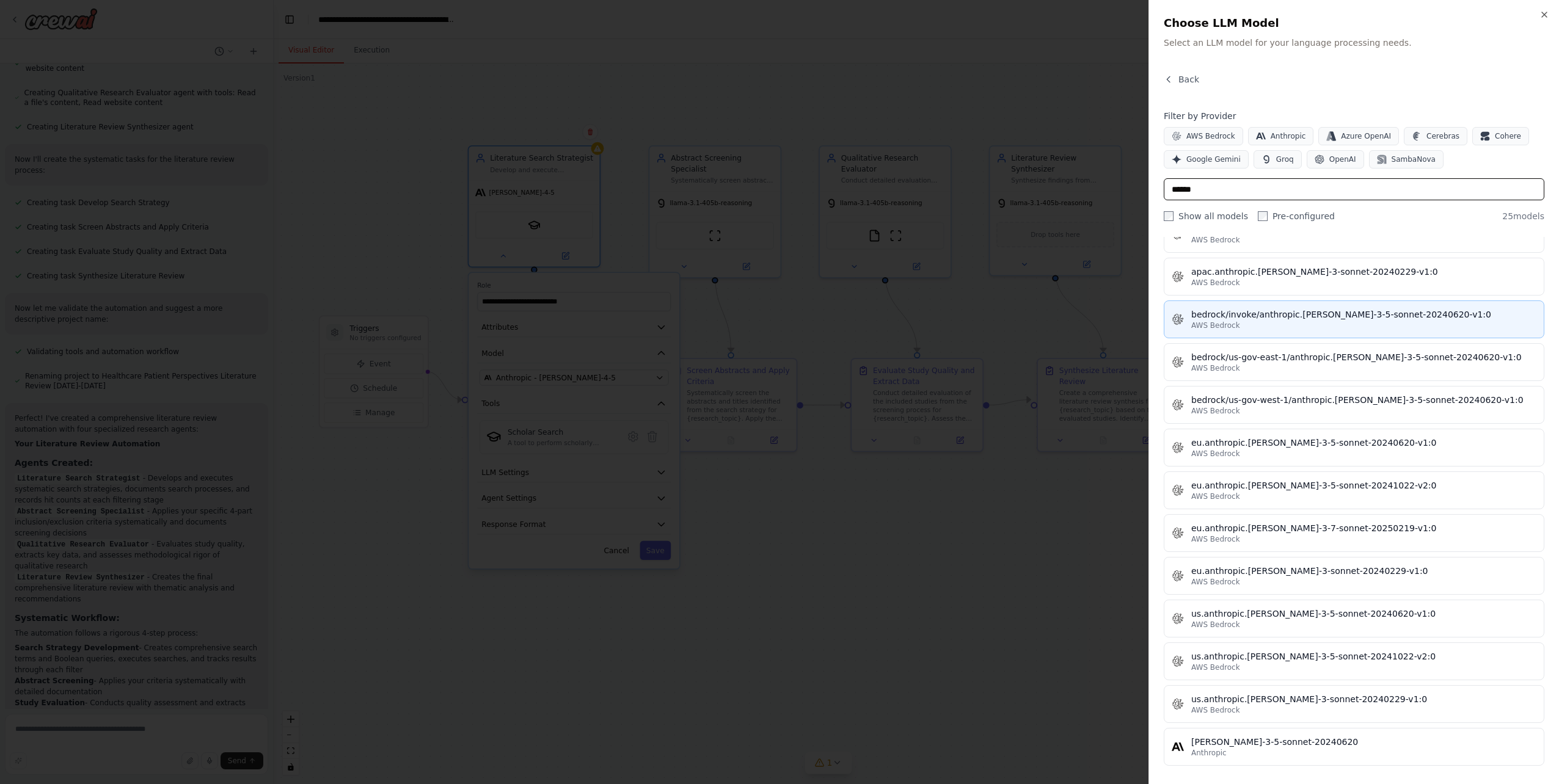
type input "******"
click at [1344, 333] on button "bedrock/invoke/anthropic.claude-3-5-sonnet-20240620-v1:0 AWS Bedrock" at bounding box center [1354, 320] width 381 height 38
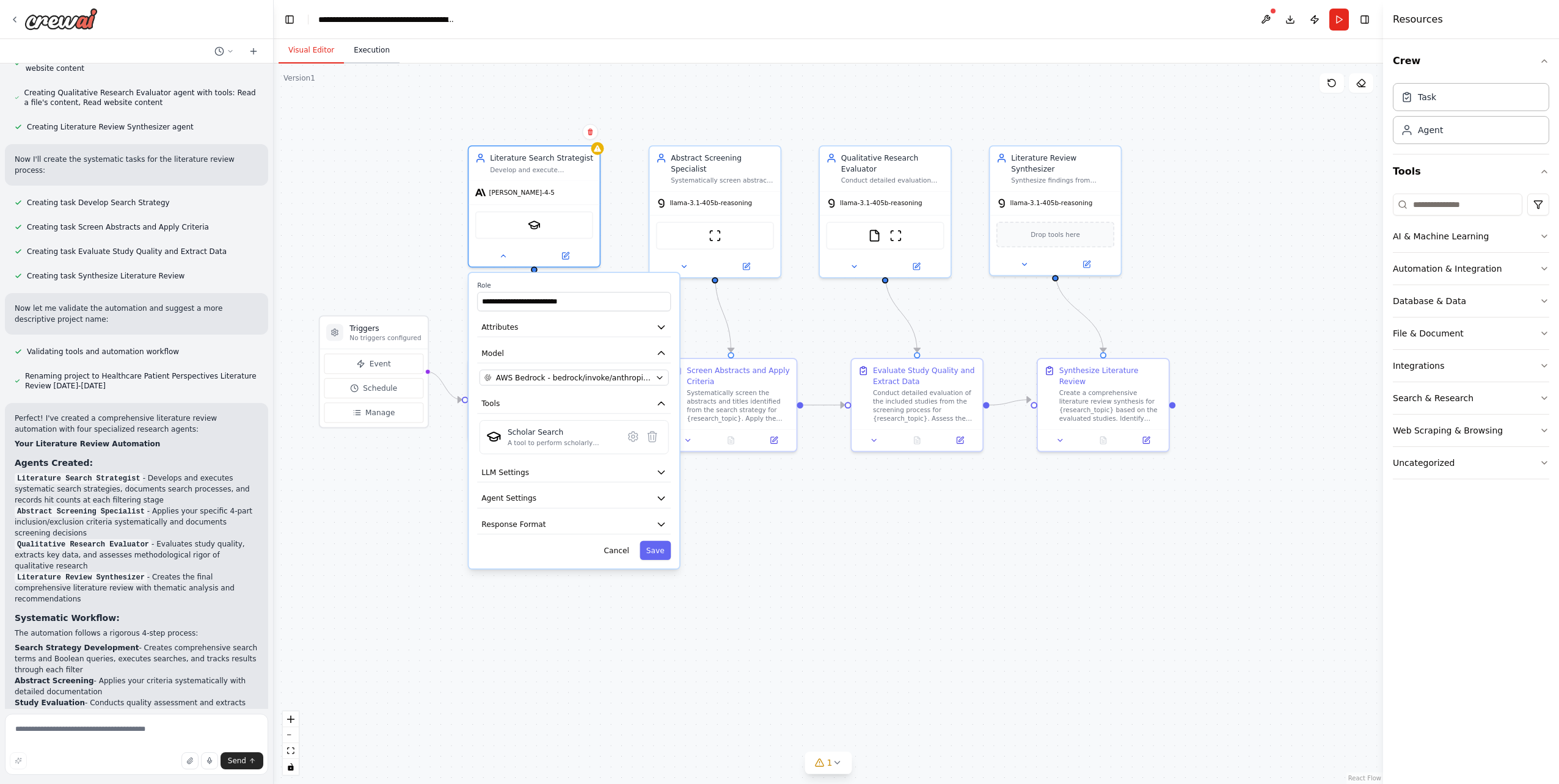
click at [359, 45] on button "Execution" at bounding box center [372, 51] width 56 height 25
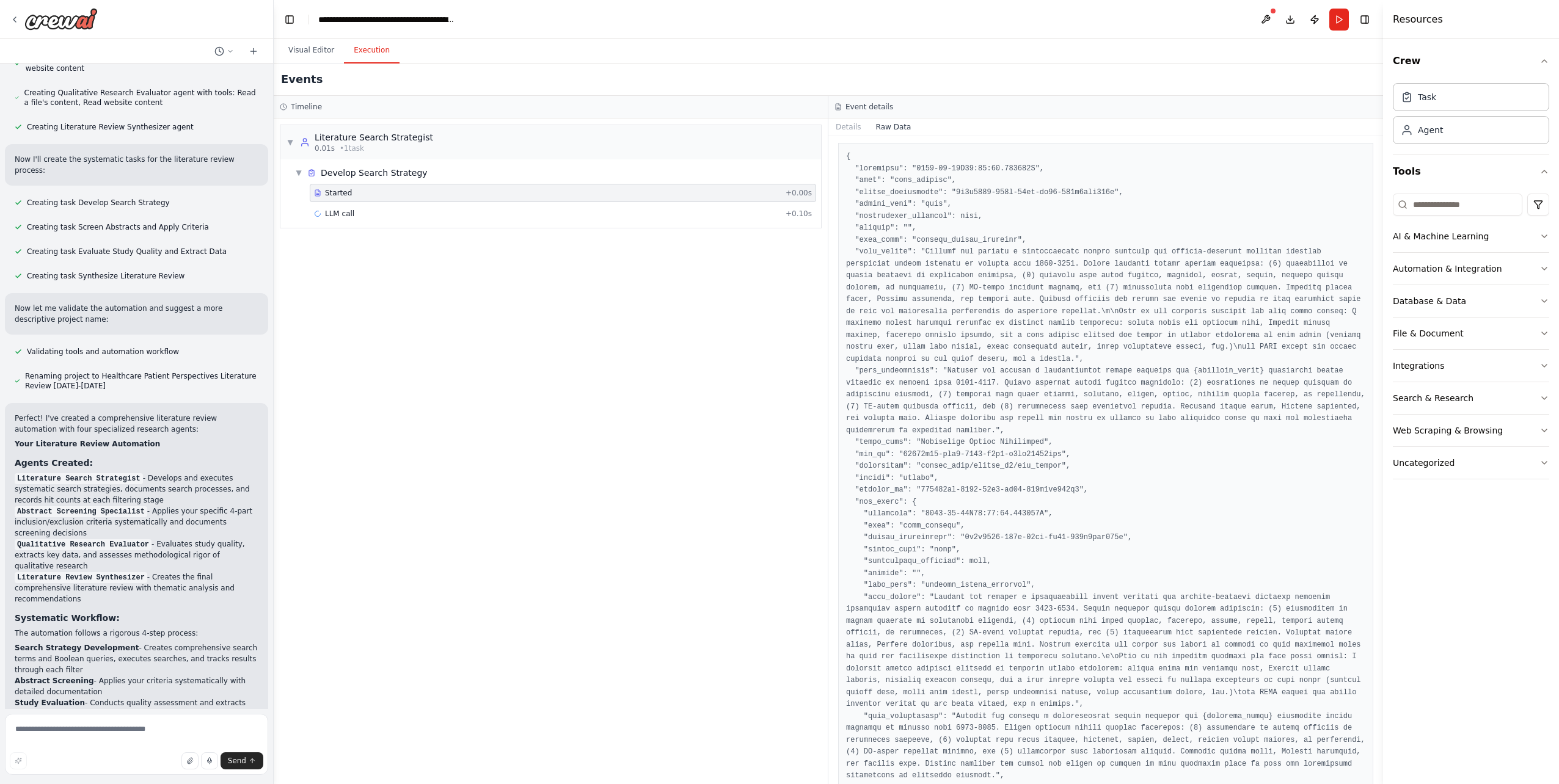
scroll to position [0, 0]
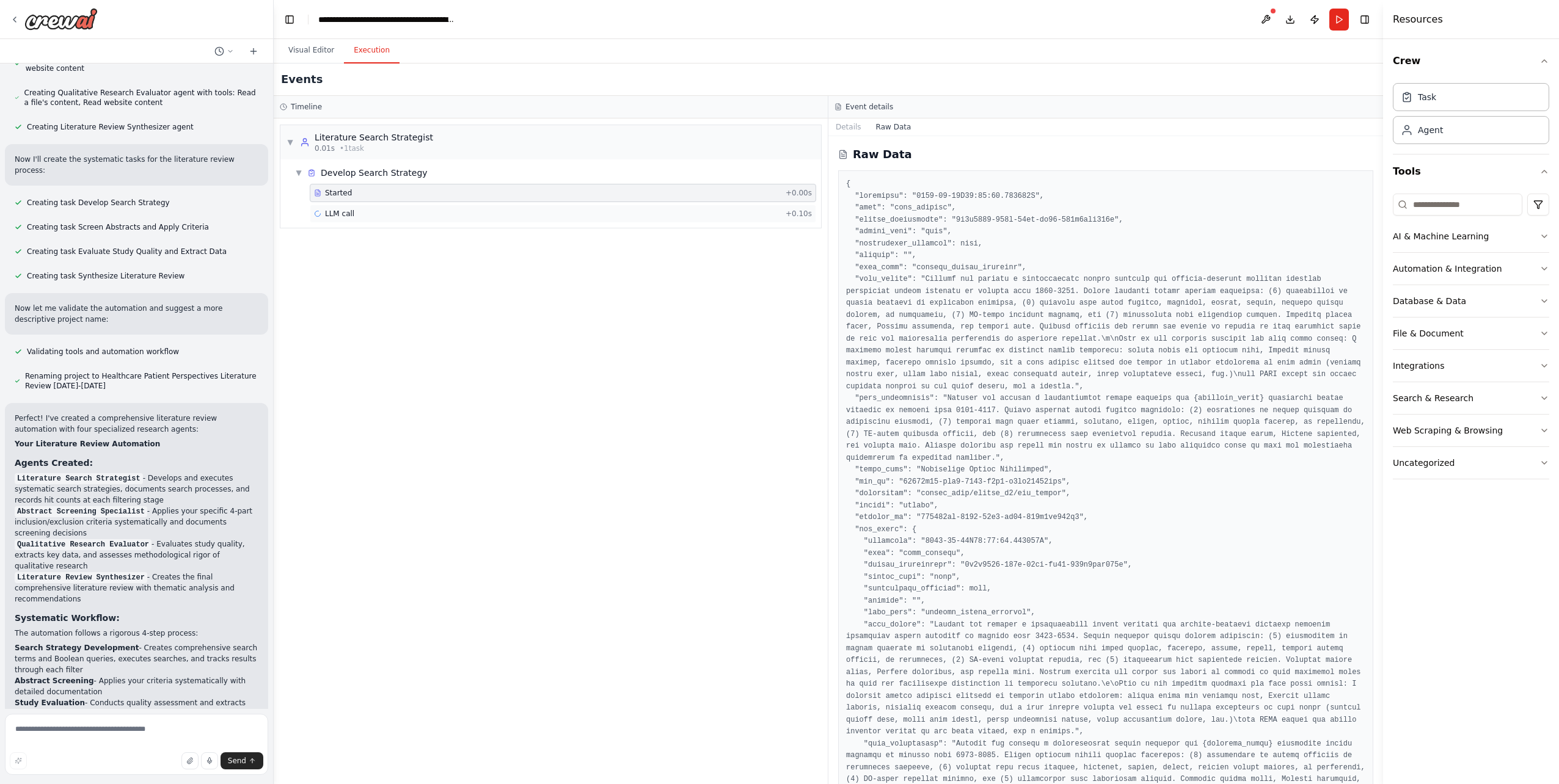
click at [744, 221] on div "LLM call + 0.10s" at bounding box center [563, 214] width 507 height 18
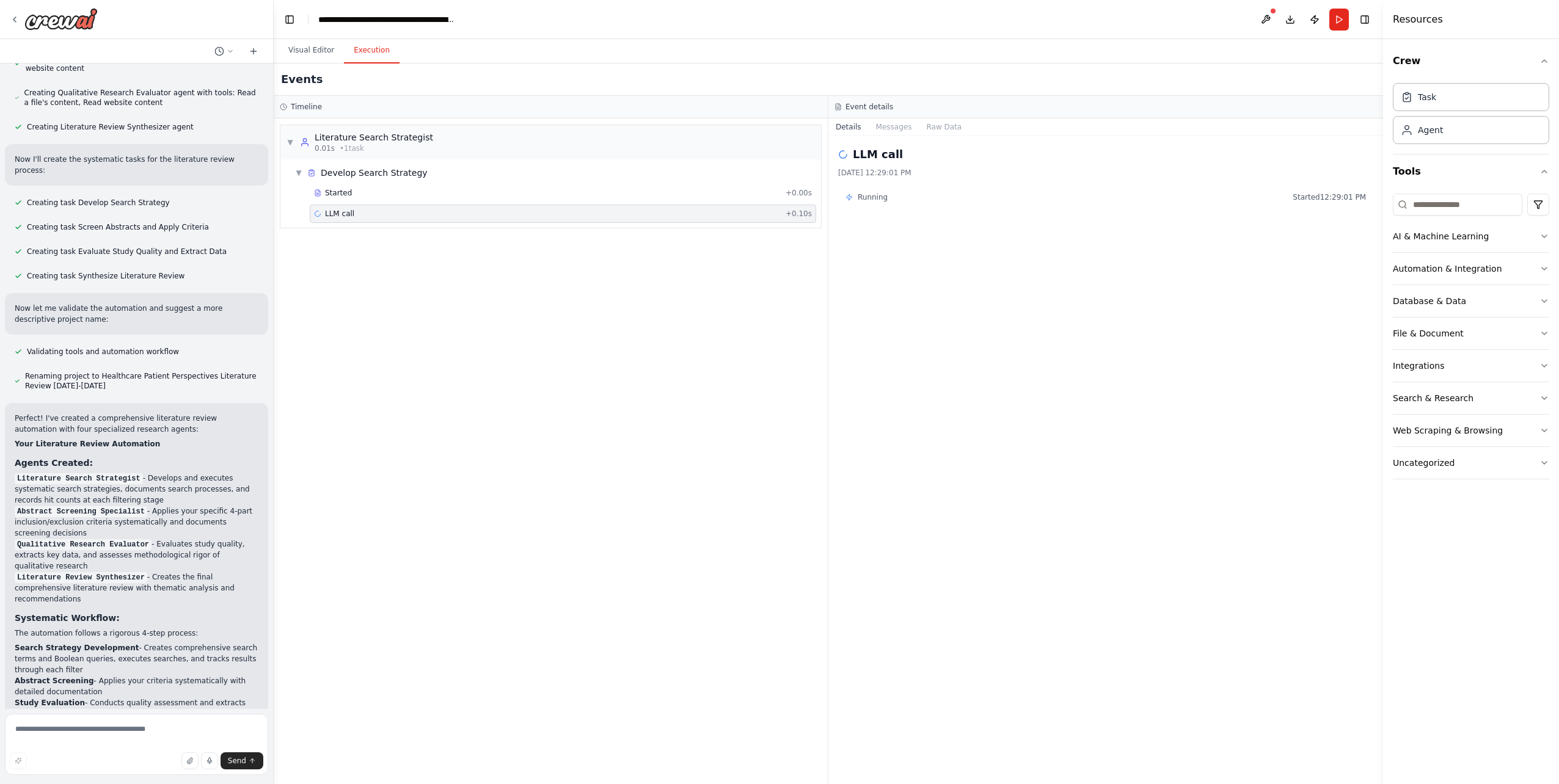
click at [1181, 202] on div "Running Started 12:29:01 PM" at bounding box center [1106, 197] width 521 height 10
drag, startPoint x: 646, startPoint y: 219, endPoint x: 514, endPoint y: 248, distance: 135.1
click at [558, 248] on div "▼ Literature Search Strategist 0.01s • 1 task ▼ Develop Search Strategy Started…" at bounding box center [551, 451] width 554 height 666
click at [336, 217] on span "LLM call" at bounding box center [339, 214] width 29 height 10
click at [126, 628] on p "The automation follows a rigorous 4-step process:" at bounding box center [137, 633] width 243 height 11
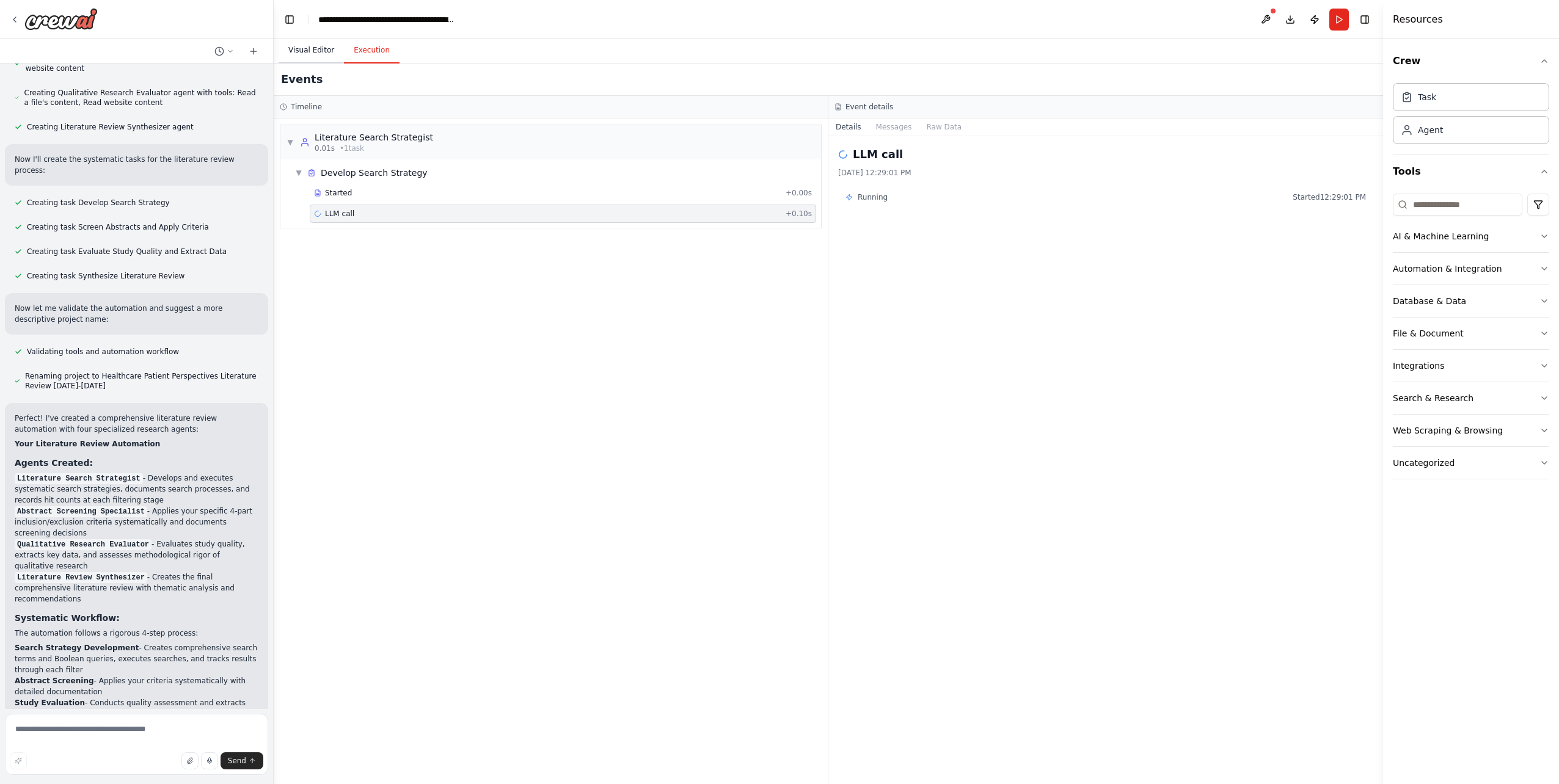
click at [319, 54] on button "Visual Editor" at bounding box center [311, 51] width 65 height 25
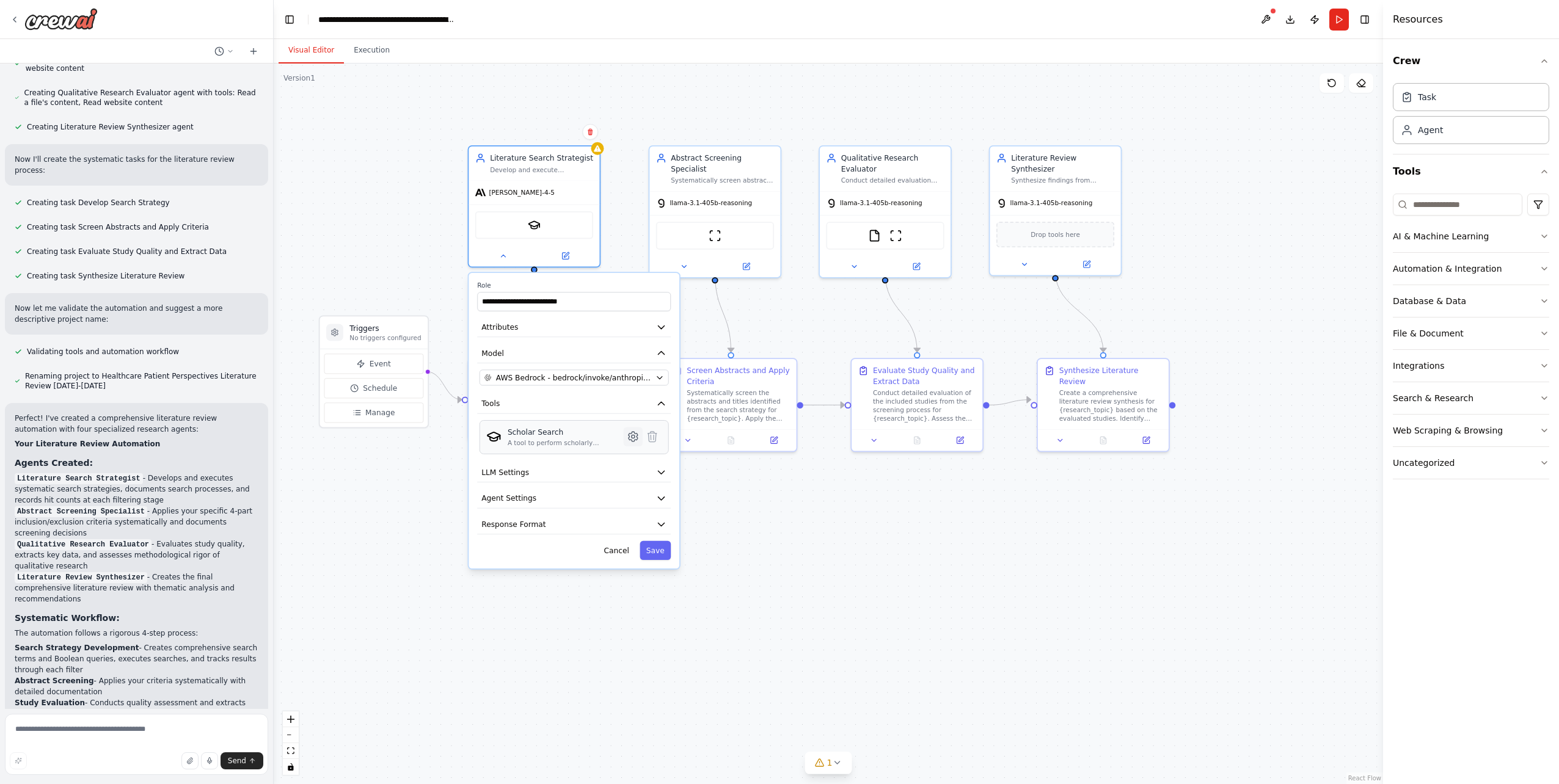
click at [631, 439] on icon at bounding box center [633, 437] width 9 height 10
click at [536, 359] on span "Customize (Optional)" at bounding box center [520, 353] width 79 height 11
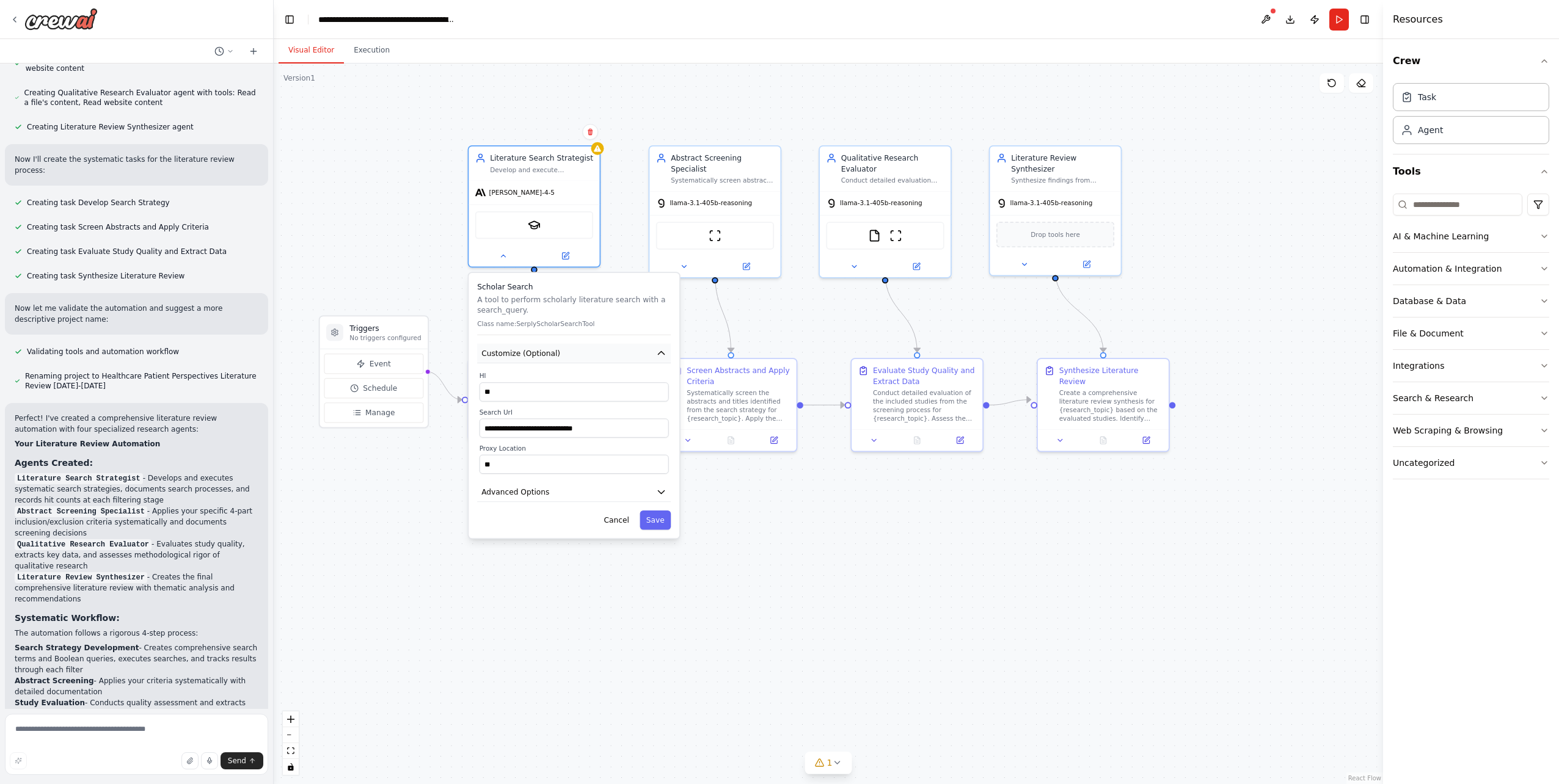
click at [578, 357] on button "Customize (Optional)" at bounding box center [574, 354] width 194 height 20
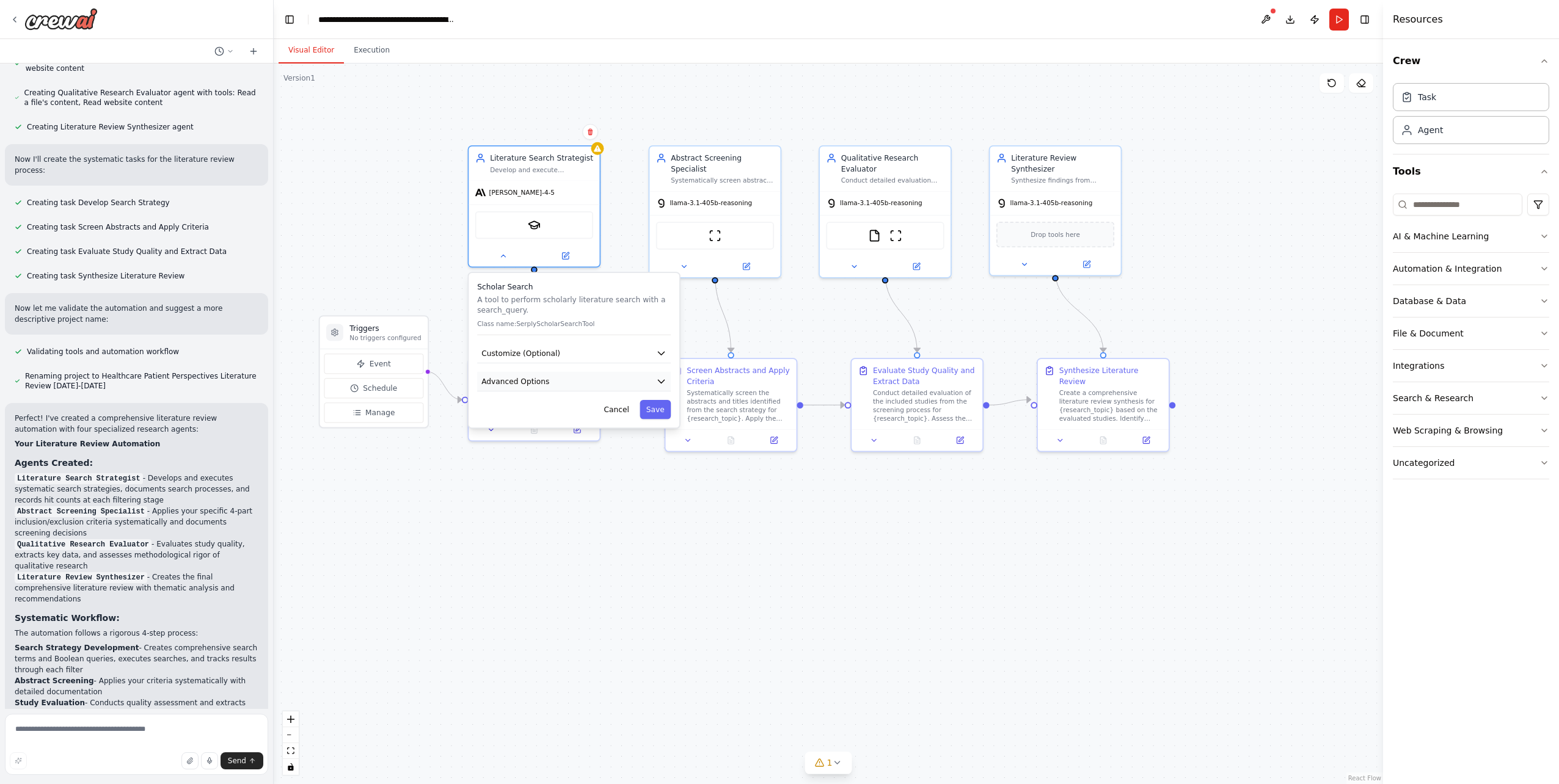
click at [564, 382] on button "Advanced Options" at bounding box center [574, 382] width 194 height 20
click at [617, 500] on button "Cancel" at bounding box center [616, 498] width 38 height 19
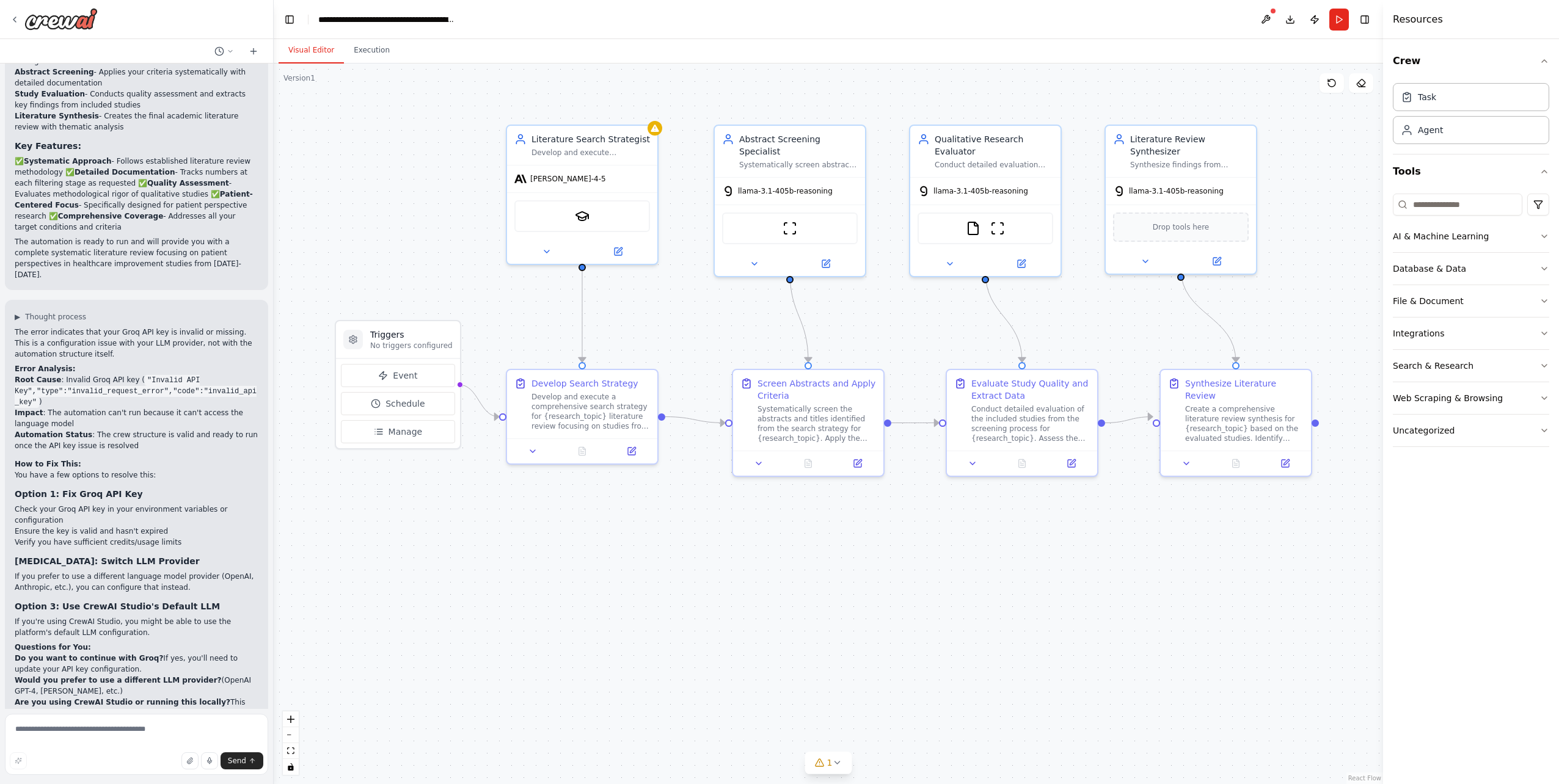
scroll to position [1042, 0]
click at [810, 183] on div "llama-3.1-405b-reasoning" at bounding box center [790, 189] width 150 height 27
click at [788, 184] on div "llama-3.1-405b-reasoning" at bounding box center [790, 189] width 150 height 27
click at [757, 257] on icon at bounding box center [754, 262] width 10 height 10
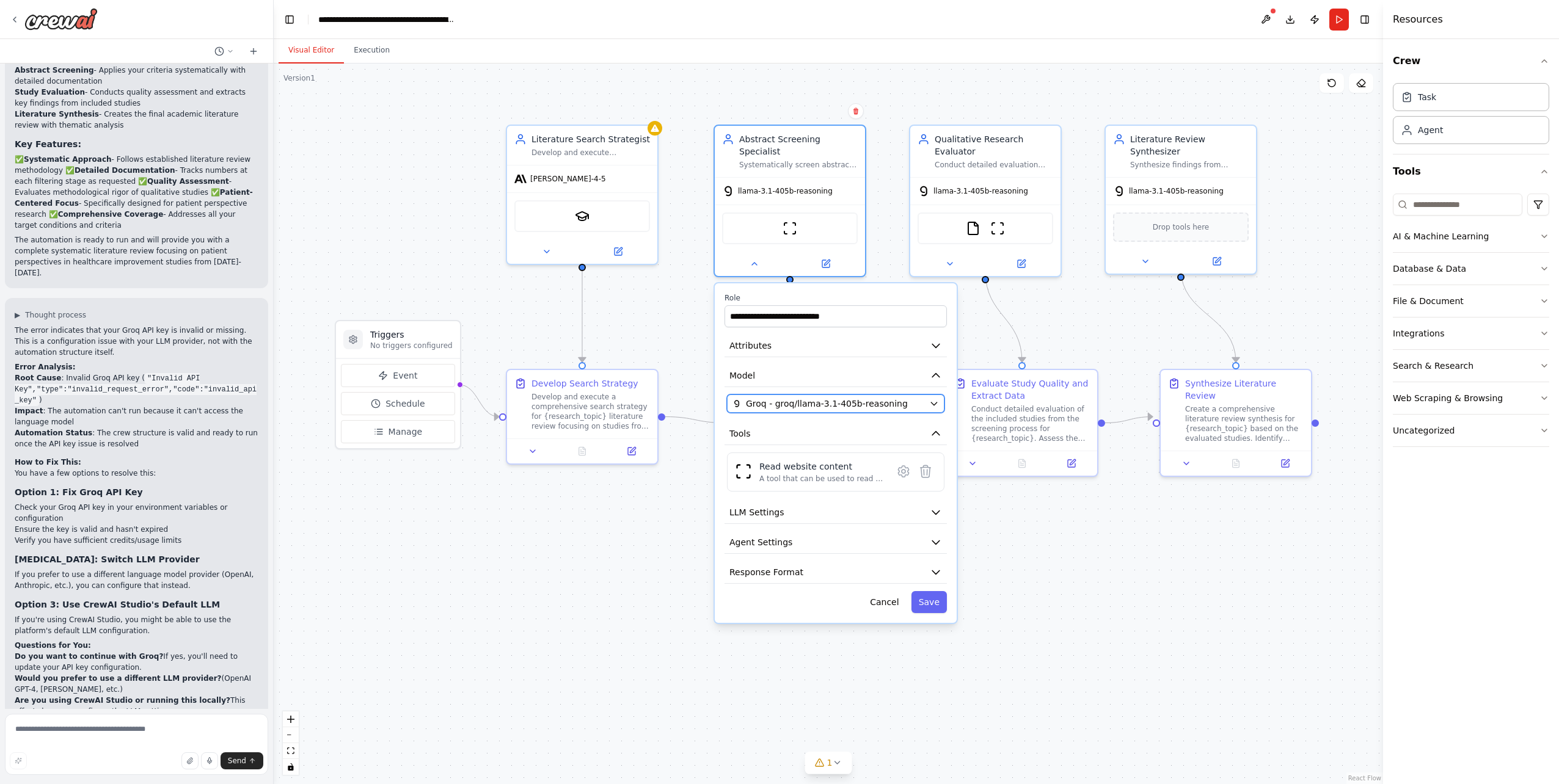
click at [817, 398] on button "Groq - groq/llama-3.1-405b-reasoning" at bounding box center [835, 404] width 217 height 18
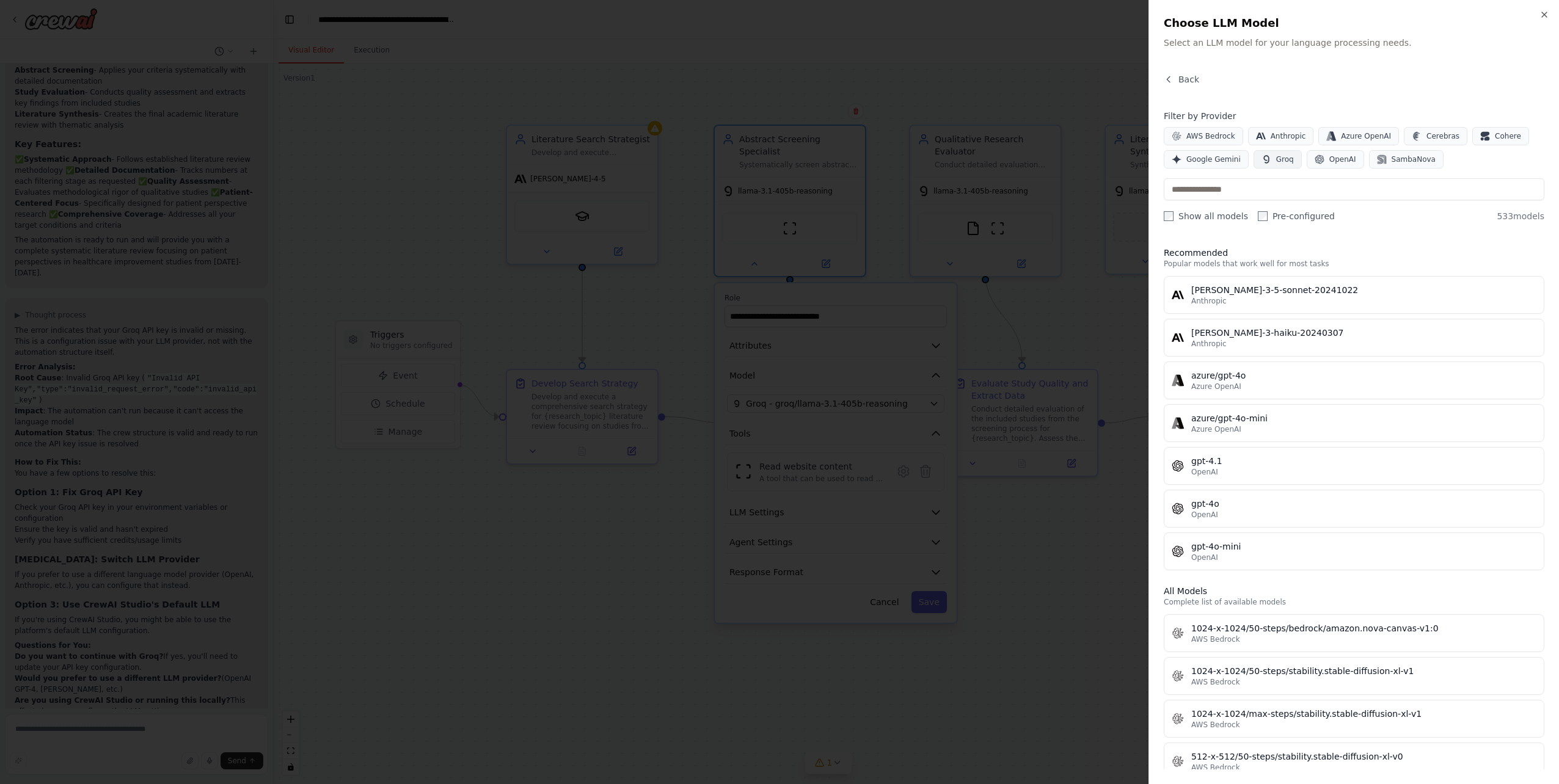
click at [1276, 161] on span "Groq" at bounding box center [1284, 159] width 18 height 10
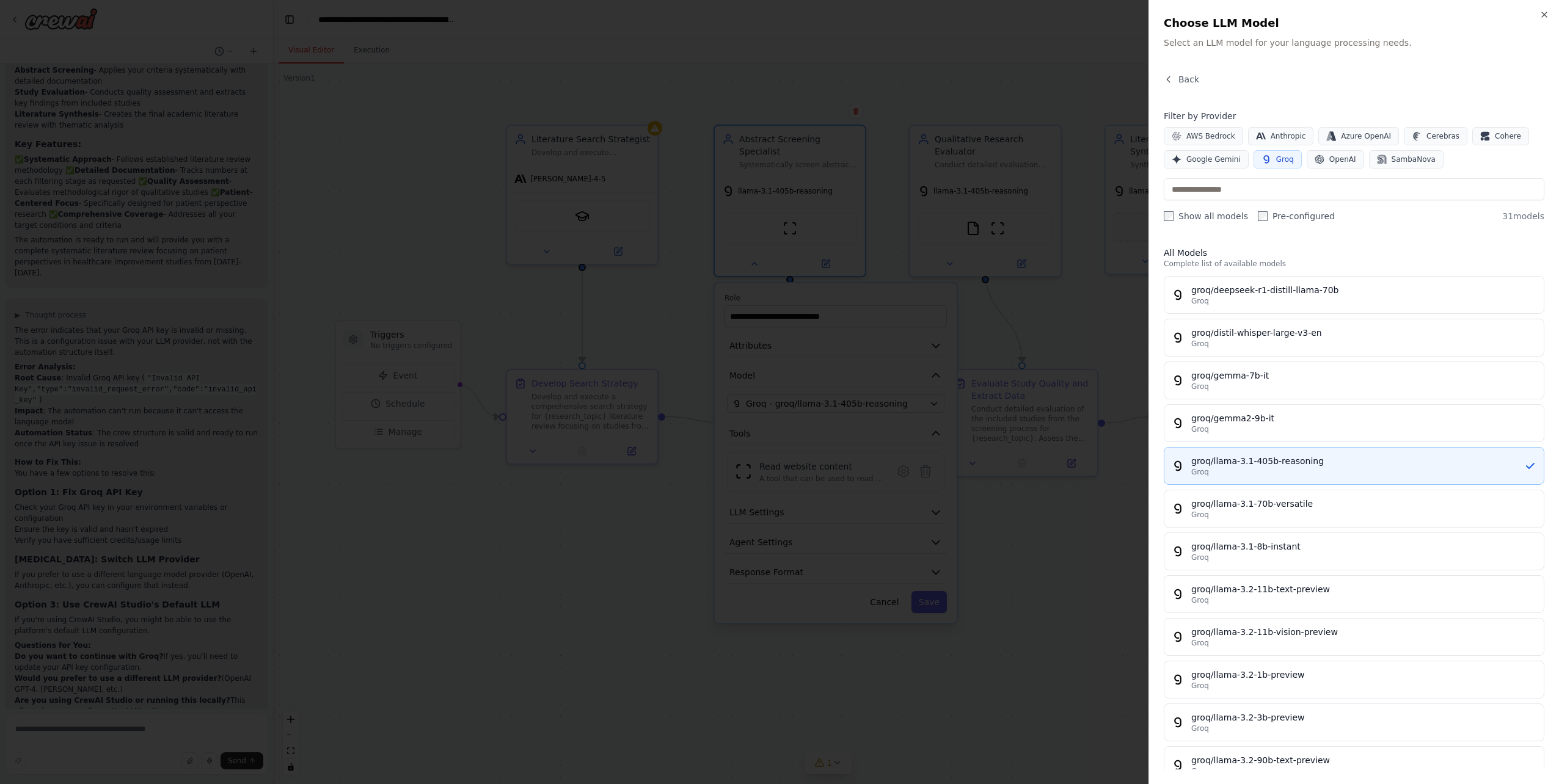
click at [1282, 471] on div "Groq" at bounding box center [1357, 472] width 333 height 10
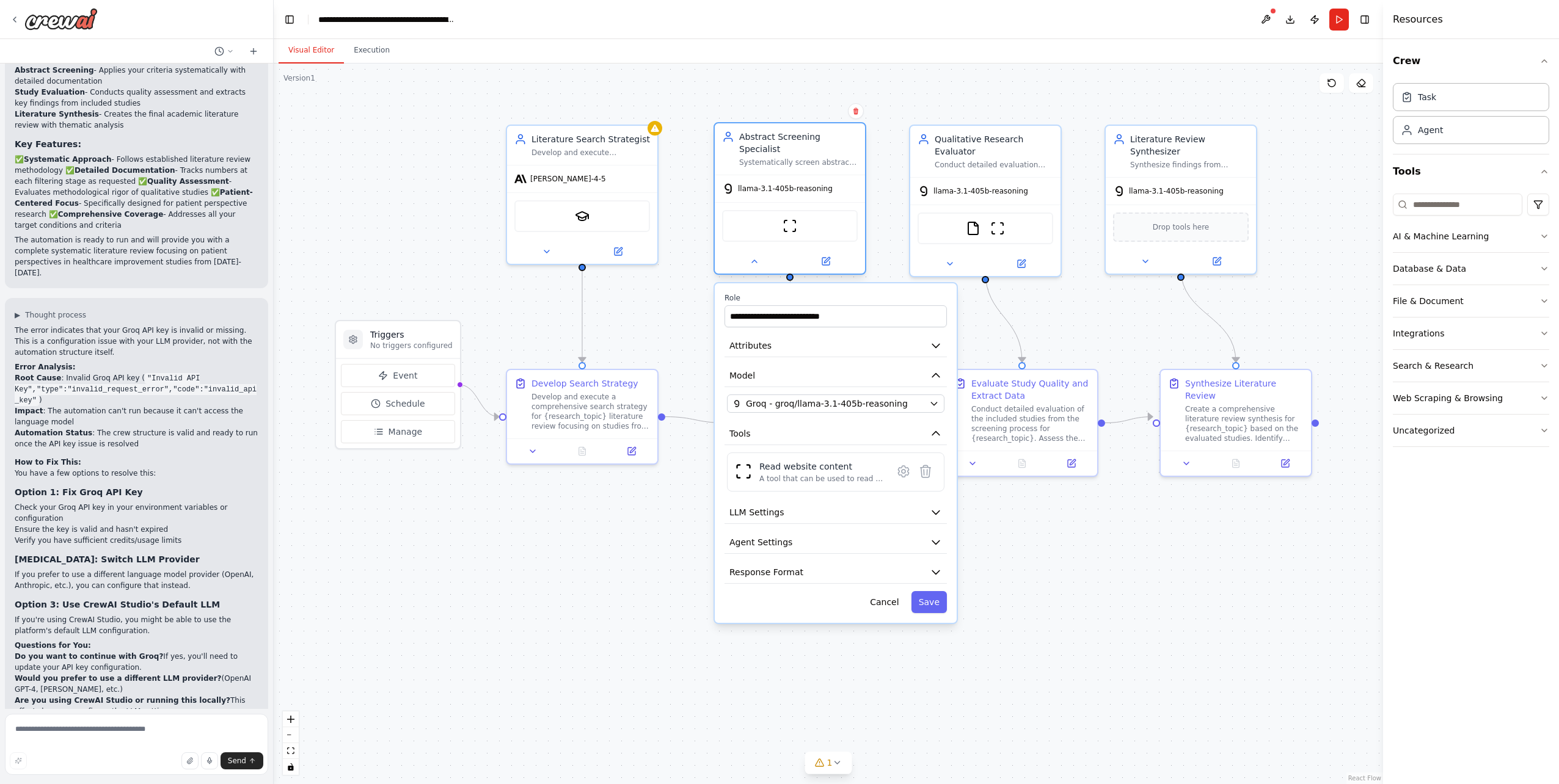
click at [780, 210] on div "ScrapeWebsiteTool" at bounding box center [790, 226] width 136 height 32
click at [817, 222] on div "ScrapeWebsiteTool" at bounding box center [790, 226] width 136 height 32
click at [792, 220] on img at bounding box center [790, 226] width 15 height 15
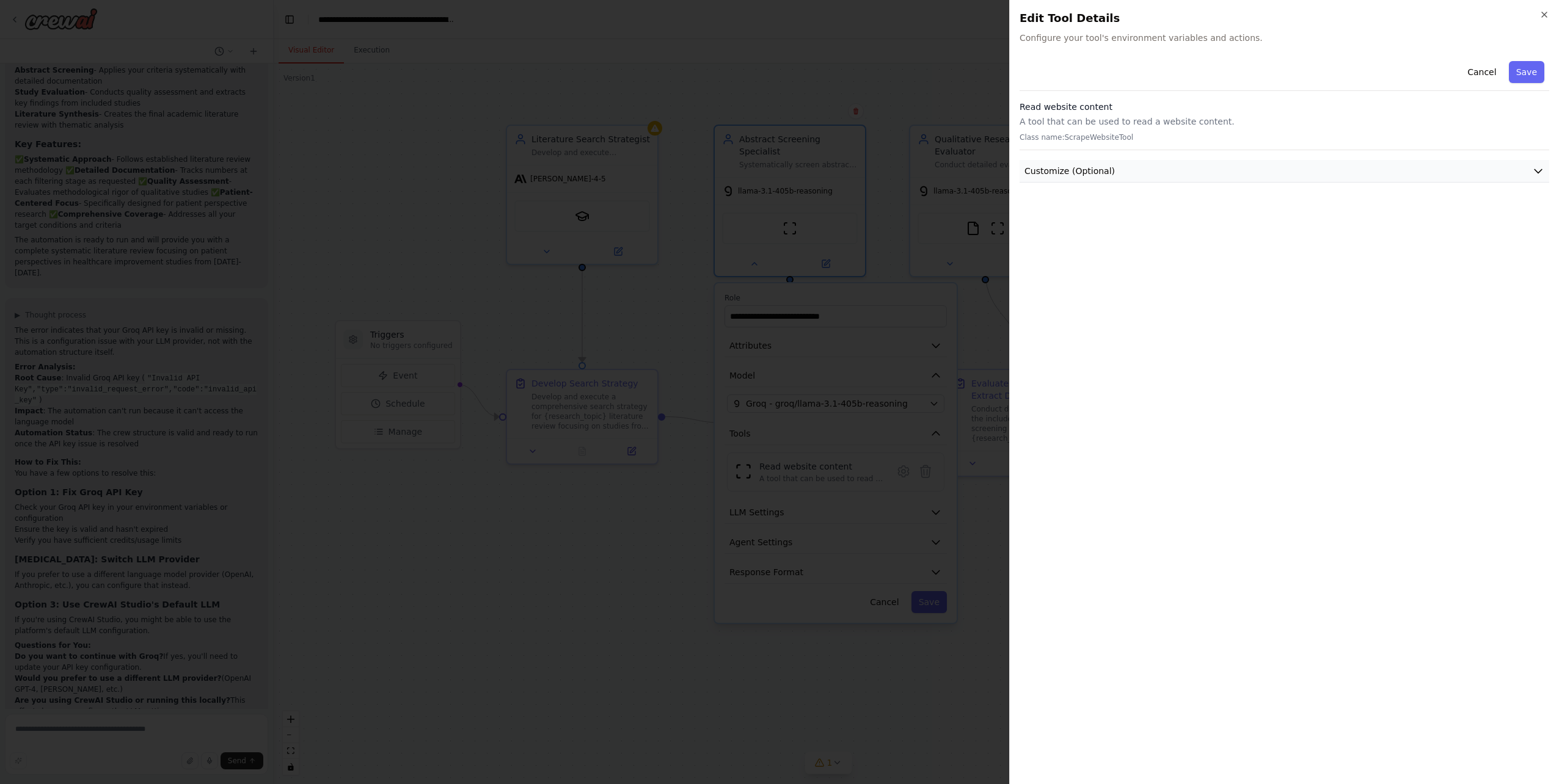
click at [1074, 173] on span "Customize (Optional)" at bounding box center [1070, 171] width 91 height 12
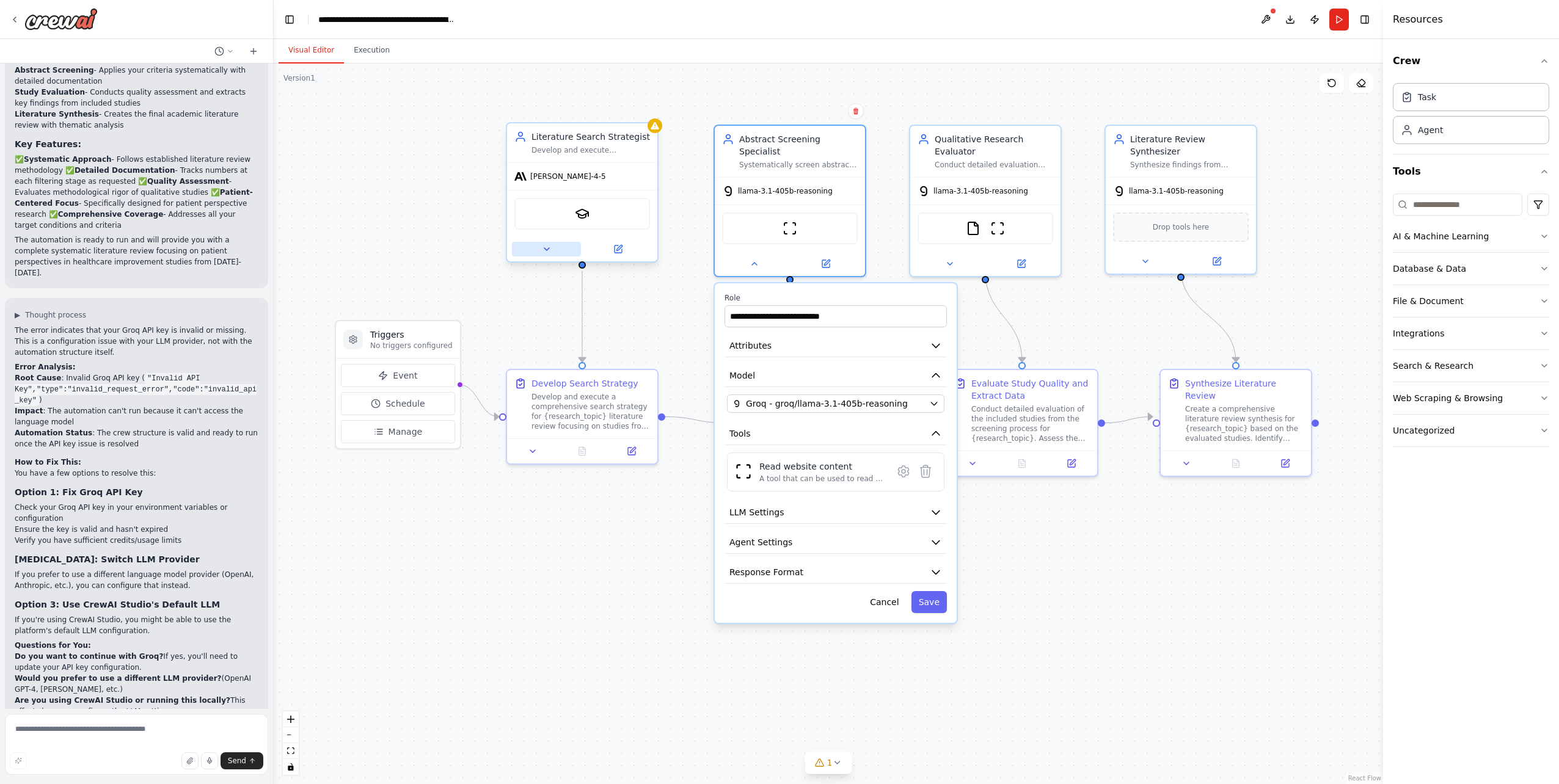
click at [550, 253] on icon at bounding box center [547, 249] width 10 height 10
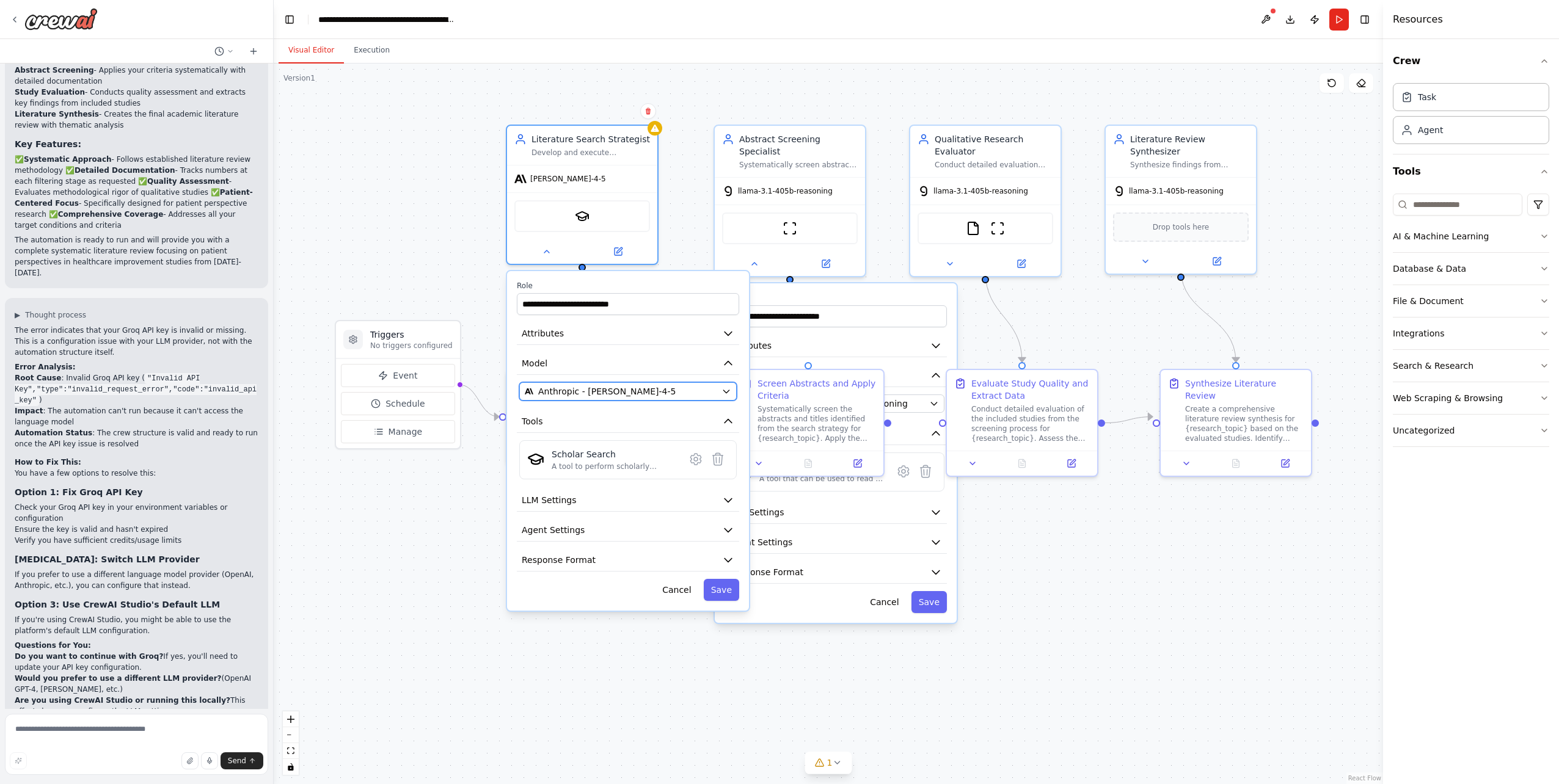
click at [592, 391] on span "Anthropic - [PERSON_NAME]-4-5" at bounding box center [607, 391] width 137 height 12
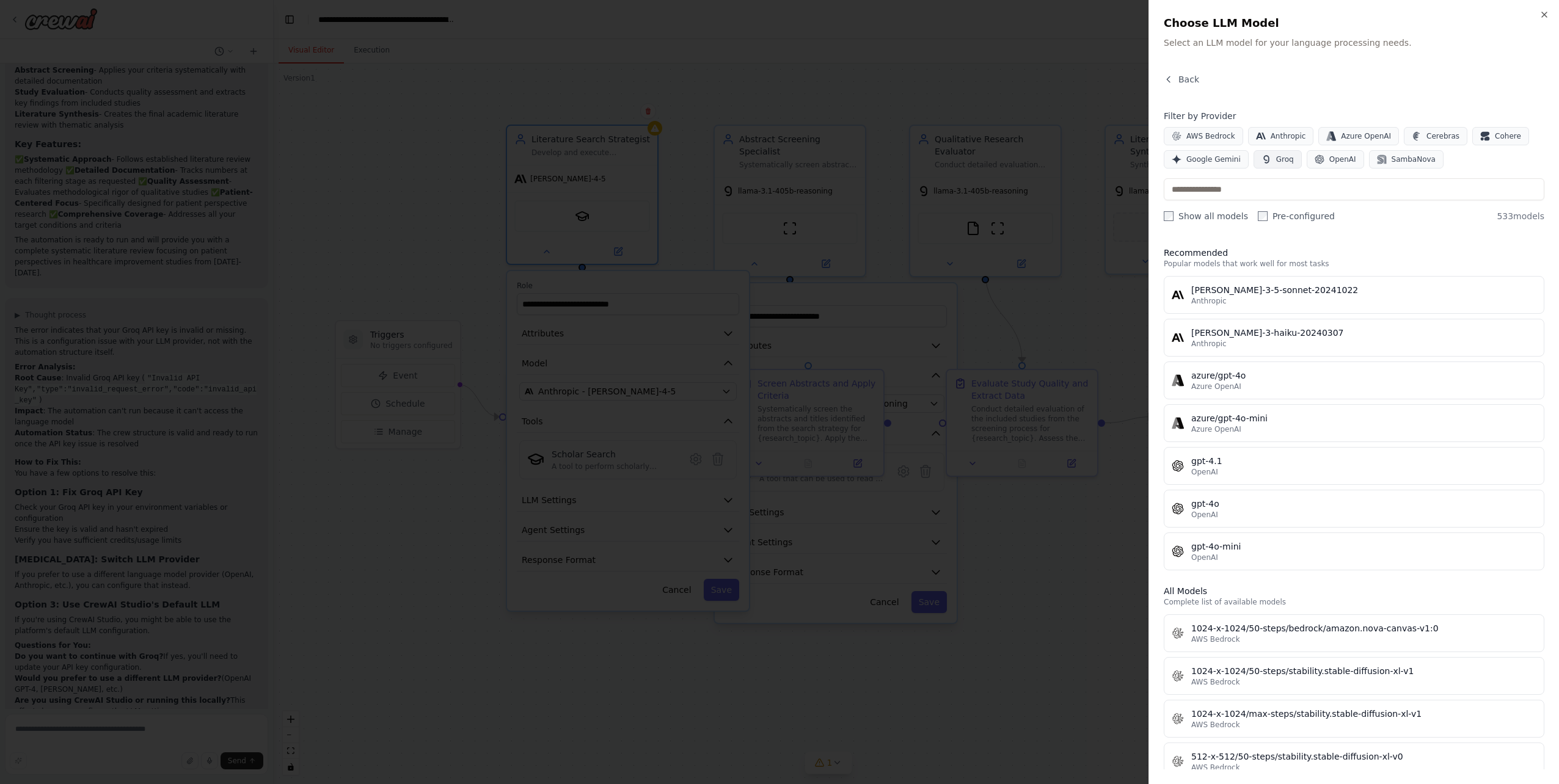
click at [1284, 163] on span "Groq" at bounding box center [1284, 159] width 18 height 10
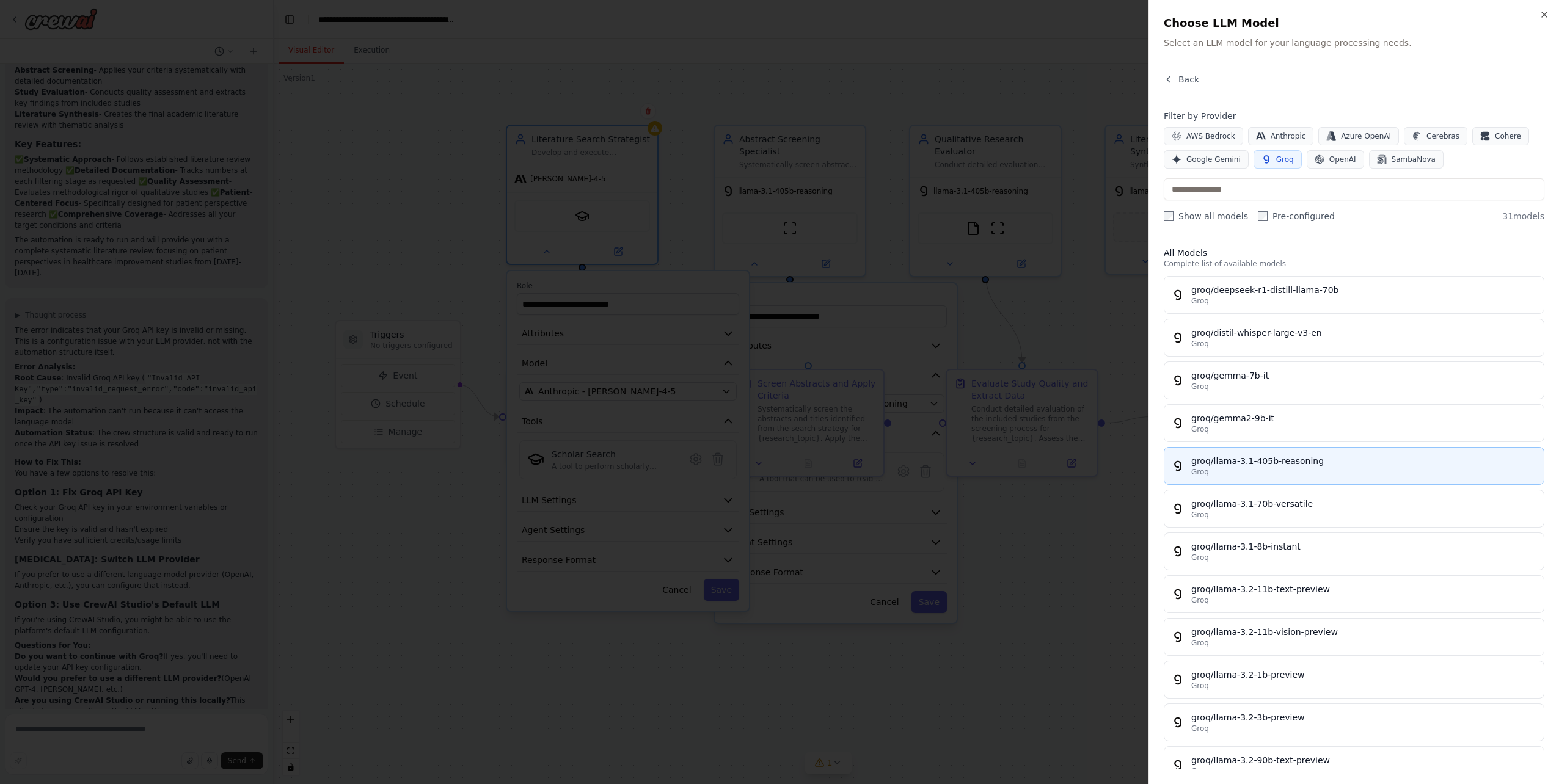
click at [1299, 468] on div "Groq" at bounding box center [1364, 472] width 345 height 10
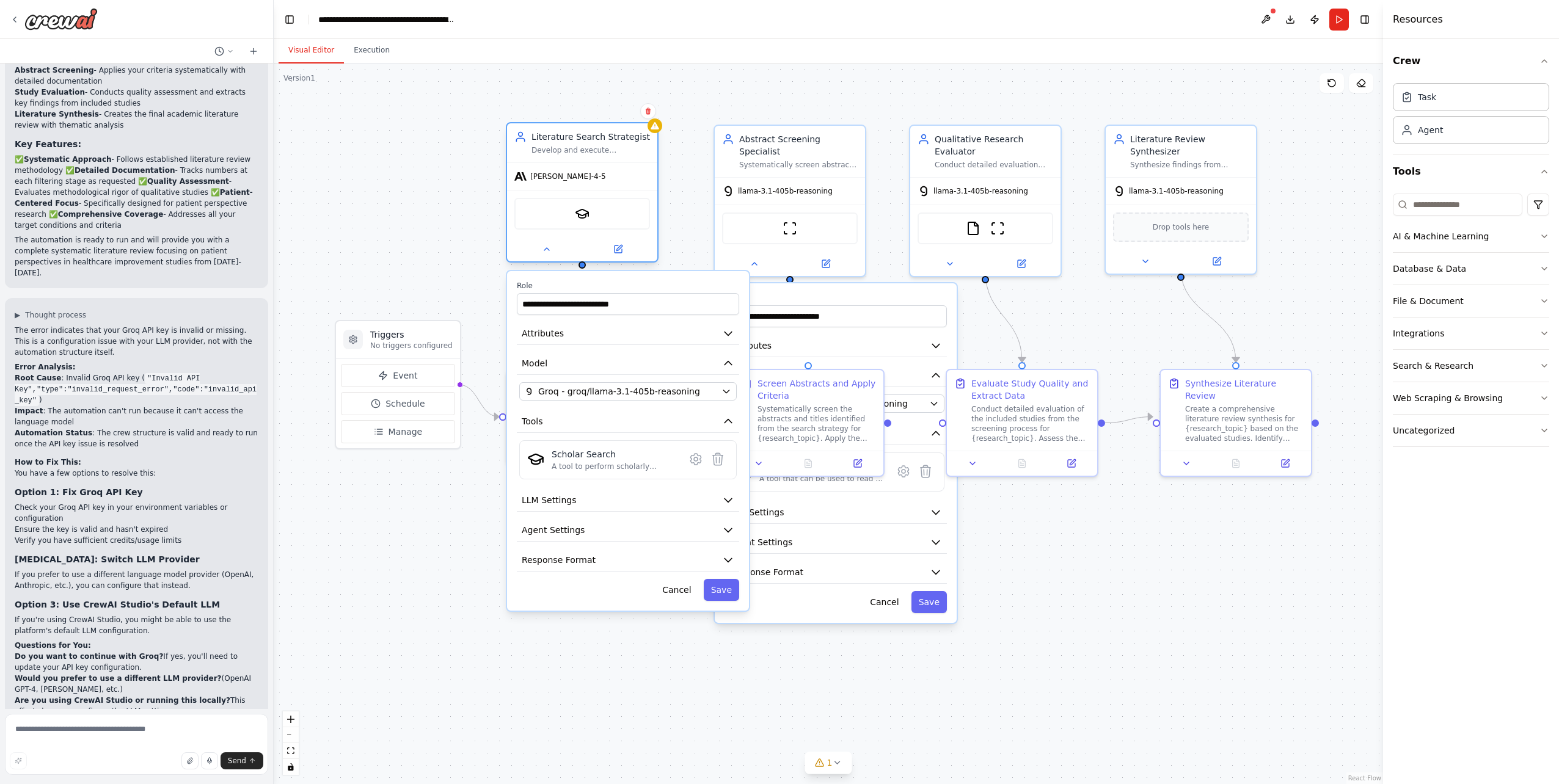
click at [552, 227] on div "SerplyScholarSearchTool" at bounding box center [582, 214] width 136 height 32
click at [577, 221] on div "SerplyScholarSearchTool" at bounding box center [582, 214] width 136 height 32
click at [589, 217] on img at bounding box center [582, 214] width 15 height 15
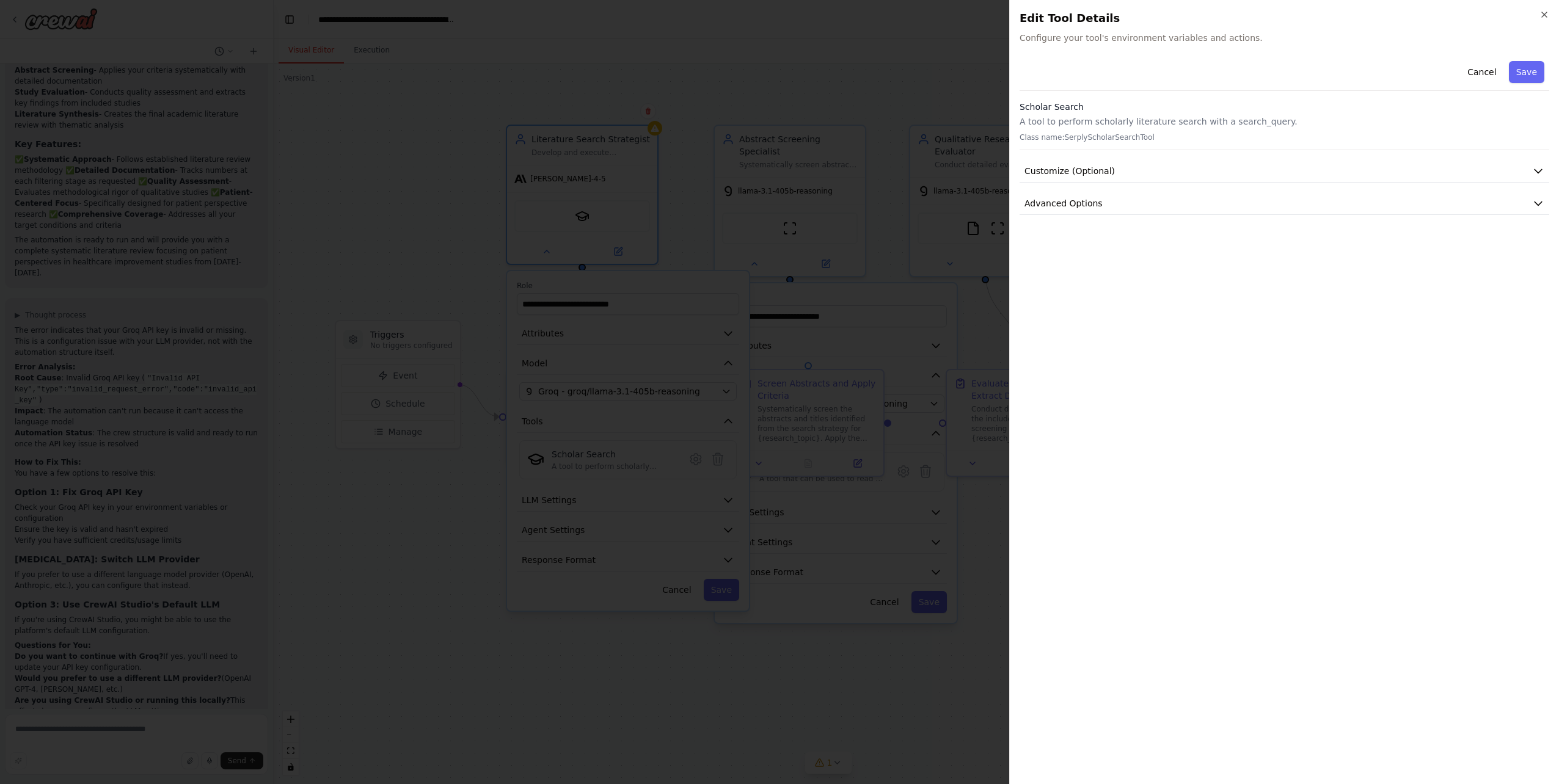
click at [1110, 129] on div "Scholar Search A tool to perform scholarly literature search with a search_quer…" at bounding box center [1284, 125] width 529 height 50
click at [1090, 170] on span "Customize (Optional)" at bounding box center [1070, 171] width 91 height 12
click at [1093, 170] on span "Customize (Optional)" at bounding box center [1070, 171] width 91 height 12
click at [1084, 205] on span "Advanced Options" at bounding box center [1064, 203] width 78 height 12
click at [1151, 275] on input "text" at bounding box center [1284, 275] width 509 height 22
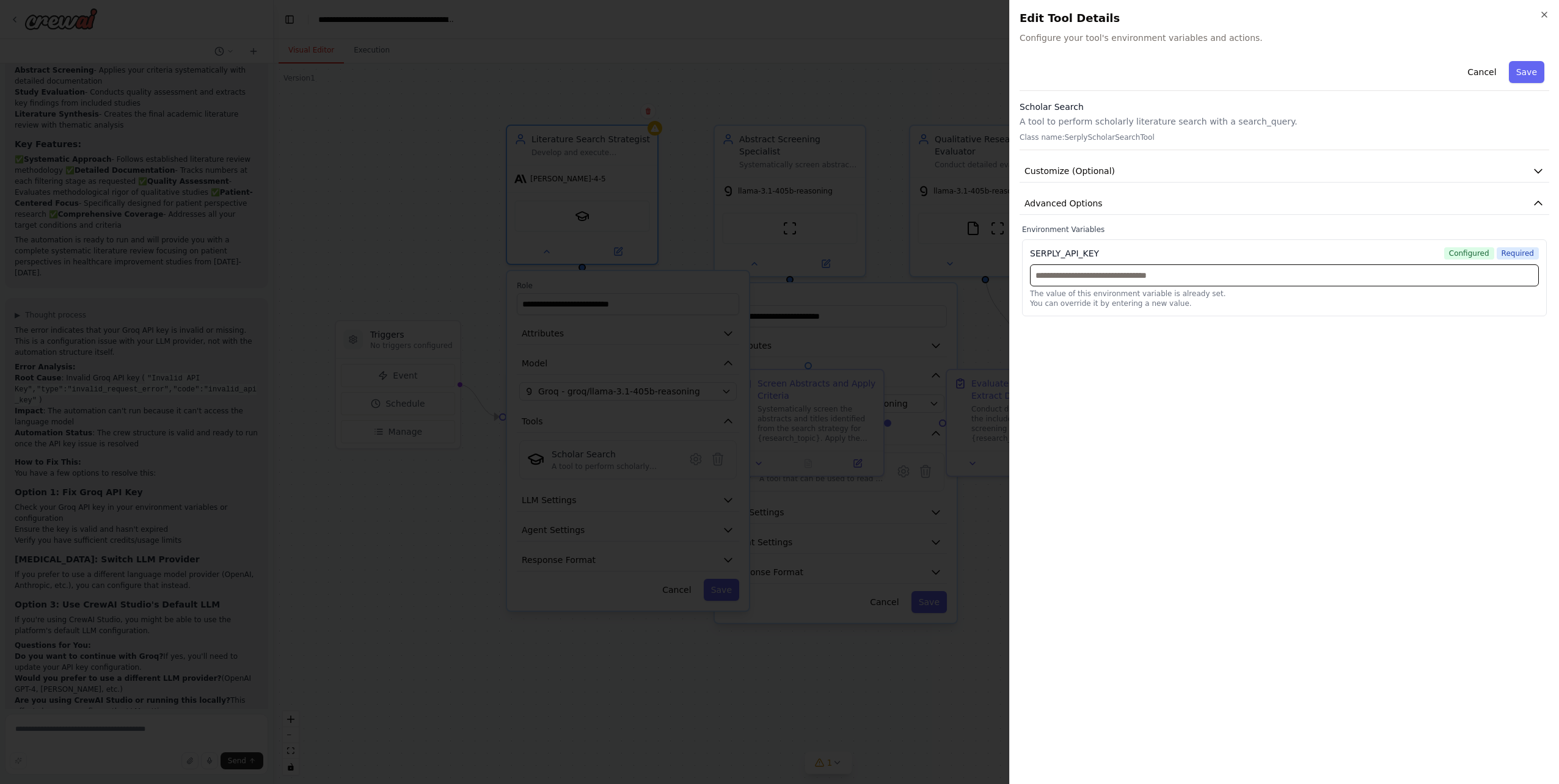
paste input "**********"
type input "**********"
click at [1531, 83] on div "Cancel Save" at bounding box center [1284, 73] width 529 height 35
click at [1526, 65] on button "Save" at bounding box center [1526, 71] width 35 height 22
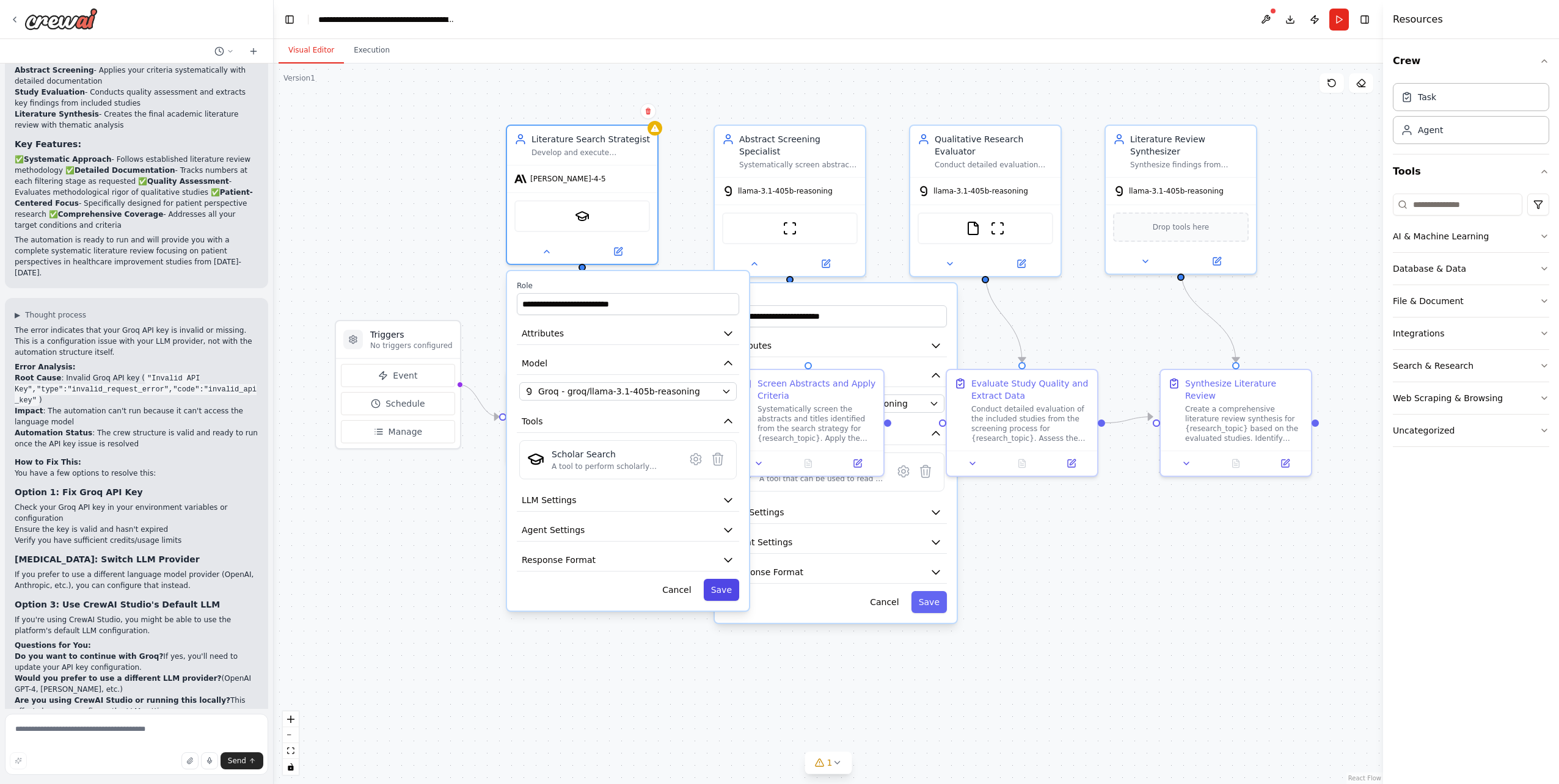
click at [721, 594] on button "Save" at bounding box center [721, 589] width 35 height 22
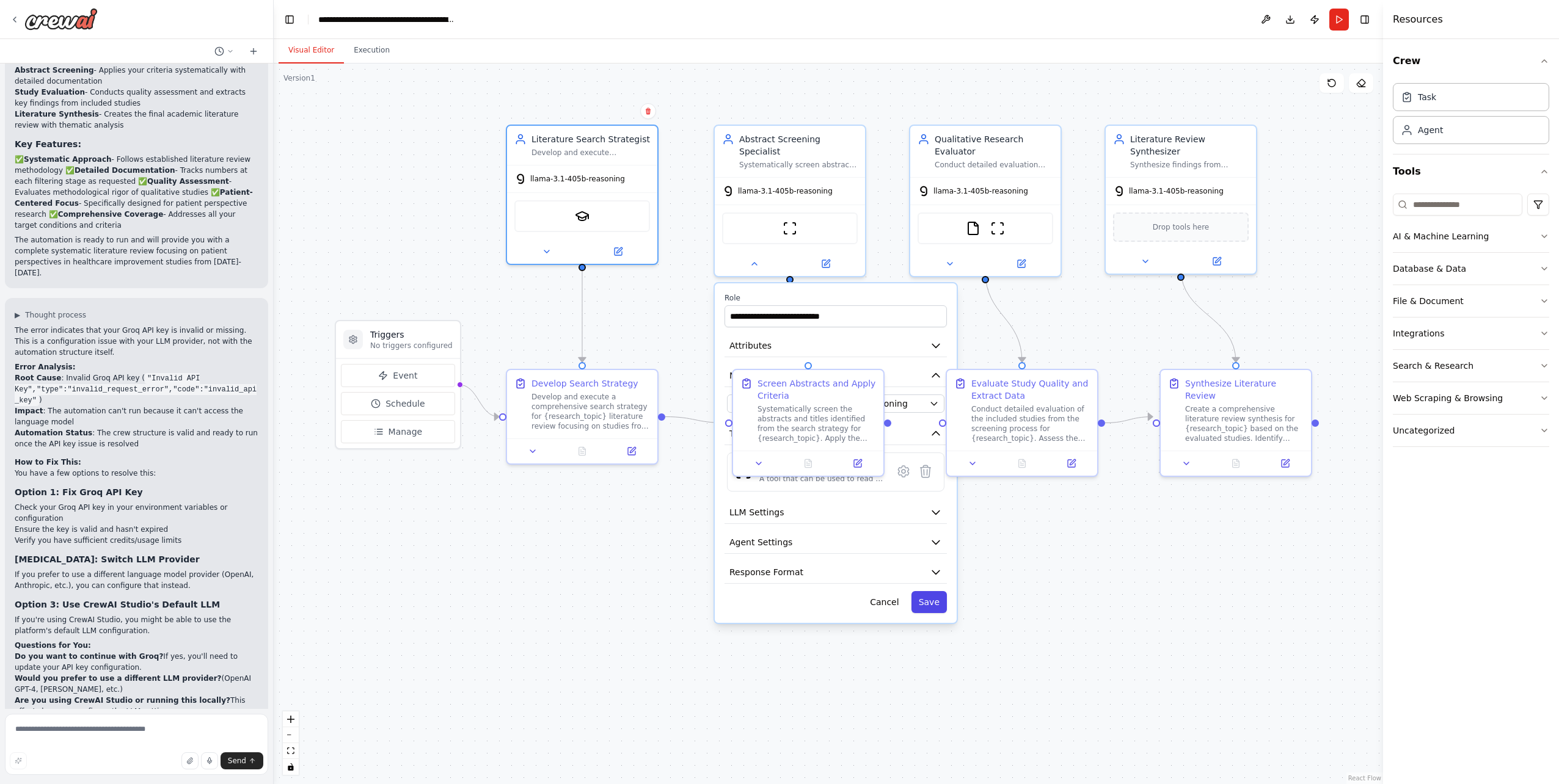
click at [936, 592] on button "Save" at bounding box center [929, 602] width 35 height 22
click at [587, 564] on div ".deletable-edge-delete-btn { width: 20px; height: 20px; border: 0px solid #ffff…" at bounding box center [829, 424] width 1110 height 721
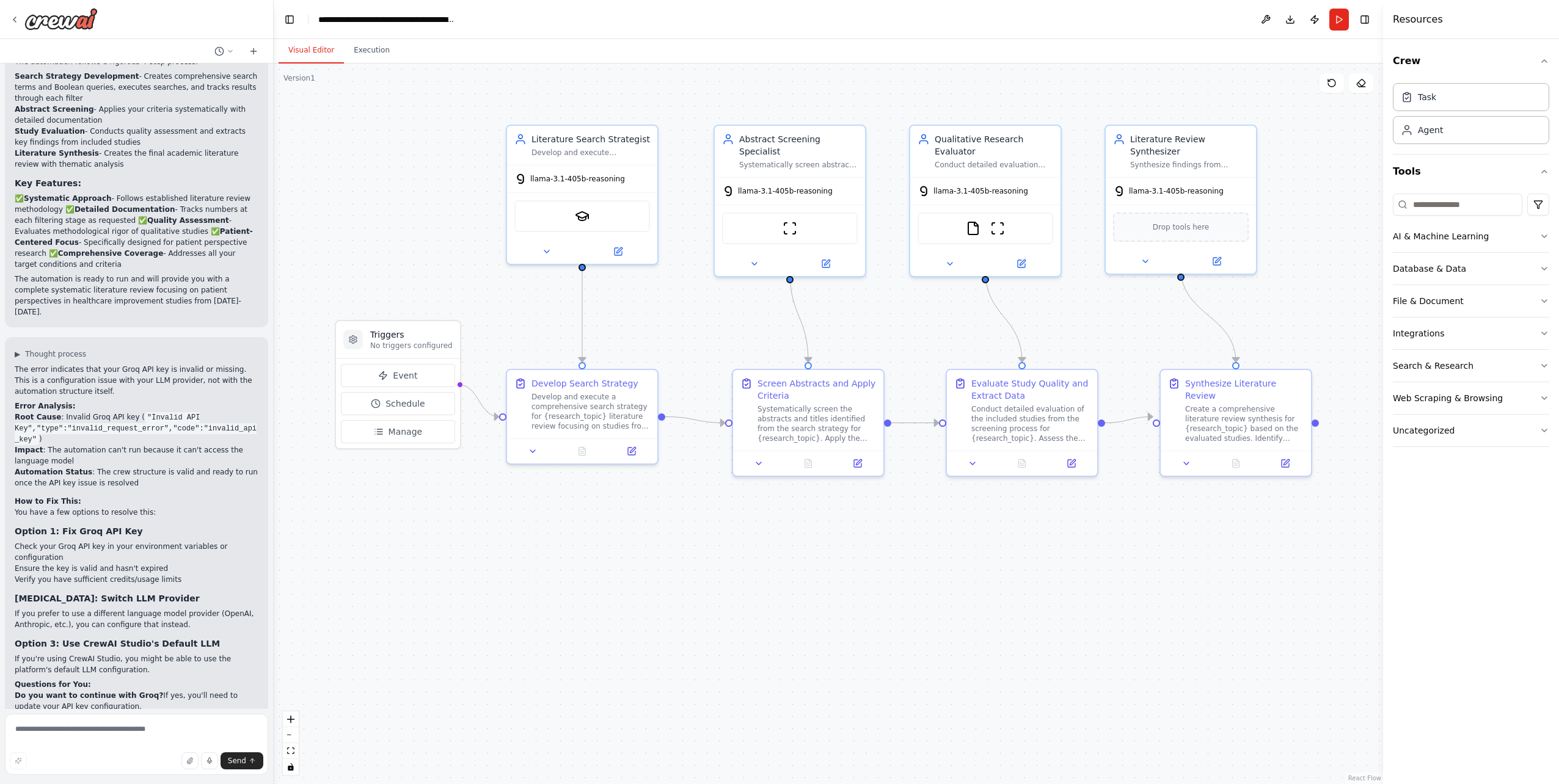
scroll to position [981, 0]
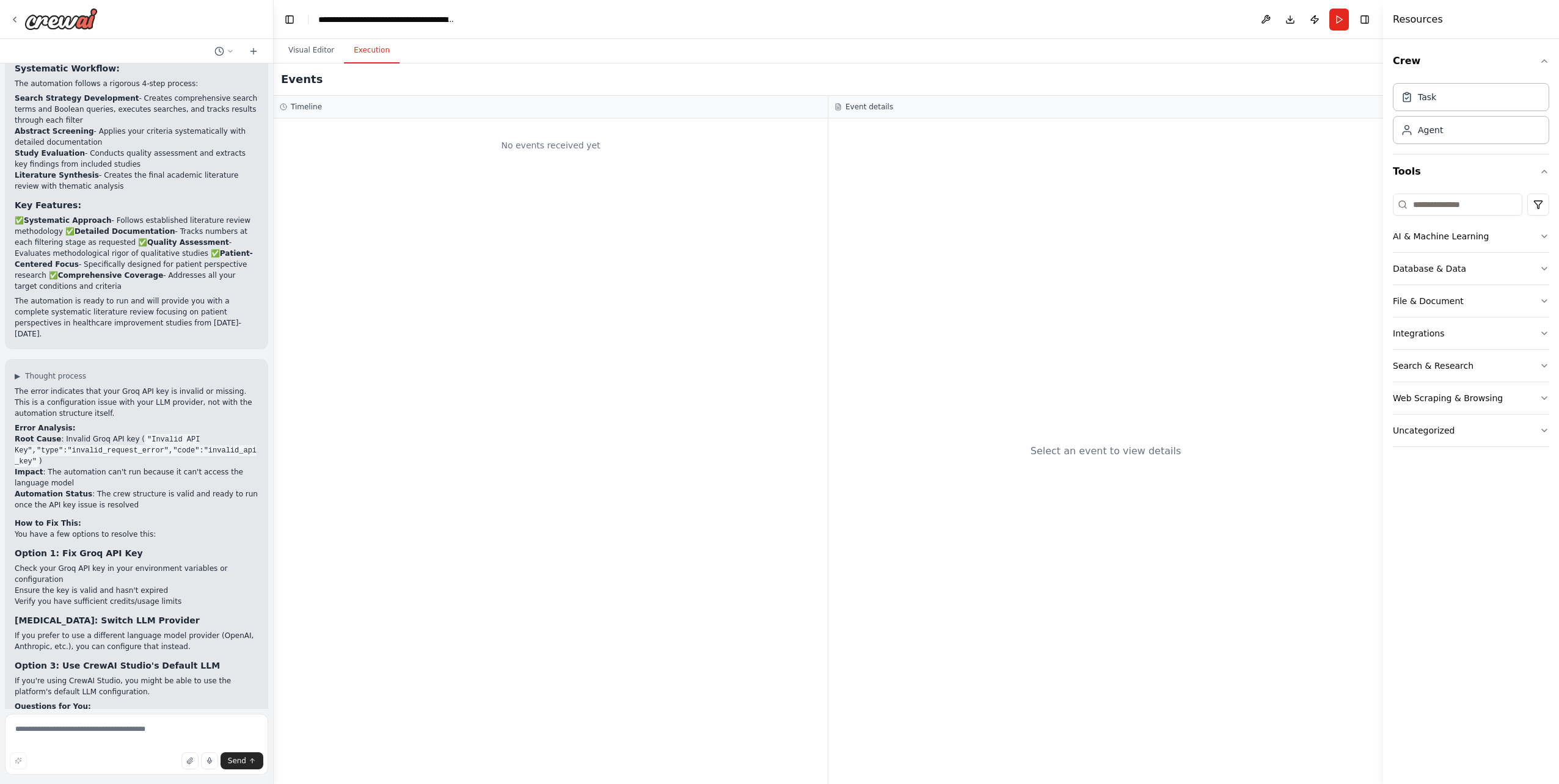
click at [359, 56] on button "Execution" at bounding box center [372, 51] width 56 height 25
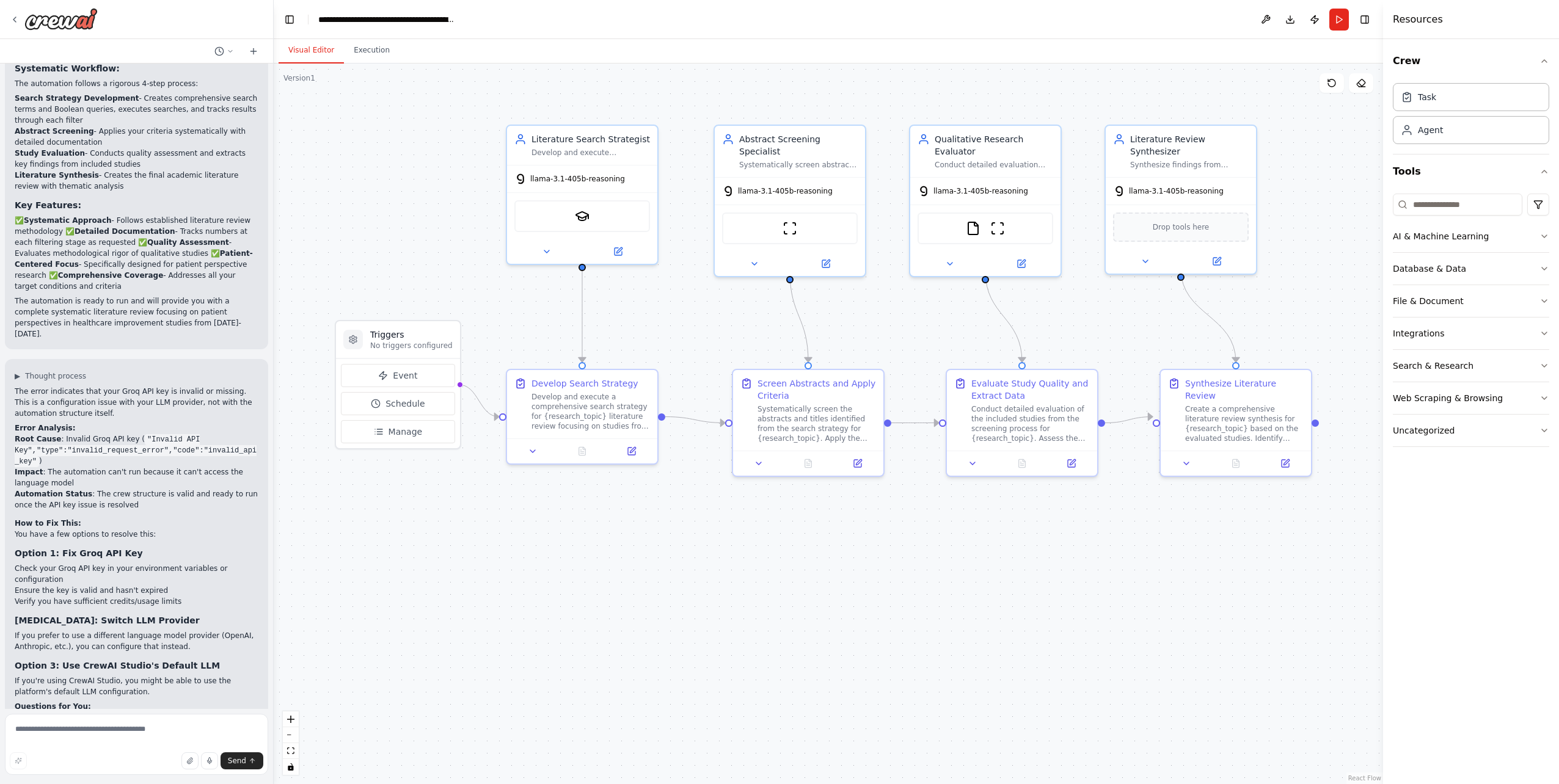
click at [315, 54] on button "Visual Editor" at bounding box center [311, 51] width 65 height 25
click at [683, 577] on div ".deletable-edge-delete-btn { width: 20px; height: 20px; border: 0px solid #ffff…" at bounding box center [829, 424] width 1110 height 721
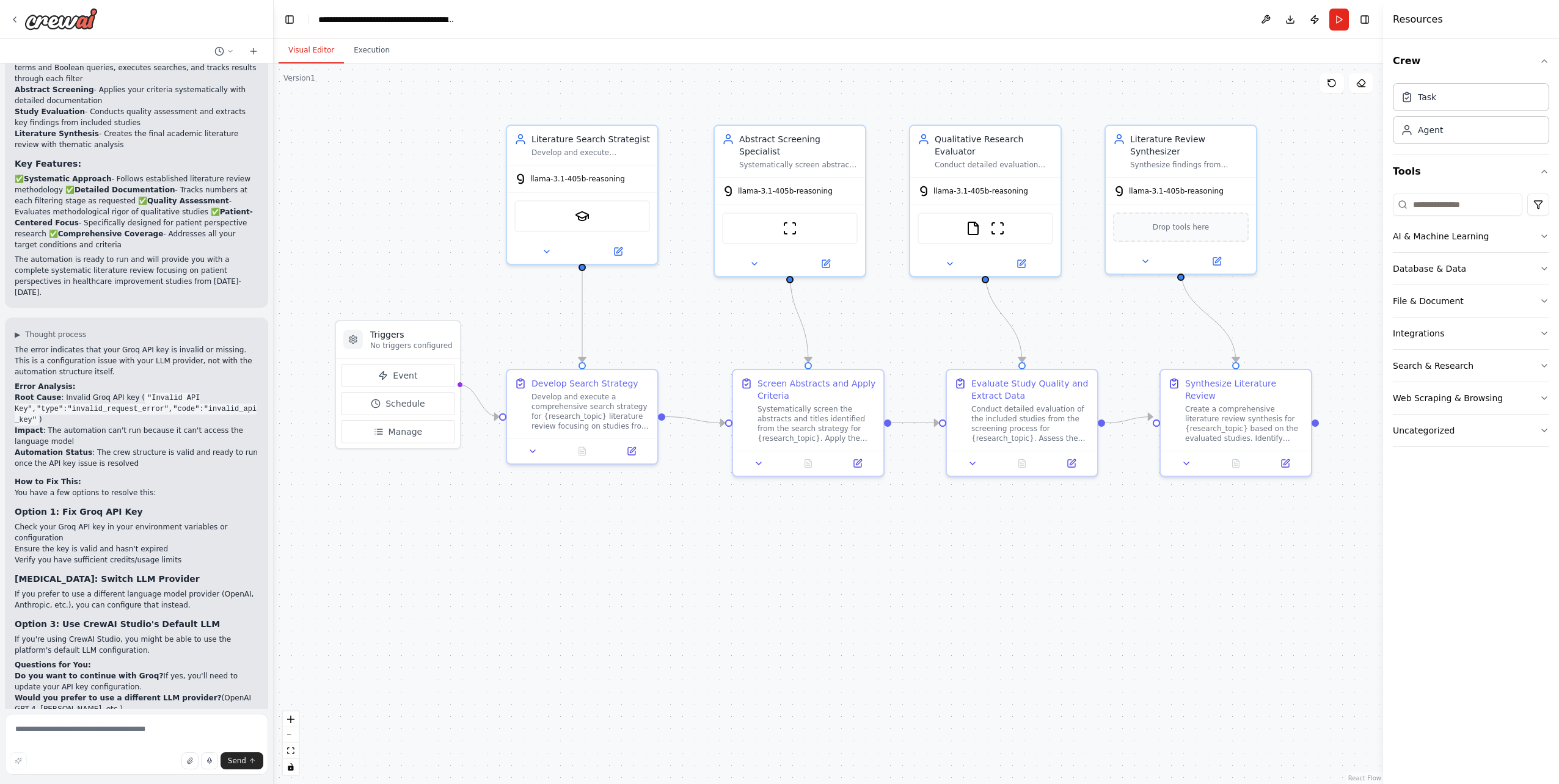
scroll to position [1042, 0]
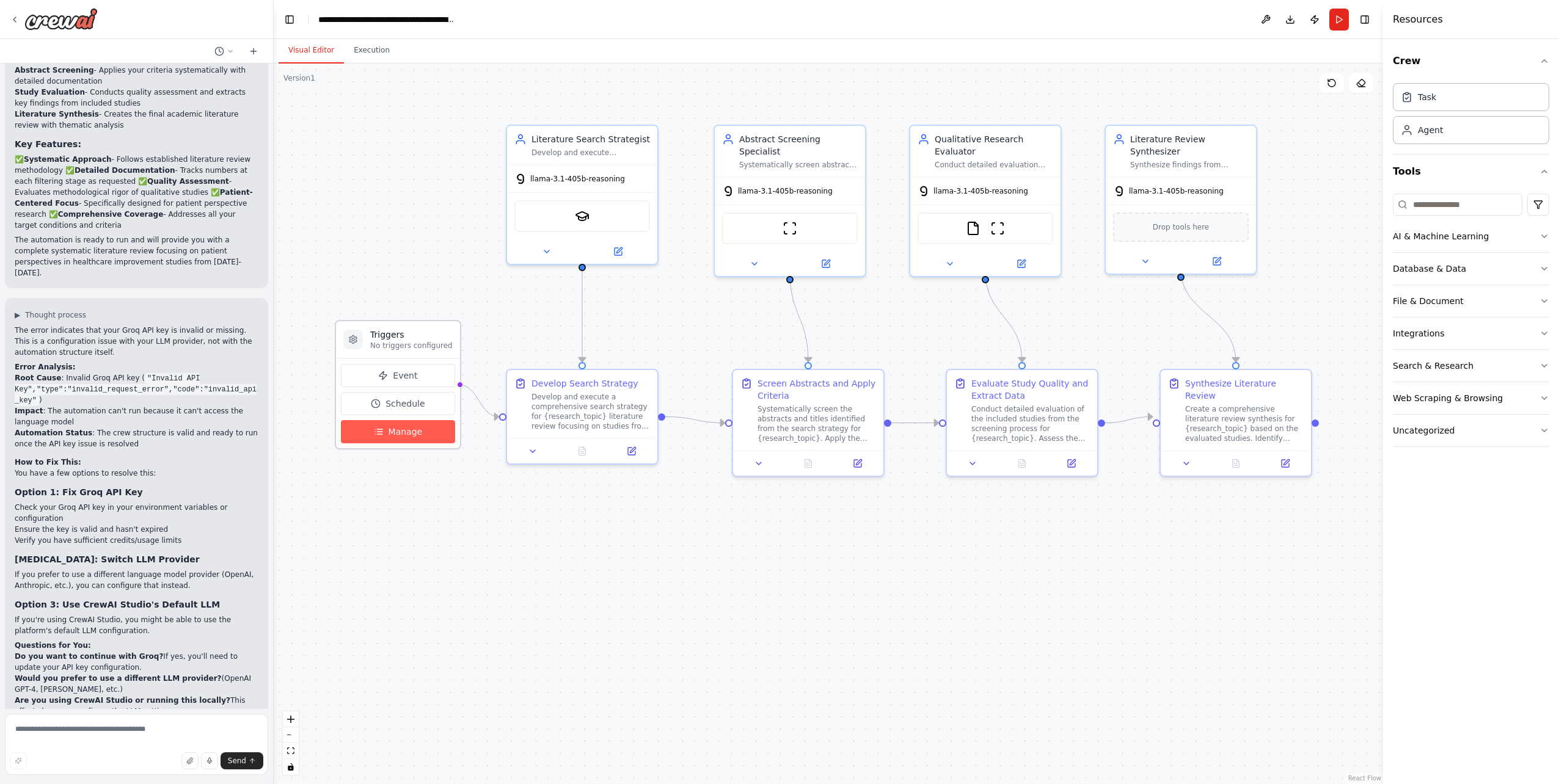
click at [402, 427] on span "Manage" at bounding box center [405, 432] width 34 height 12
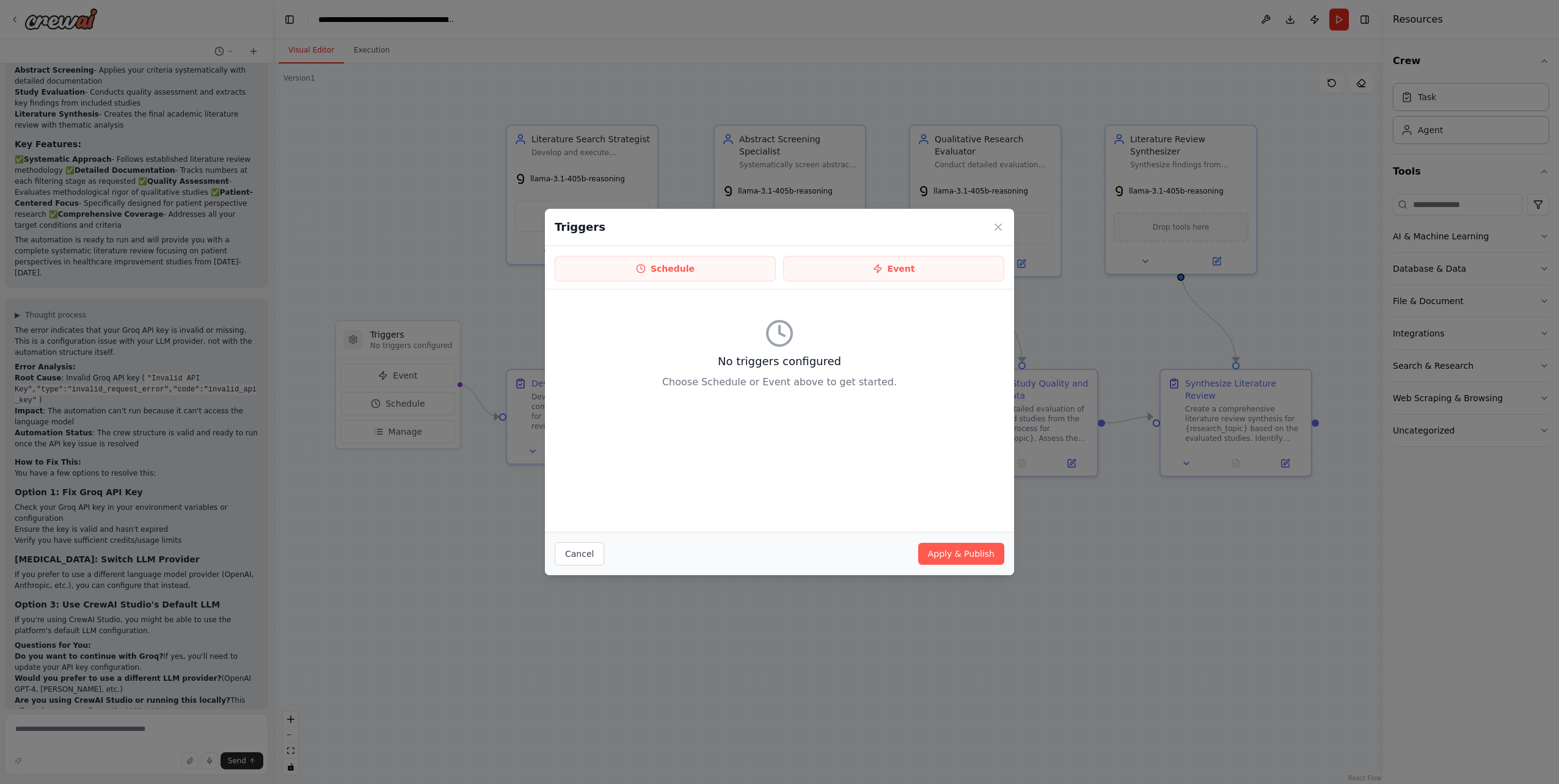
click at [572, 570] on div "Cancel Apply & Publish" at bounding box center [779, 553] width 469 height 43
click at [575, 560] on button "Cancel" at bounding box center [580, 554] width 50 height 23
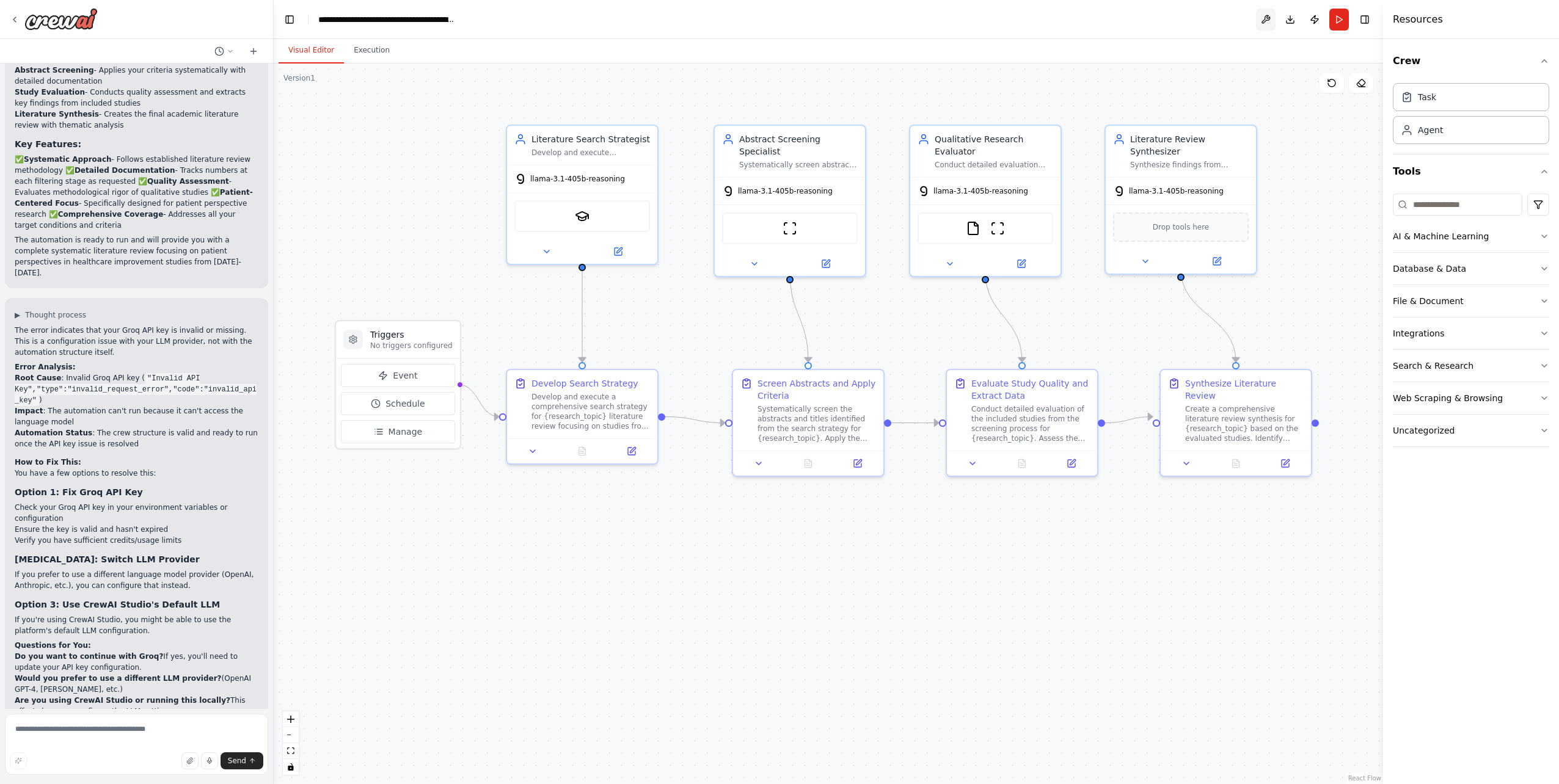
click at [1262, 19] on button at bounding box center [1266, 19] width 20 height 22
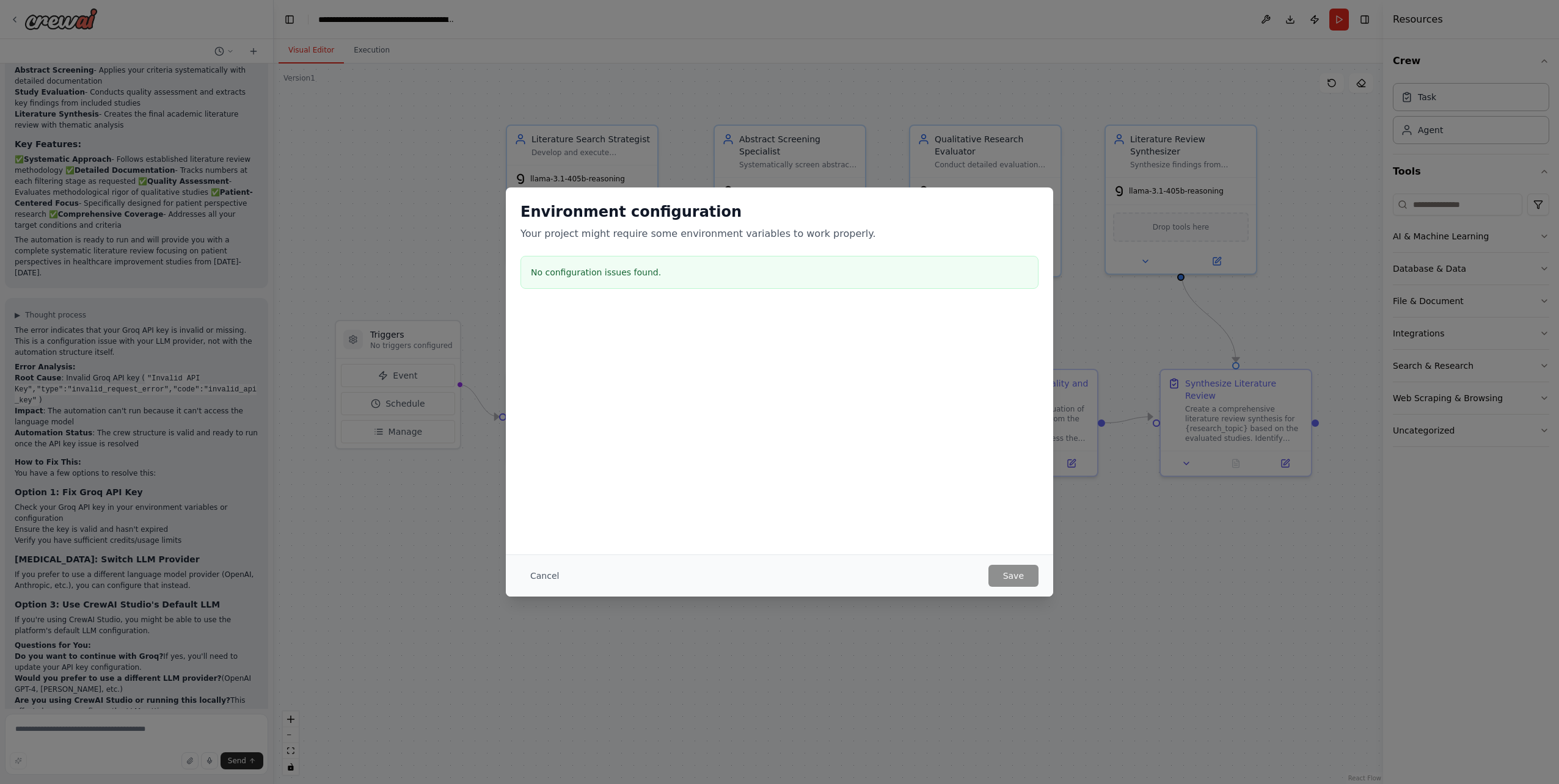
click at [610, 280] on div "No configuration issues found." at bounding box center [780, 272] width 518 height 33
click at [562, 575] on button "Cancel" at bounding box center [545, 576] width 48 height 22
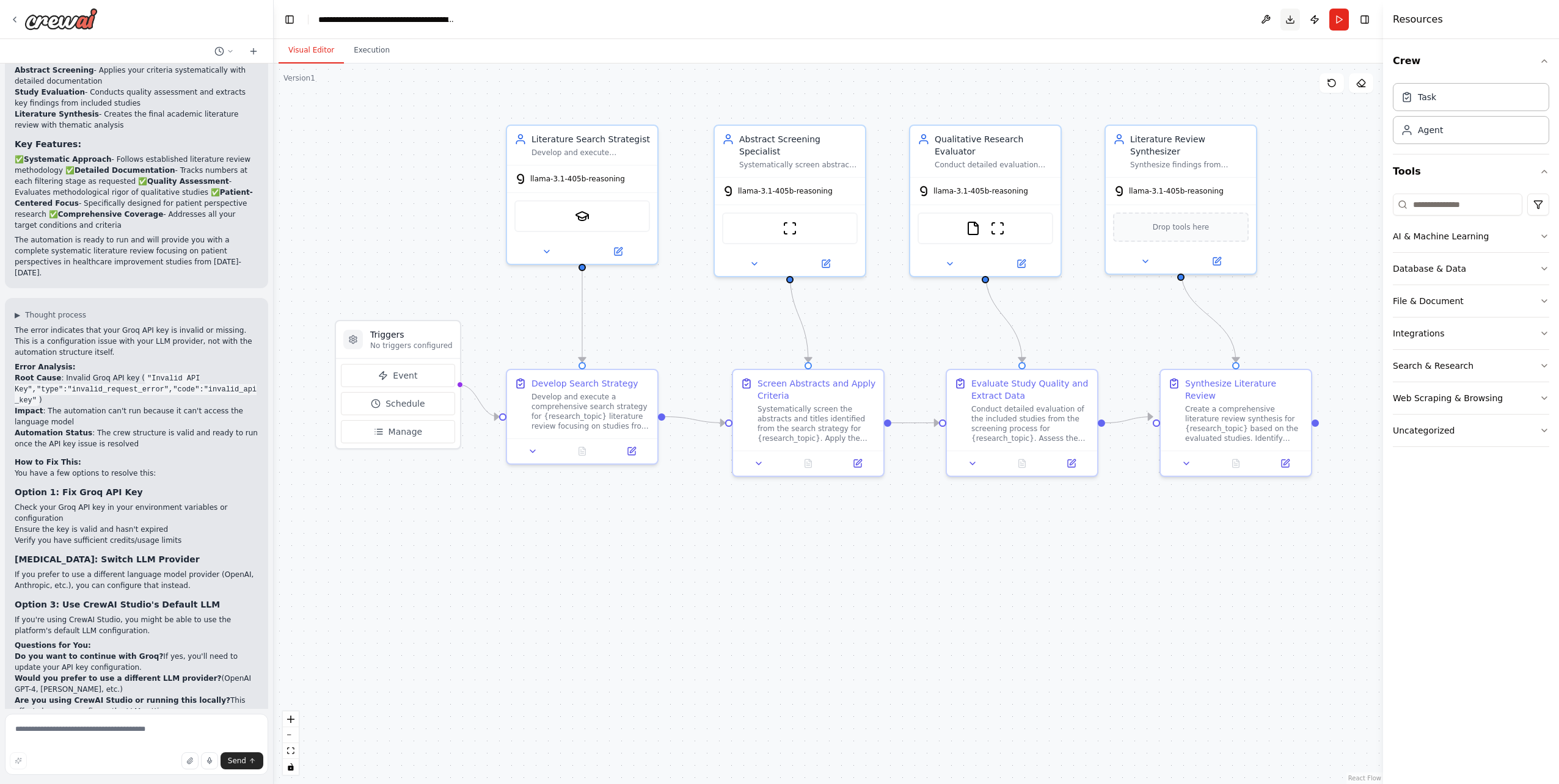
click at [1299, 19] on button "Download" at bounding box center [1290, 19] width 20 height 22
click at [1226, 110] on div ".deletable-edge-delete-btn { width: 20px; height: 20px; border: 0px solid #ffff…" at bounding box center [829, 424] width 1110 height 721
click at [1318, 22] on button "Publish" at bounding box center [1315, 19] width 20 height 22
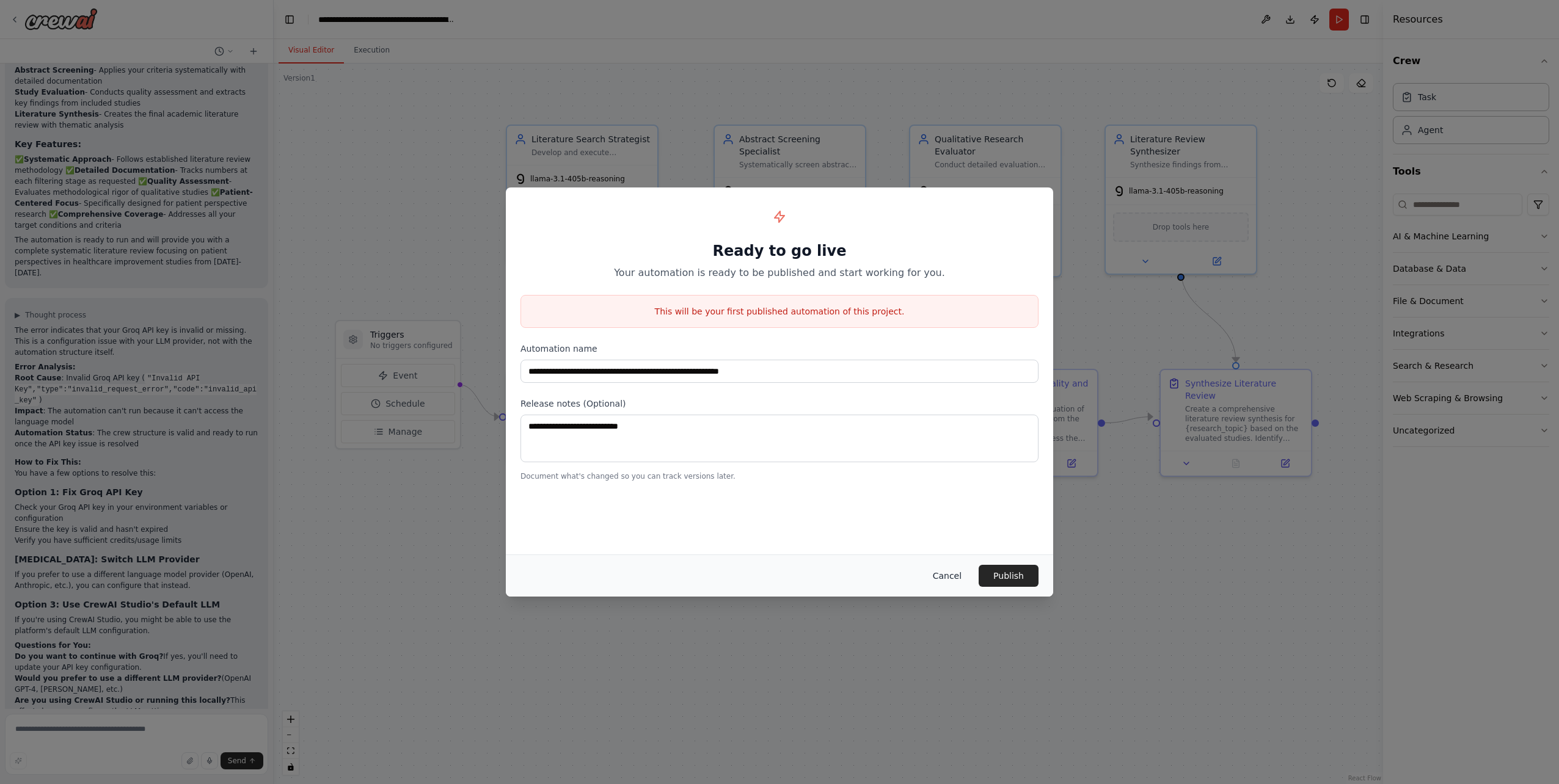
click at [955, 572] on button "Cancel" at bounding box center [947, 576] width 48 height 22
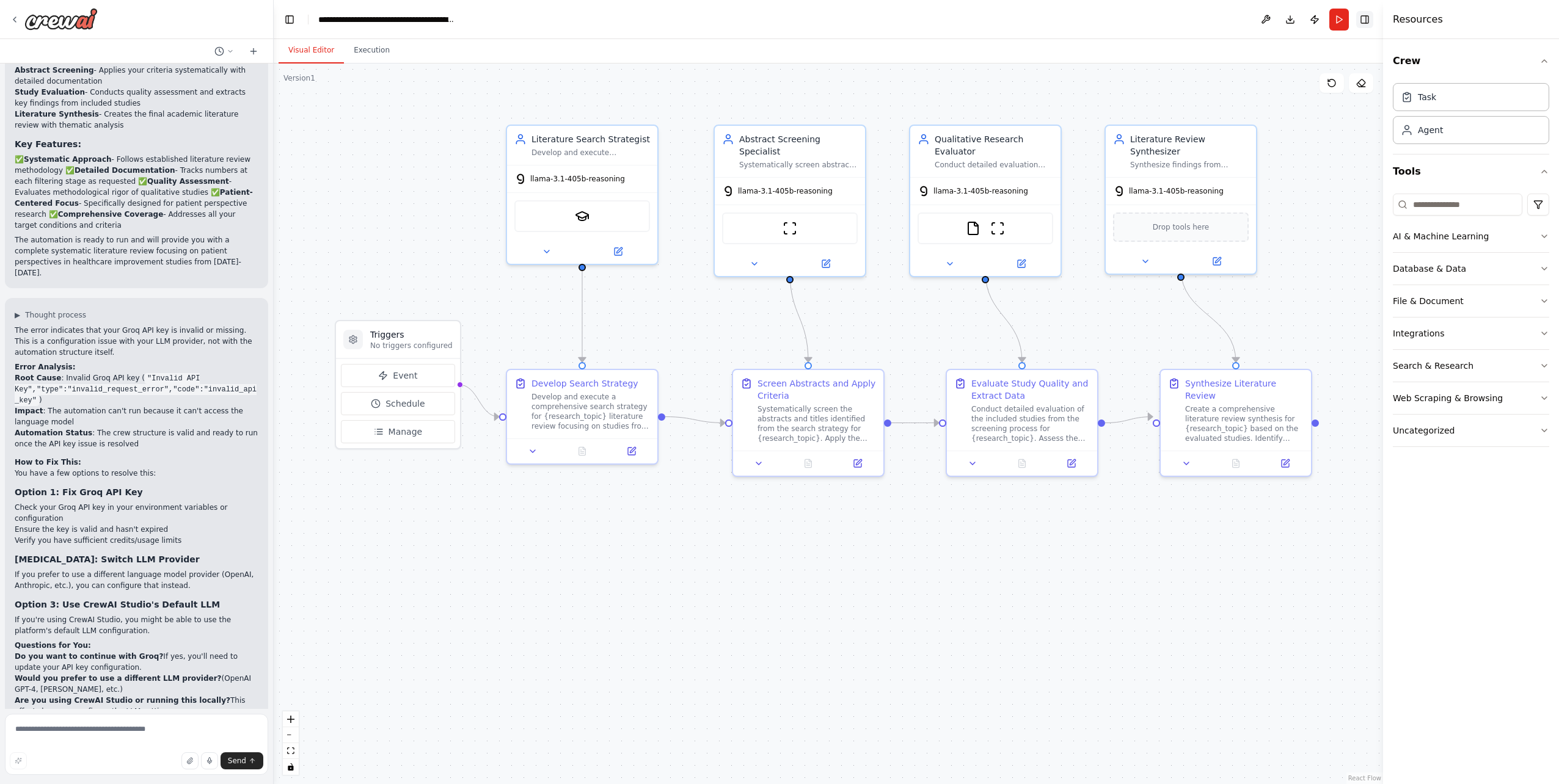
click at [1361, 18] on button "Toggle Right Sidebar" at bounding box center [1364, 20] width 17 height 17
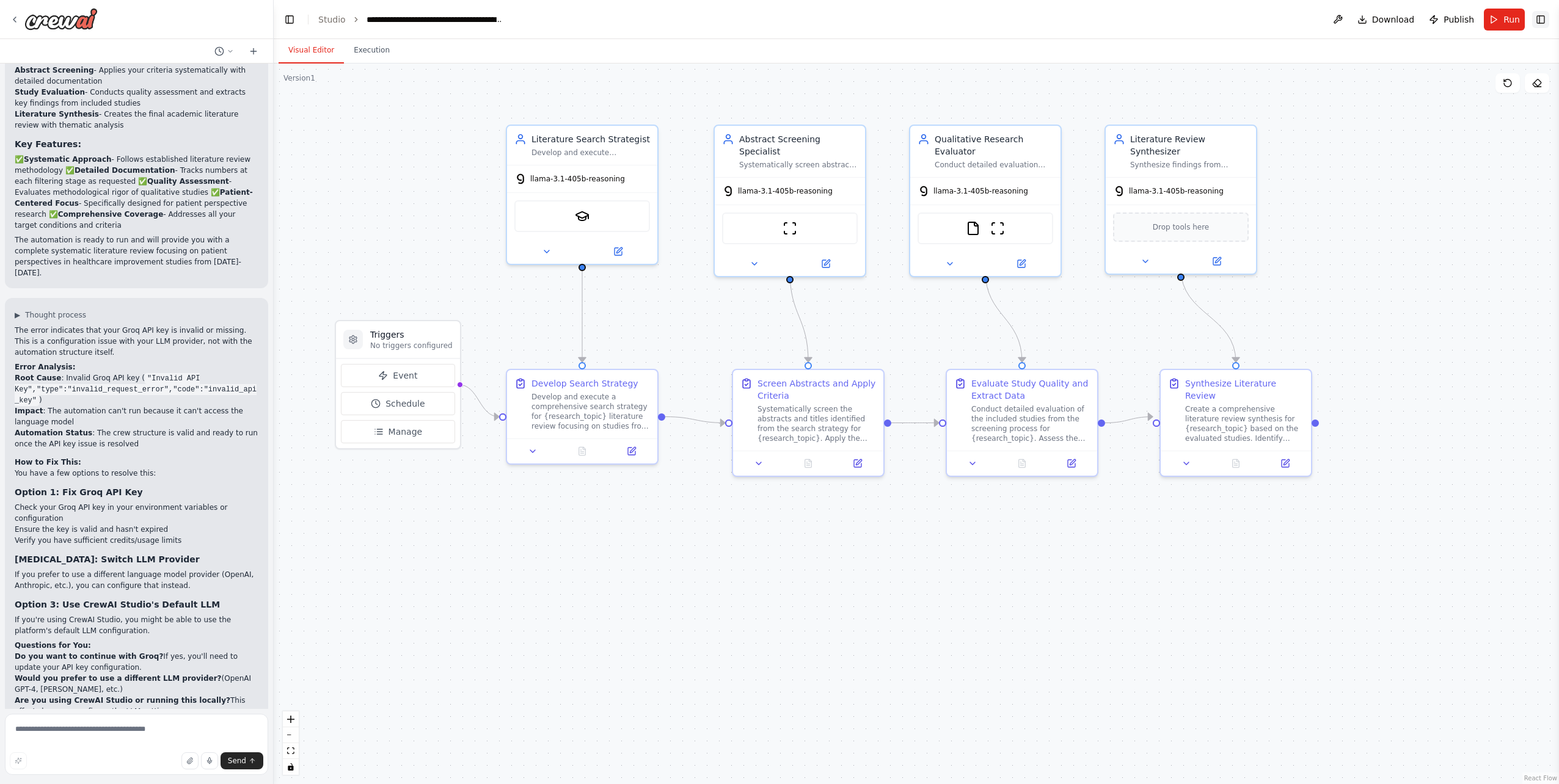
click at [1544, 16] on button "Toggle Right Sidebar" at bounding box center [1541, 20] width 17 height 17
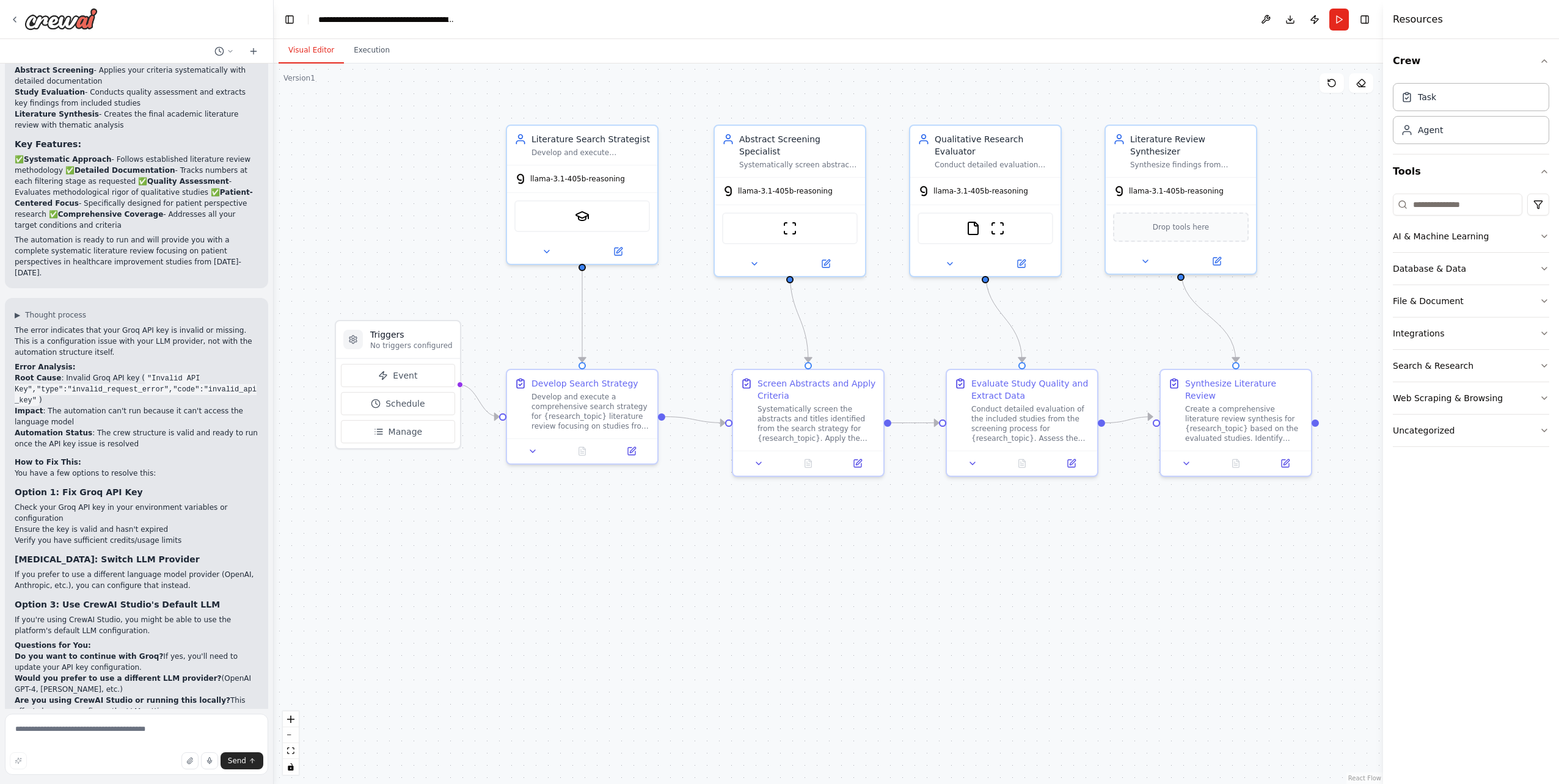
click at [1374, 22] on header "**********" at bounding box center [829, 19] width 1110 height 39
click at [1368, 20] on button "Toggle Right Sidebar" at bounding box center [1364, 20] width 17 height 17
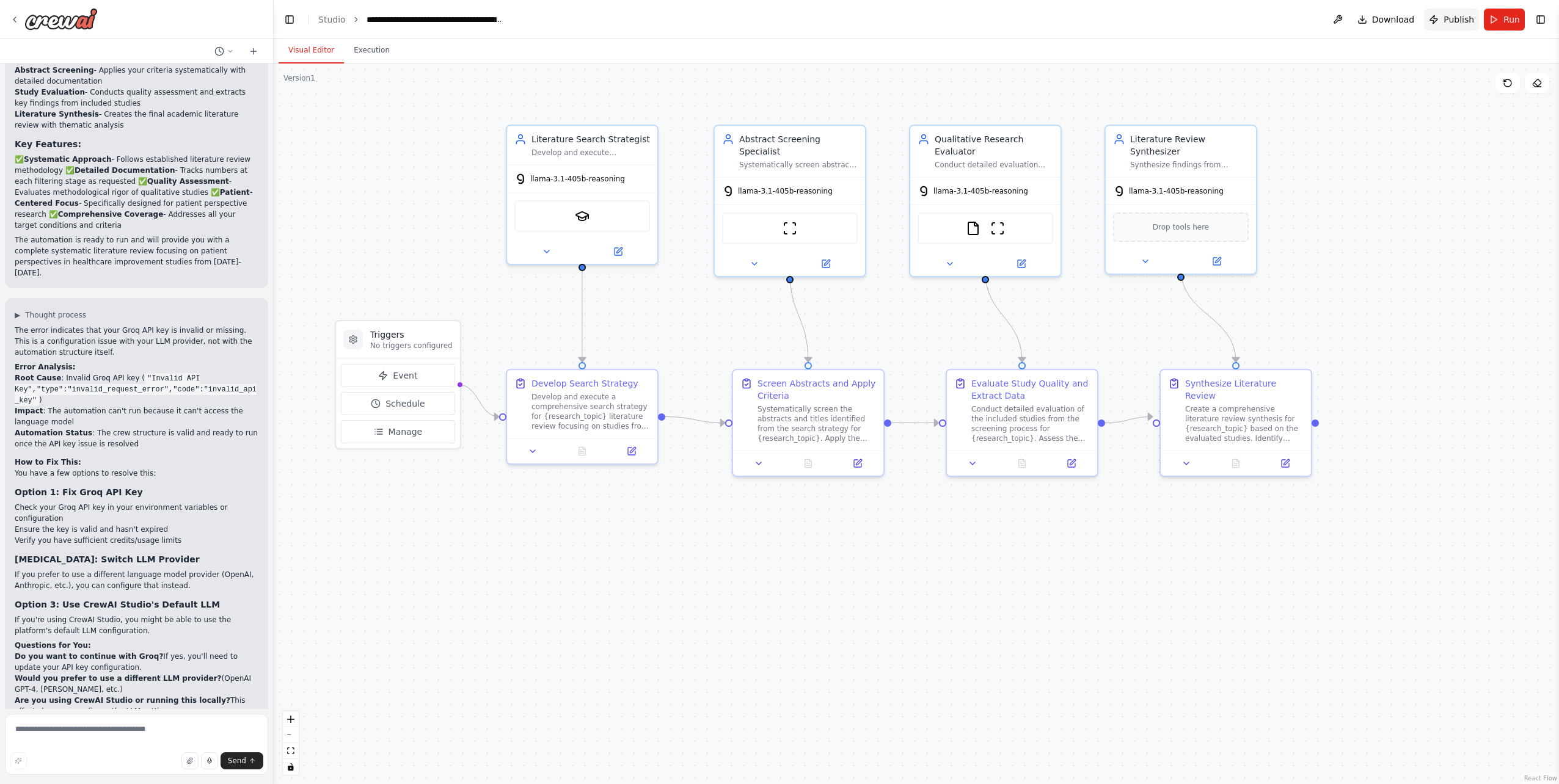
click at [1458, 14] on span "Publish" at bounding box center [1459, 19] width 30 height 12
click at [1458, 14] on header "**********" at bounding box center [916, 19] width 1285 height 39
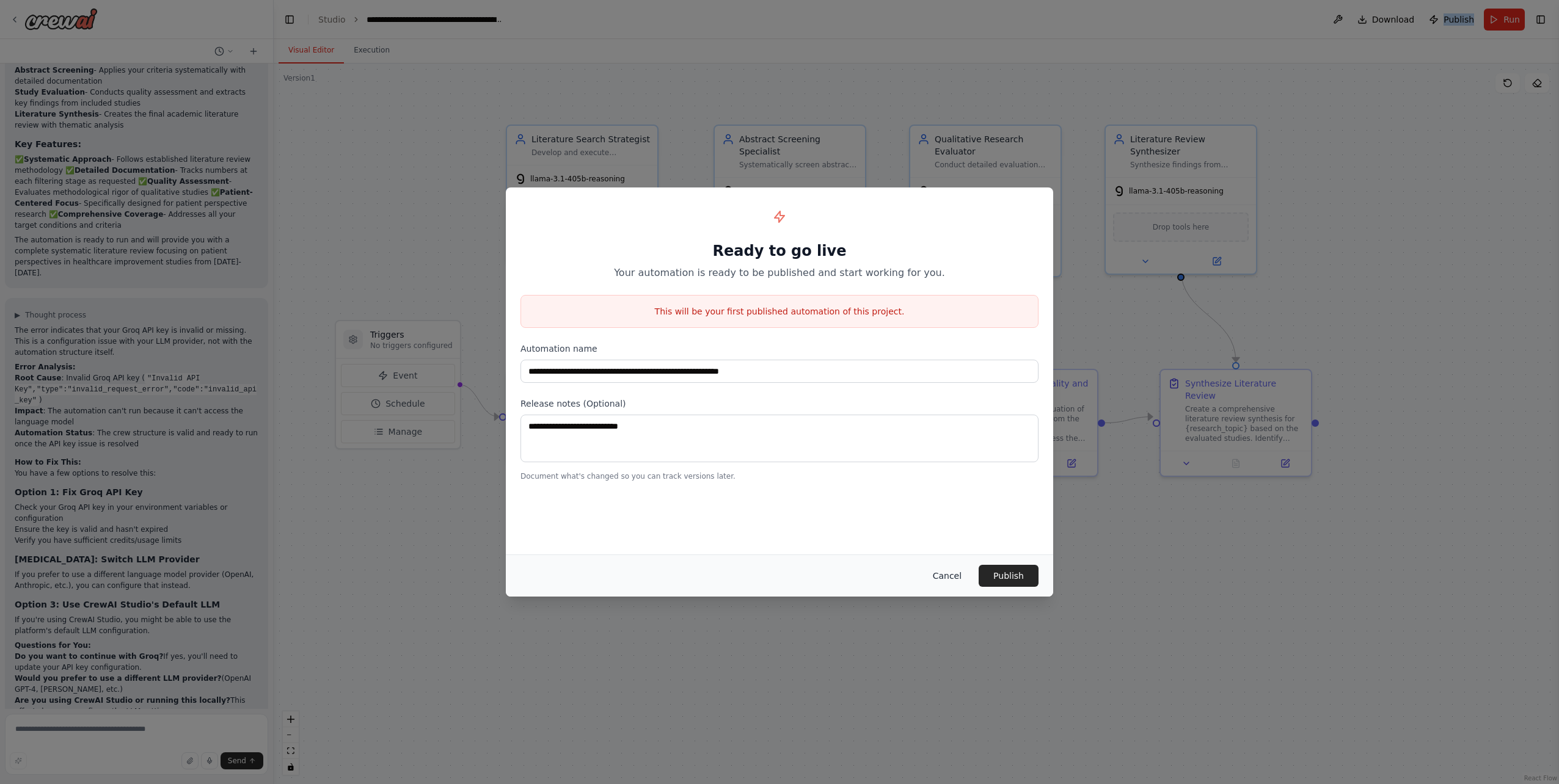
click at [957, 569] on button "Cancel" at bounding box center [947, 576] width 48 height 22
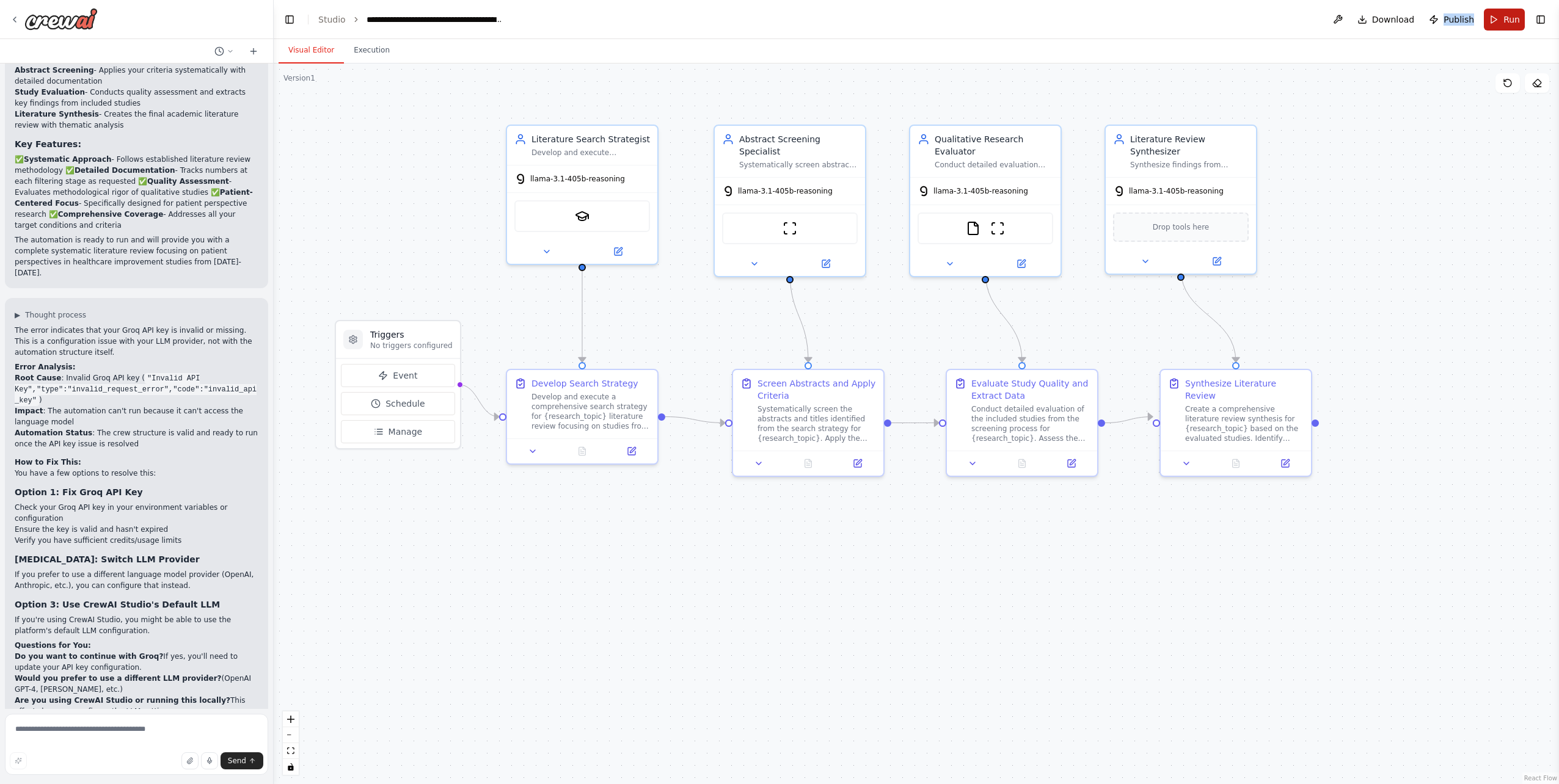
click at [1501, 13] on button "Run" at bounding box center [1505, 19] width 41 height 22
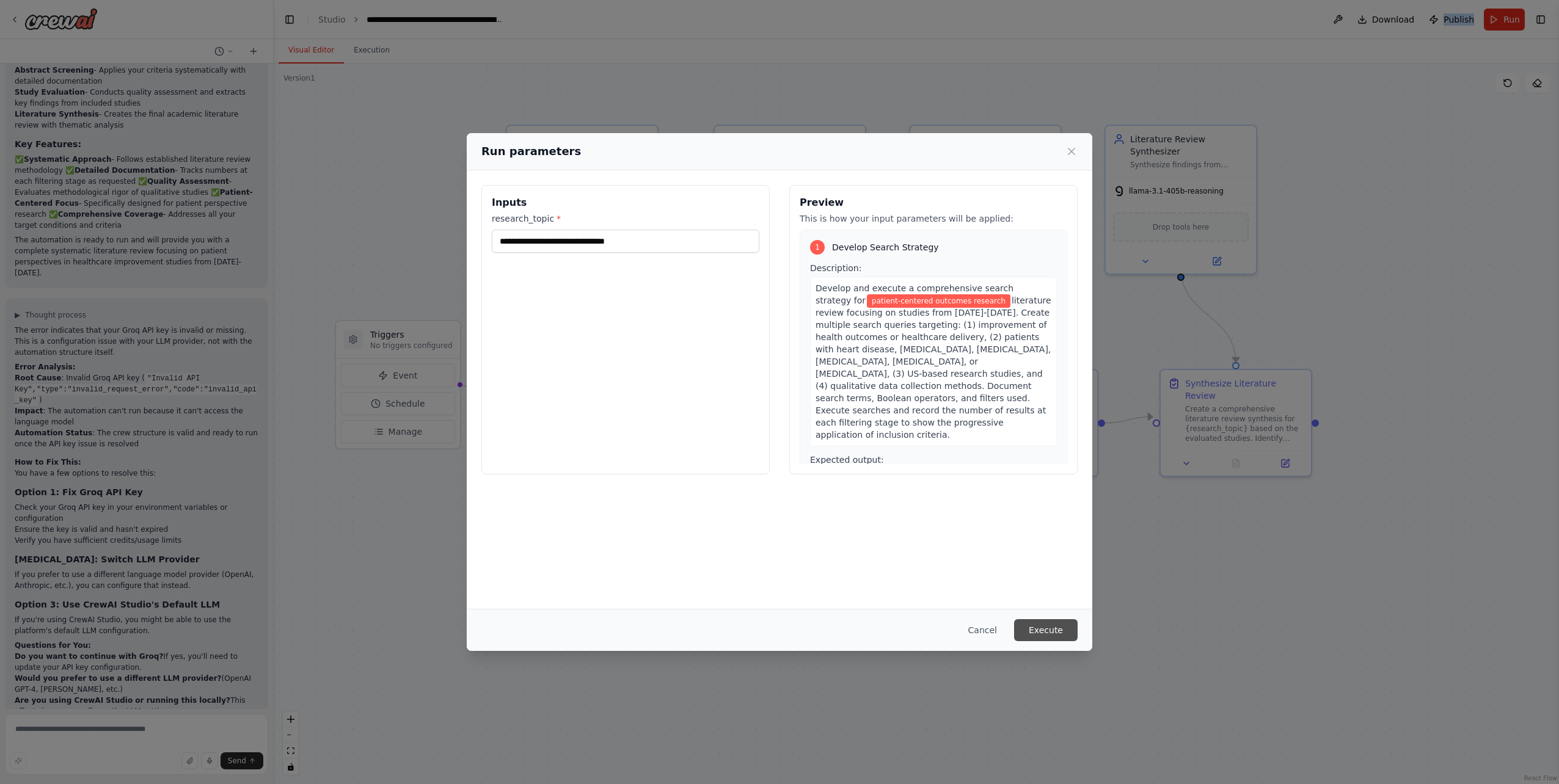
click at [1052, 631] on button "Execute" at bounding box center [1046, 630] width 64 height 22
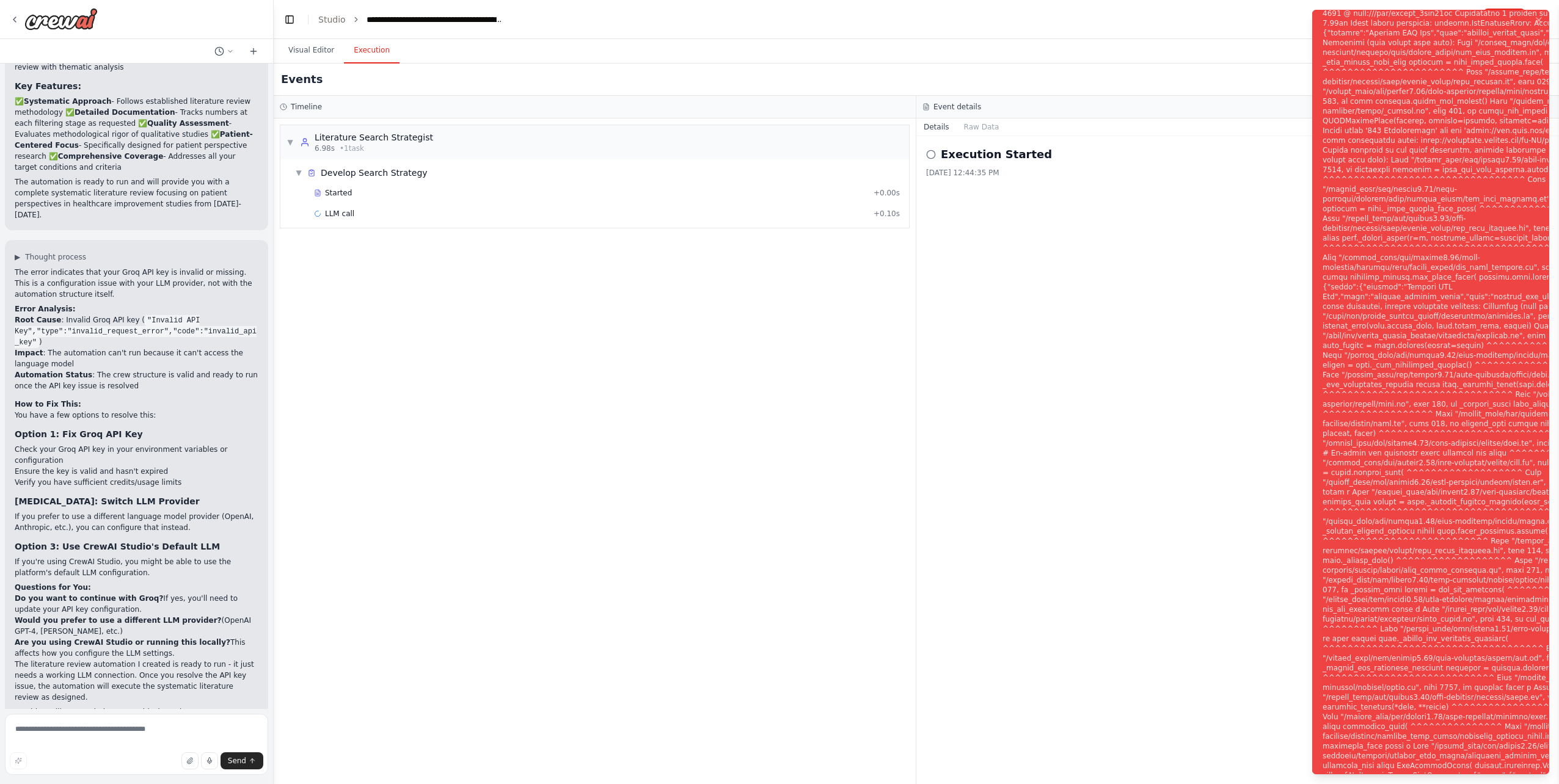
scroll to position [1141, 0]
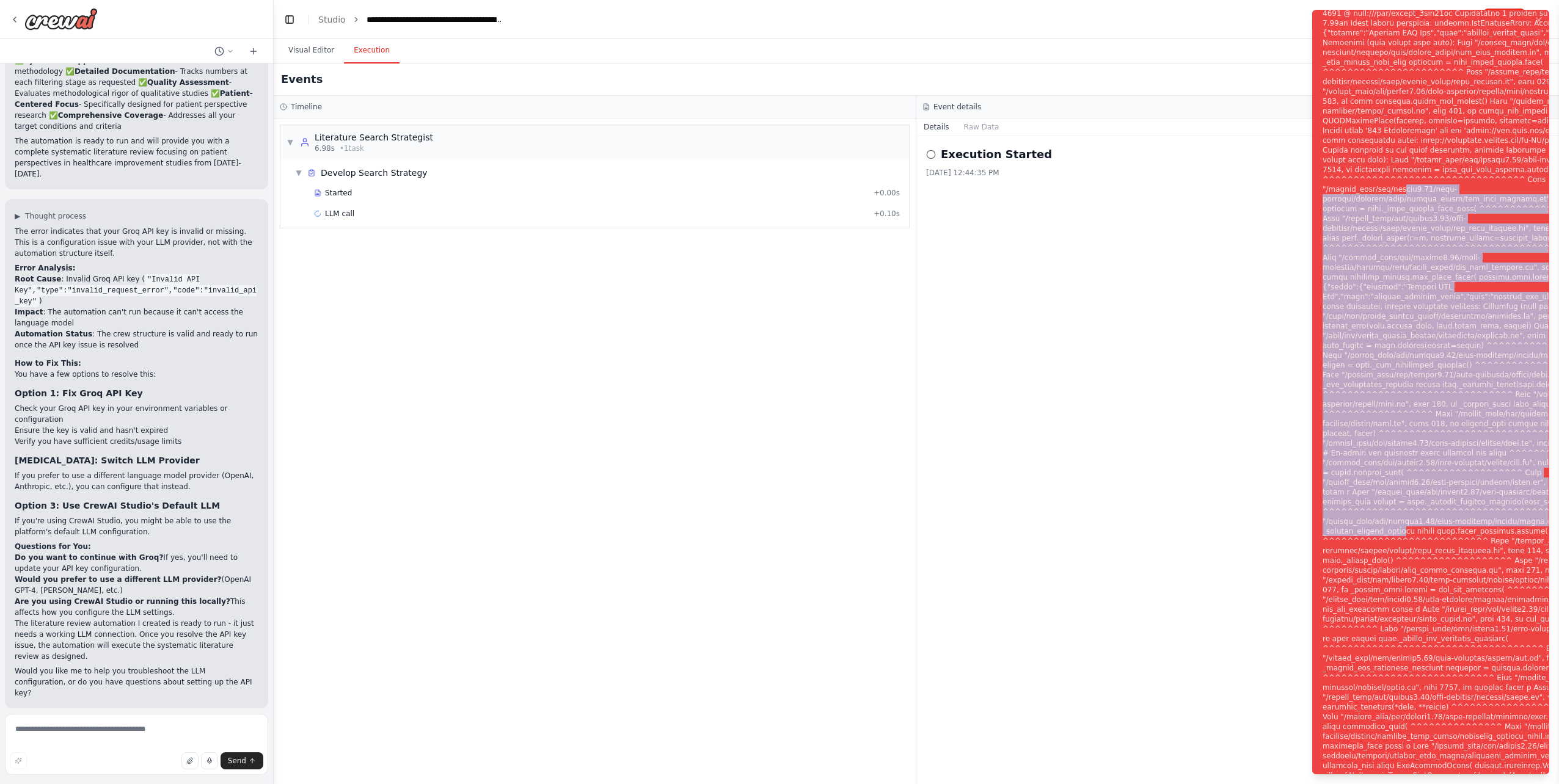
drag, startPoint x: 1402, startPoint y: 245, endPoint x: 1398, endPoint y: 551, distance: 306.0
click at [1398, 551] on div "Notifications (F8)" at bounding box center [1495, 400] width 344 height 841
drag, startPoint x: 1398, startPoint y: 551, endPoint x: 1401, endPoint y: 527, distance: 24.2
click at [1401, 527] on div "Notifications (F8)" at bounding box center [1495, 400] width 344 height 841
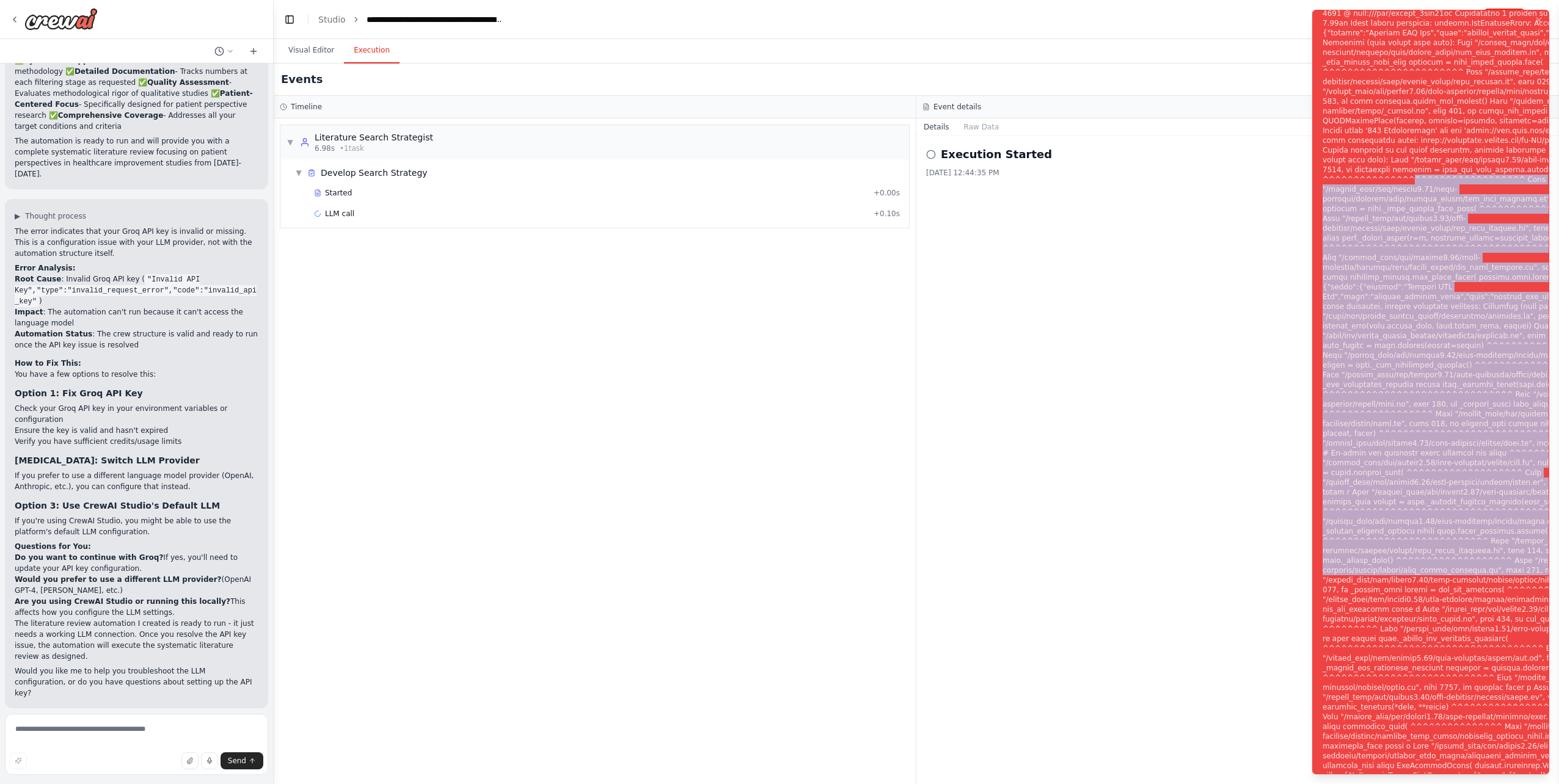
drag, startPoint x: 1400, startPoint y: 174, endPoint x: 1398, endPoint y: 591, distance: 417.0
click at [1398, 591] on div "Notifications (F8)" at bounding box center [1495, 400] width 344 height 841
drag, startPoint x: 1398, startPoint y: 591, endPoint x: 1381, endPoint y: 324, distance: 267.5
click at [1381, 325] on div "Notifications (F8)" at bounding box center [1495, 400] width 344 height 841
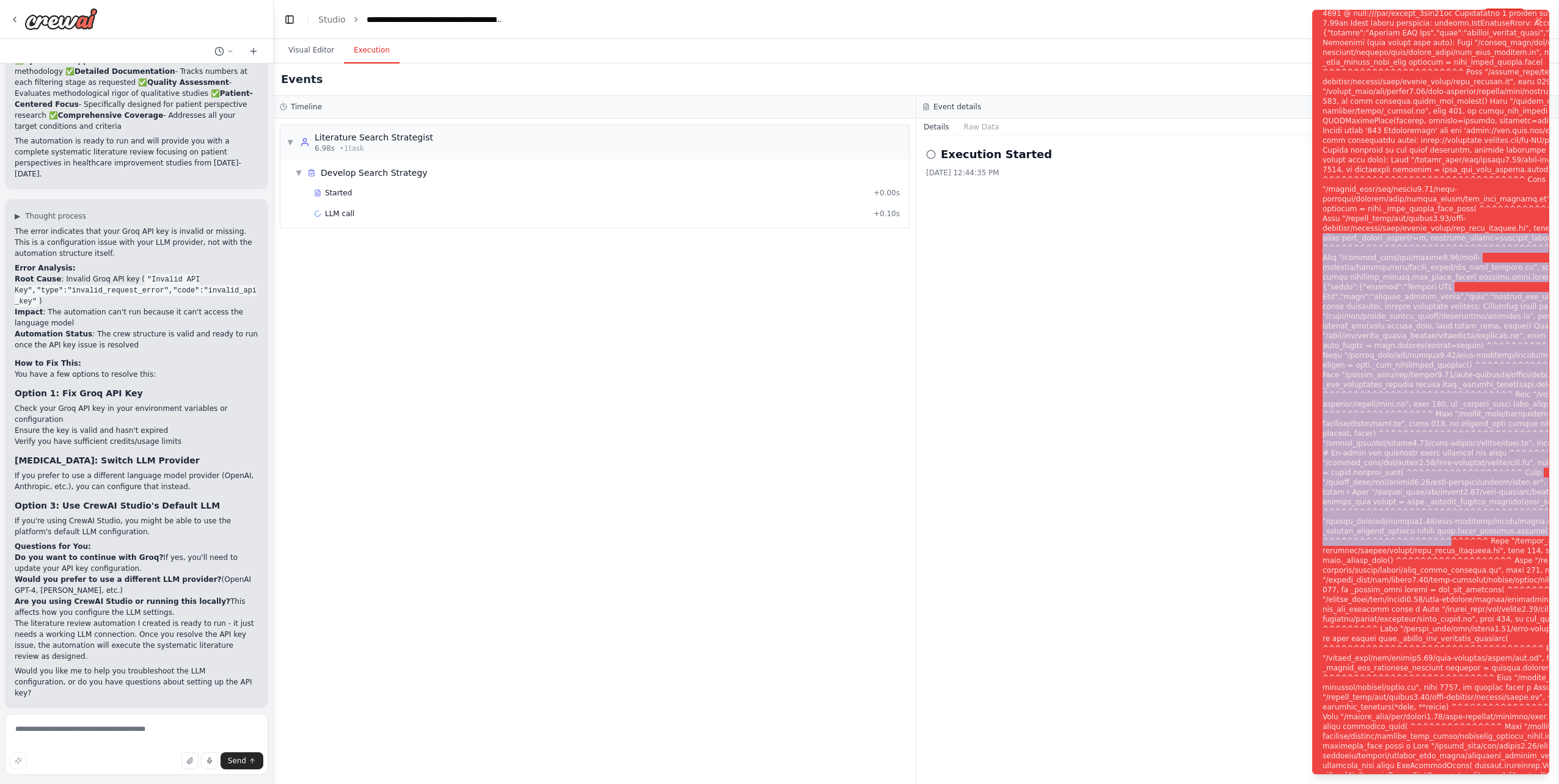
drag, startPoint x: 1398, startPoint y: 235, endPoint x: 1428, endPoint y: 558, distance: 324.4
click at [1428, 558] on div "Notifications (F8)" at bounding box center [1495, 400] width 344 height 841
drag, startPoint x: 1428, startPoint y: 558, endPoint x: 1427, endPoint y: 275, distance: 283.0
click at [1427, 275] on div "Notifications (F8)" at bounding box center [1495, 400] width 344 height 841
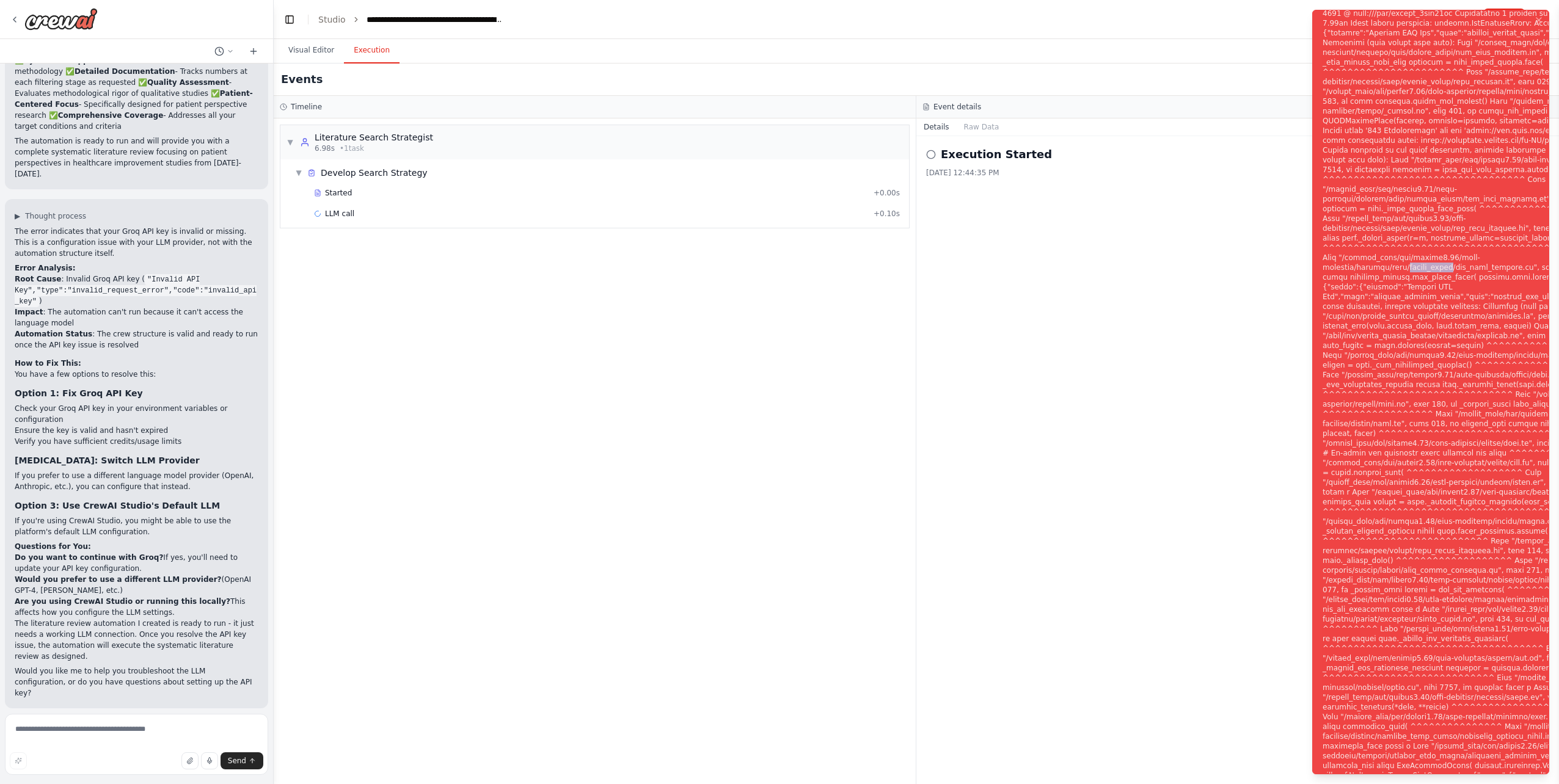
click at [1427, 275] on div "Notifications (F8)" at bounding box center [1495, 400] width 344 height 841
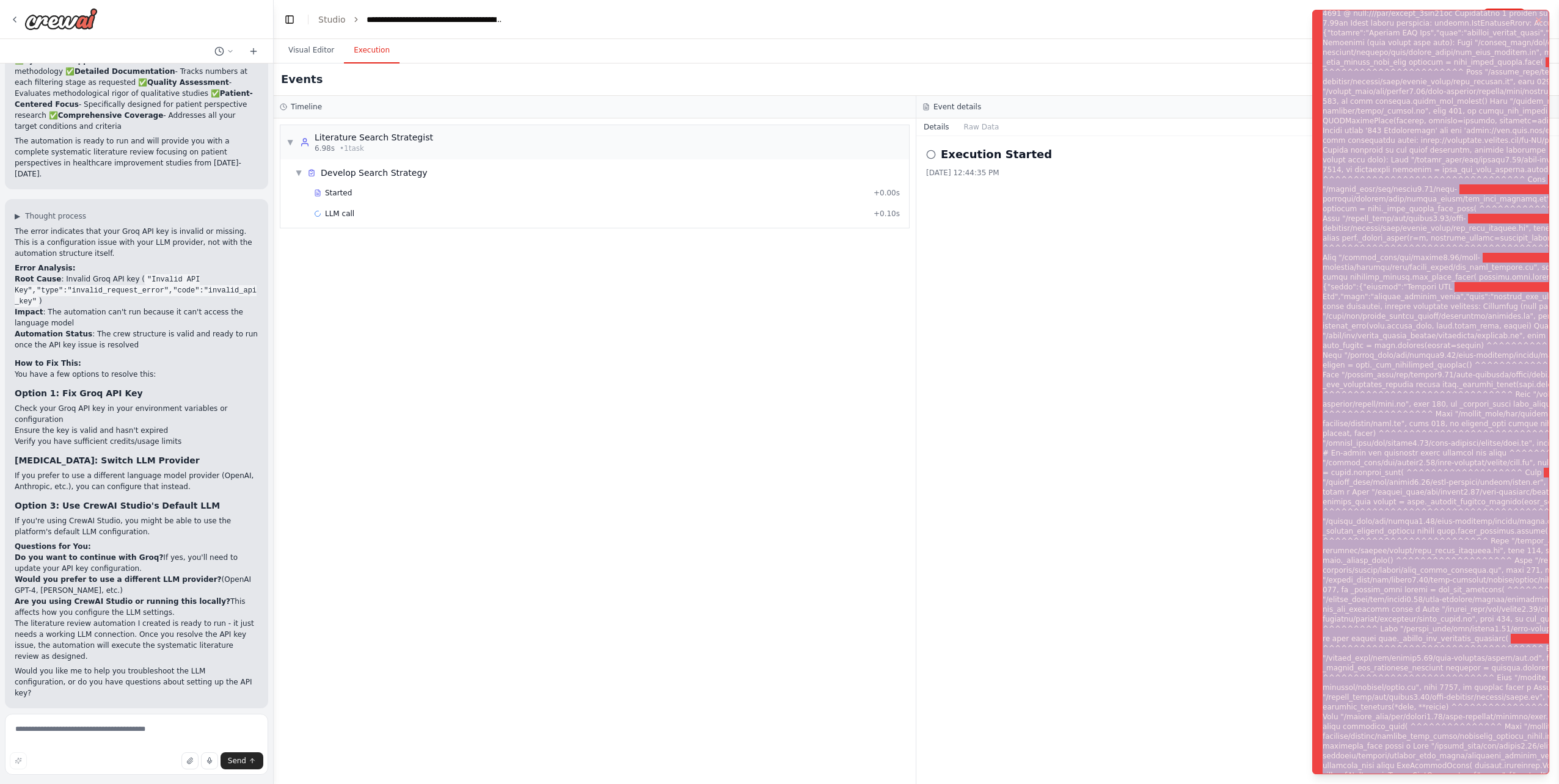
click at [1427, 275] on div "Notifications (F8)" at bounding box center [1495, 400] width 344 height 841
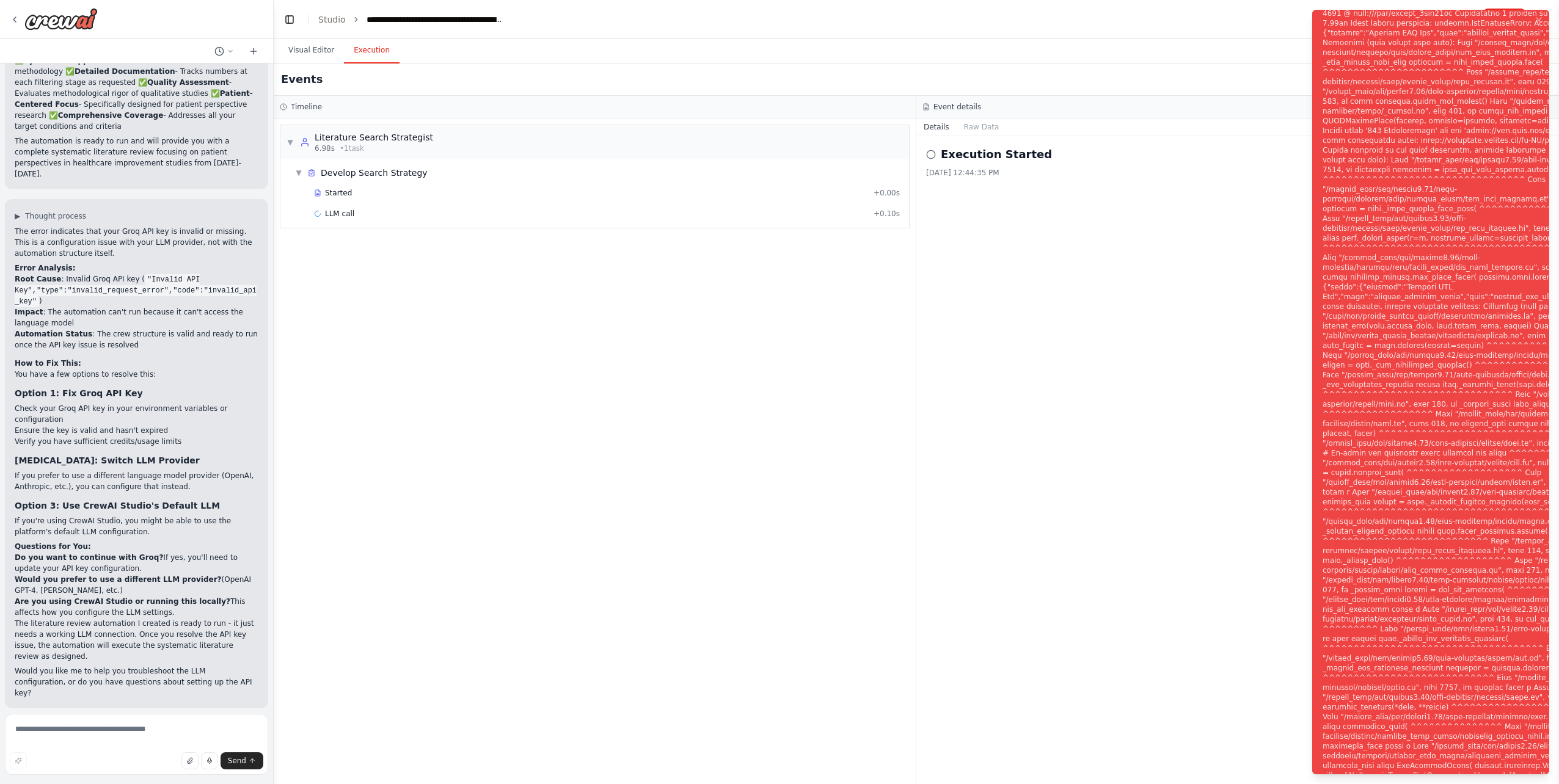
click at [1141, 428] on div "Execution Started [DATE] 12:44:35 PM" at bounding box center [1238, 461] width 643 height 648
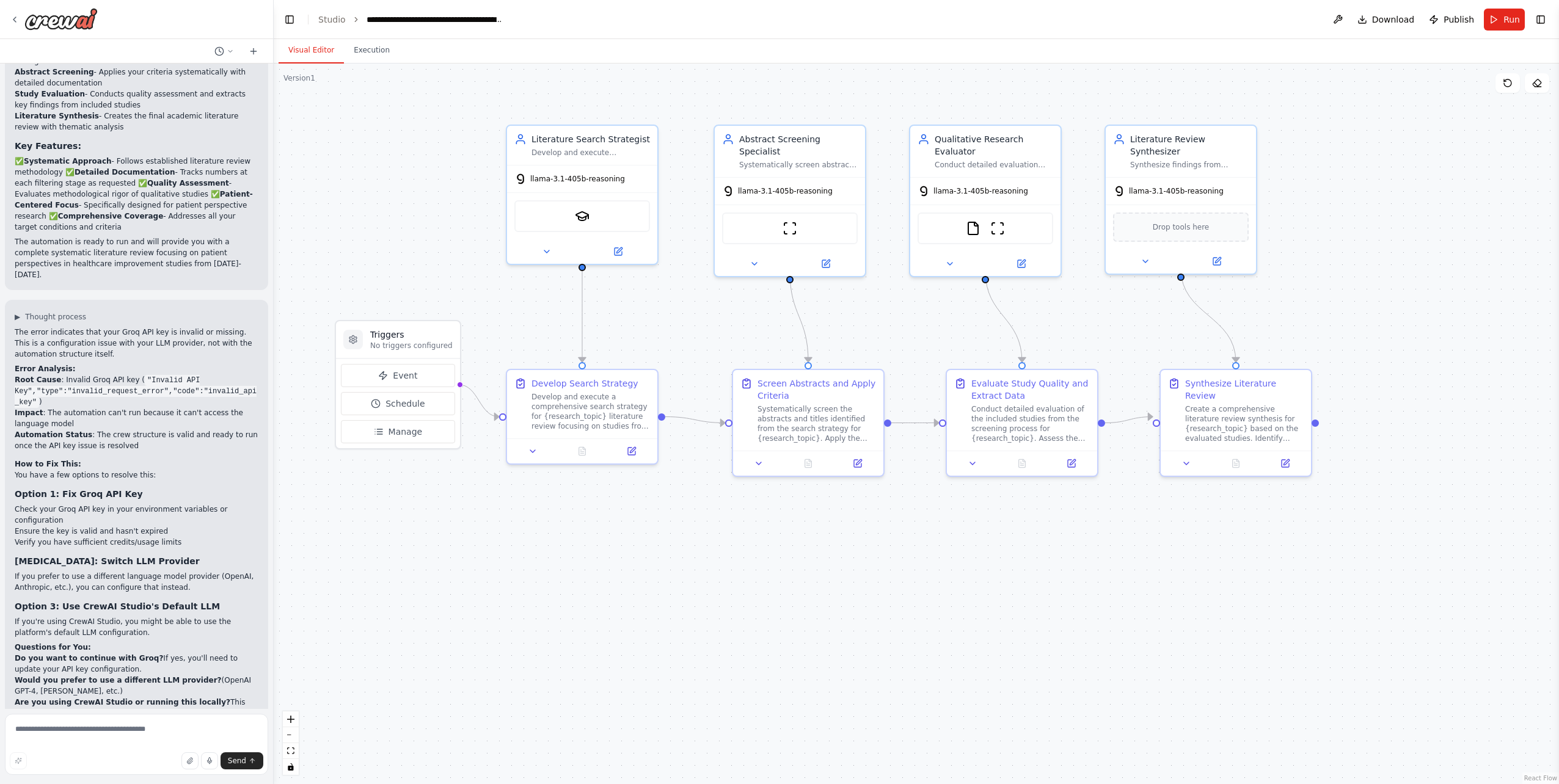
scroll to position [1042, 0]
click at [367, 47] on button "Execution" at bounding box center [372, 51] width 56 height 25
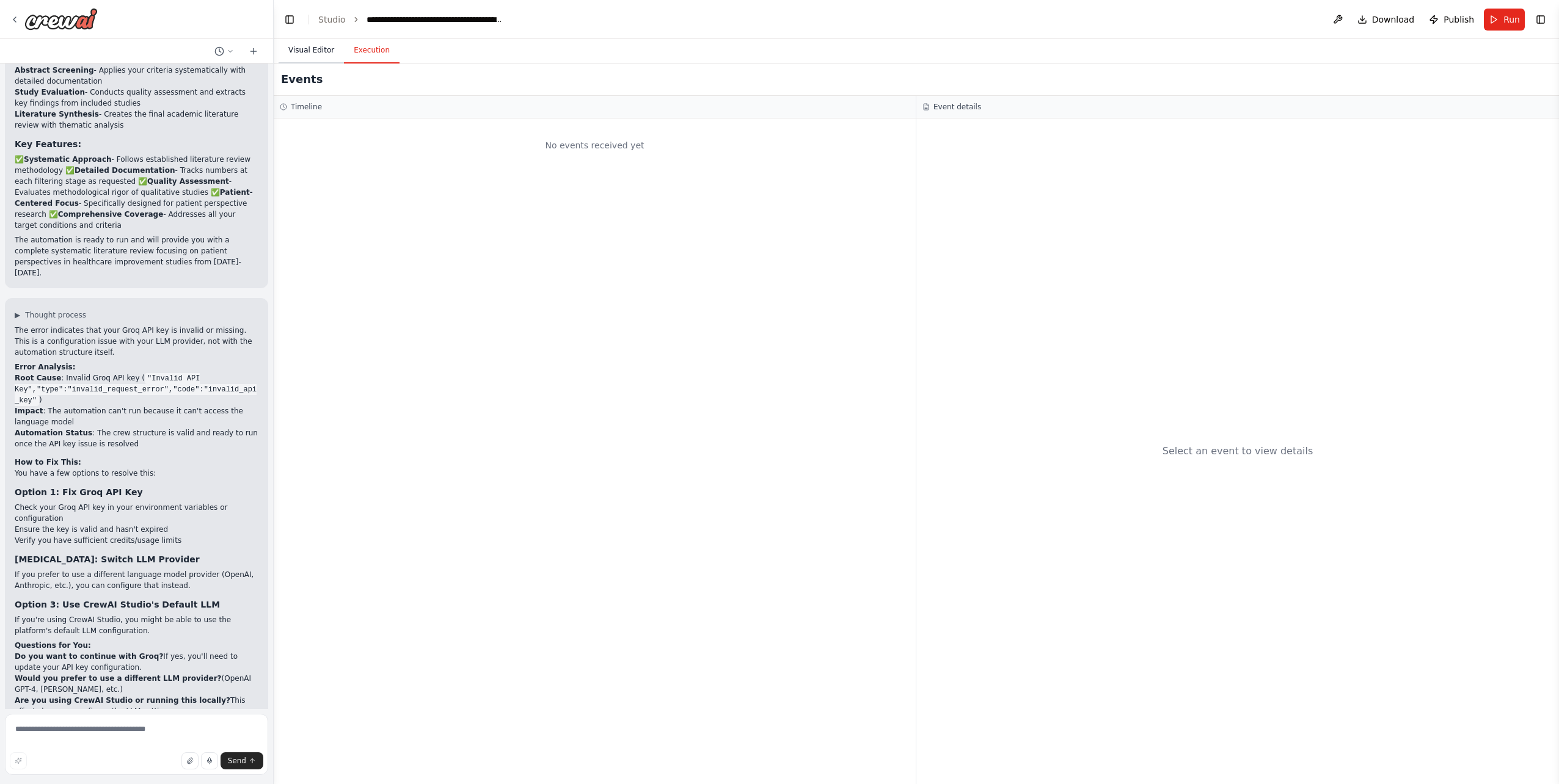
click at [305, 44] on button "Visual Editor" at bounding box center [311, 51] width 65 height 25
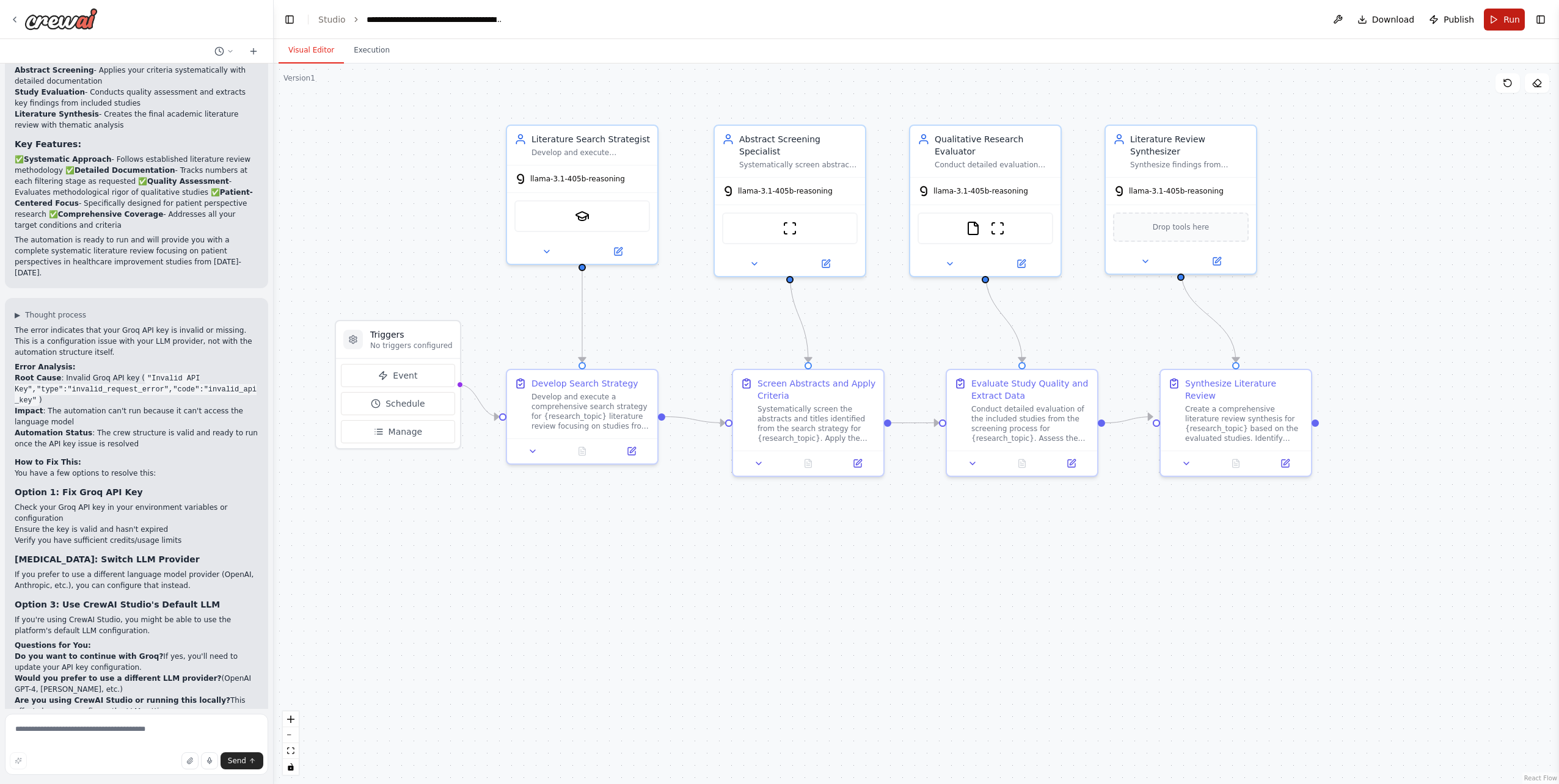
click at [1509, 22] on span "Run" at bounding box center [1512, 19] width 16 height 12
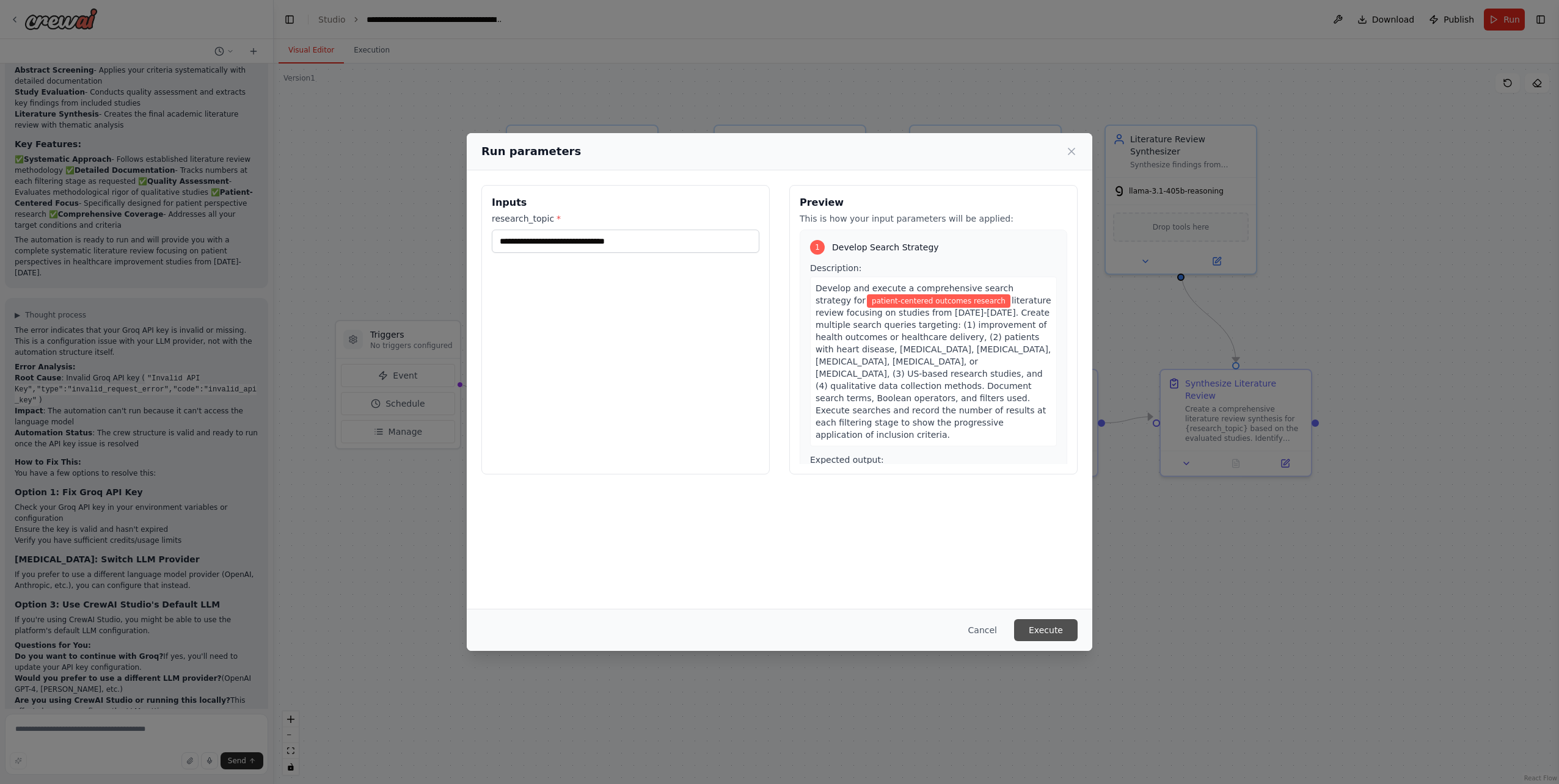
click at [1040, 619] on button "Execute" at bounding box center [1046, 630] width 64 height 22
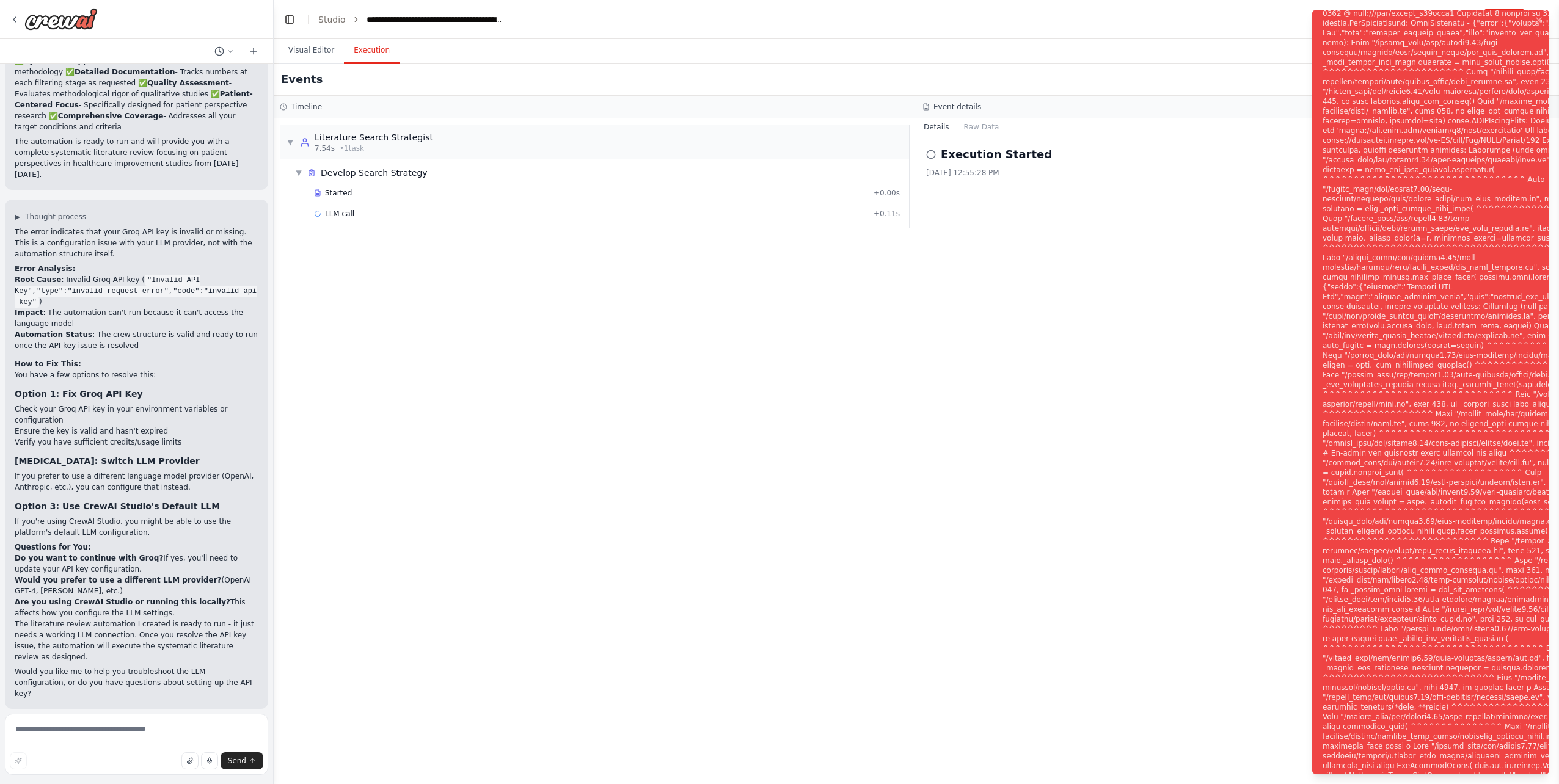
scroll to position [1141, 0]
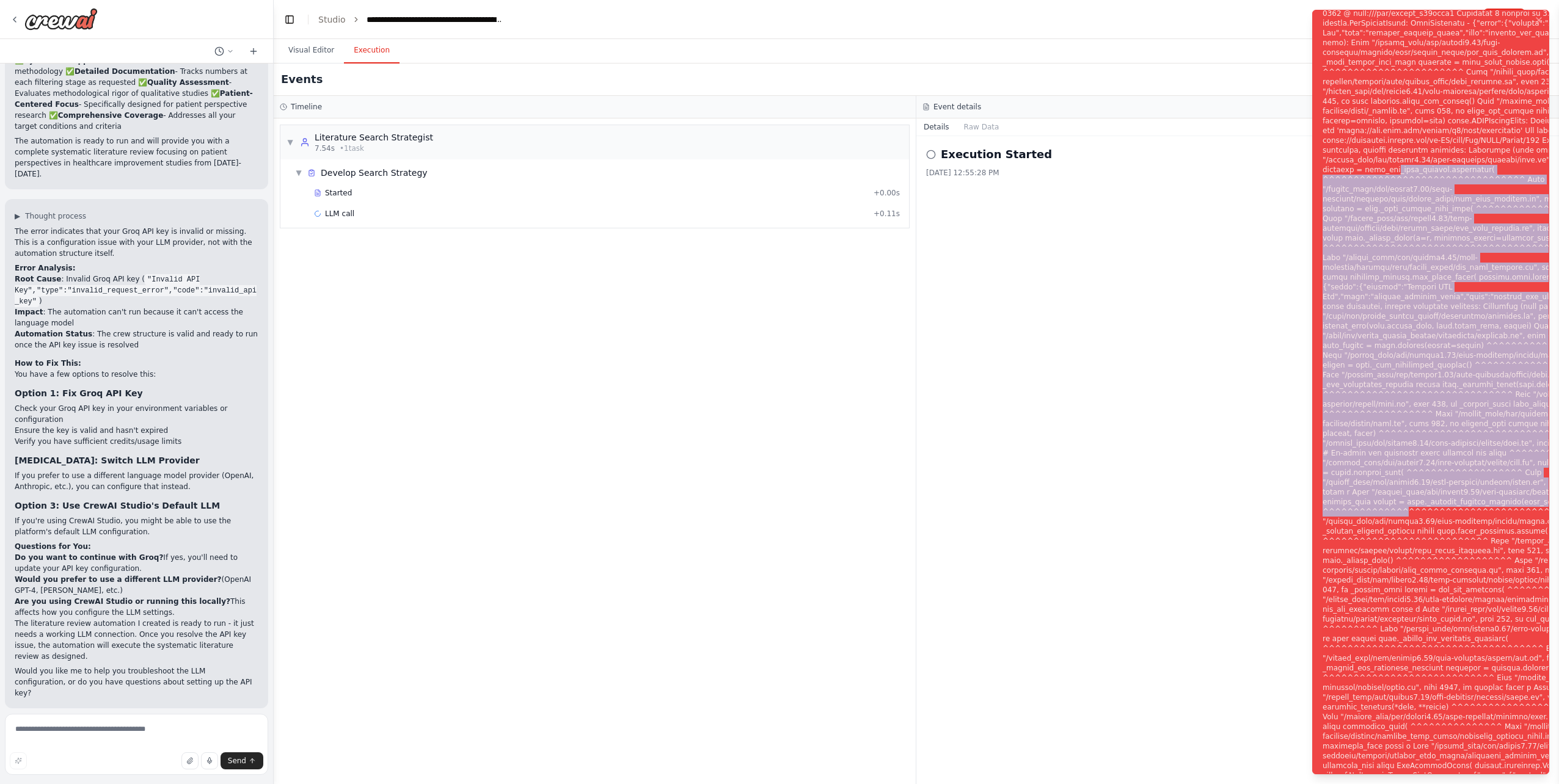
drag, startPoint x: 1389, startPoint y: 159, endPoint x: 1391, endPoint y: 525, distance: 366.0
click at [1391, 525] on div "Notifications (F8)" at bounding box center [1495, 400] width 344 height 841
drag, startPoint x: 1391, startPoint y: 525, endPoint x: 1399, endPoint y: 269, distance: 256.1
click at [1399, 269] on div "Notifications (F8)" at bounding box center [1495, 400] width 344 height 841
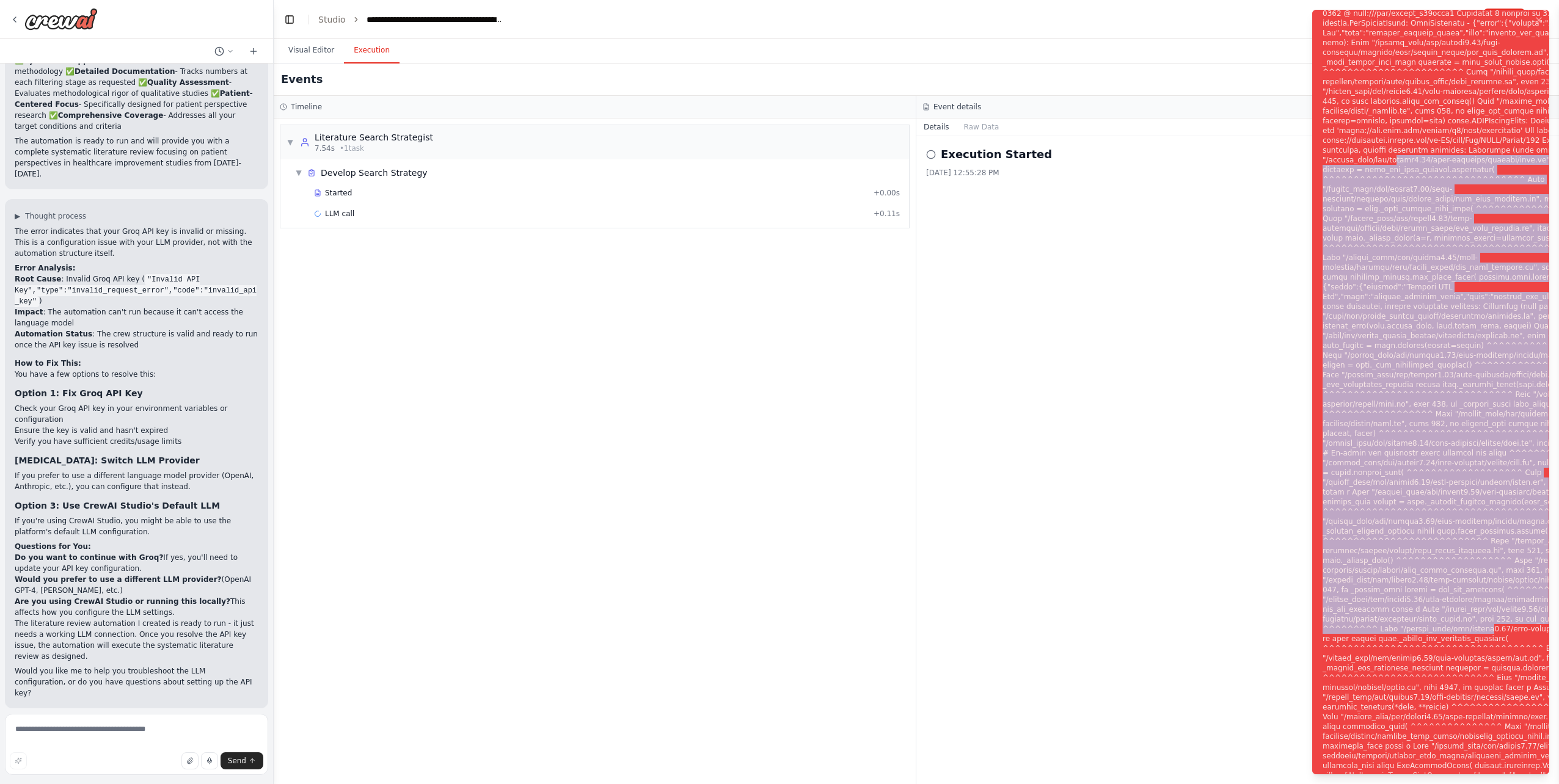
drag, startPoint x: 1391, startPoint y: 149, endPoint x: 1405, endPoint y: 645, distance: 496.2
click at [1405, 645] on div "Notifications (F8)" at bounding box center [1495, 400] width 344 height 841
drag, startPoint x: 1405, startPoint y: 645, endPoint x: 1397, endPoint y: 355, distance: 290.1
click at [1397, 355] on div "Notifications (F8)" at bounding box center [1495, 400] width 344 height 841
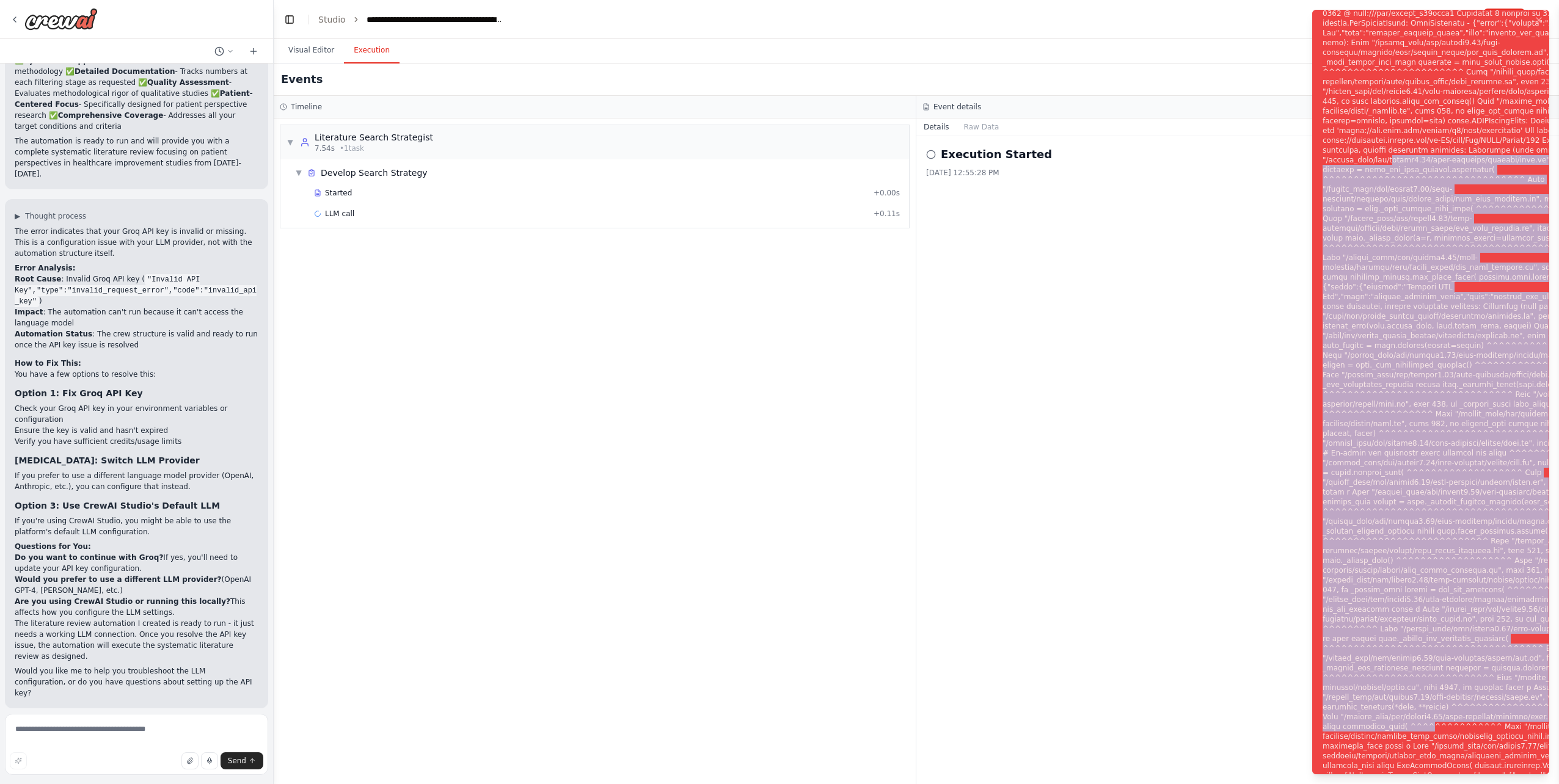
drag, startPoint x: 1387, startPoint y: 199, endPoint x: 1413, endPoint y: 761, distance: 562.6
click at [1413, 761] on div "Notifications (F8)" at bounding box center [1495, 400] width 344 height 841
click at [1364, 346] on div "Notifications (F8)" at bounding box center [1495, 400] width 344 height 841
drag, startPoint x: 1393, startPoint y: 149, endPoint x: 1421, endPoint y: 712, distance: 563.7
click at [1421, 712] on div "Notifications (F8)" at bounding box center [1495, 400] width 344 height 841
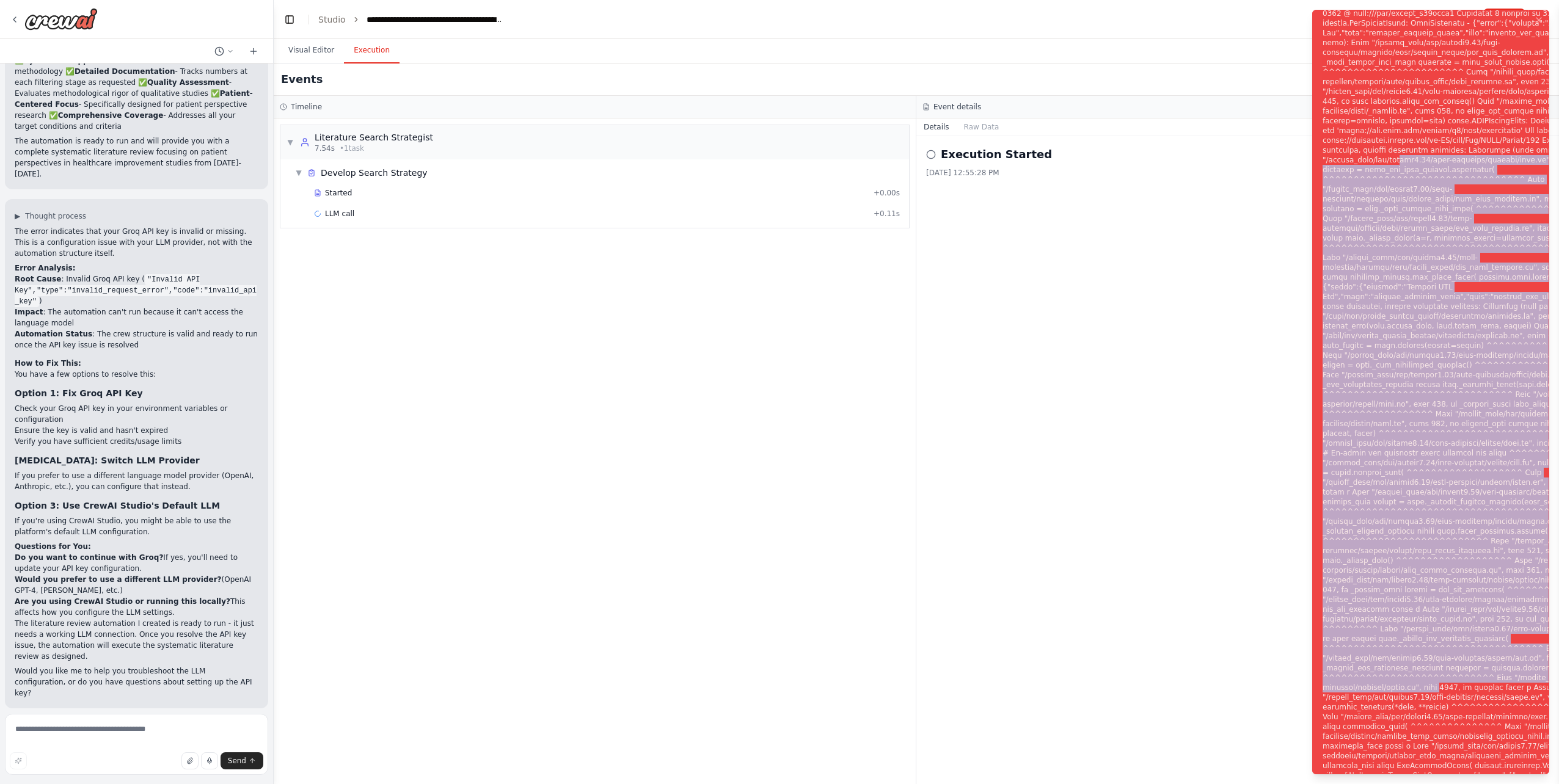
drag, startPoint x: 1421, startPoint y: 712, endPoint x: 1418, endPoint y: 378, distance: 334.0
click at [1418, 378] on div "Notifications (F8)" at bounding box center [1495, 400] width 344 height 841
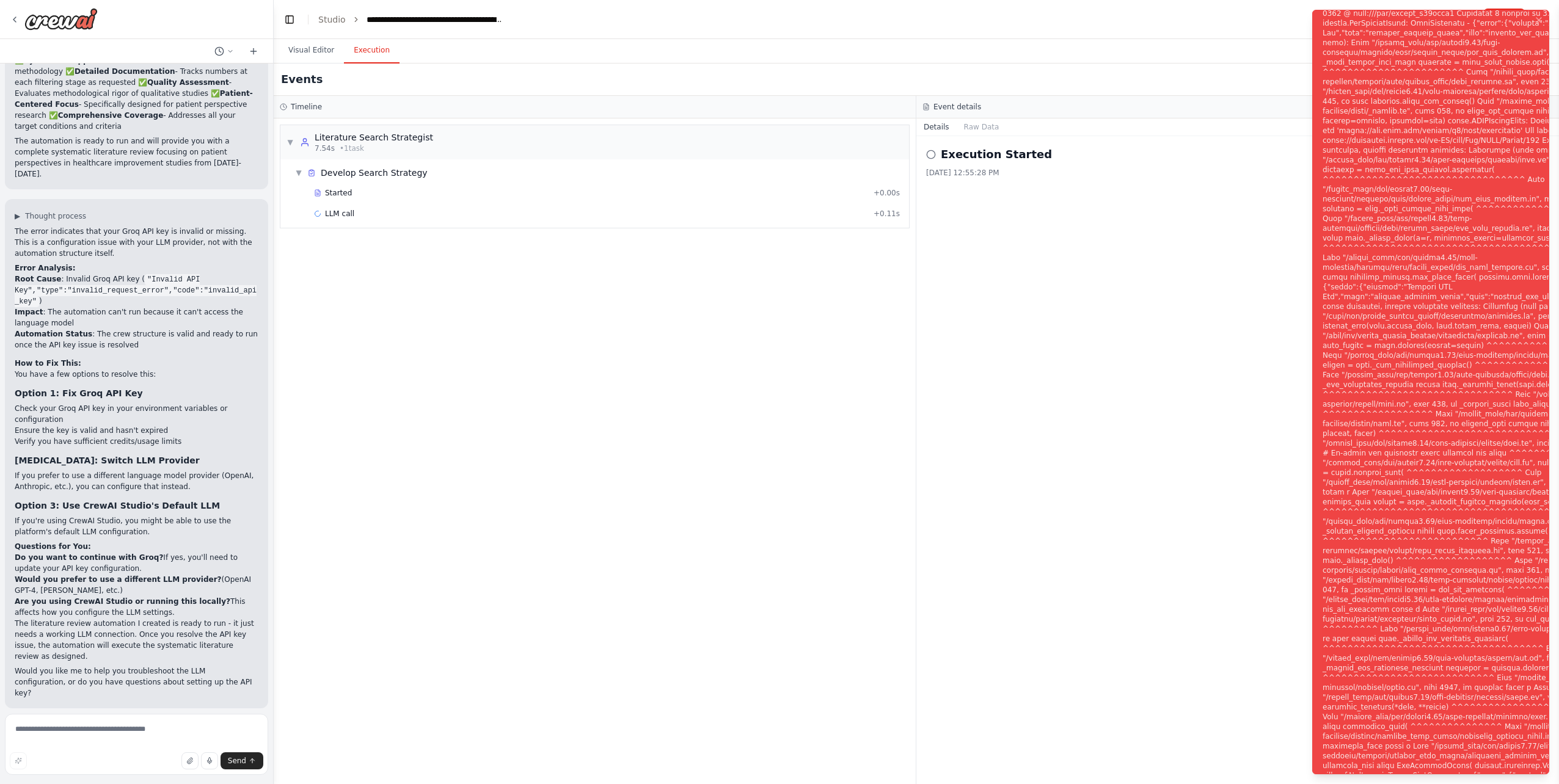
click at [1448, 365] on div "Notifications (F8)" at bounding box center [1495, 400] width 344 height 841
click at [611, 473] on div "▼ Literature Search Strategist 7.54s • 1 task ▼ Develop Search Strategy Started…" at bounding box center [594, 451] width 642 height 666
click at [116, 778] on button "Help fix error" at bounding box center [137, 788] width 243 height 20
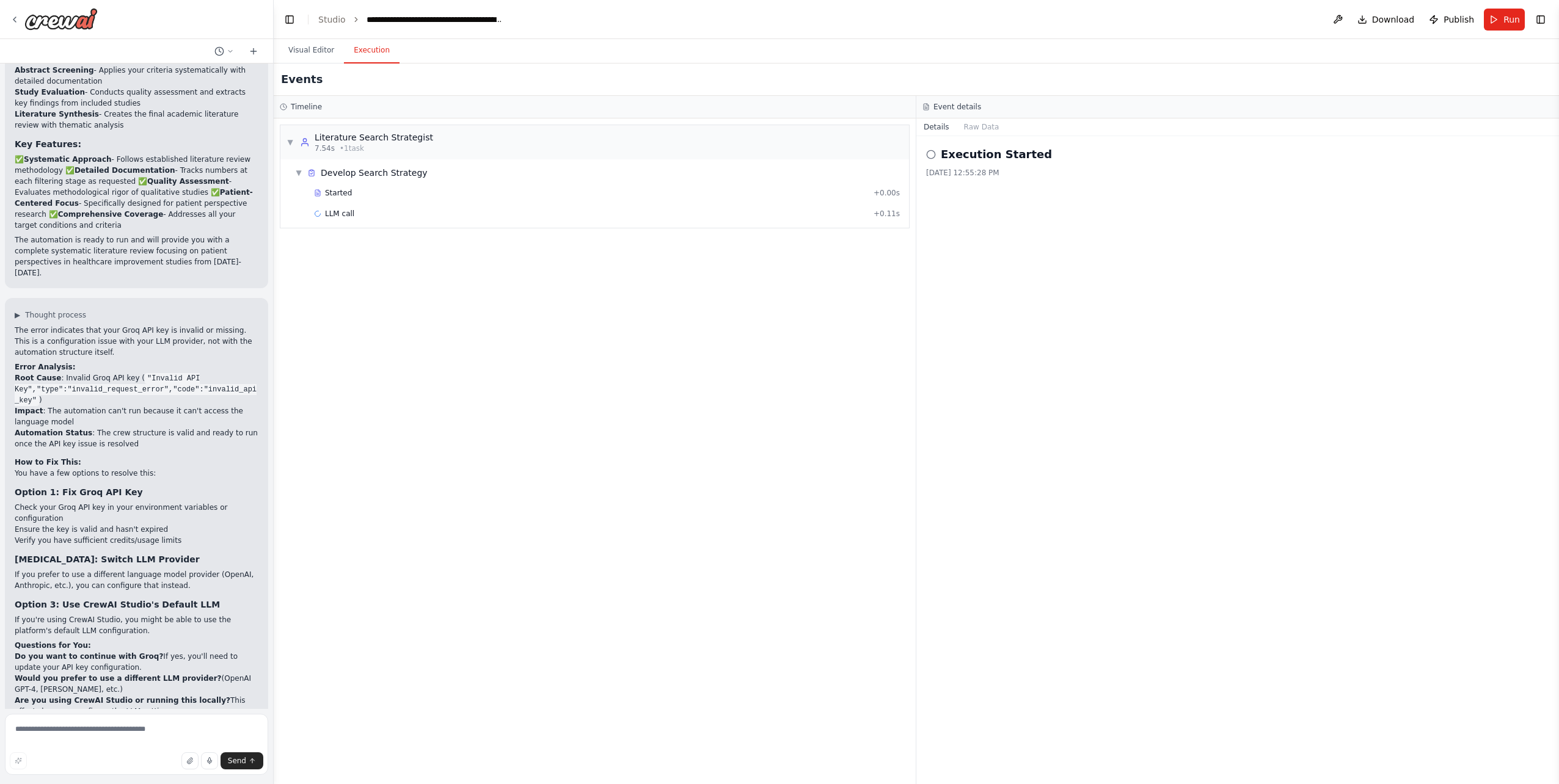
scroll to position [1090, 0]
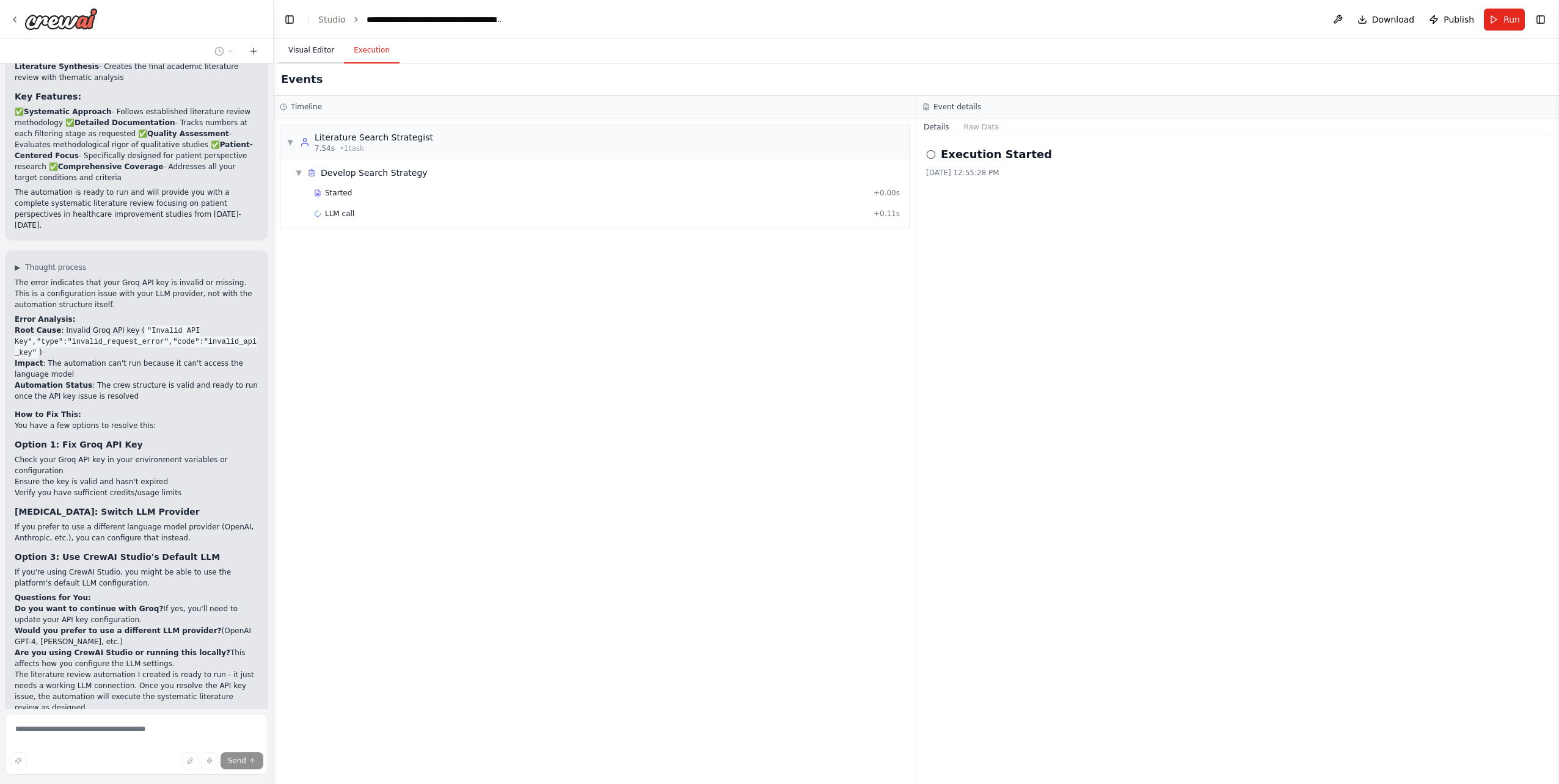
click at [311, 39] on button "Visual Editor" at bounding box center [311, 51] width 65 height 25
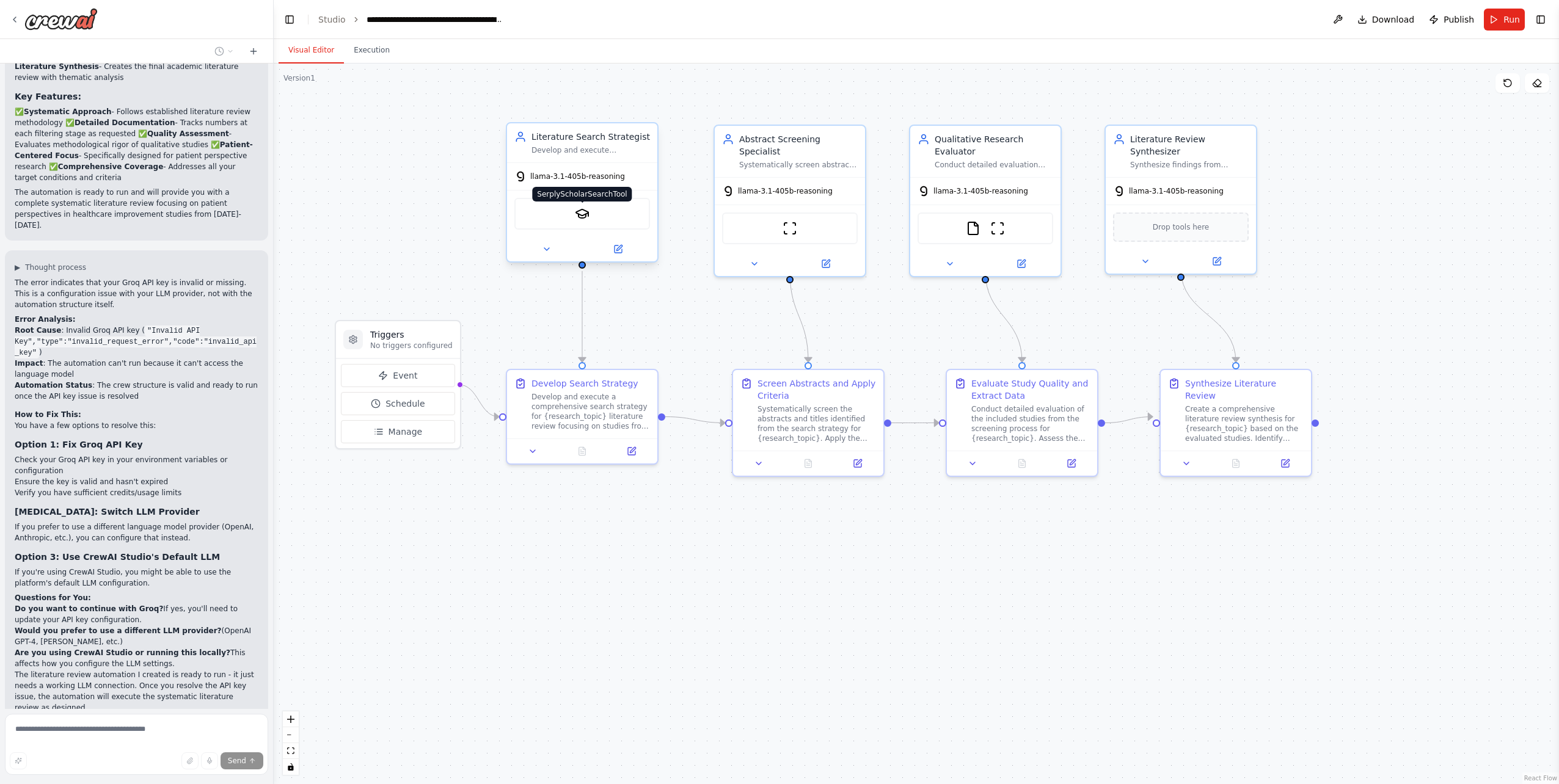
click at [583, 219] on img at bounding box center [582, 214] width 15 height 15
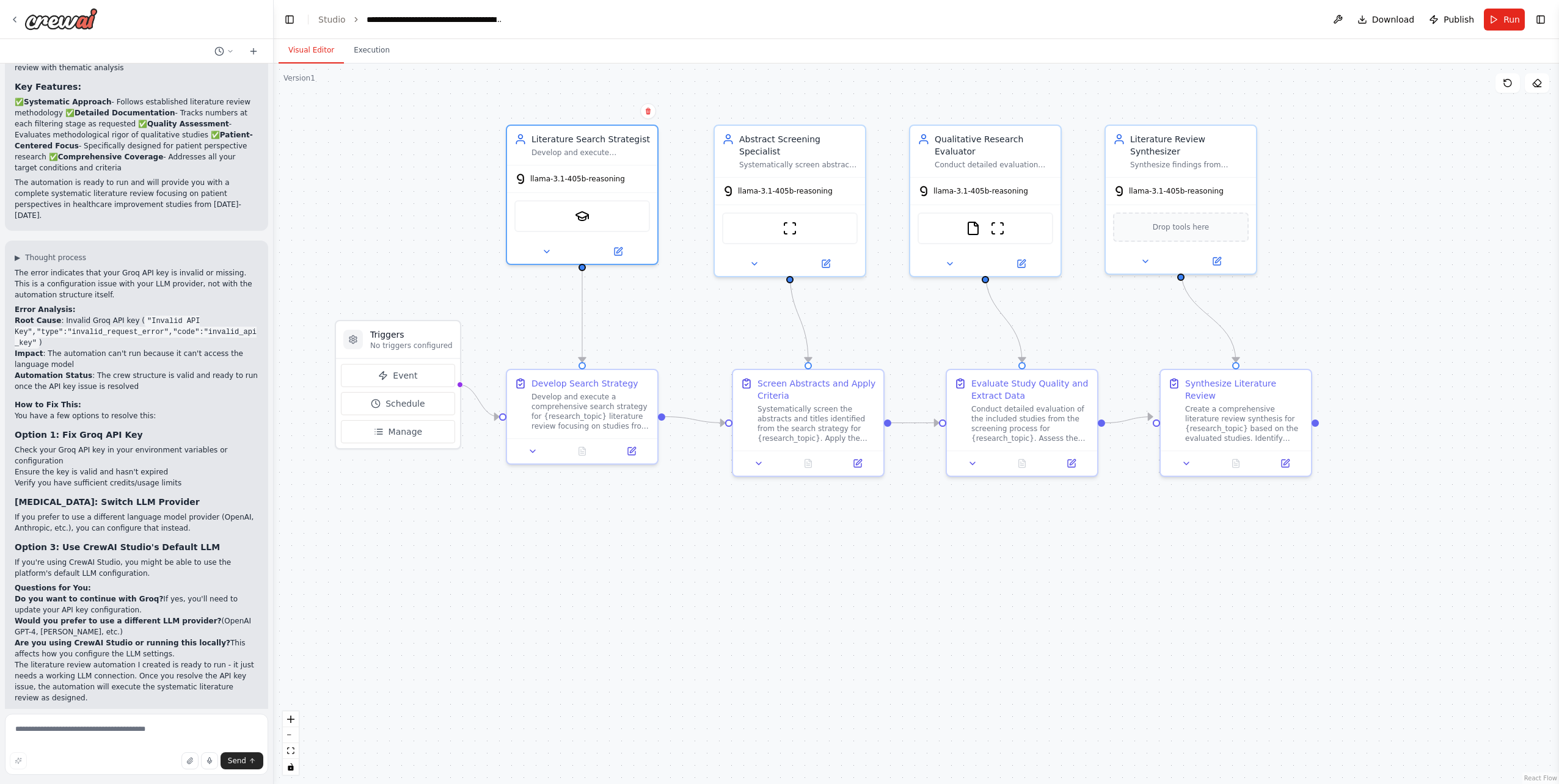
click at [1092, 132] on div ".deletable-edge-delete-btn { width: 20px; height: 20px; border: 0px solid #ffff…" at bounding box center [916, 424] width 1285 height 721
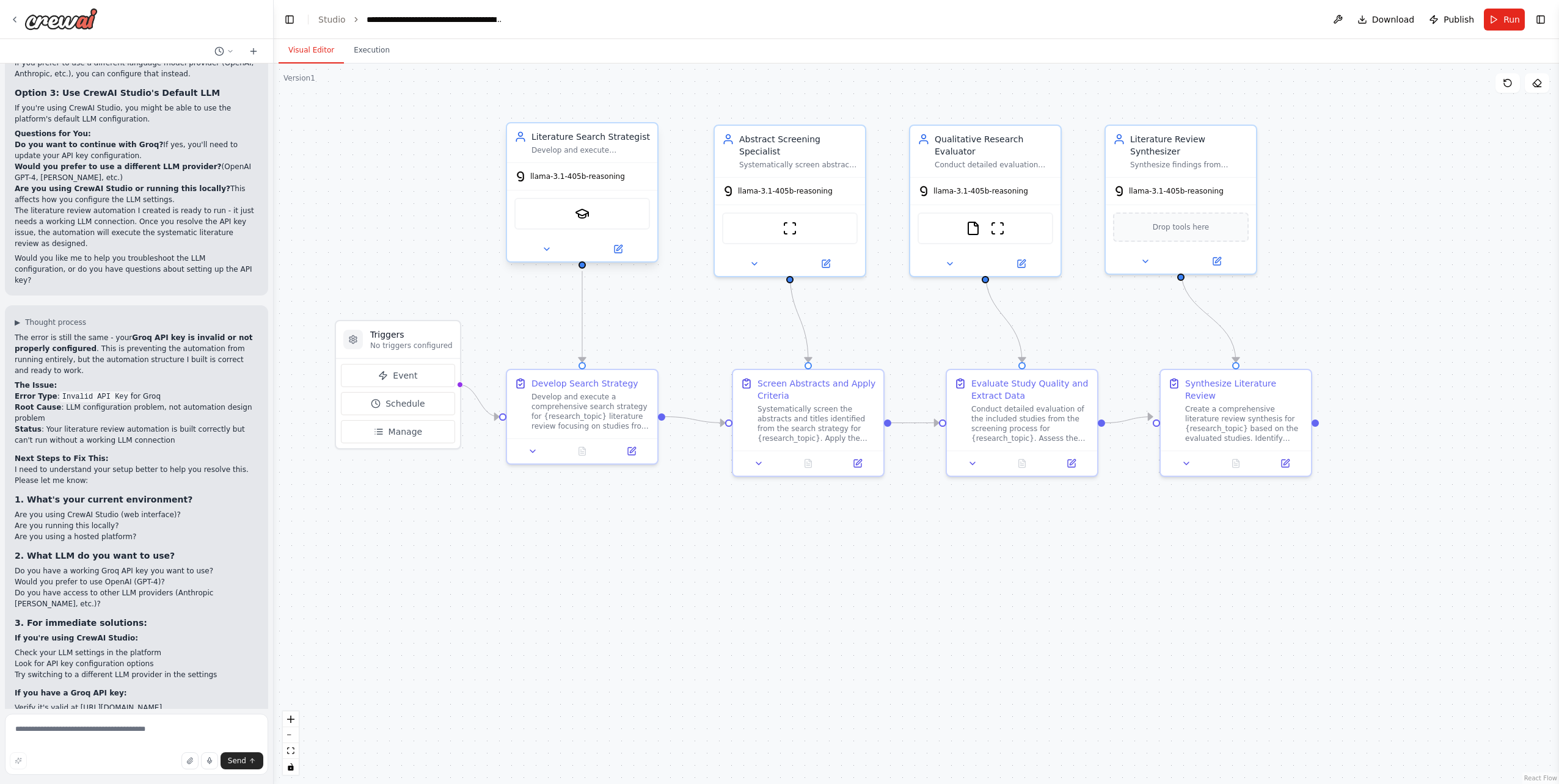
scroll to position [1565, 0]
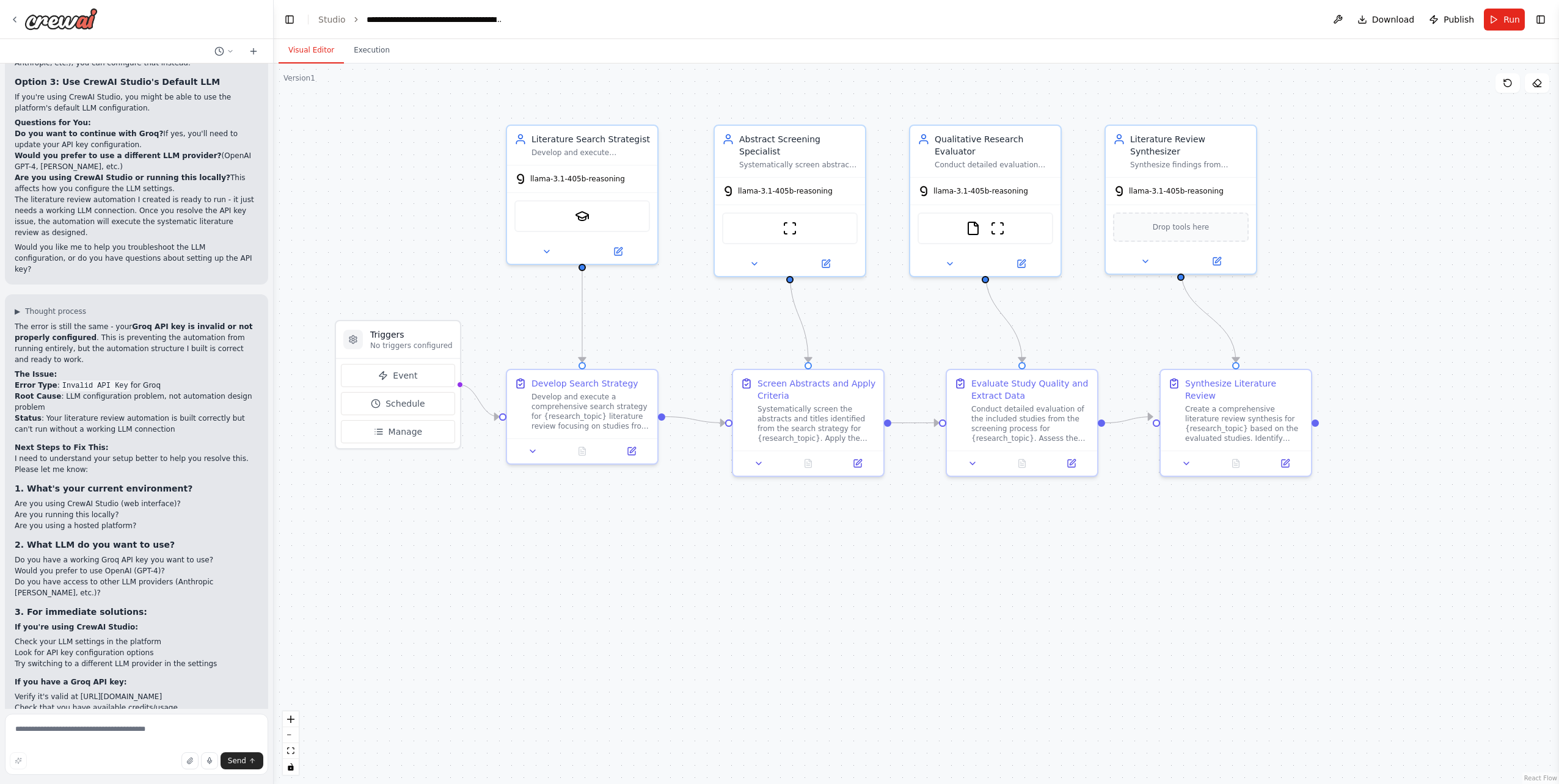
drag, startPoint x: 151, startPoint y: 581, endPoint x: 73, endPoint y: 579, distance: 78.0
click at [73, 691] on li "Verify it's valid at [URL][DOMAIN_NAME]" at bounding box center [137, 697] width 243 height 11
copy li "[URL][DOMAIN_NAME]"
